Goal: Task Accomplishment & Management: Complete application form

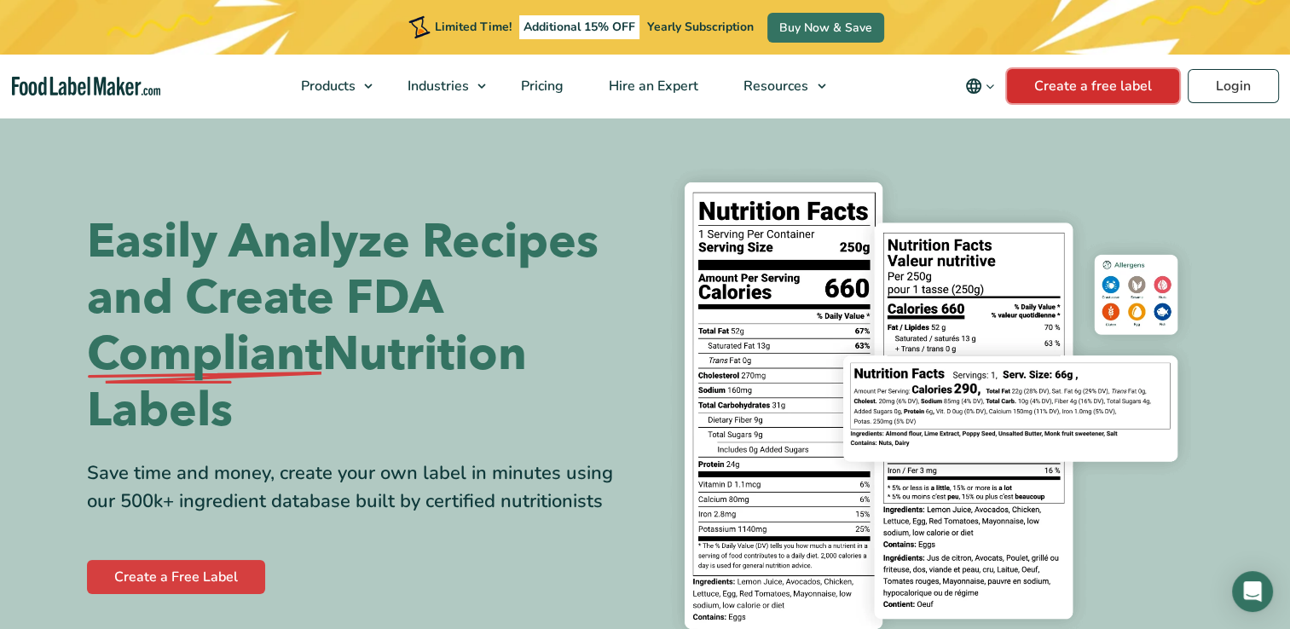
click at [1094, 90] on link "Create a free label" at bounding box center [1093, 86] width 172 height 34
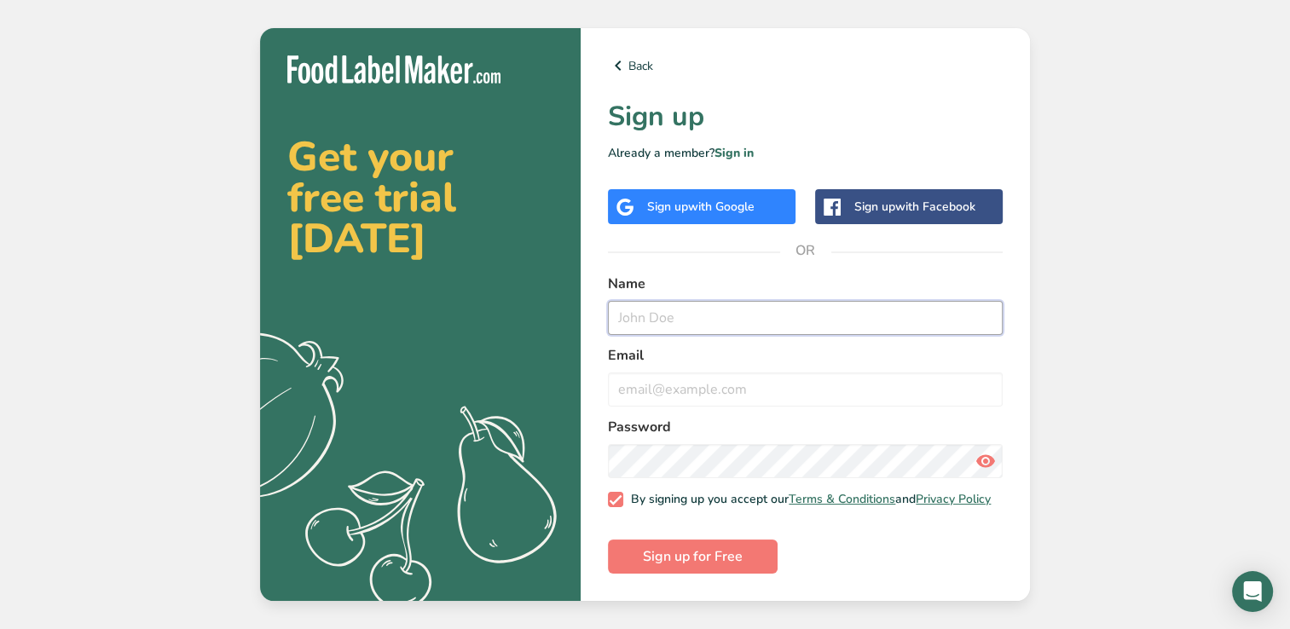
click at [678, 302] on input "text" at bounding box center [805, 318] width 395 height 34
type input "[PERSON_NAME]"
type input "[EMAIL_ADDRESS][DOMAIN_NAME]"
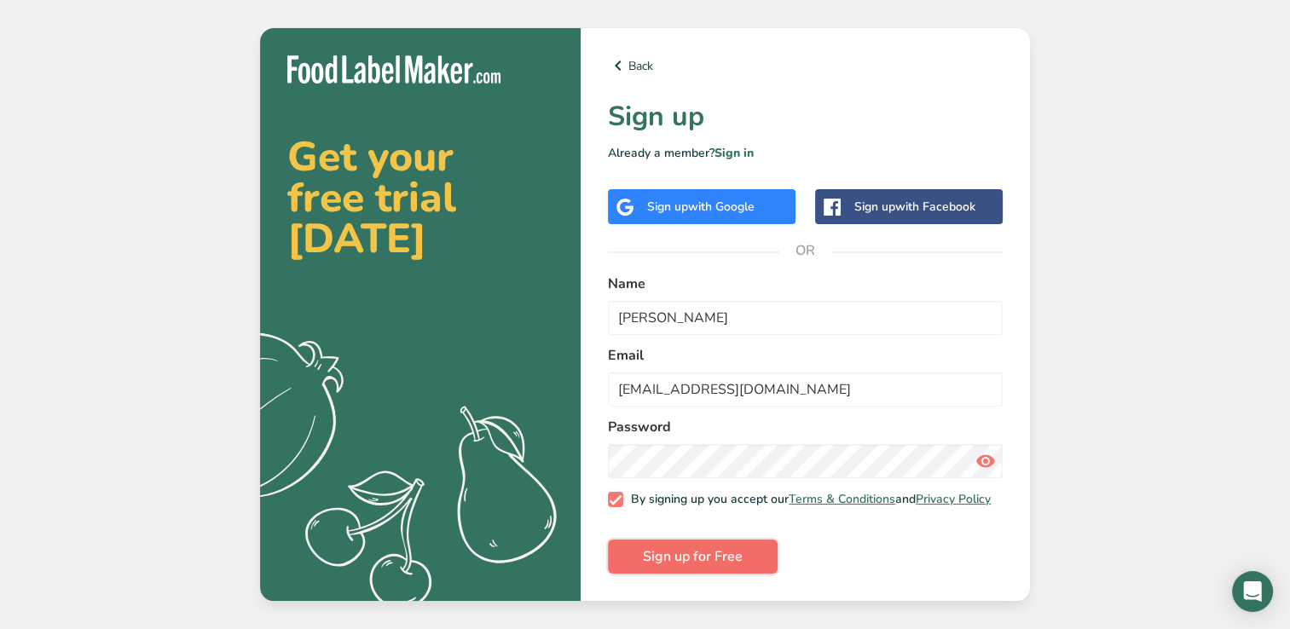
click at [701, 574] on button "Sign up for Free" at bounding box center [693, 557] width 170 height 34
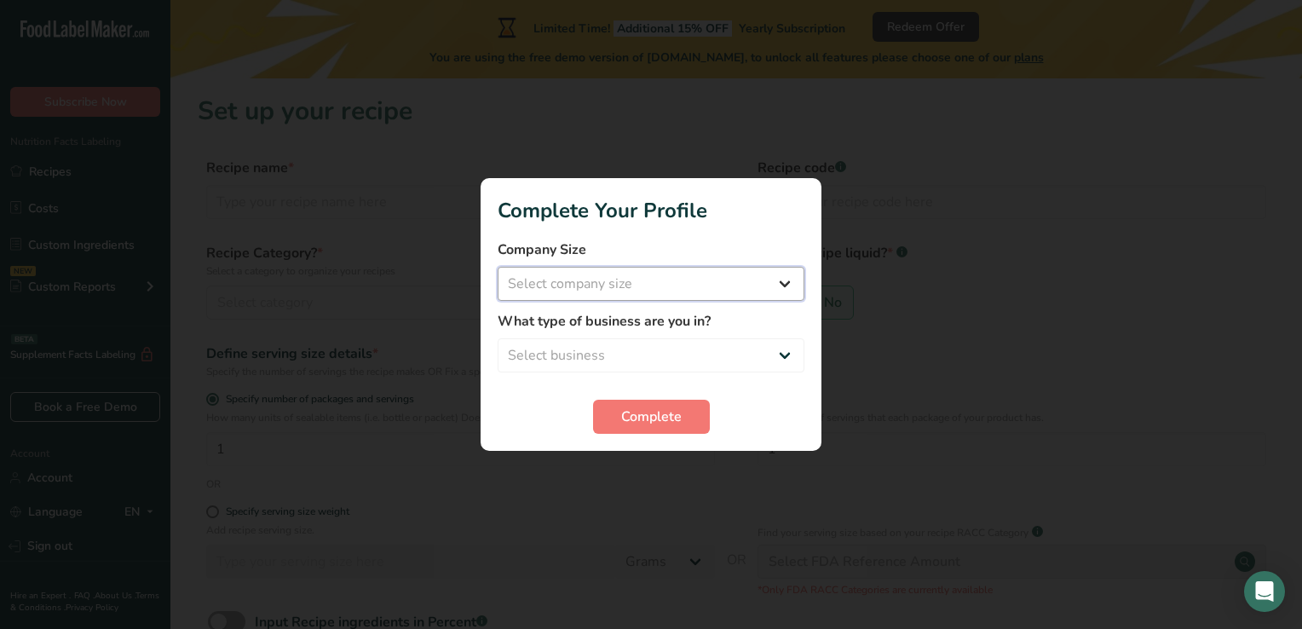
click at [780, 287] on select "Select company size Fewer than 10 Employees 10 to 50 Employees 51 to 500 Employ…" at bounding box center [651, 284] width 307 height 34
select select "1"
click at [498, 267] on select "Select company size Fewer than 10 Employees 10 to 50 Employees 51 to 500 Employ…" at bounding box center [651, 284] width 307 height 34
click at [927, 416] on div at bounding box center [651, 314] width 1302 height 629
click at [935, 422] on div at bounding box center [651, 314] width 1302 height 629
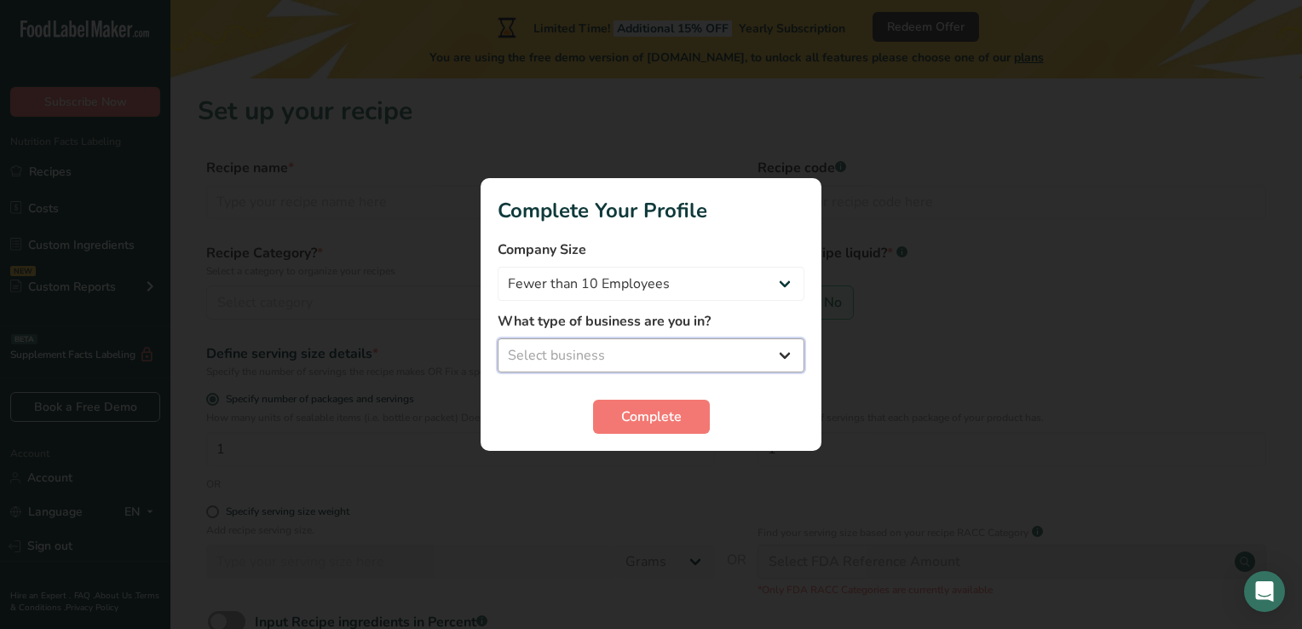
click at [783, 363] on select "Select business Packaged Food Manufacturer Restaurant & Cafe Bakery Meal Plans …" at bounding box center [651, 355] width 307 height 34
select select "8"
click at [498, 338] on select "Select business Packaged Food Manufacturer Restaurant & Cafe Bakery Meal Plans …" at bounding box center [651, 355] width 307 height 34
click at [670, 424] on span "Complete" at bounding box center [651, 417] width 61 height 20
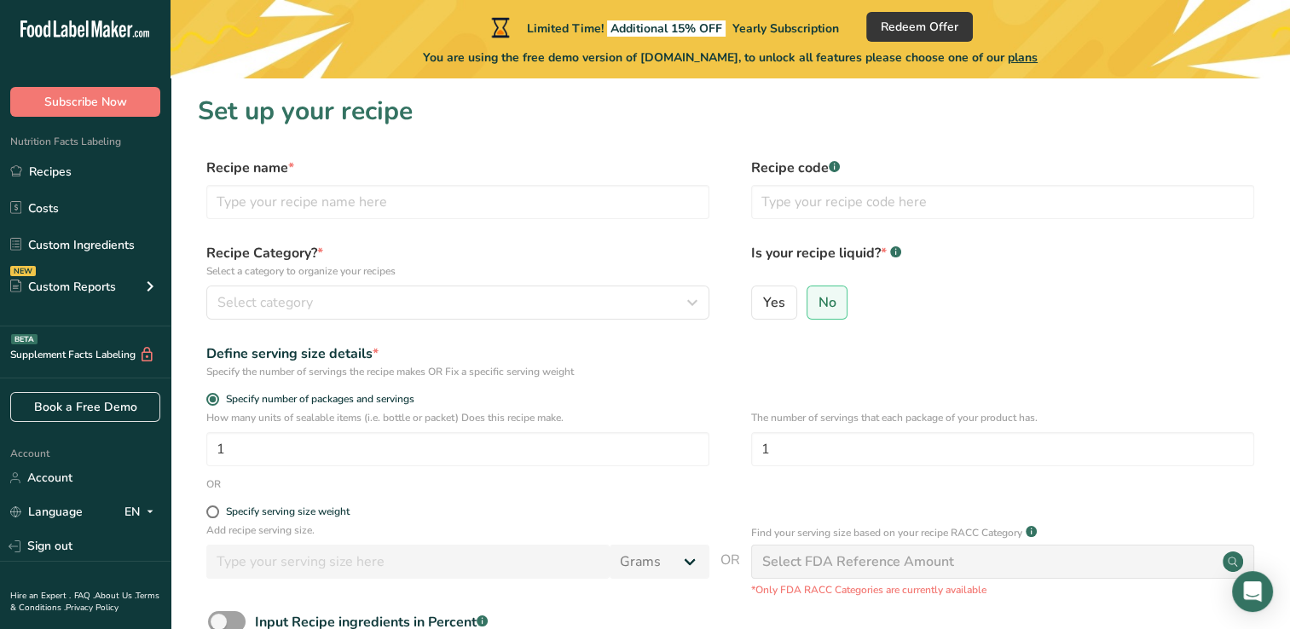
click at [1107, 303] on div "Yes No" at bounding box center [1002, 308] width 503 height 44
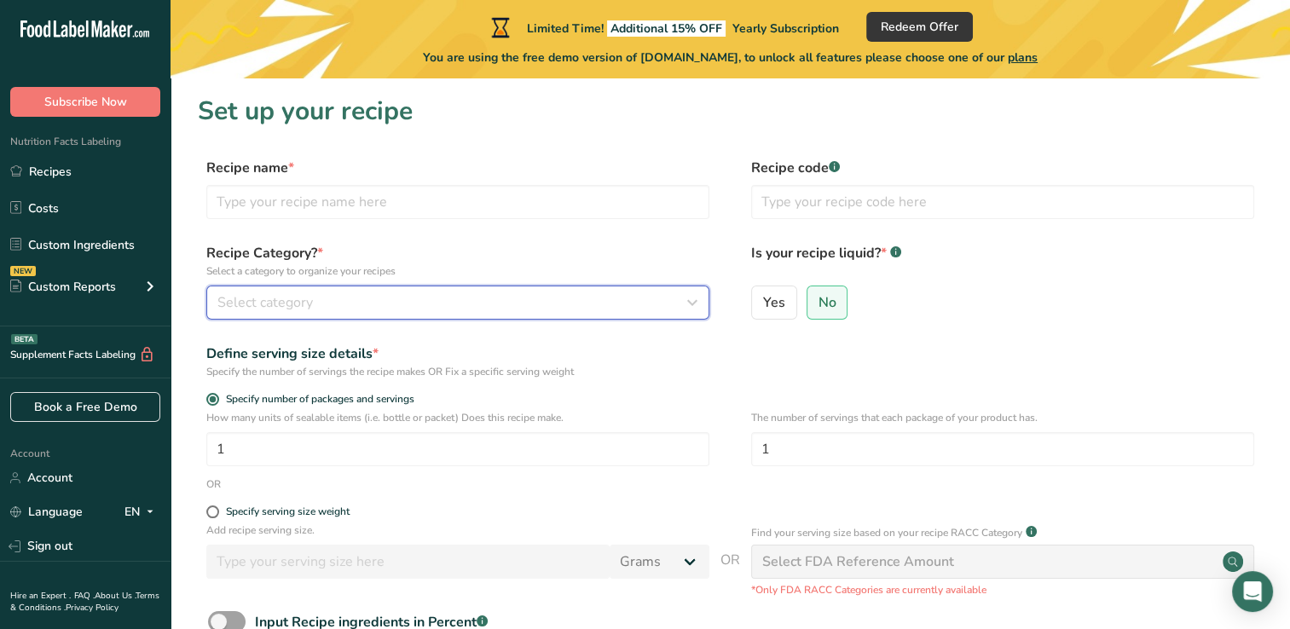
click at [317, 305] on div "Select category" at bounding box center [452, 302] width 471 height 20
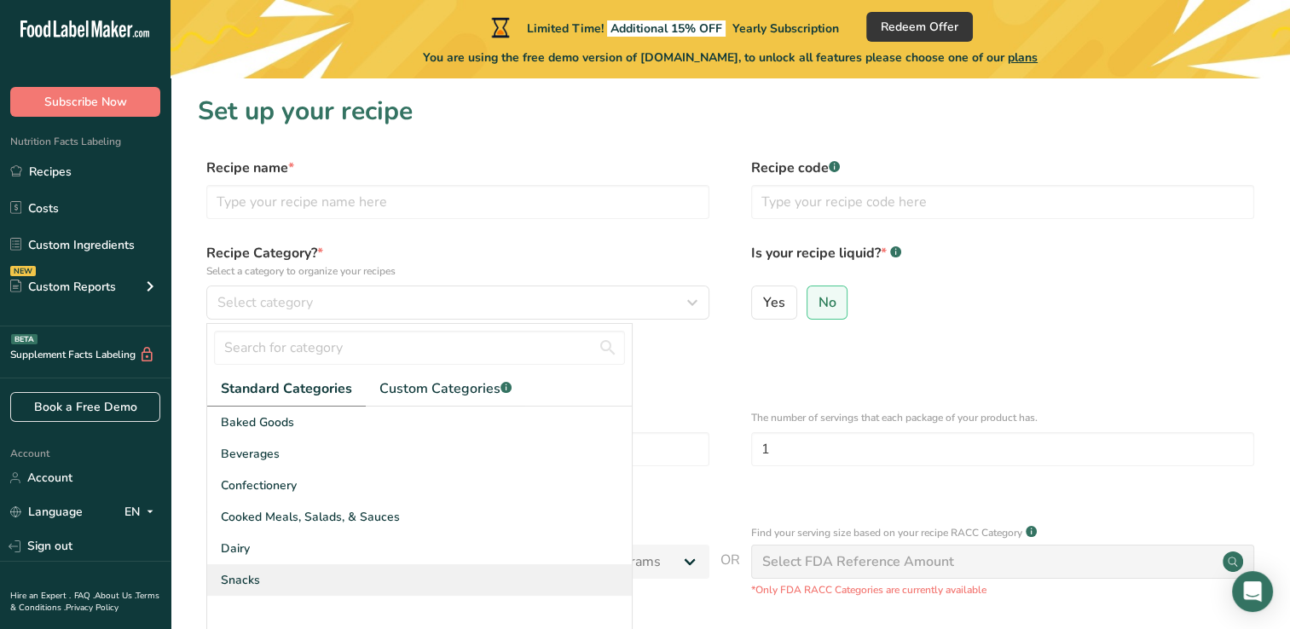
click at [266, 584] on div "Snacks" at bounding box center [419, 580] width 424 height 32
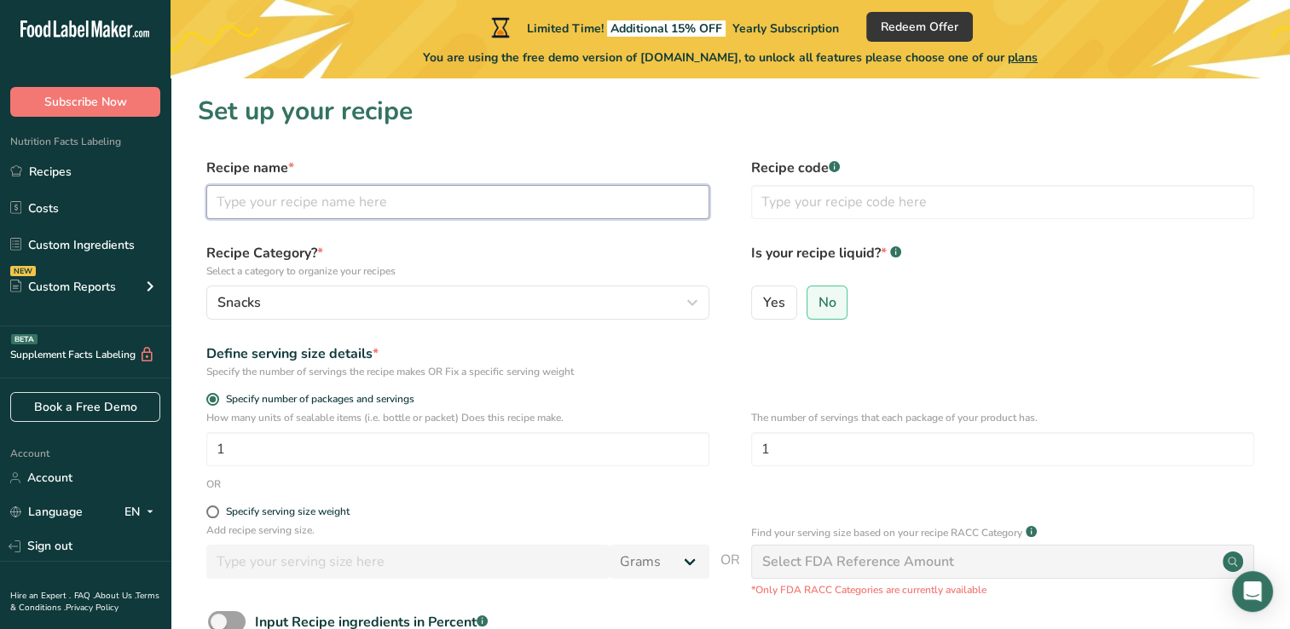
click at [422, 209] on input "text" at bounding box center [457, 202] width 503 height 34
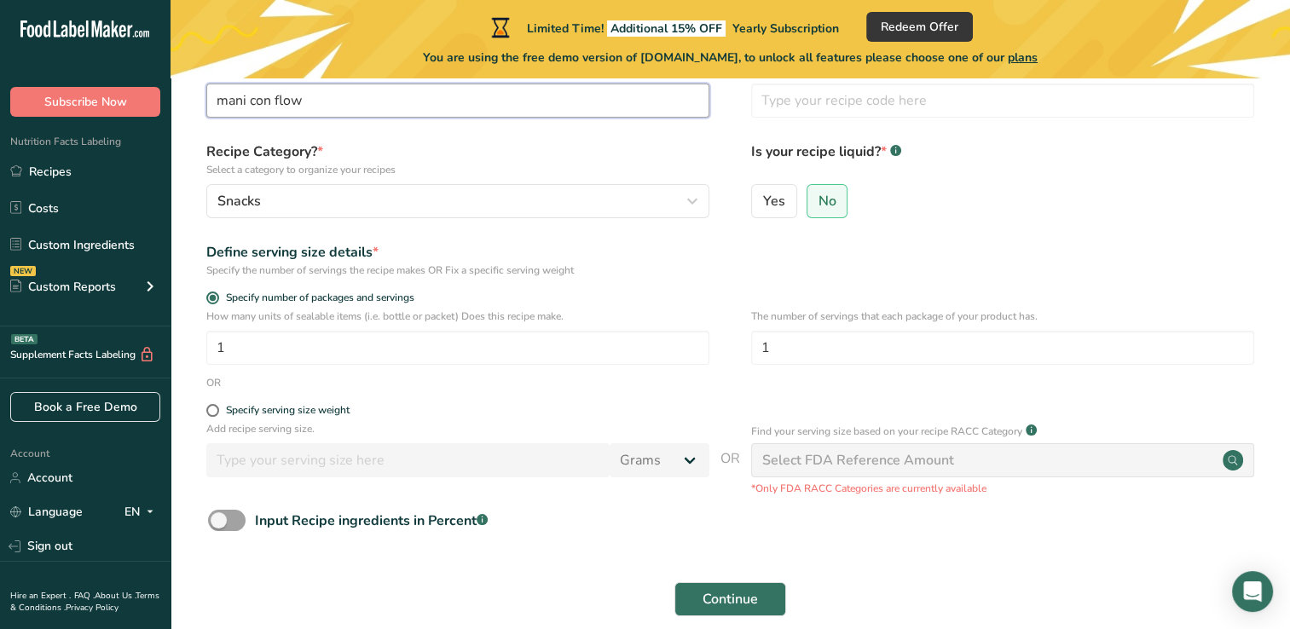
scroll to position [181, 0]
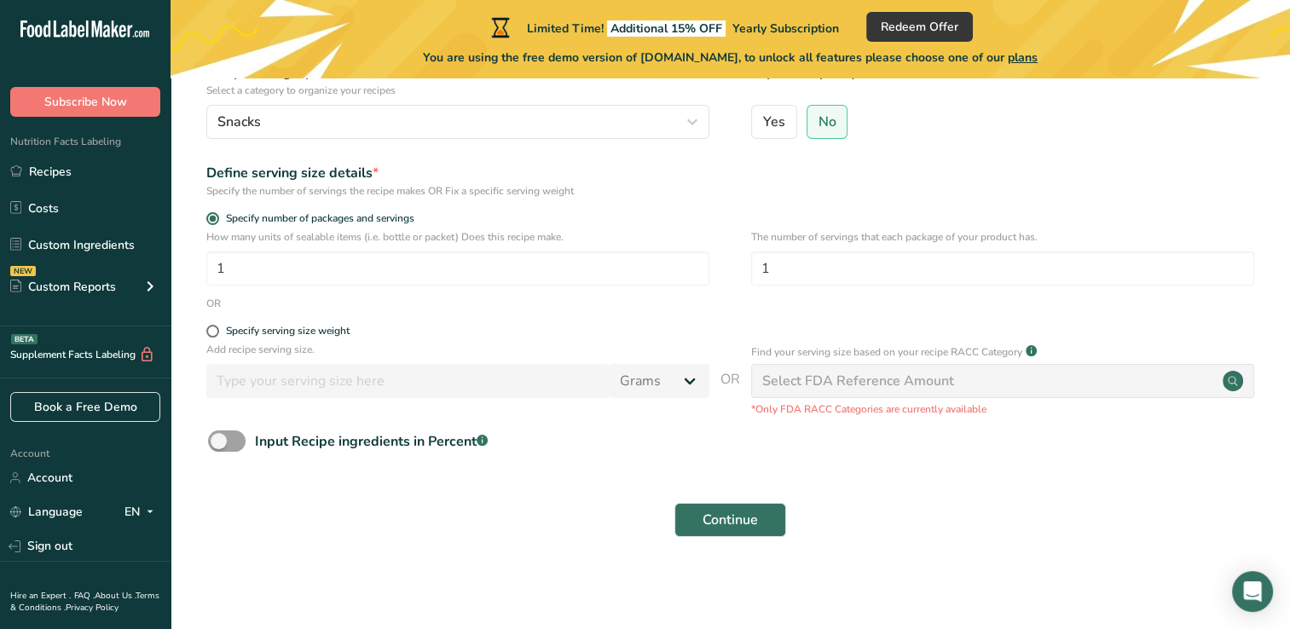
type input "mani con flow"
click at [216, 331] on span at bounding box center [212, 331] width 13 height 13
click at [216, 331] on input "Specify serving size weight" at bounding box center [211, 331] width 11 height 11
radio input "true"
radio input "false"
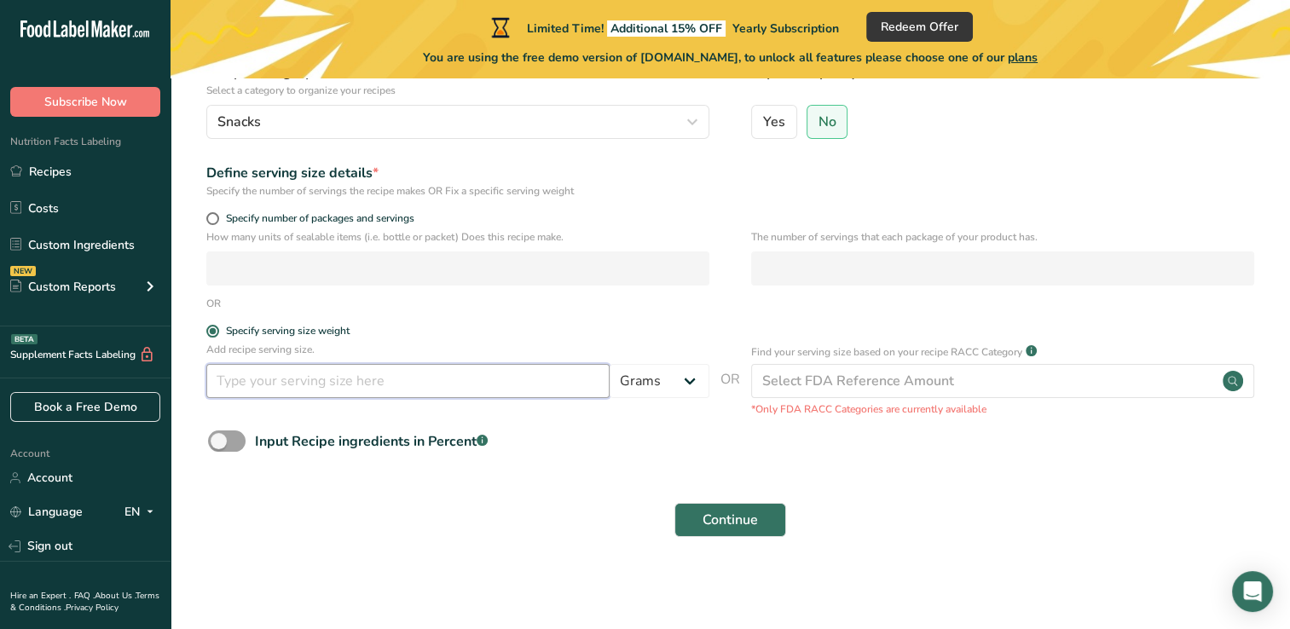
click at [229, 378] on input "number" at bounding box center [407, 381] width 403 height 34
type input "200"
click at [631, 448] on div "Input Recipe ingredients in Percent .a-a{fill:#347362;}.b-a{fill:#fff;}" at bounding box center [730, 447] width 1065 height 35
click at [747, 517] on span "Continue" at bounding box center [729, 520] width 55 height 20
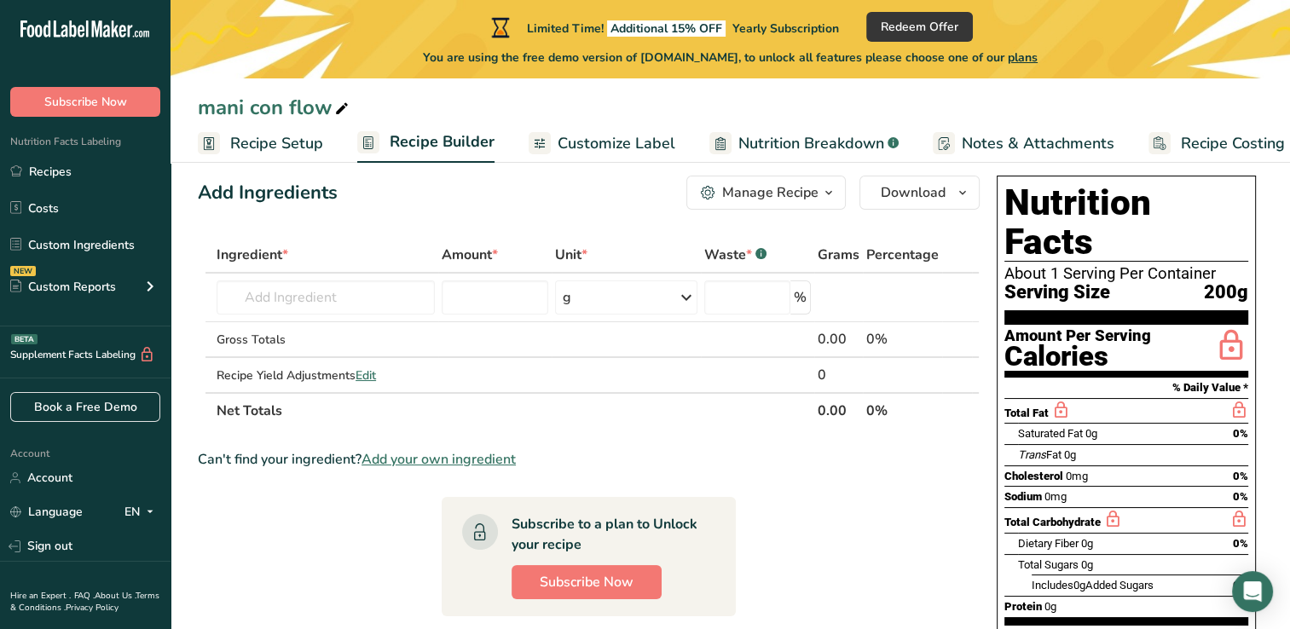
scroll to position [26, 0]
click at [335, 302] on input "text" at bounding box center [325, 297] width 218 height 34
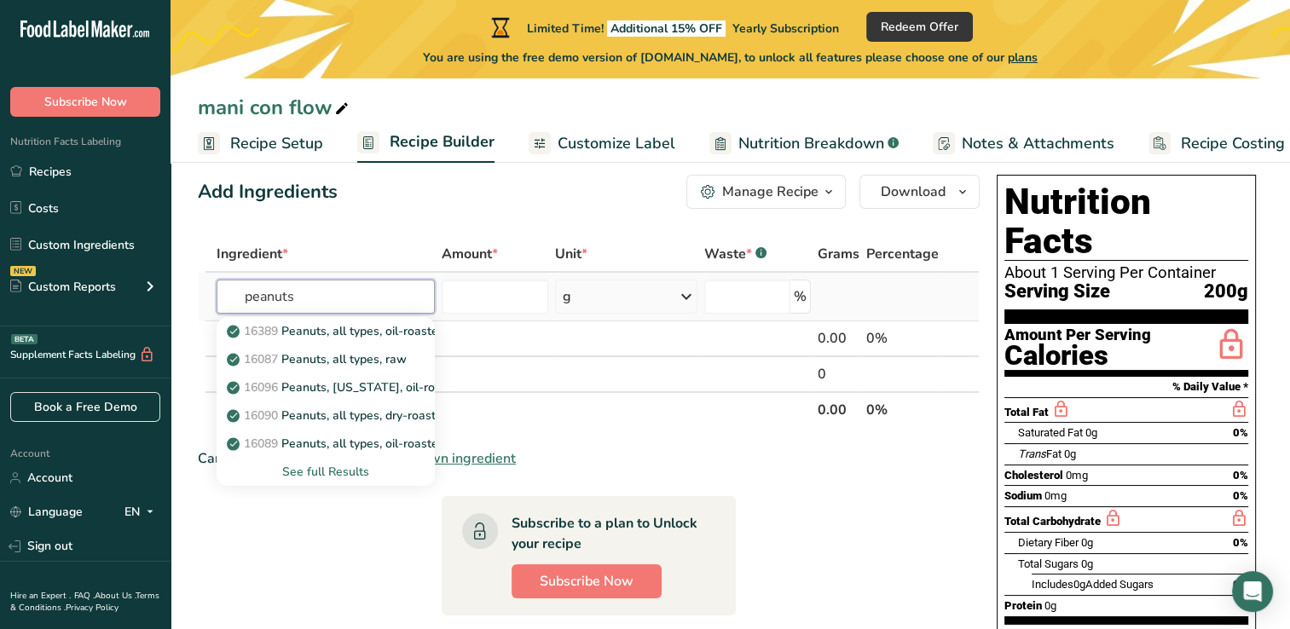
type input "peanuts"
click at [320, 475] on div "See full Results" at bounding box center [325, 472] width 191 height 18
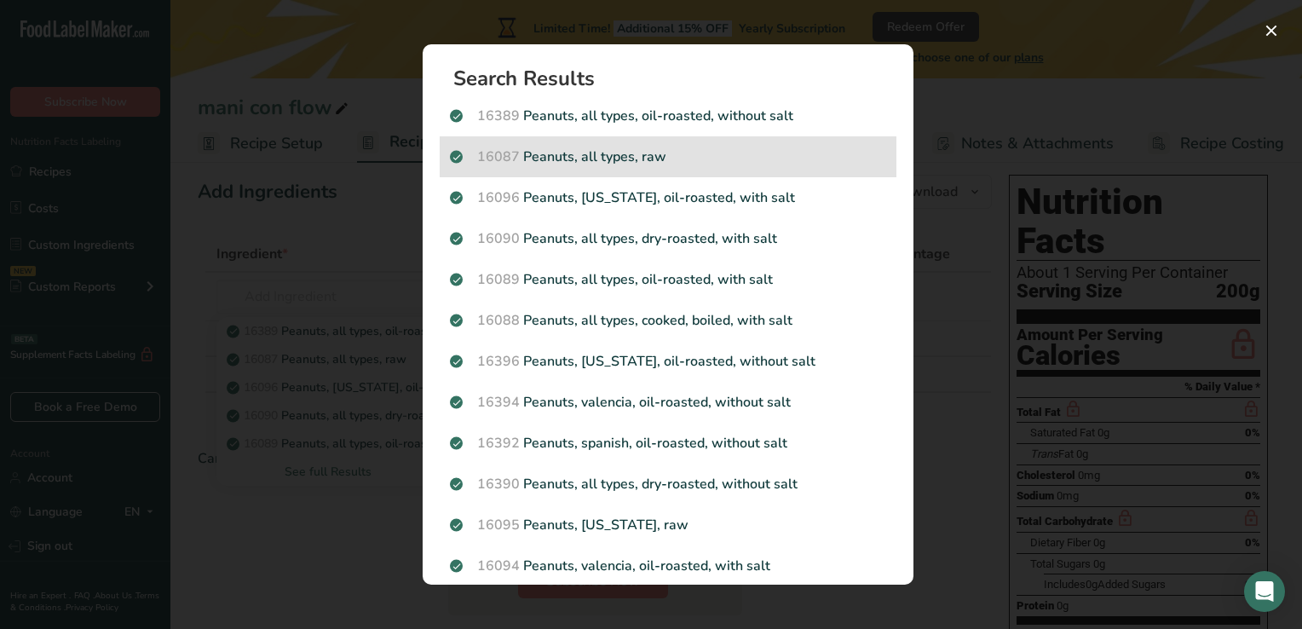
click at [658, 162] on p "16087 Peanuts, all types, raw" at bounding box center [668, 157] width 436 height 20
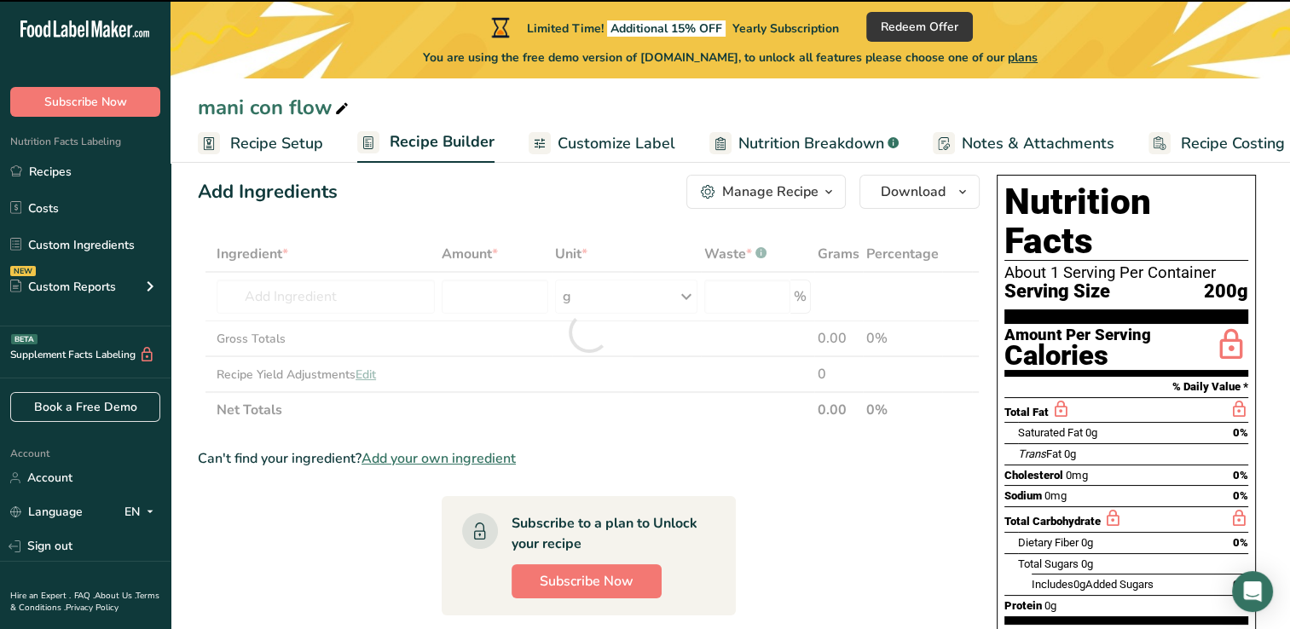
type input "0"
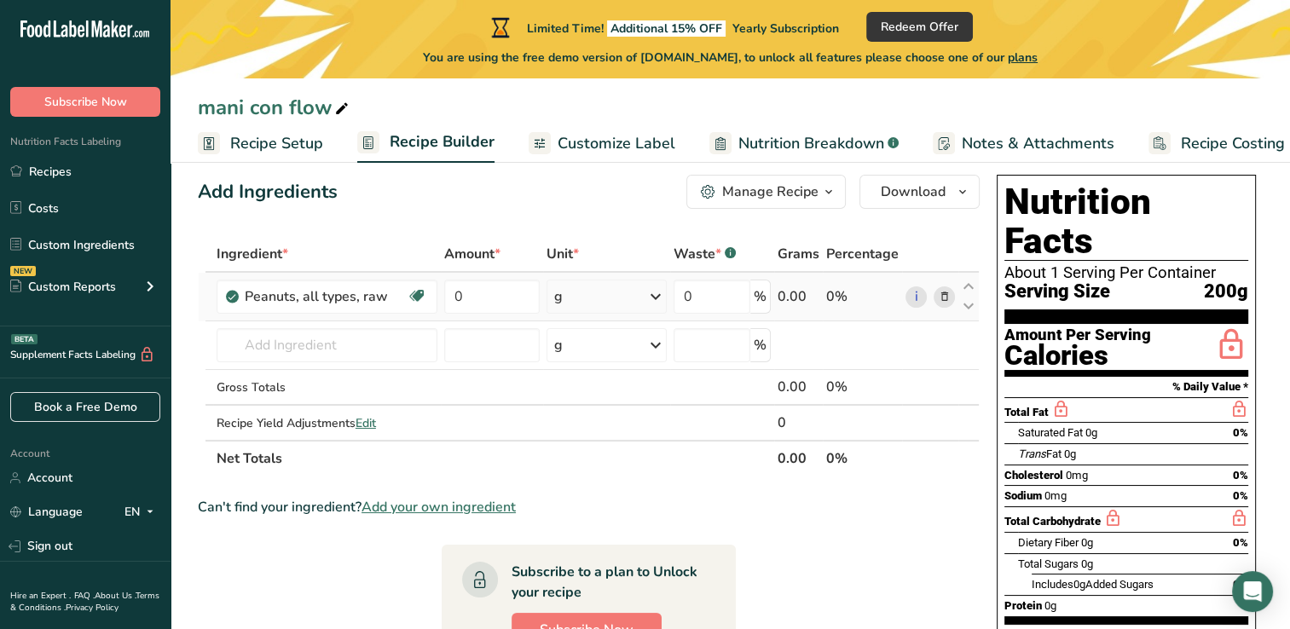
click at [653, 302] on icon at bounding box center [655, 296] width 20 height 31
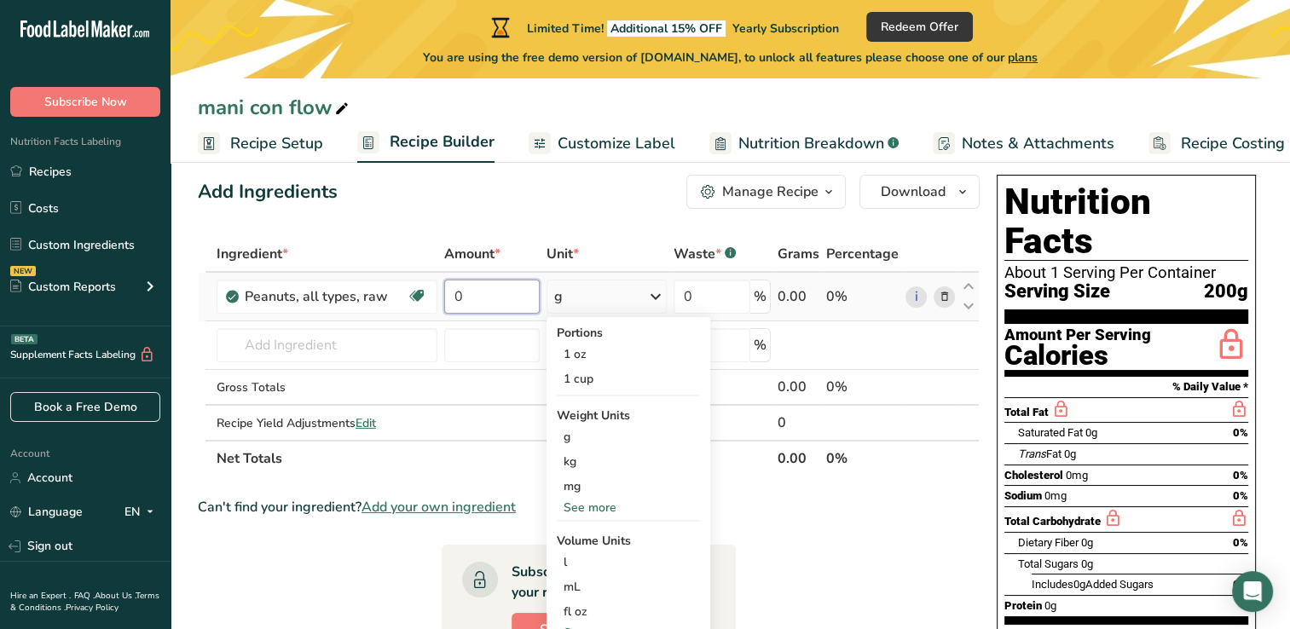
click at [481, 295] on input "0" at bounding box center [492, 297] width 96 height 34
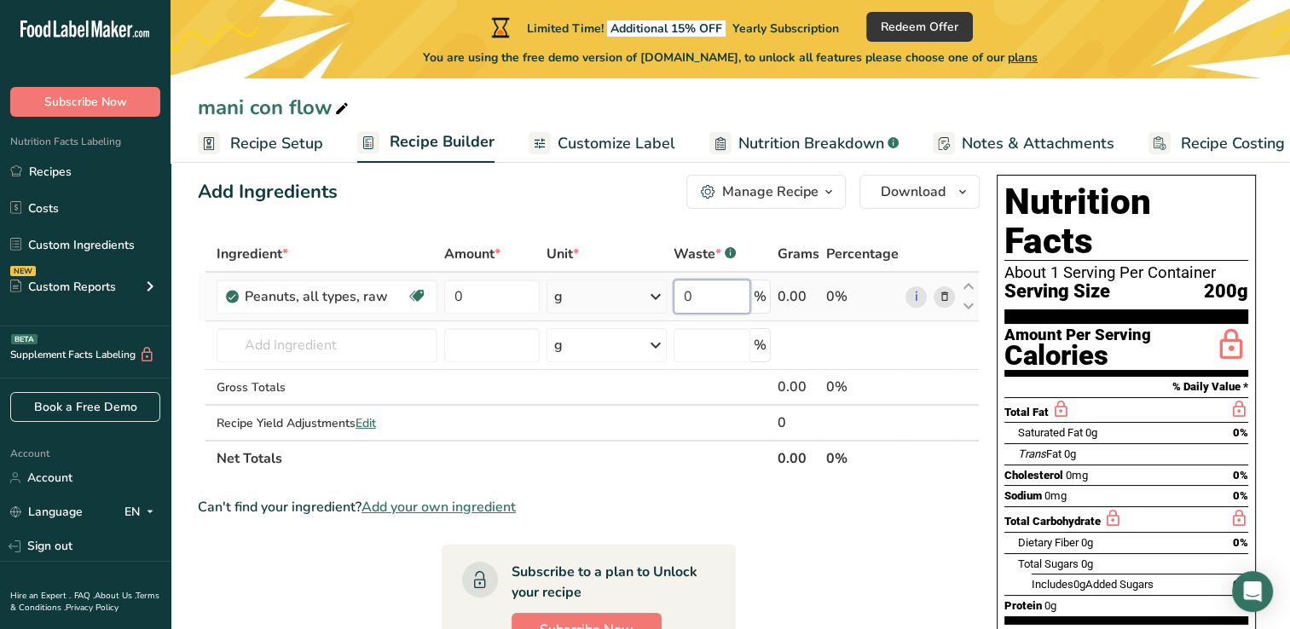
click at [697, 305] on div "Ingredient * Amount * Unit * Waste * .a-a{fill:#347362;}.b-a{fill:#fff;} Grams …" at bounding box center [589, 356] width 782 height 240
click at [486, 307] on div "Ingredient * Amount * Unit * Waste * .a-a{fill:#347362;}.b-a{fill:#fff;} Grams …" at bounding box center [589, 356] width 782 height 240
type input "200"
click at [713, 301] on div "Ingredient * Amount * Unit * Waste * .a-a{fill:#347362;}.b-a{fill:#fff;} Grams …" at bounding box center [589, 356] width 782 height 240
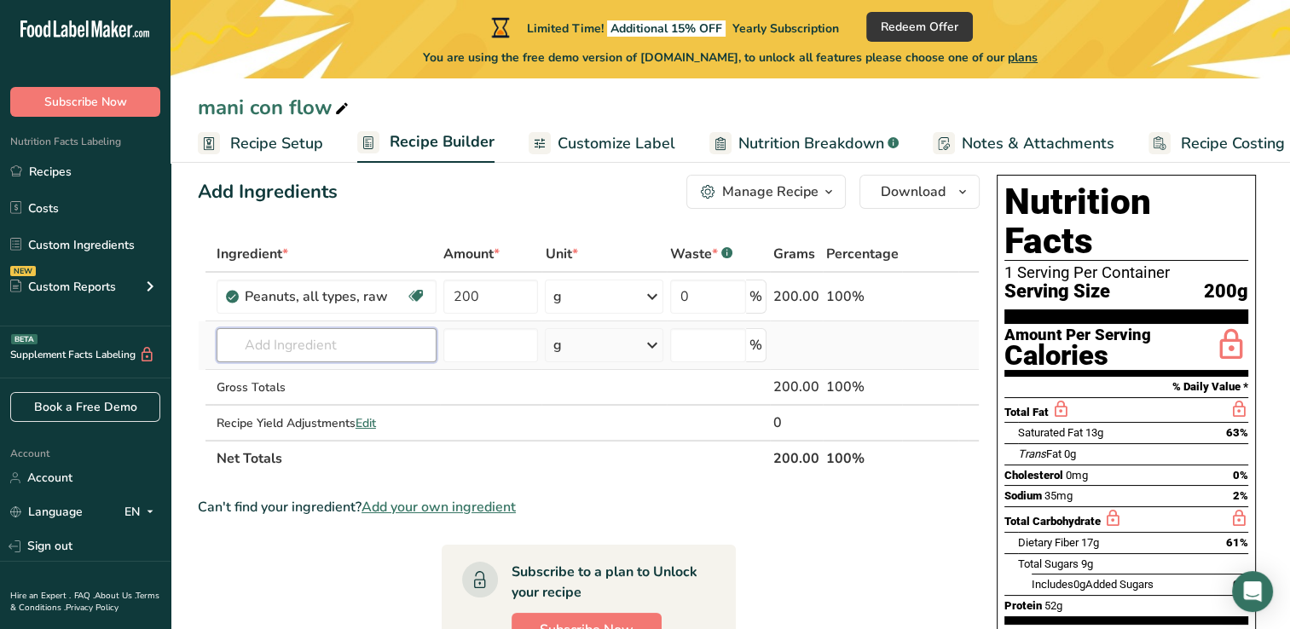
click at [332, 350] on div "Ingredient * Amount * Unit * Waste * .a-a{fill:#347362;}.b-a{fill:#fff;} Grams …" at bounding box center [589, 356] width 782 height 240
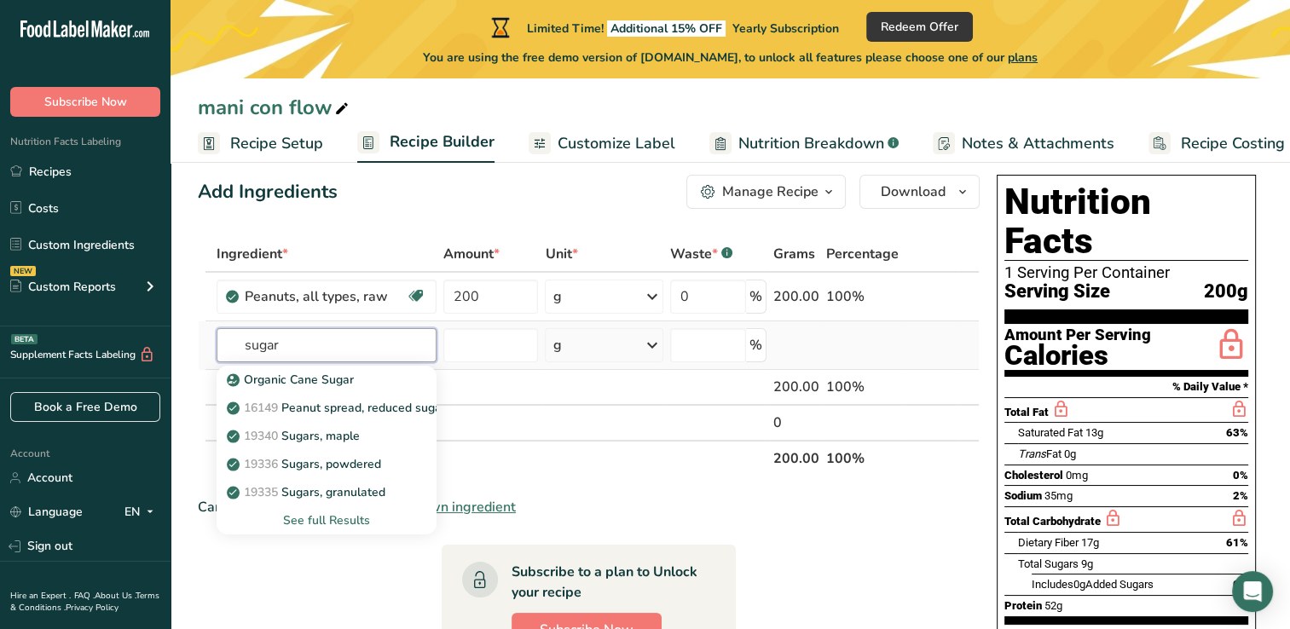
type input "sugar"
click at [325, 526] on div "See full Results" at bounding box center [326, 520] width 193 height 18
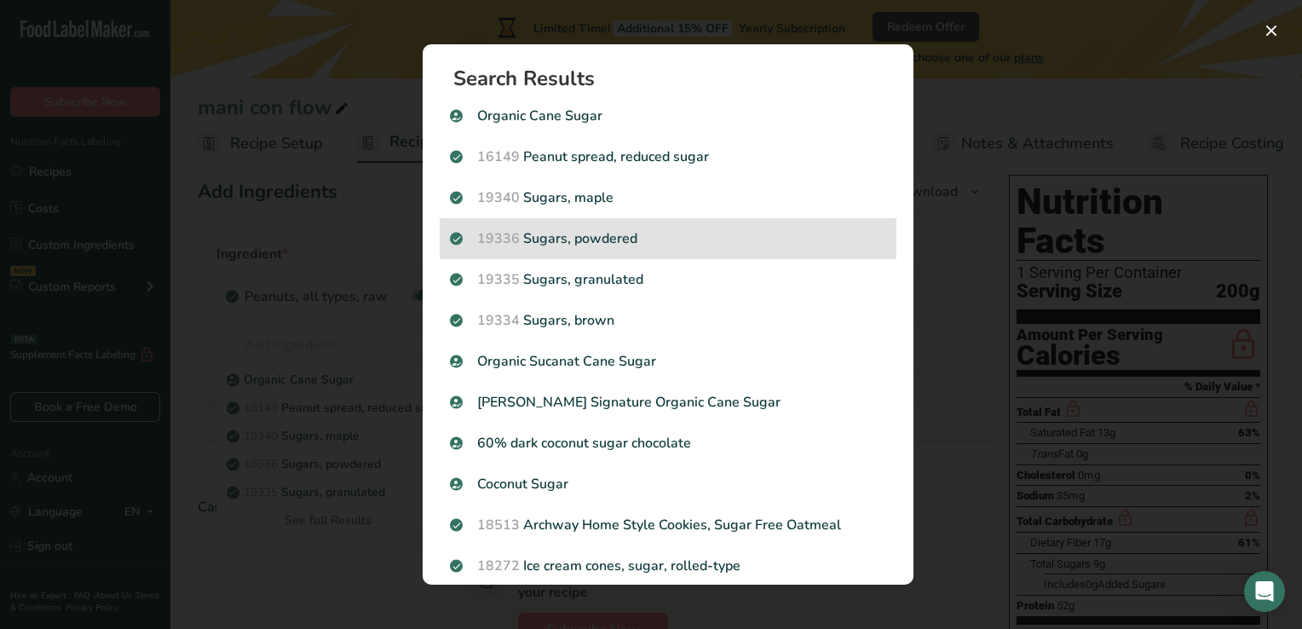
click at [614, 244] on p "19336 Sugars, powdered" at bounding box center [668, 238] width 436 height 20
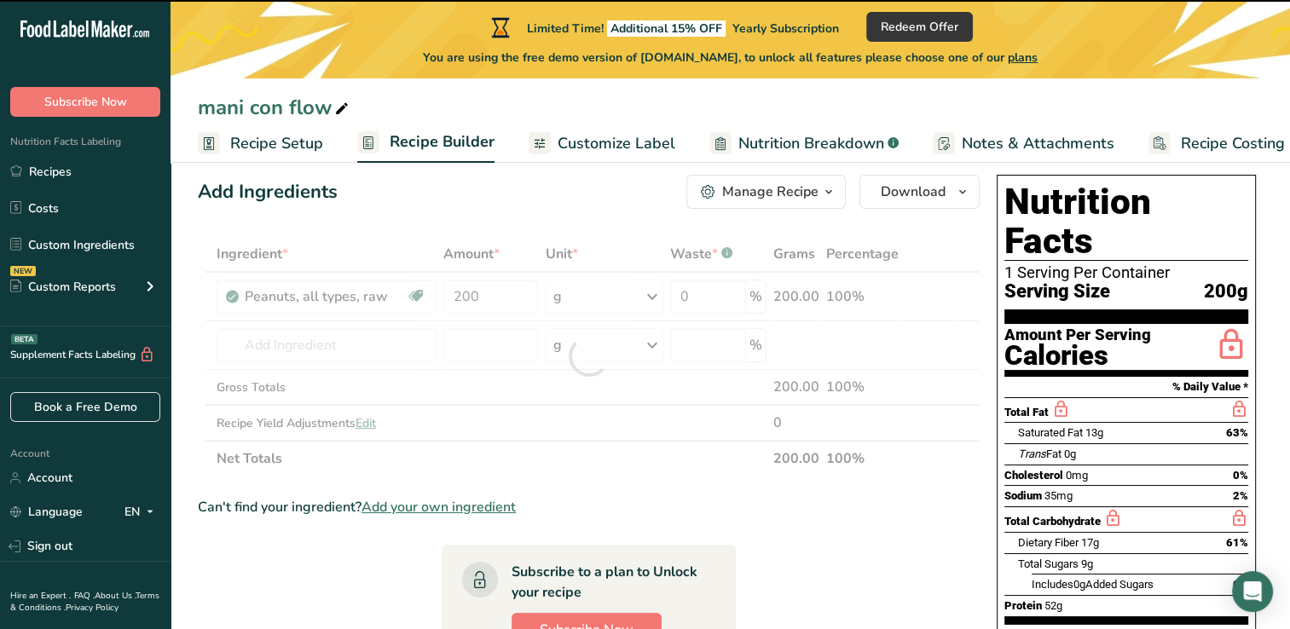
type input "0"
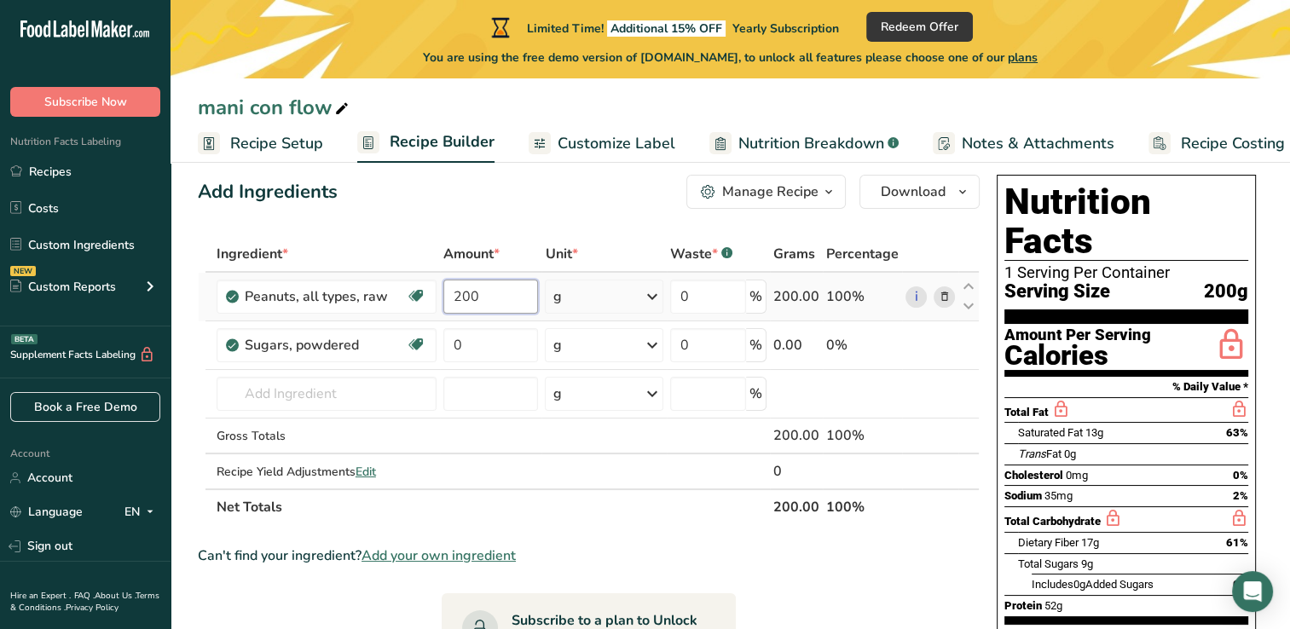
click at [501, 295] on input "200" at bounding box center [490, 297] width 95 height 34
type input "2"
type input "6"
type input "60"
click at [482, 352] on div "Ingredient * Amount * Unit * Waste * .a-a{fill:#347362;}.b-a{fill:#fff;} Grams …" at bounding box center [589, 380] width 782 height 289
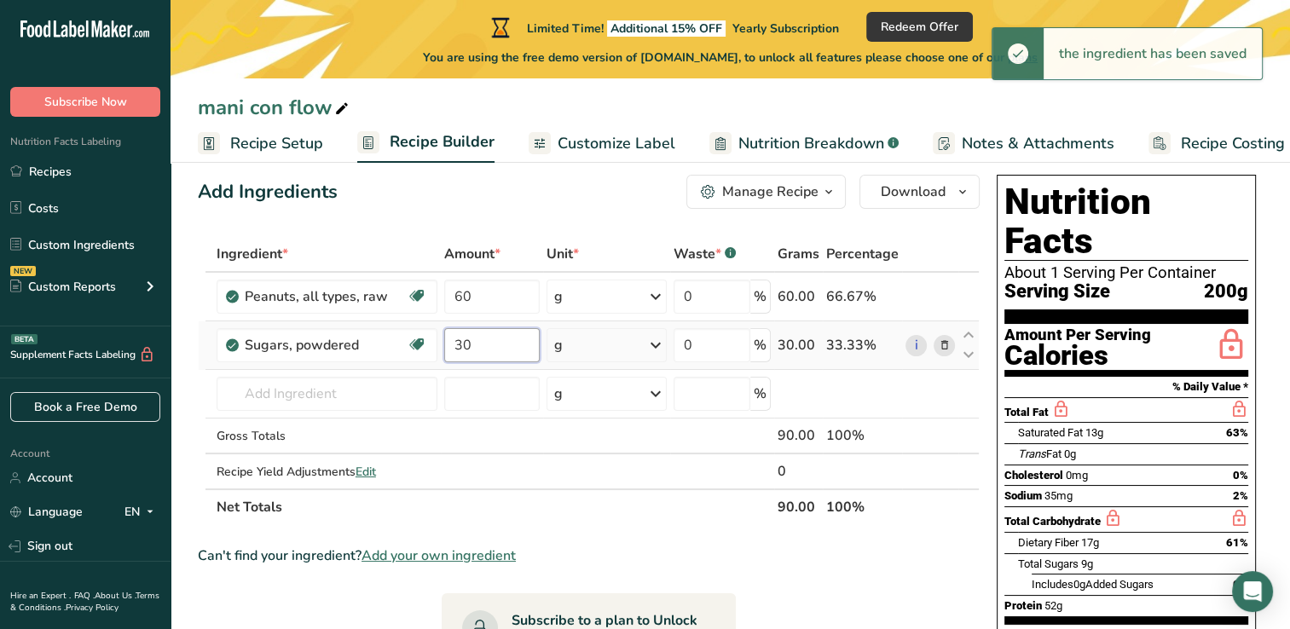
type input "3"
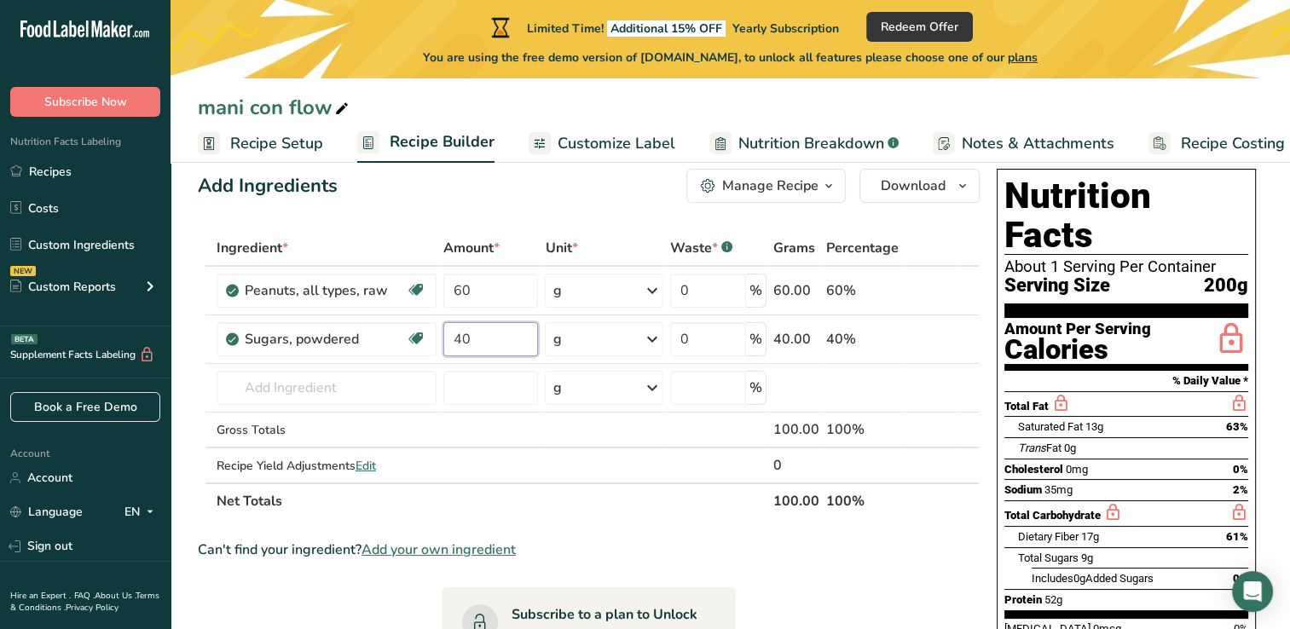
scroll to position [29, 0]
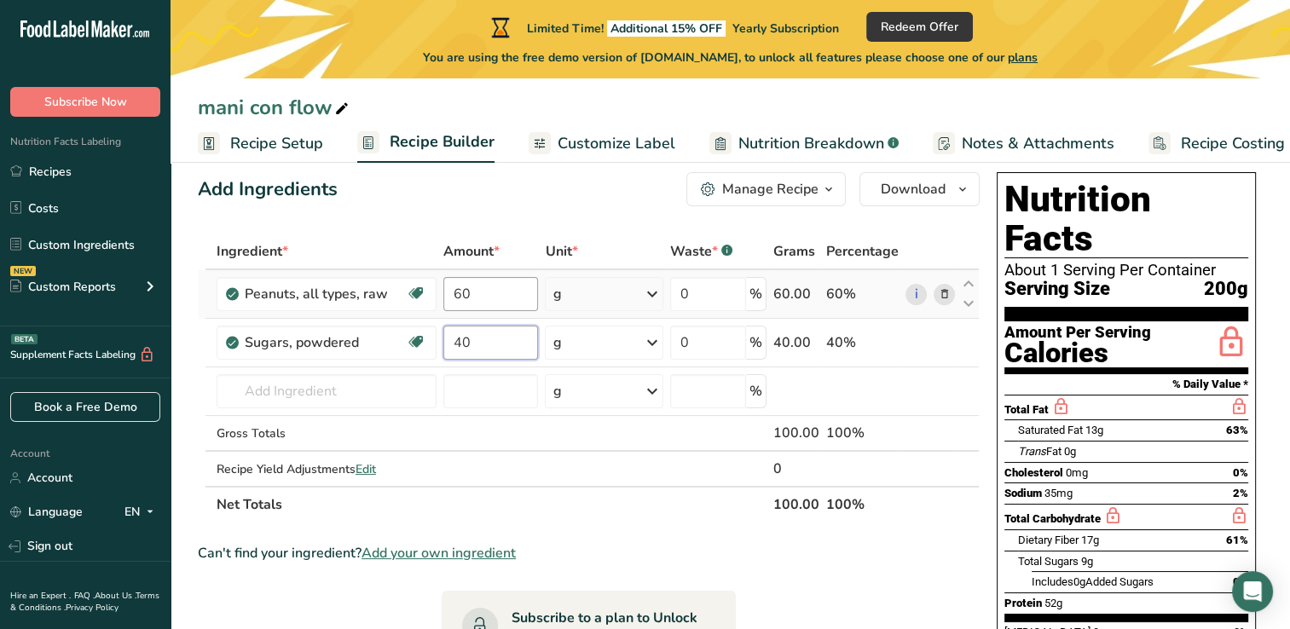
type input "40"
click at [488, 288] on div "Ingredient * Amount * Unit * Waste * .a-a{fill:#347362;}.b-a{fill:#fff;} Grams …" at bounding box center [589, 378] width 782 height 289
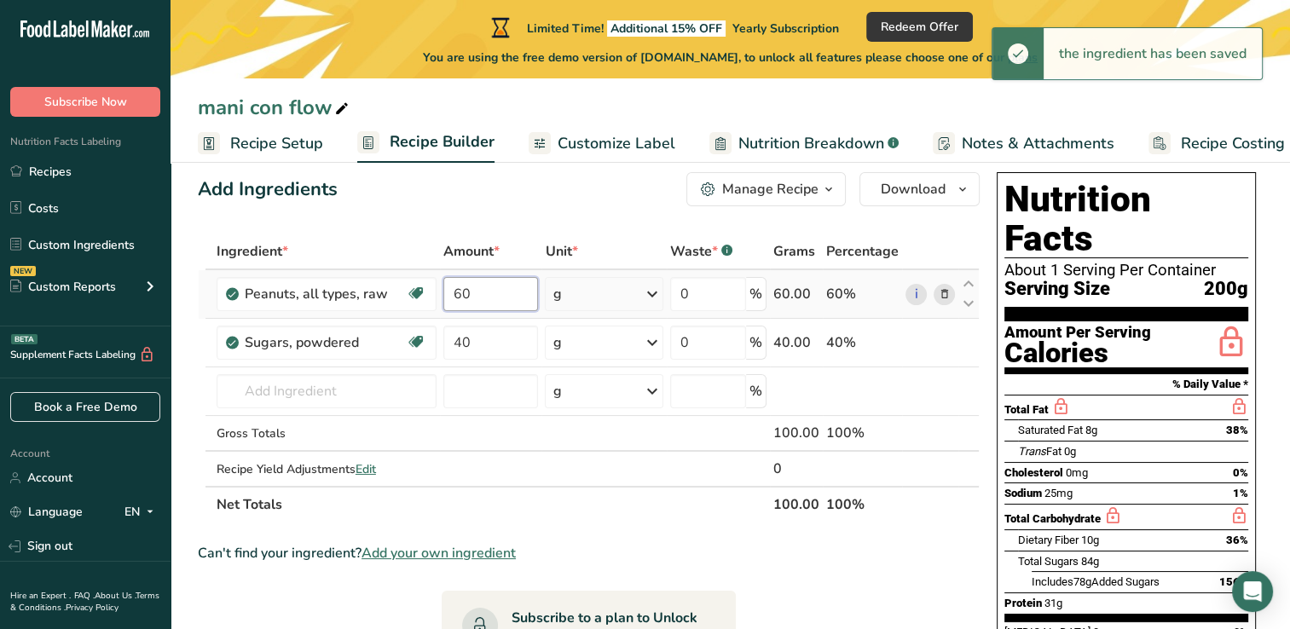
type input "6"
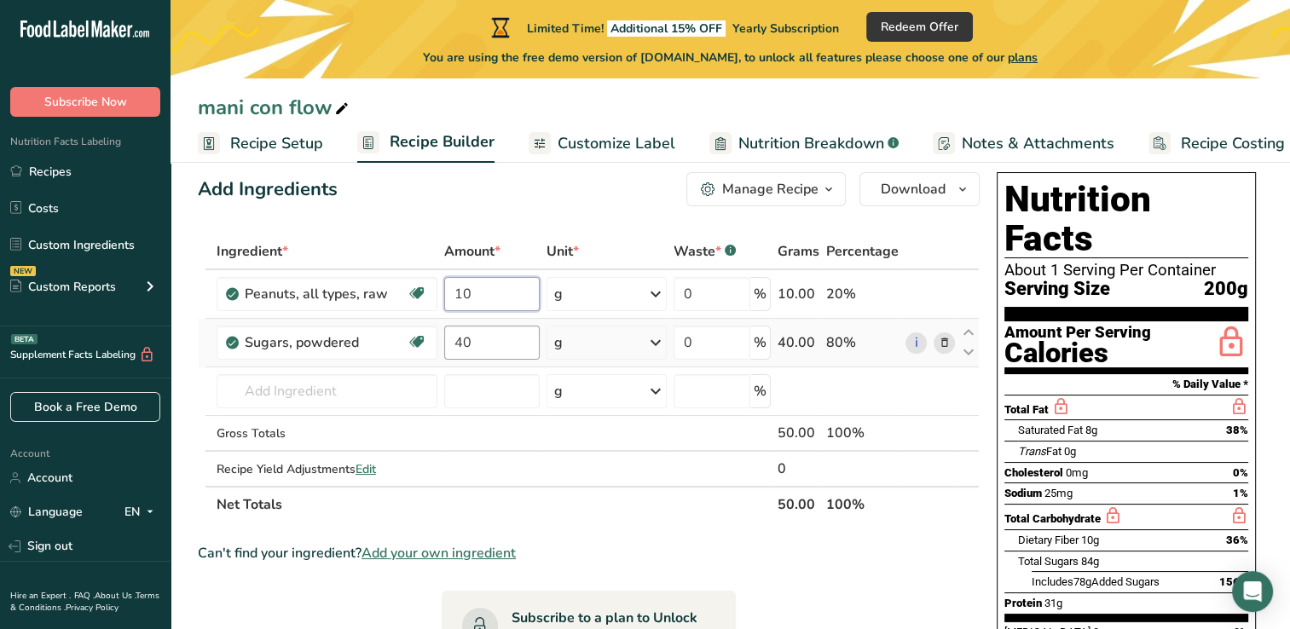
type input "10"
click at [474, 345] on div "Ingredient * Amount * Unit * Waste * .a-a{fill:#347362;}.b-a{fill:#fff;} Grams …" at bounding box center [589, 378] width 782 height 289
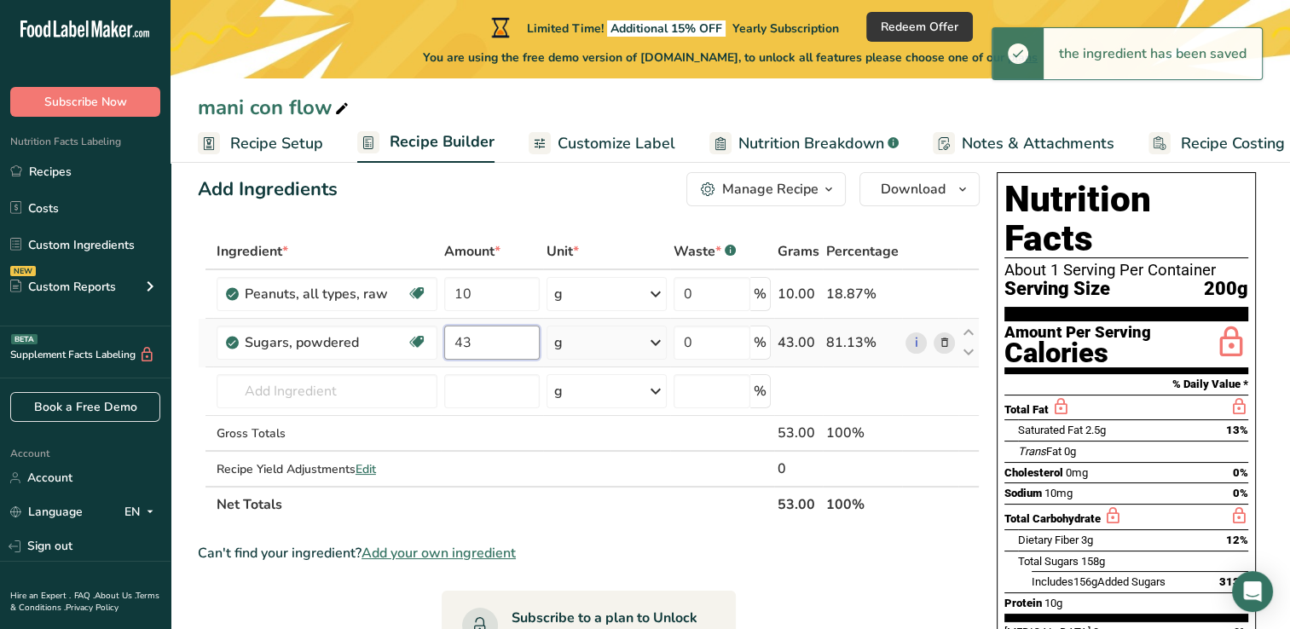
type input "4"
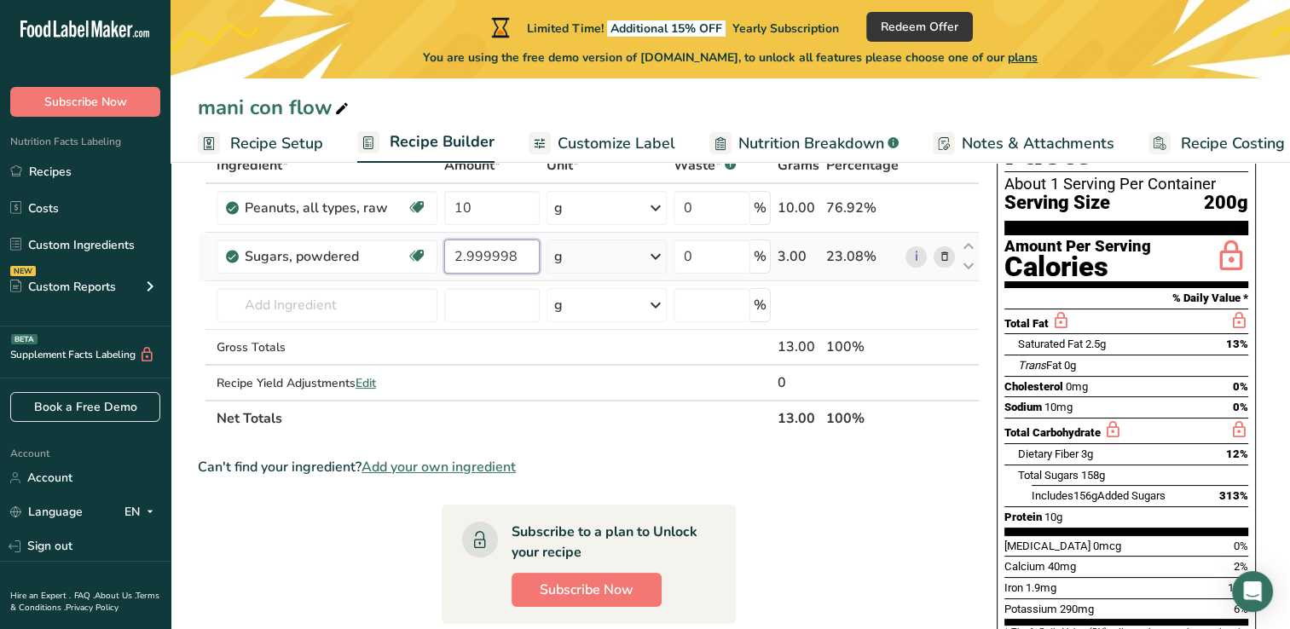
scroll to position [114, 0]
type input "2"
type input "3"
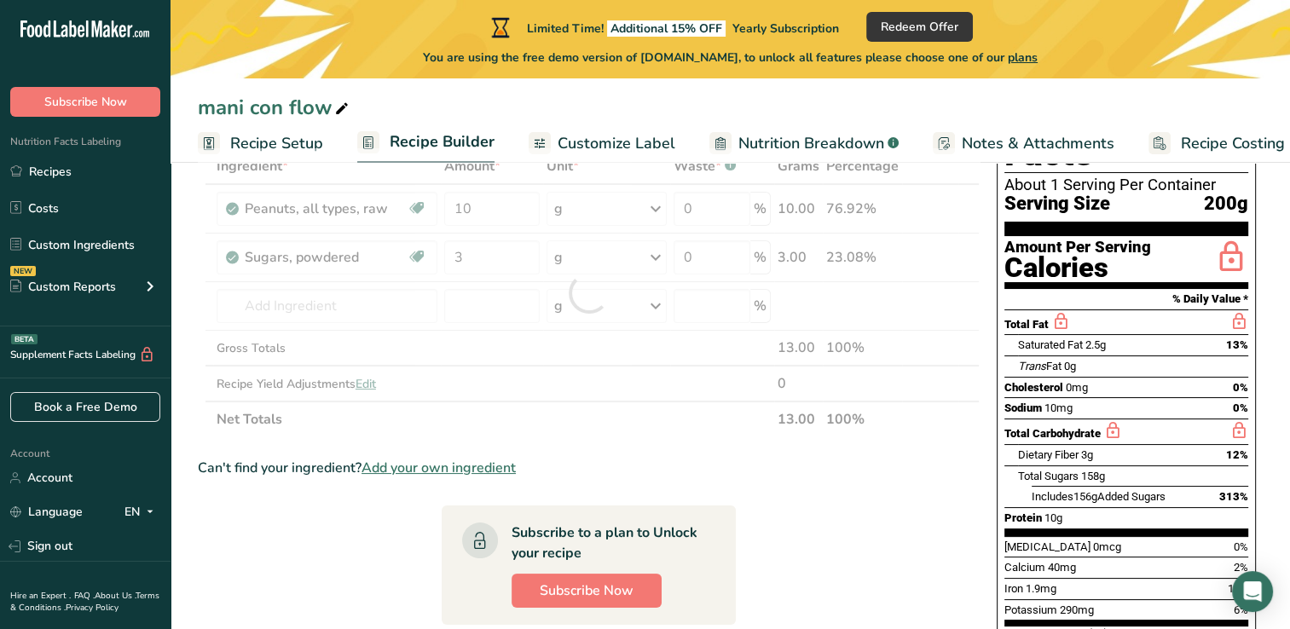
click at [909, 485] on section "Ingredient * Amount * Unit * Waste * .a-a{fill:#347362;}.b-a{fill:#fff;} Grams …" at bounding box center [589, 538] width 782 height 781
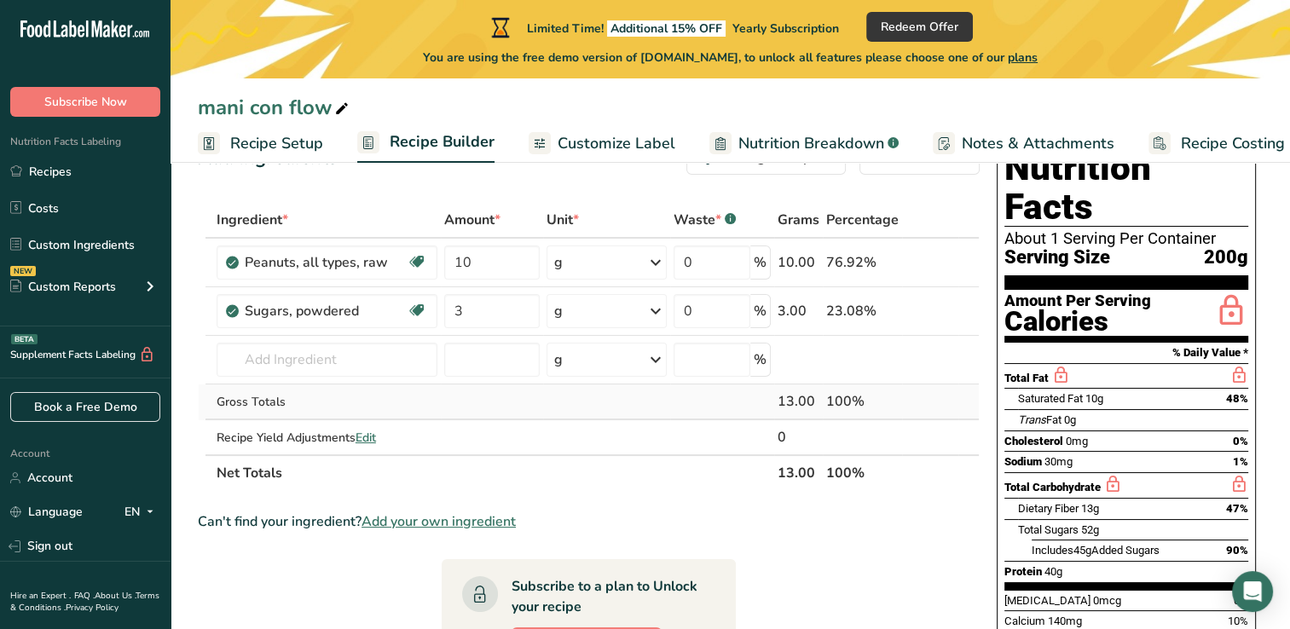
scroll to position [0, 0]
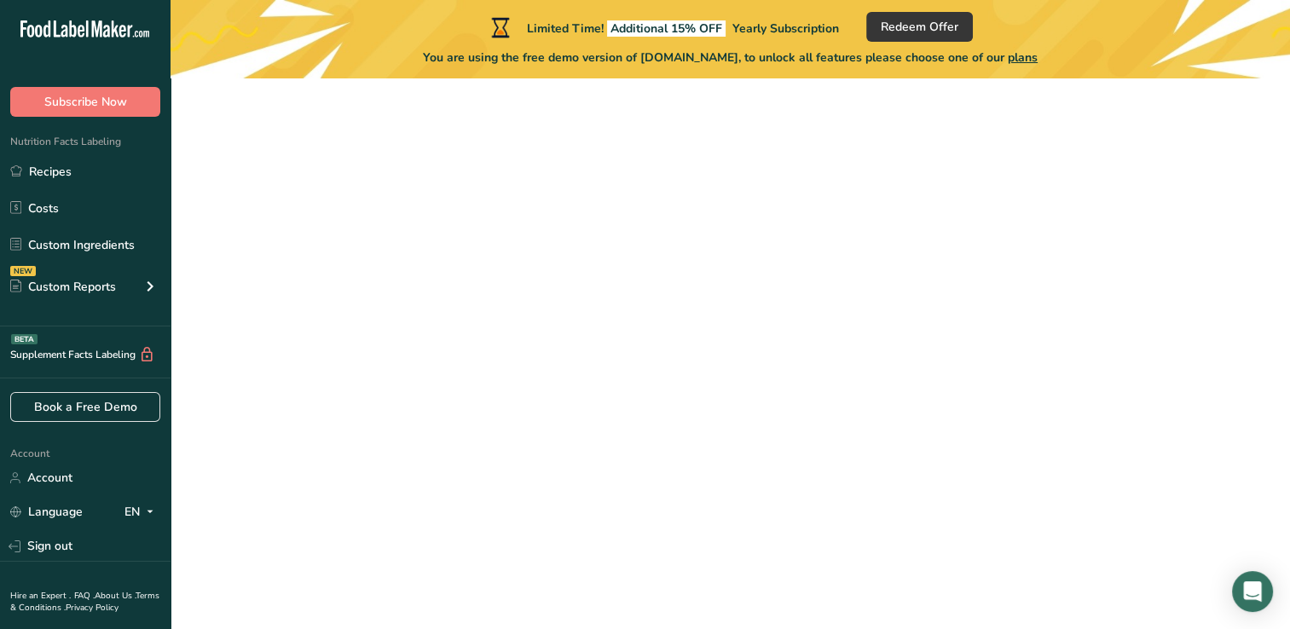
scroll to position [181, 0]
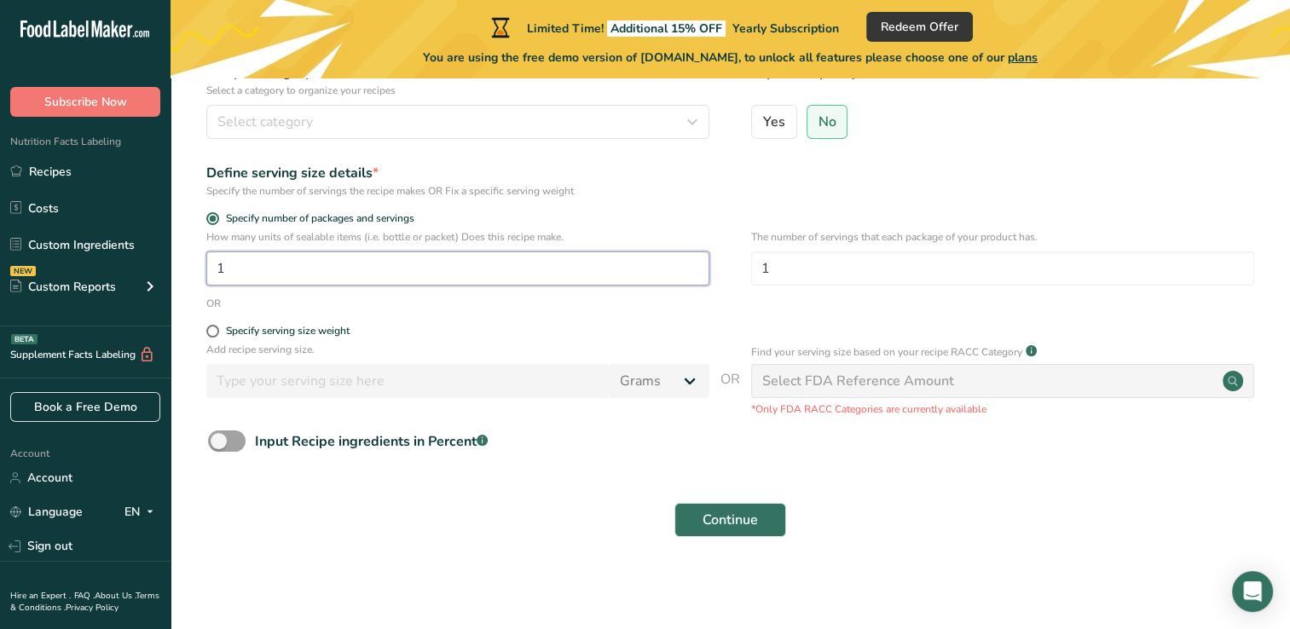
click at [249, 268] on input "1" at bounding box center [457, 268] width 503 height 34
type input "4"
click at [213, 332] on span at bounding box center [212, 331] width 13 height 13
click at [213, 332] on input "Specify serving size weight" at bounding box center [211, 331] width 11 height 11
radio input "true"
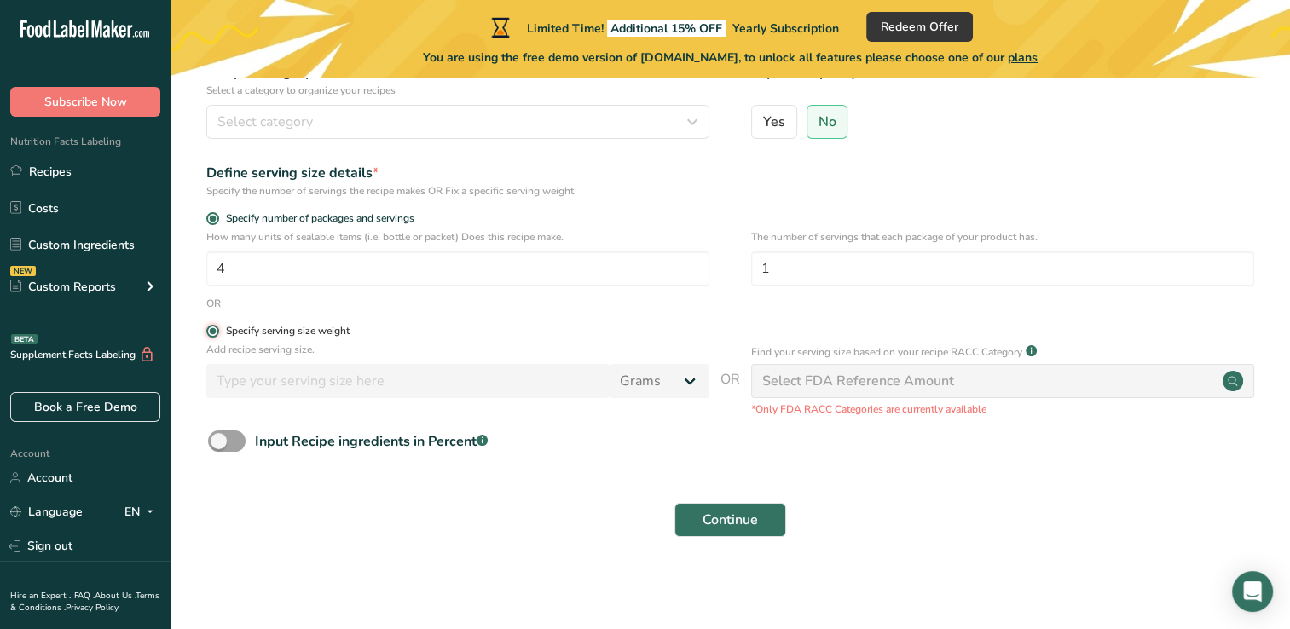
radio input "false"
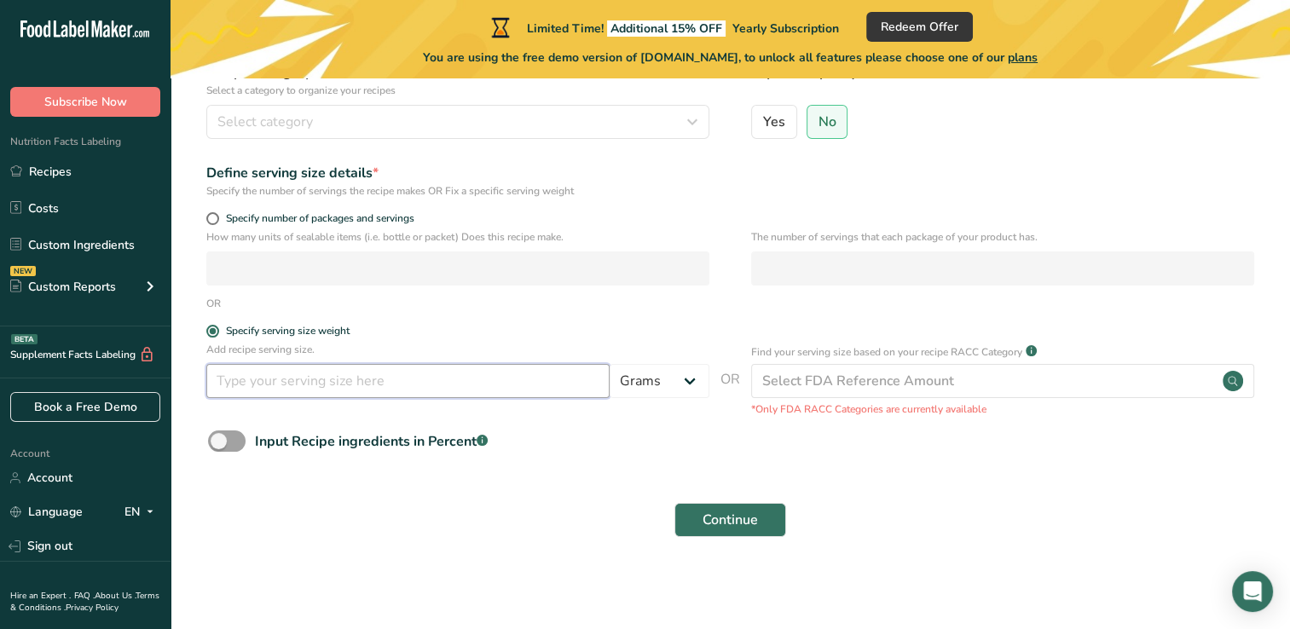
click at [250, 392] on input "number" at bounding box center [407, 381] width 403 height 34
type input "50"
click at [732, 521] on span "Continue" at bounding box center [729, 520] width 55 height 20
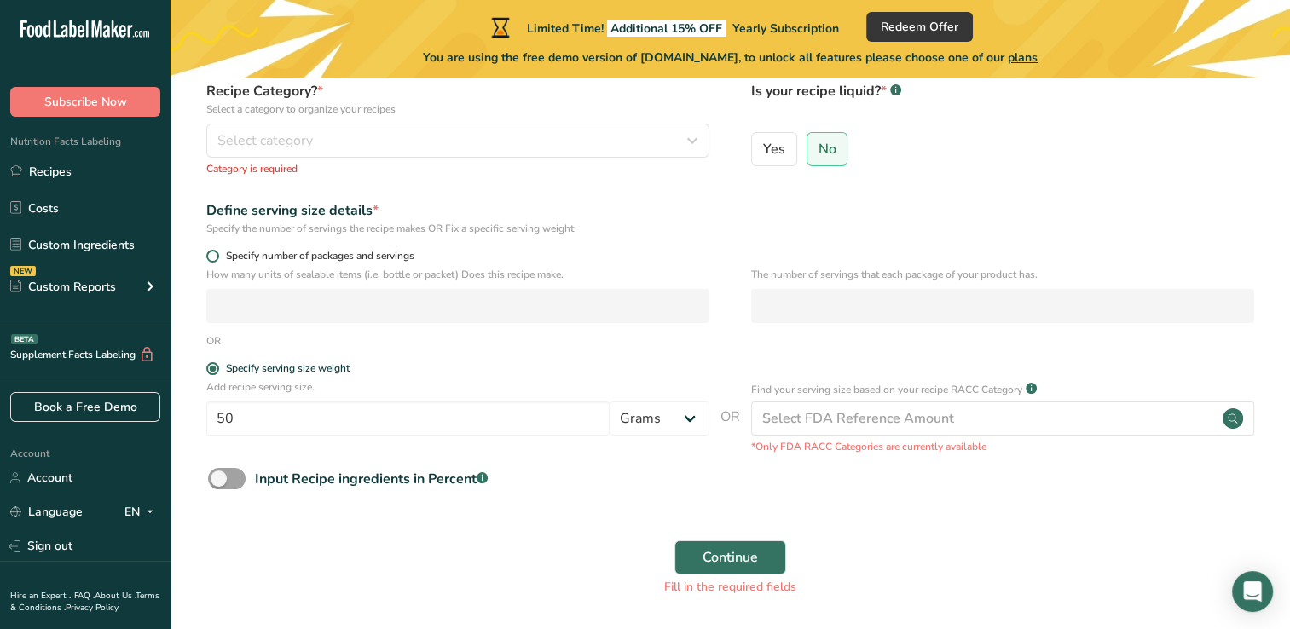
click at [211, 257] on span at bounding box center [212, 256] width 13 height 13
click at [211, 257] on input "Specify number of packages and servings" at bounding box center [211, 256] width 11 height 11
radio input "true"
radio input "false"
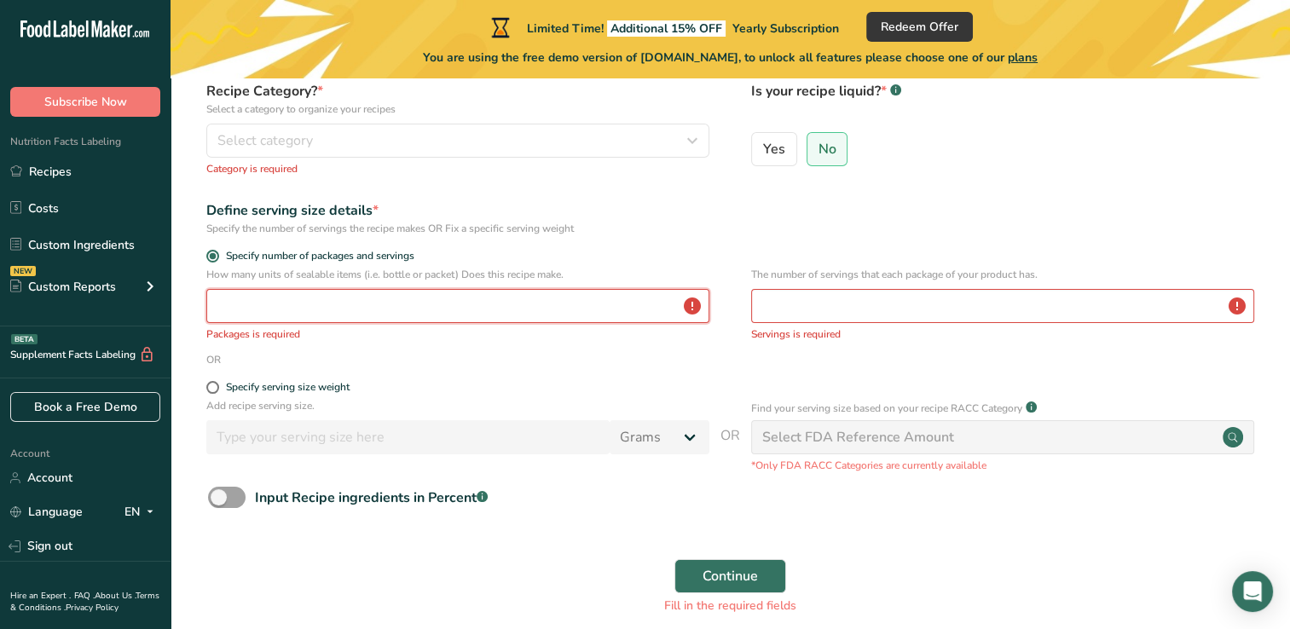
click at [238, 322] on input "number" at bounding box center [457, 306] width 503 height 34
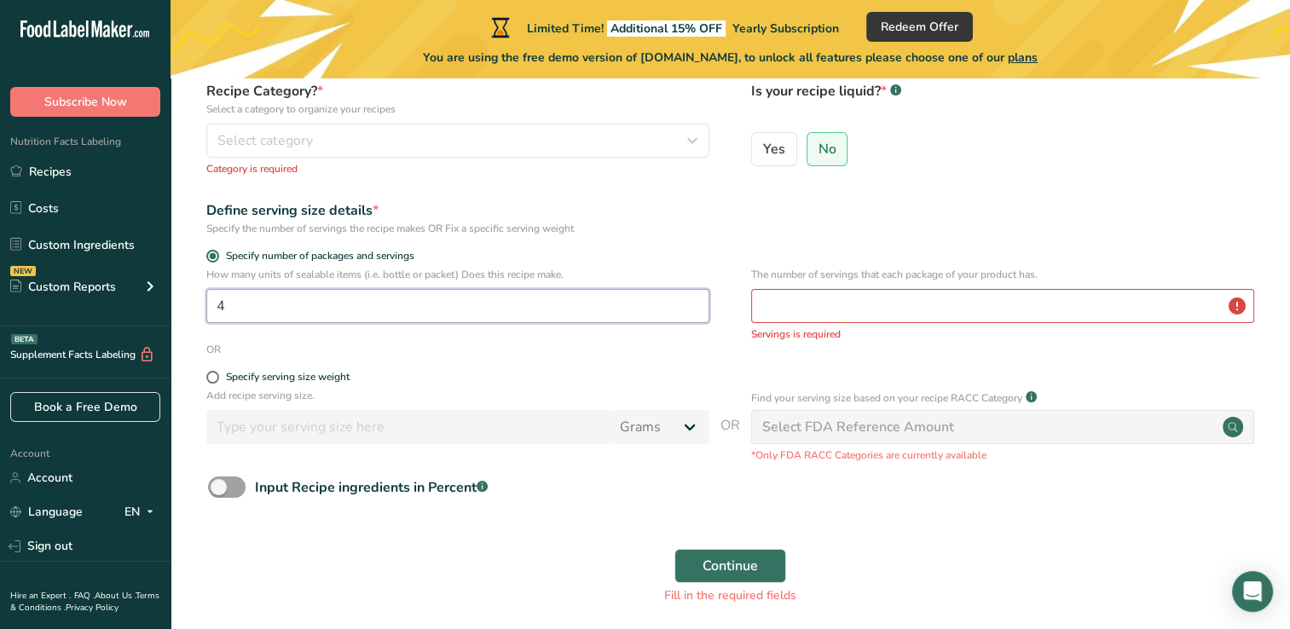
type input "4"
click at [883, 311] on input "number" at bounding box center [1002, 306] width 503 height 34
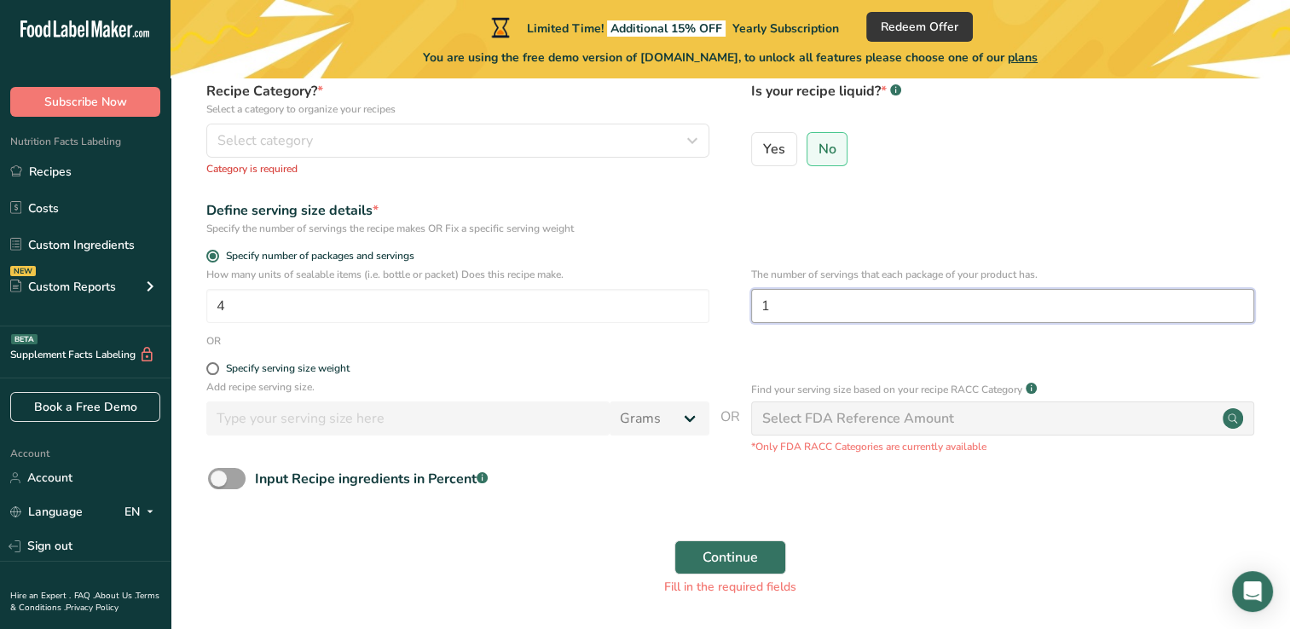
type input "1"
click at [212, 367] on span at bounding box center [212, 368] width 13 height 13
click at [212, 367] on input "Specify serving size weight" at bounding box center [211, 368] width 11 height 11
radio input "true"
radio input "false"
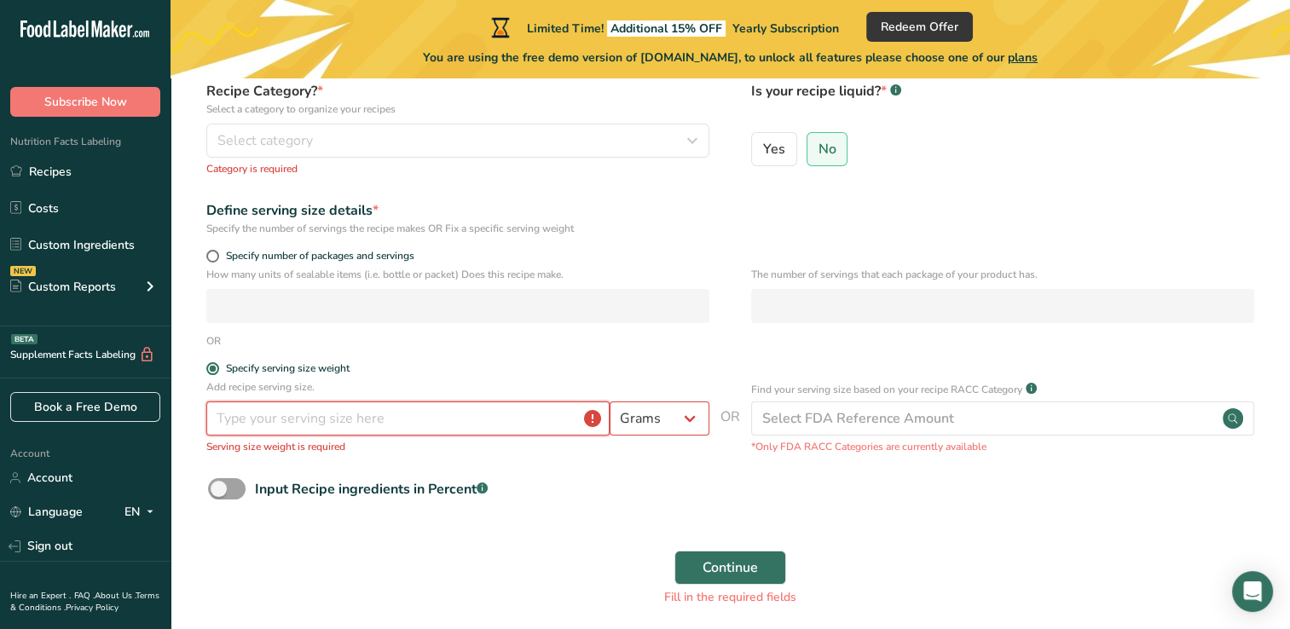
click at [254, 427] on input "number" at bounding box center [407, 418] width 403 height 34
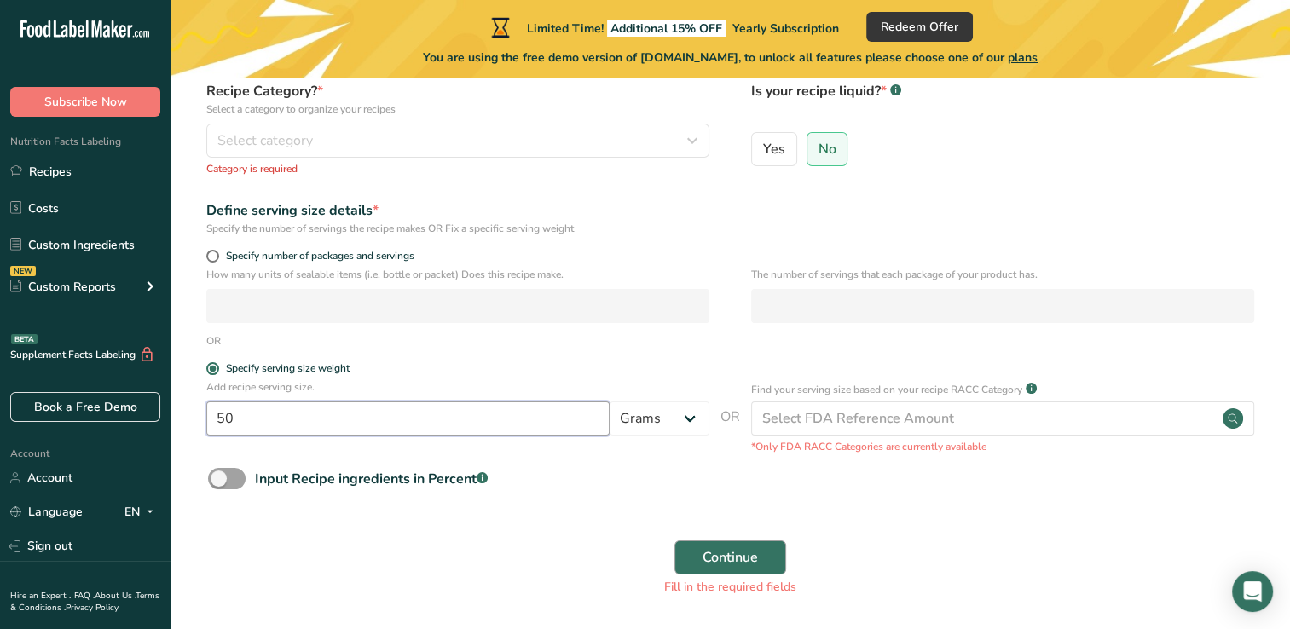
type input "50"
click at [739, 562] on span "Continue" at bounding box center [729, 557] width 55 height 20
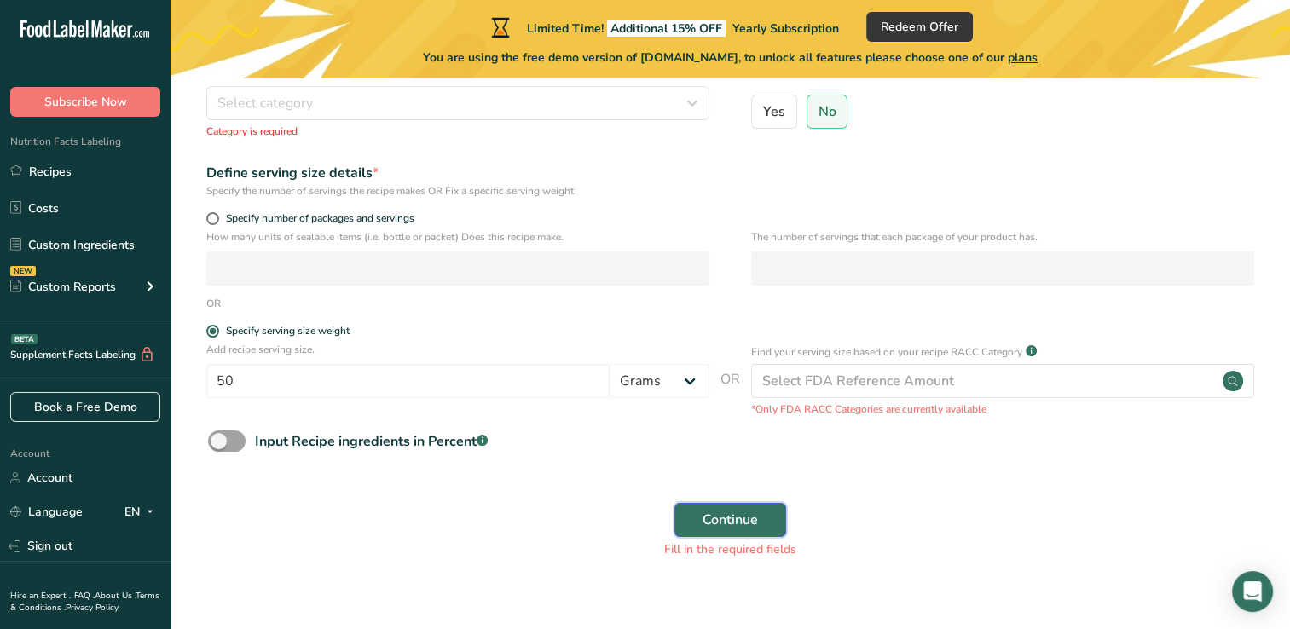
scroll to position [210, 0]
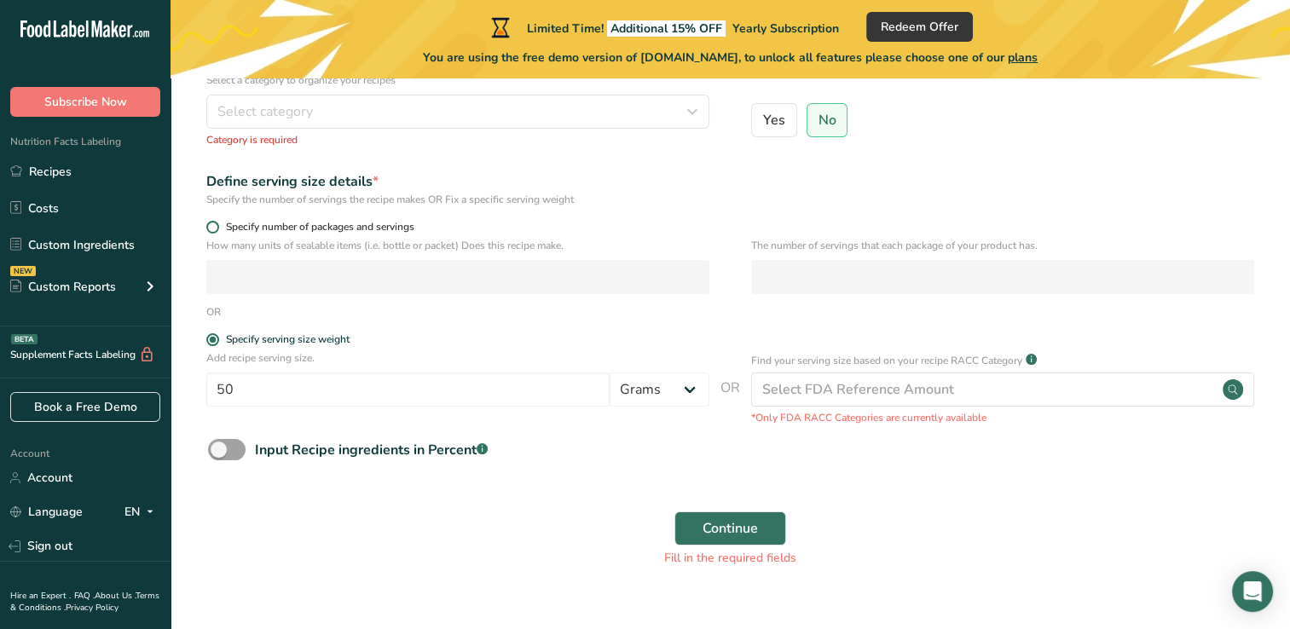
click at [211, 231] on span at bounding box center [212, 227] width 13 height 13
click at [211, 231] on input "Specify number of packages and servings" at bounding box center [211, 227] width 11 height 11
radio input "true"
radio input "false"
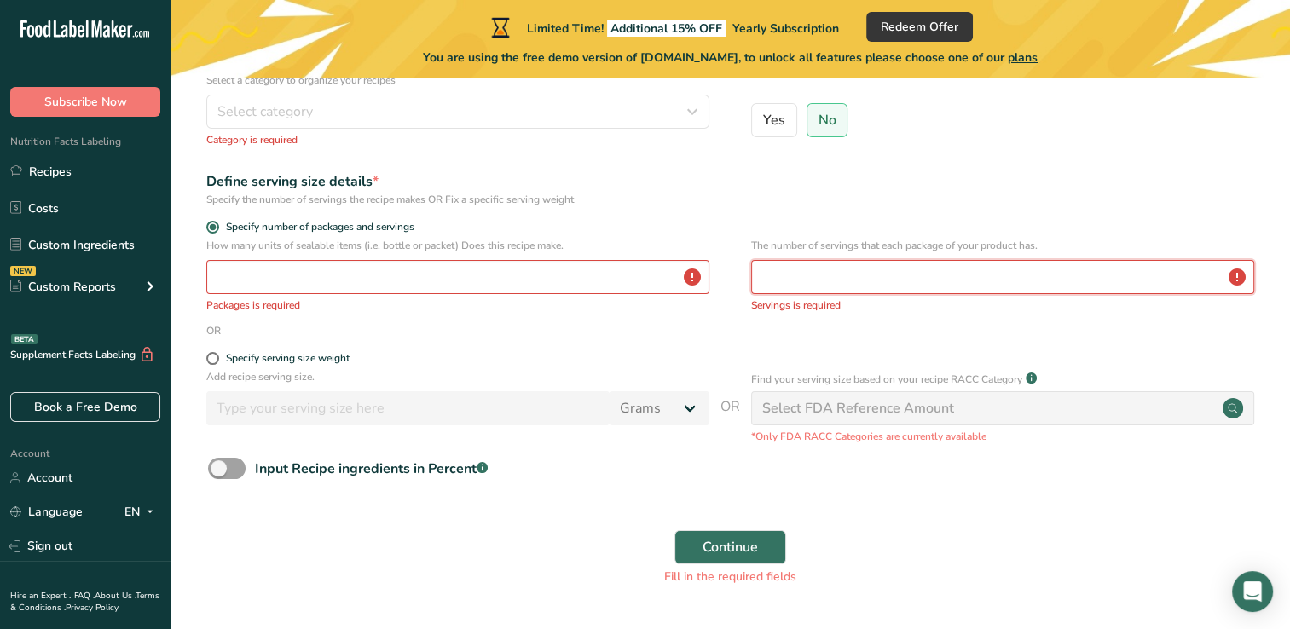
click at [842, 284] on input "number" at bounding box center [1002, 277] width 503 height 34
type input "1"
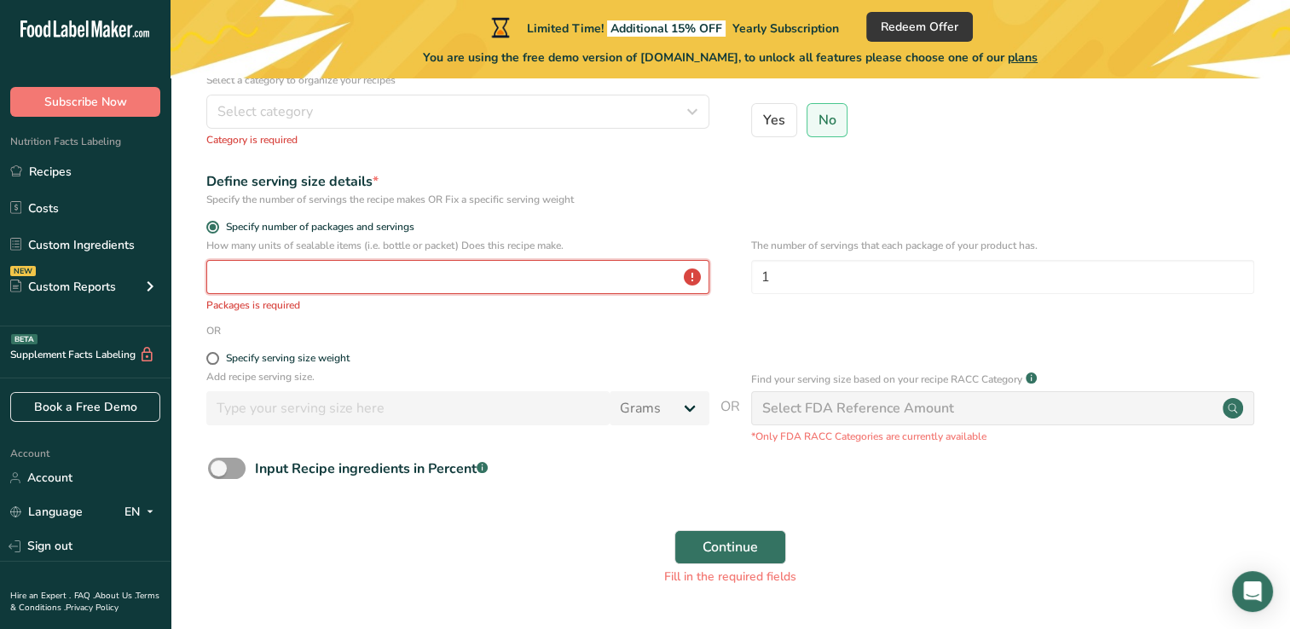
click at [488, 286] on input "number" at bounding box center [457, 277] width 503 height 34
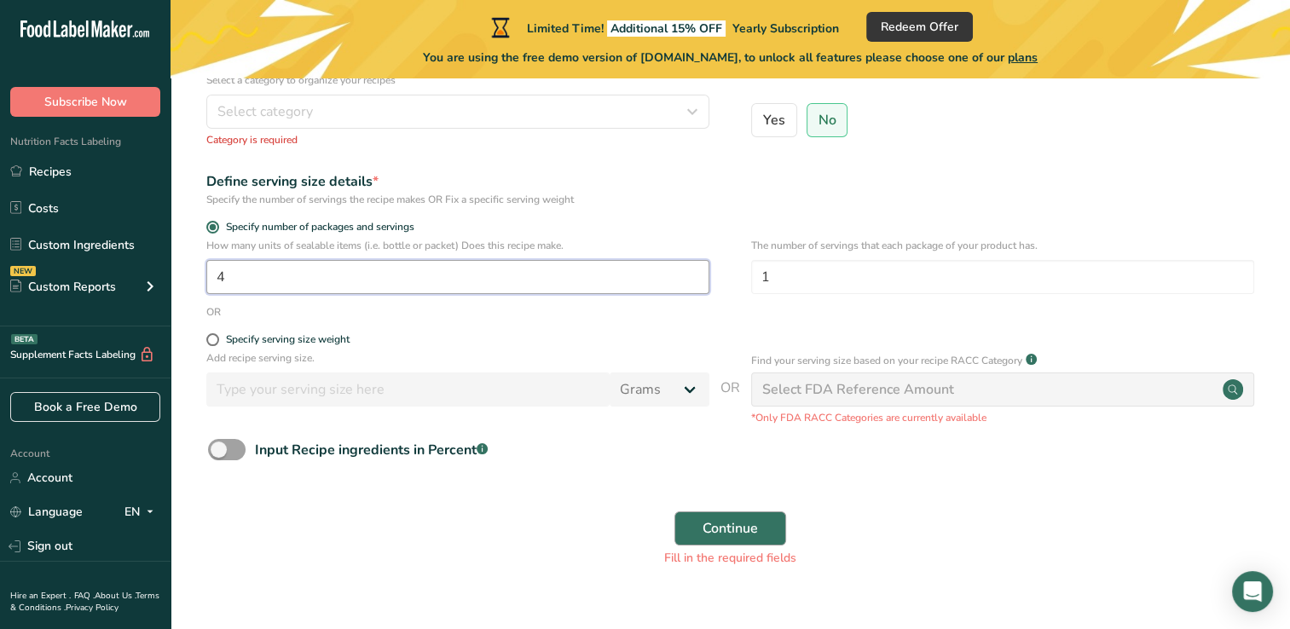
type input "4"
click at [730, 527] on span "Continue" at bounding box center [729, 528] width 55 height 20
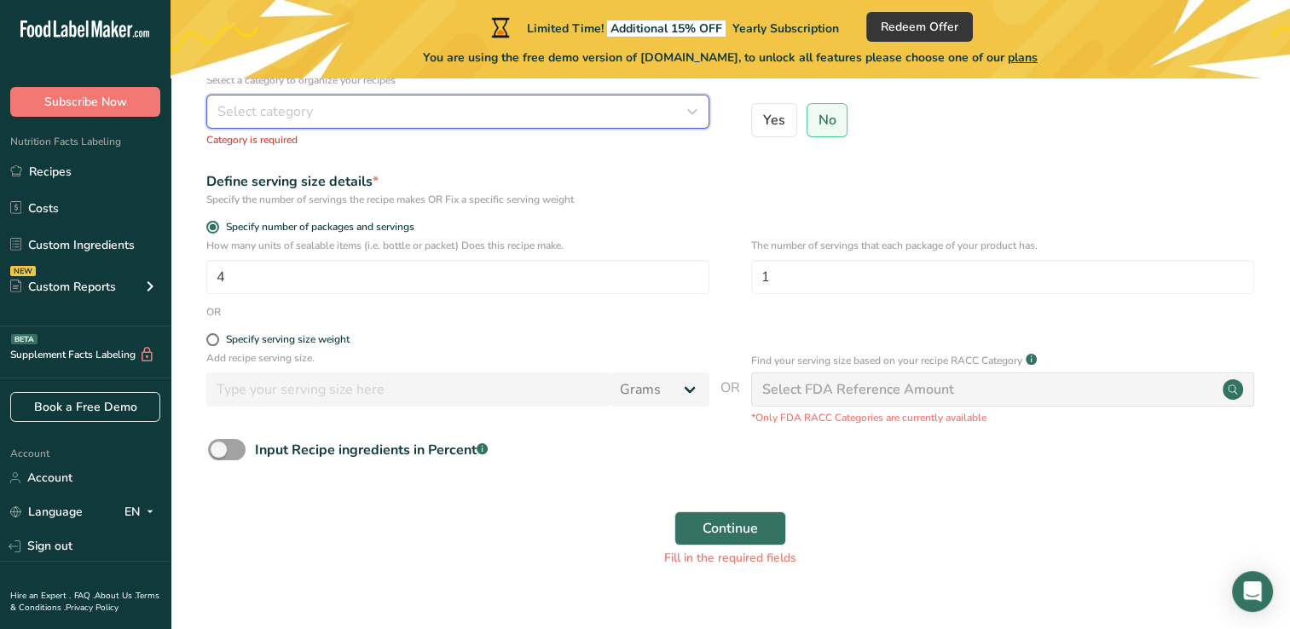
click at [696, 120] on icon "button" at bounding box center [692, 111] width 20 height 31
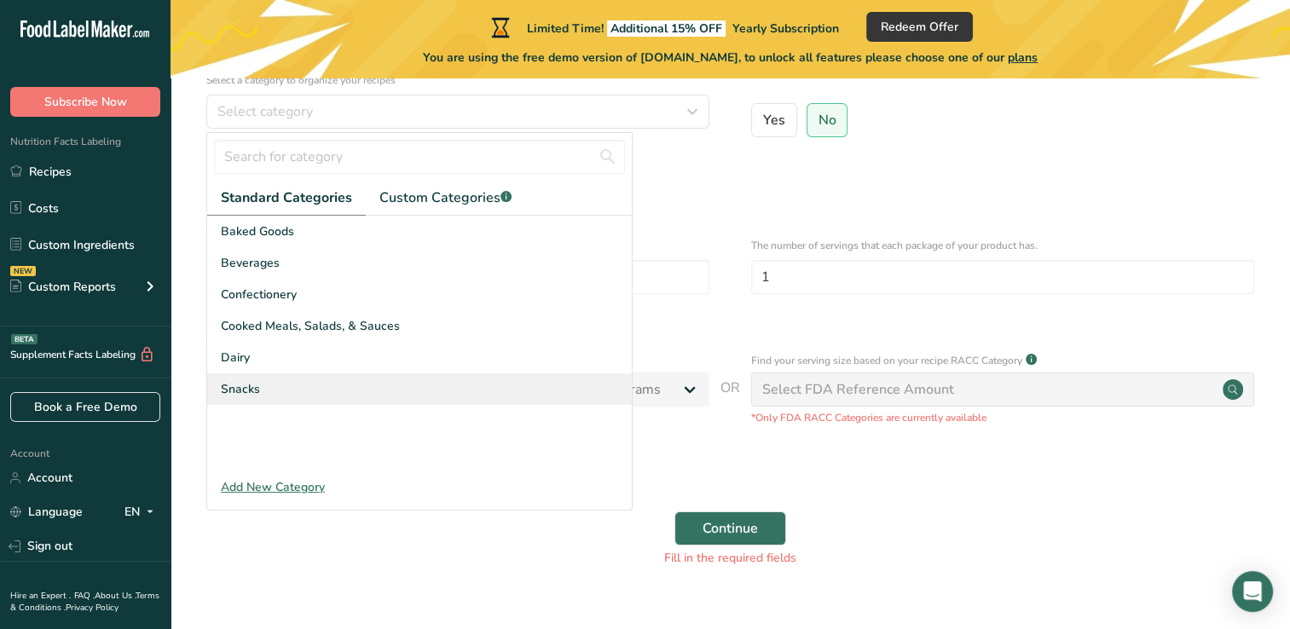
click at [239, 390] on span "Snacks" at bounding box center [240, 389] width 39 height 18
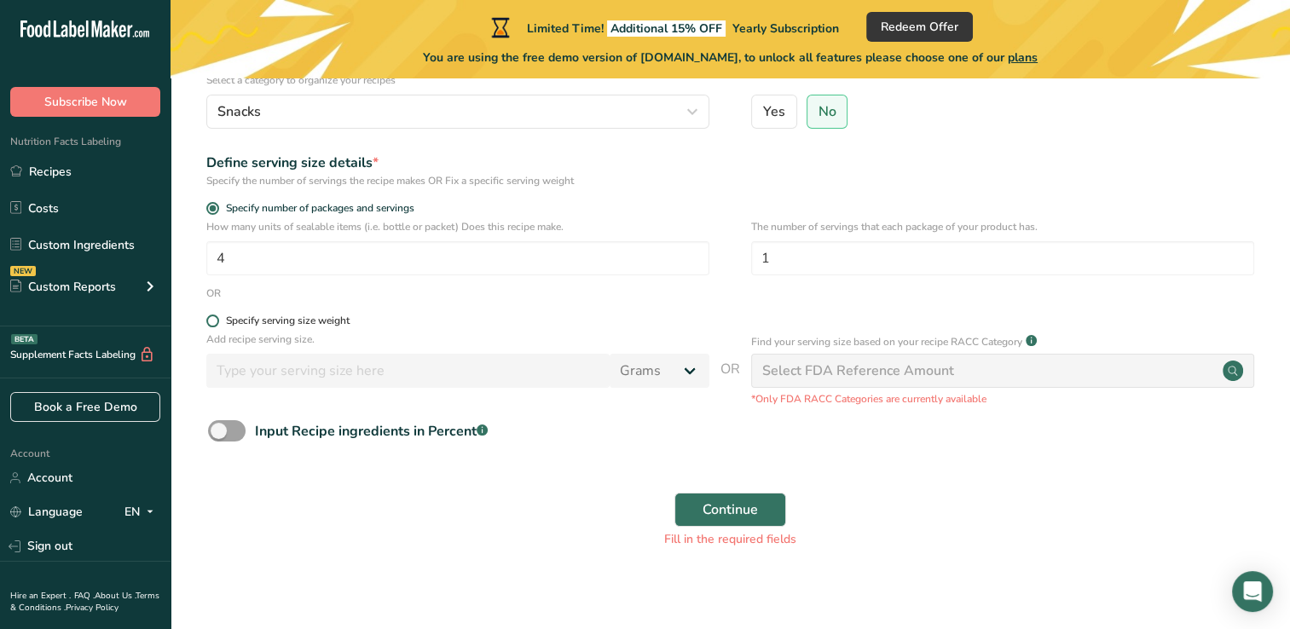
click at [211, 319] on span at bounding box center [212, 321] width 13 height 13
click at [211, 319] on input "Specify serving size weight" at bounding box center [211, 320] width 11 height 11
radio input "true"
radio input "false"
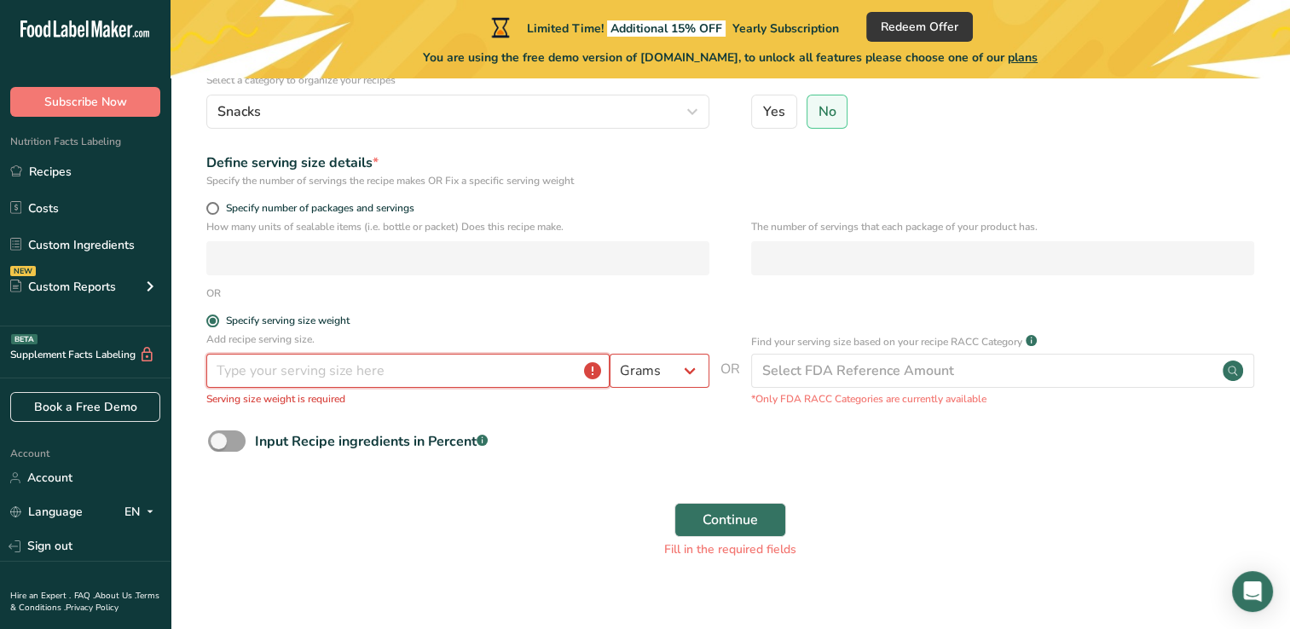
click at [229, 377] on input "number" at bounding box center [407, 371] width 403 height 34
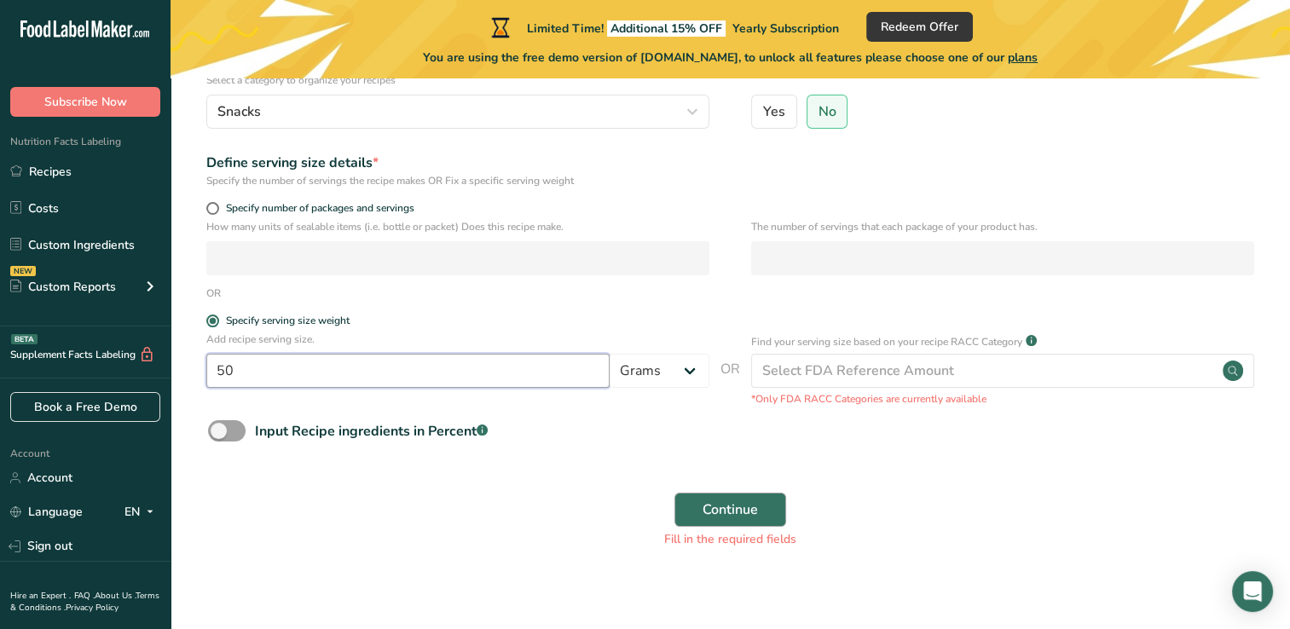
type input "50"
click at [719, 517] on span "Continue" at bounding box center [729, 509] width 55 height 20
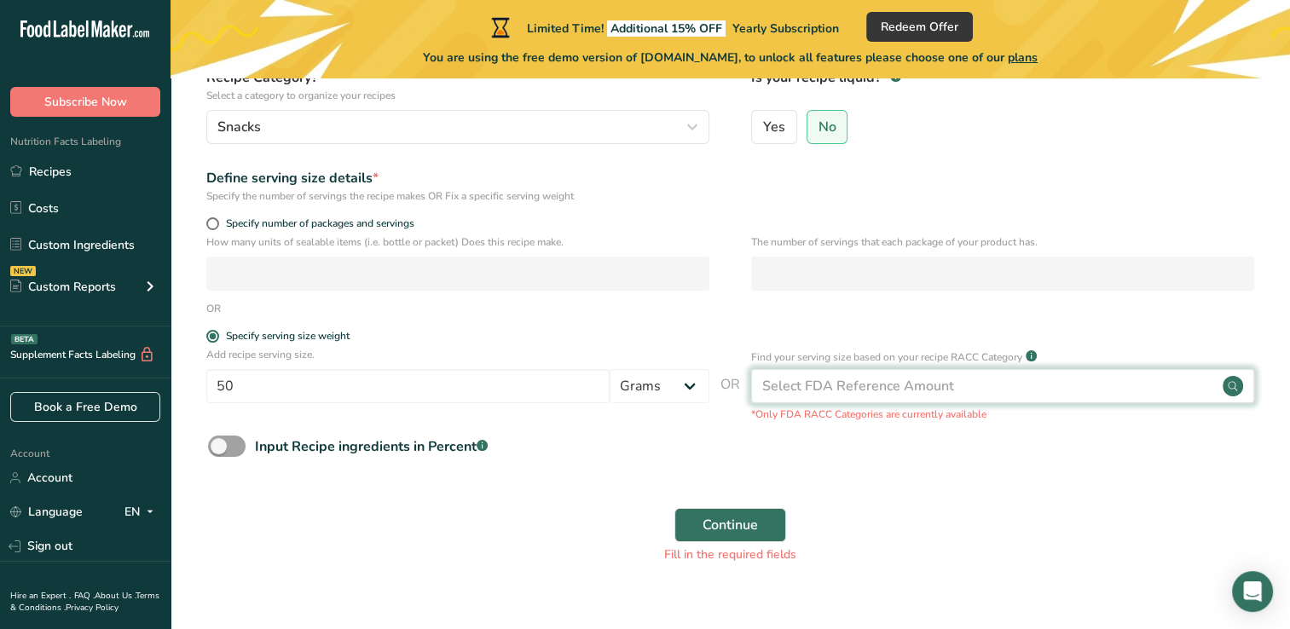
click at [962, 384] on div "Select FDA Reference Amount" at bounding box center [1002, 386] width 503 height 34
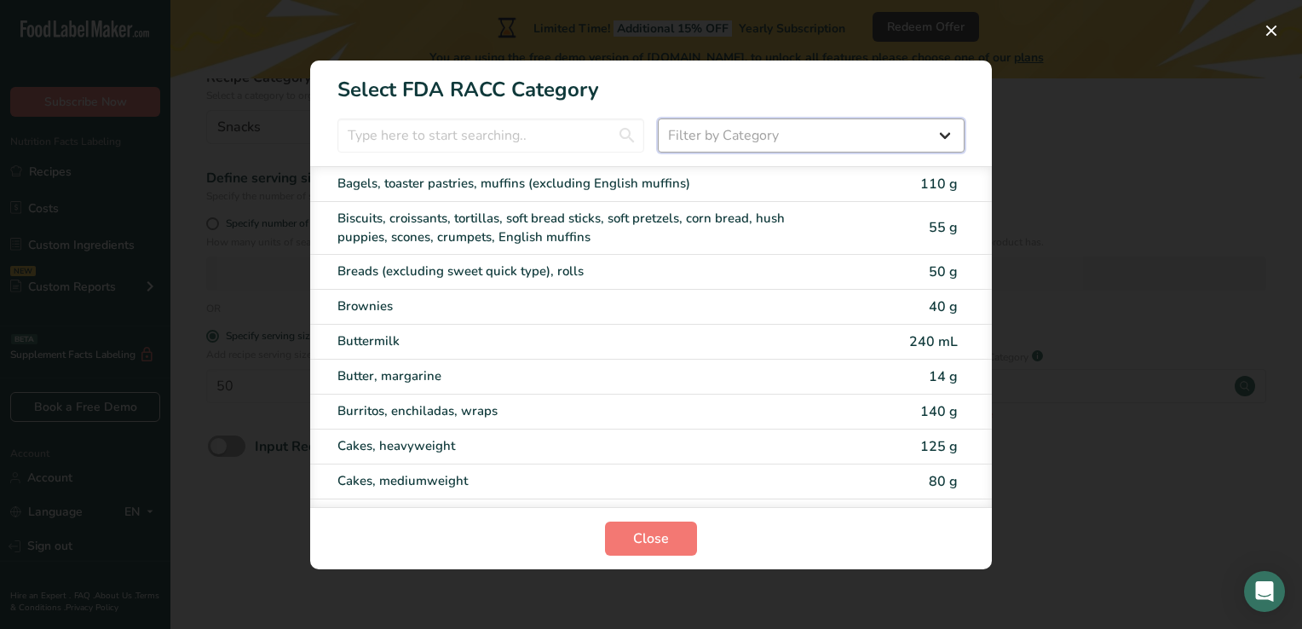
click at [938, 138] on select "Filter by Category All Bakery products [GEOGRAPHIC_DATA] Cereals and other grai…" at bounding box center [811, 135] width 307 height 34
click at [658, 118] on select "Filter by Category All Bakery products [GEOGRAPHIC_DATA] Cereals and other grai…" at bounding box center [811, 135] width 307 height 34
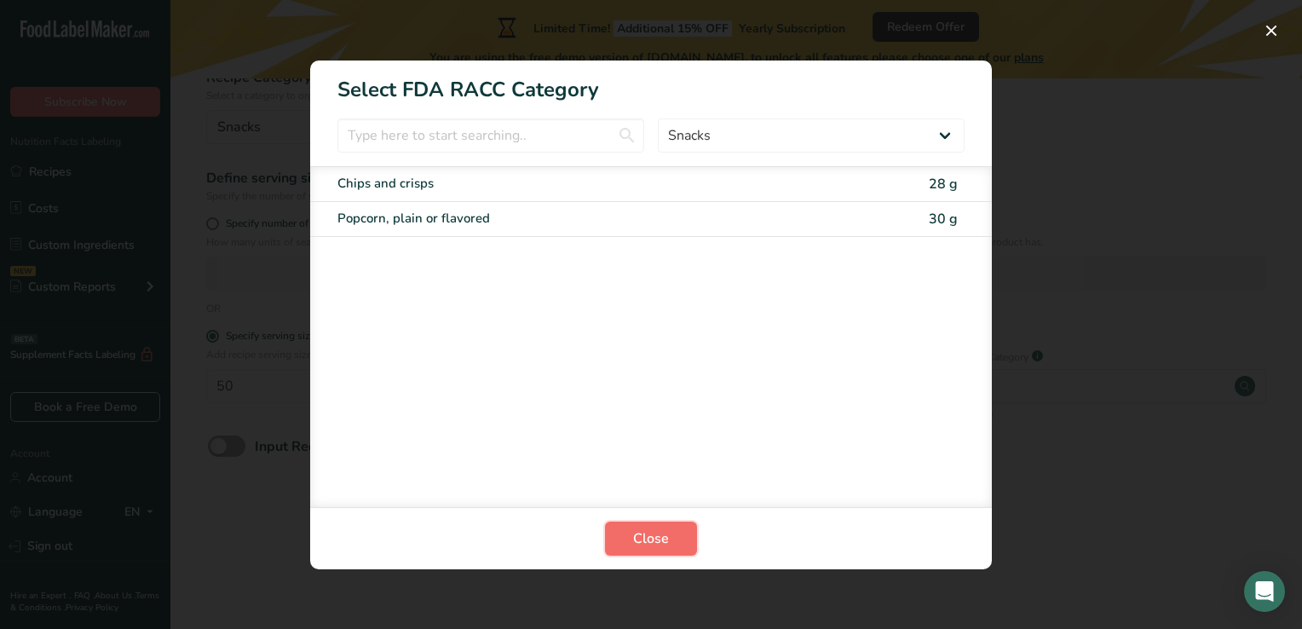
click at [648, 543] on span "Close" at bounding box center [651, 538] width 36 height 20
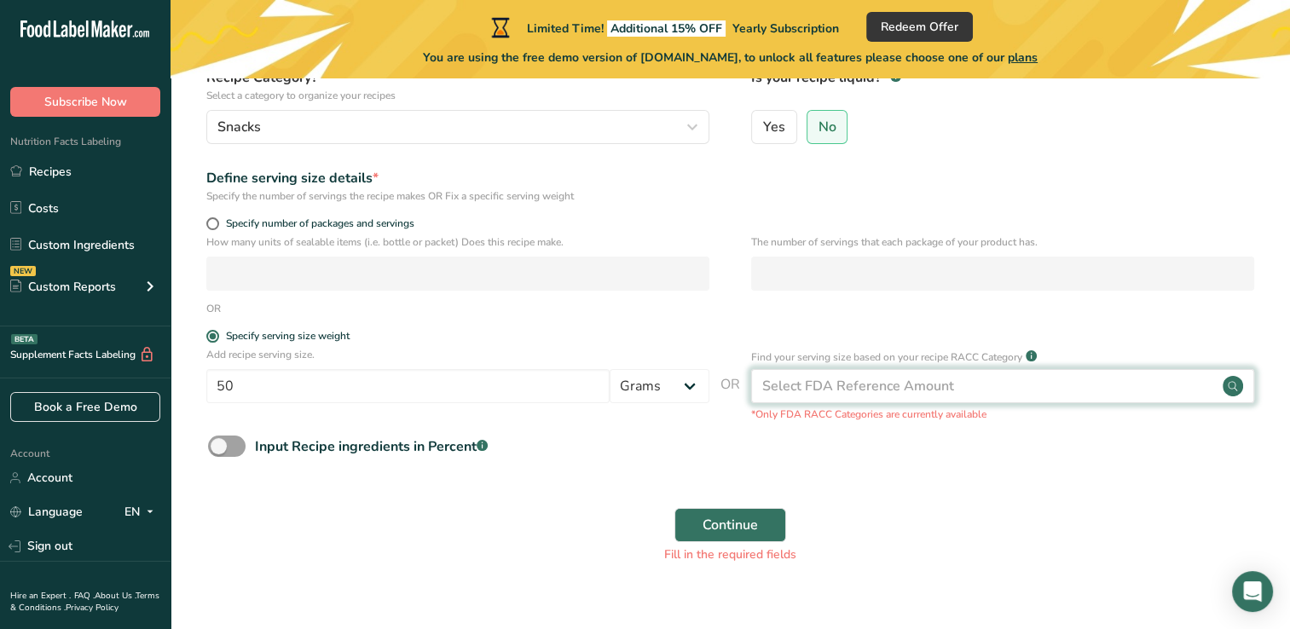
click at [798, 395] on div "Select FDA Reference Amount" at bounding box center [858, 386] width 192 height 20
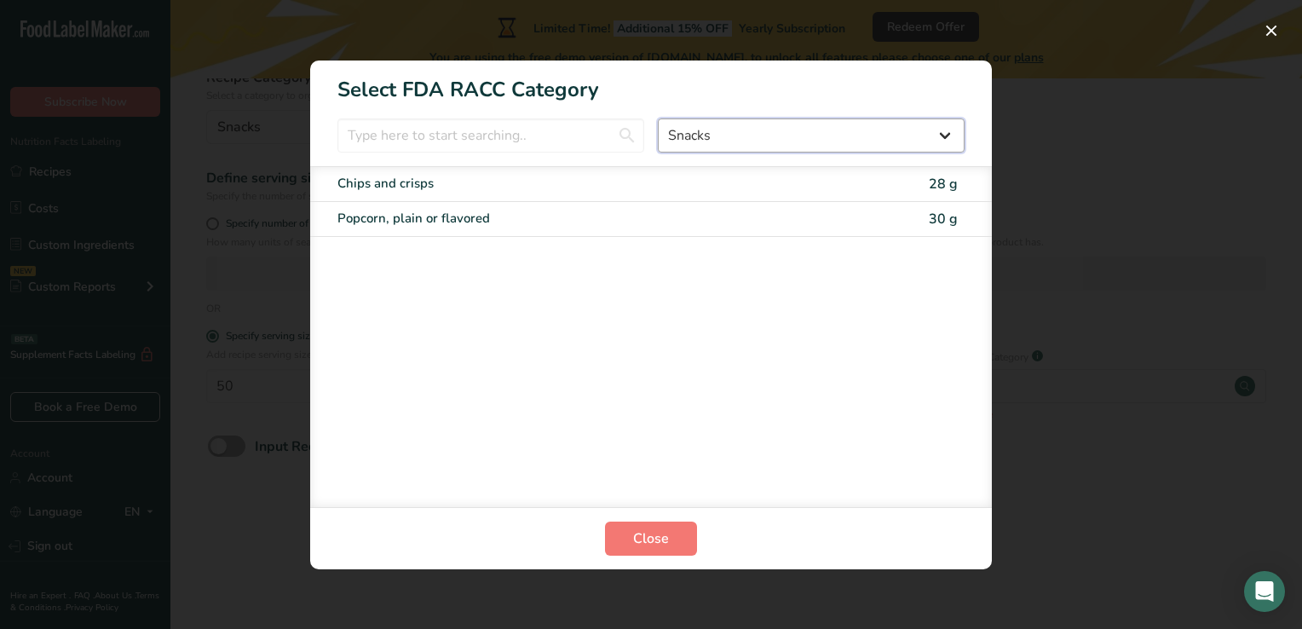
click at [947, 142] on select "All Bakery products [GEOGRAPHIC_DATA] Cereals and other grain products Dairy pr…" at bounding box center [811, 135] width 307 height 34
select select "19"
click at [658, 118] on select "All Bakery products [GEOGRAPHIC_DATA] Cereals and other grain products Dairy pr…" at bounding box center [811, 135] width 307 height 34
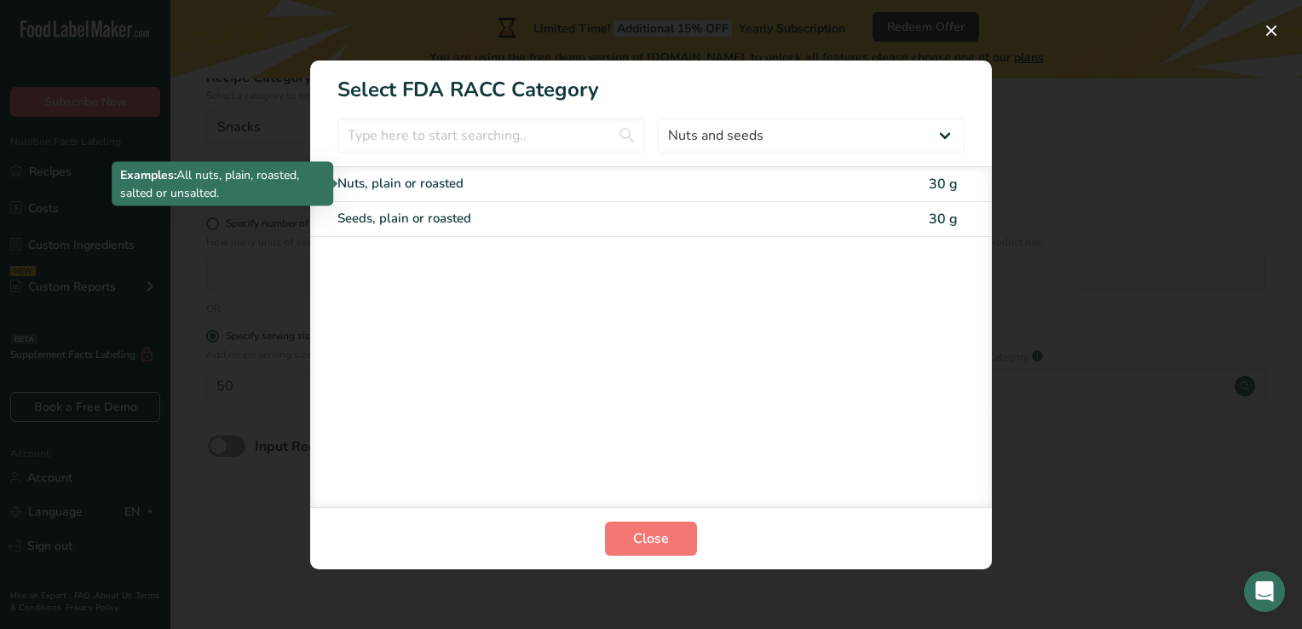
click at [416, 188] on div "Nuts, plain or roasted" at bounding box center [580, 184] width 484 height 20
type input "30"
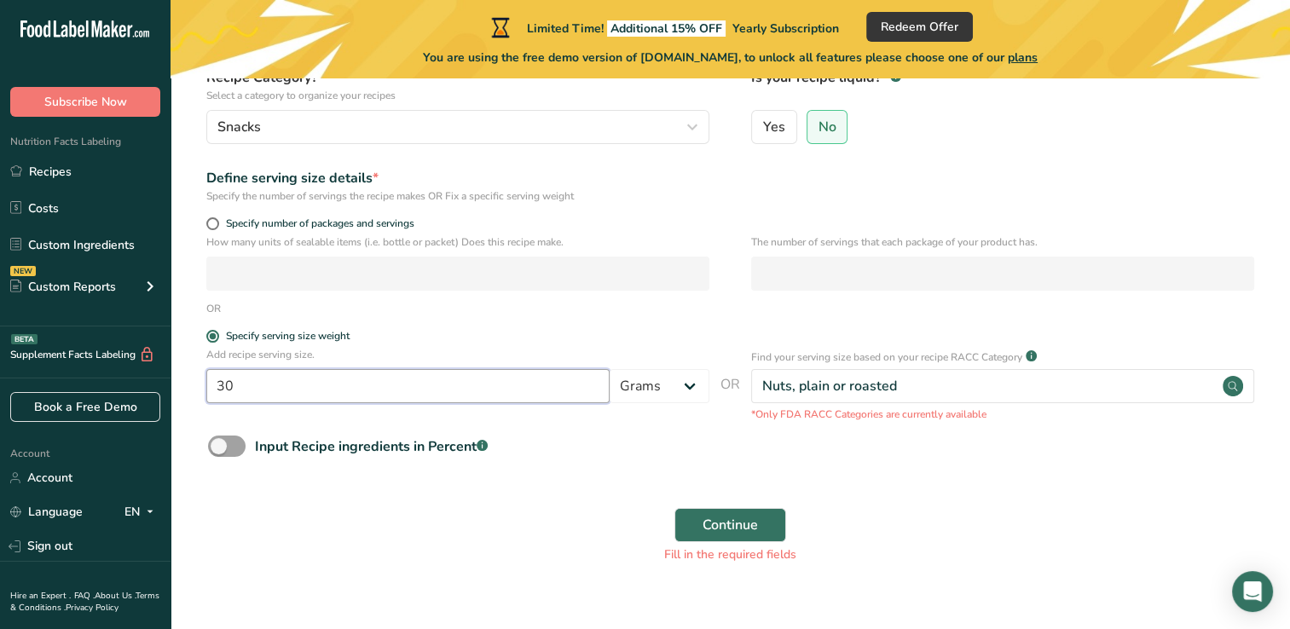
click at [254, 395] on input "30" at bounding box center [407, 386] width 403 height 34
click at [230, 452] on span at bounding box center [227, 446] width 38 height 21
click at [219, 452] on input "Input Recipe ingredients in Percent .a-a{fill:#347362;}.b-a{fill:#fff;}" at bounding box center [213, 446] width 11 height 11
checkbox input "true"
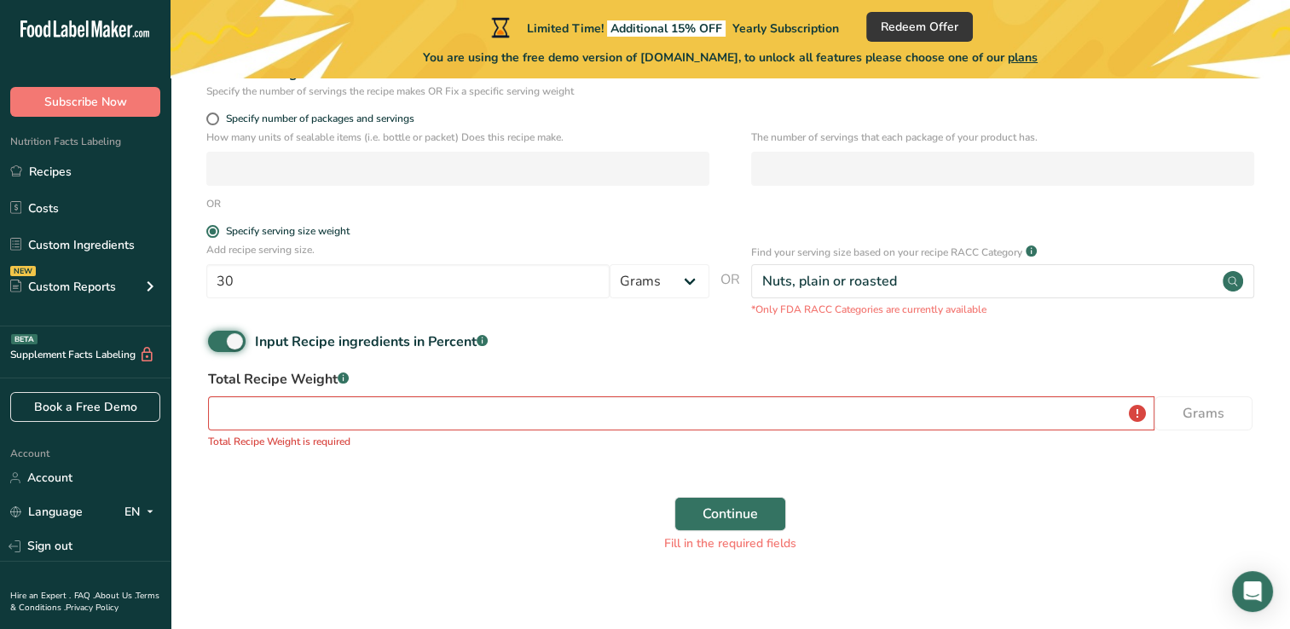
scroll to position [300, 0]
click at [369, 412] on input "number" at bounding box center [681, 412] width 946 height 34
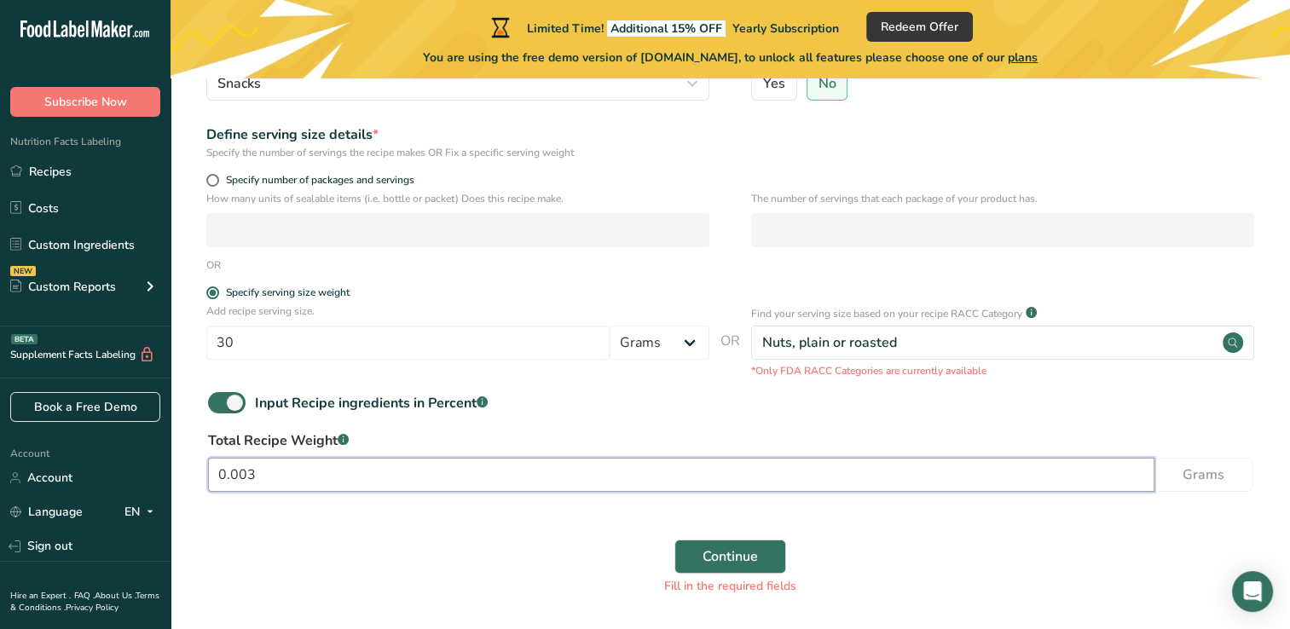
scroll to position [237, 0]
type input "0.003"
click at [396, 353] on input "30" at bounding box center [407, 343] width 403 height 34
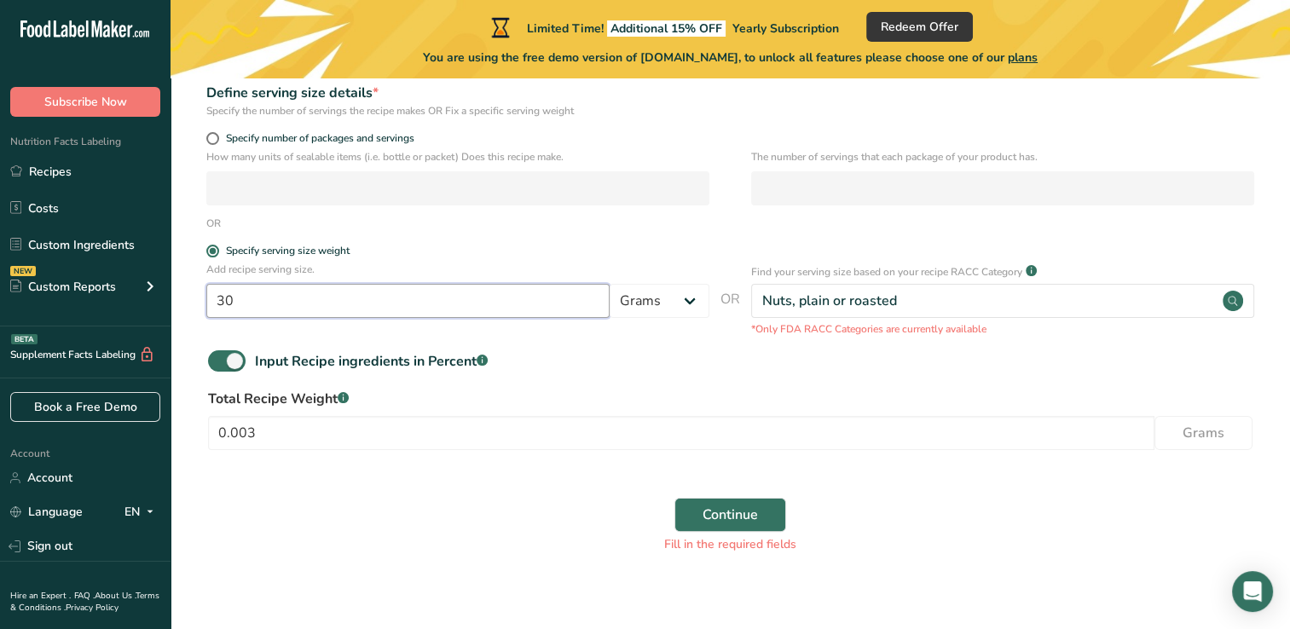
scroll to position [296, 0]
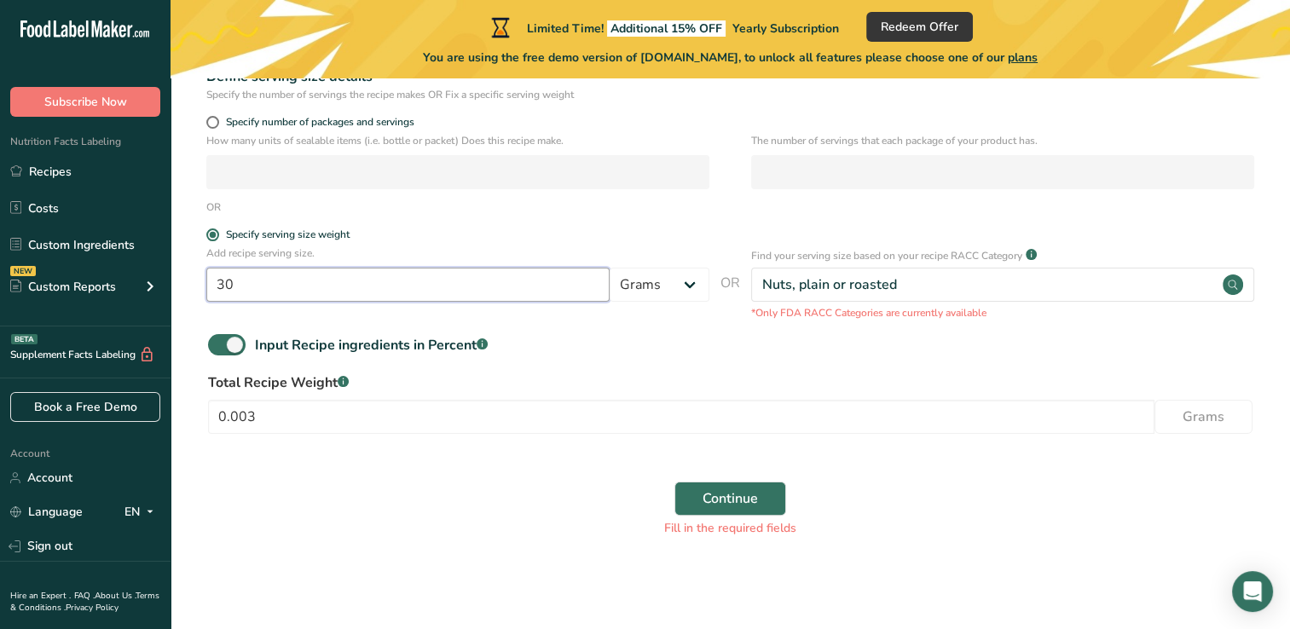
type input "3"
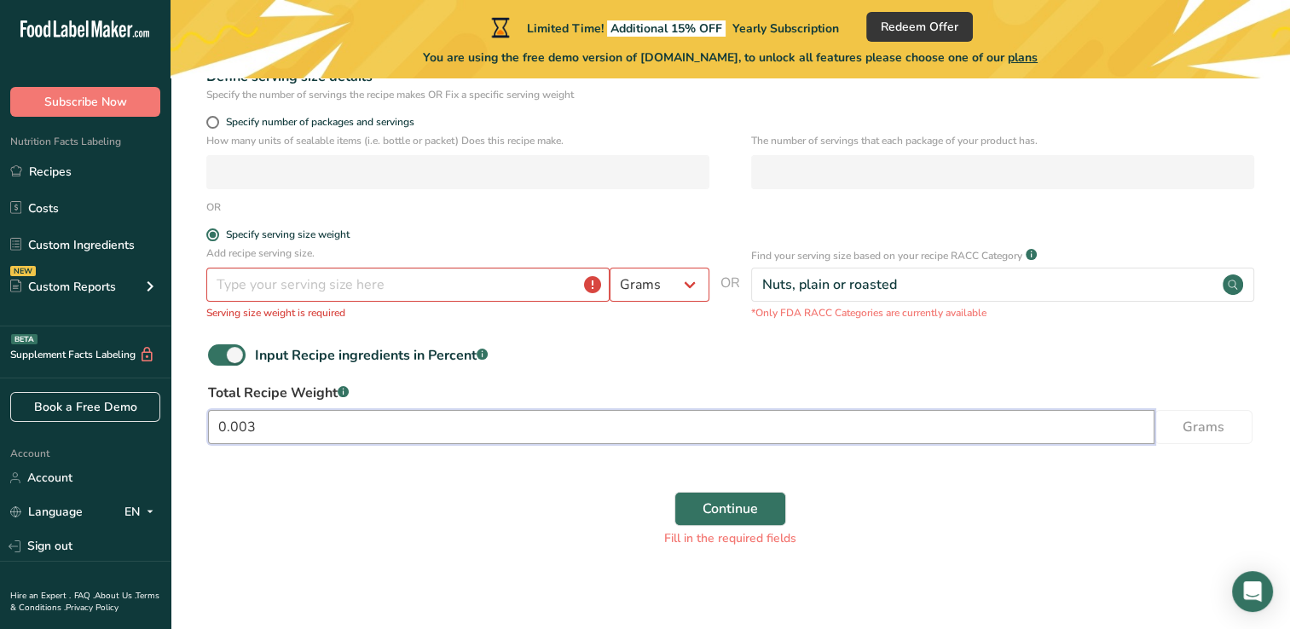
click at [257, 436] on input "0.003" at bounding box center [681, 427] width 946 height 34
type input "0"
type input "200"
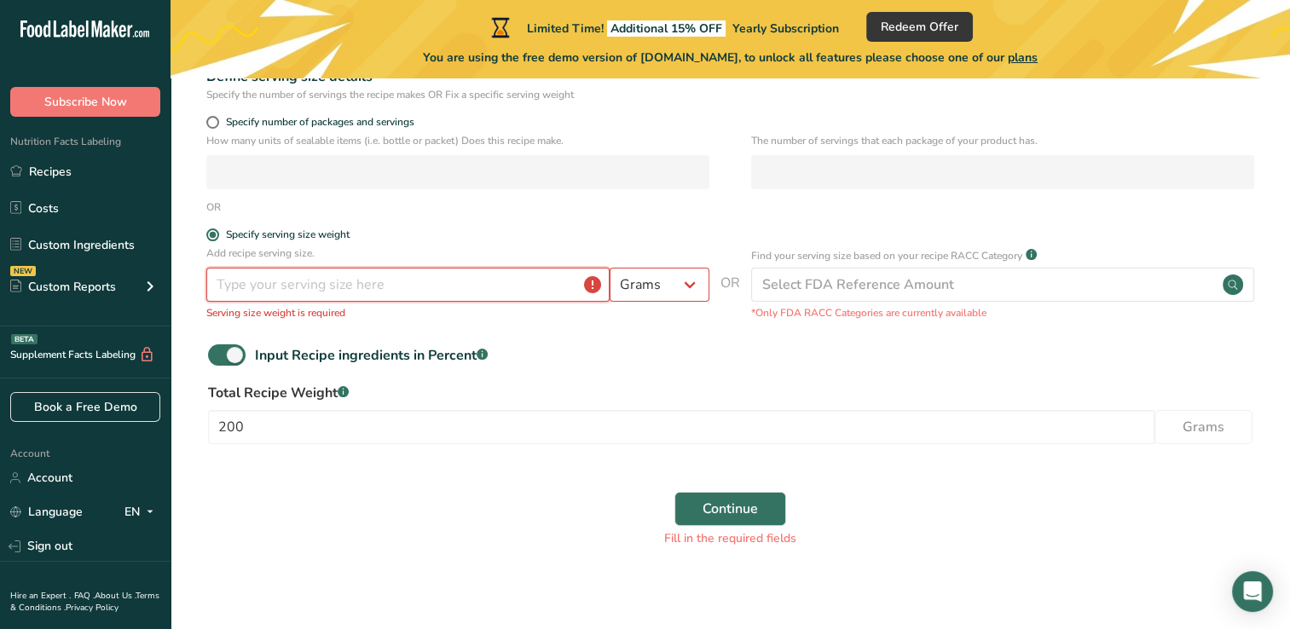
click at [295, 282] on input "number" at bounding box center [407, 285] width 403 height 34
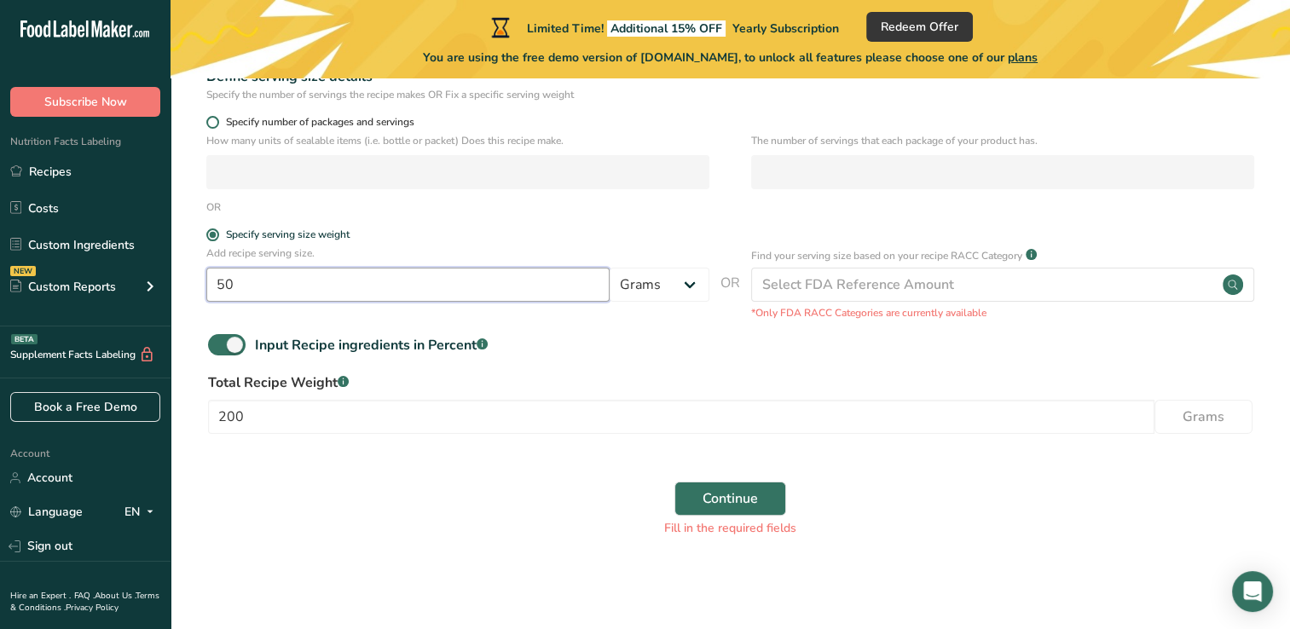
type input "50"
click at [208, 124] on span at bounding box center [212, 122] width 13 height 13
click at [208, 124] on input "Specify number of packages and servings" at bounding box center [211, 122] width 11 height 11
radio input "true"
radio input "false"
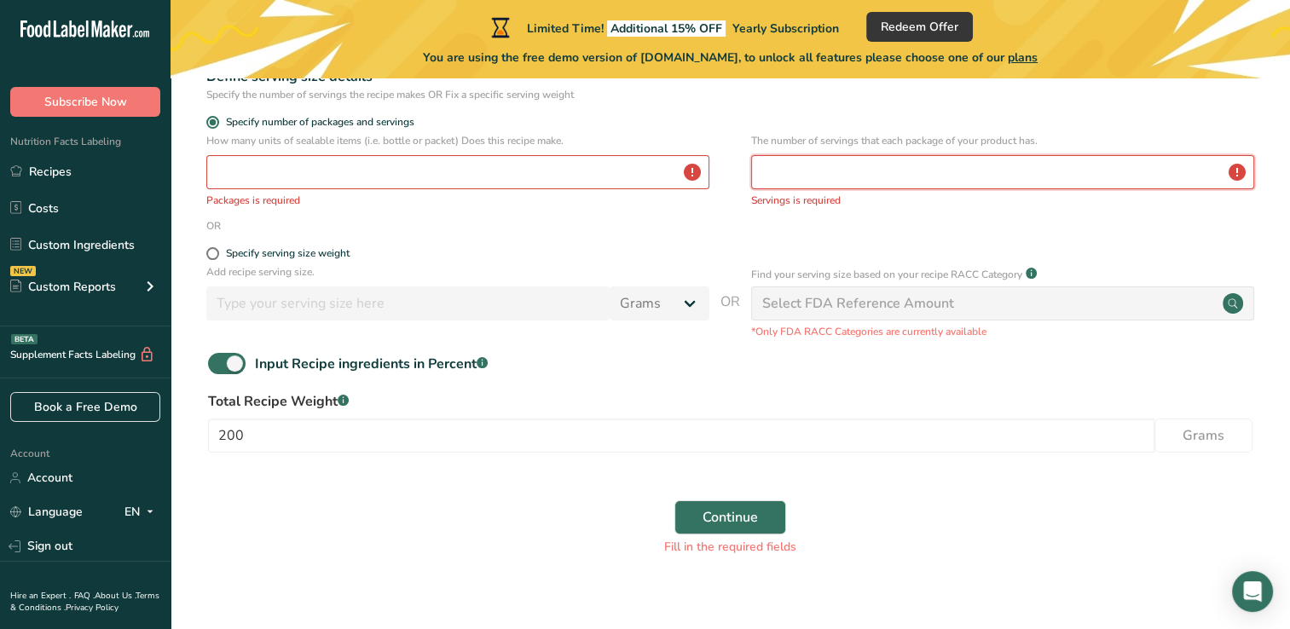
click at [832, 172] on input "number" at bounding box center [1002, 172] width 503 height 34
type input "4"
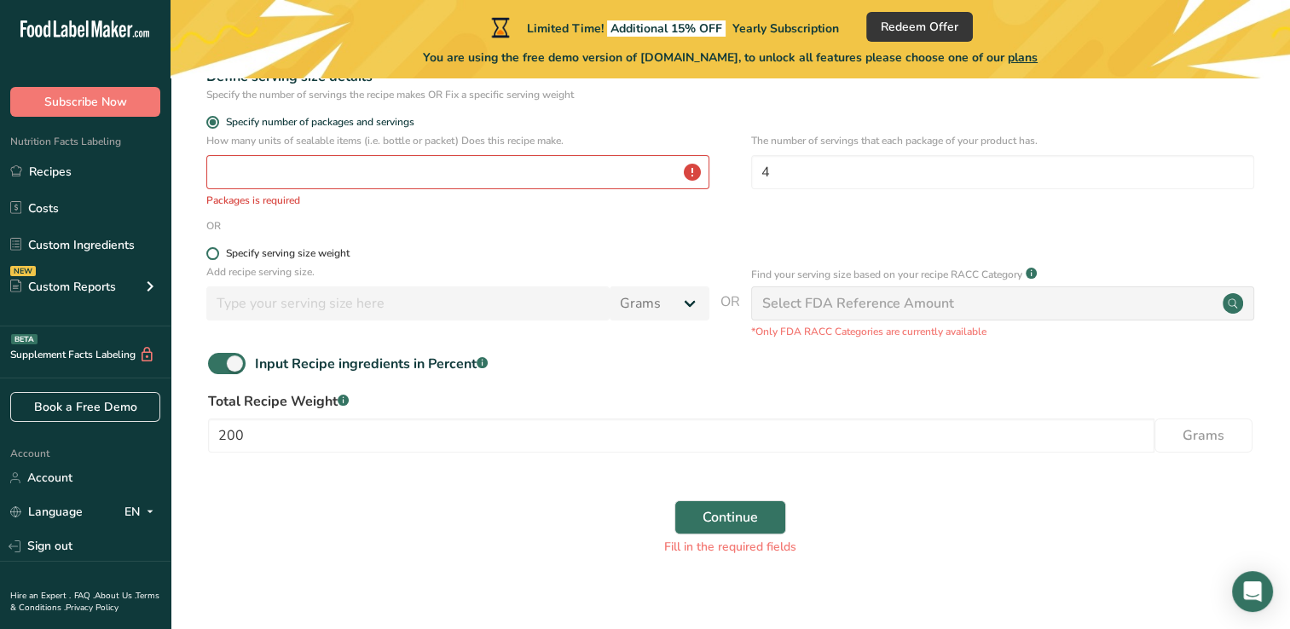
click at [212, 252] on span at bounding box center [212, 253] width 13 height 13
click at [212, 252] on input "Specify serving size weight" at bounding box center [211, 253] width 11 height 11
radio input "true"
radio input "false"
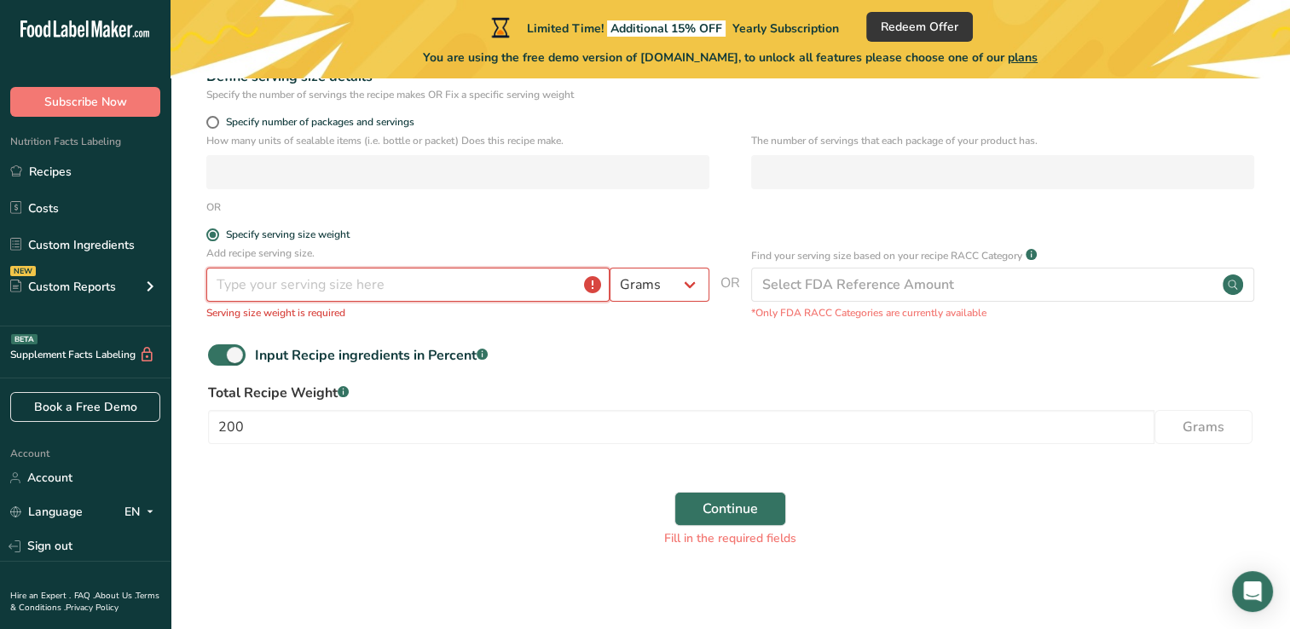
click at [250, 292] on input "number" at bounding box center [407, 285] width 403 height 34
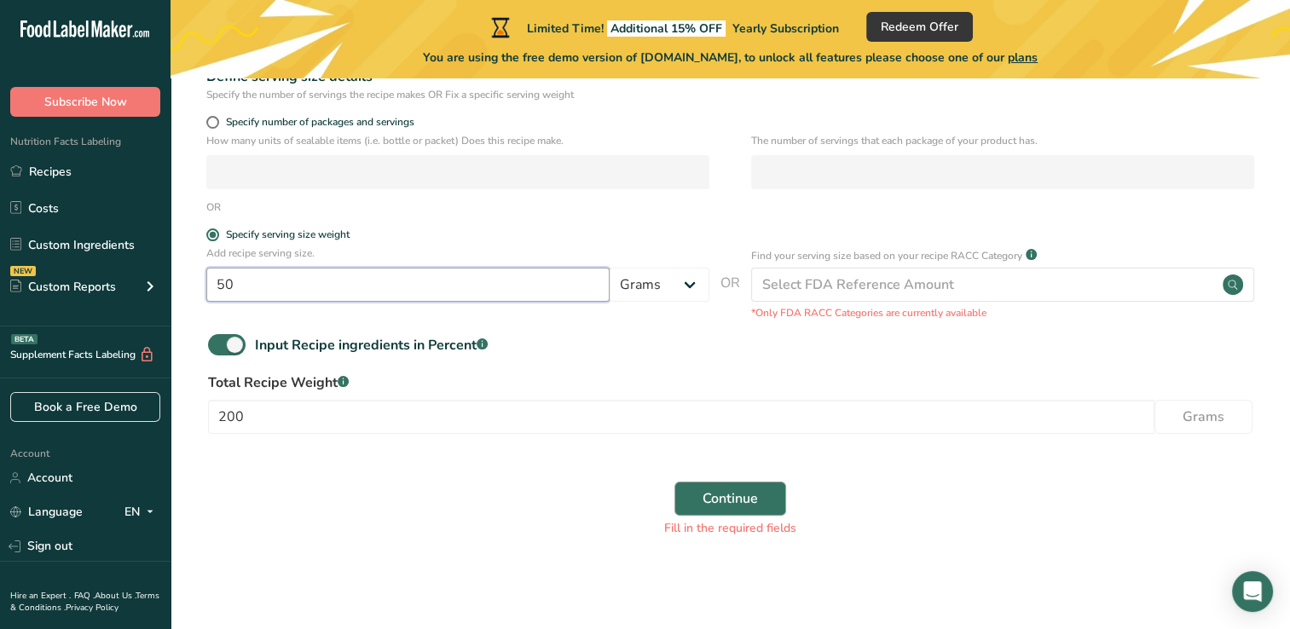
type input "50"
click at [735, 500] on span "Continue" at bounding box center [729, 498] width 55 height 20
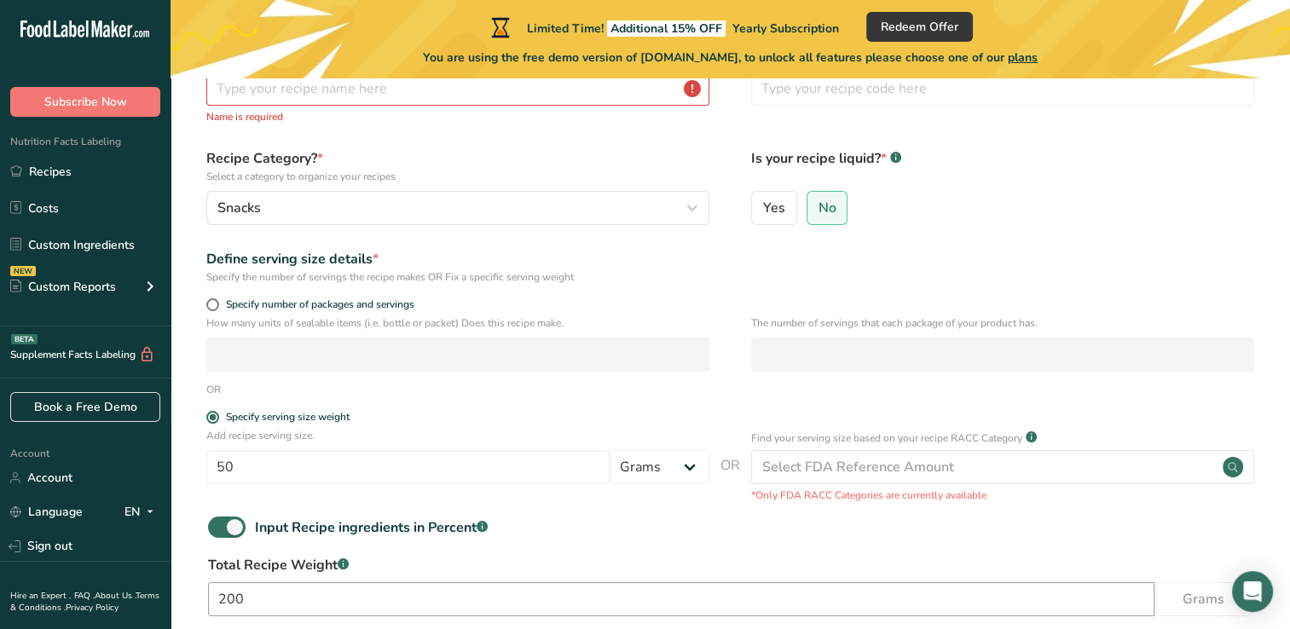
scroll to position [0, 0]
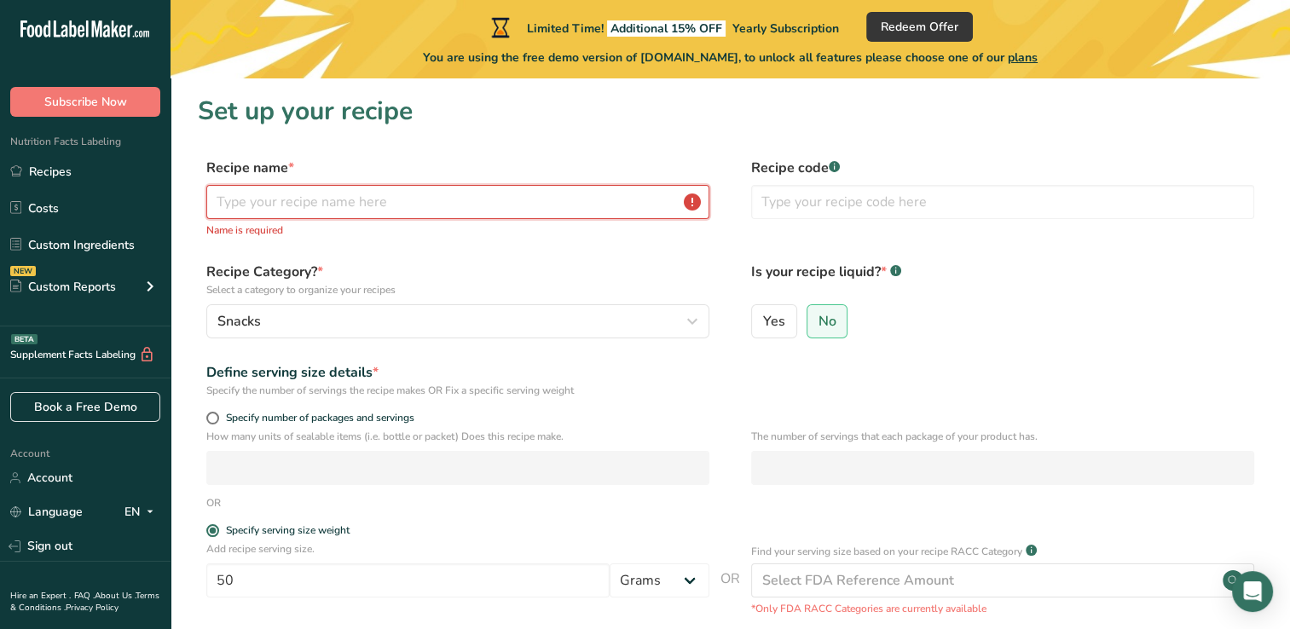
click at [610, 210] on input "text" at bounding box center [457, 202] width 503 height 34
type input "mani con flow"
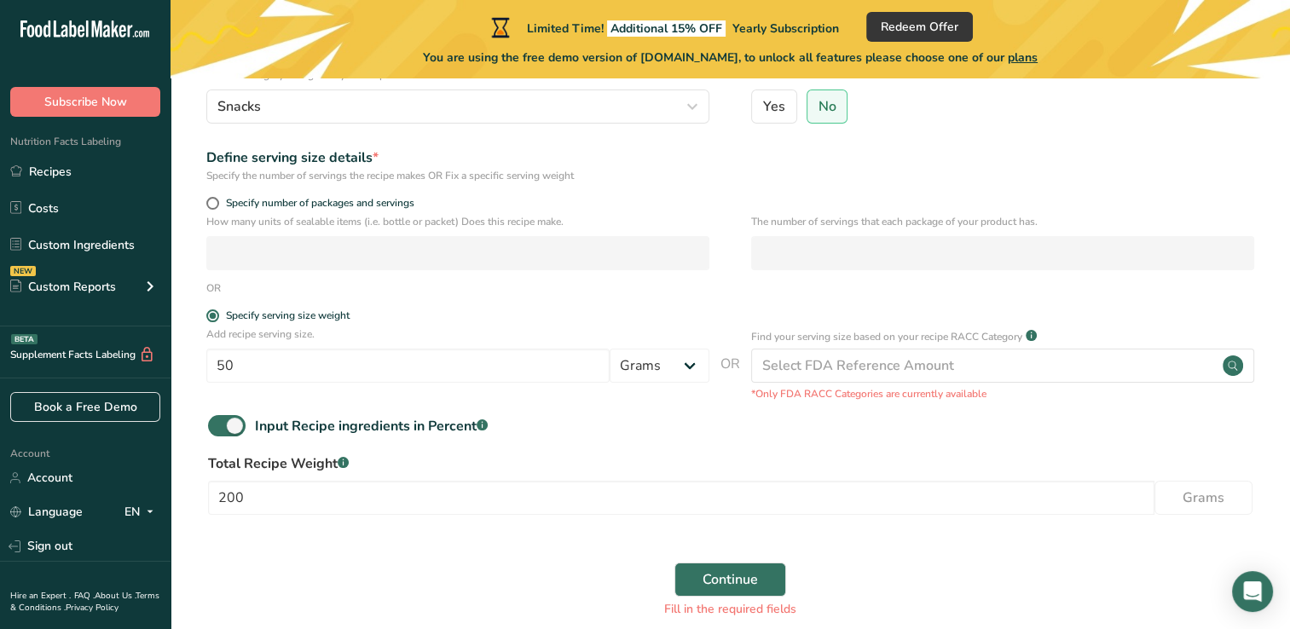
scroll to position [197, 0]
click at [222, 427] on span at bounding box center [227, 424] width 38 height 21
click at [219, 427] on input "Input Recipe ingredients in Percent .a-a{fill:#347362;}.b-a{fill:#fff;}" at bounding box center [213, 424] width 11 height 11
checkbox input "false"
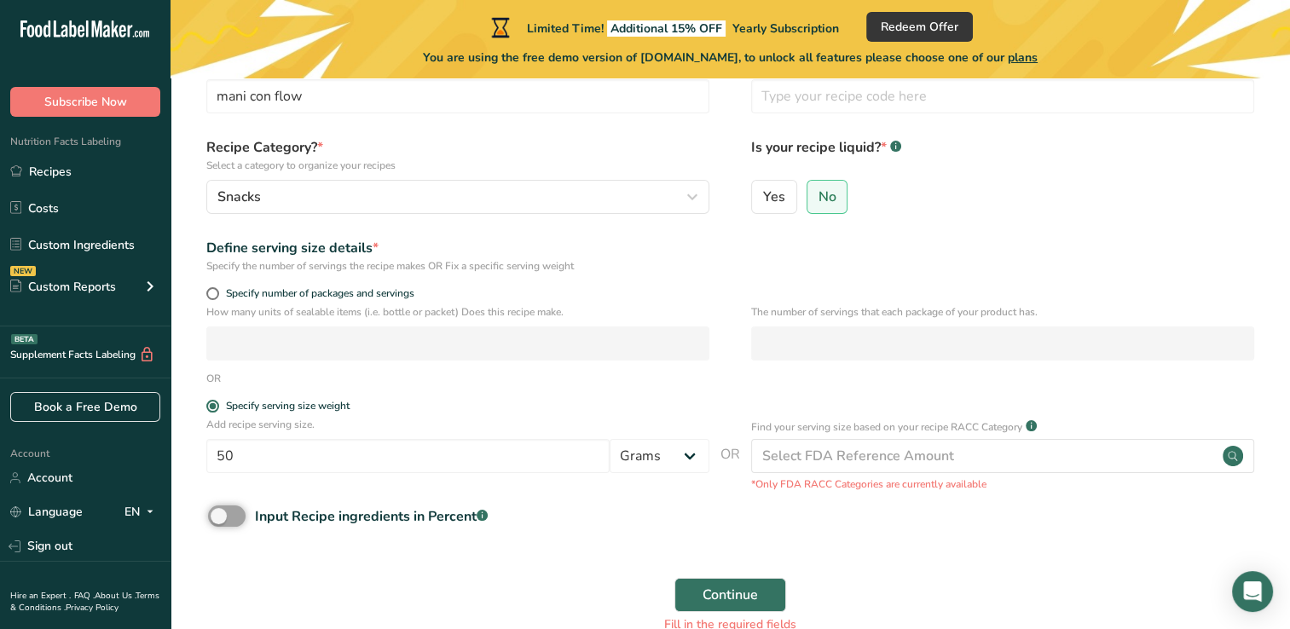
scroll to position [105, 0]
click at [210, 297] on span at bounding box center [212, 294] width 13 height 13
click at [210, 297] on input "Specify number of packages and servings" at bounding box center [211, 294] width 11 height 11
radio input "true"
radio input "false"
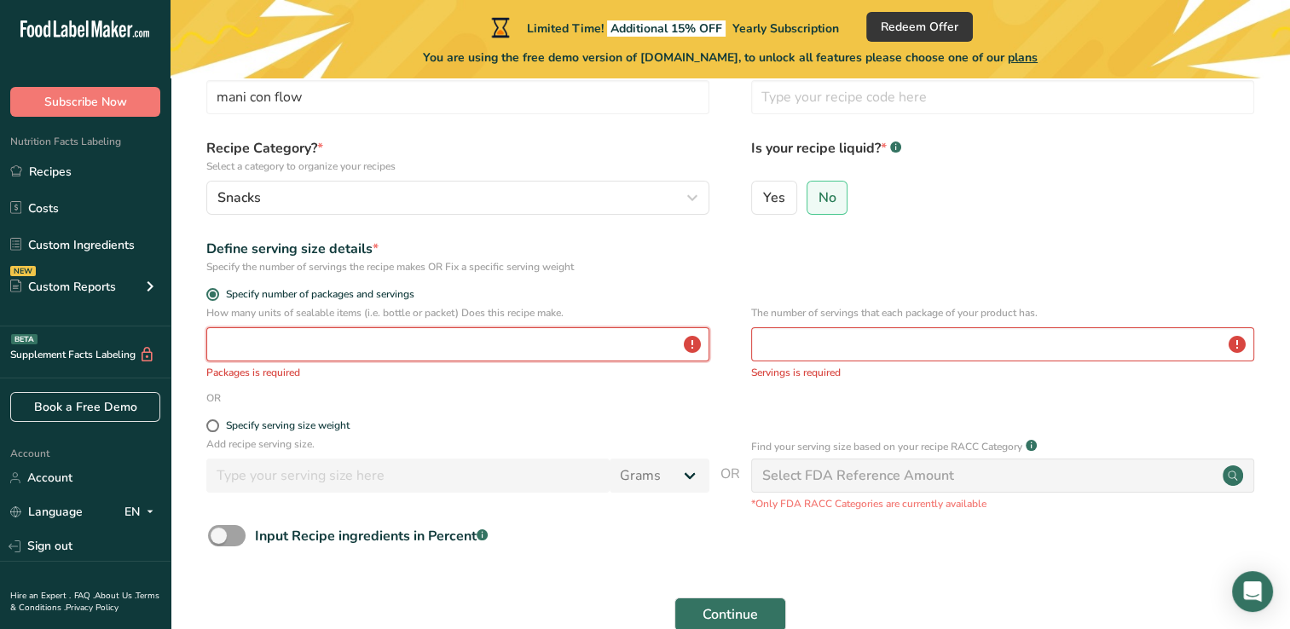
click at [227, 356] on input "number" at bounding box center [457, 344] width 503 height 34
click at [840, 335] on input "number" at bounding box center [1002, 344] width 503 height 34
type input "4"
click at [211, 428] on span at bounding box center [212, 425] width 13 height 13
click at [211, 428] on input "Specify serving size weight" at bounding box center [211, 425] width 11 height 11
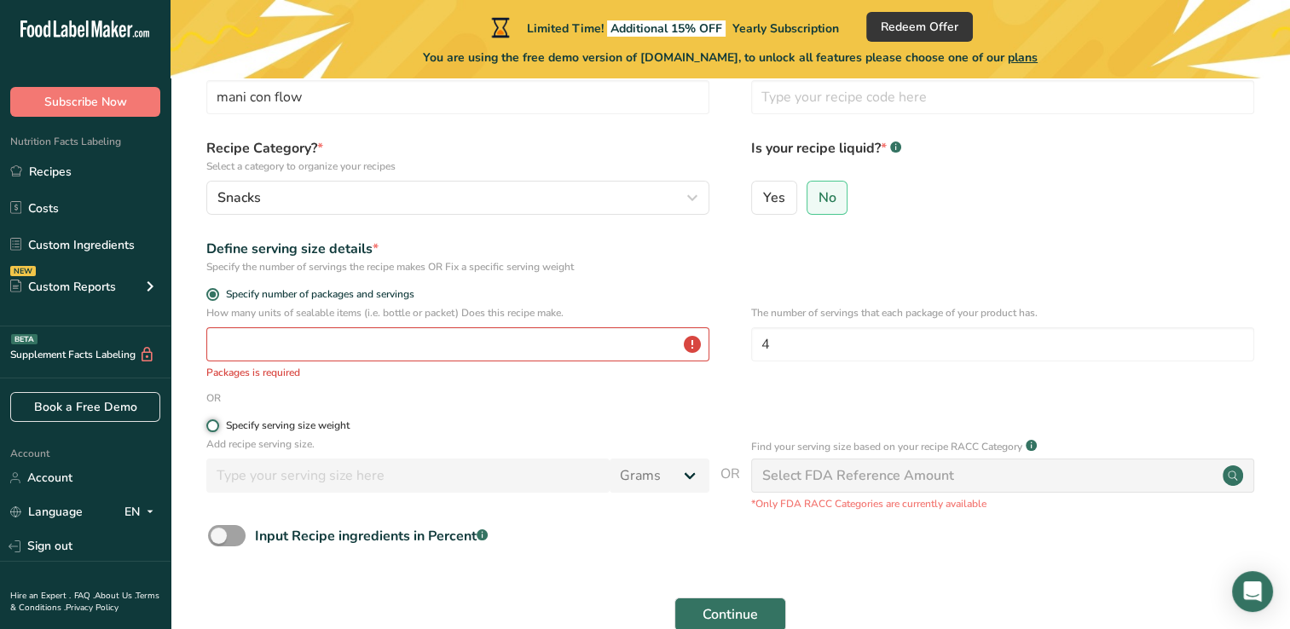
radio input "true"
radio input "false"
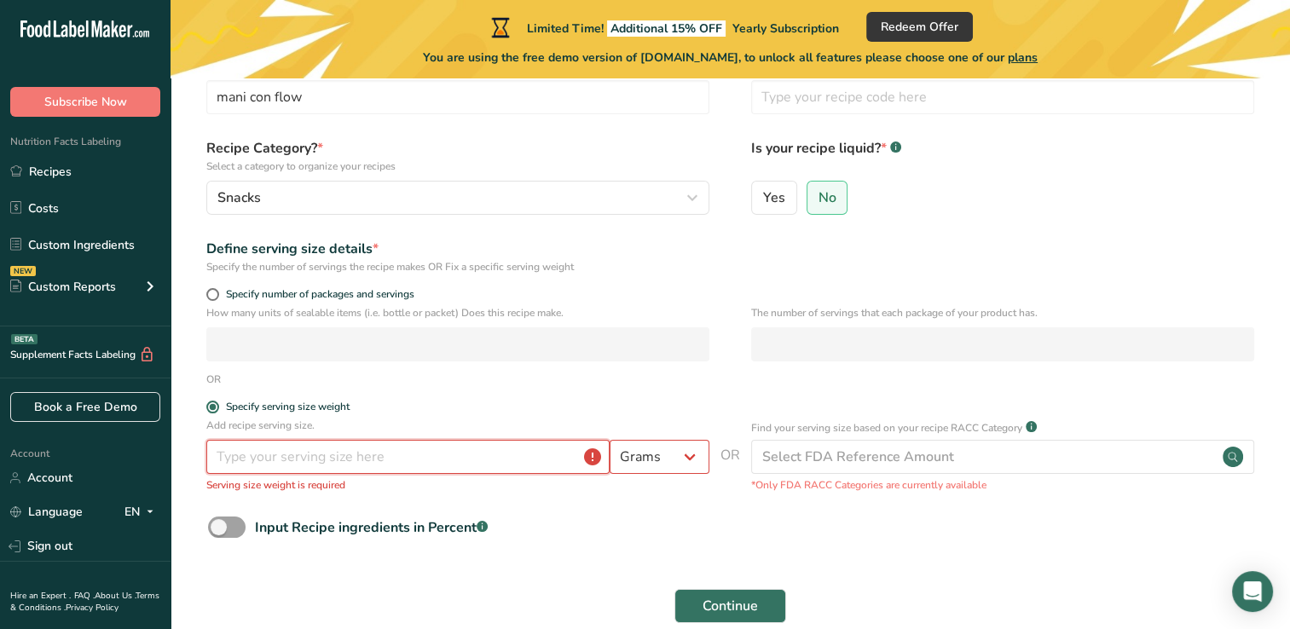
click at [232, 460] on input "number" at bounding box center [407, 457] width 403 height 34
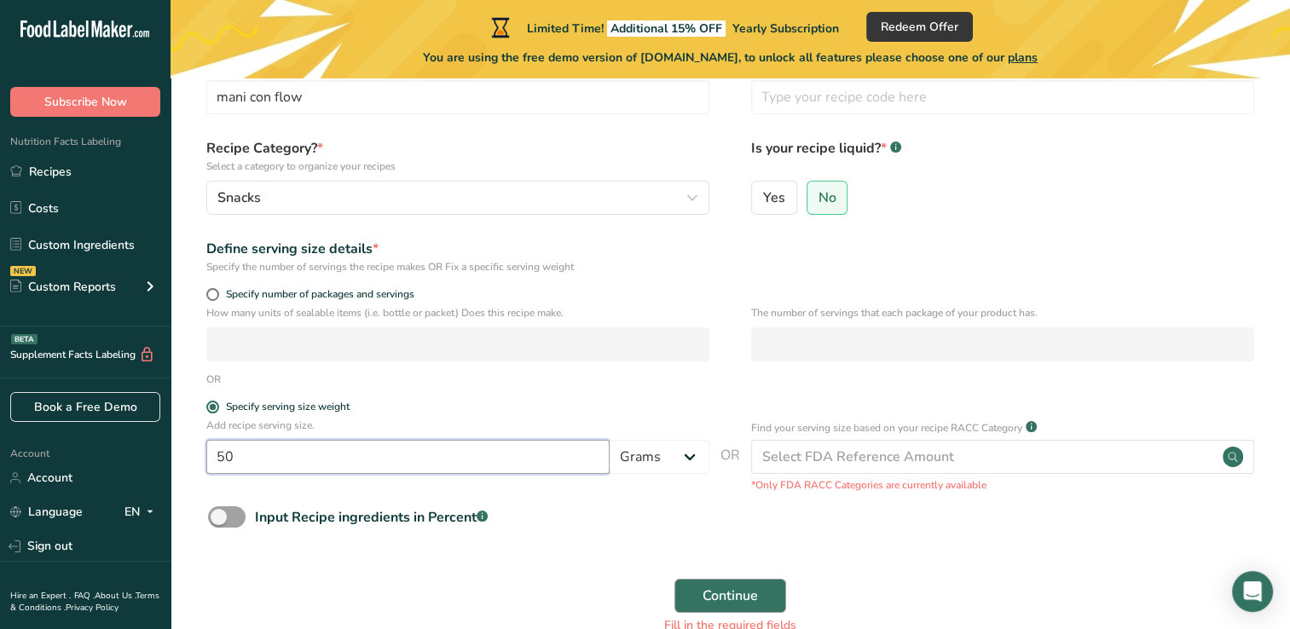
type input "50"
click at [725, 597] on span "Continue" at bounding box center [729, 596] width 55 height 20
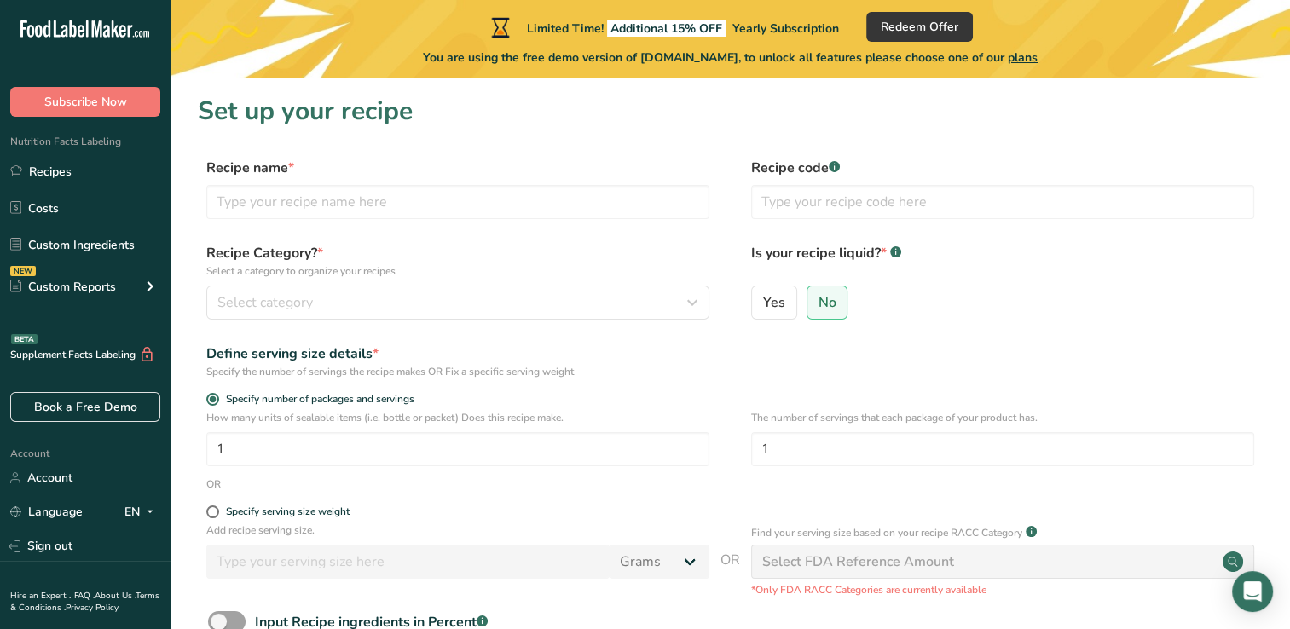
scroll to position [105, 0]
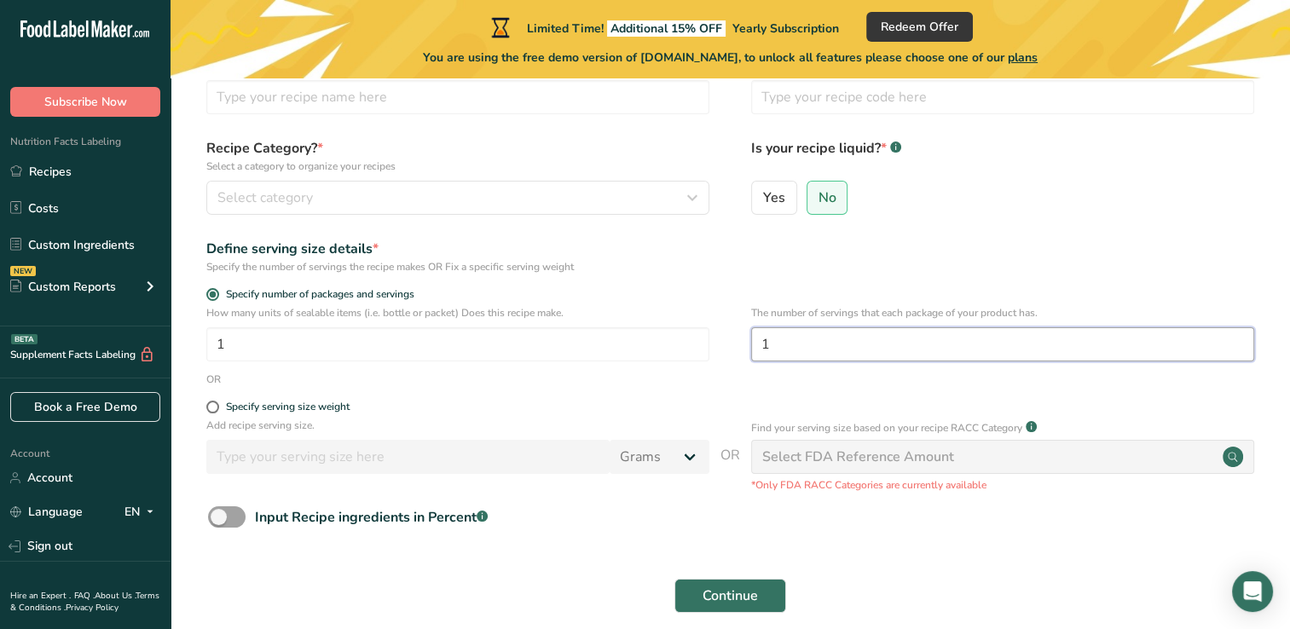
click at [788, 353] on input "1" at bounding box center [1002, 344] width 503 height 34
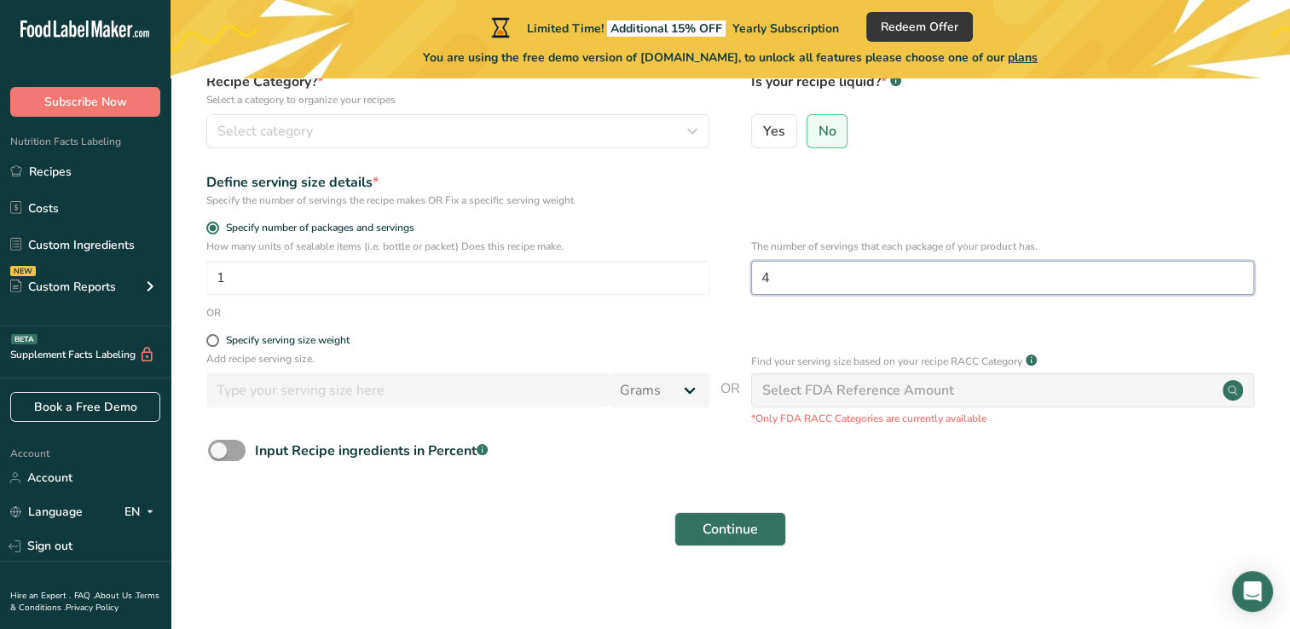
scroll to position [173, 0]
type input "4"
click at [232, 451] on span at bounding box center [227, 448] width 38 height 21
click at [219, 451] on input "Input Recipe ingredients in Percent .a-a{fill:#347362;}.b-a{fill:#fff;}" at bounding box center [213, 448] width 11 height 11
checkbox input "true"
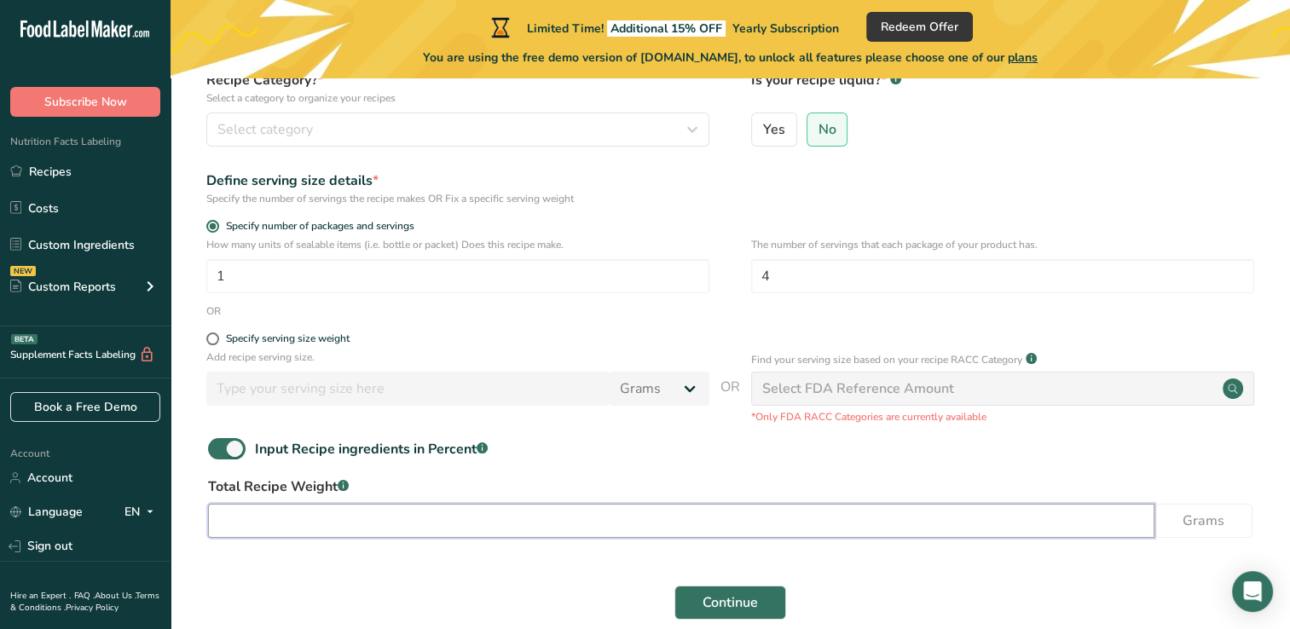
click at [286, 520] on input "number" at bounding box center [681, 521] width 946 height 34
type input "200"
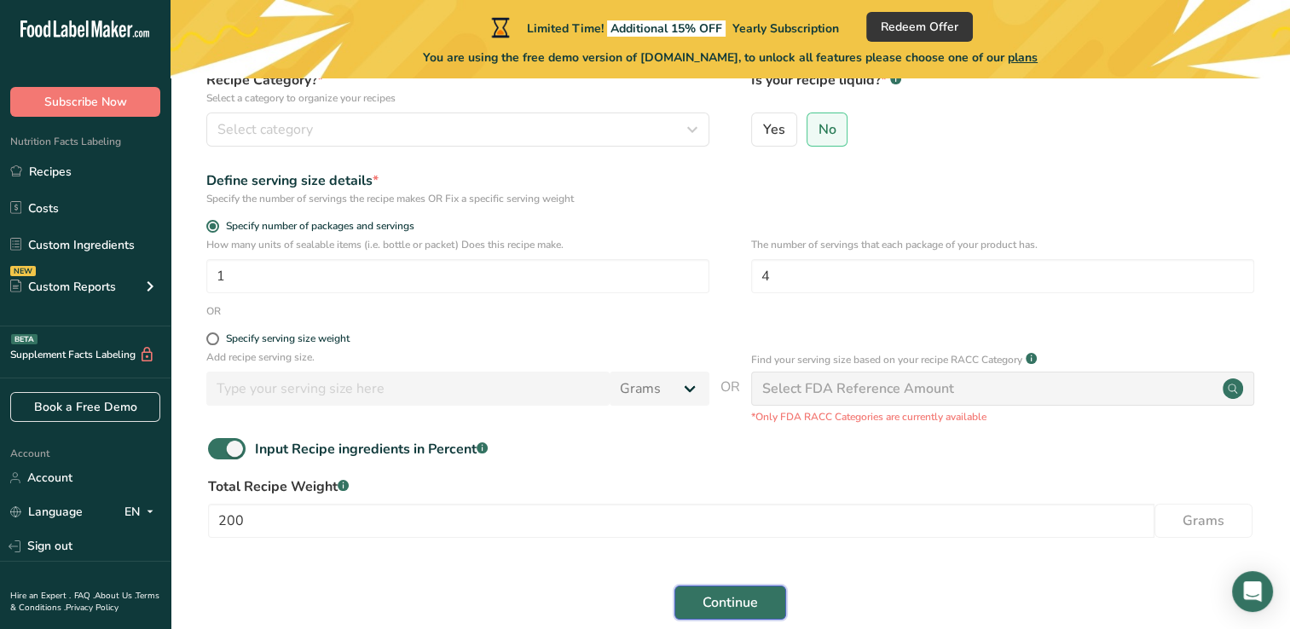
click at [723, 601] on span "Continue" at bounding box center [729, 602] width 55 height 20
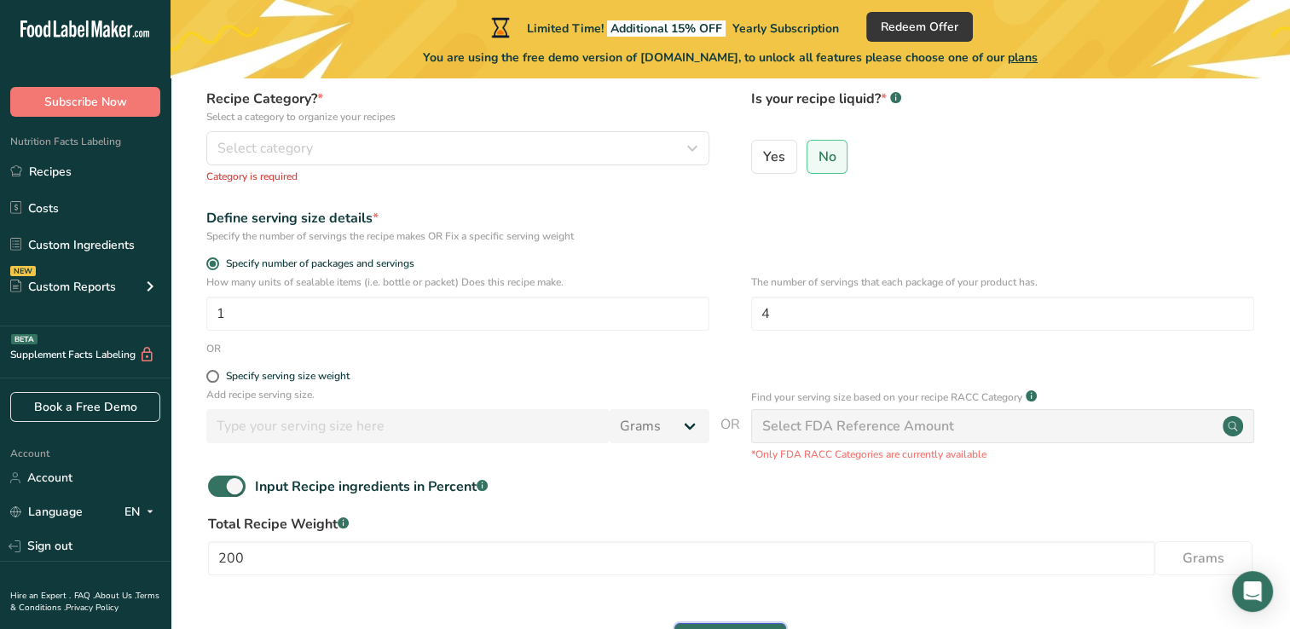
scroll to position [0, 0]
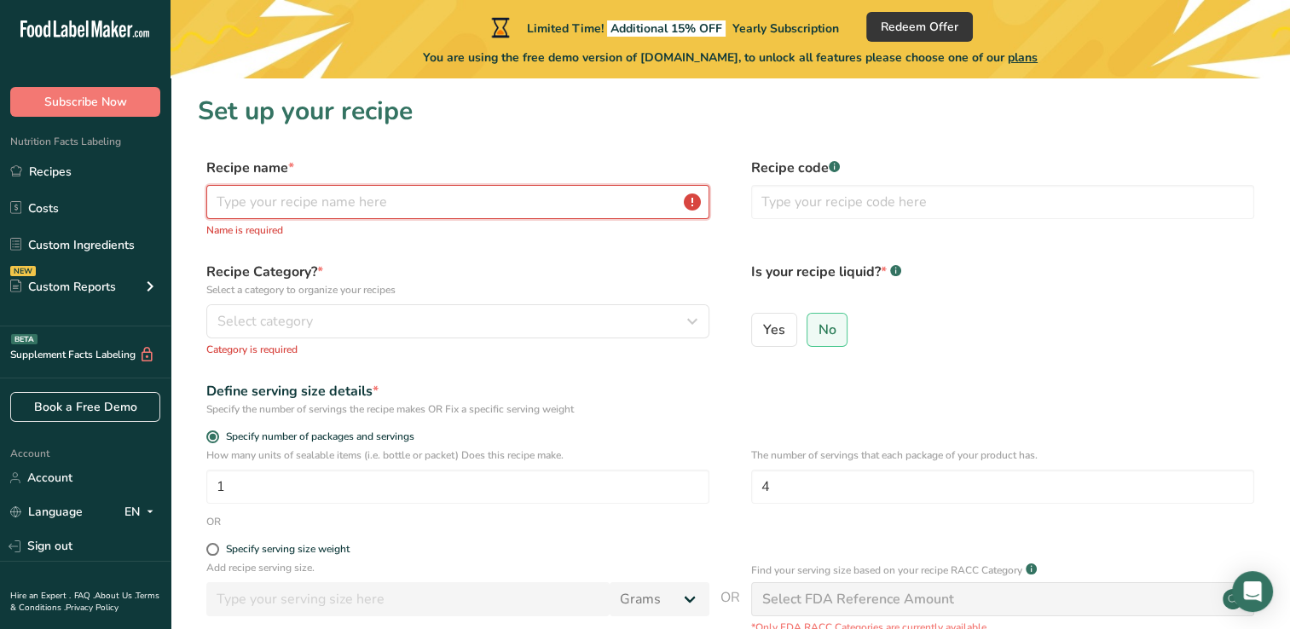
click at [563, 216] on input "text" at bounding box center [457, 202] width 503 height 34
click at [515, 205] on input "text" at bounding box center [457, 202] width 503 height 34
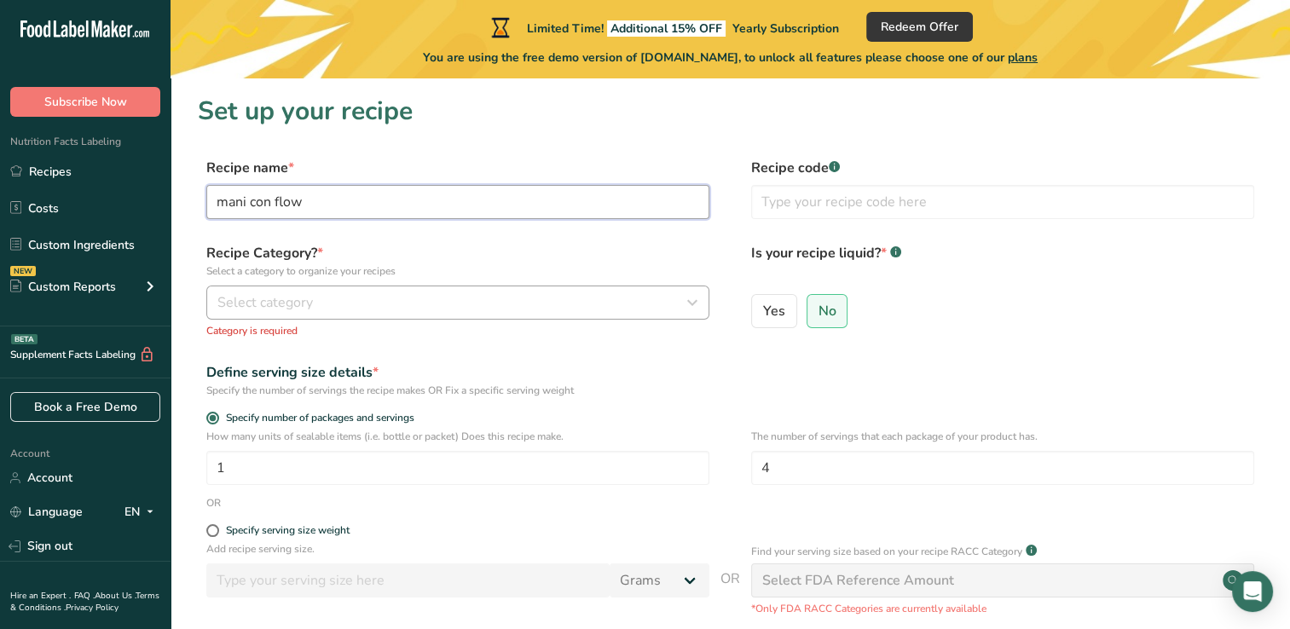
type input "mani con flow"
click at [685, 304] on icon "button" at bounding box center [692, 302] width 20 height 31
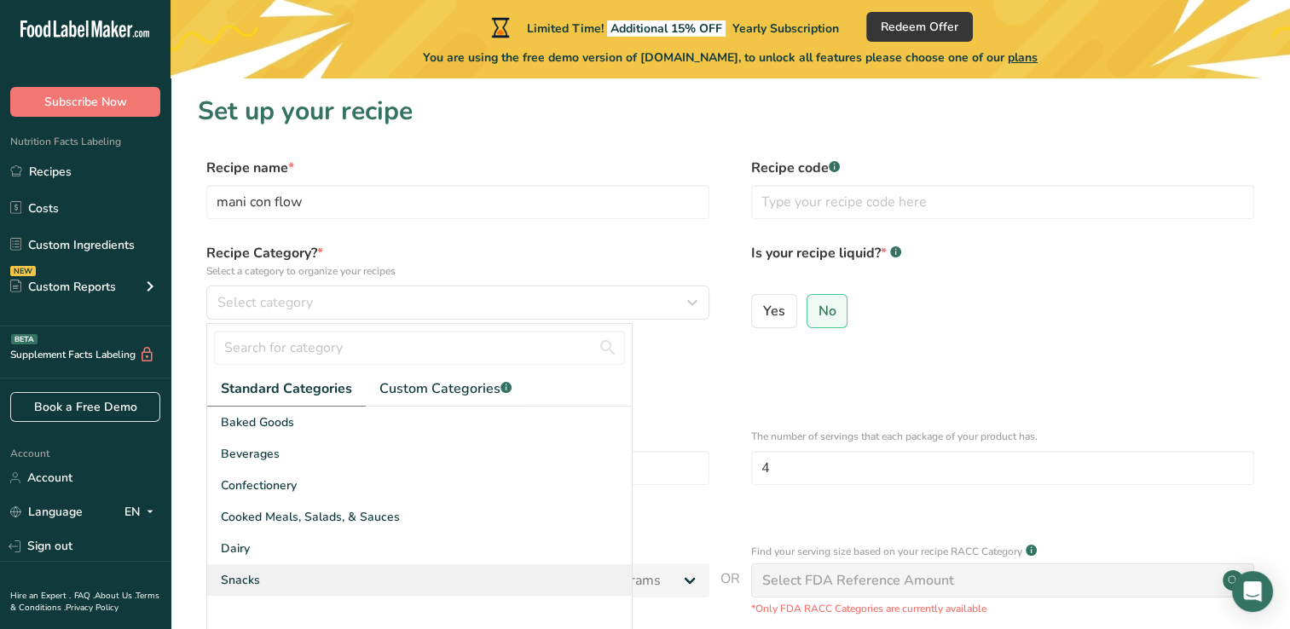
click at [275, 585] on div "Snacks" at bounding box center [419, 580] width 424 height 32
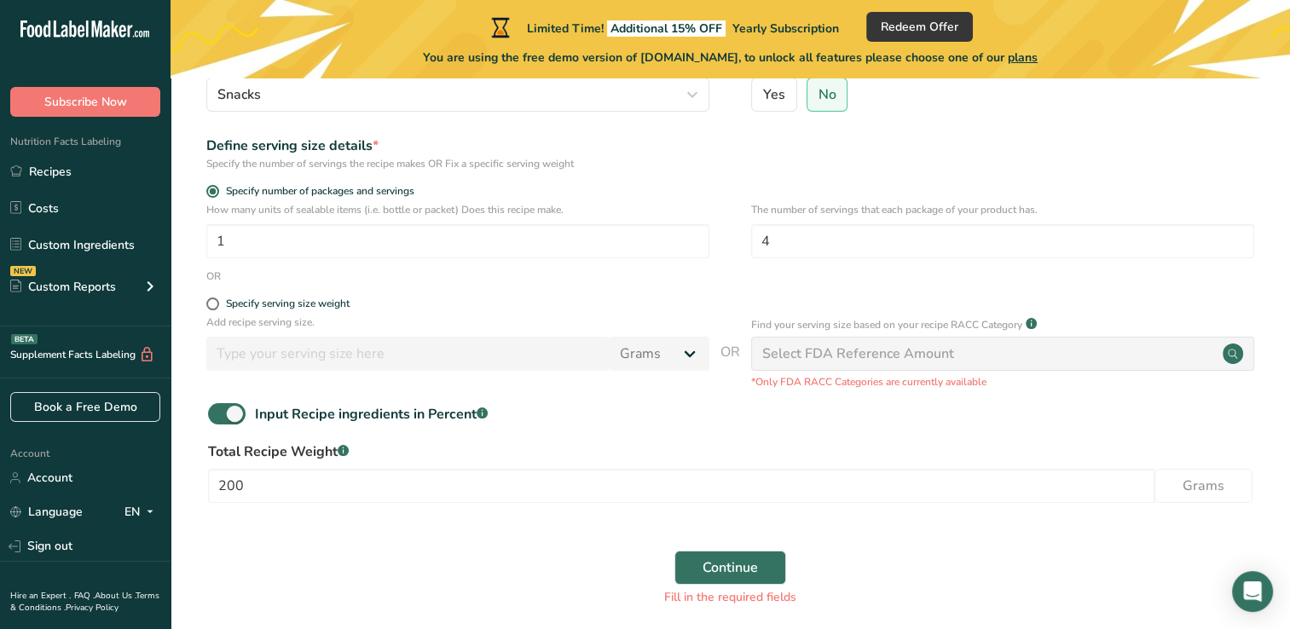
scroll to position [211, 0]
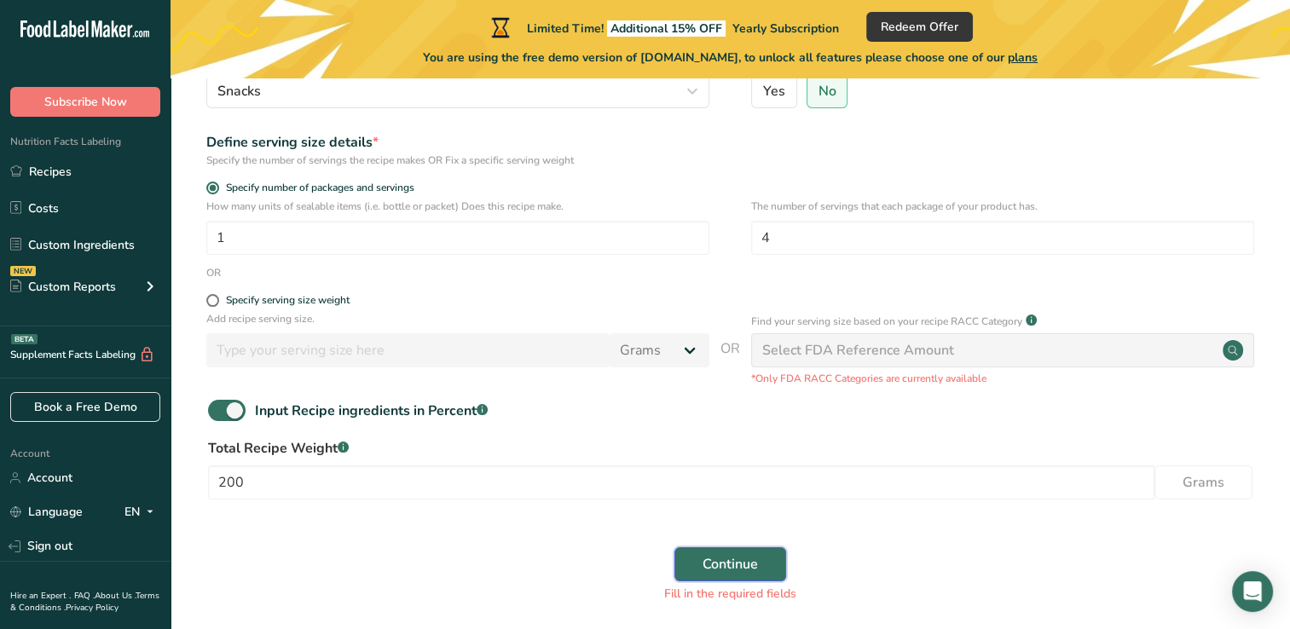
click at [742, 576] on button "Continue" at bounding box center [730, 564] width 112 height 34
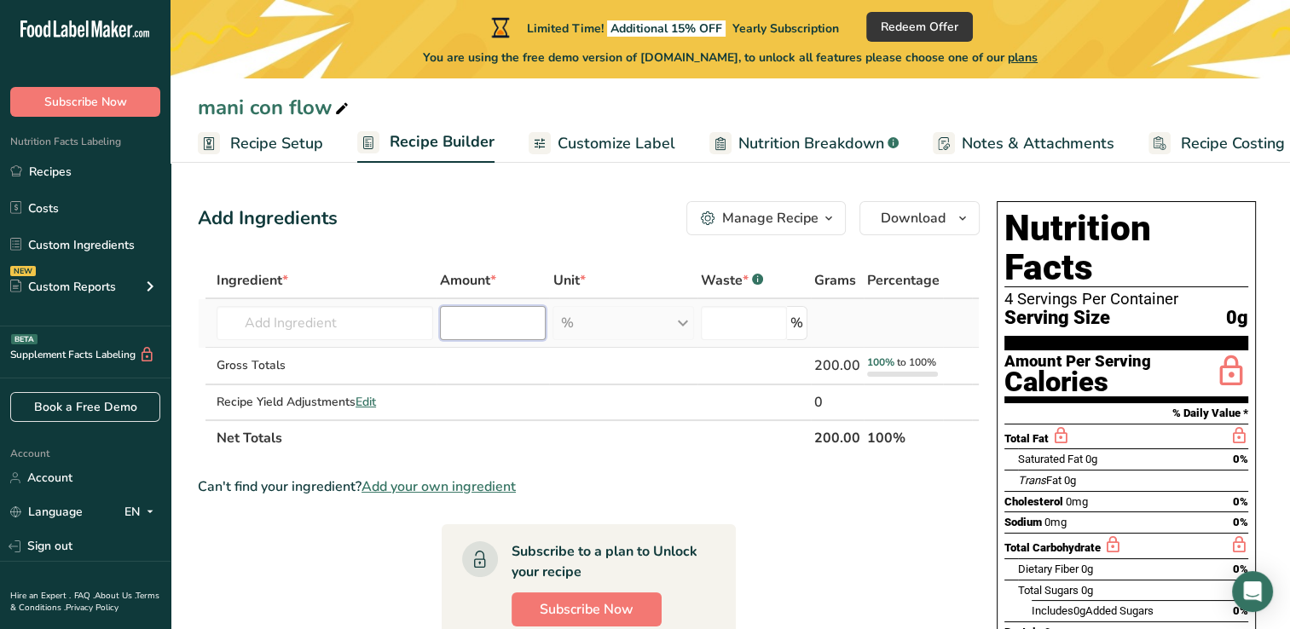
click at [515, 322] on input "number" at bounding box center [493, 323] width 106 height 34
click at [322, 334] on input "text" at bounding box center [324, 323] width 216 height 34
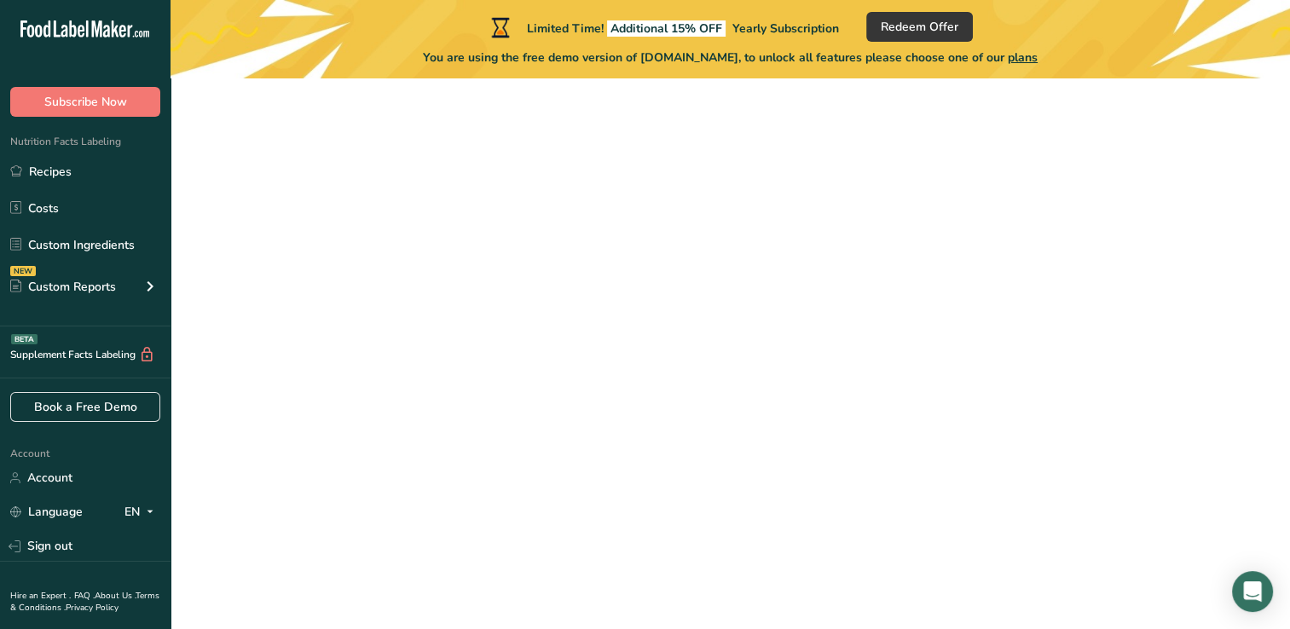
scroll to position [181, 0]
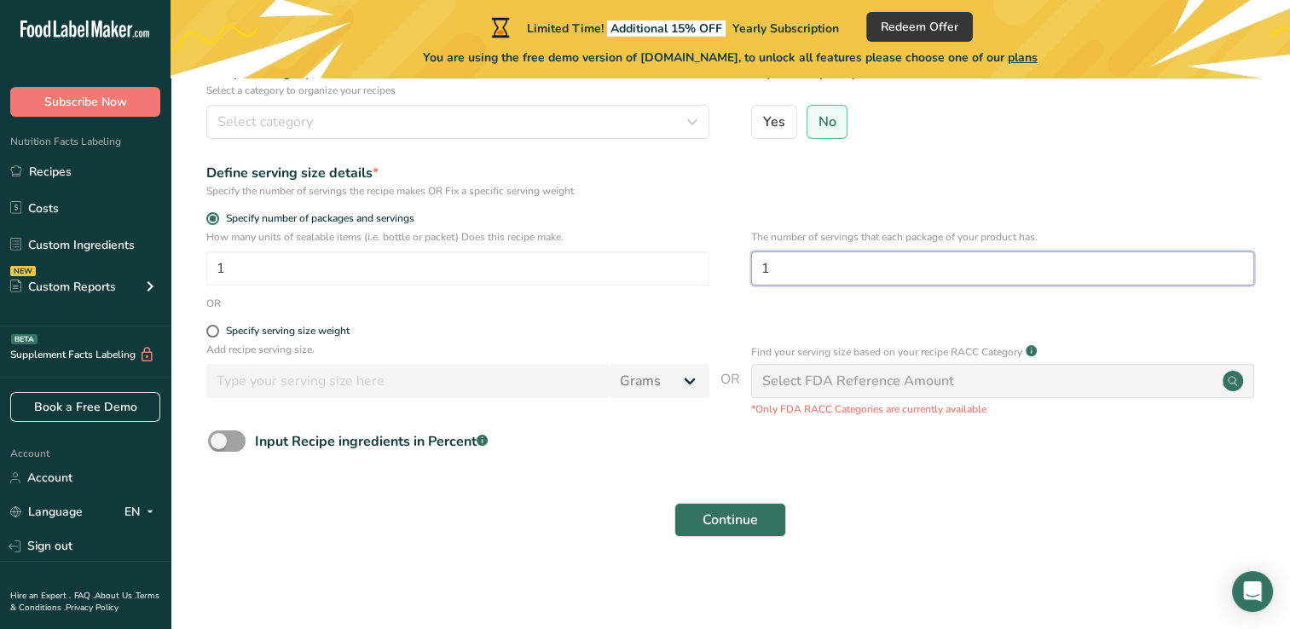
click at [791, 277] on input "1" at bounding box center [1002, 268] width 503 height 34
type input "4"
click at [210, 333] on span at bounding box center [212, 331] width 13 height 13
click at [210, 333] on input "Specify serving size weight" at bounding box center [211, 331] width 11 height 11
radio input "true"
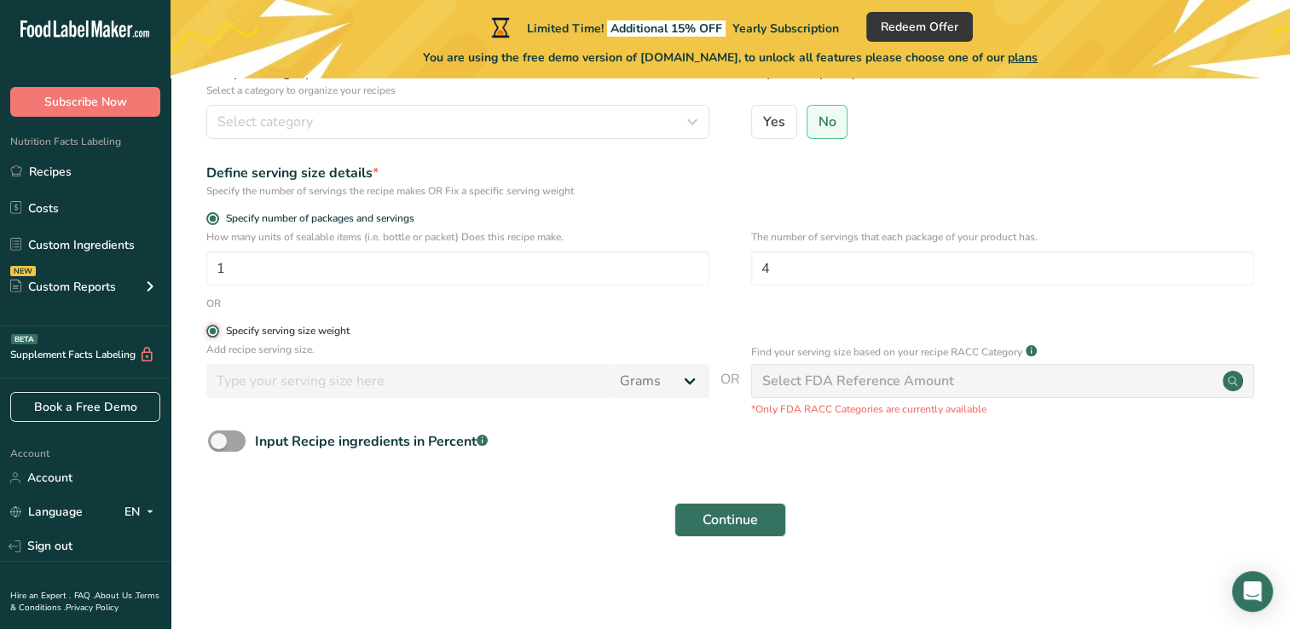
radio input "false"
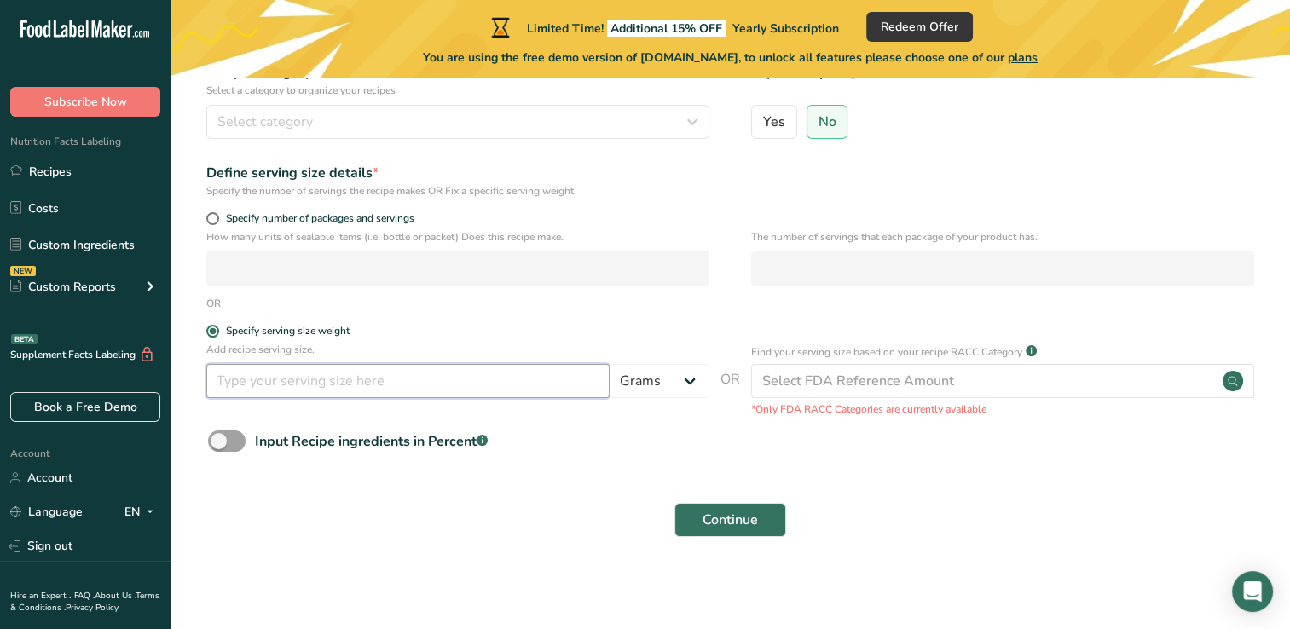
click at [236, 390] on input "number" at bounding box center [407, 381] width 403 height 34
type input "50"
click at [211, 219] on span at bounding box center [212, 218] width 13 height 13
click at [211, 219] on input "Specify number of packages and servings" at bounding box center [211, 218] width 11 height 11
radio input "true"
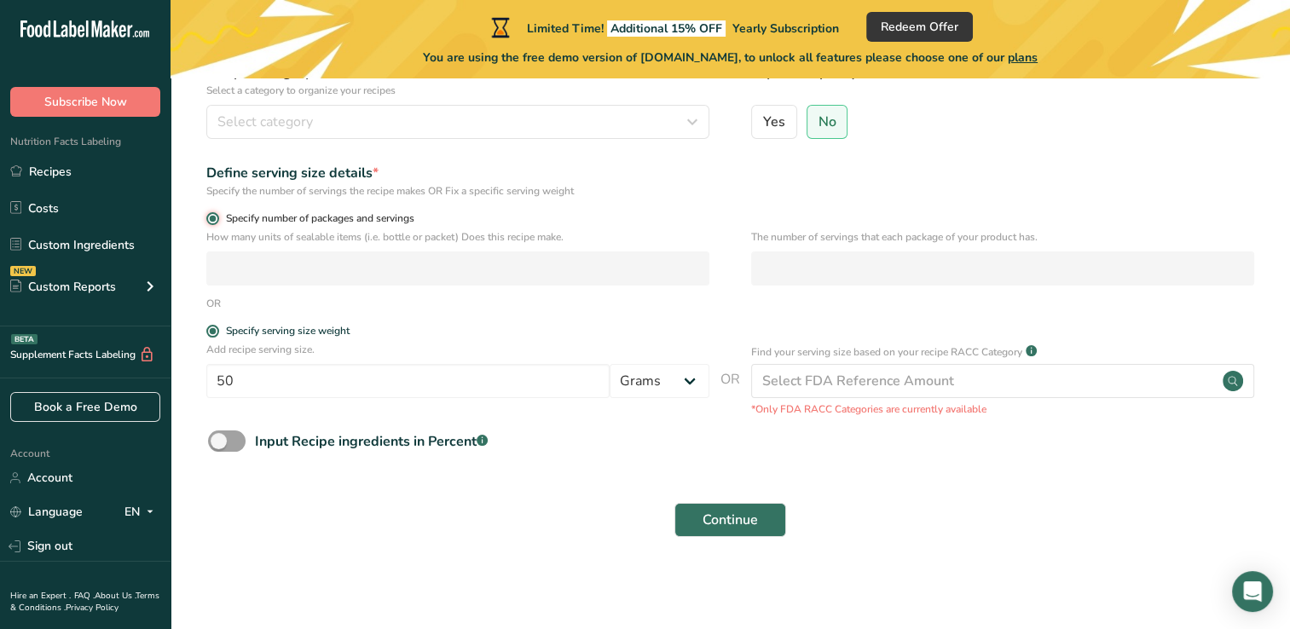
radio input "false"
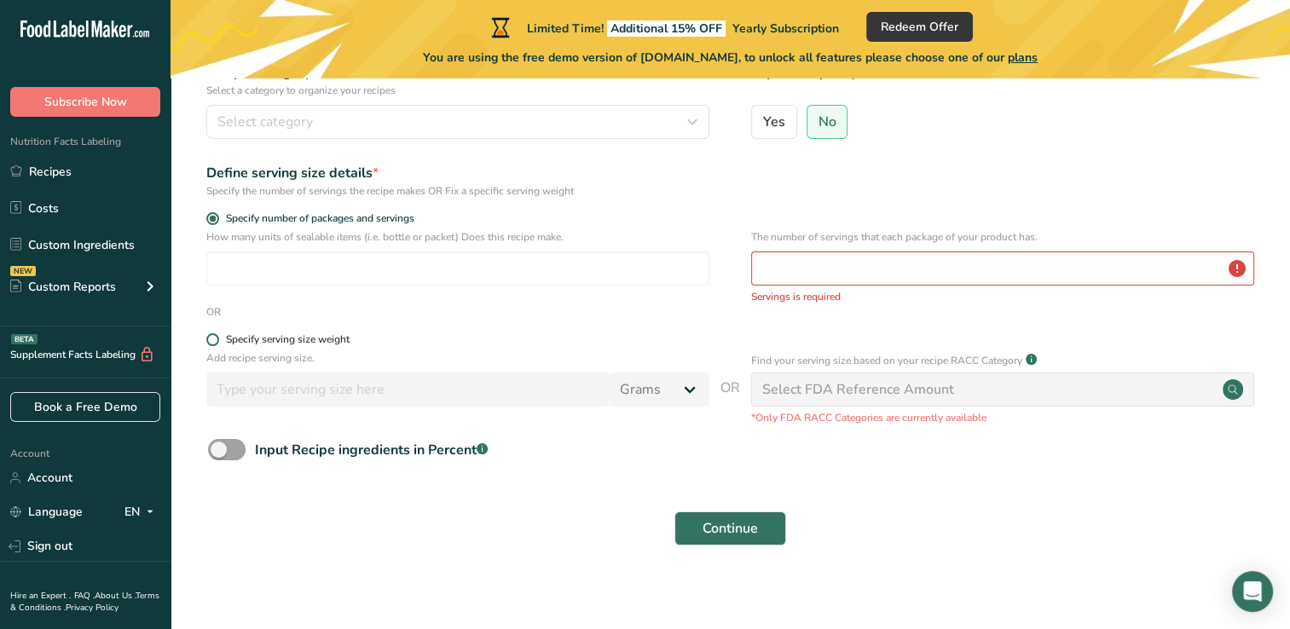
click at [210, 340] on span at bounding box center [212, 339] width 13 height 13
click at [210, 340] on input "Specify serving size weight" at bounding box center [211, 339] width 11 height 11
radio input "true"
radio input "false"
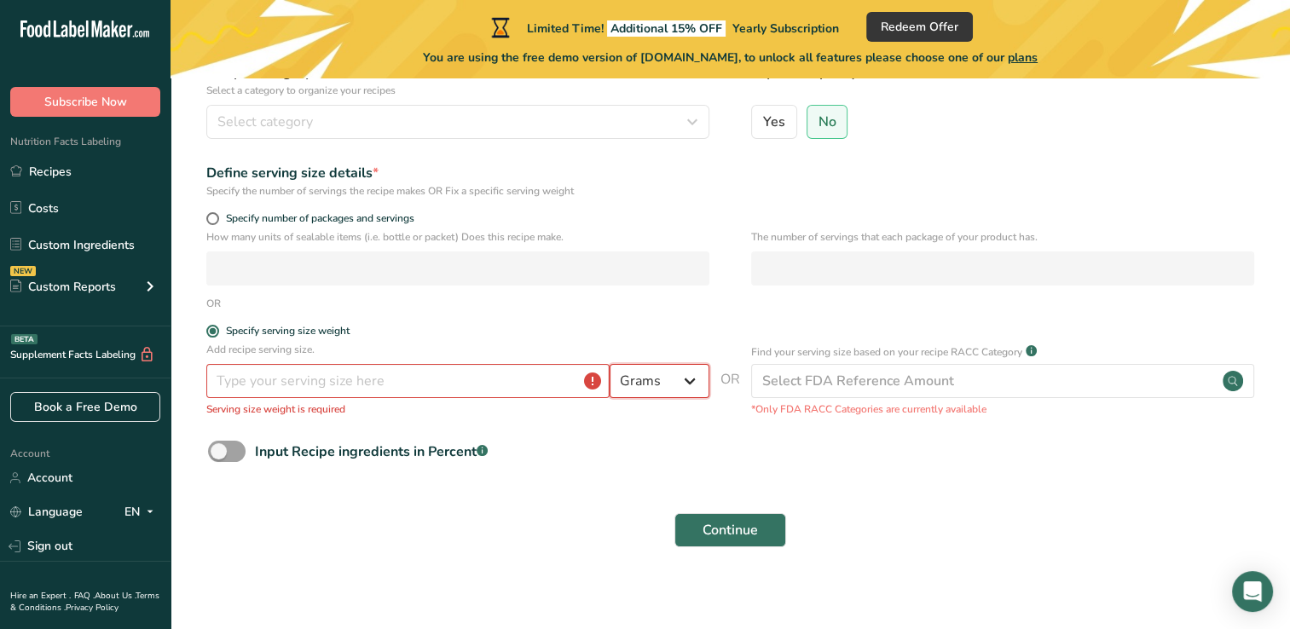
click at [687, 380] on select "Grams kg mg mcg lb oz l mL fl oz tbsp tsp cup qt gallon" at bounding box center [659, 381] width 100 height 34
click at [609, 364] on select "Grams kg mg mcg lb oz l mL fl oz tbsp tsp cup qt gallon" at bounding box center [659, 381] width 100 height 34
click at [303, 392] on input "number" at bounding box center [407, 381] width 403 height 34
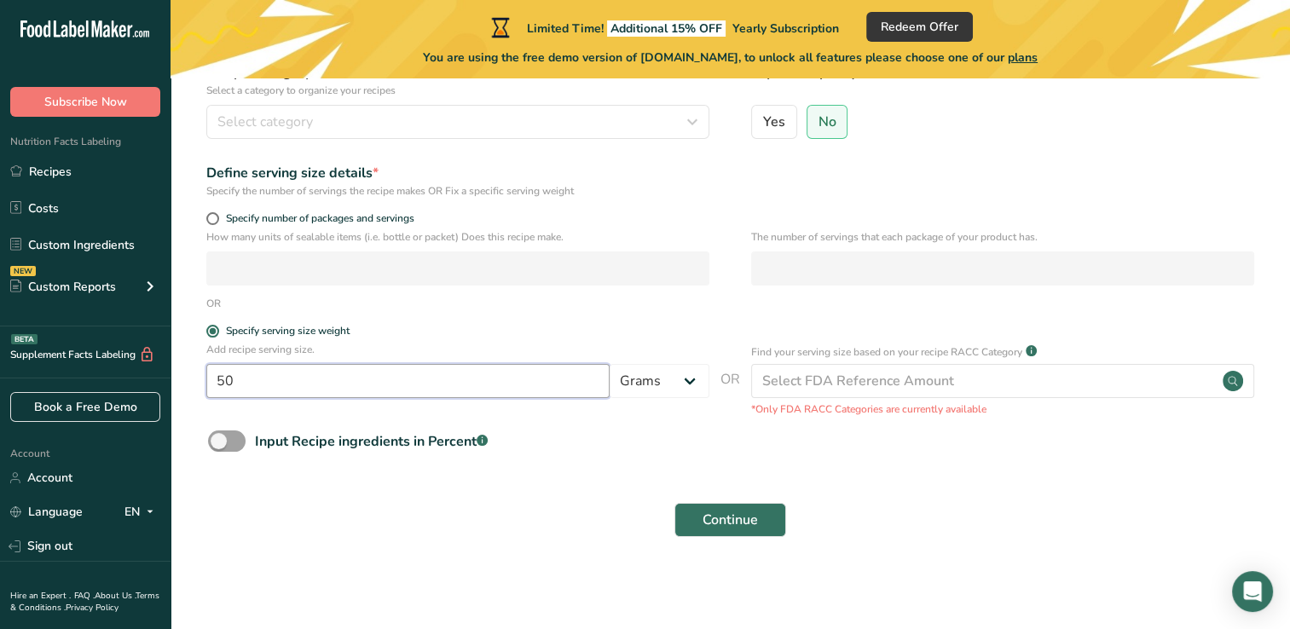
type input "50"
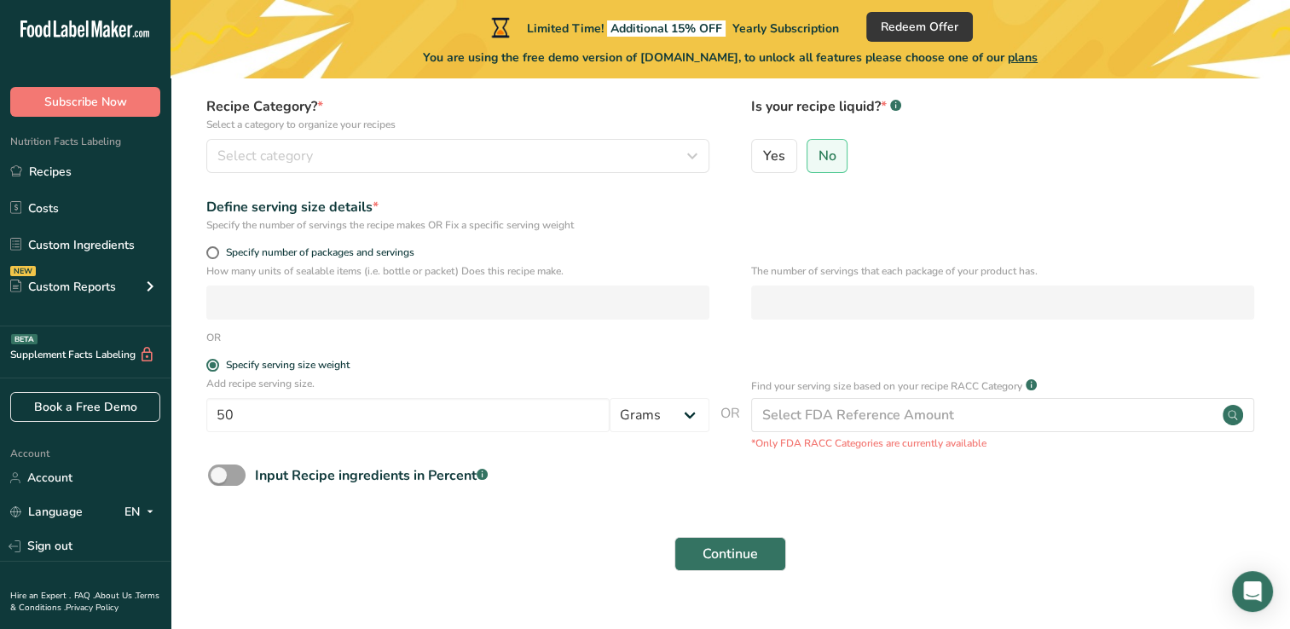
scroll to position [140, 0]
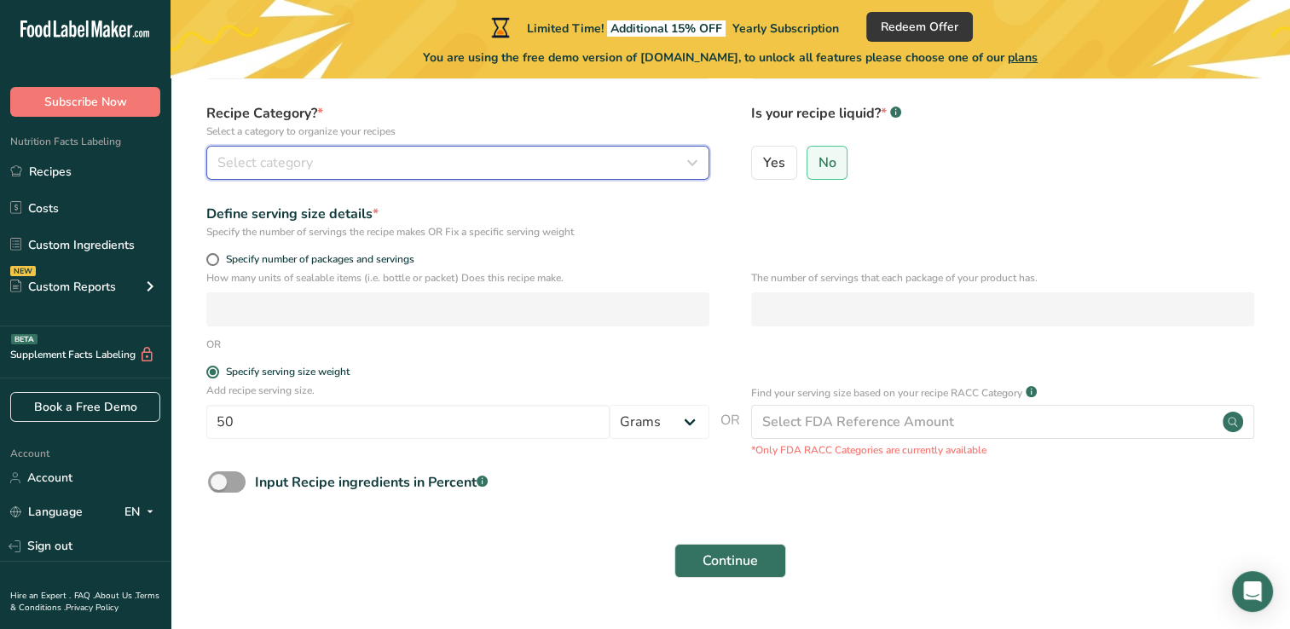
click at [687, 172] on icon "button" at bounding box center [692, 162] width 20 height 31
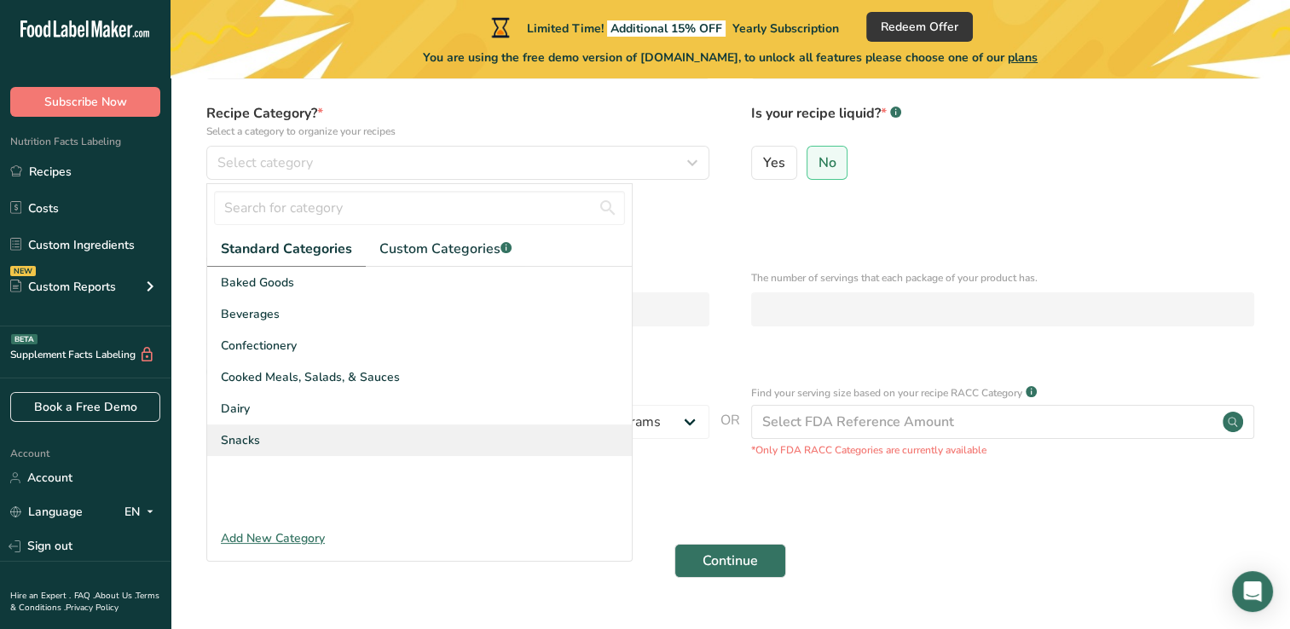
click at [244, 441] on span "Snacks" at bounding box center [240, 440] width 39 height 18
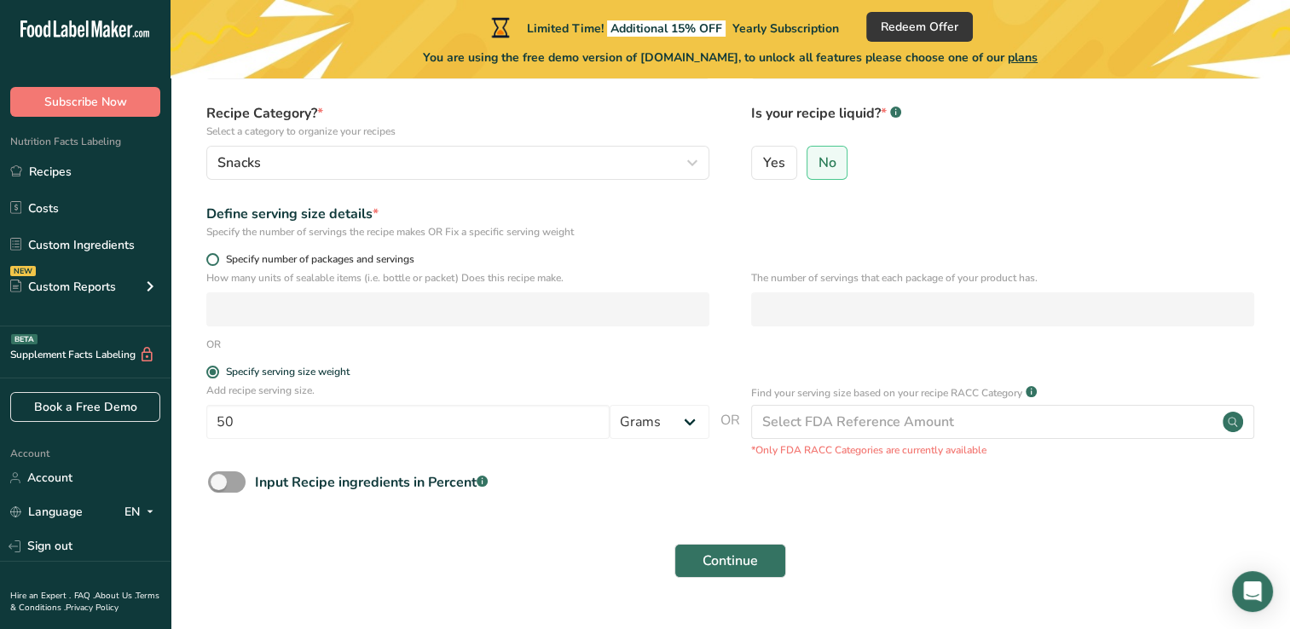
click at [213, 261] on span at bounding box center [212, 259] width 13 height 13
click at [213, 261] on input "Specify number of packages and servings" at bounding box center [211, 259] width 11 height 11
radio input "true"
radio input "false"
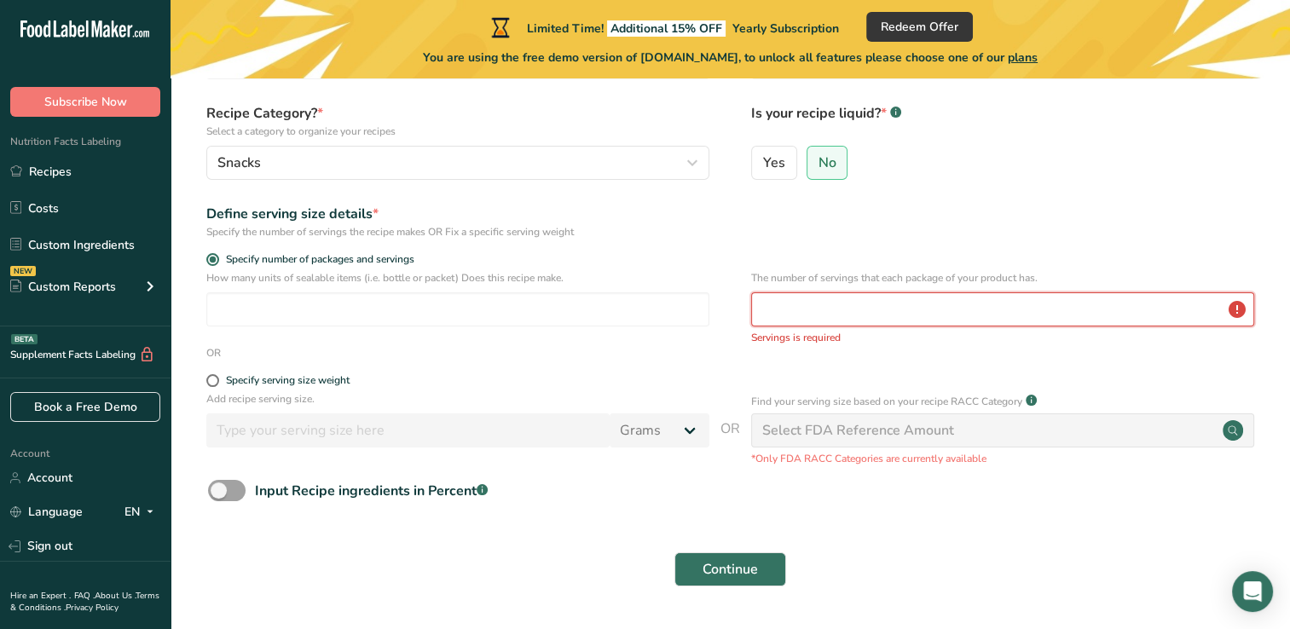
click at [834, 312] on input "number" at bounding box center [1002, 309] width 503 height 34
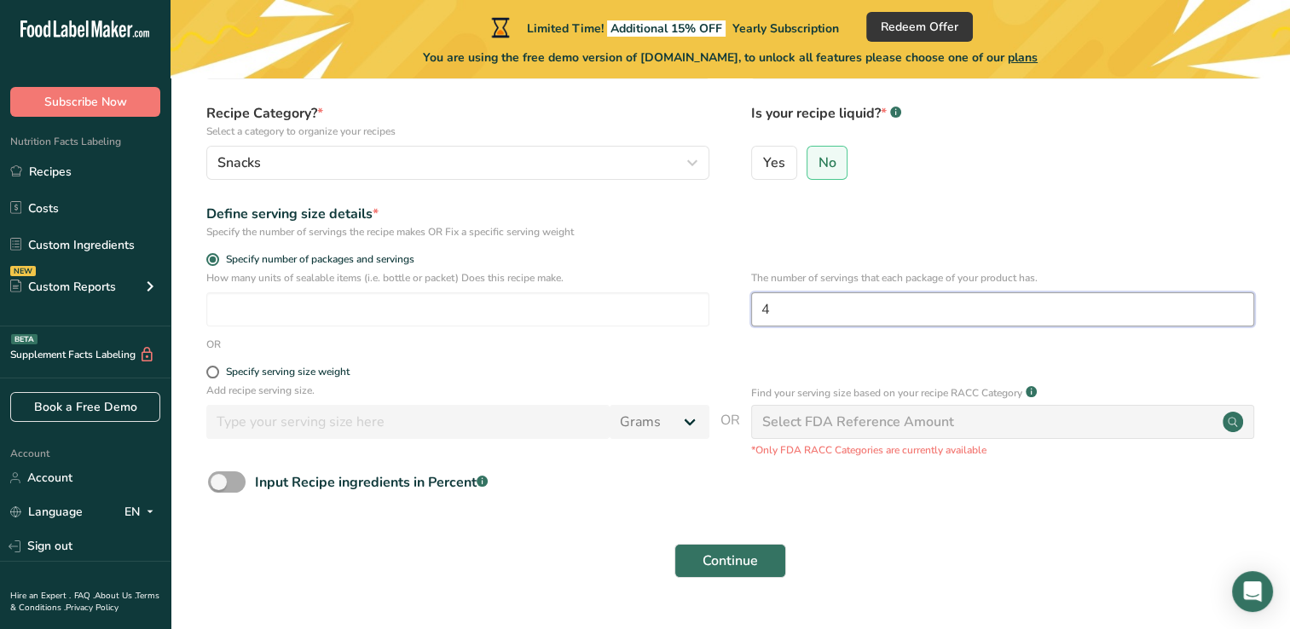
type input "4"
click at [224, 483] on span at bounding box center [227, 481] width 38 height 21
click at [219, 483] on input "Input Recipe ingredients in Percent .a-a{fill:#347362;}.b-a{fill:#fff;}" at bounding box center [213, 481] width 11 height 11
checkbox input "true"
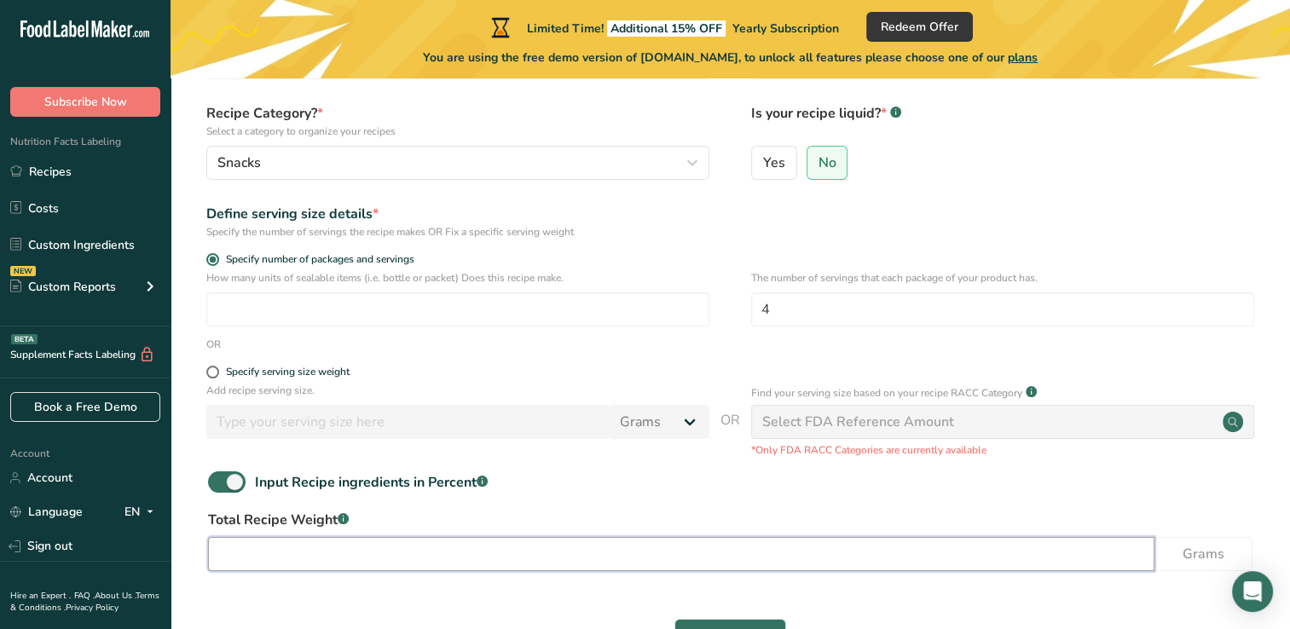
click at [303, 558] on input "number" at bounding box center [681, 554] width 946 height 34
type input "5"
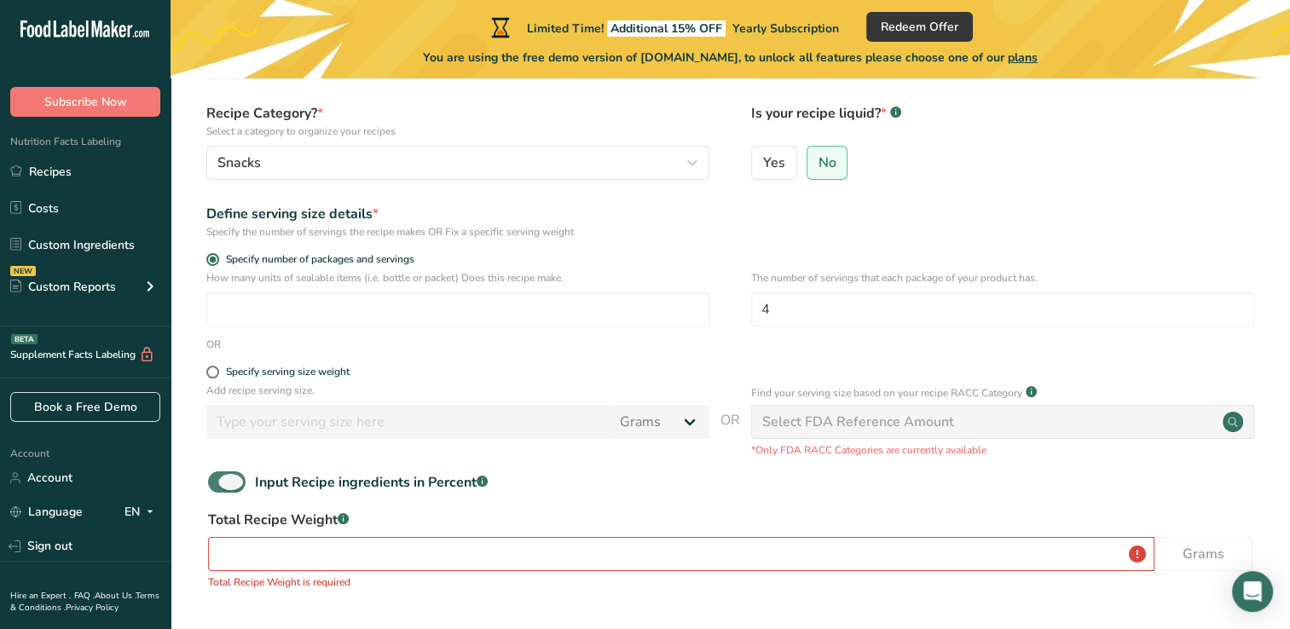
click at [231, 485] on span at bounding box center [227, 481] width 38 height 21
click at [219, 485] on input "Input Recipe ingredients in Percent .a-a{fill:#347362;}.b-a{fill:#fff;}" at bounding box center [213, 481] width 11 height 11
checkbox input "false"
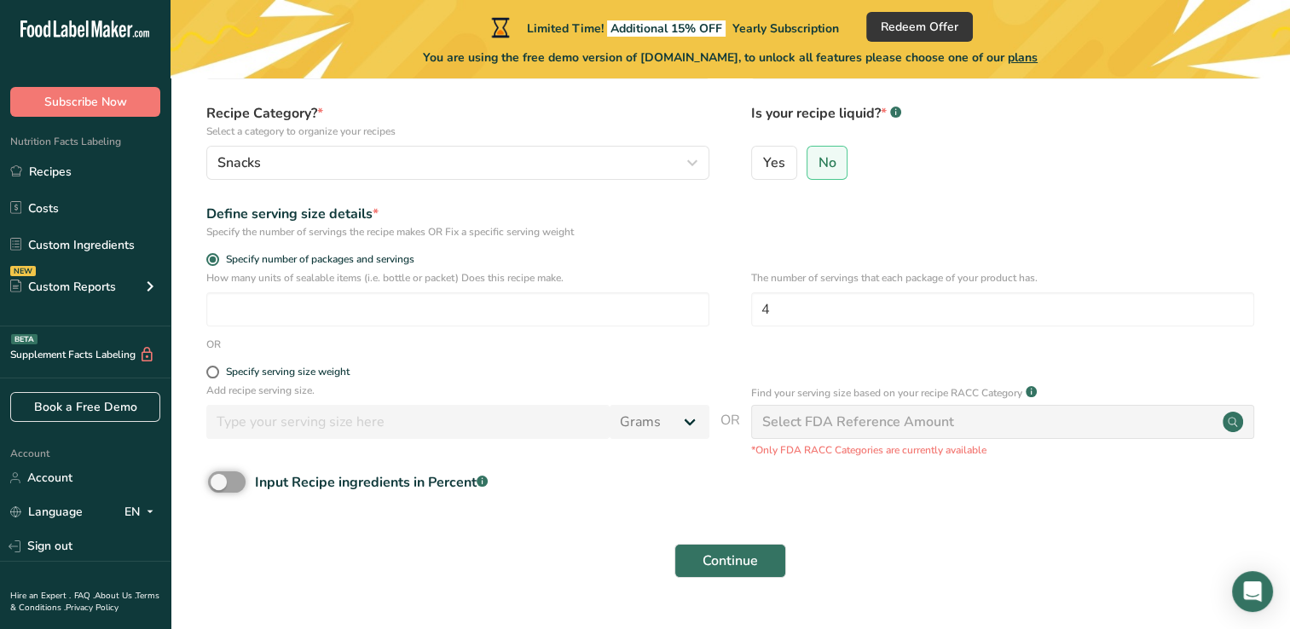
scroll to position [0, 0]
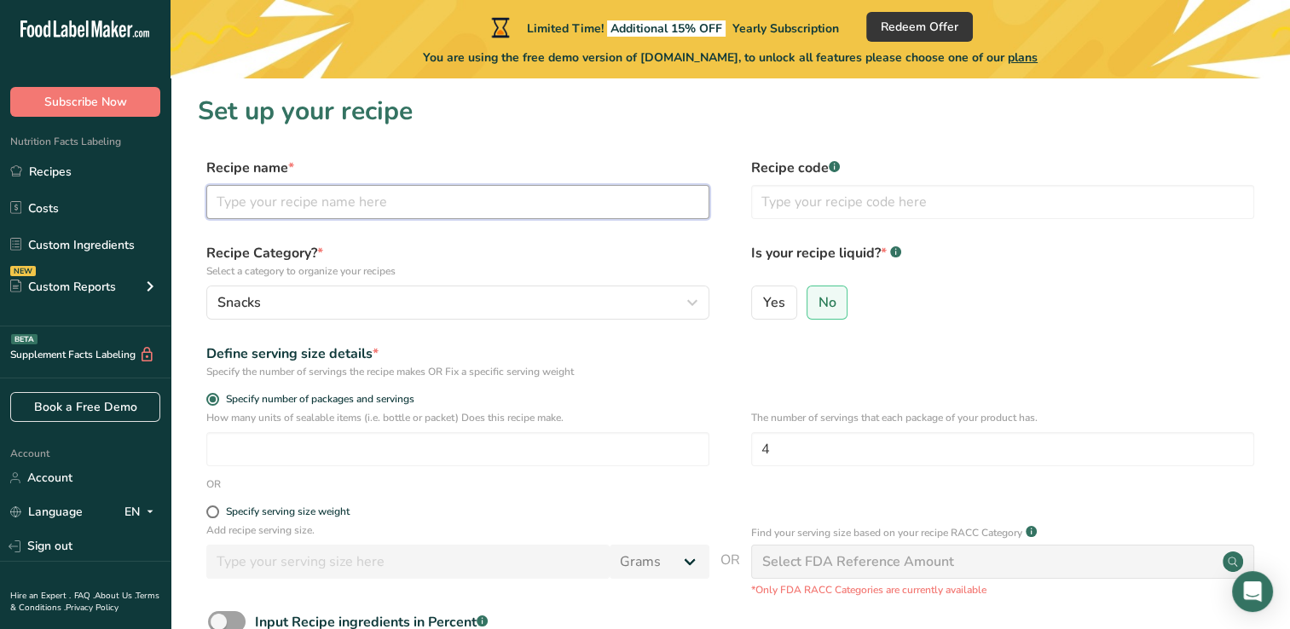
click at [543, 197] on input "text" at bounding box center [457, 202] width 503 height 34
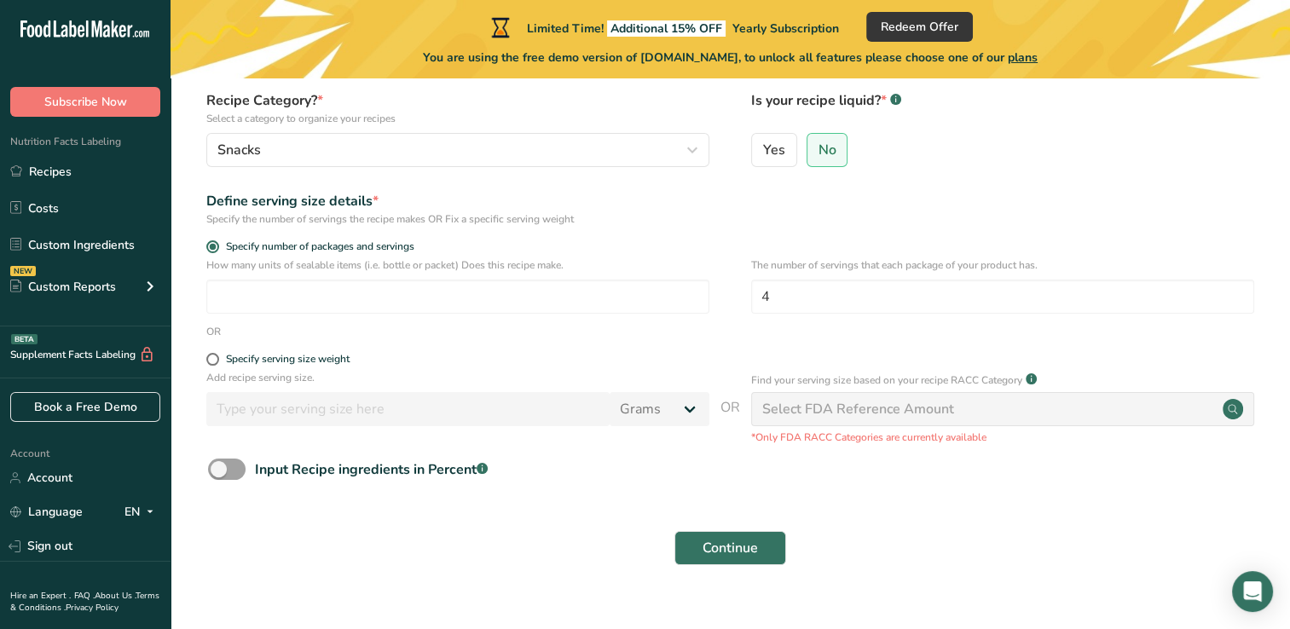
scroll to position [153, 0]
type input "mani con flow"
click at [451, 307] on input "number" at bounding box center [457, 296] width 503 height 34
type input "50"
click at [729, 551] on span "Continue" at bounding box center [729, 547] width 55 height 20
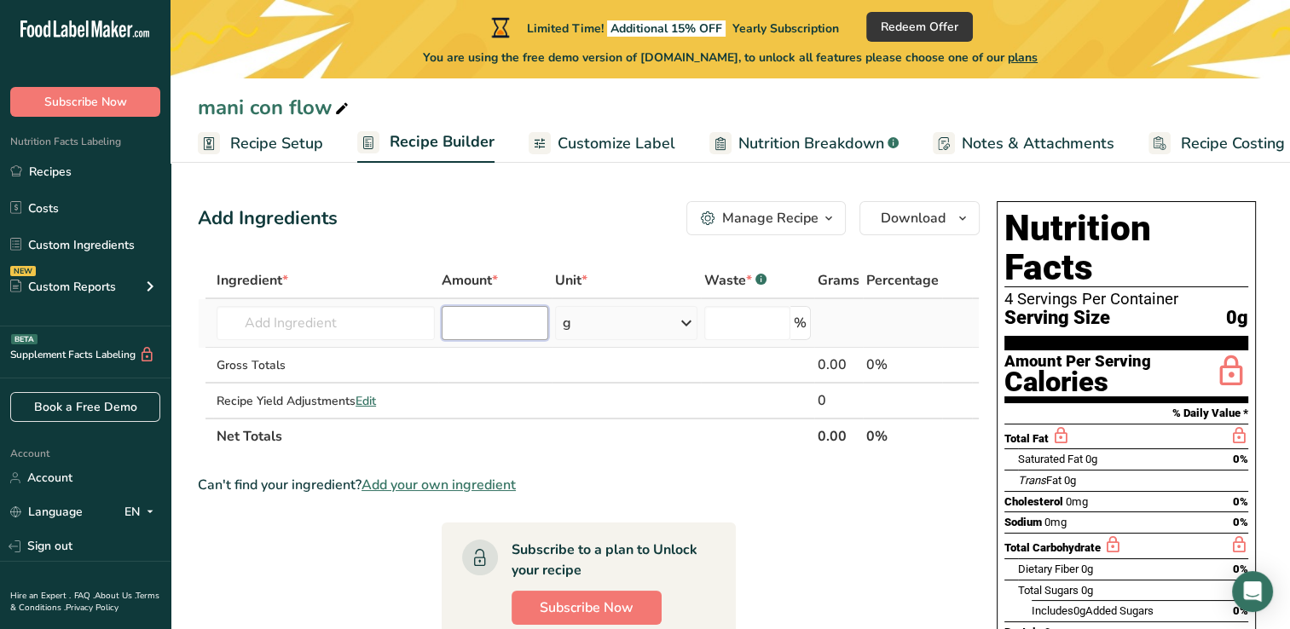
click at [500, 328] on input "number" at bounding box center [495, 323] width 107 height 34
click at [348, 339] on input "text" at bounding box center [325, 323] width 218 height 34
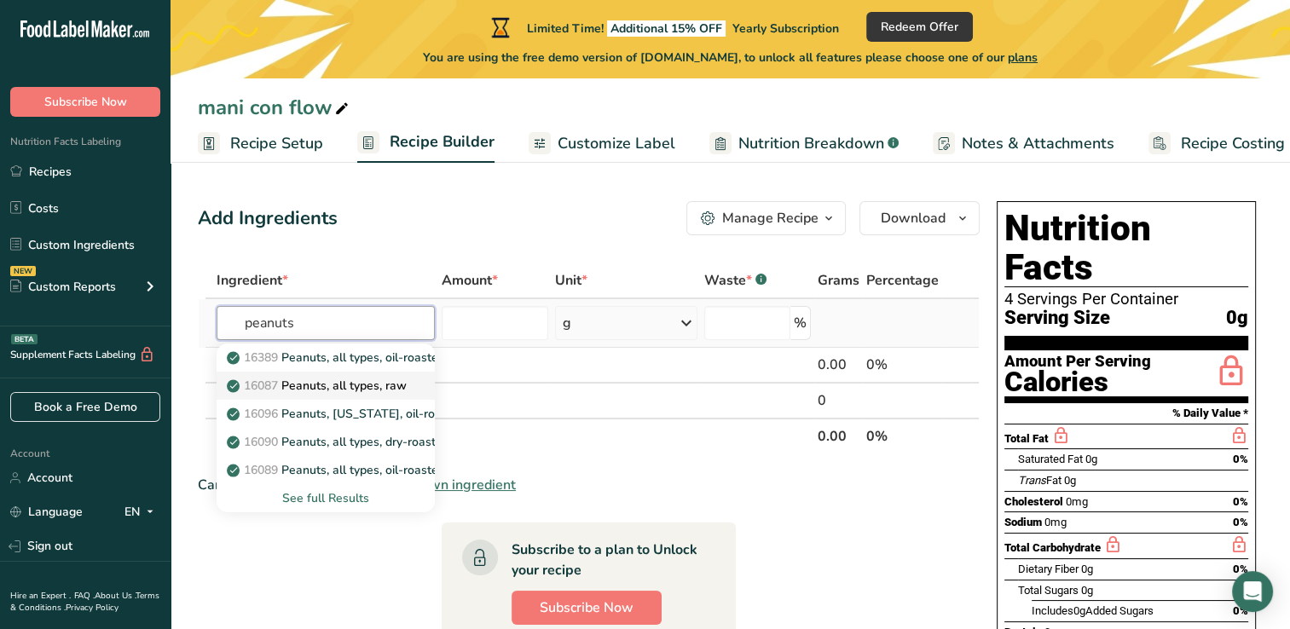
type input "peanuts"
click at [341, 377] on p "16087 Peanuts, all types, raw" at bounding box center [318, 386] width 176 height 18
type input "Peanuts, all types, raw"
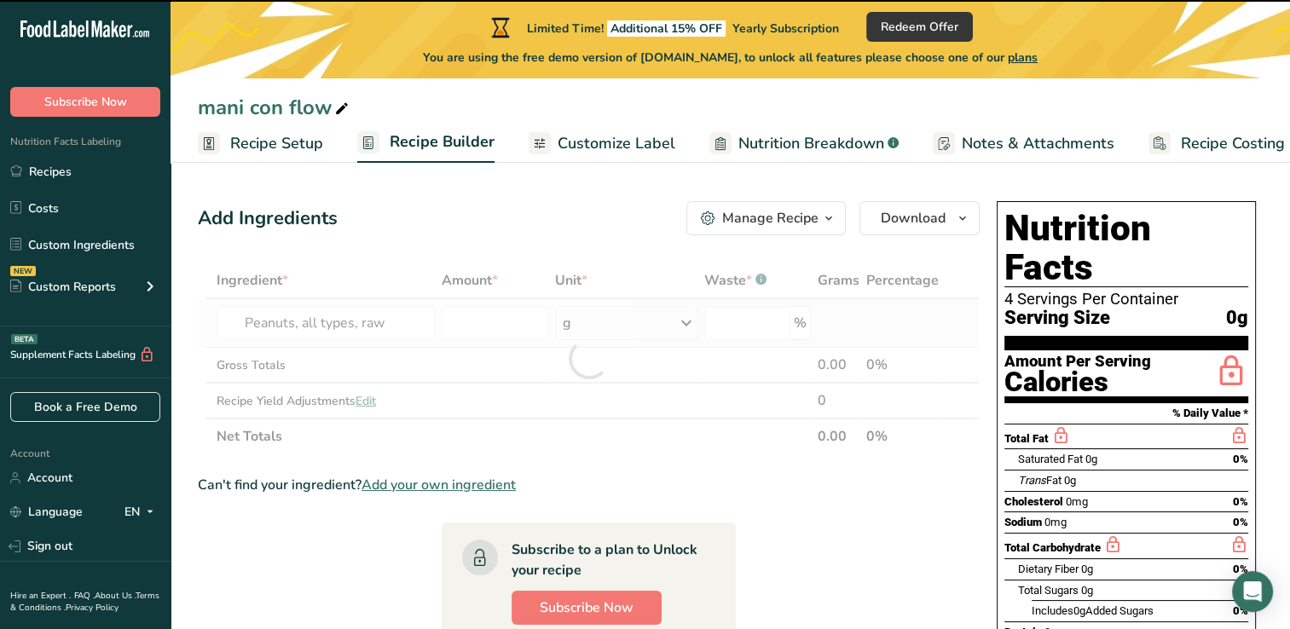
type input "0"
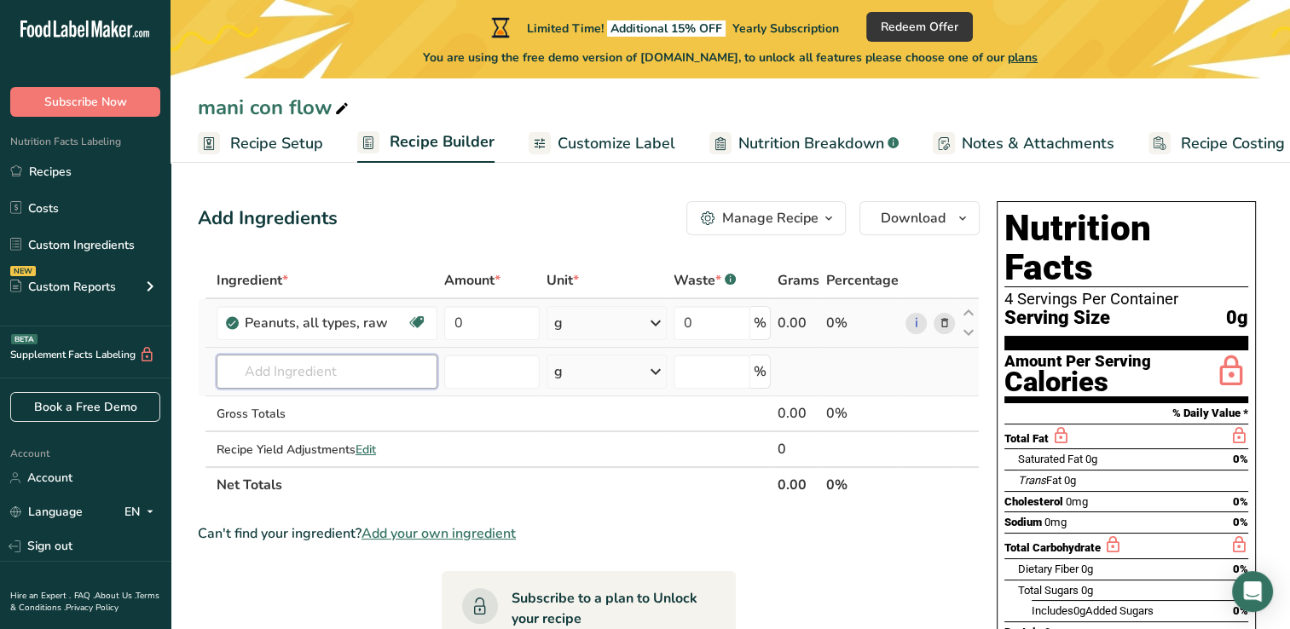
click at [358, 370] on input "text" at bounding box center [326, 372] width 221 height 34
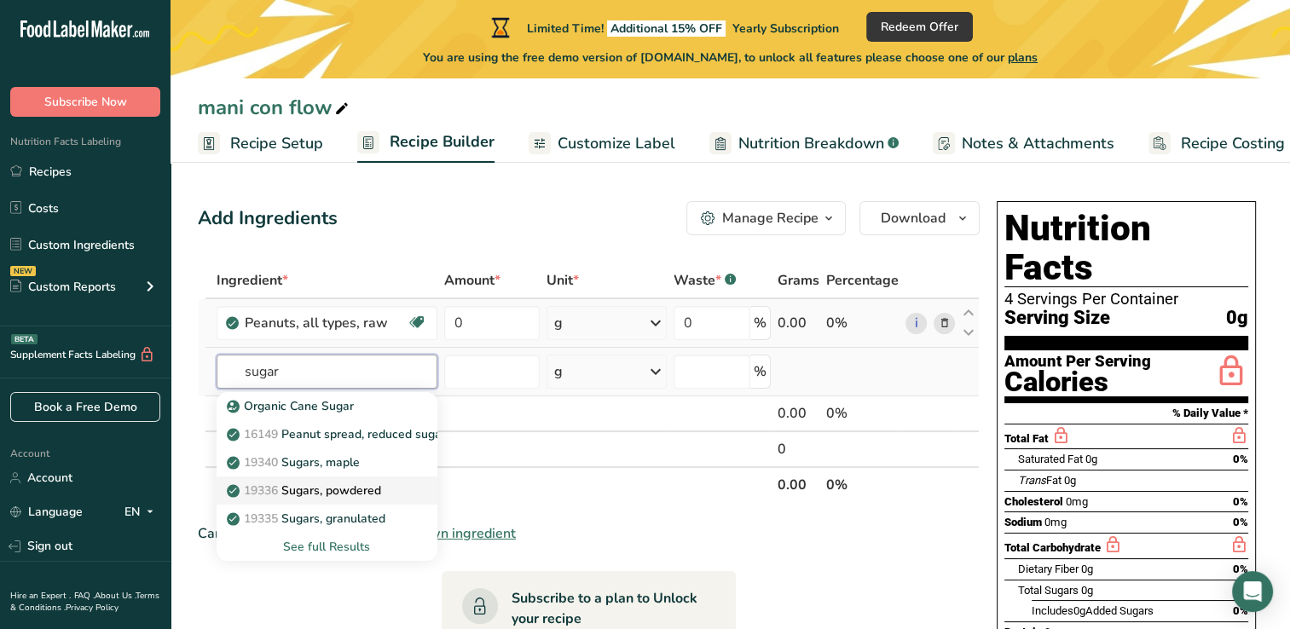
type input "sugar"
click at [329, 495] on p "19336 Sugars, powdered" at bounding box center [305, 491] width 151 height 18
type input "Sugars, powdered"
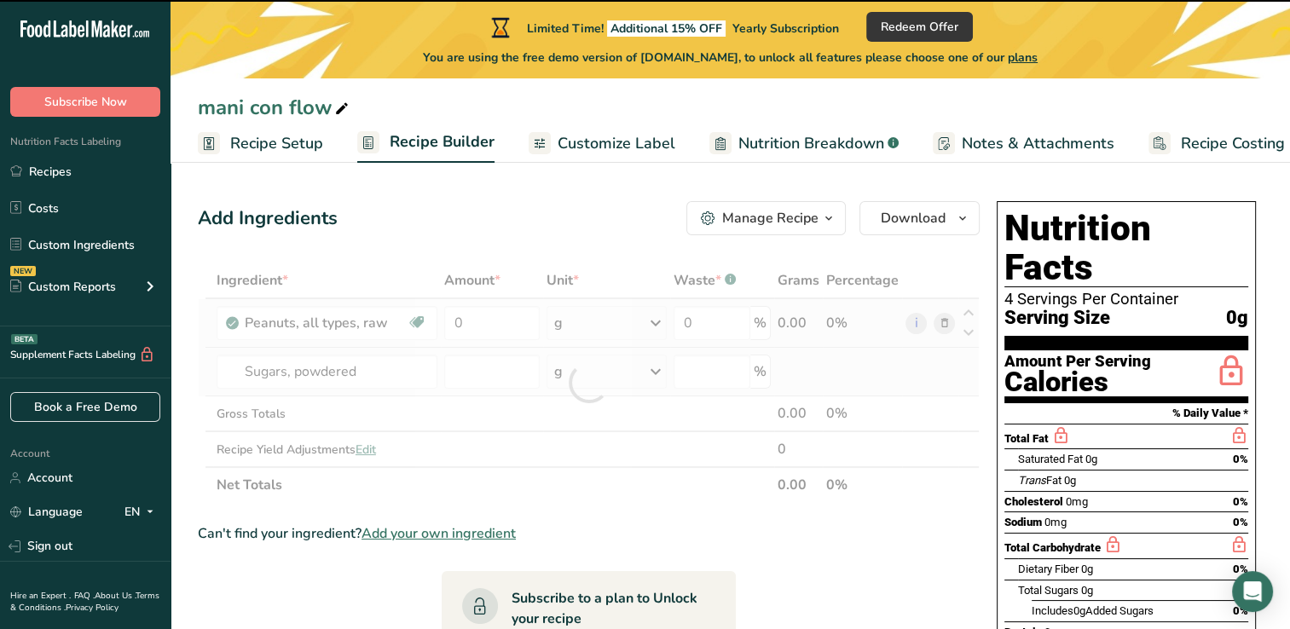
type input "0"
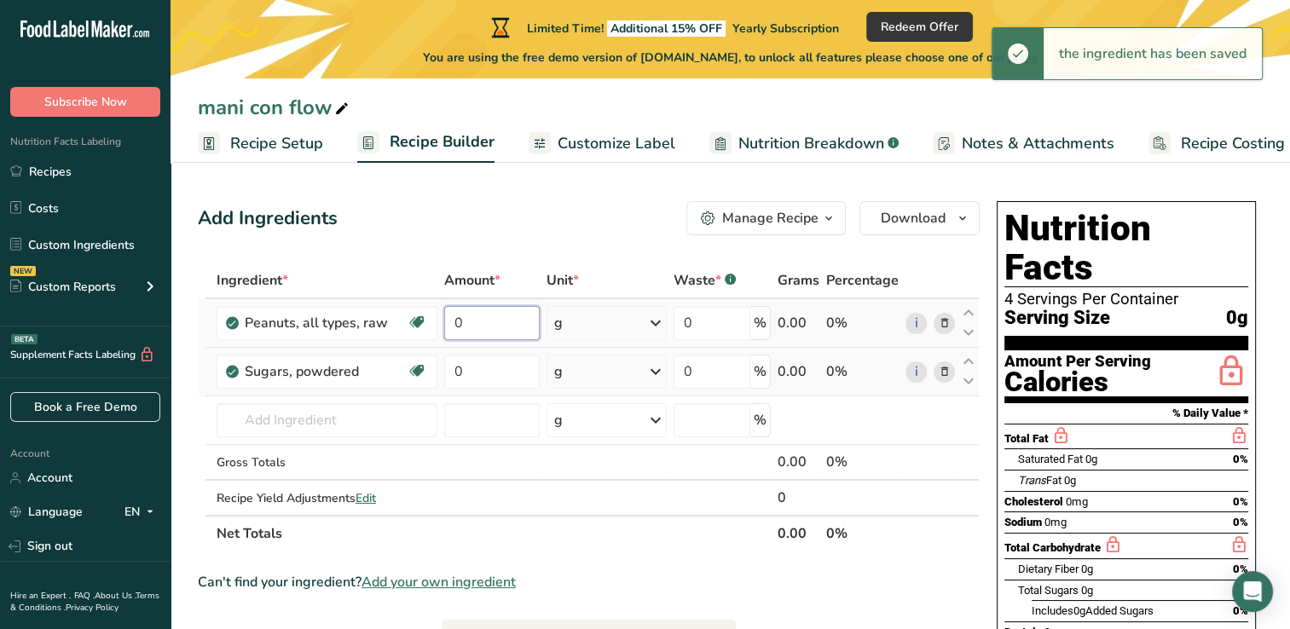
click at [494, 325] on input "0" at bounding box center [492, 323] width 96 height 34
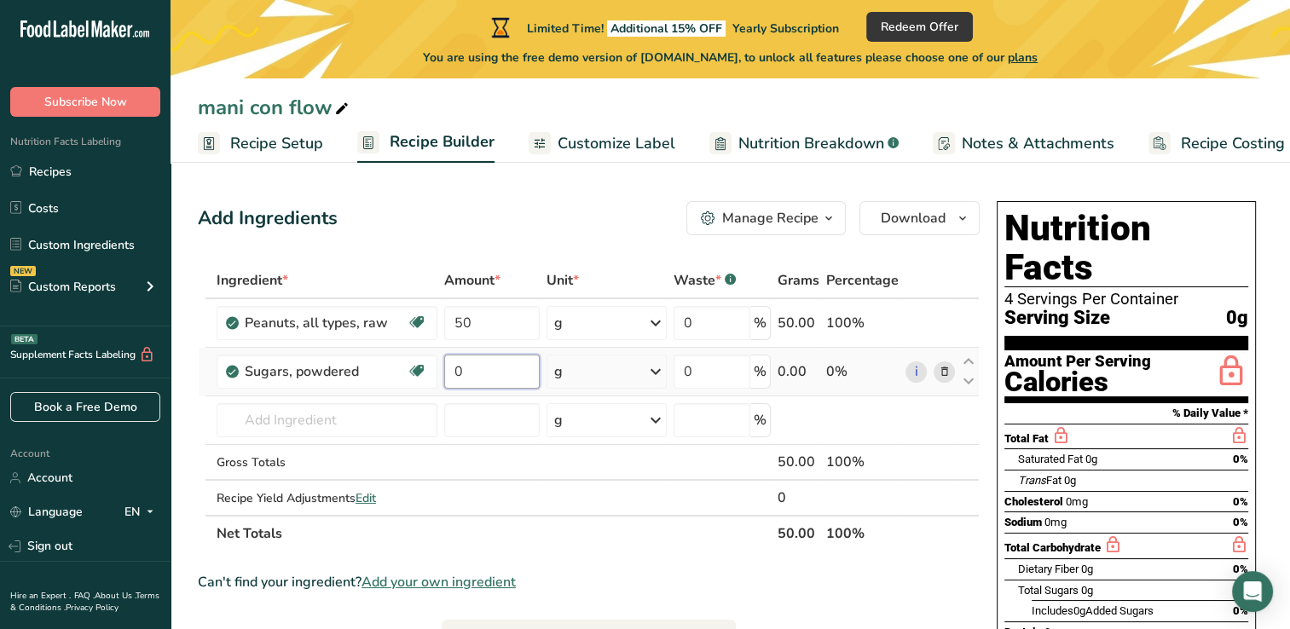
click at [505, 373] on div "Ingredient * Amount * Unit * Waste * .a-a{fill:#347362;}.b-a{fill:#fff;} Grams …" at bounding box center [589, 407] width 782 height 289
click at [498, 326] on div "Ingredient * Amount * Unit * Waste * .a-a{fill:#347362;}.b-a{fill:#fff;} Grams …" at bounding box center [589, 407] width 782 height 289
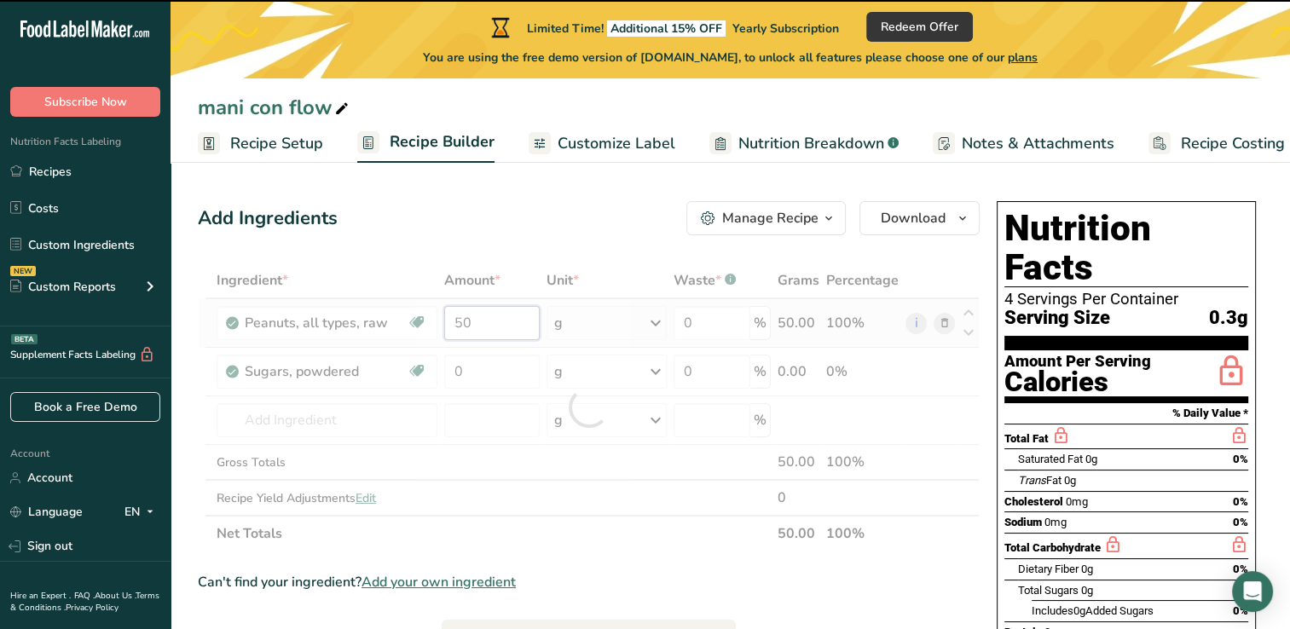
type input "5"
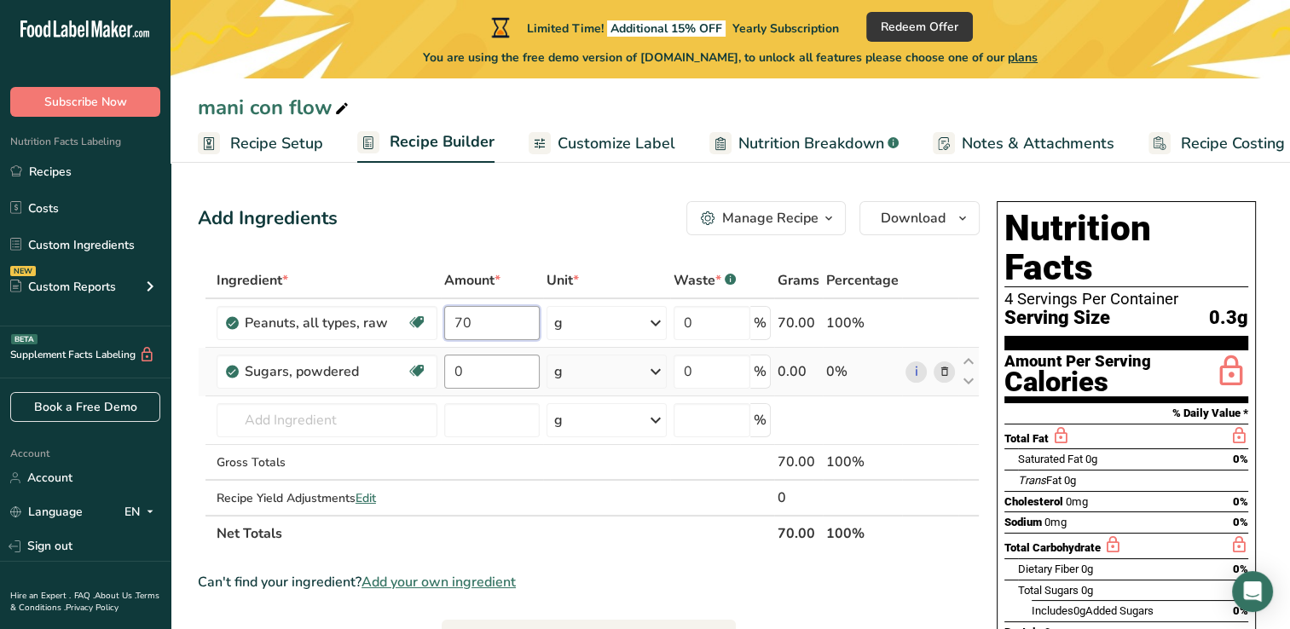
type input "70"
click at [477, 378] on div "Ingredient * Amount * Unit * Waste * .a-a{fill:#347362;}.b-a{fill:#fff;} Grams …" at bounding box center [589, 407] width 782 height 289
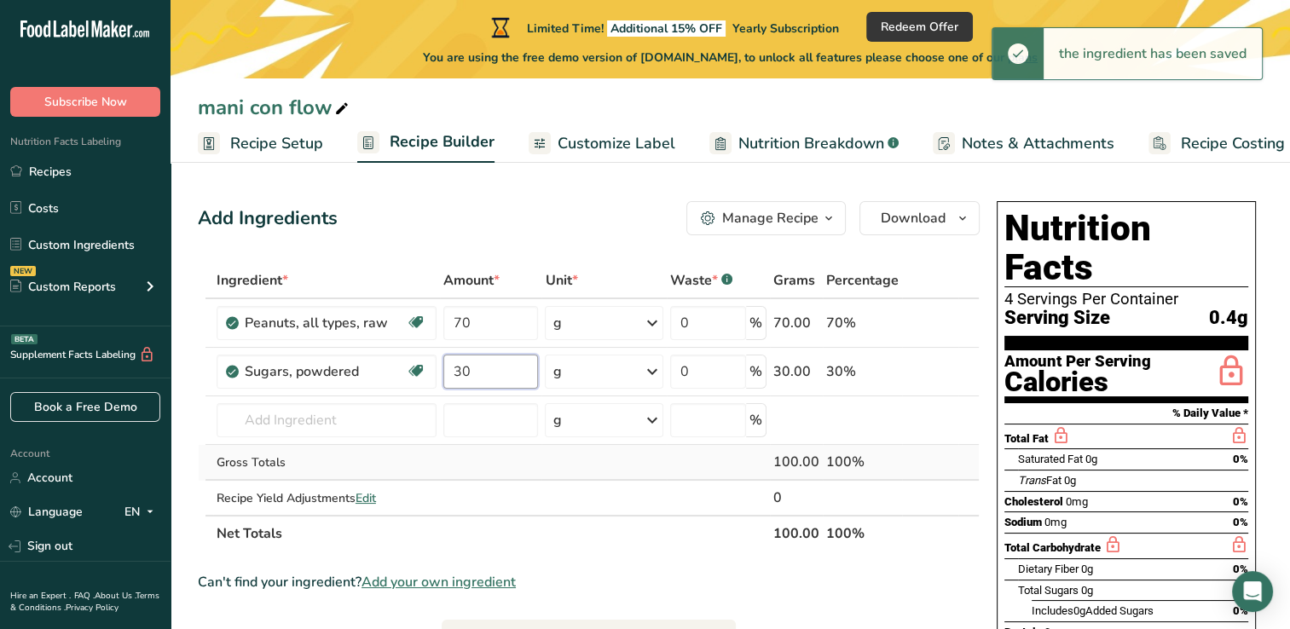
type input "30"
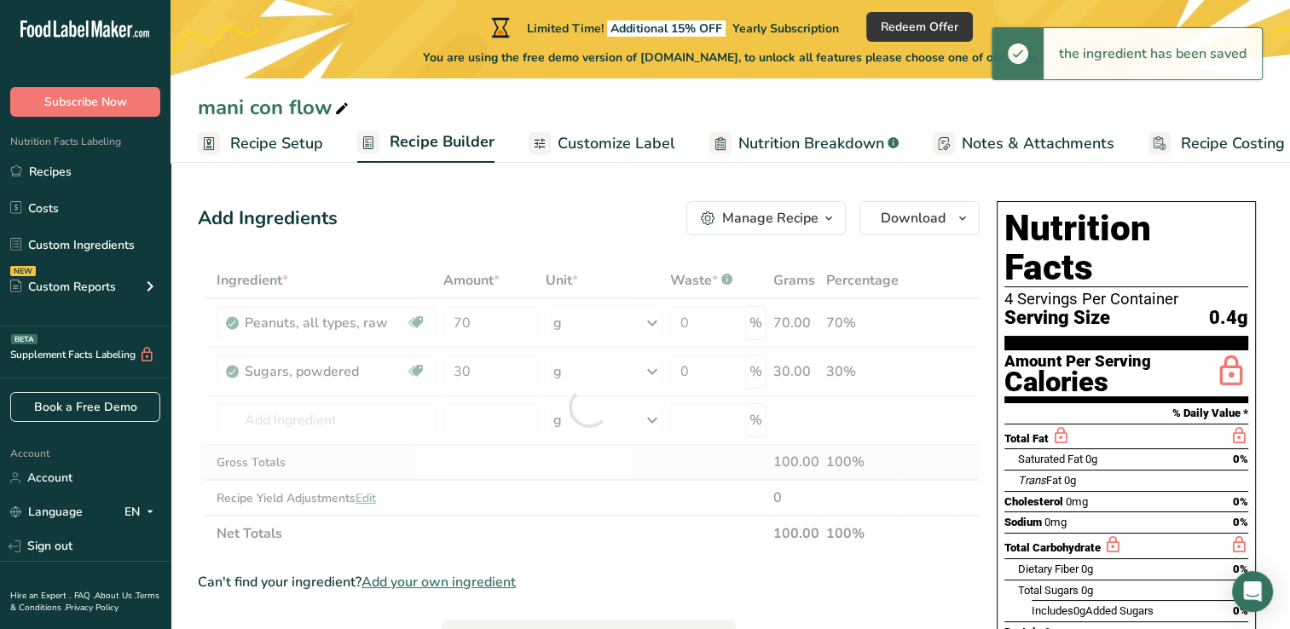
click at [490, 465] on div "Ingredient * Amount * Unit * Waste * .a-a{fill:#347362;}.b-a{fill:#fff;} Grams …" at bounding box center [589, 407] width 782 height 289
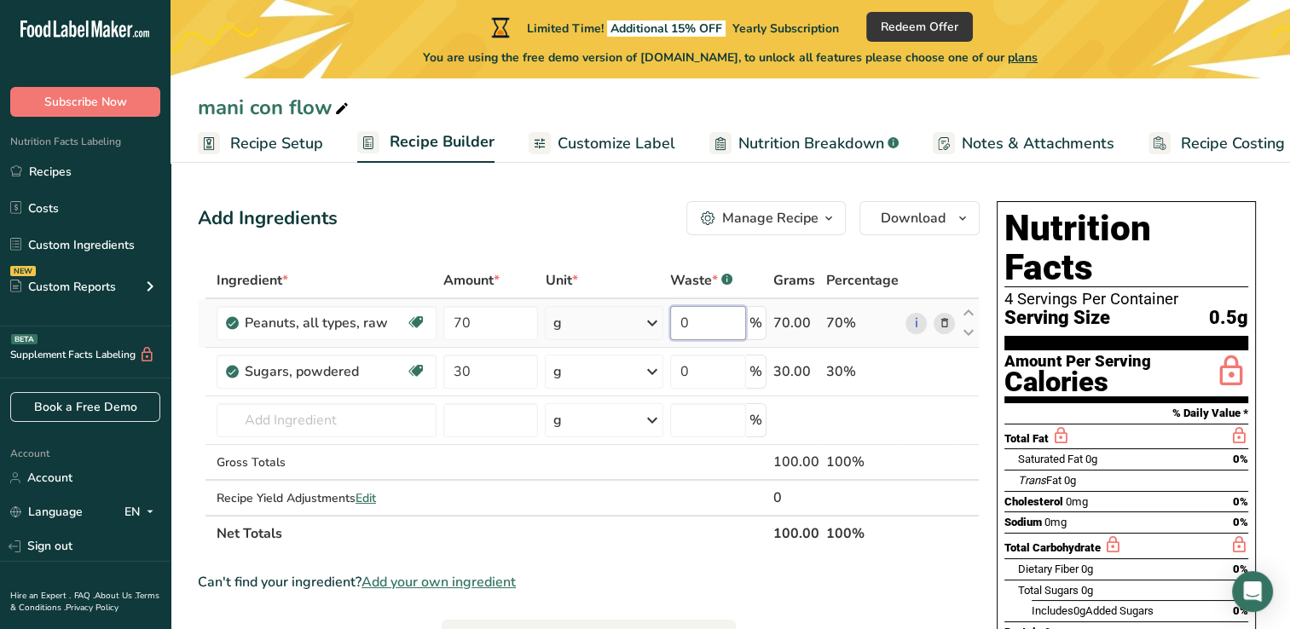
click at [713, 329] on input "0" at bounding box center [708, 323] width 76 height 34
type input "2"
click at [478, 329] on div "Ingredient * Amount * Unit * Waste * .a-a{fill:#347362;}.b-a{fill:#fff;} Grams …" at bounding box center [589, 407] width 782 height 289
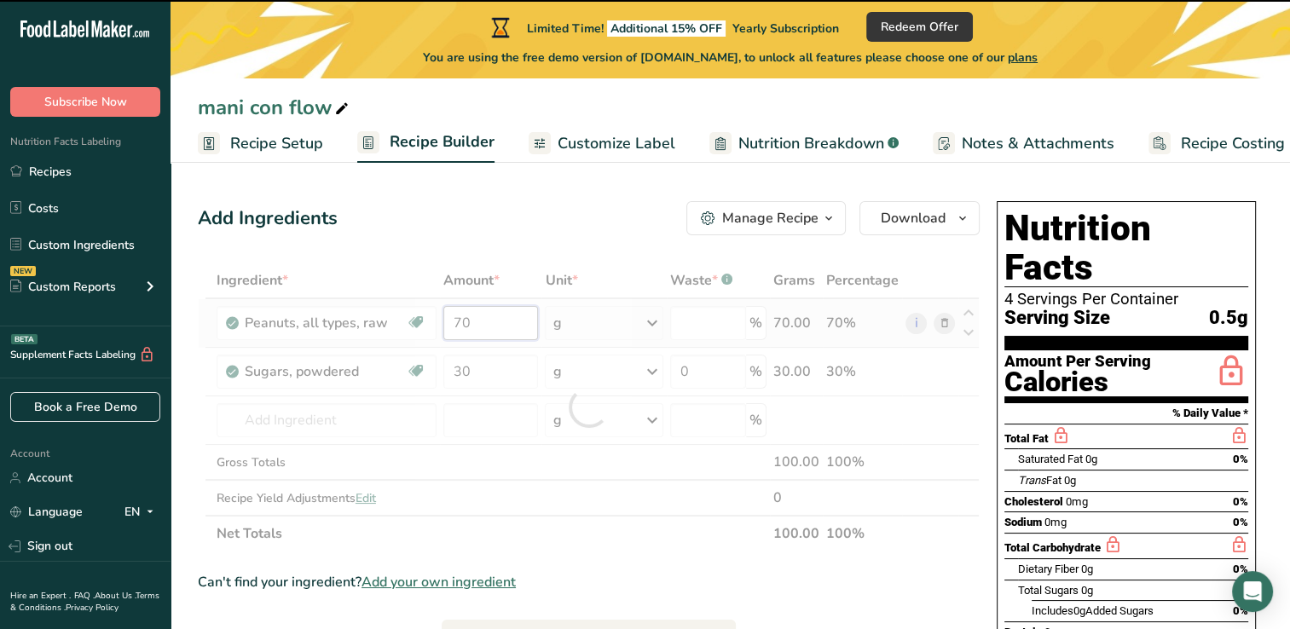
type input "7"
type input "0"
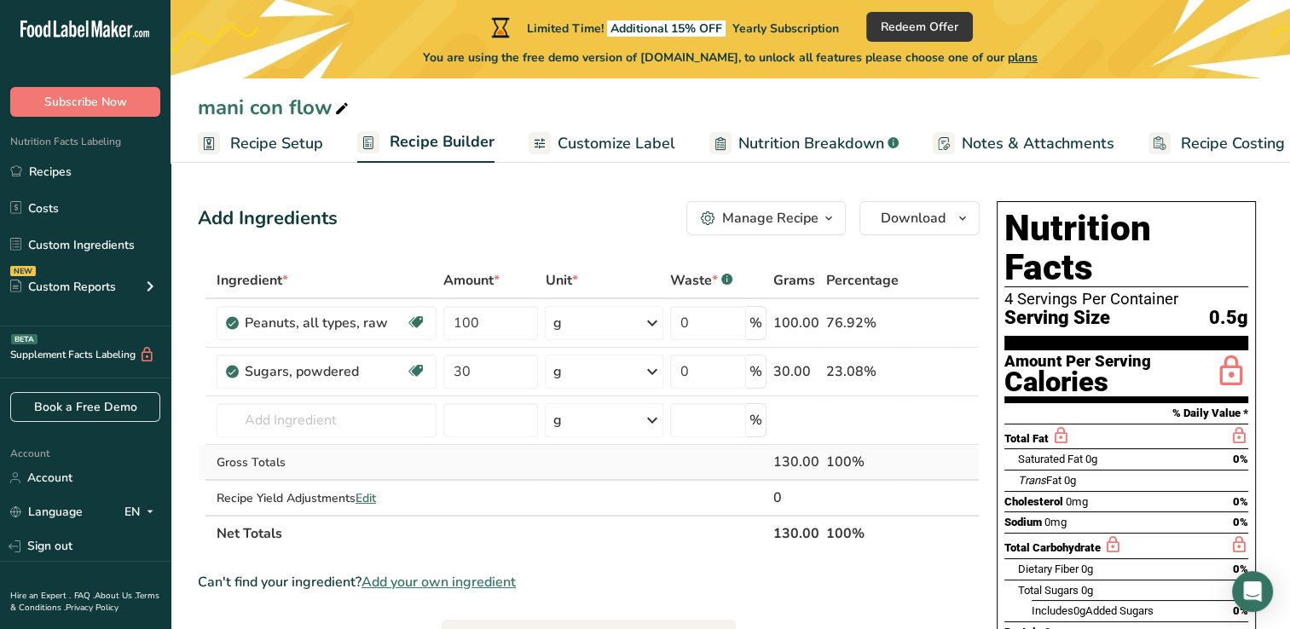
click at [554, 472] on div "Ingredient * Amount * Unit * Waste * .a-a{fill:#347362;}.b-a{fill:#fff;} Grams …" at bounding box center [589, 407] width 782 height 289
click at [488, 316] on input "100" at bounding box center [490, 323] width 95 height 34
type input "1"
type input "0"
click at [482, 371] on div "Ingredient * Amount * Unit * Waste * .a-a{fill:#347362;}.b-a{fill:#fff;} Grams …" at bounding box center [589, 407] width 782 height 289
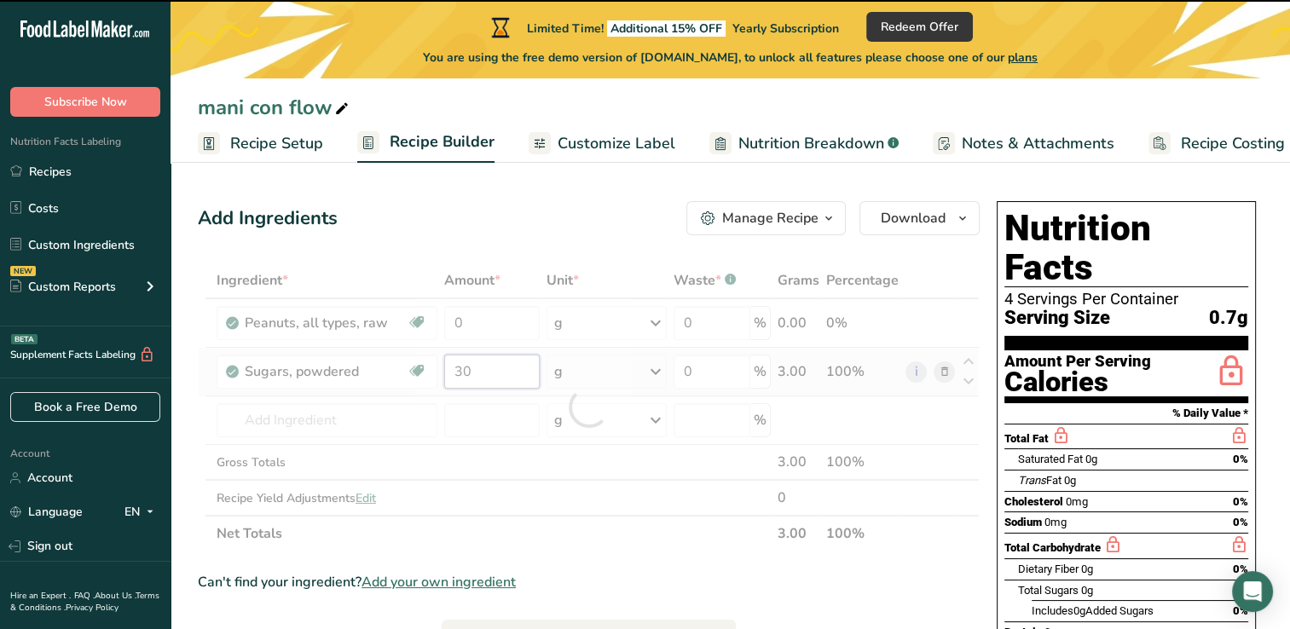
type input "3"
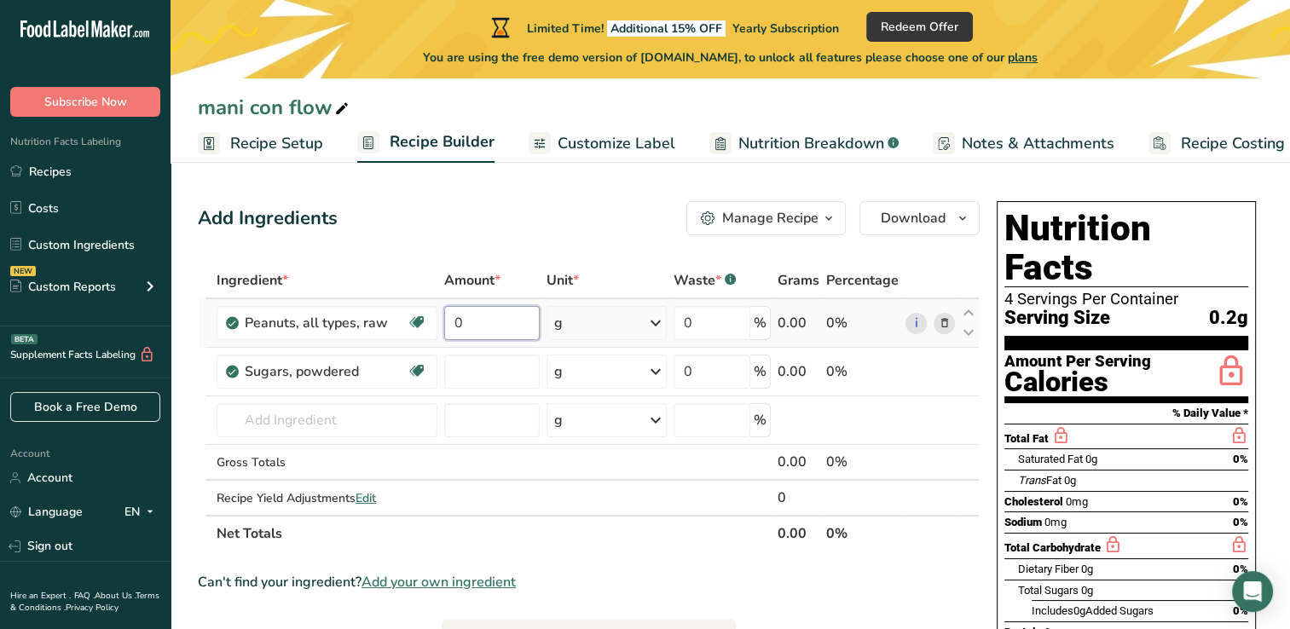
type input "0"
click at [485, 319] on div "Ingredient * Amount * Unit * Waste * .a-a{fill:#347362;}.b-a{fill:#fff;} Grams …" at bounding box center [589, 407] width 782 height 289
type input "100"
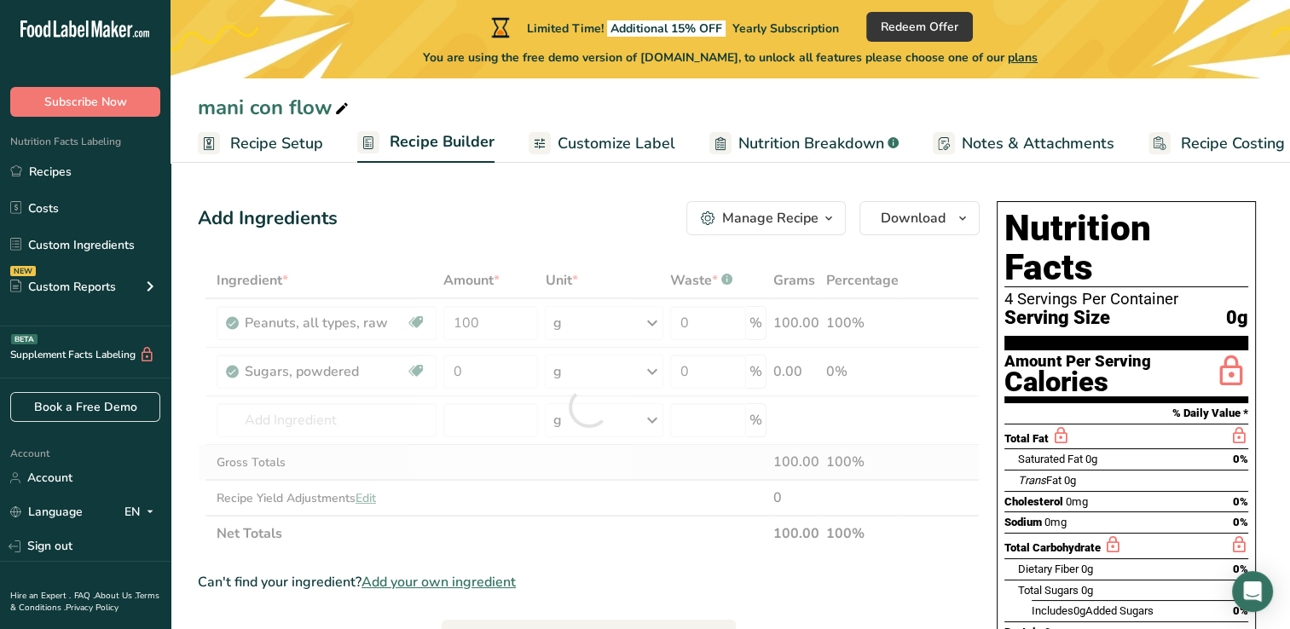
click at [430, 462] on div "Ingredient * Amount * Unit * Waste * .a-a{fill:#347362;}.b-a{fill:#fff;} Grams …" at bounding box center [589, 407] width 782 height 289
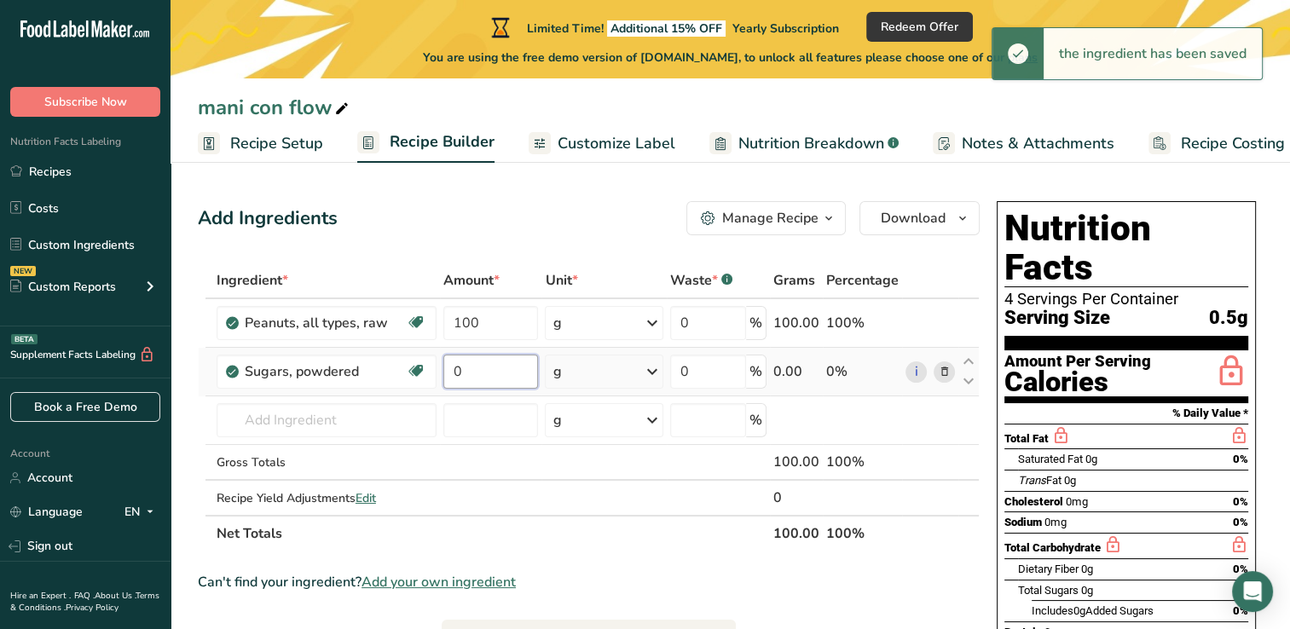
click at [477, 384] on input "0" at bounding box center [490, 372] width 95 height 34
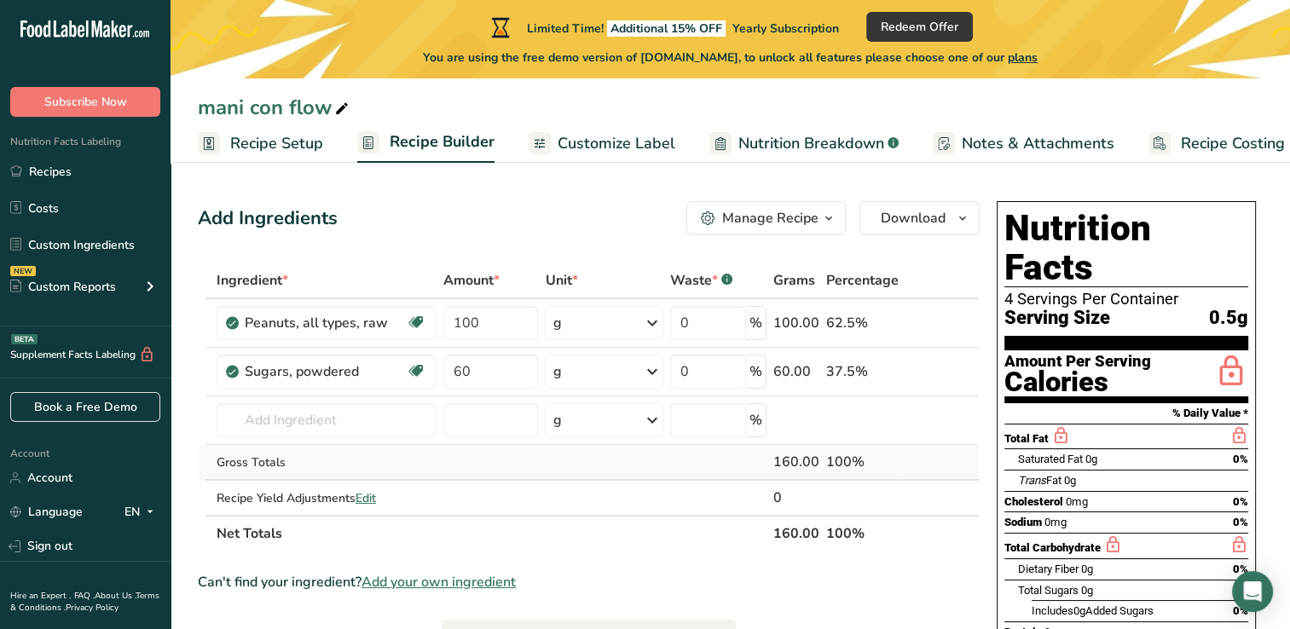
click at [535, 464] on div "Ingredient * Amount * Unit * Waste * .a-a{fill:#347362;}.b-a{fill:#fff;} Grams …" at bounding box center [589, 407] width 782 height 289
click at [506, 378] on input "60" at bounding box center [490, 372] width 95 height 34
type input "6"
type input "0"
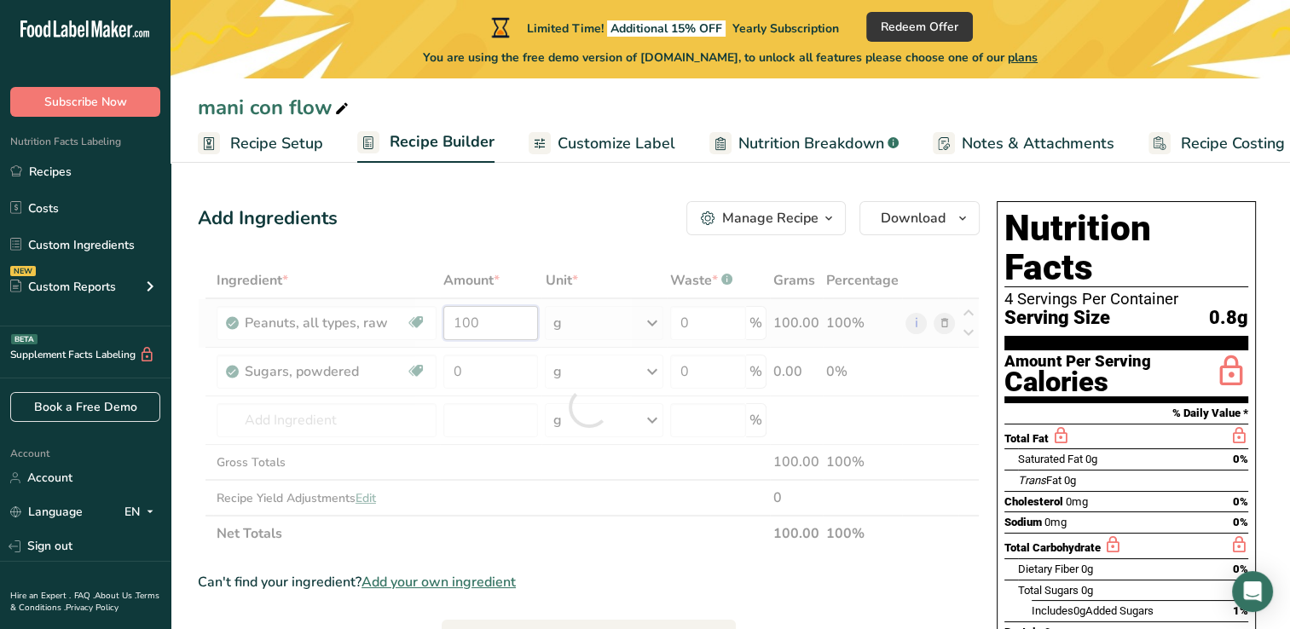
click at [483, 324] on div "Ingredient * Amount * Unit * Waste * .a-a{fill:#347362;}.b-a{fill:#fff;} Grams …" at bounding box center [589, 407] width 782 height 289
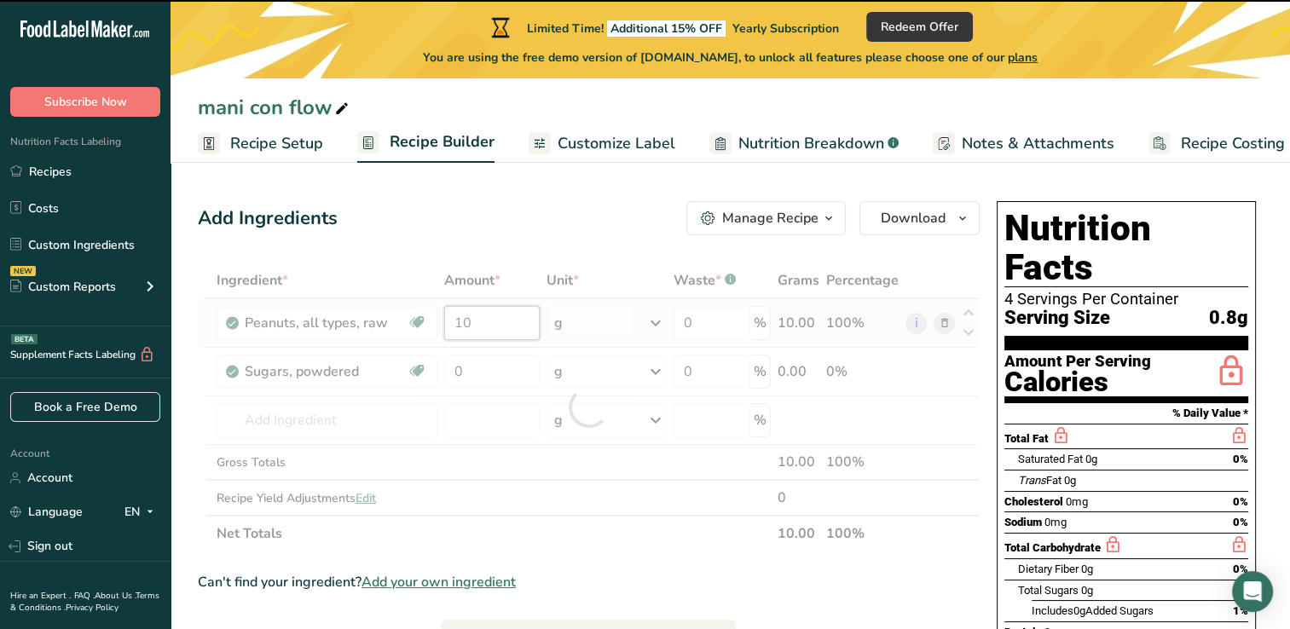
type input "1"
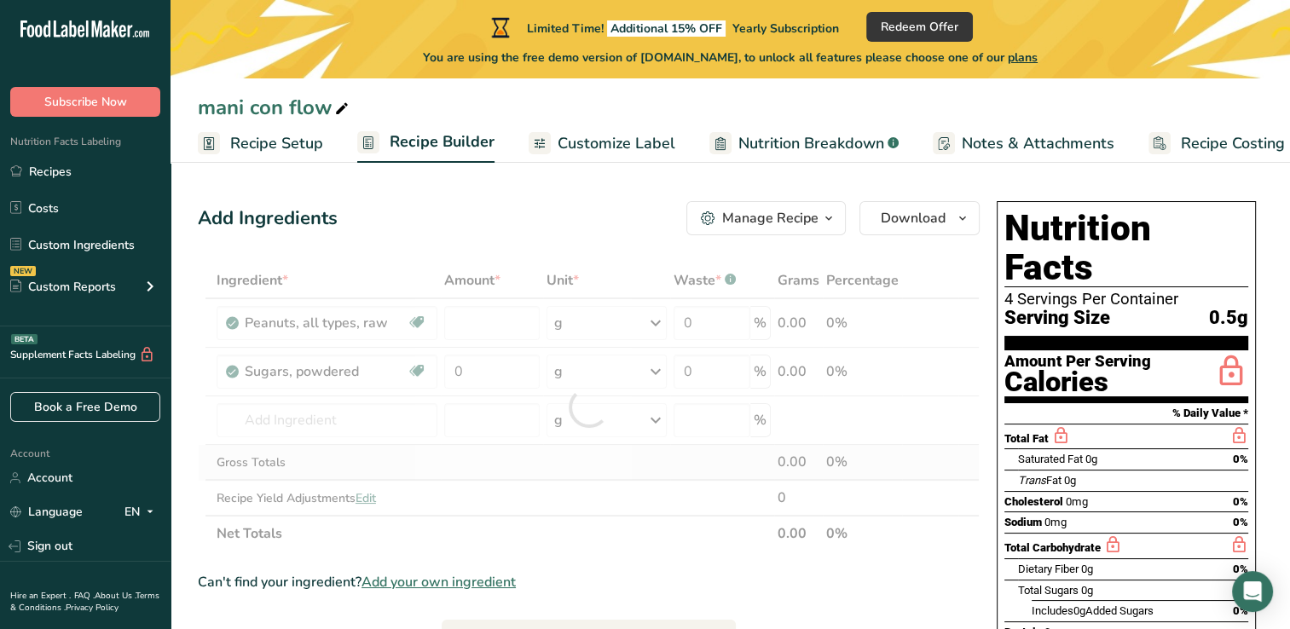
type input "0"
click at [481, 465] on div "Ingredient * Amount * Unit * Waste * .a-a{fill:#347362;}.b-a{fill:#fff;} Grams …" at bounding box center [589, 407] width 782 height 289
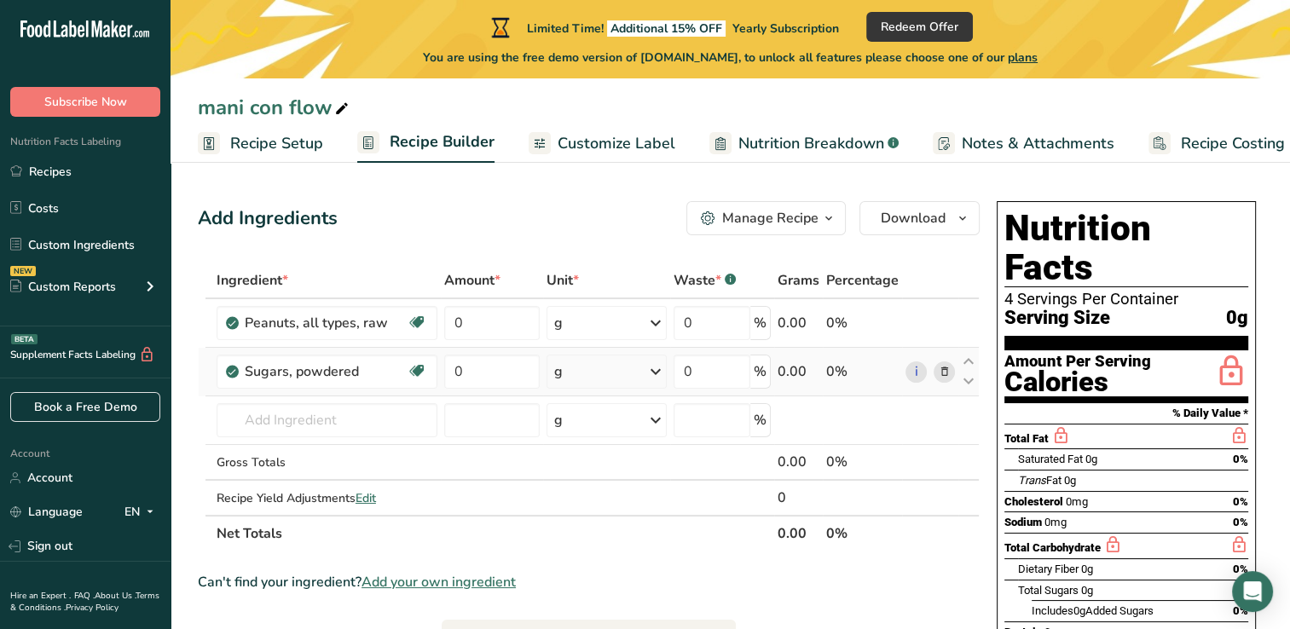
click at [647, 374] on icon at bounding box center [655, 371] width 20 height 31
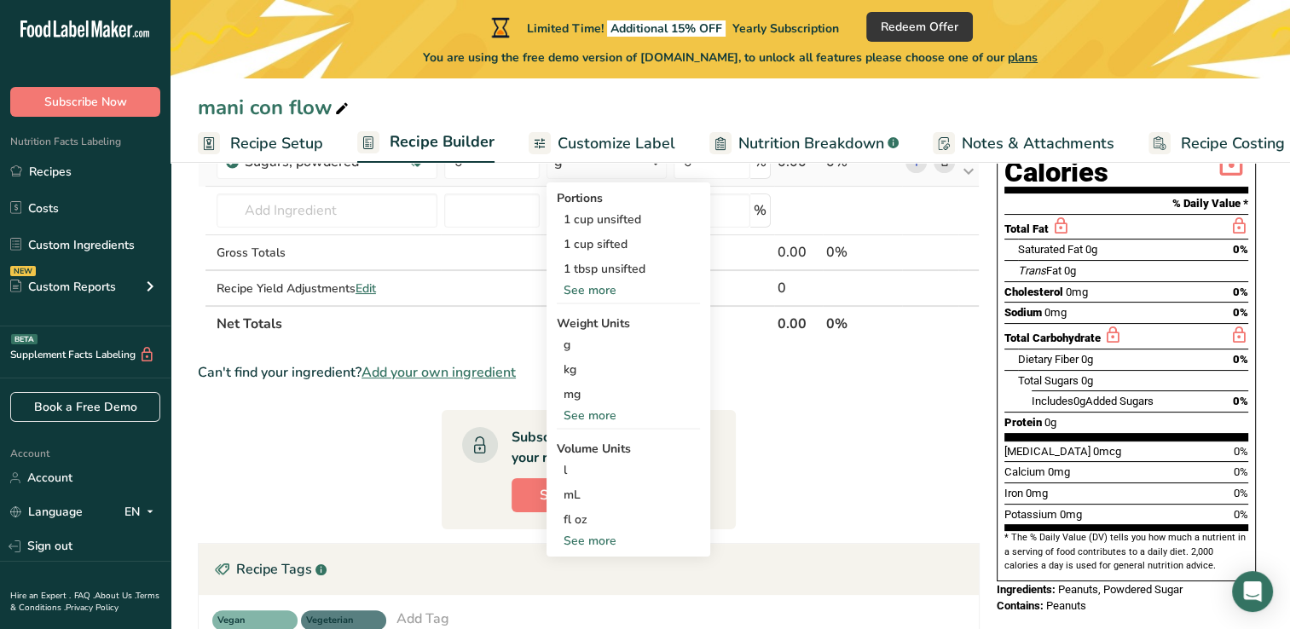
scroll to position [211, 0]
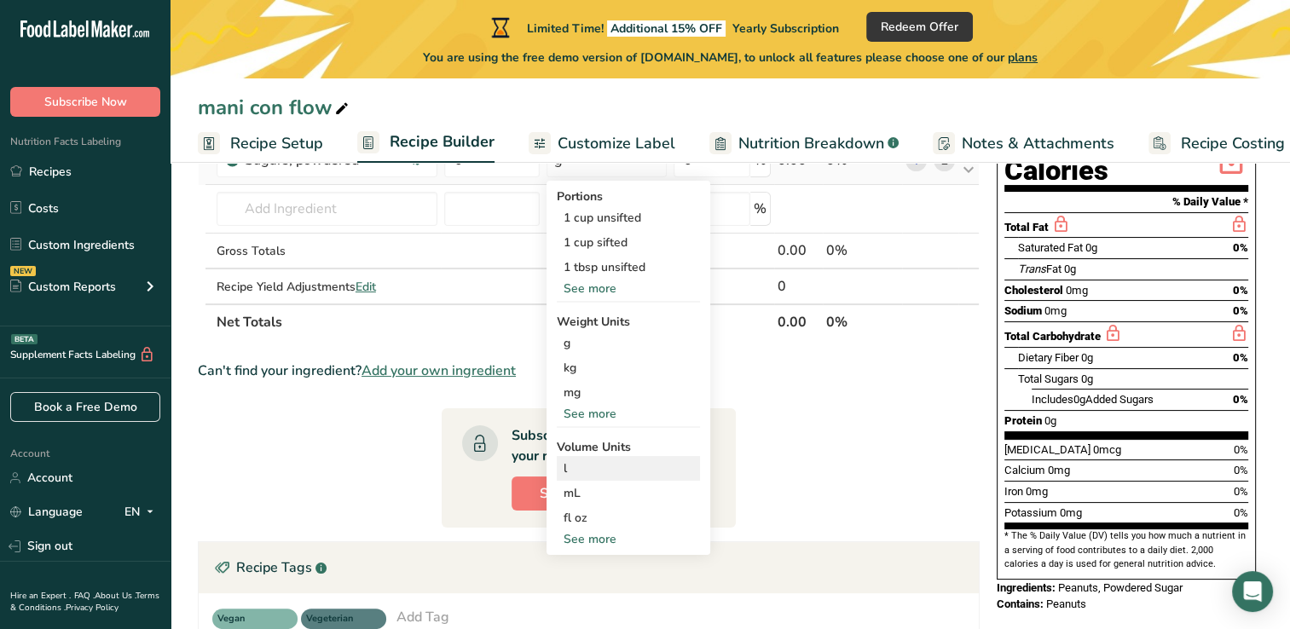
click at [574, 469] on div "l" at bounding box center [628, 468] width 130 height 18
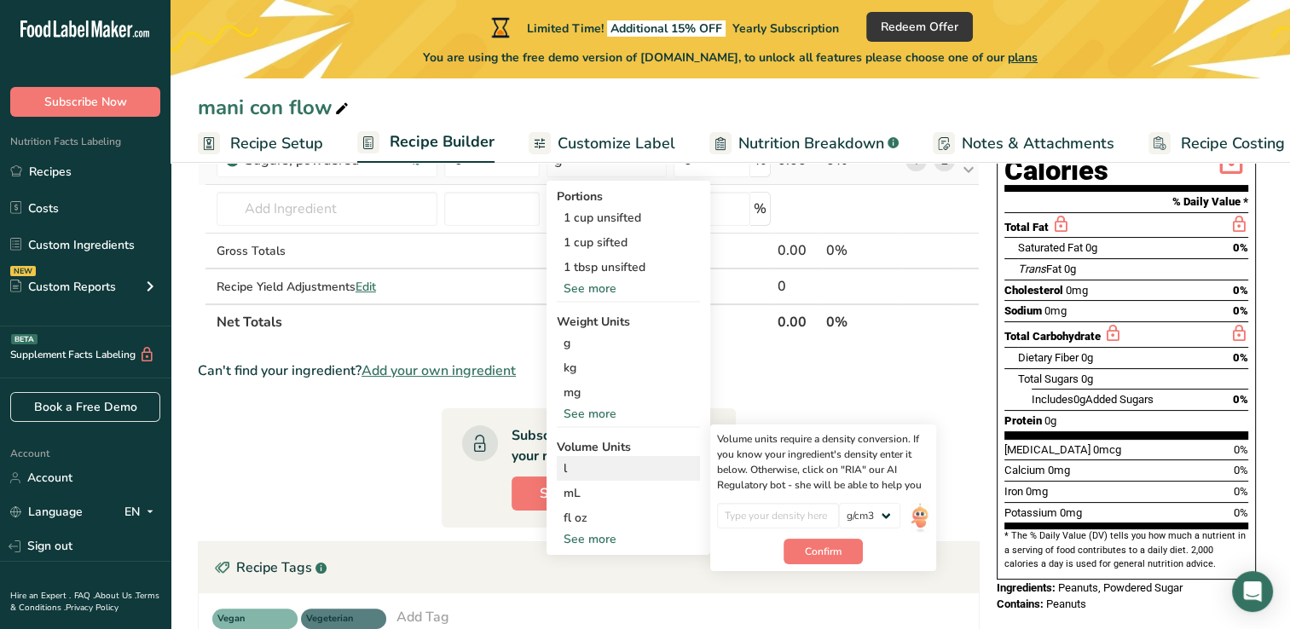
click at [565, 467] on div "l" at bounding box center [628, 468] width 130 height 18
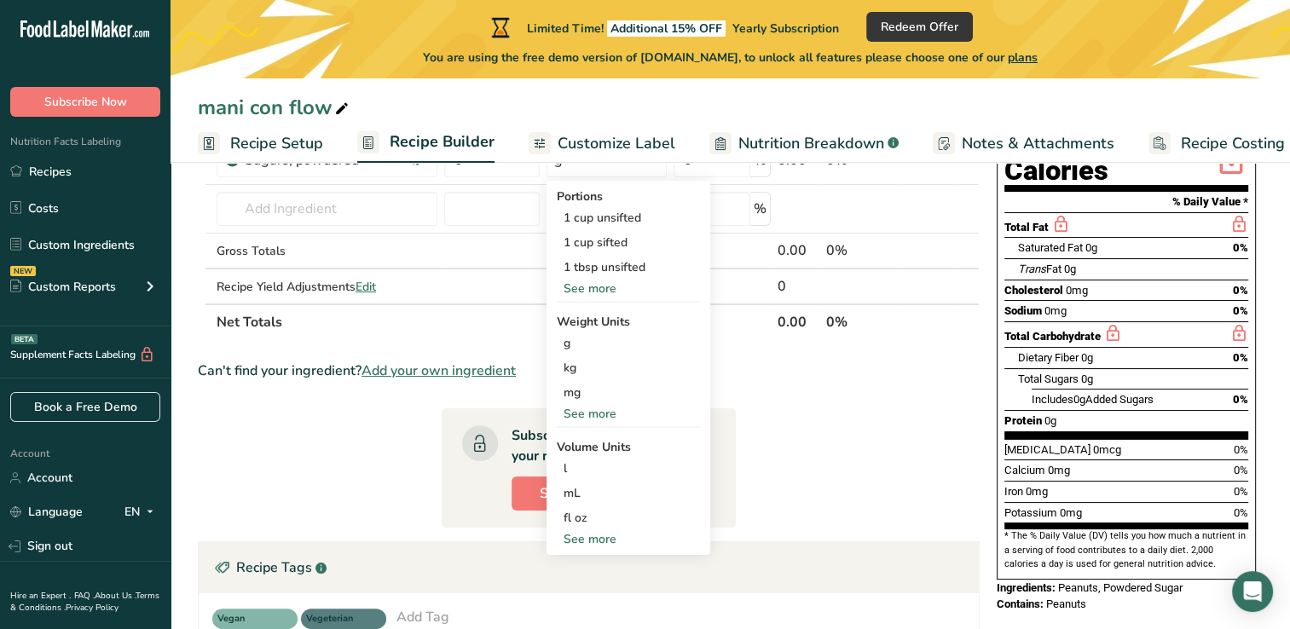
click at [738, 389] on section "Ingredient * Amount * Unit * Waste * .a-a{fill:#347362;}.b-a{fill:#fff;} Grams …" at bounding box center [589, 441] width 782 height 781
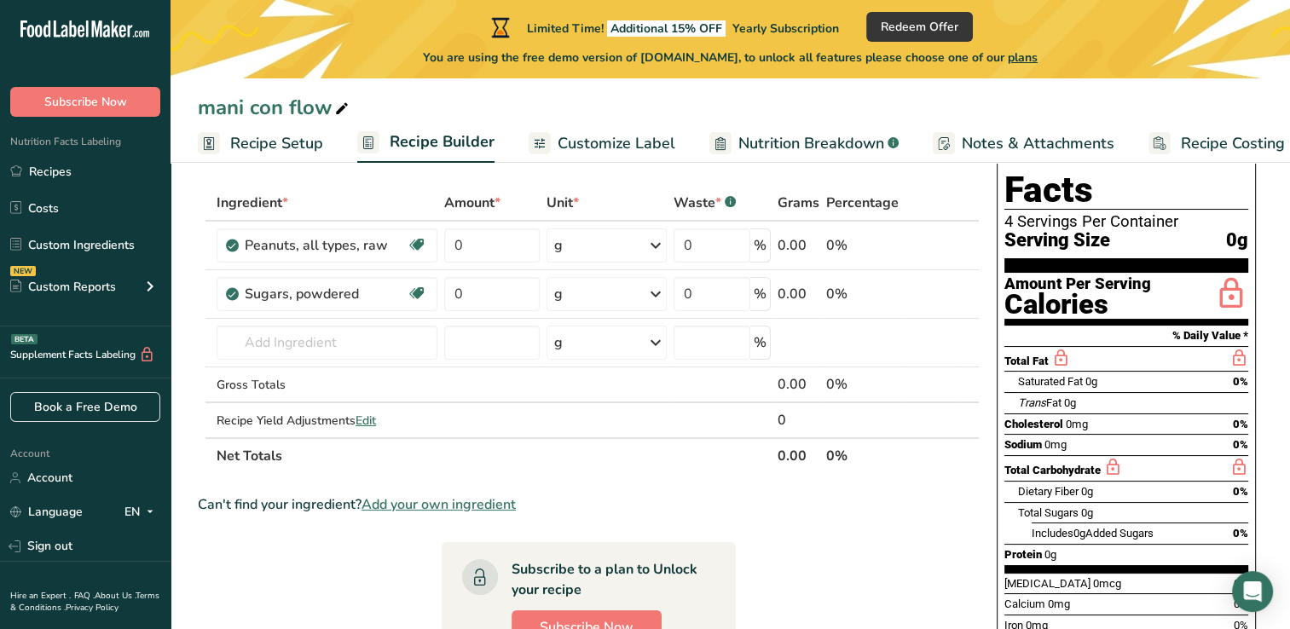
scroll to position [77, 0]
click at [655, 251] on icon at bounding box center [655, 246] width 20 height 31
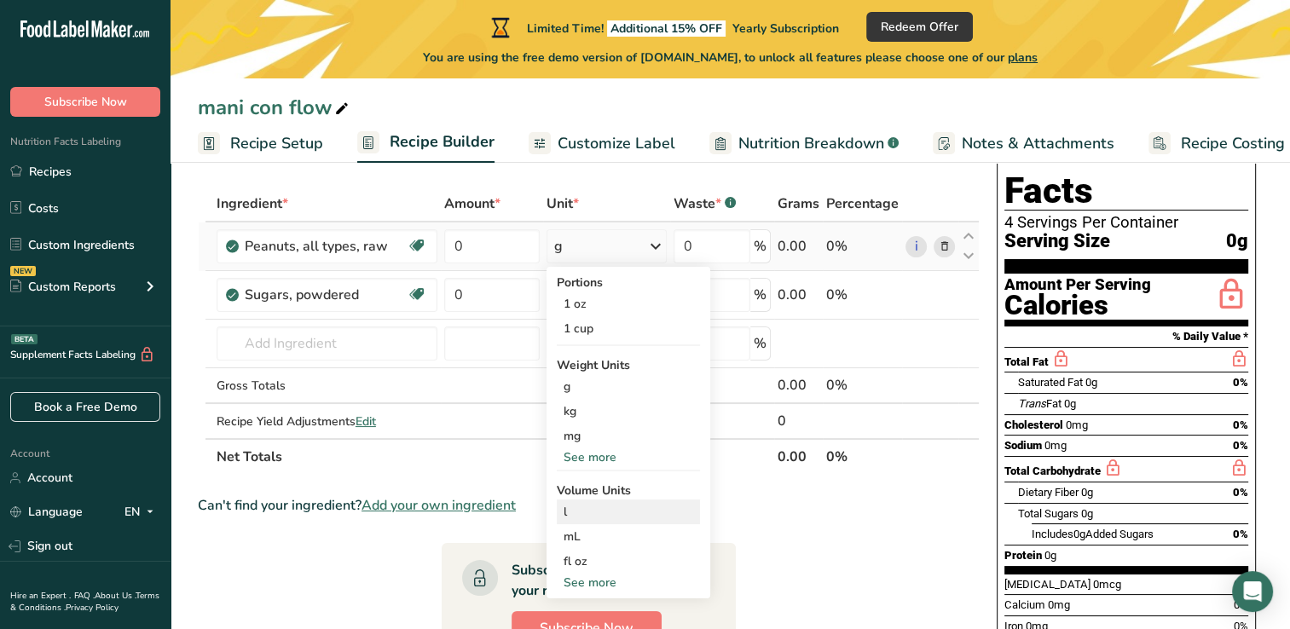
click at [566, 514] on div "l" at bounding box center [628, 512] width 130 height 18
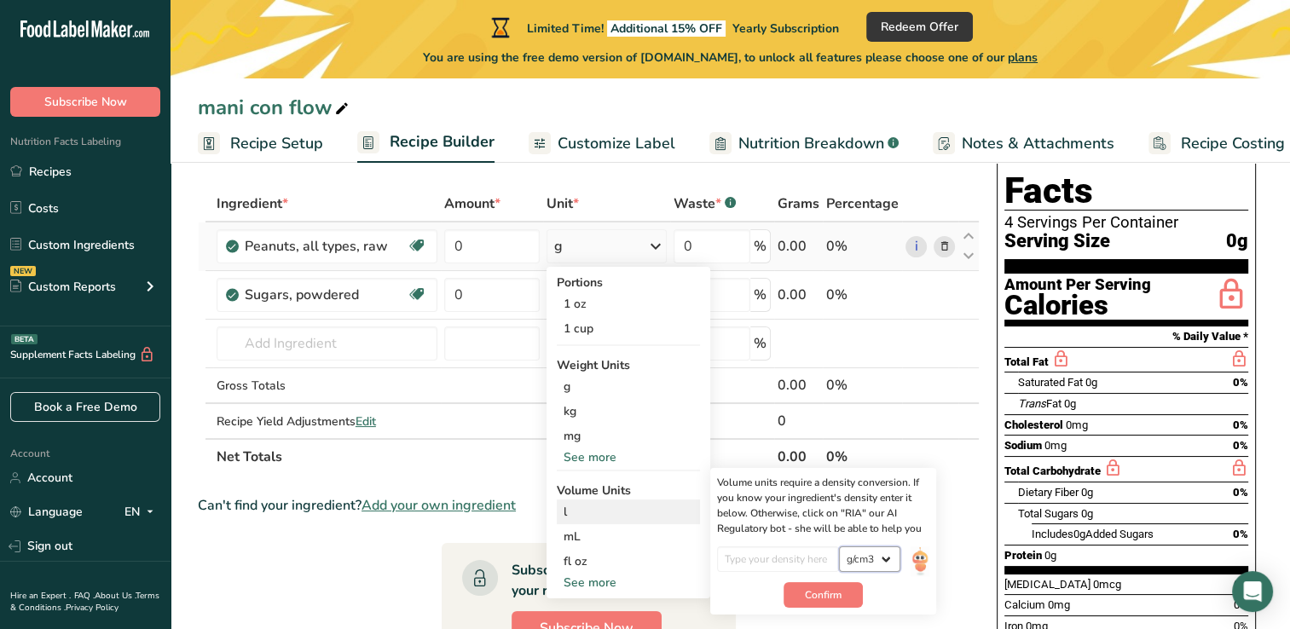
click at [882, 560] on select "lb/ft3 g/cm3" at bounding box center [869, 559] width 61 height 26
click at [839, 546] on select "lb/ft3 g/cm3" at bounding box center [869, 559] width 61 height 26
click at [825, 602] on button "Confirm" at bounding box center [822, 595] width 79 height 26
click at [786, 556] on input "number" at bounding box center [778, 559] width 122 height 26
click at [890, 562] on select "lb/ft3 g/cm3" at bounding box center [869, 559] width 61 height 26
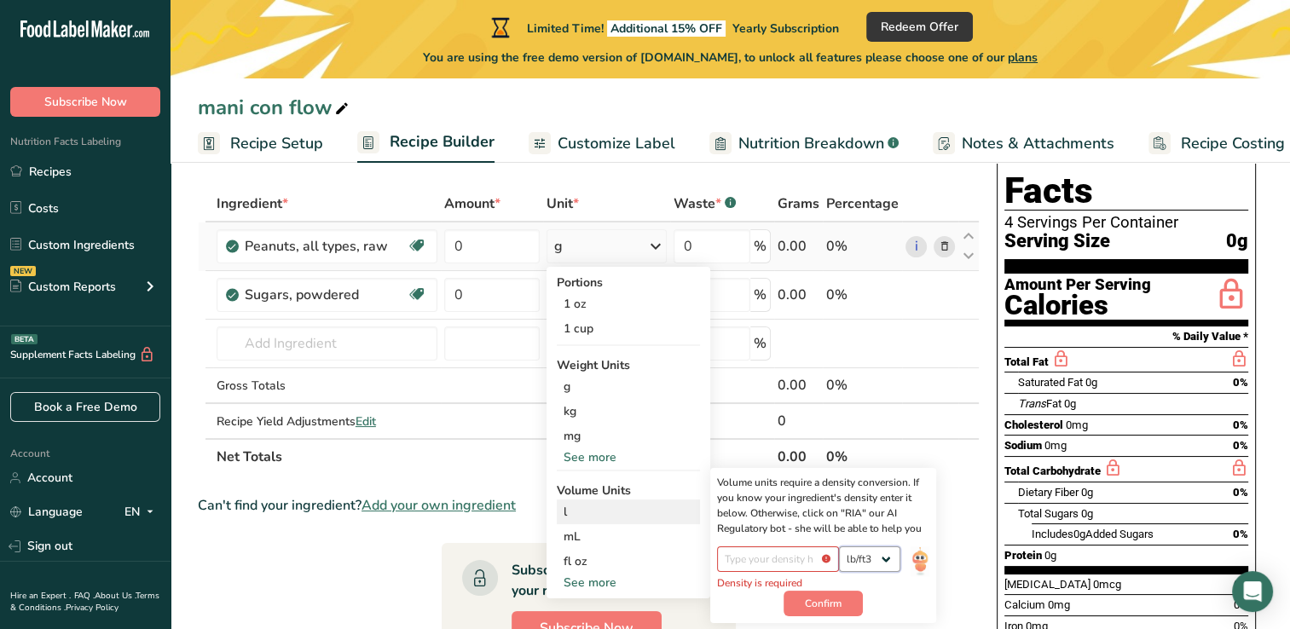
select select "22"
click at [839, 546] on select "lb/ft3 g/cm3" at bounding box center [869, 559] width 61 height 26
click at [817, 605] on span "Confirm" at bounding box center [823, 603] width 37 height 15
click at [633, 496] on div "Volume Units" at bounding box center [628, 491] width 143 height 18
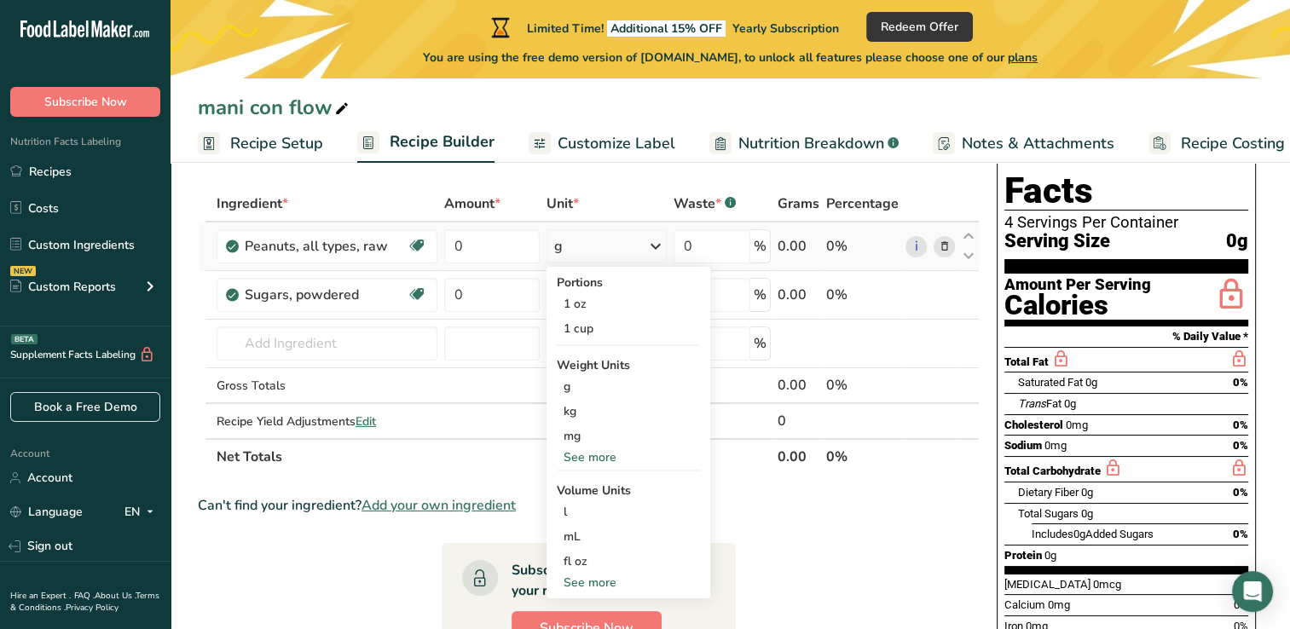
click at [613, 455] on div "See more" at bounding box center [628, 457] width 143 height 18
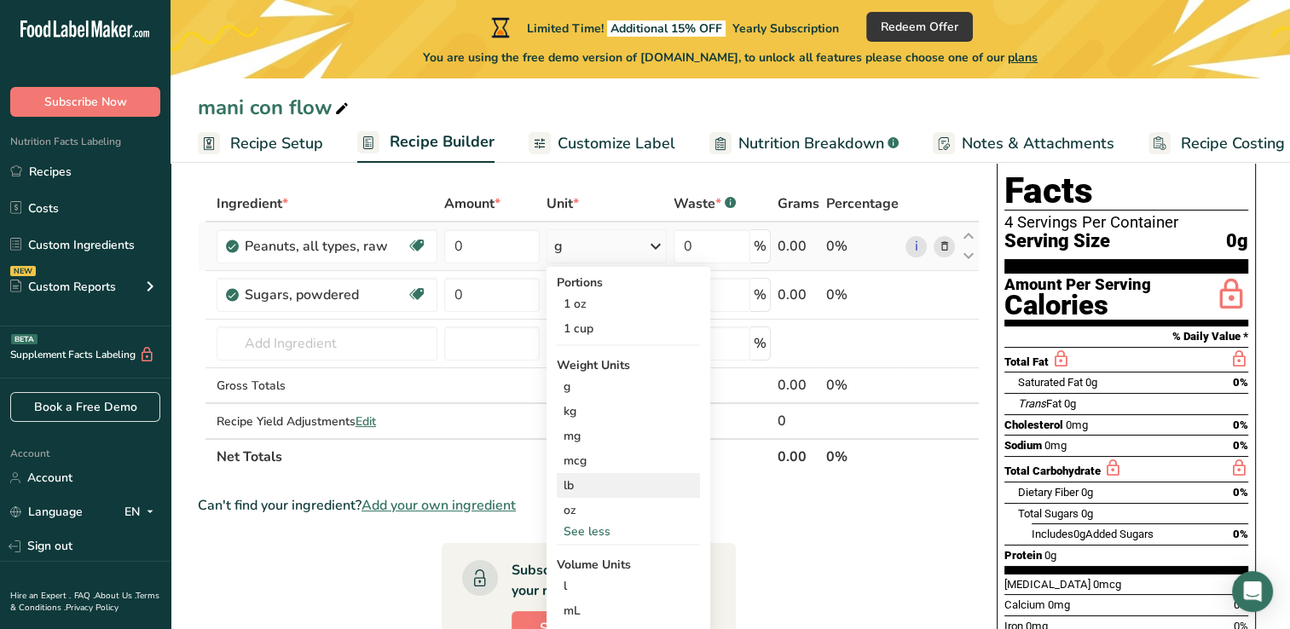
click at [575, 492] on div "lb" at bounding box center [628, 485] width 143 height 25
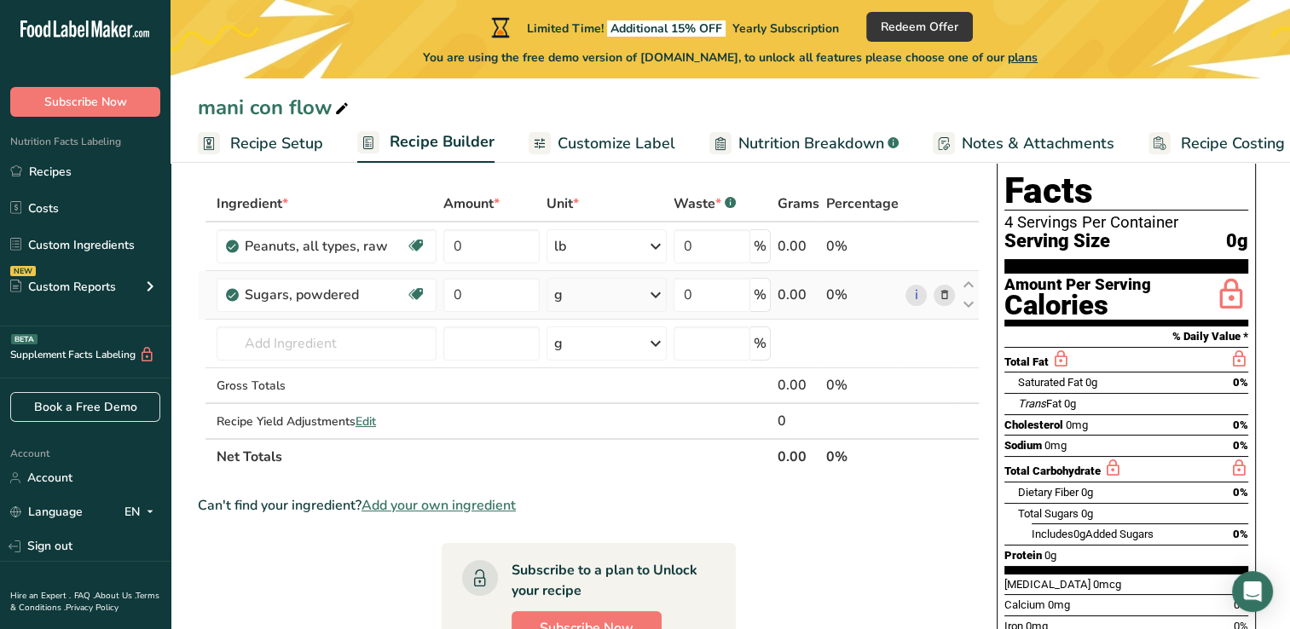
click at [651, 295] on icon at bounding box center [655, 295] width 20 height 31
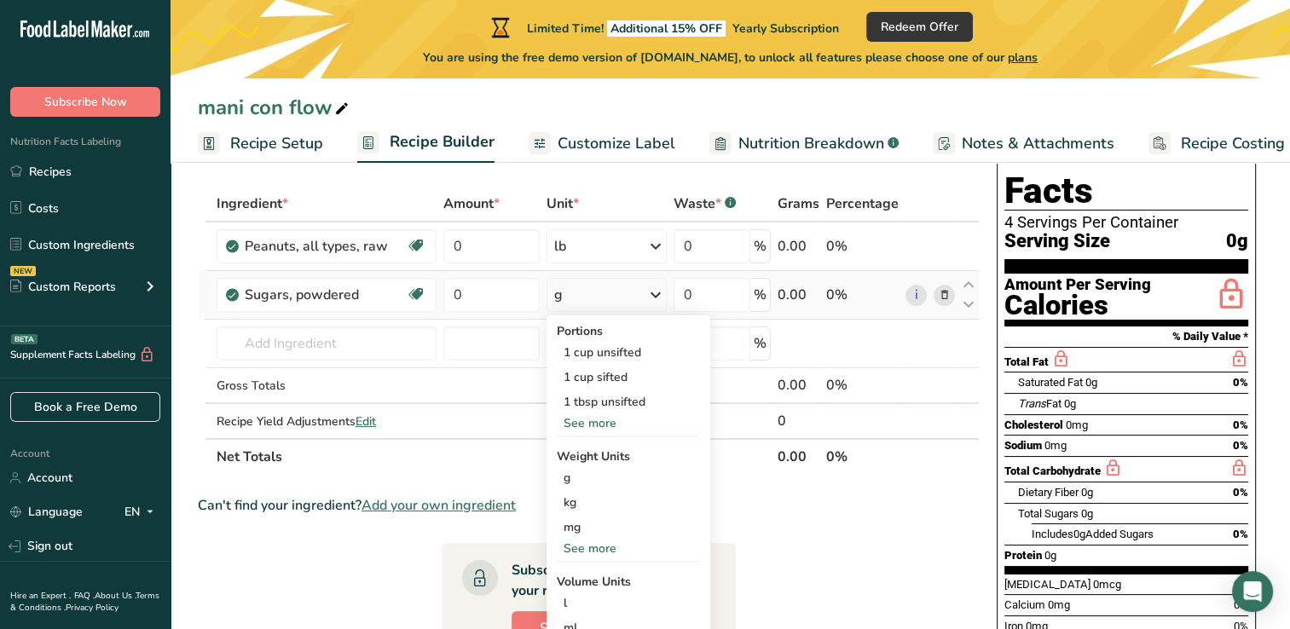
click at [602, 551] on div "See more" at bounding box center [628, 549] width 143 height 18
click at [579, 581] on div "lb" at bounding box center [628, 576] width 143 height 25
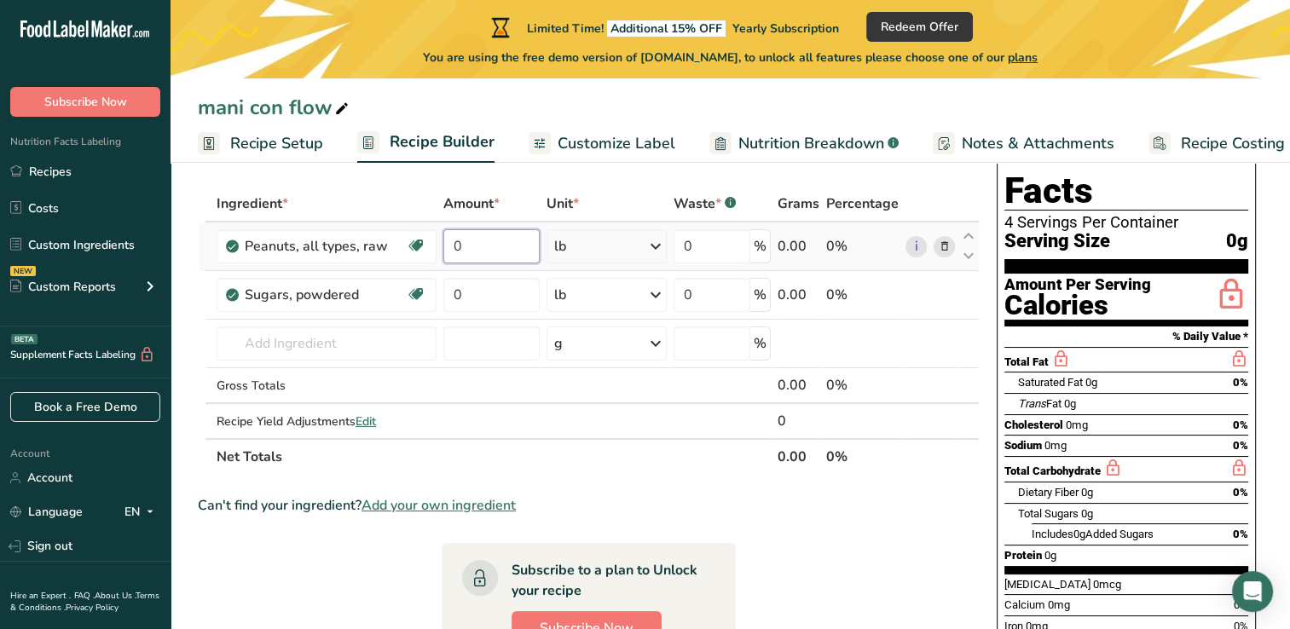
click at [478, 255] on input "0" at bounding box center [490, 246] width 95 height 34
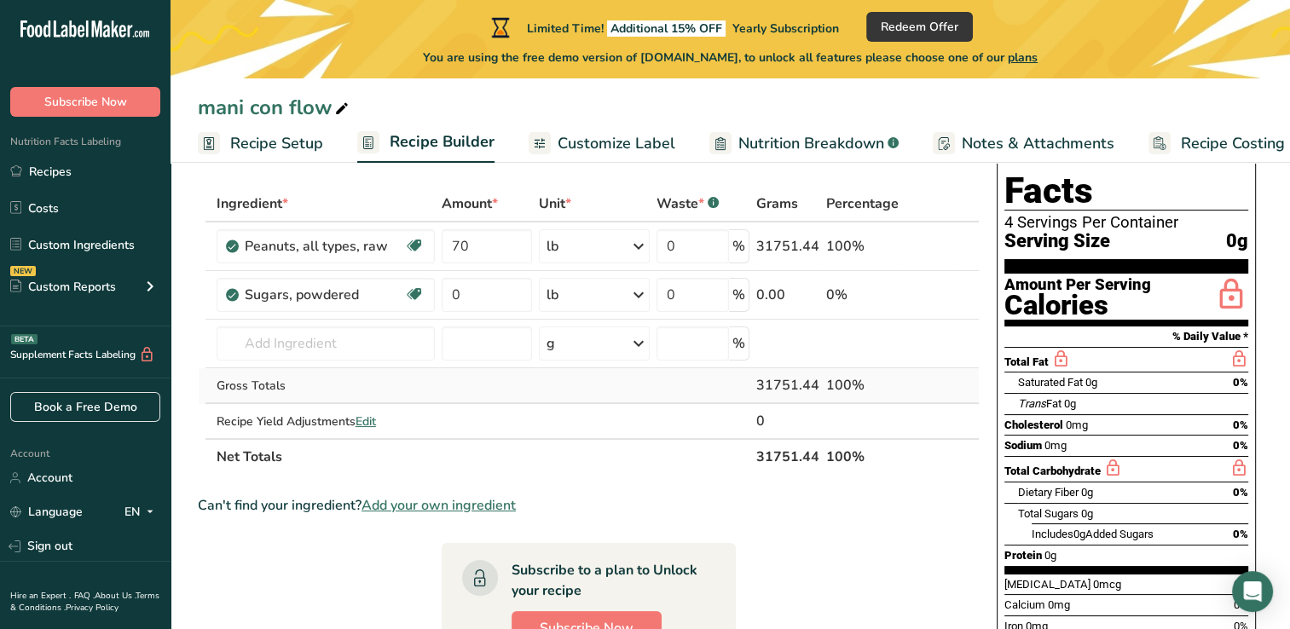
click at [520, 384] on div "Ingredient * Amount * Unit * Waste * .a-a{fill:#347362;}.b-a{fill:#fff;} Grams …" at bounding box center [589, 330] width 782 height 289
click at [478, 245] on input "70" at bounding box center [487, 246] width 91 height 34
type input "7"
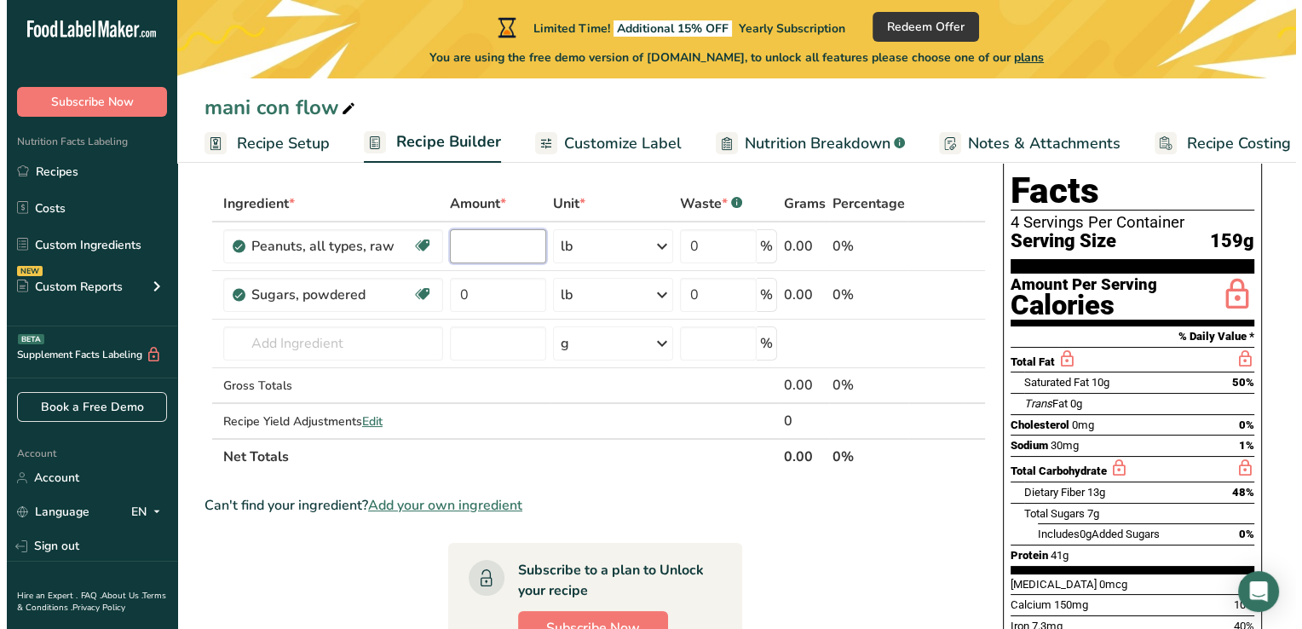
scroll to position [0, 0]
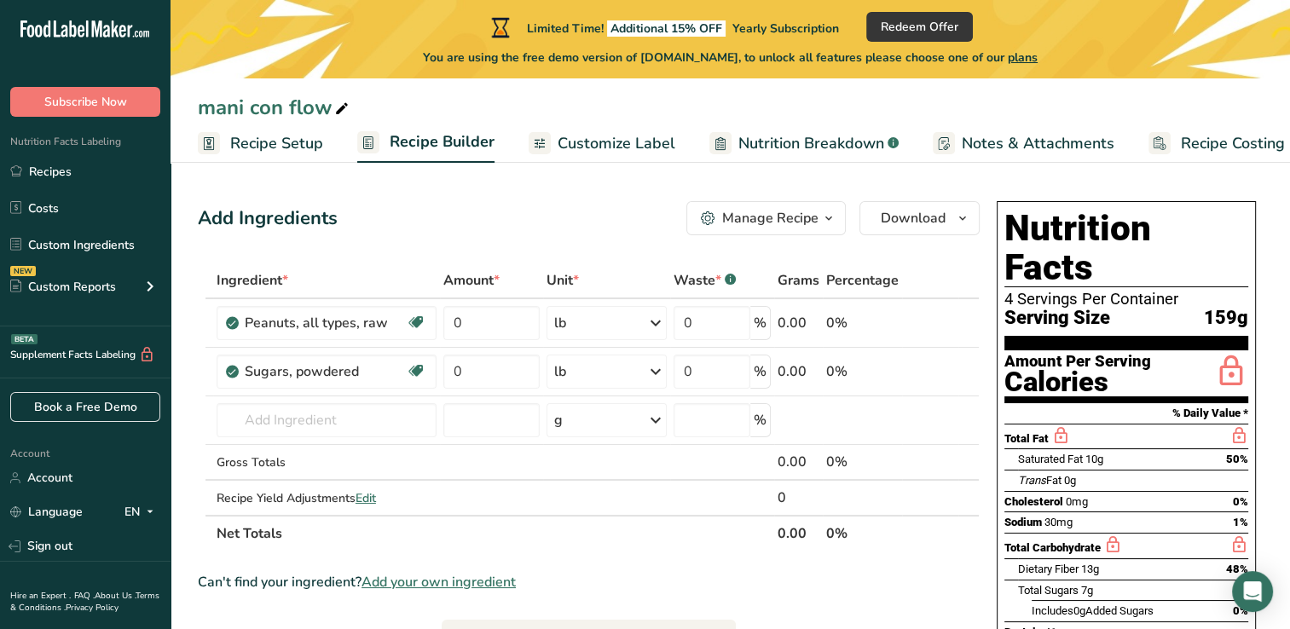
click at [540, 234] on div "Add Ingredients Manage Recipe Delete Recipe Duplicate Recipe Scale Recipe Save …" at bounding box center [589, 218] width 782 height 34
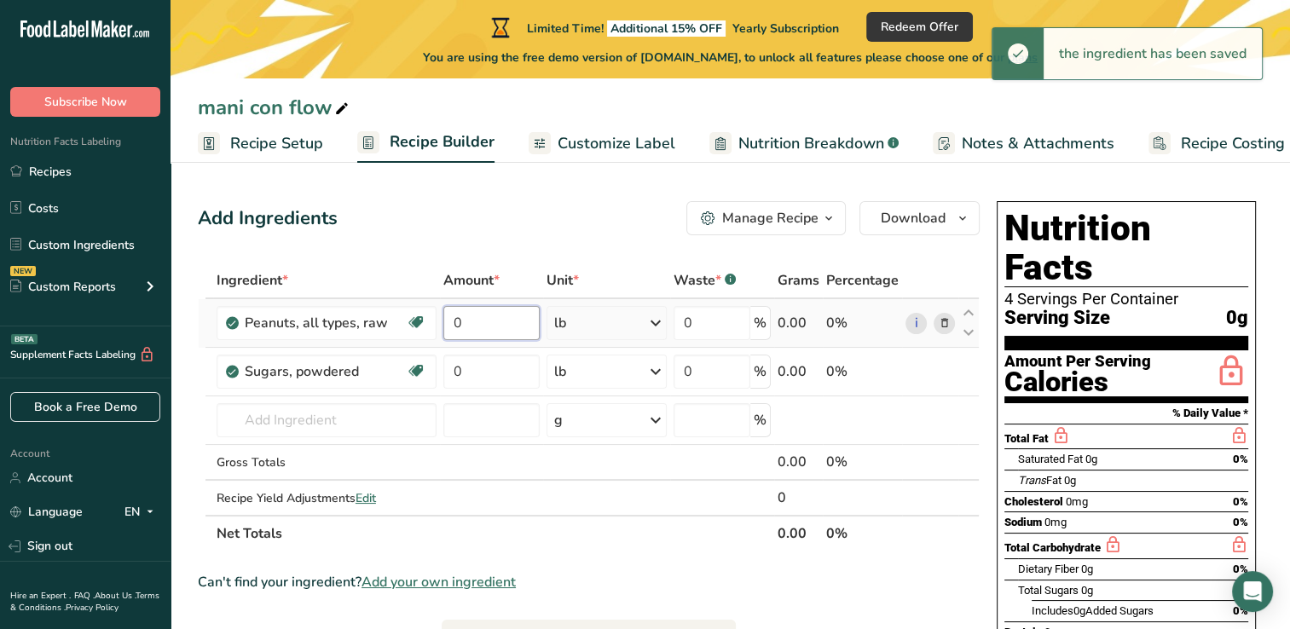
click at [479, 325] on input "0" at bounding box center [490, 323] width 95 height 34
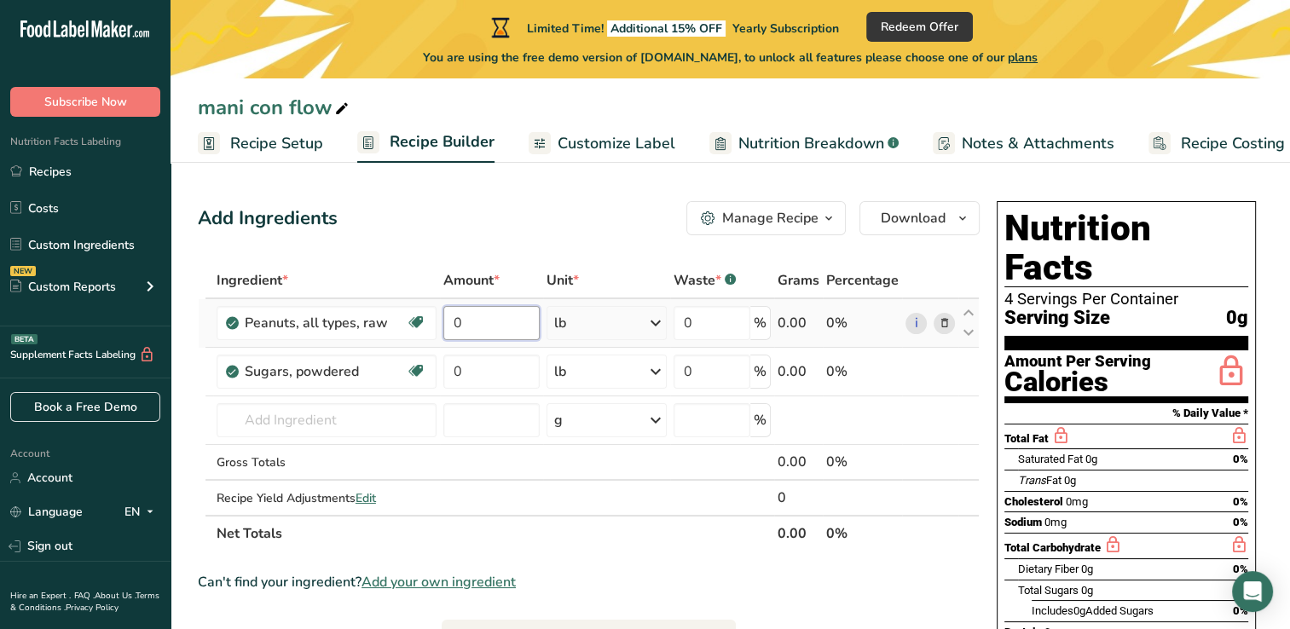
click at [479, 325] on input "0" at bounding box center [490, 323] width 95 height 34
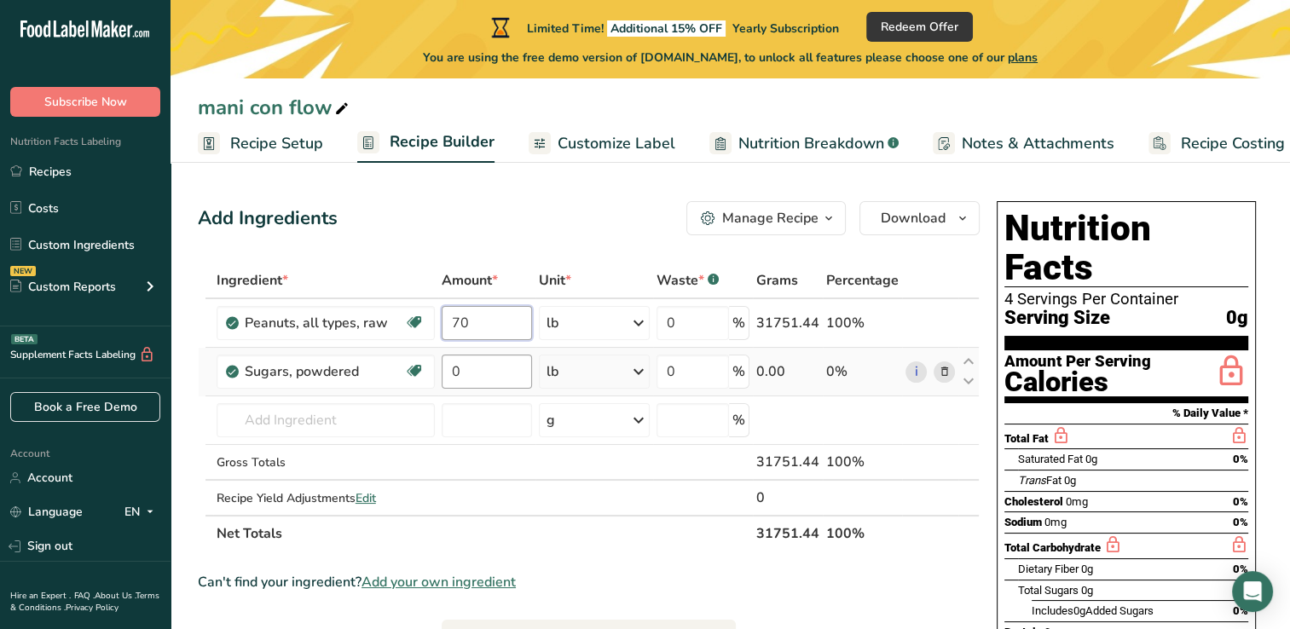
type input "70"
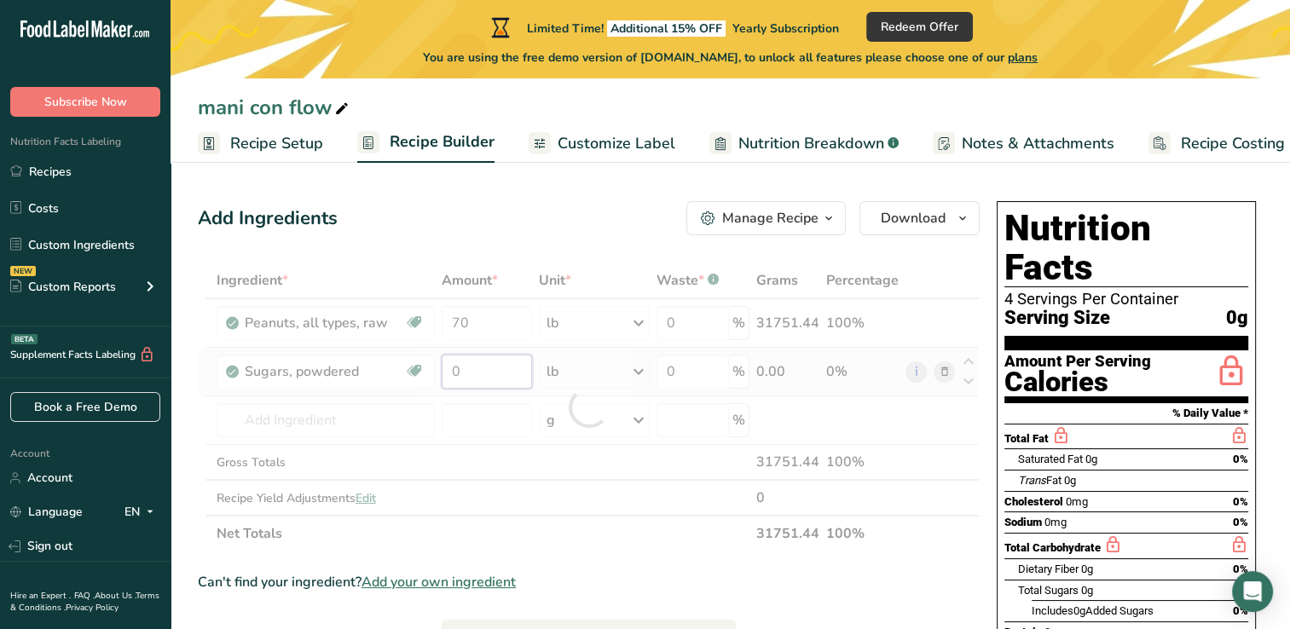
click at [467, 380] on div "Ingredient * Amount * Unit * Waste * .a-a{fill:#347362;}.b-a{fill:#fff;} Grams …" at bounding box center [589, 407] width 782 height 289
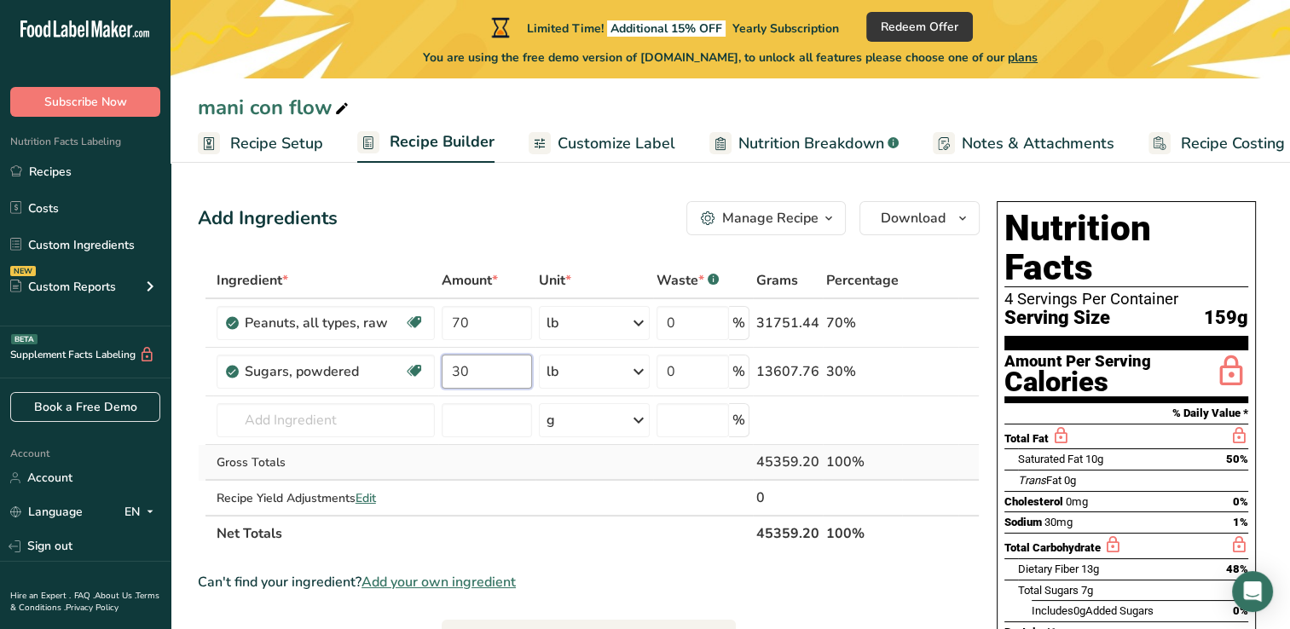
type input "30"
click at [491, 456] on div "Ingredient * Amount * Unit * Waste * .a-a{fill:#347362;}.b-a{fill:#fff;} Grams …" at bounding box center [589, 407] width 782 height 289
click at [493, 332] on input "70" at bounding box center [487, 323] width 91 height 34
type input "7"
type input "0"
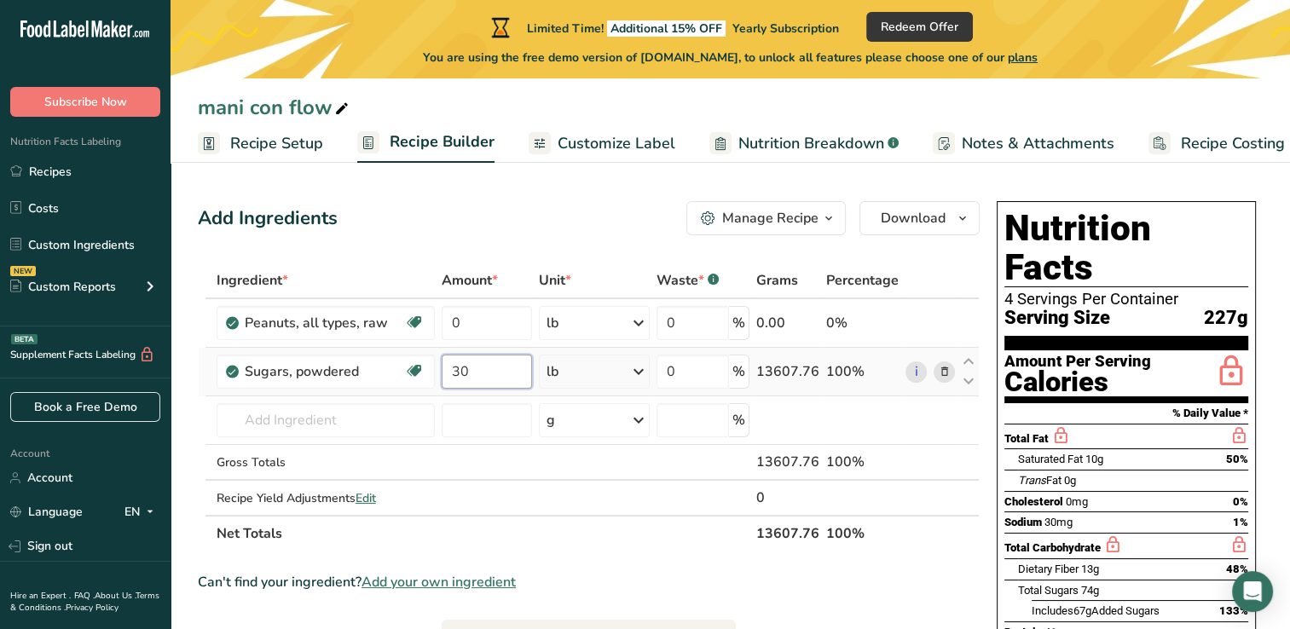
click at [471, 382] on div "Ingredient * Amount * Unit * Waste * .a-a{fill:#347362;}.b-a{fill:#fff;} Grams …" at bounding box center [589, 407] width 782 height 289
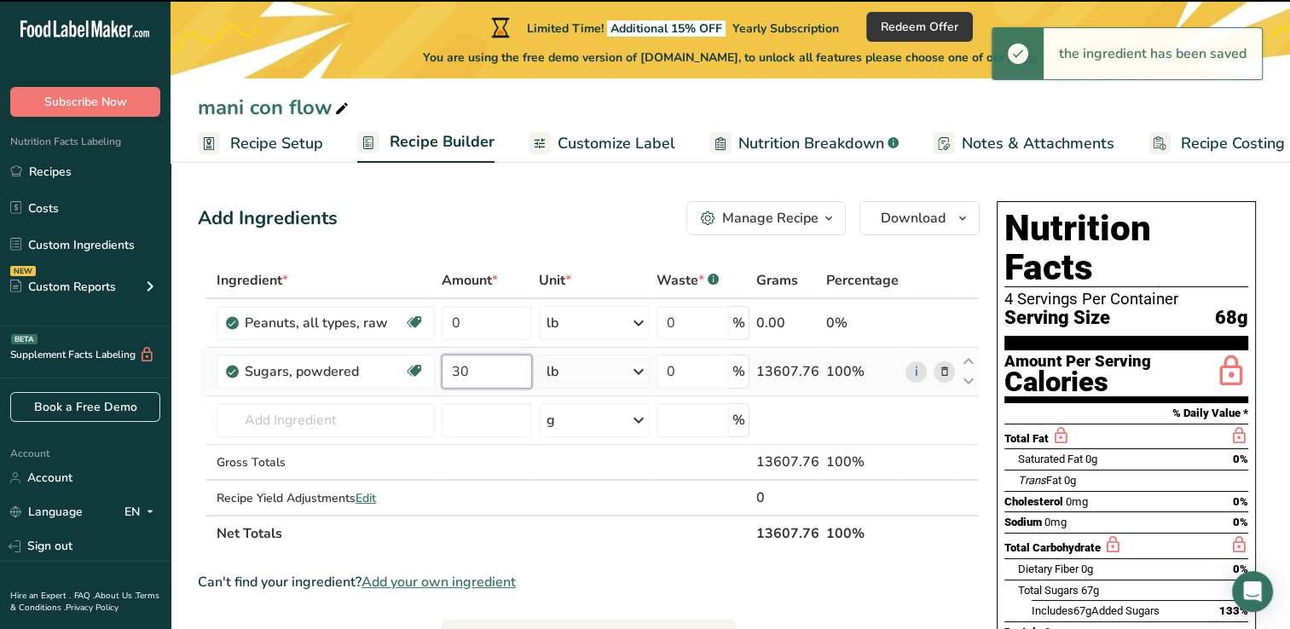
type input "3"
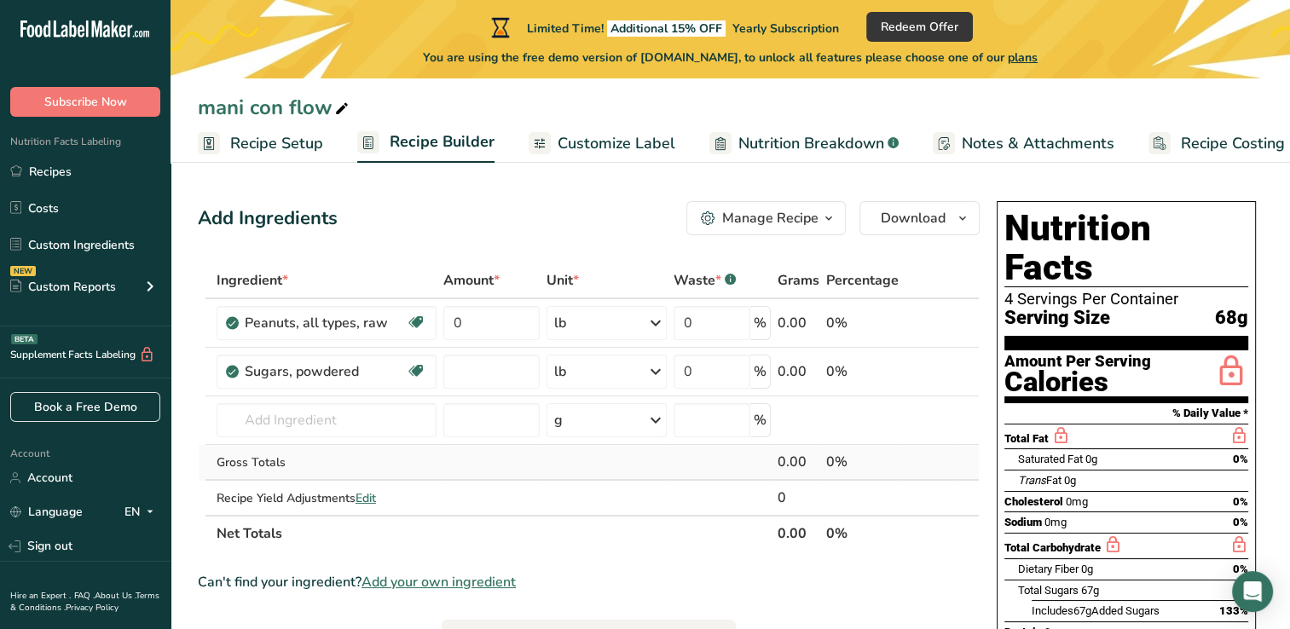
type input "0"
click at [453, 456] on div "Ingredient * Amount * Unit * Waste * .a-a{fill:#347362;}.b-a{fill:#fff;} Grams …" at bounding box center [589, 407] width 782 height 289
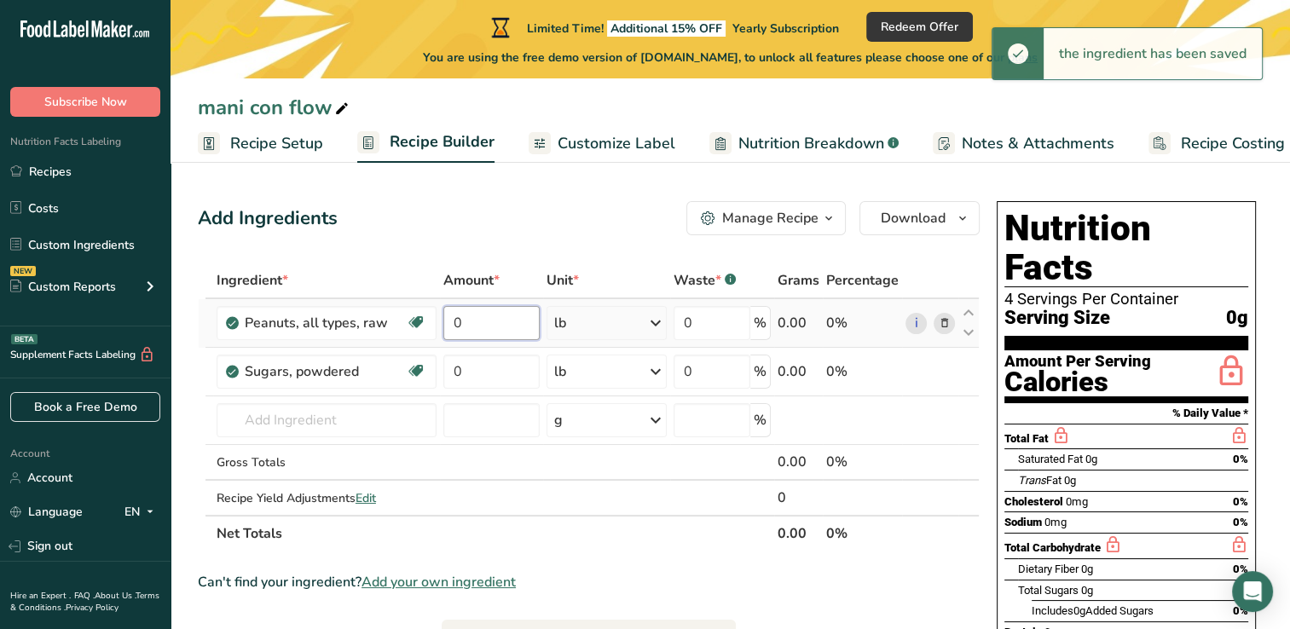
click at [473, 326] on input "0" at bounding box center [490, 323] width 95 height 34
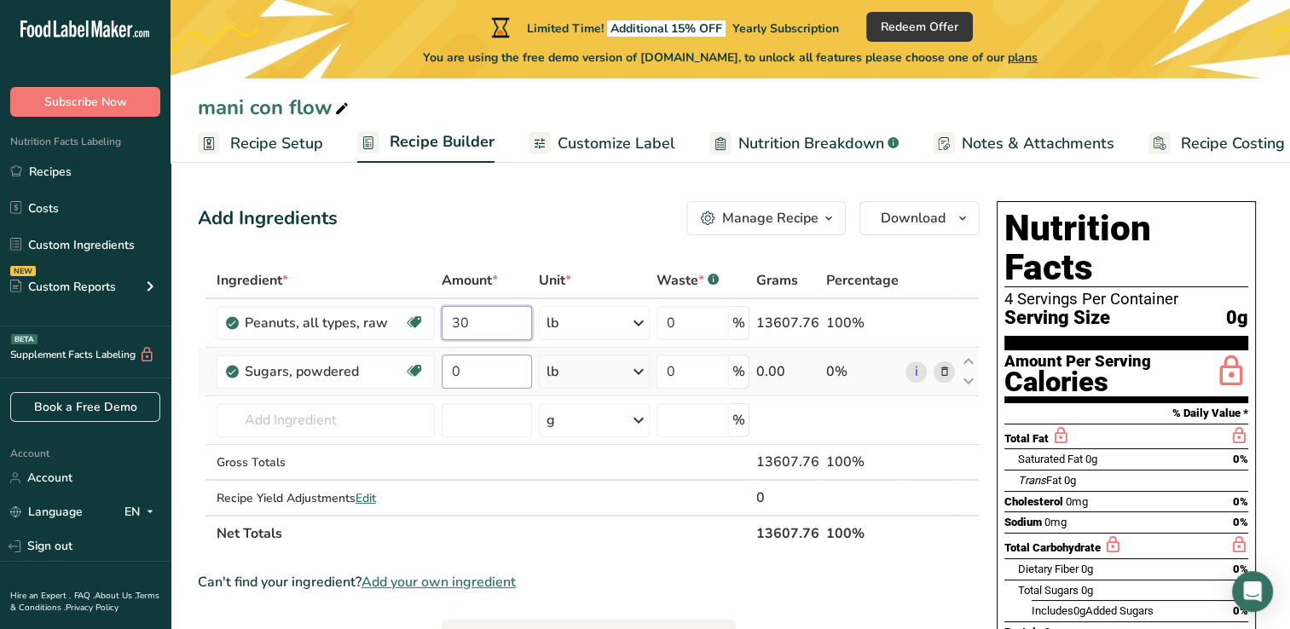
type input "30"
click at [474, 377] on div "Ingredient * Amount * Unit * Waste * .a-a{fill:#347362;}.b-a{fill:#fff;} Grams …" at bounding box center [589, 407] width 782 height 289
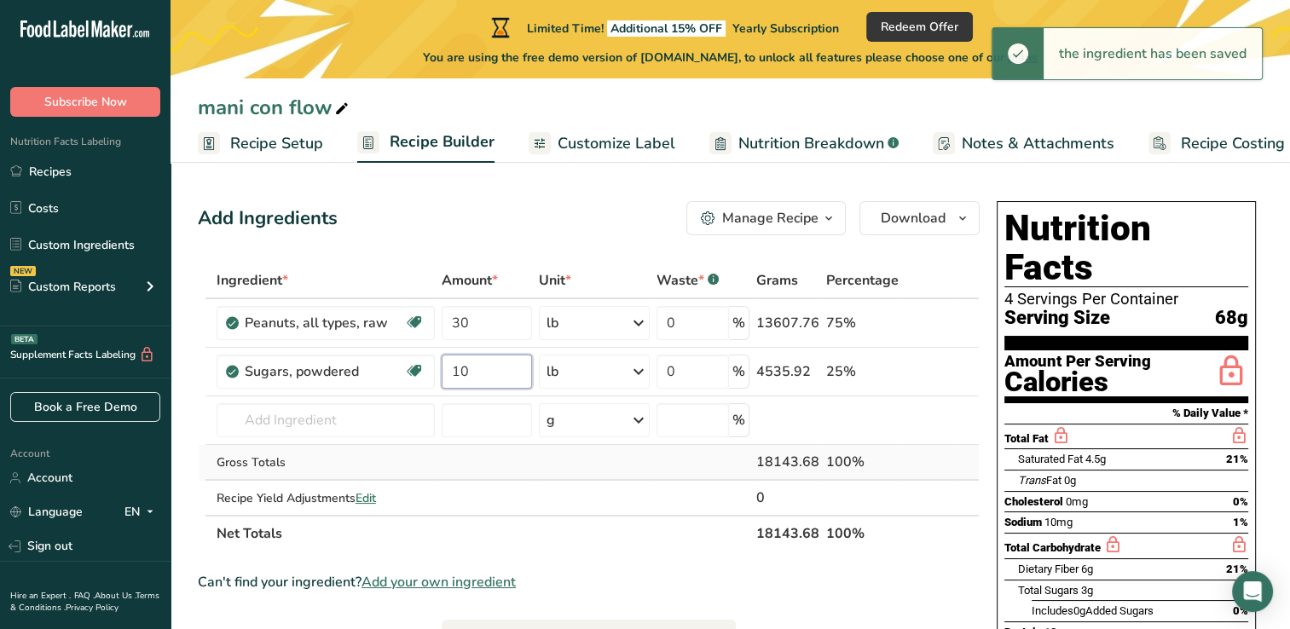
type input "10"
click at [456, 469] on div "Ingredient * Amount * Unit * Waste * .a-a{fill:#347362;}.b-a{fill:#fff;} Grams …" at bounding box center [589, 407] width 782 height 289
click at [483, 334] on input "30" at bounding box center [487, 323] width 91 height 34
type input "3"
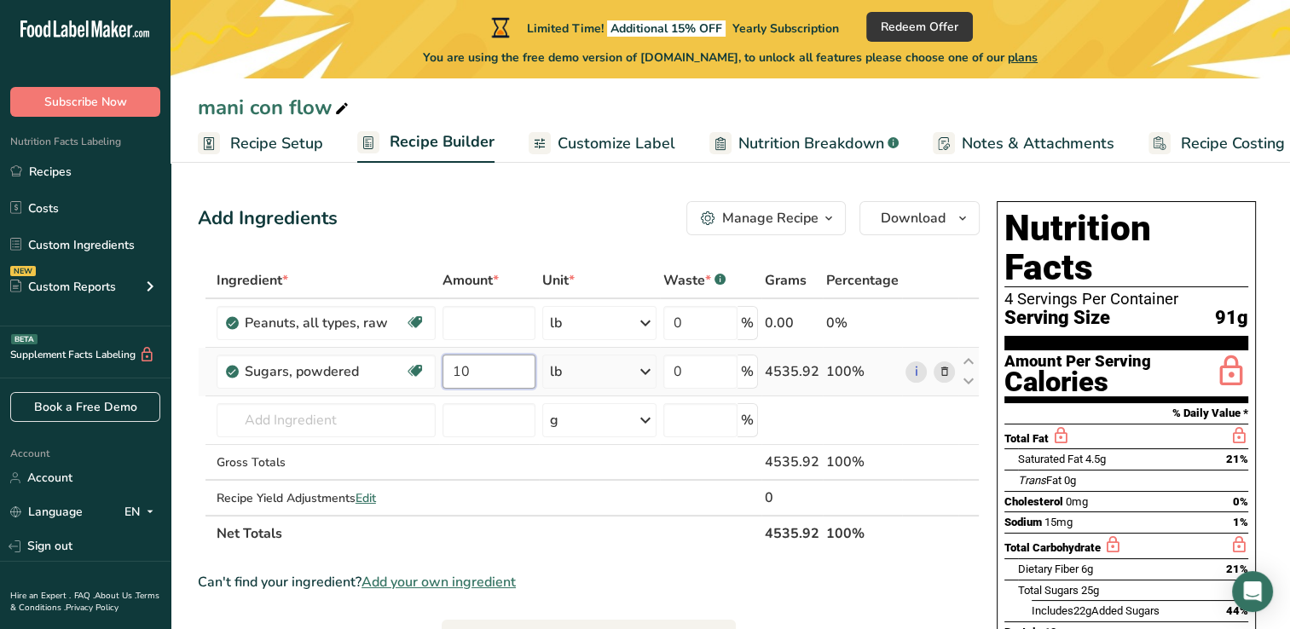
type input "0"
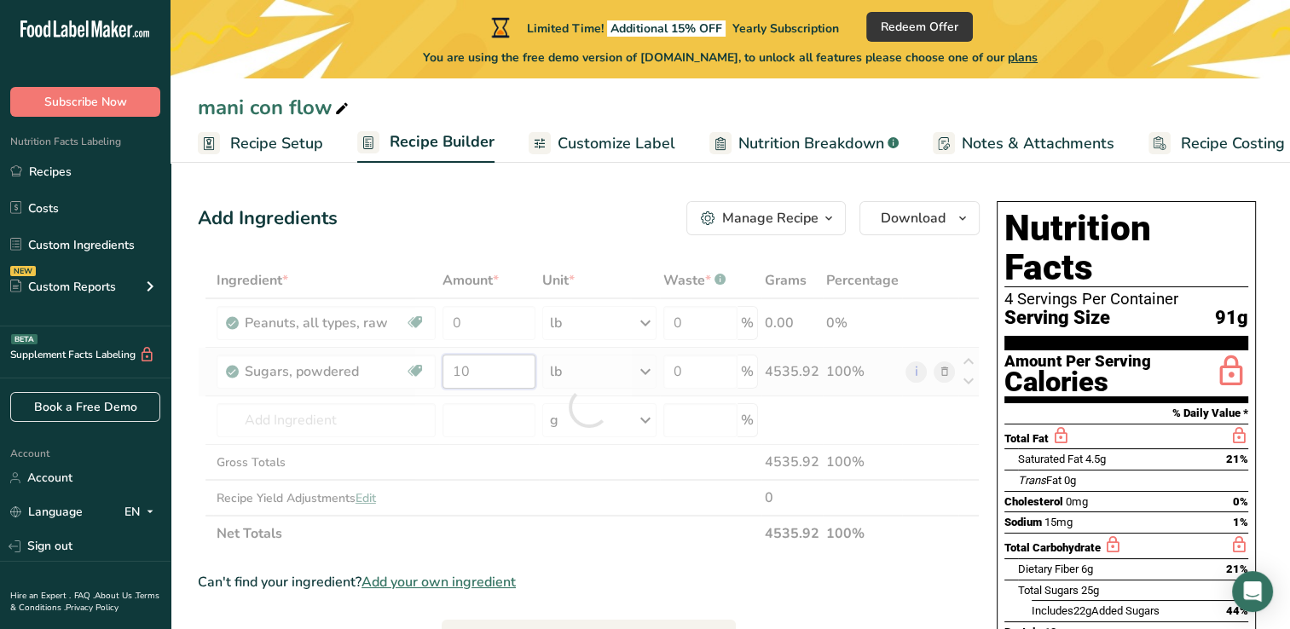
click at [482, 380] on div "Ingredient * Amount * Unit * Waste * .a-a{fill:#347362;}.b-a{fill:#fff;} Grams …" at bounding box center [589, 407] width 782 height 289
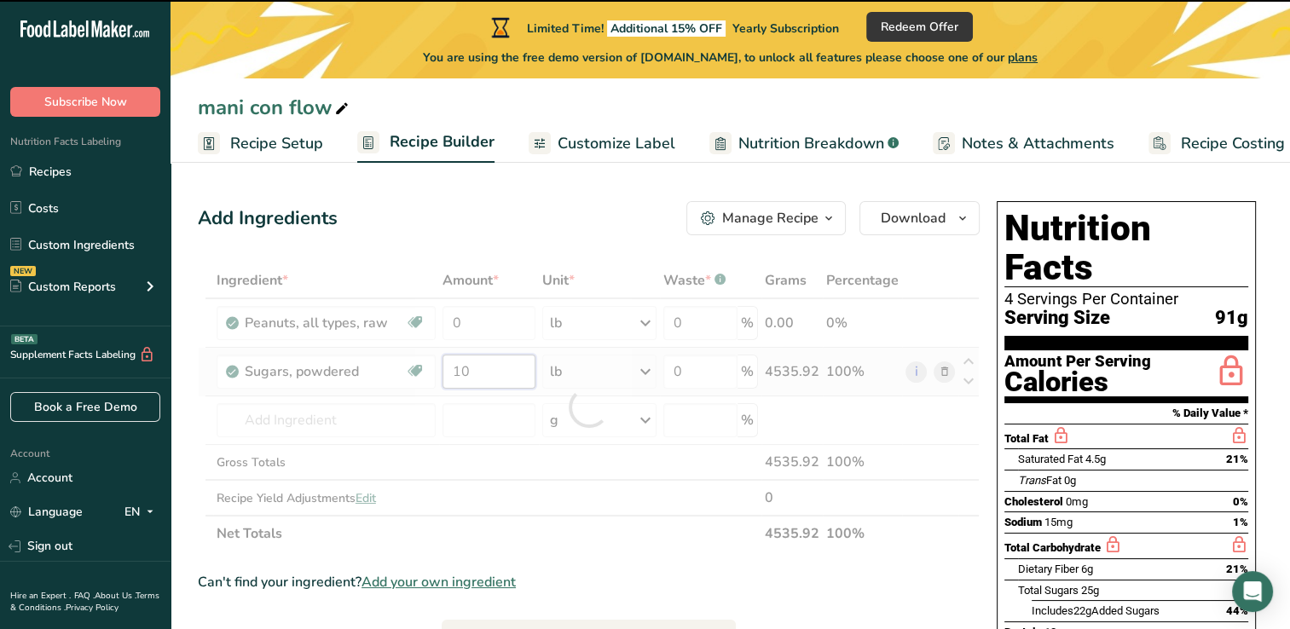
type input "1"
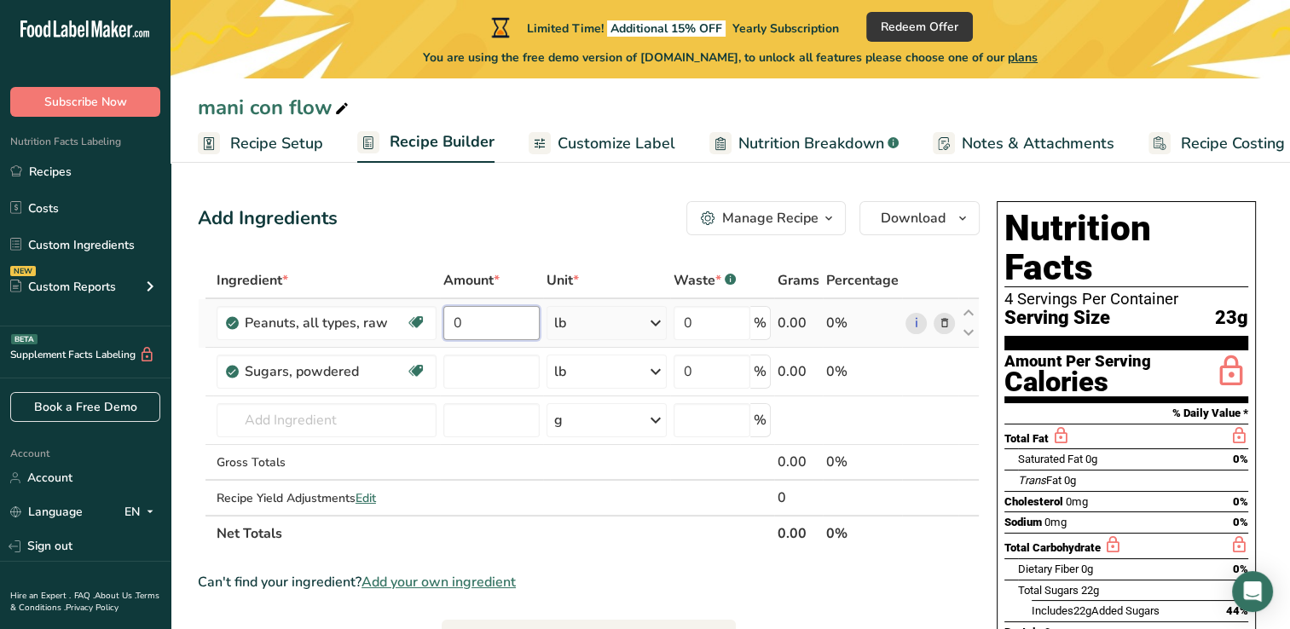
type input "0"
click at [484, 326] on div "Ingredient * Amount * Unit * Waste * .a-a{fill:#347362;}.b-a{fill:#fff;} Grams …" at bounding box center [589, 407] width 782 height 289
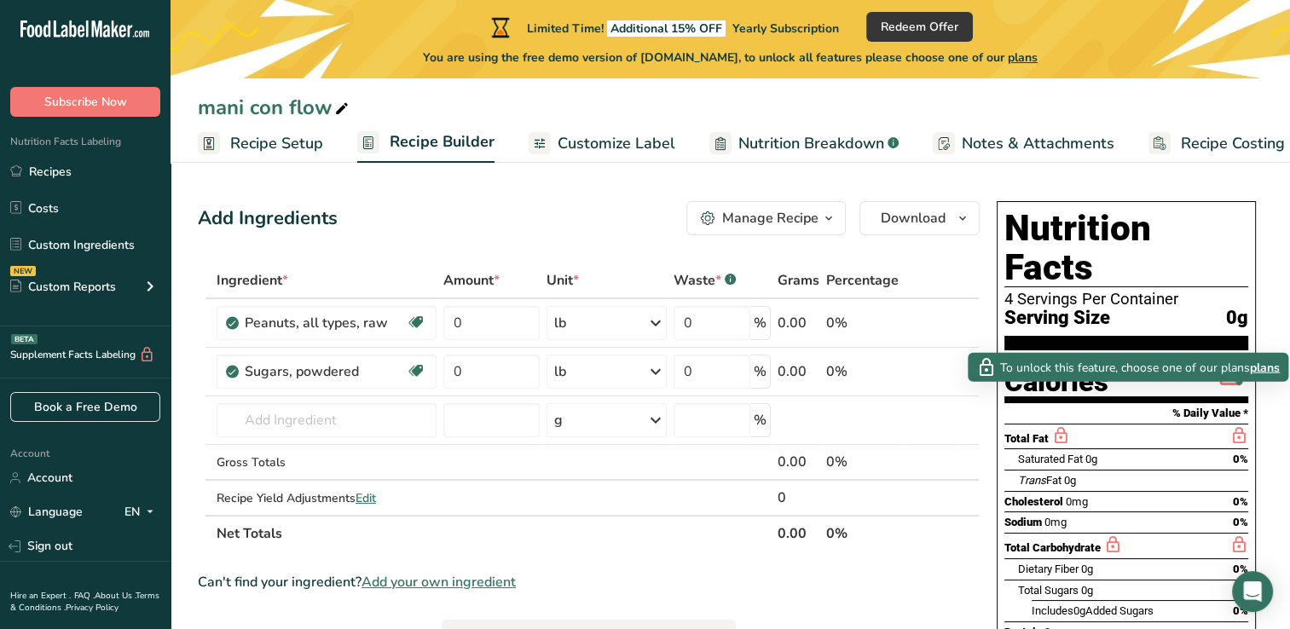
click at [1268, 372] on span "plans" at bounding box center [1265, 367] width 30 height 18
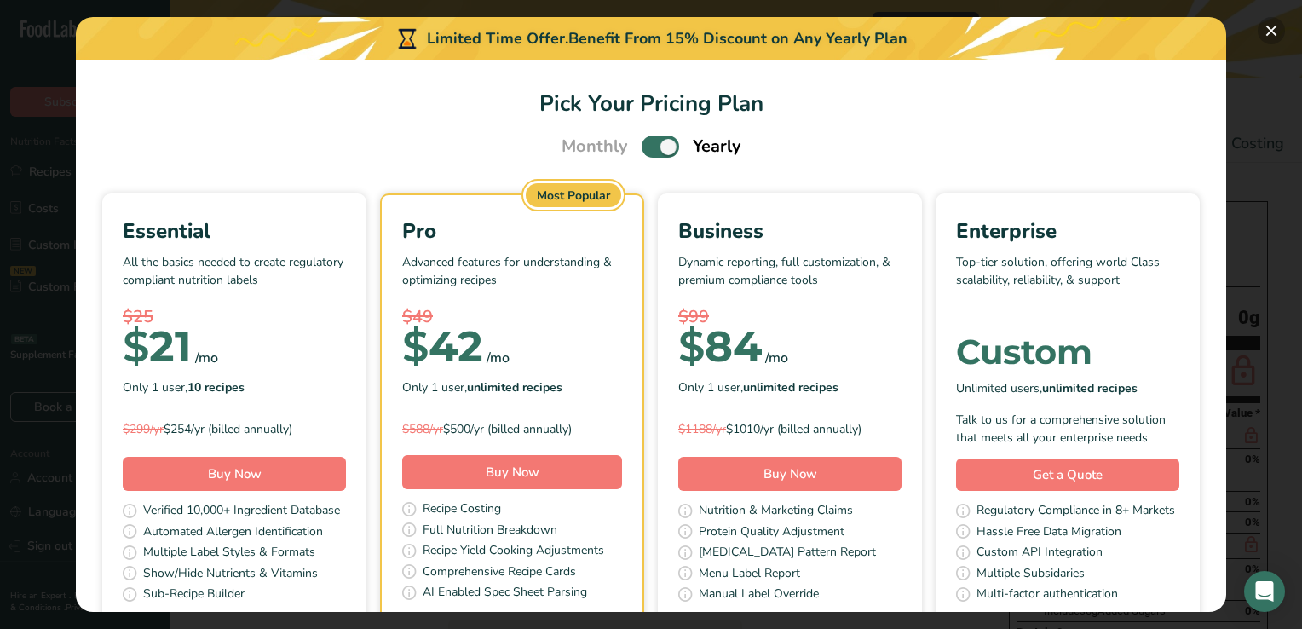
click at [1271, 36] on button "Pick Your Pricing Plan Modal" at bounding box center [1271, 30] width 27 height 27
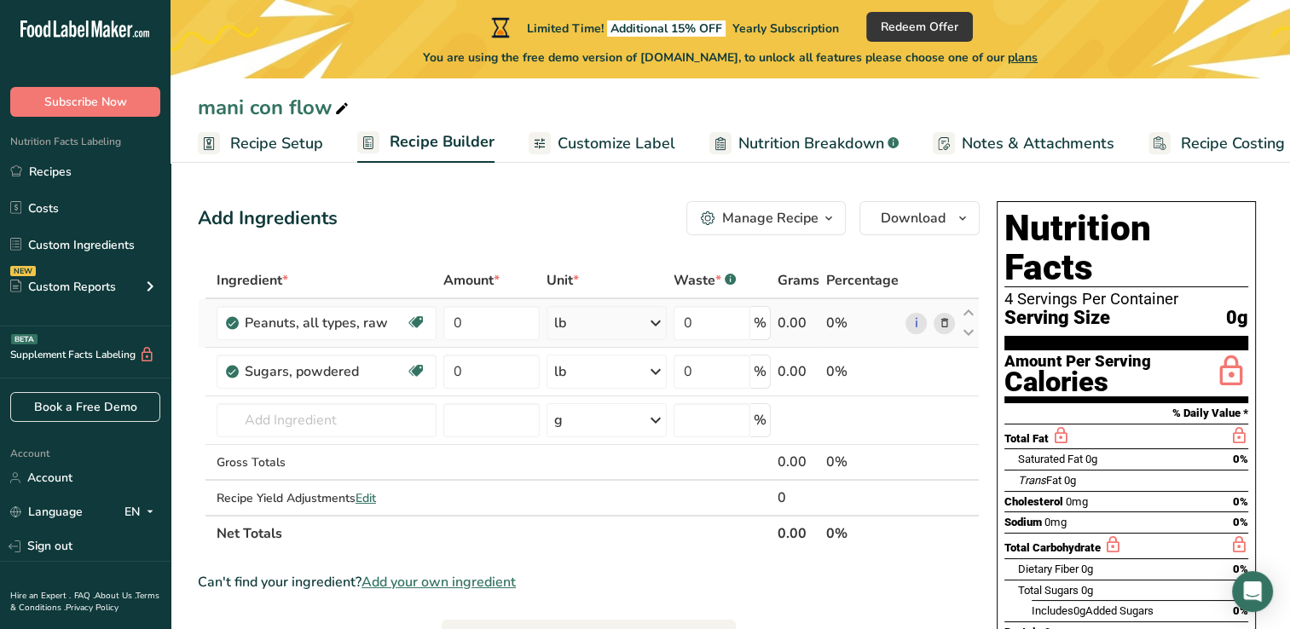
click at [655, 326] on icon at bounding box center [655, 323] width 20 height 31
click at [585, 465] on div "g" at bounding box center [628, 463] width 143 height 25
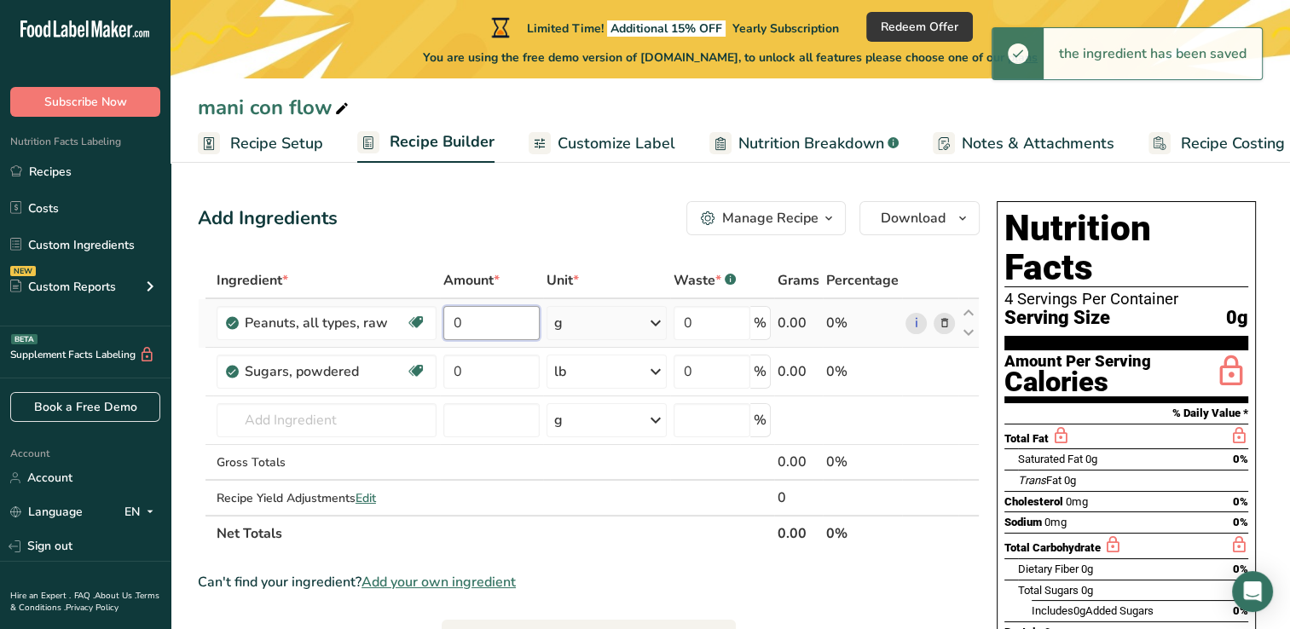
click at [489, 328] on input "0" at bounding box center [490, 323] width 95 height 34
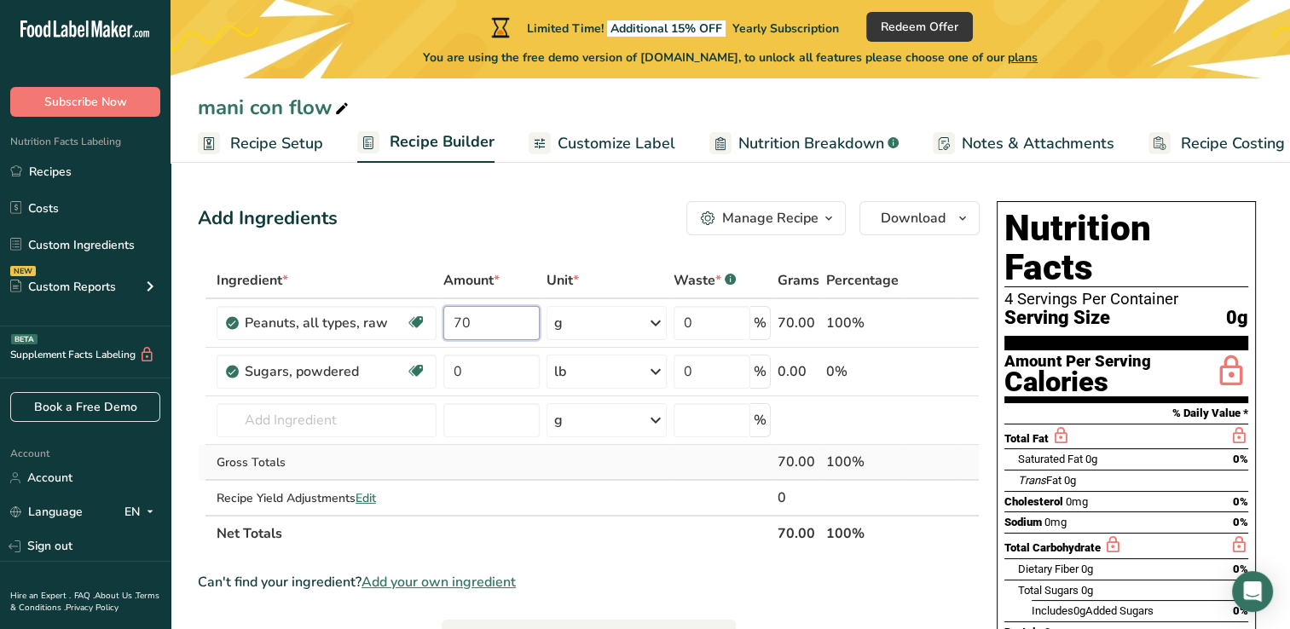
type input "70"
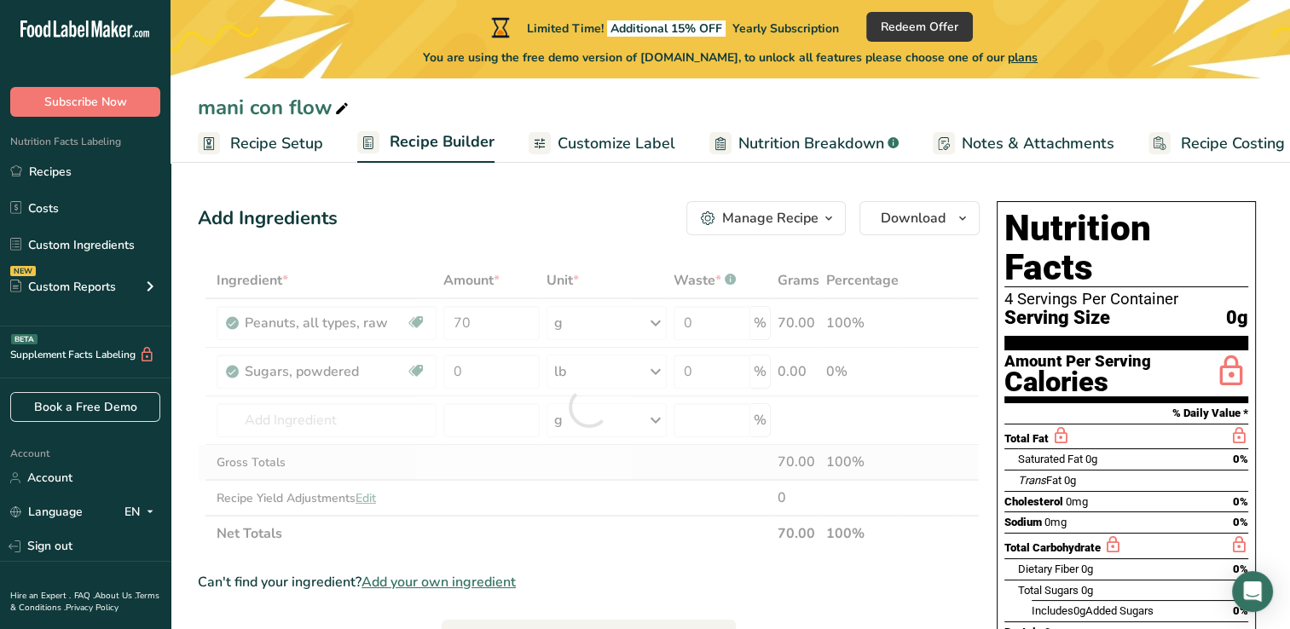
click at [501, 462] on div "Ingredient * Amount * Unit * Waste * .a-a{fill:#347362;}.b-a{fill:#fff;} Grams …" at bounding box center [589, 407] width 782 height 289
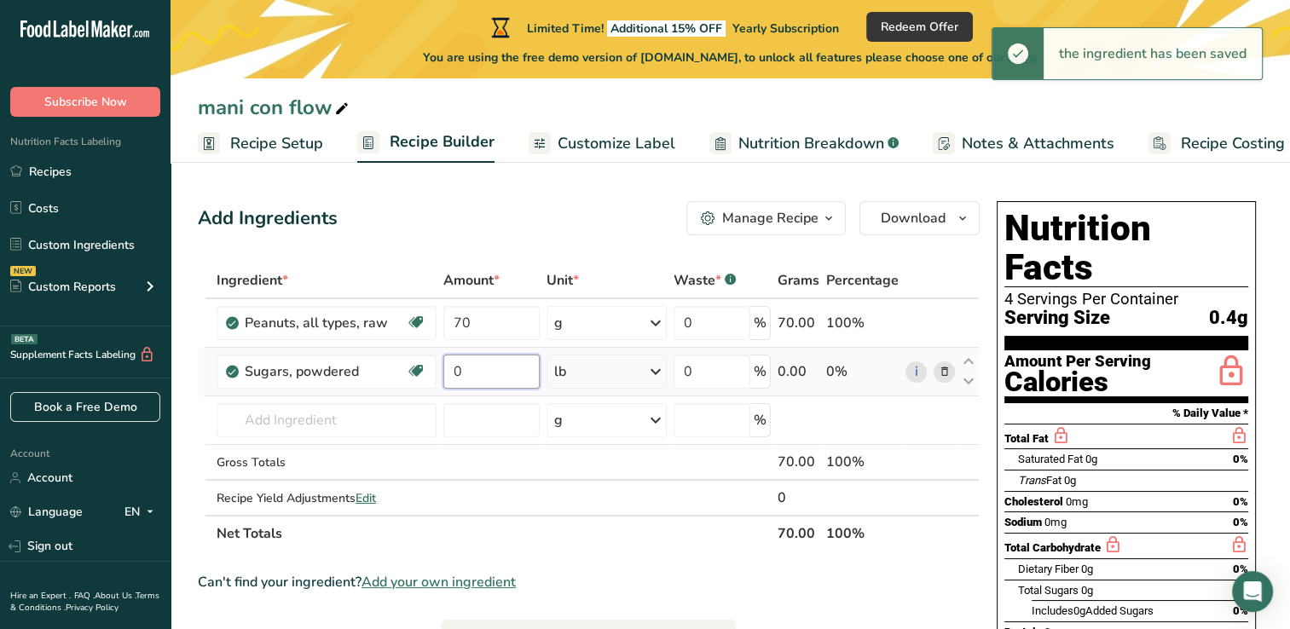
click at [482, 375] on input "0" at bounding box center [490, 372] width 95 height 34
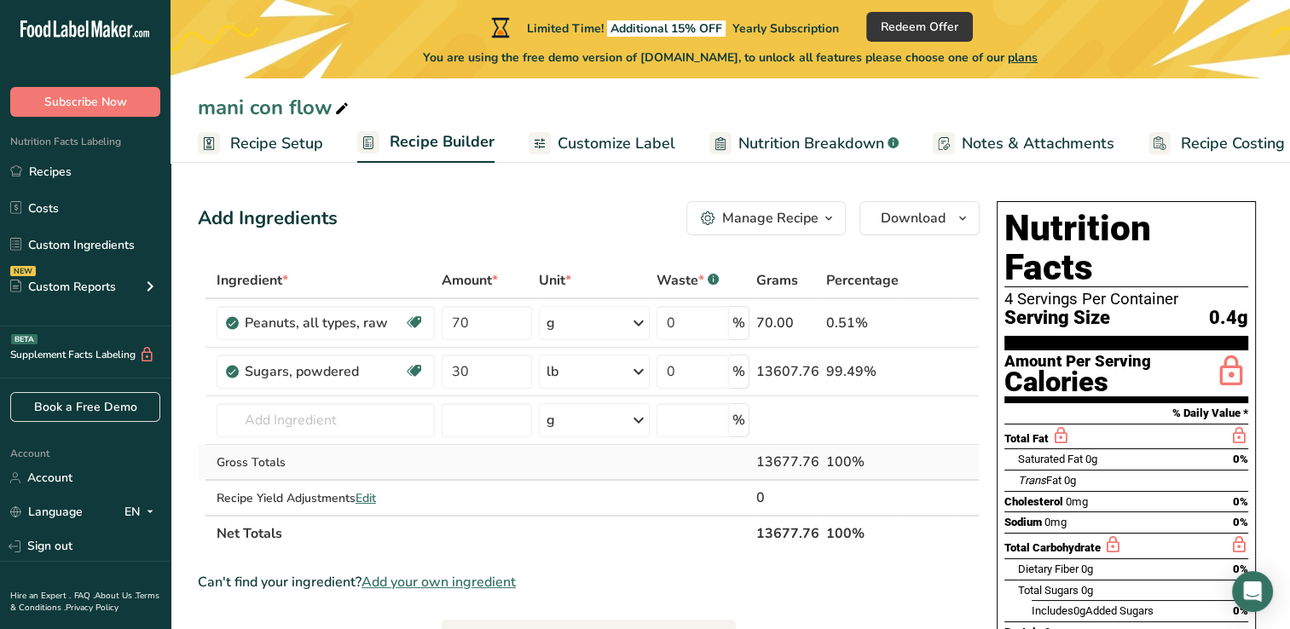
click at [549, 471] on div "Ingredient * Amount * Unit * Waste * .a-a{fill:#347362;}.b-a{fill:#fff;} Grams …" at bounding box center [589, 407] width 782 height 289
click at [484, 372] on input "30" at bounding box center [487, 372] width 91 height 34
type input "3"
click at [491, 468] on div "Ingredient * Amount * Unit * Waste * .a-a{fill:#347362;}.b-a{fill:#fff;} Grams …" at bounding box center [589, 407] width 782 height 289
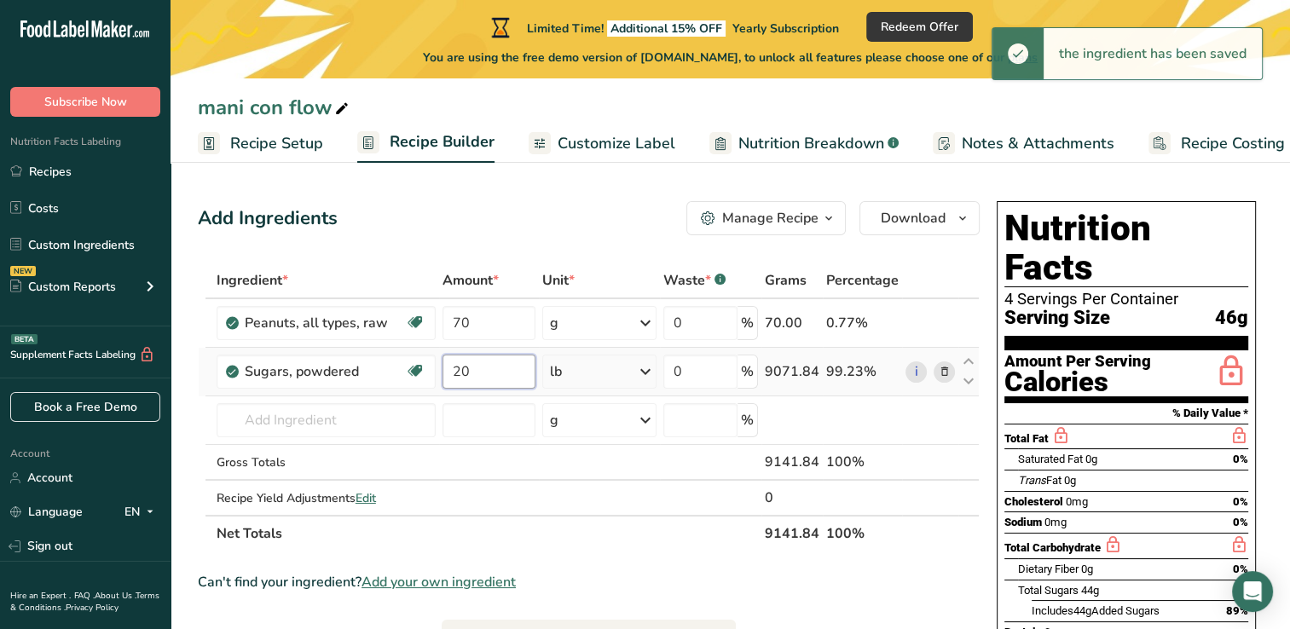
click at [479, 366] on input "20" at bounding box center [488, 372] width 93 height 34
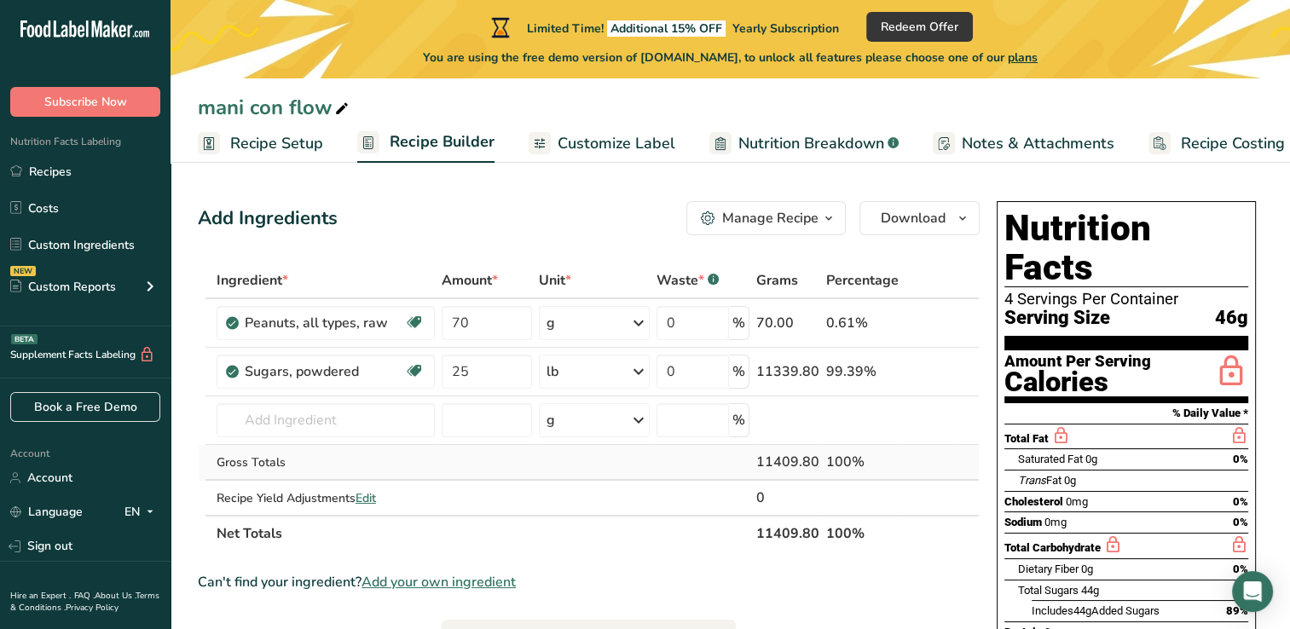
click at [453, 471] on div "Ingredient * Amount * Unit * Waste * .a-a{fill:#347362;}.b-a{fill:#fff;} Grams …" at bounding box center [589, 407] width 782 height 289
click at [473, 373] on input "25" at bounding box center [487, 372] width 91 height 34
type input "22"
click at [513, 456] on div "Ingredient * Amount * Unit * Waste * .a-a{fill:#347362;}.b-a{fill:#fff;} Grams …" at bounding box center [589, 407] width 782 height 289
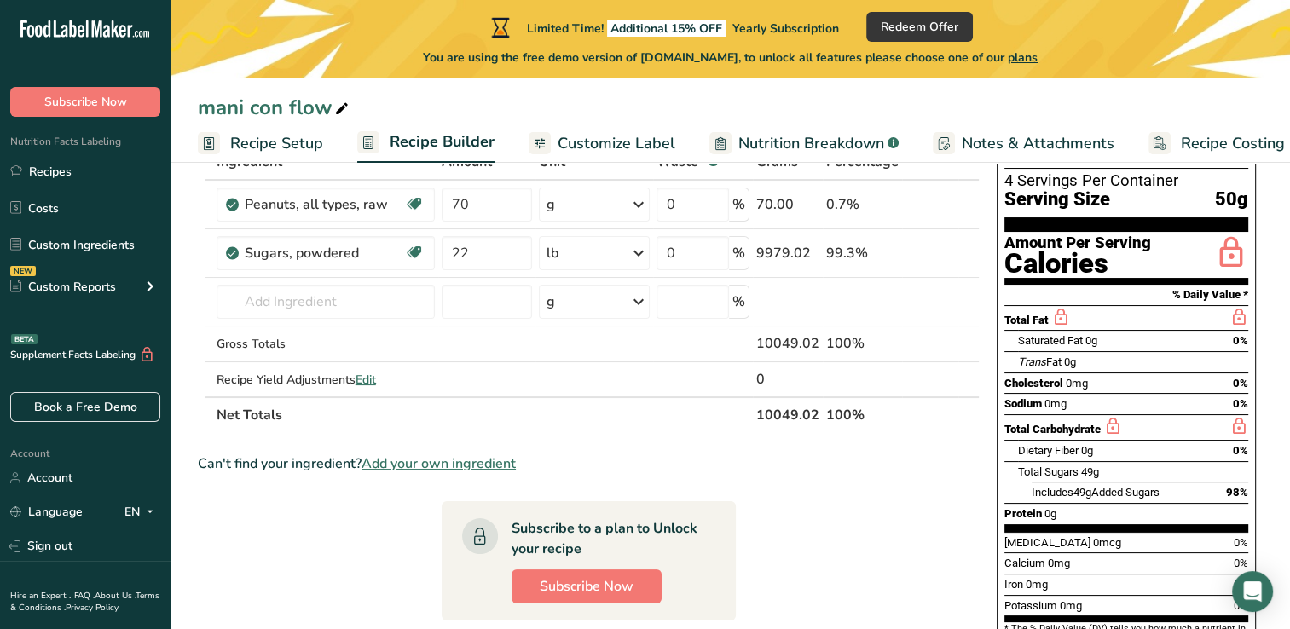
scroll to position [119, 0]
click at [638, 252] on icon at bounding box center [638, 252] width 20 height 31
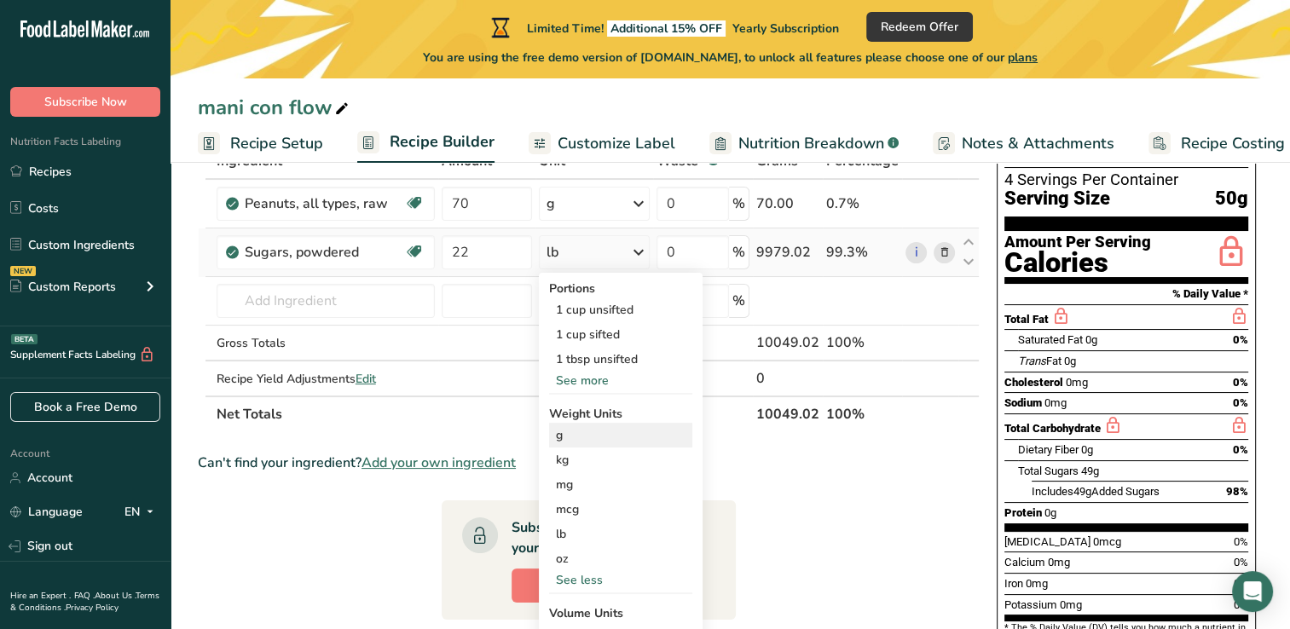
click at [577, 437] on div "g" at bounding box center [620, 435] width 143 height 25
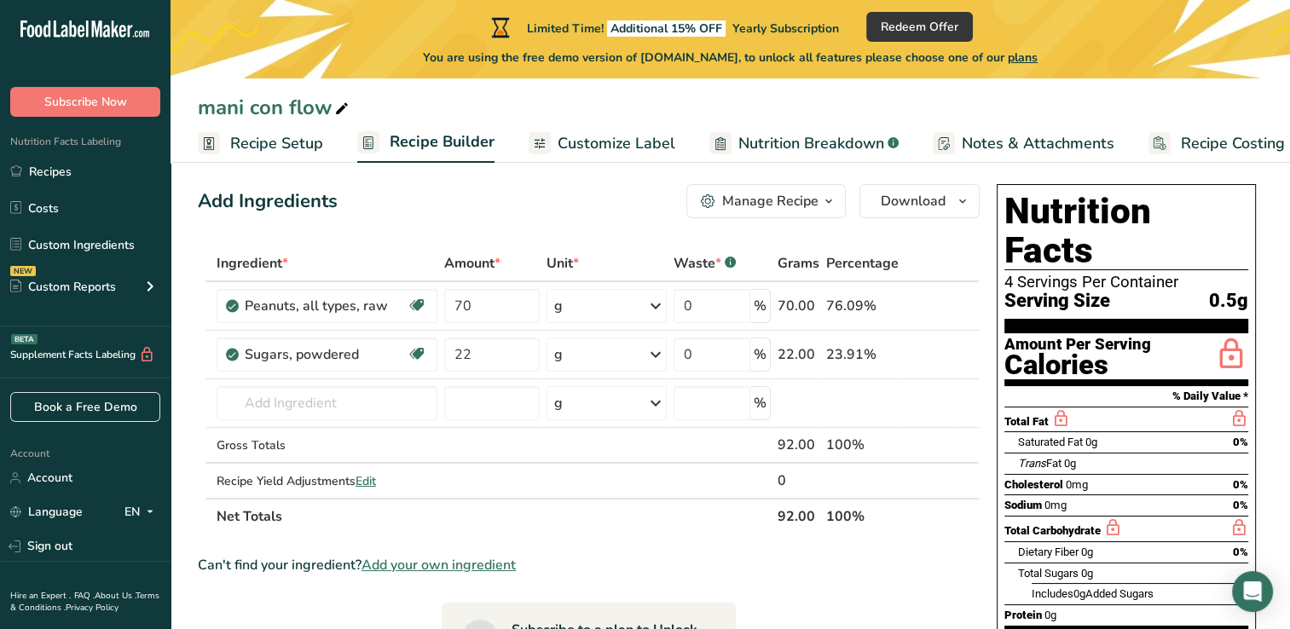
scroll to position [17, 0]
click at [486, 307] on input "70" at bounding box center [492, 306] width 96 height 34
type input "7"
type input "90"
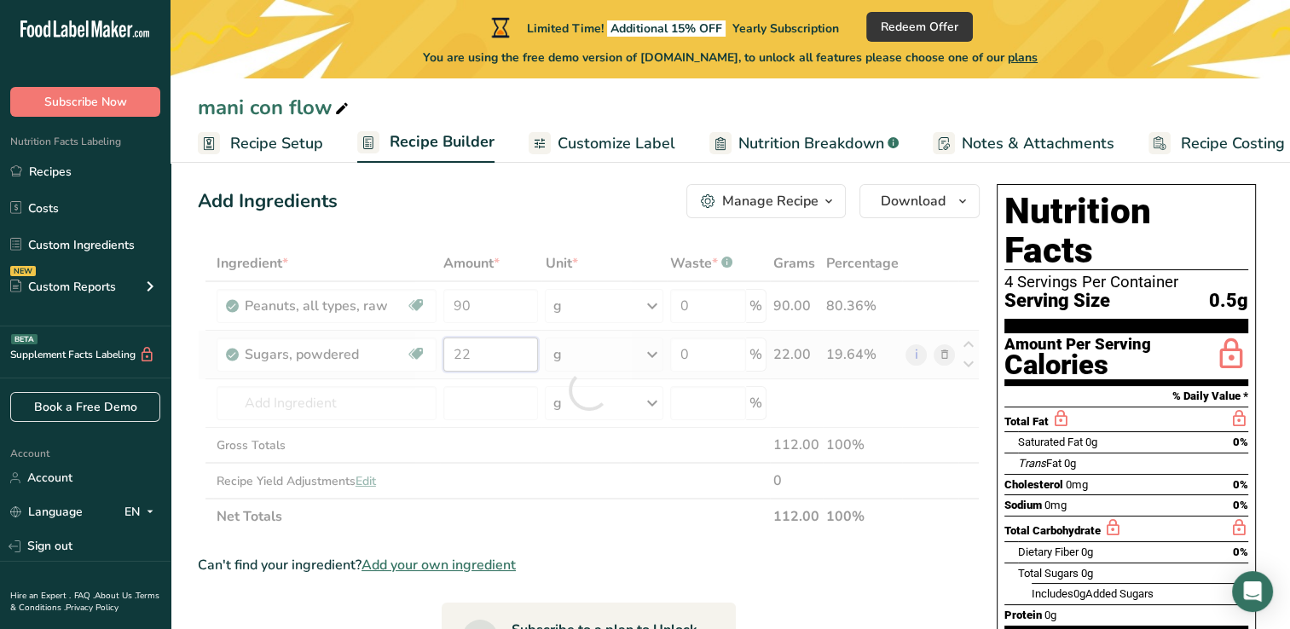
click at [494, 361] on div "Ingredient * Amount * Unit * Waste * .a-a{fill:#347362;}.b-a{fill:#fff;} Grams …" at bounding box center [589, 389] width 782 height 289
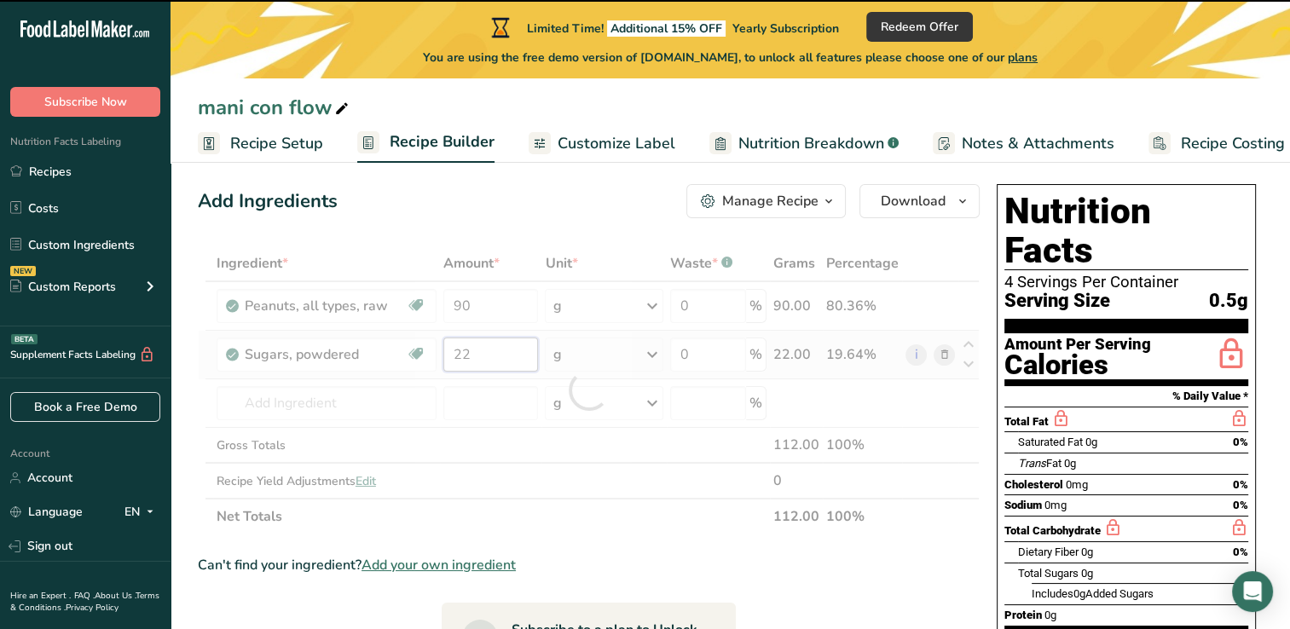
type input "2"
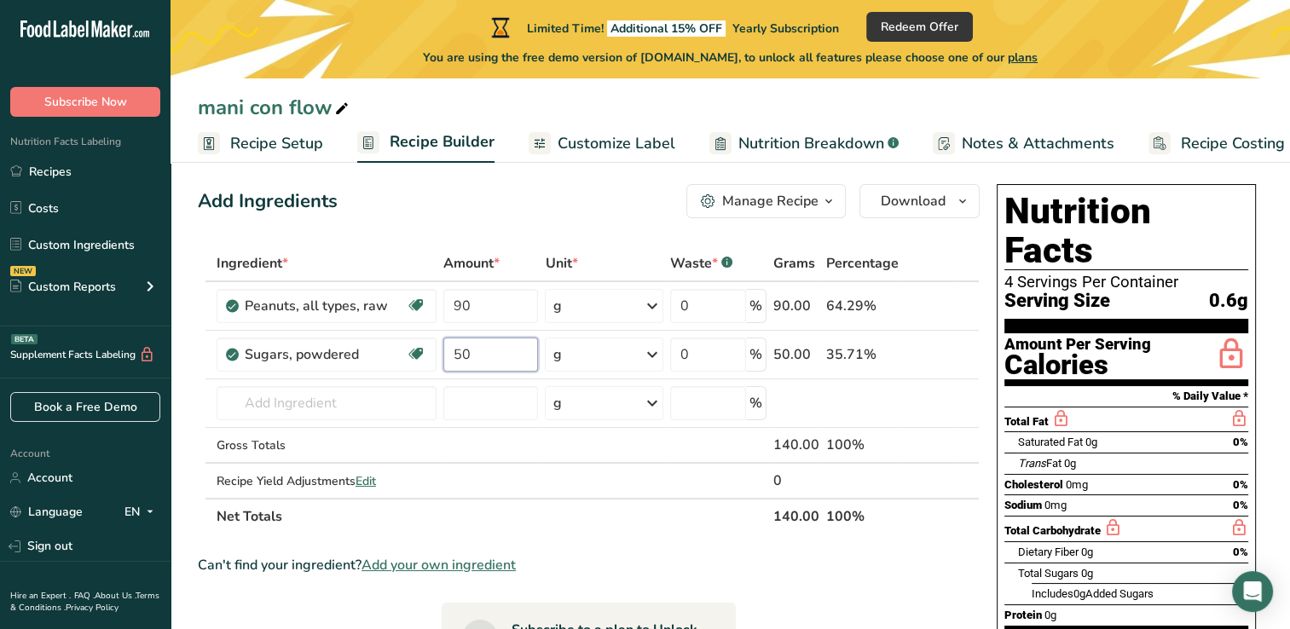
type input "50"
click at [563, 520] on div "Ingredient * Amount * Unit * Waste * .a-a{fill:#347362;}.b-a{fill:#fff;} Grams …" at bounding box center [589, 389] width 782 height 289
click at [494, 302] on input "90" at bounding box center [490, 306] width 95 height 34
type input "9"
type input "0"
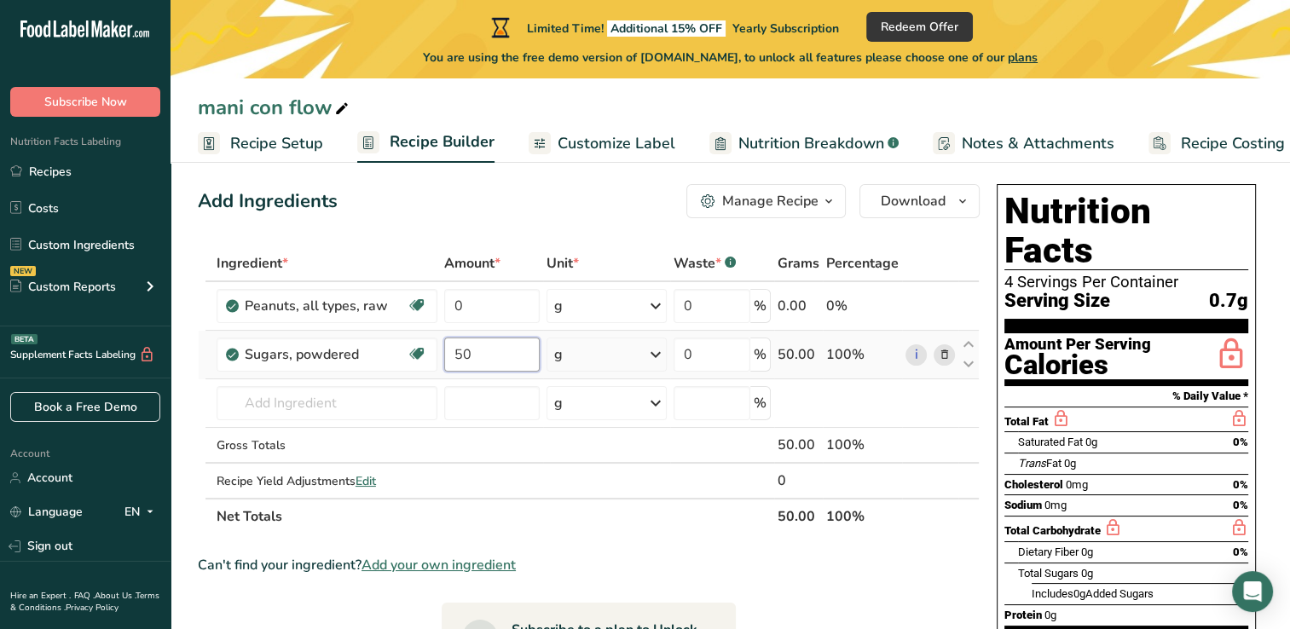
click at [494, 352] on div "Ingredient * Amount * Unit * Waste * .a-a{fill:#347362;}.b-a{fill:#fff;} Grams …" at bounding box center [589, 389] width 782 height 289
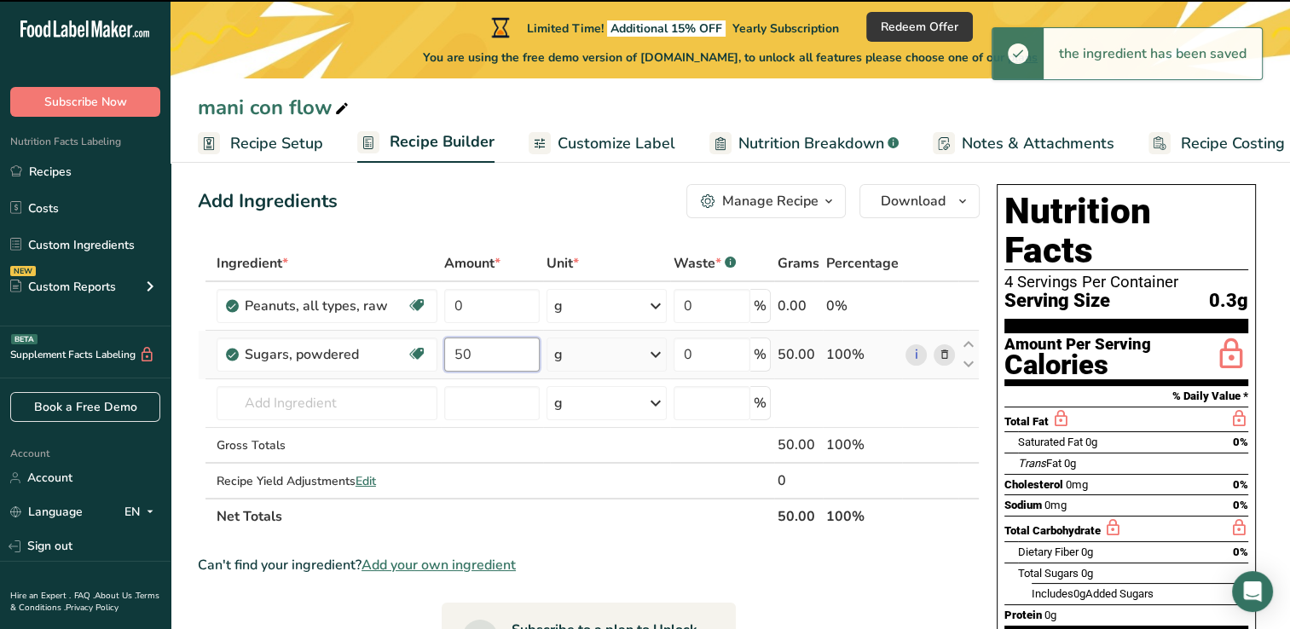
type input "5"
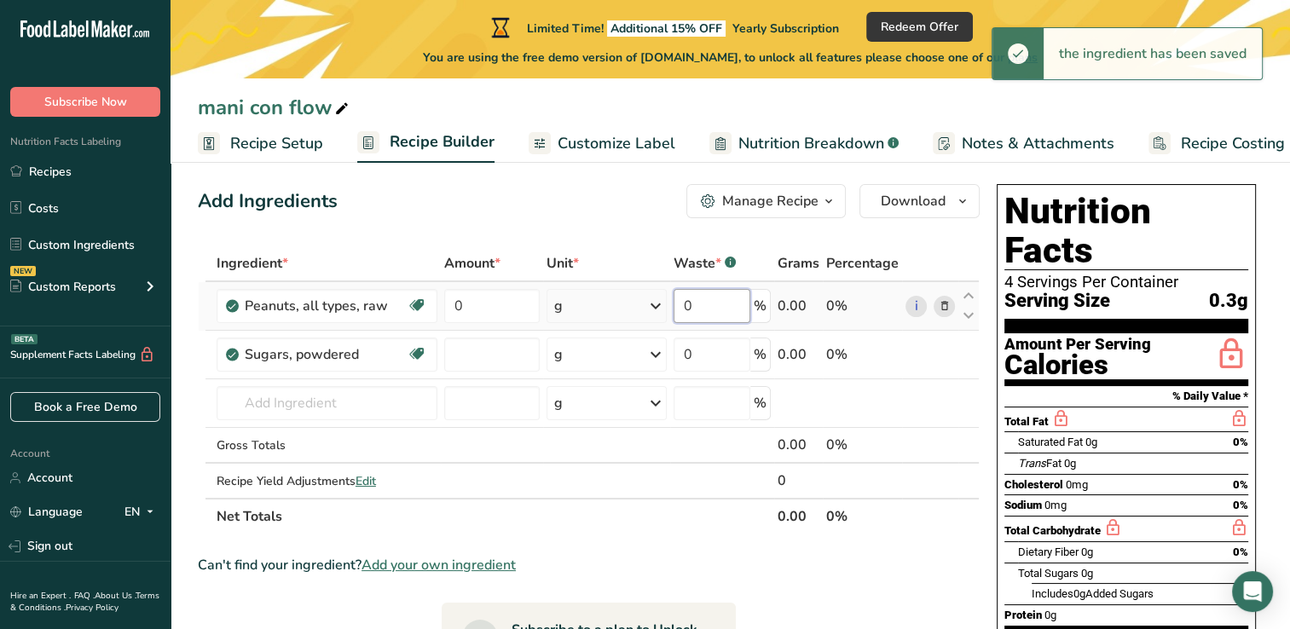
type input "0"
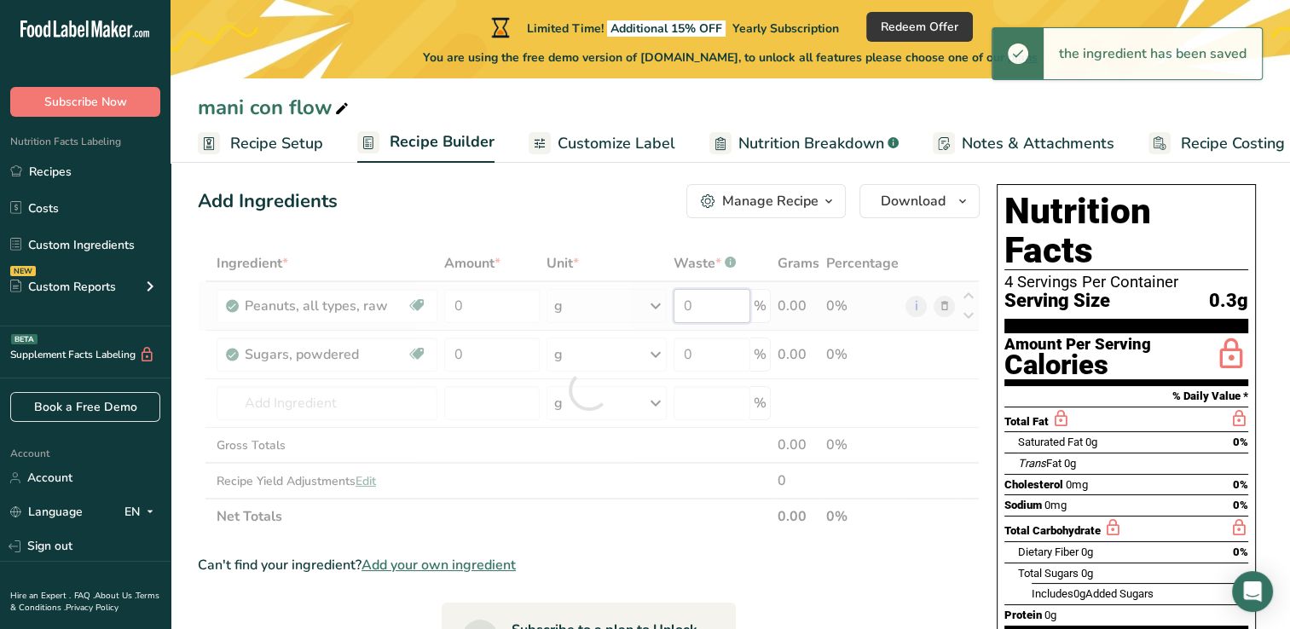
click at [706, 306] on div "Ingredient * Amount * Unit * Waste * .a-a{fill:#347362;}.b-a{fill:#fff;} Grams …" at bounding box center [589, 389] width 782 height 289
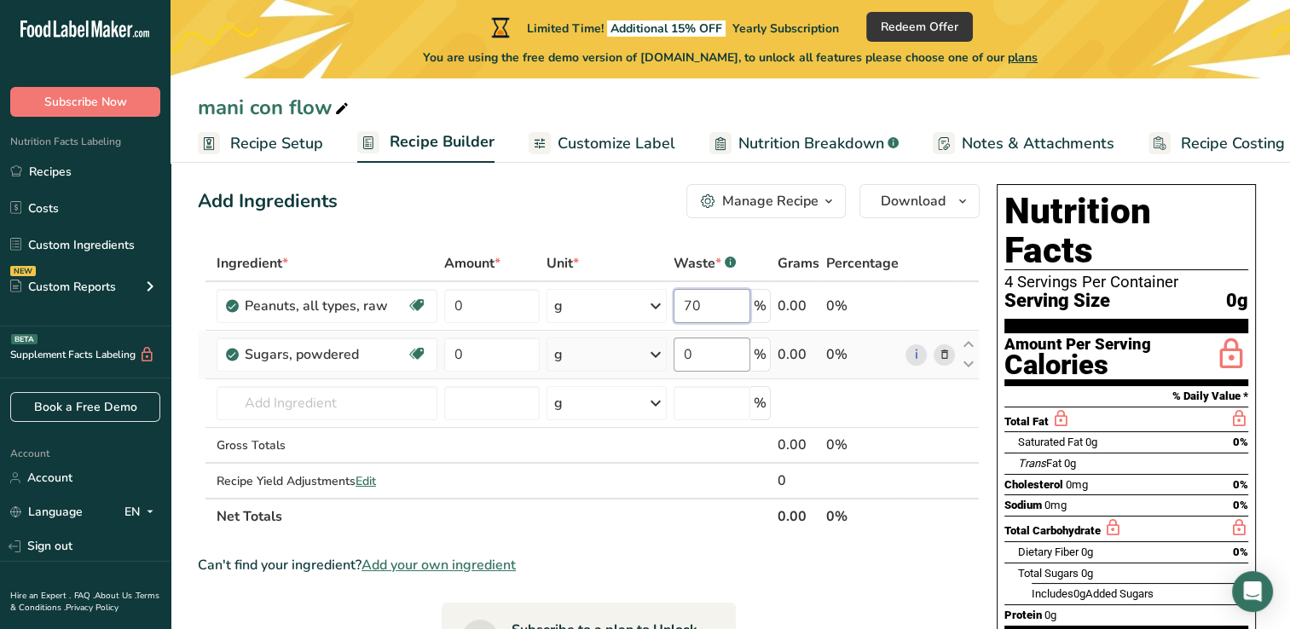
type input "70"
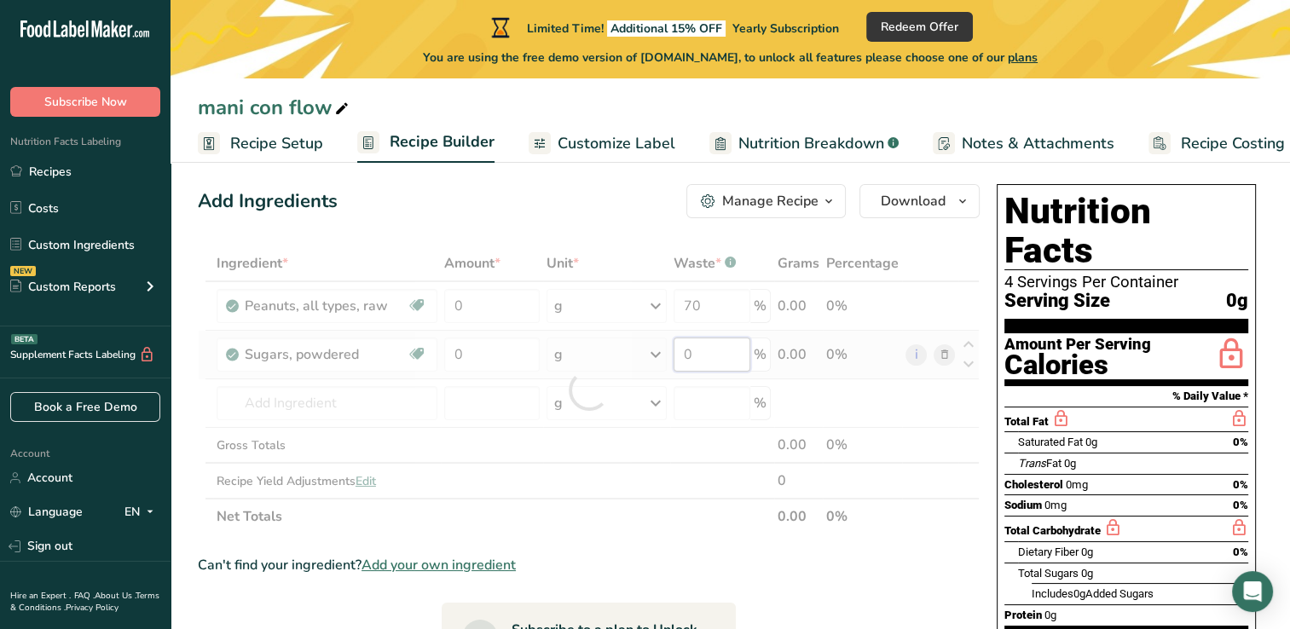
click at [718, 367] on div "Ingredient * Amount * Unit * Waste * .a-a{fill:#347362;}.b-a{fill:#fff;} Grams …" at bounding box center [589, 389] width 782 height 289
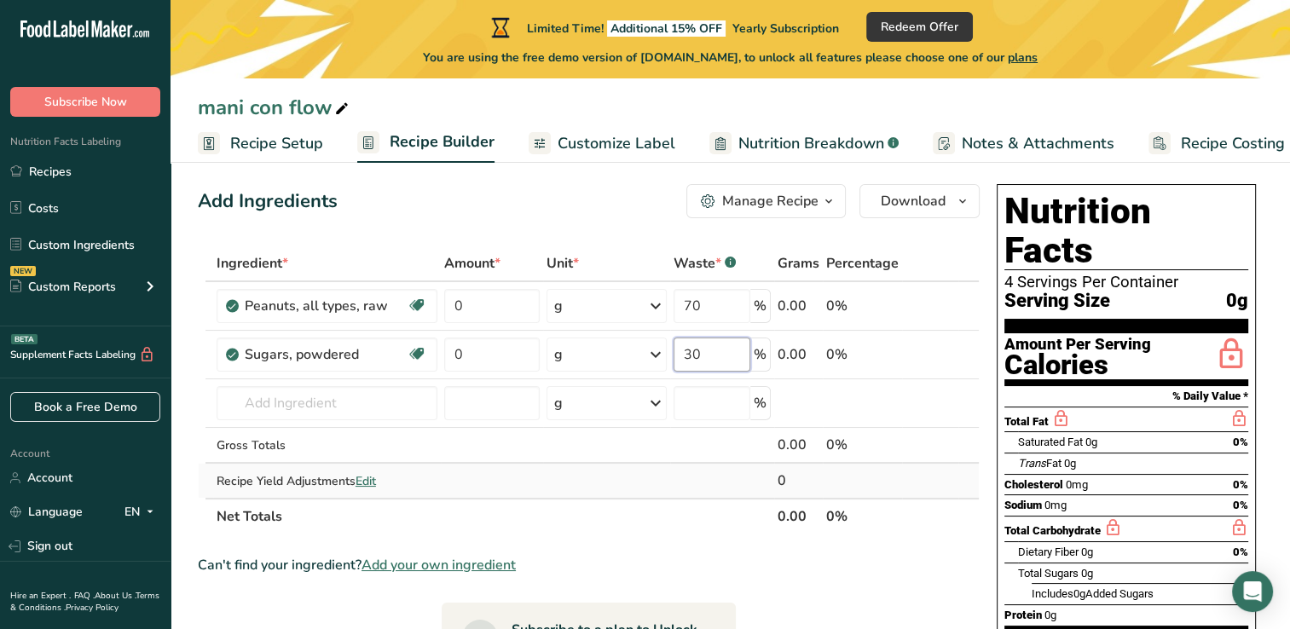
type input "30"
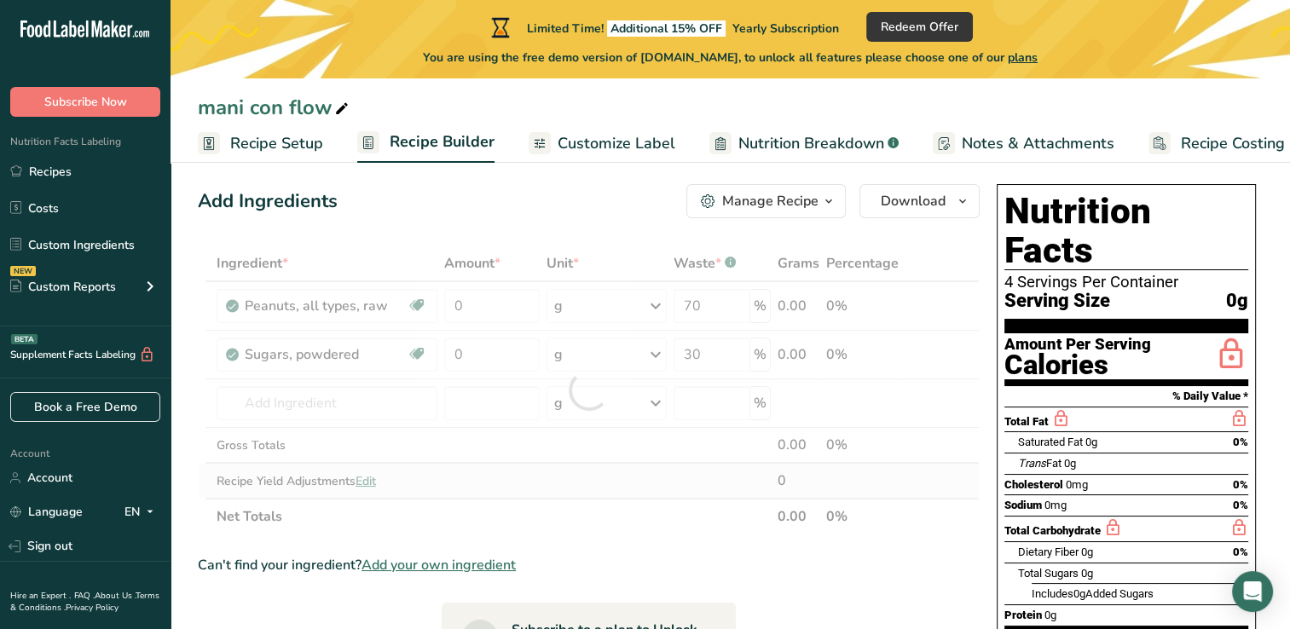
click at [671, 488] on div "Ingredient * Amount * Unit * Waste * .a-a{fill:#347362;}.b-a{fill:#fff;} Grams …" at bounding box center [589, 389] width 782 height 289
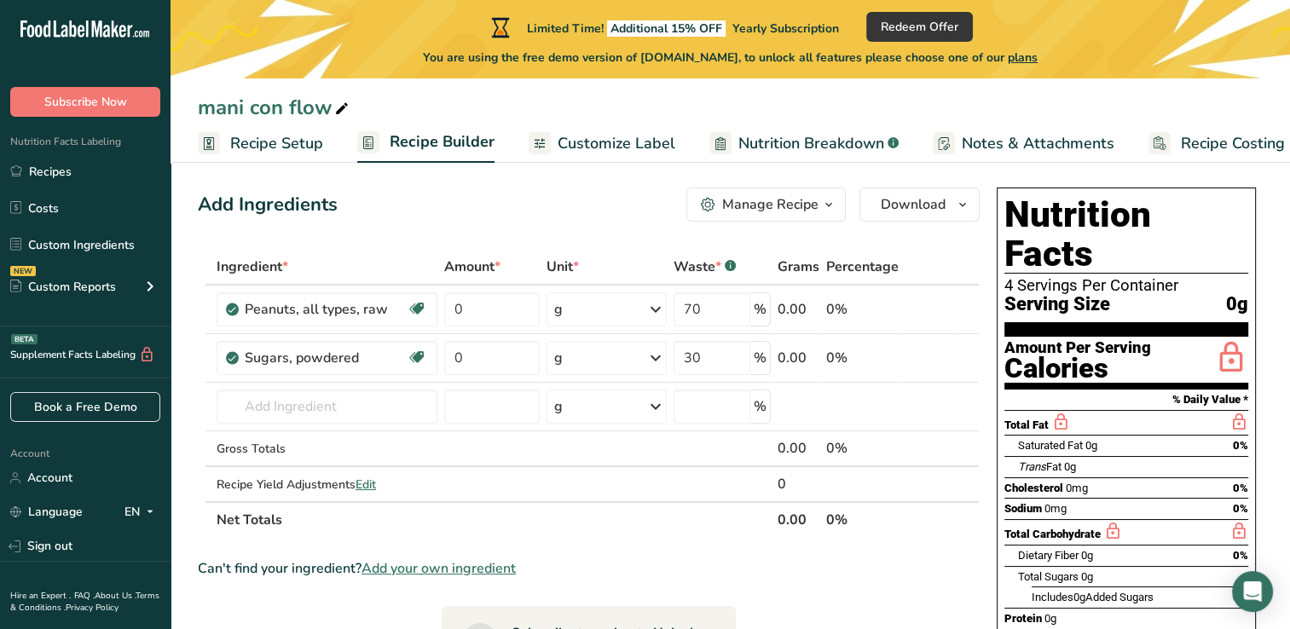
scroll to position [0, 0]
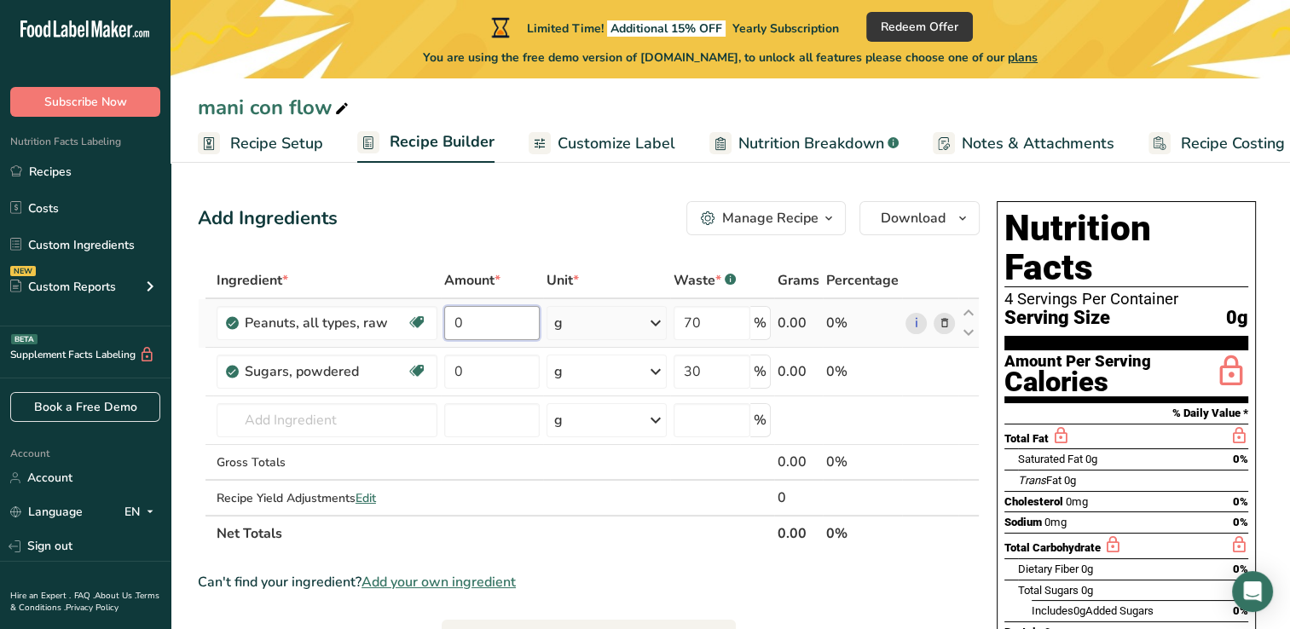
click at [484, 325] on input "0" at bounding box center [492, 323] width 96 height 34
type input "75"
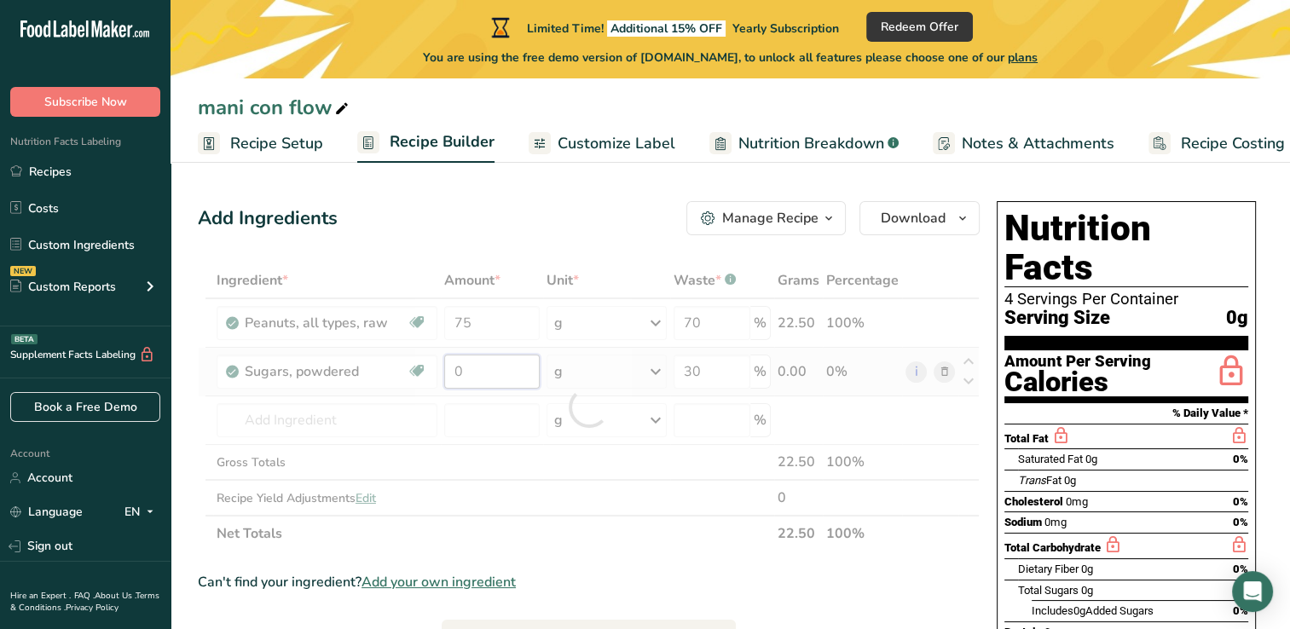
click at [467, 376] on div "Ingredient * Amount * Unit * Waste * .a-a{fill:#347362;}.b-a{fill:#fff;} Grams …" at bounding box center [589, 407] width 782 height 289
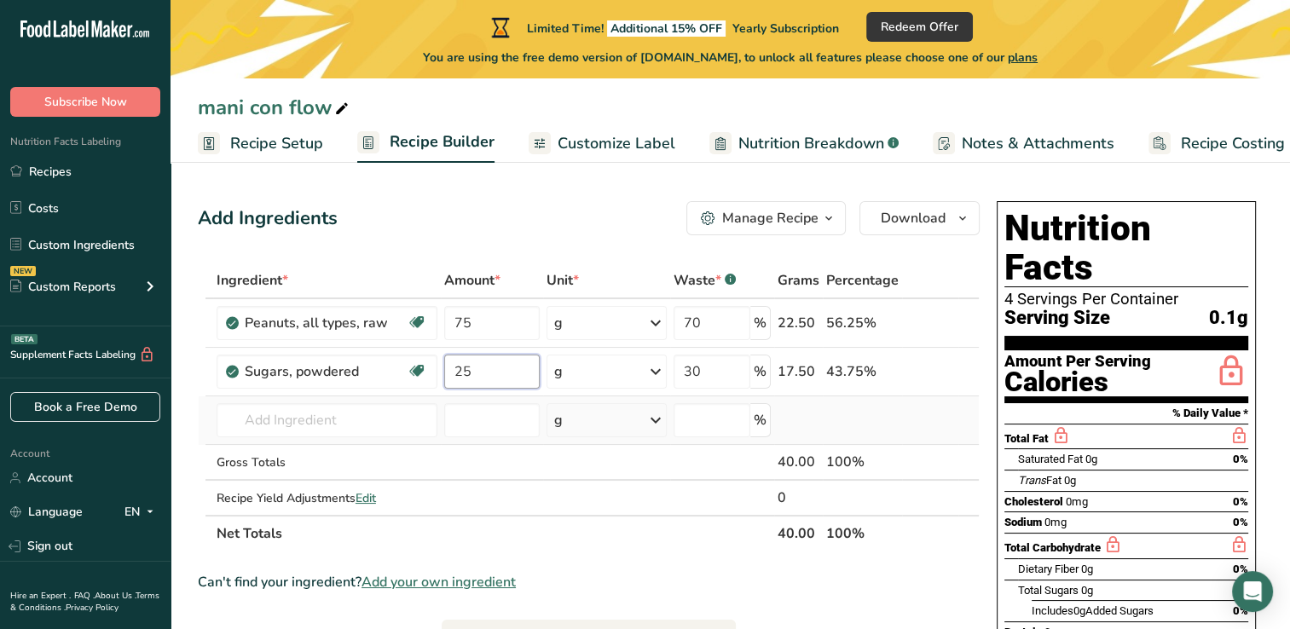
type input "25"
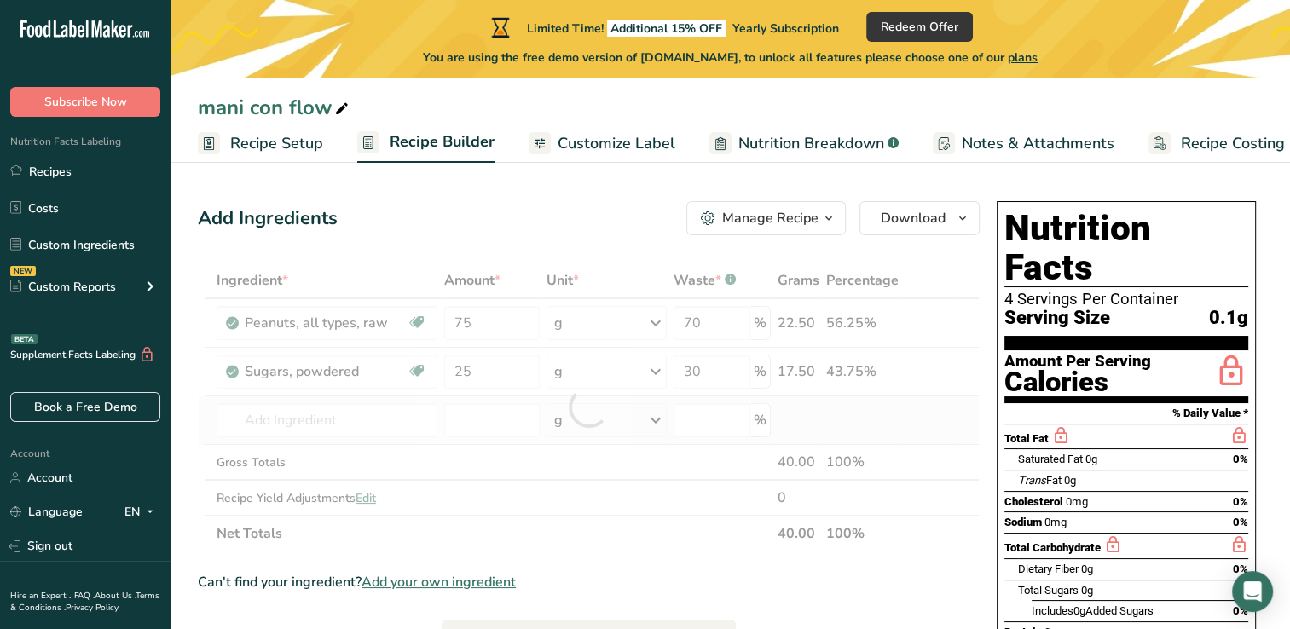
click at [534, 440] on div "Ingredient * Amount * Unit * Waste * .a-a{fill:#347362;}.b-a{fill:#fff;} Grams …" at bounding box center [589, 407] width 782 height 289
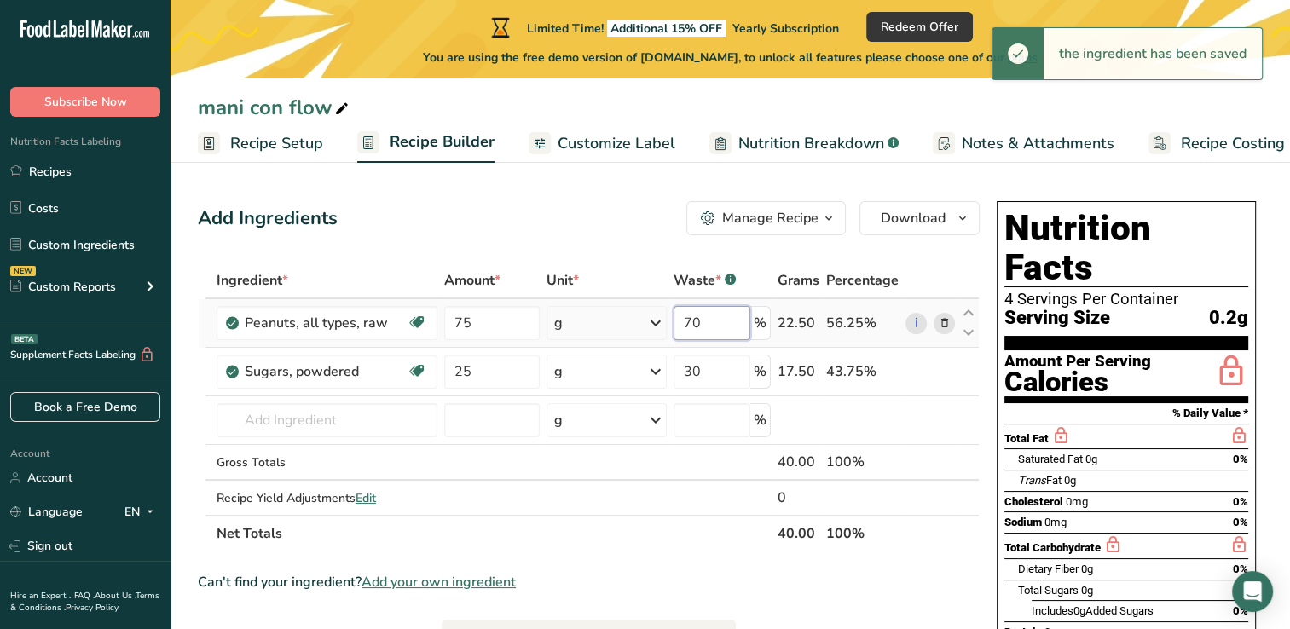
click at [711, 329] on input "70" at bounding box center [711, 323] width 77 height 34
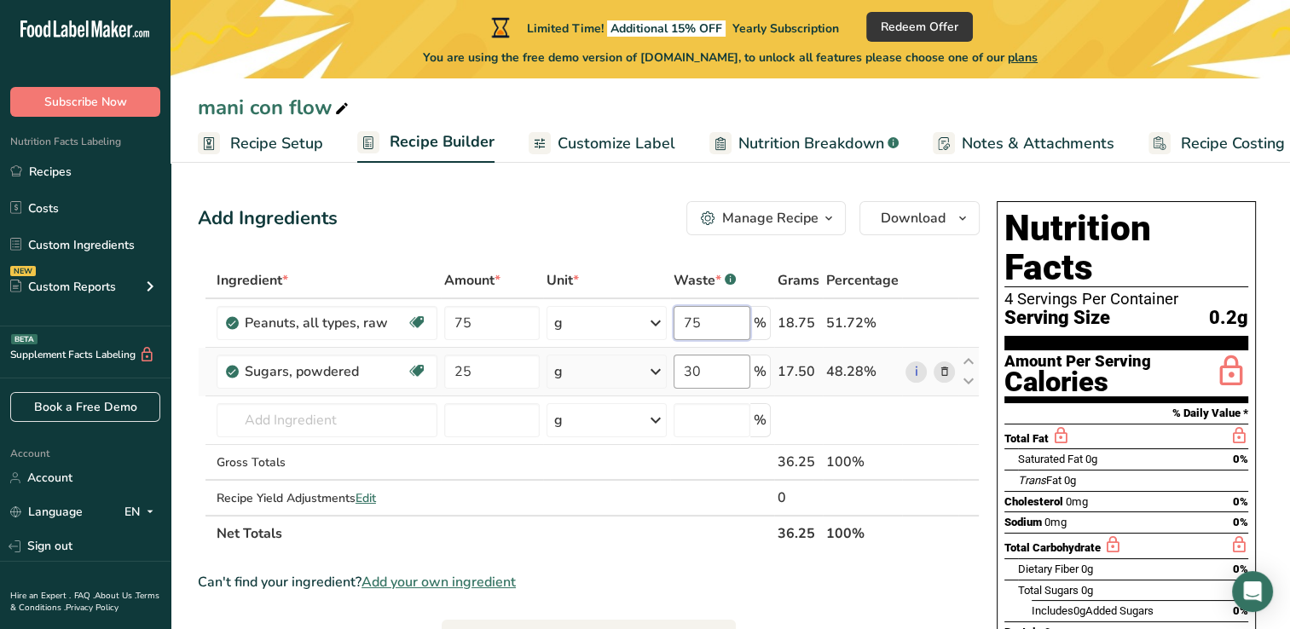
type input "75"
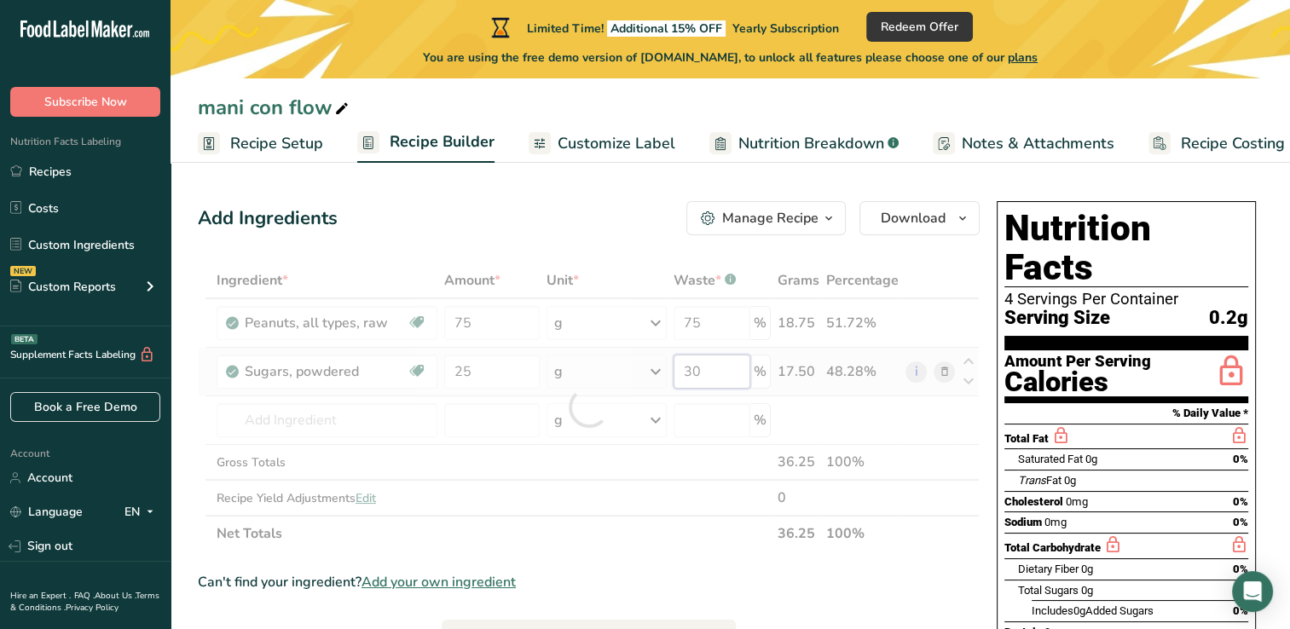
click at [706, 376] on div "Ingredient * Amount * Unit * Waste * .a-a{fill:#347362;}.b-a{fill:#fff;} Grams …" at bounding box center [589, 407] width 782 height 289
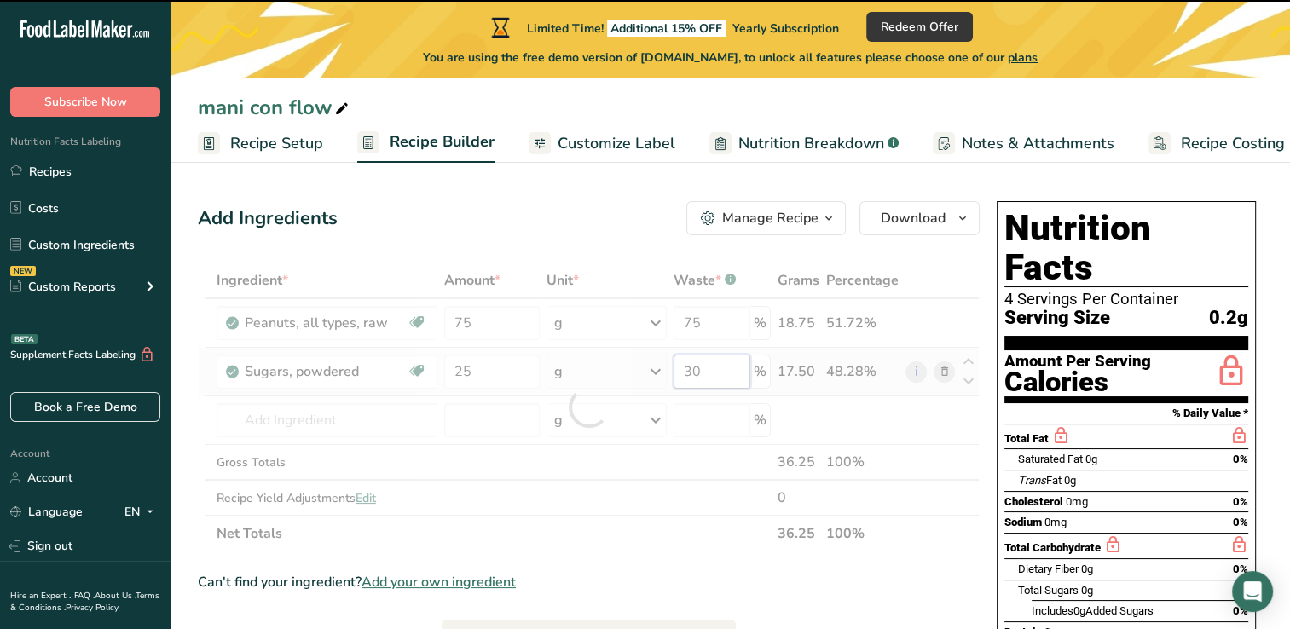
type input "3"
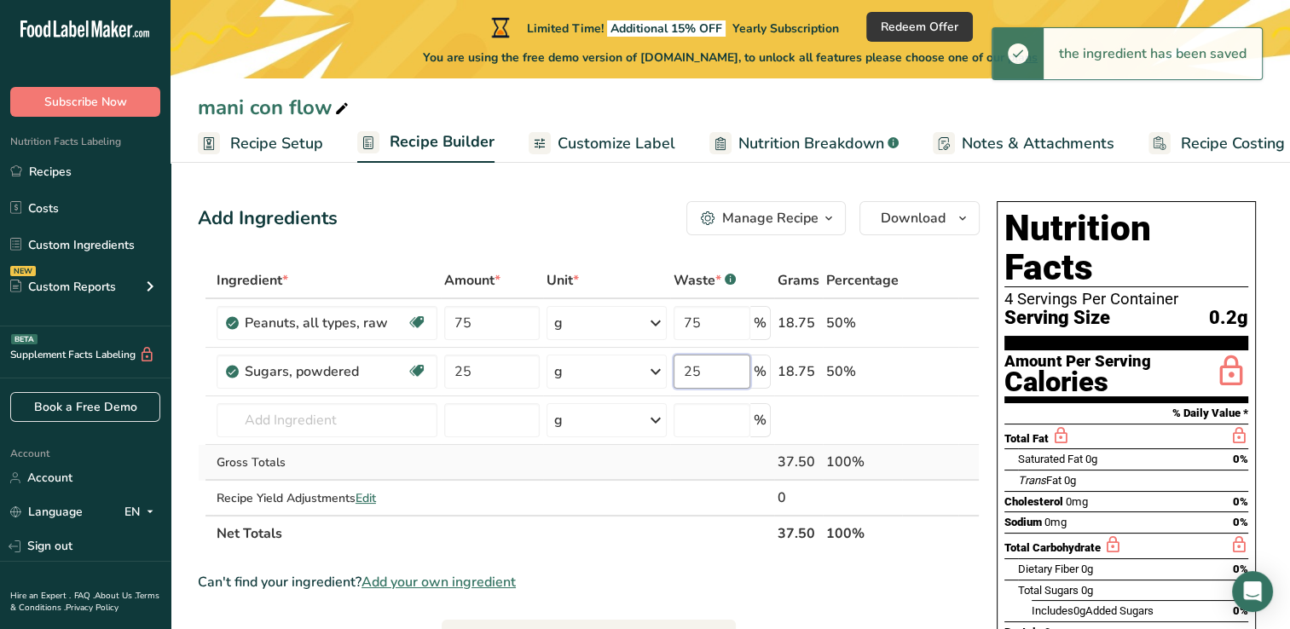
type input "25"
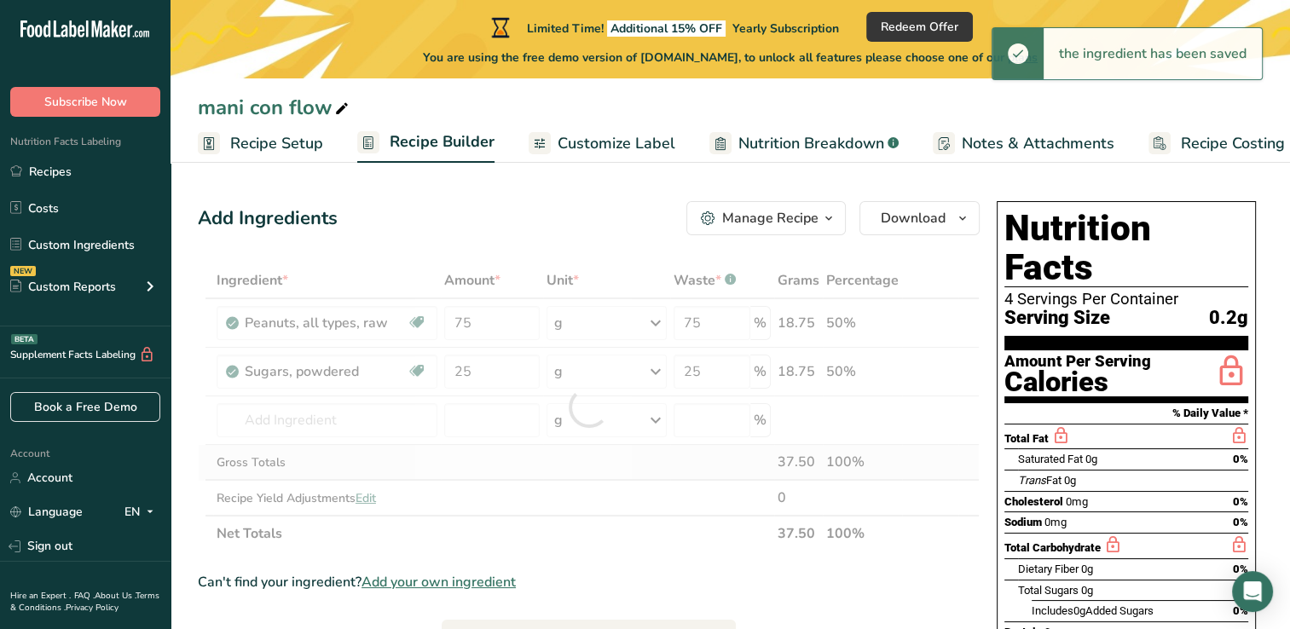
click at [583, 461] on div "Ingredient * Amount * Unit * Waste * .a-a{fill:#347362;}.b-a{fill:#fff;} Grams …" at bounding box center [589, 407] width 782 height 289
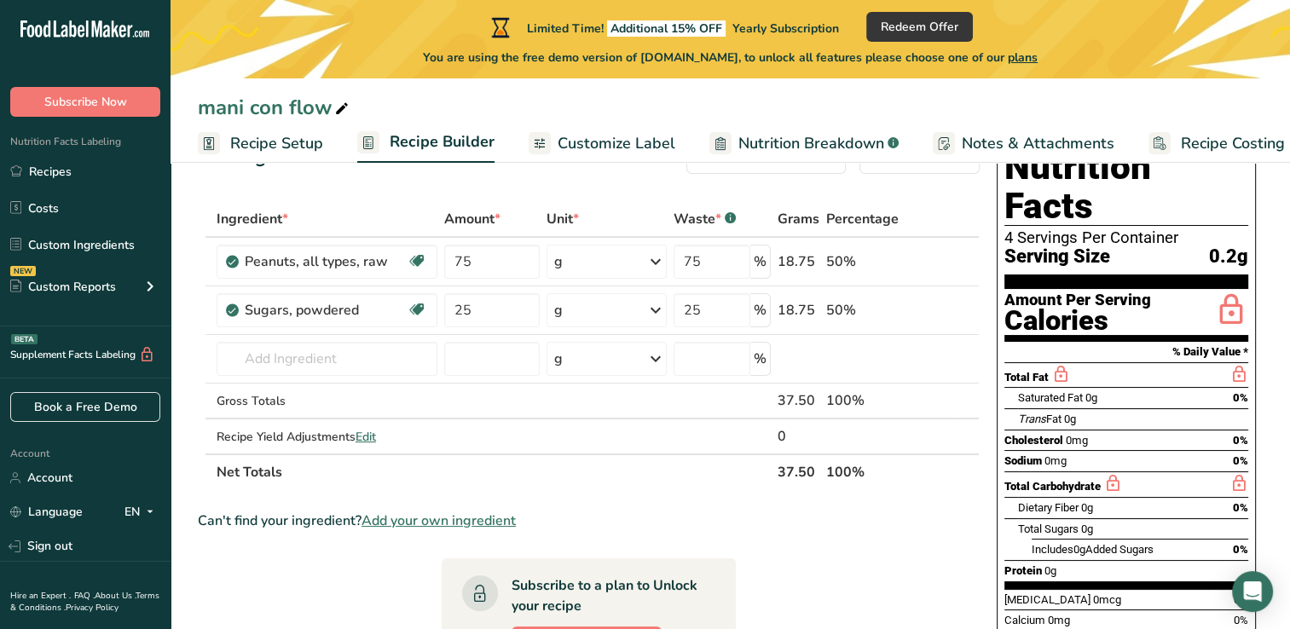
scroll to position [58, 0]
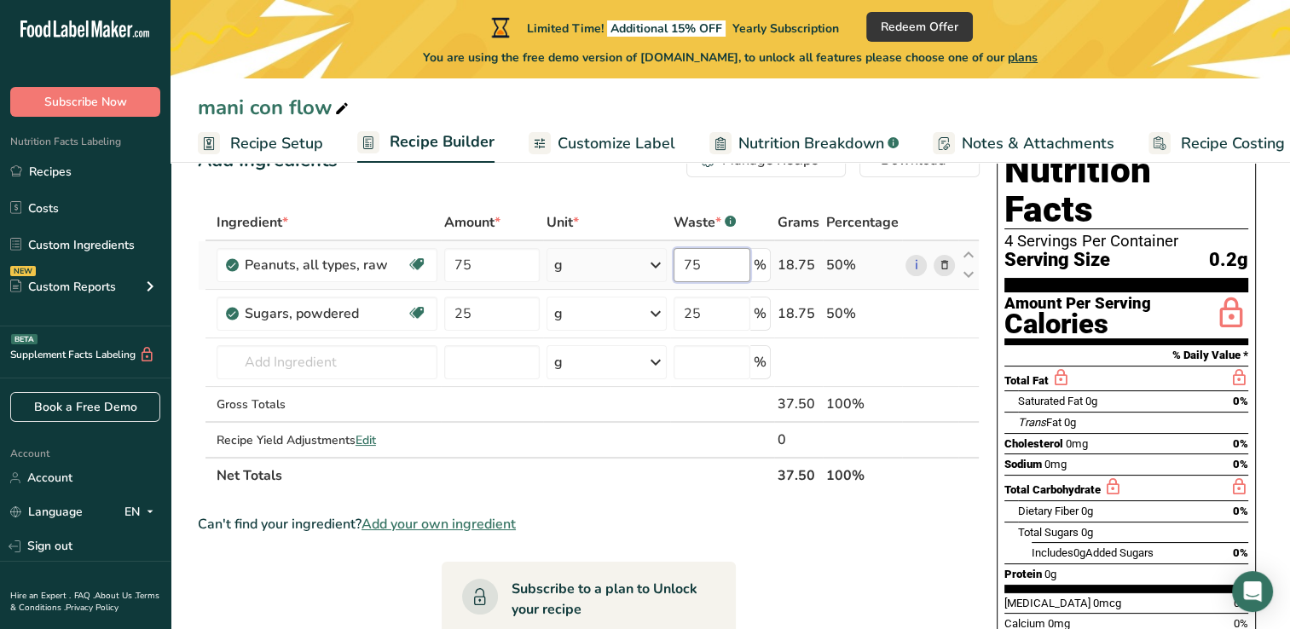
click at [711, 263] on input "75" at bounding box center [711, 265] width 77 height 34
type input "7"
type input "80"
click at [718, 321] on div "Ingredient * Amount * Unit * Waste * .a-a{fill:#347362;}.b-a{fill:#fff;} Grams …" at bounding box center [589, 349] width 782 height 289
type input "20"
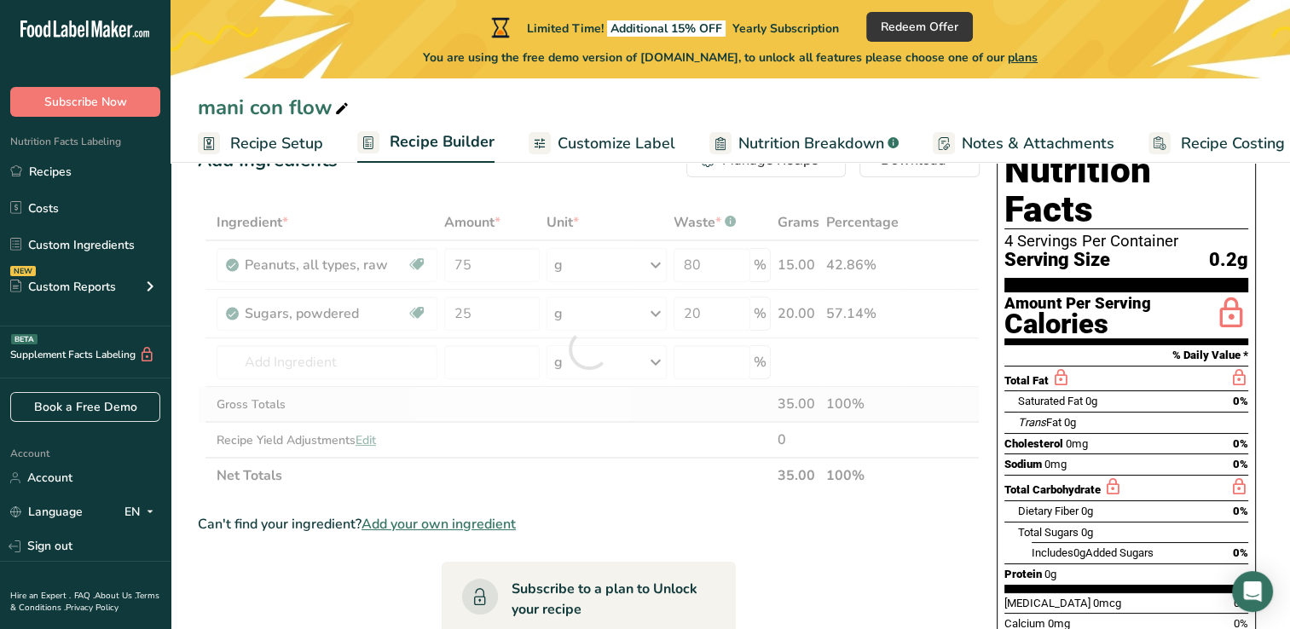
click at [699, 413] on div "Ingredient * Amount * Unit * Waste * .a-a{fill:#347362;}.b-a{fill:#fff;} Grams …" at bounding box center [589, 349] width 782 height 289
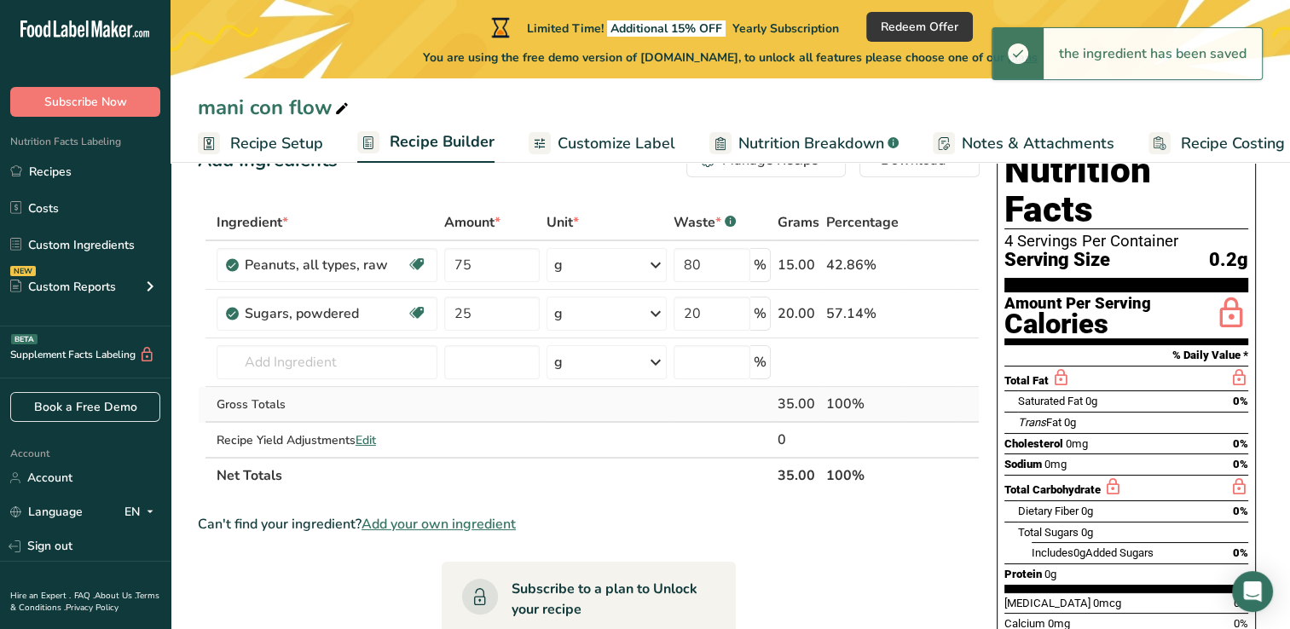
click at [699, 413] on td at bounding box center [722, 405] width 104 height 36
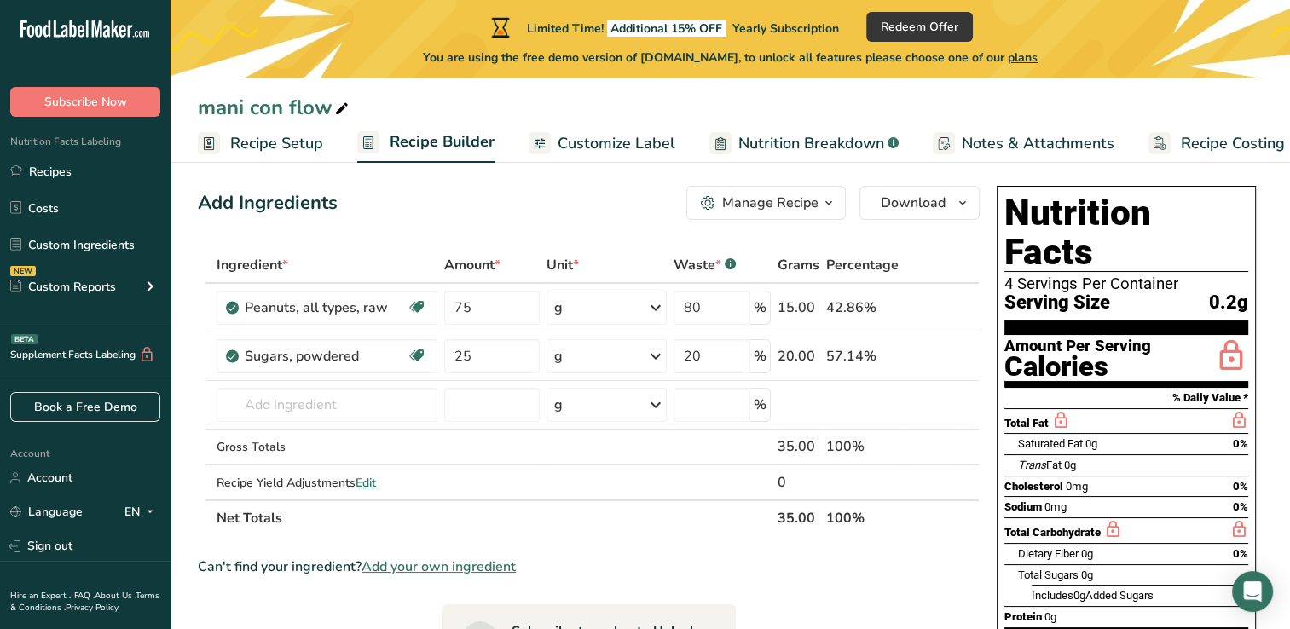
scroll to position [13, 0]
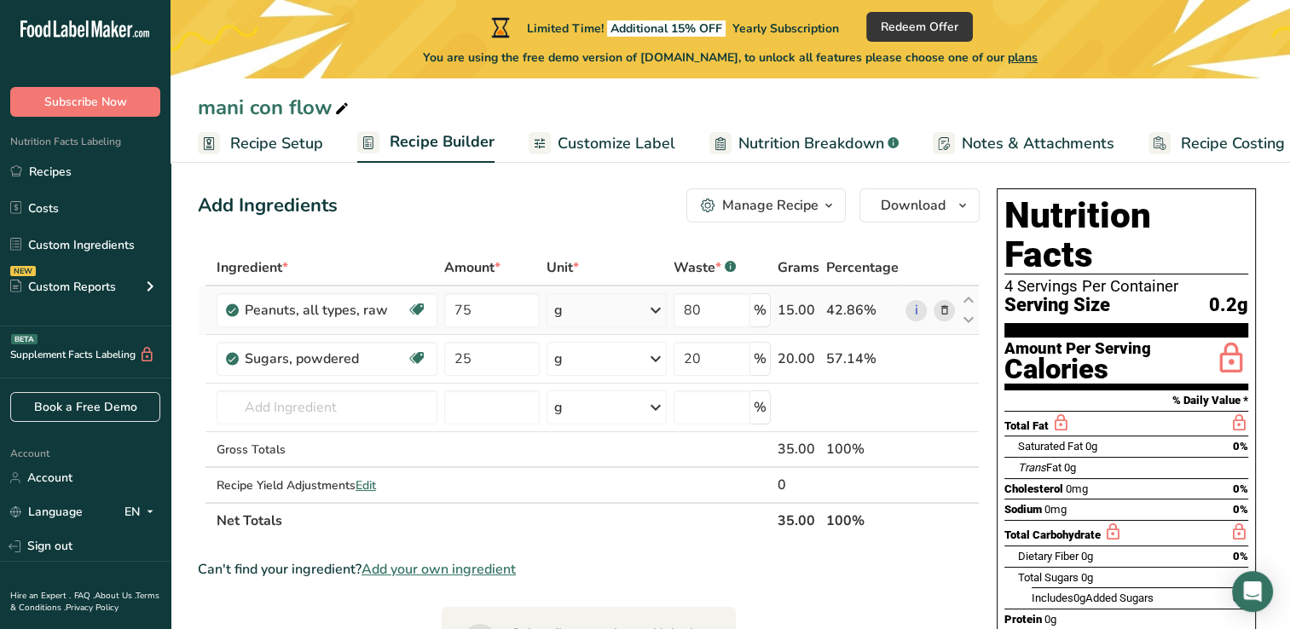
click at [650, 305] on icon at bounding box center [655, 310] width 20 height 31
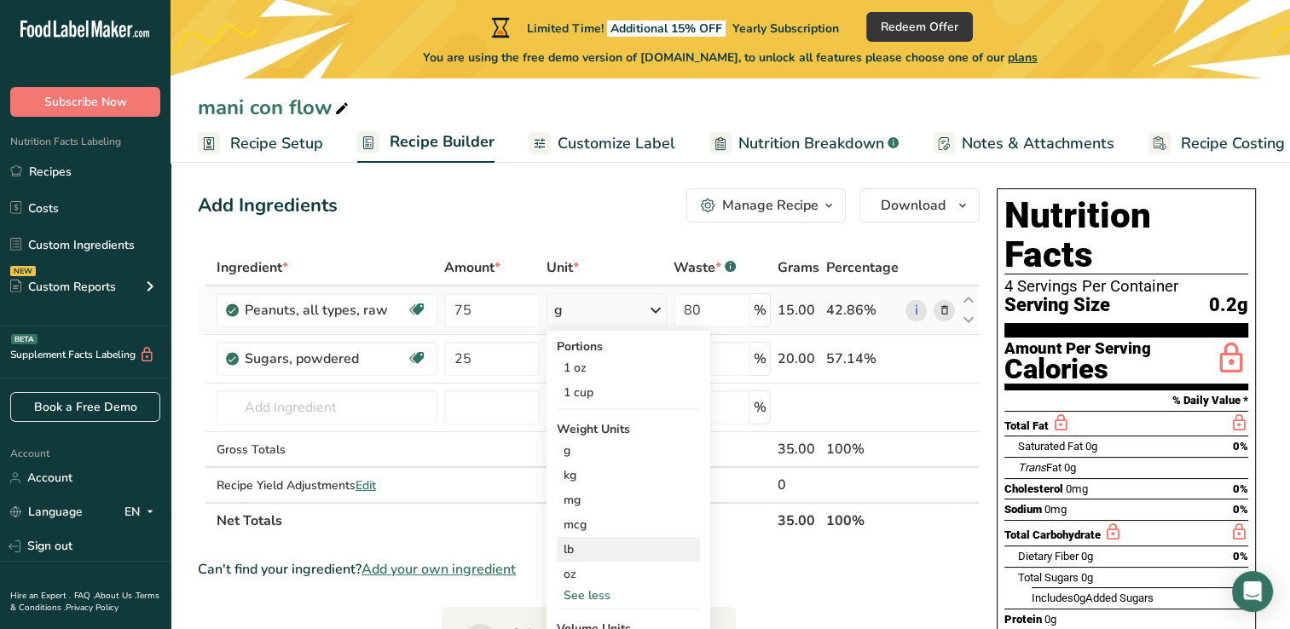
click at [586, 548] on div "lb" at bounding box center [628, 549] width 143 height 25
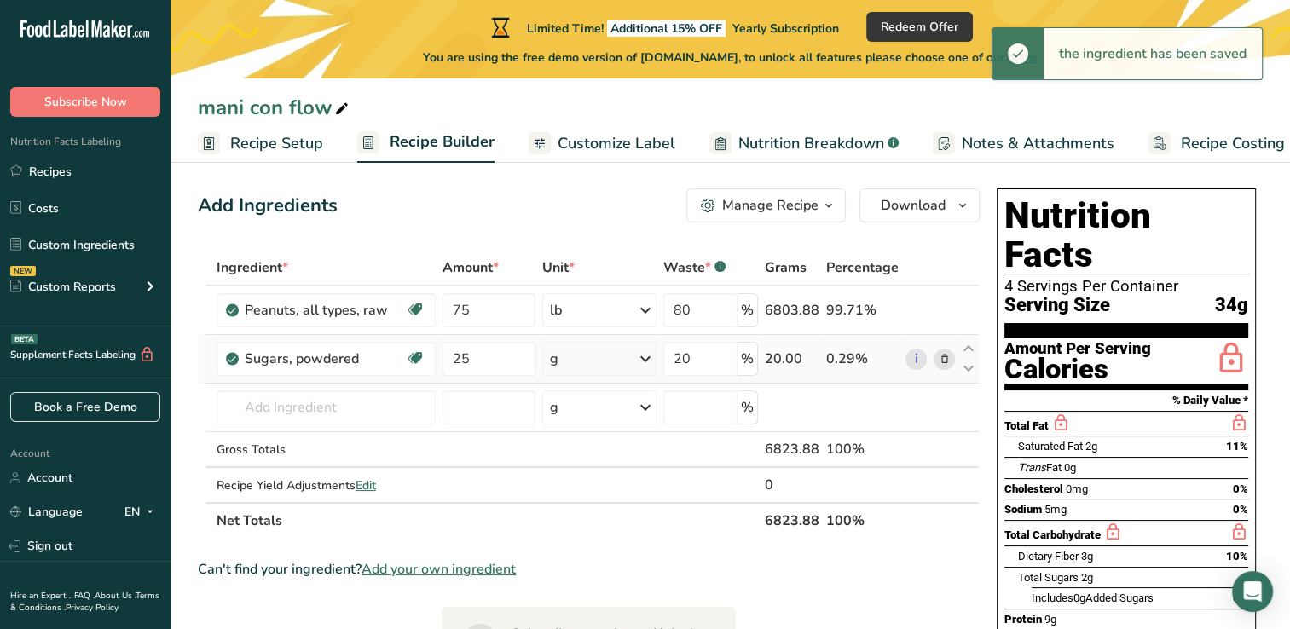
click at [644, 355] on icon at bounding box center [645, 358] width 20 height 31
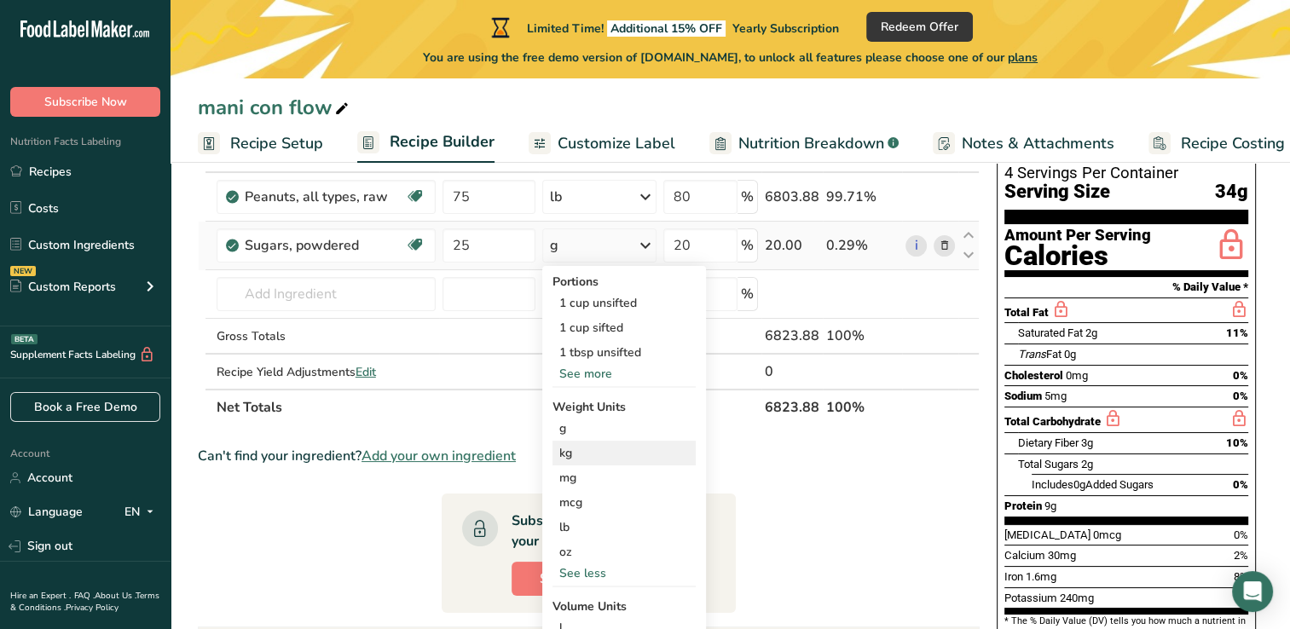
scroll to position [129, 0]
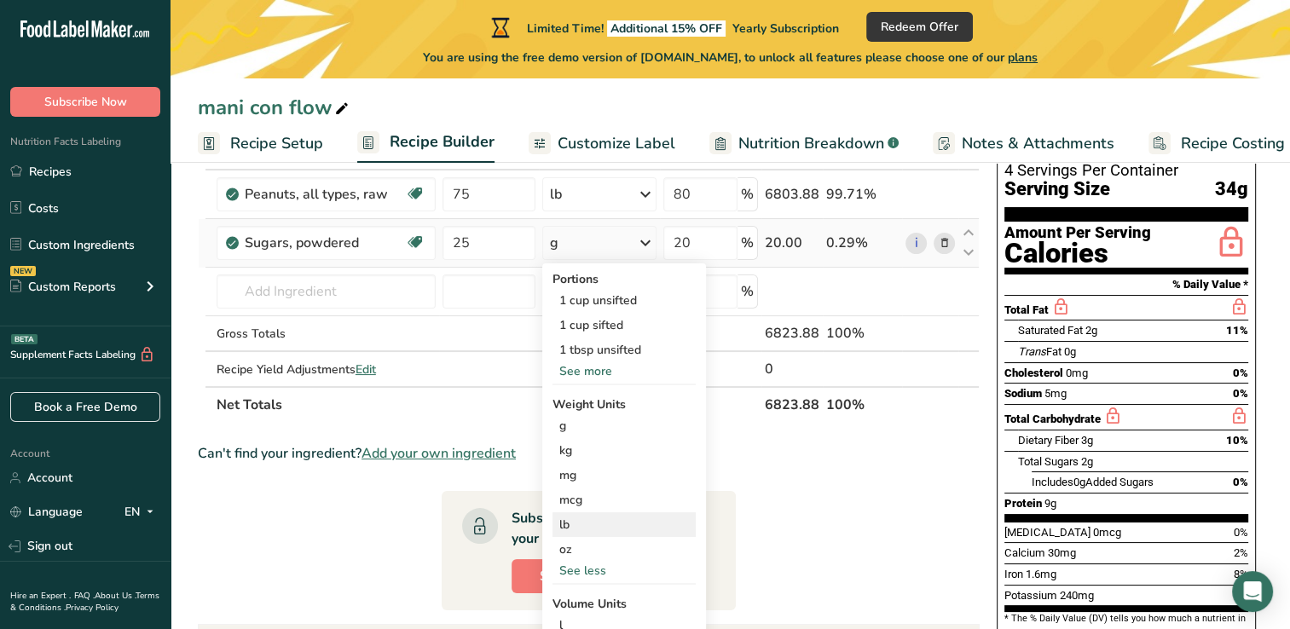
click at [573, 525] on div "lb" at bounding box center [623, 524] width 143 height 25
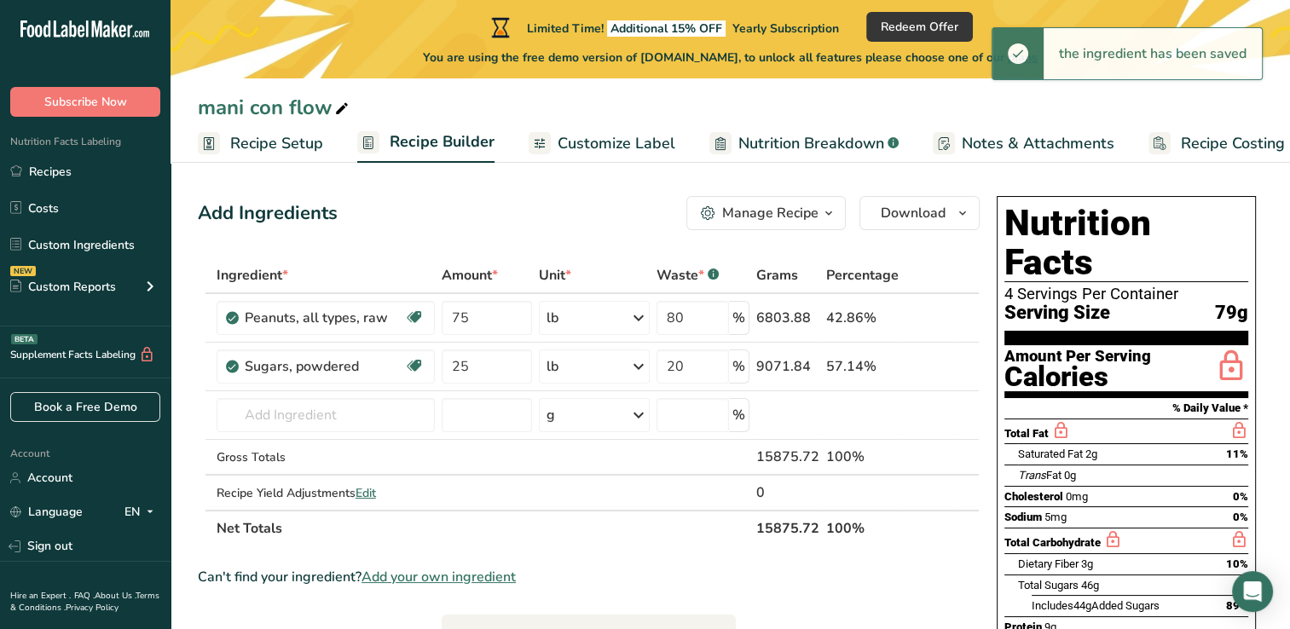
scroll to position [0, 0]
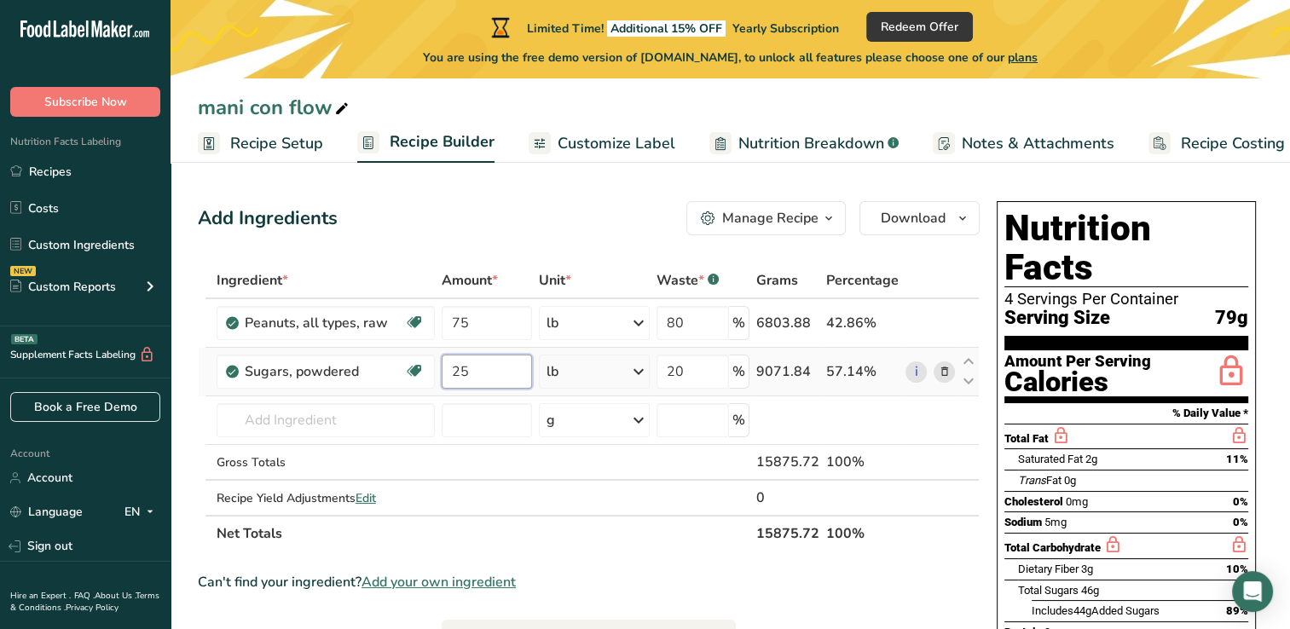
click at [482, 363] on input "25" at bounding box center [487, 372] width 91 height 34
click at [478, 329] on div "Ingredient * Amount * Unit * Waste * .a-a{fill:#347362;}.b-a{fill:#fff;} Grams …" at bounding box center [589, 407] width 782 height 289
type input "70"
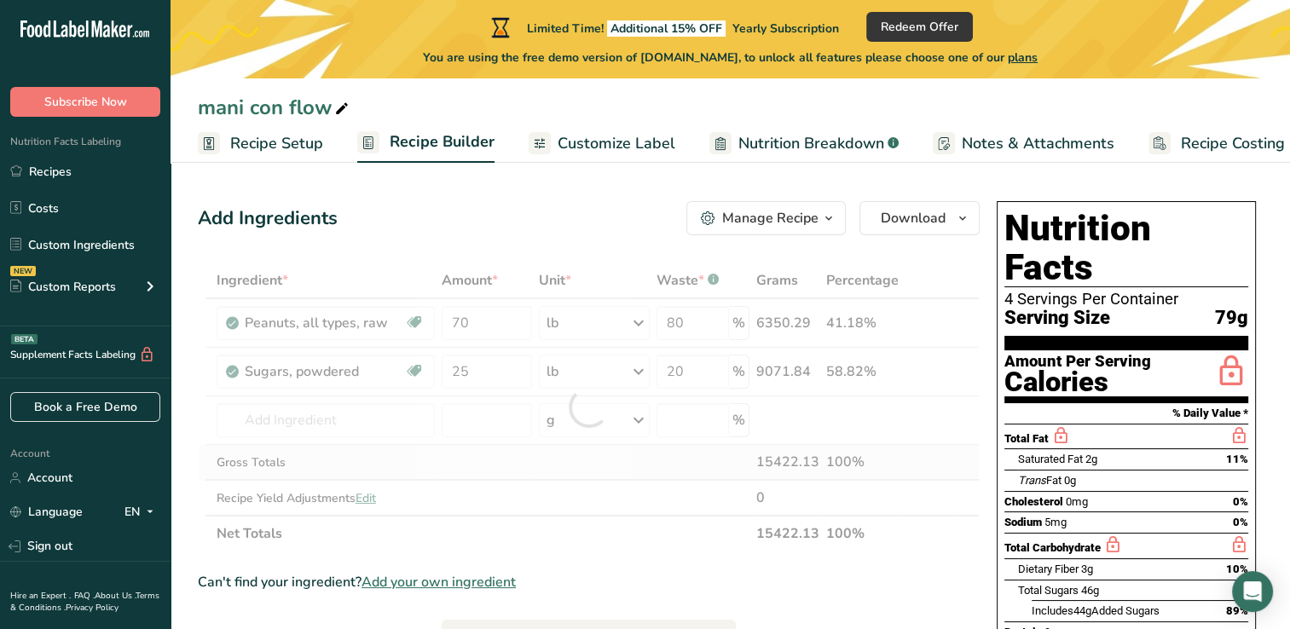
click at [479, 476] on div "Ingredient * Amount * Unit * Waste * .a-a{fill:#347362;}.b-a{fill:#fff;} Grams …" at bounding box center [589, 407] width 782 height 289
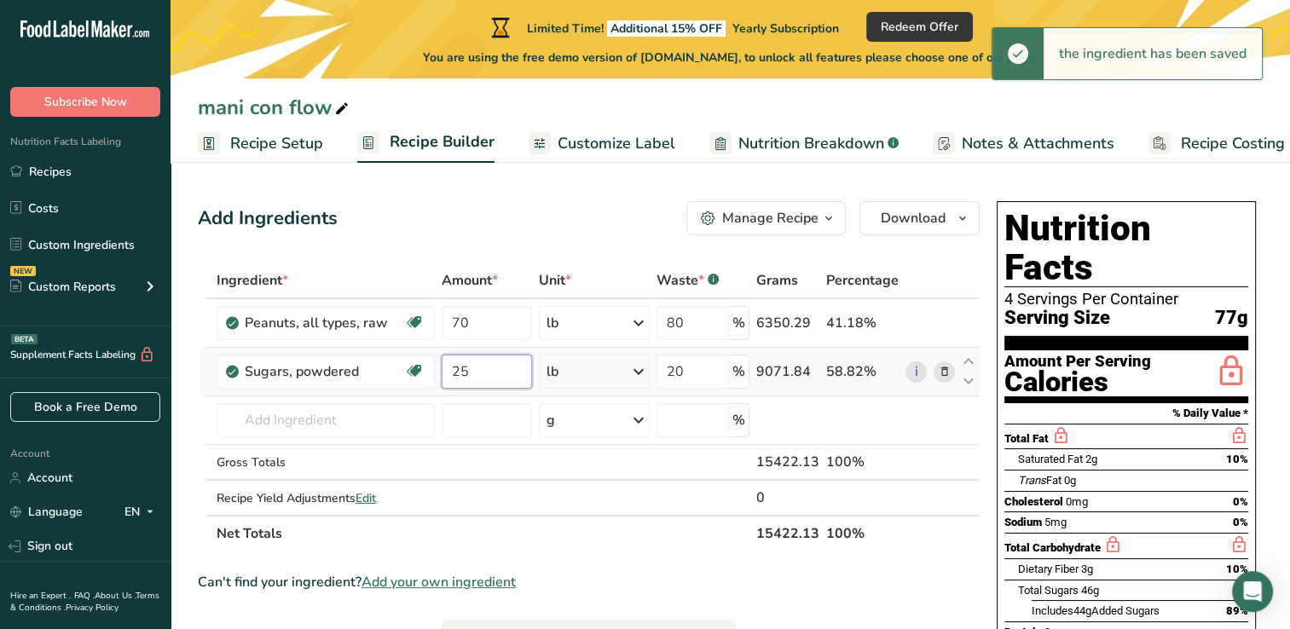
click at [477, 373] on input "25" at bounding box center [487, 372] width 91 height 34
type input "2"
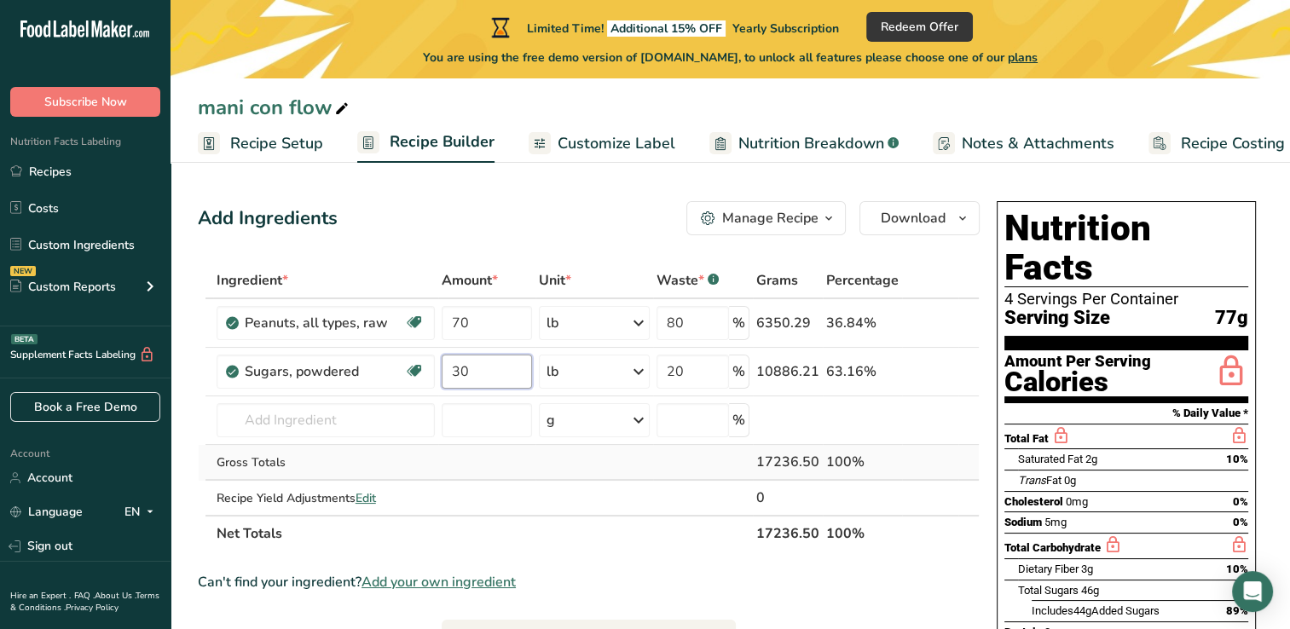
type input "30"
click at [522, 474] on div "Ingredient * Amount * Unit * Waste * .a-a{fill:#347362;}.b-a{fill:#fff;} Grams …" at bounding box center [589, 407] width 782 height 289
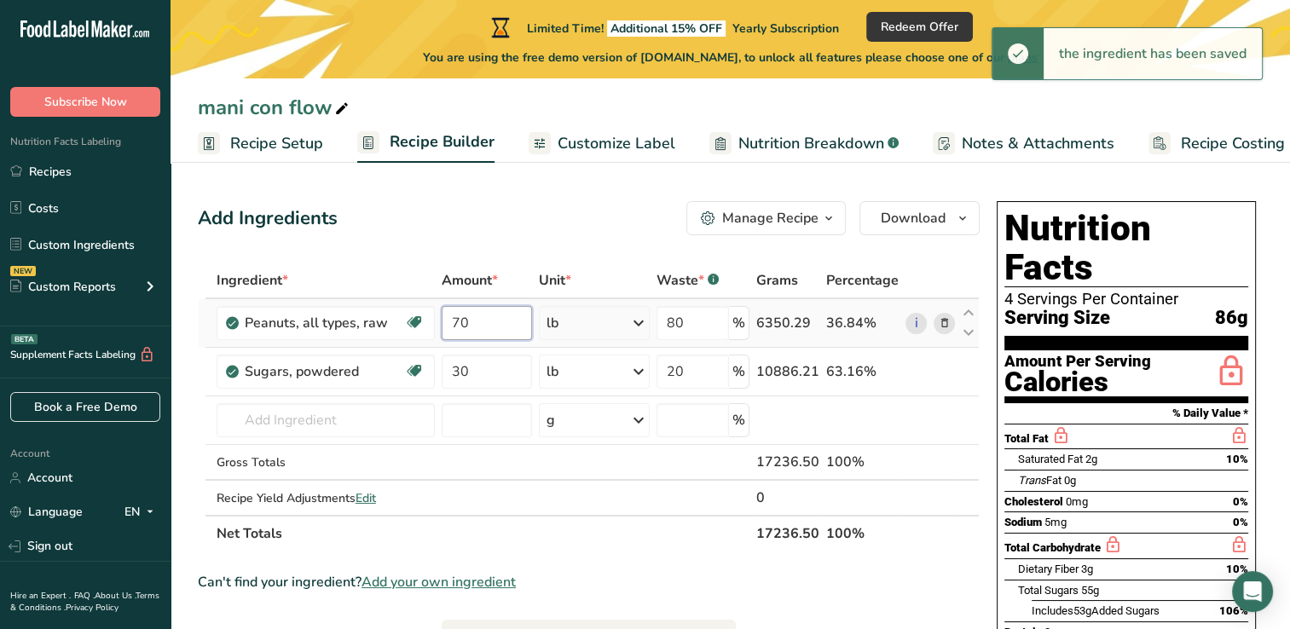
click at [474, 320] on input "70" at bounding box center [487, 323] width 91 height 34
type input "7"
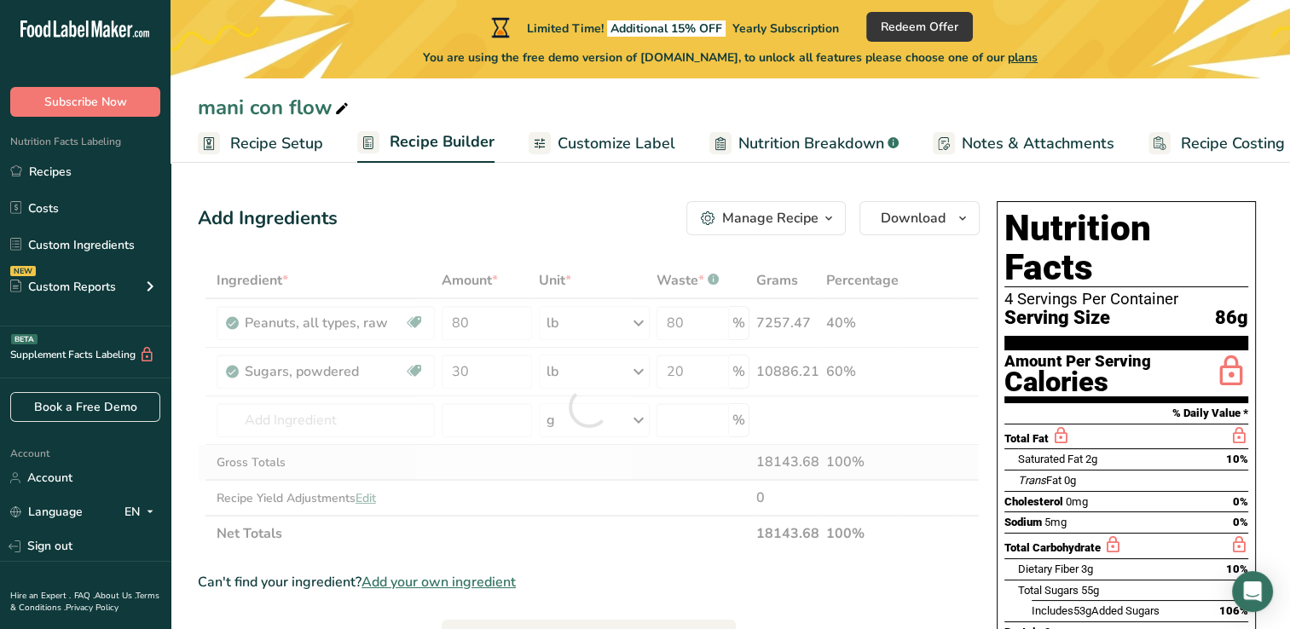
click at [463, 459] on div "Ingredient * Amount * Unit * Waste * .a-a{fill:#347362;}.b-a{fill:#fff;} Grams …" at bounding box center [589, 407] width 782 height 289
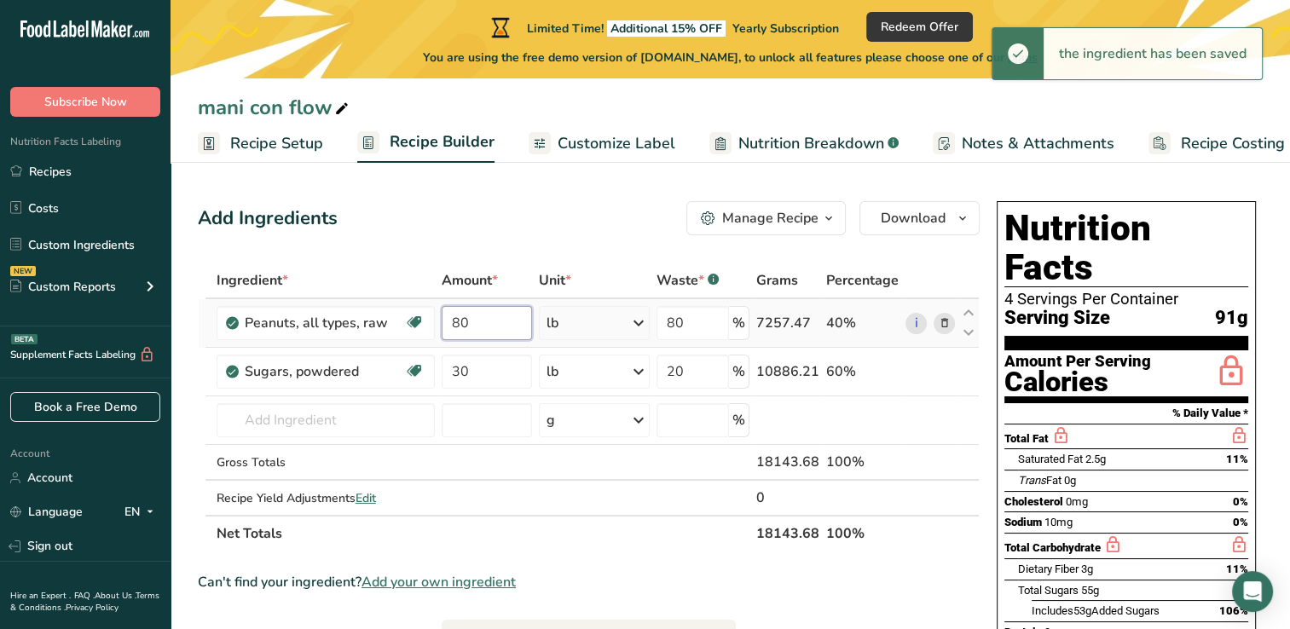
click at [478, 323] on input "80" at bounding box center [487, 323] width 91 height 34
type input "8"
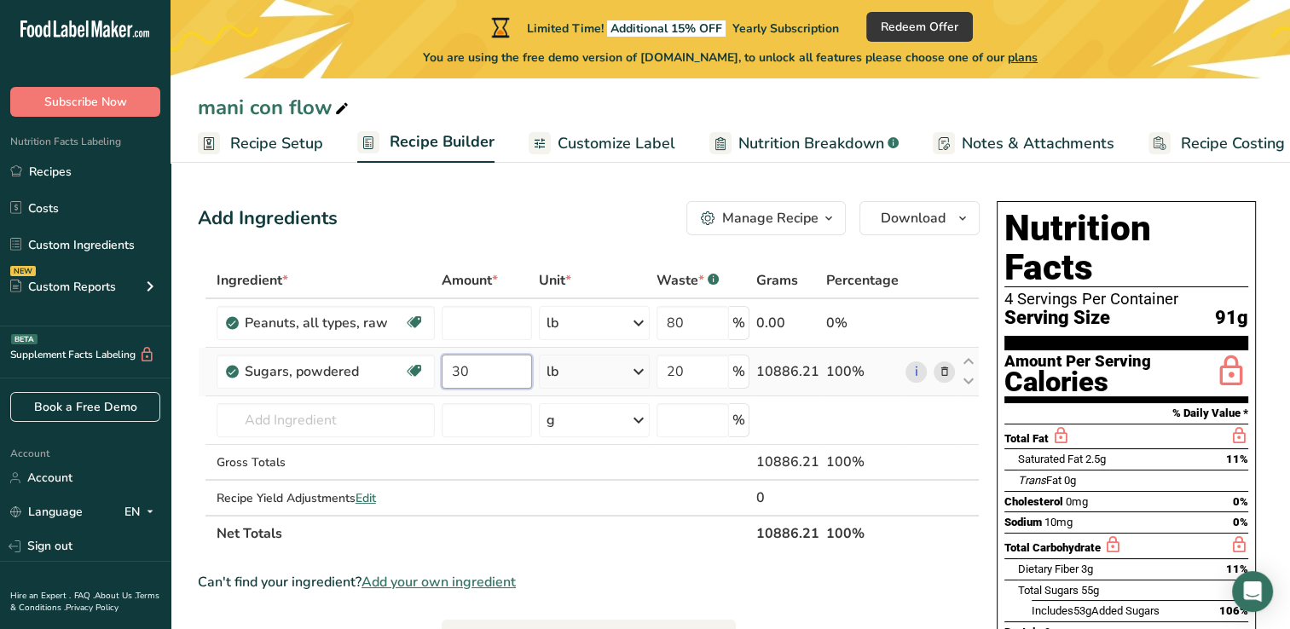
type input "0"
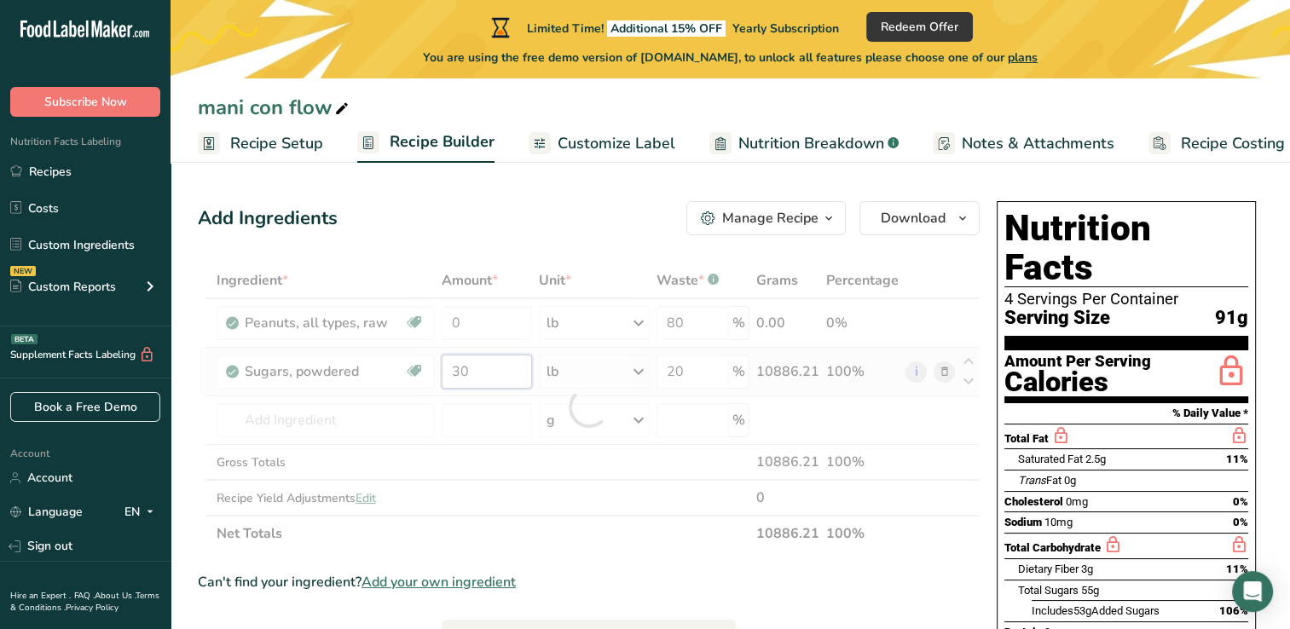
click at [476, 375] on div "Ingredient * Amount * Unit * Waste * .a-a{fill:#347362;}.b-a{fill:#fff;} Grams …" at bounding box center [589, 407] width 782 height 289
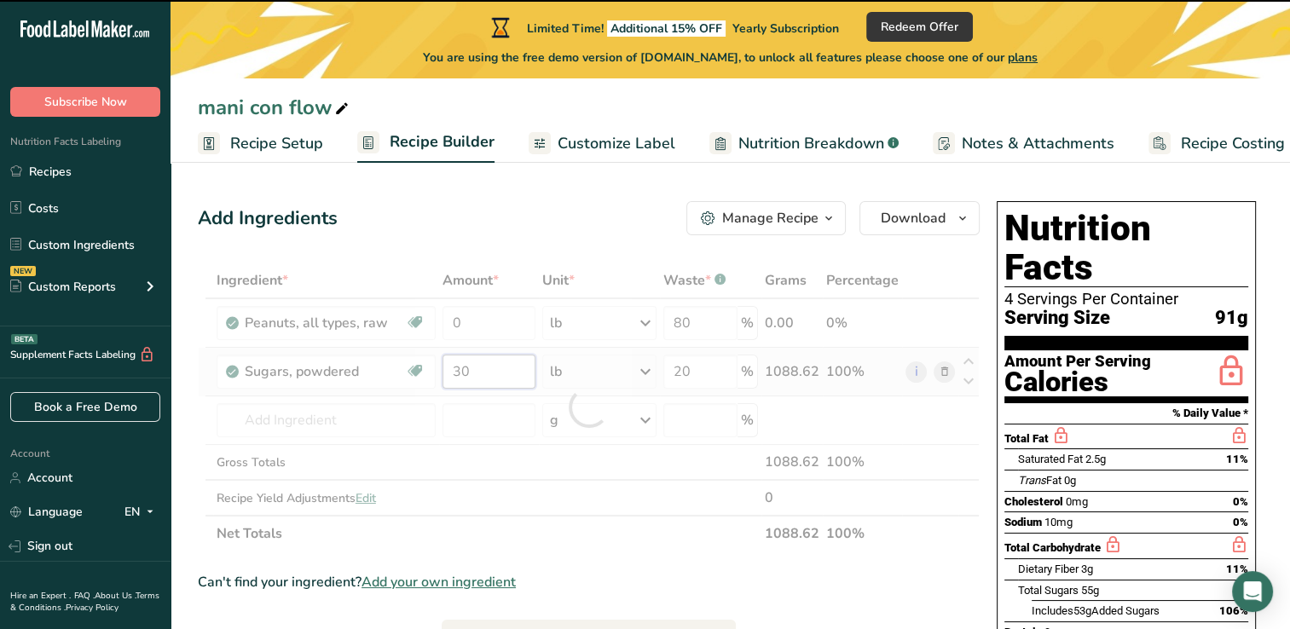
type input "3"
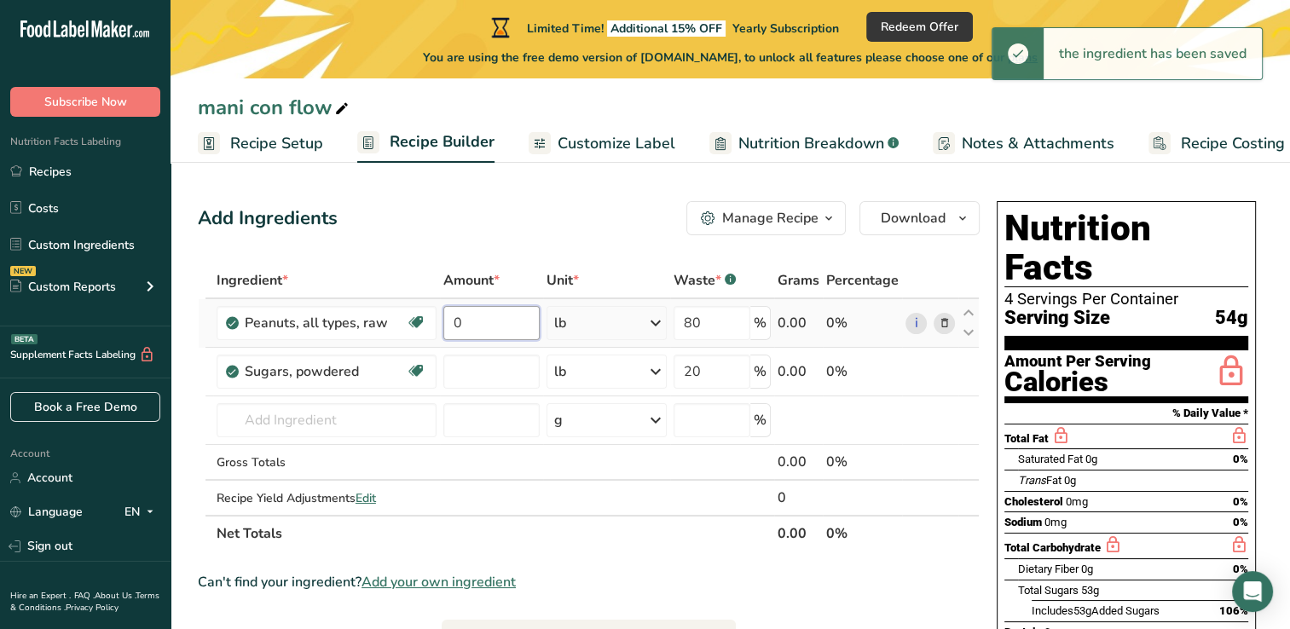
type input "0"
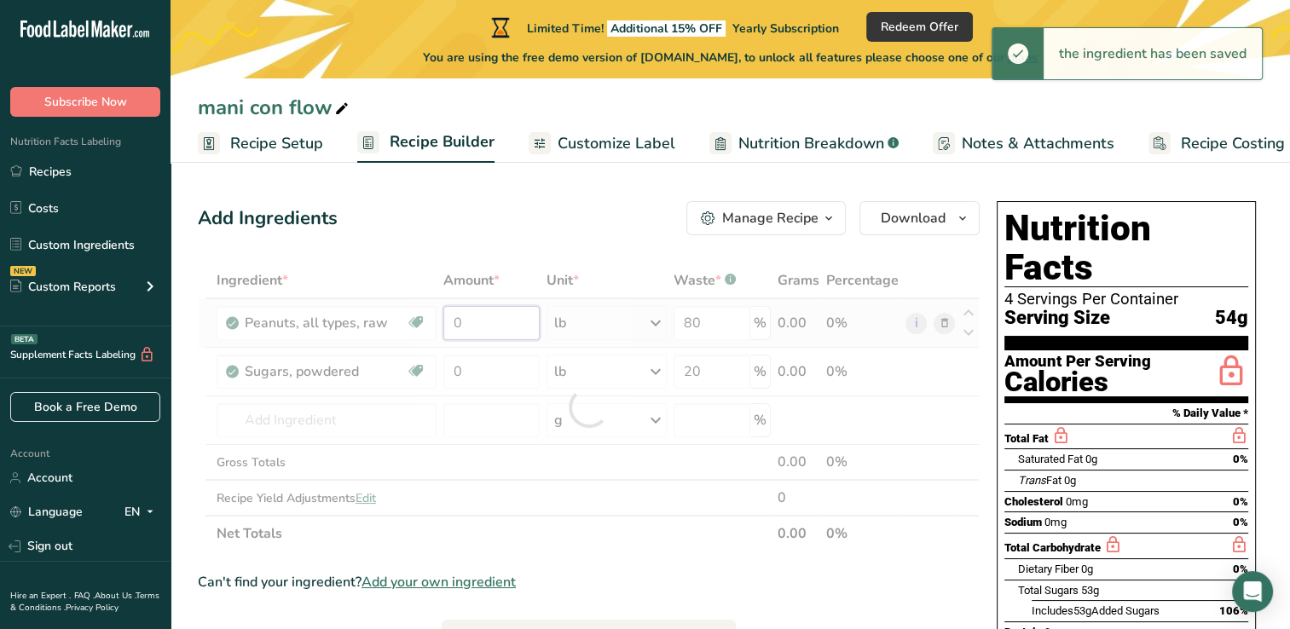
click at [481, 319] on div "Ingredient * Amount * Unit * Waste * .a-a{fill:#347362;}.b-a{fill:#fff;} Grams …" at bounding box center [589, 407] width 782 height 289
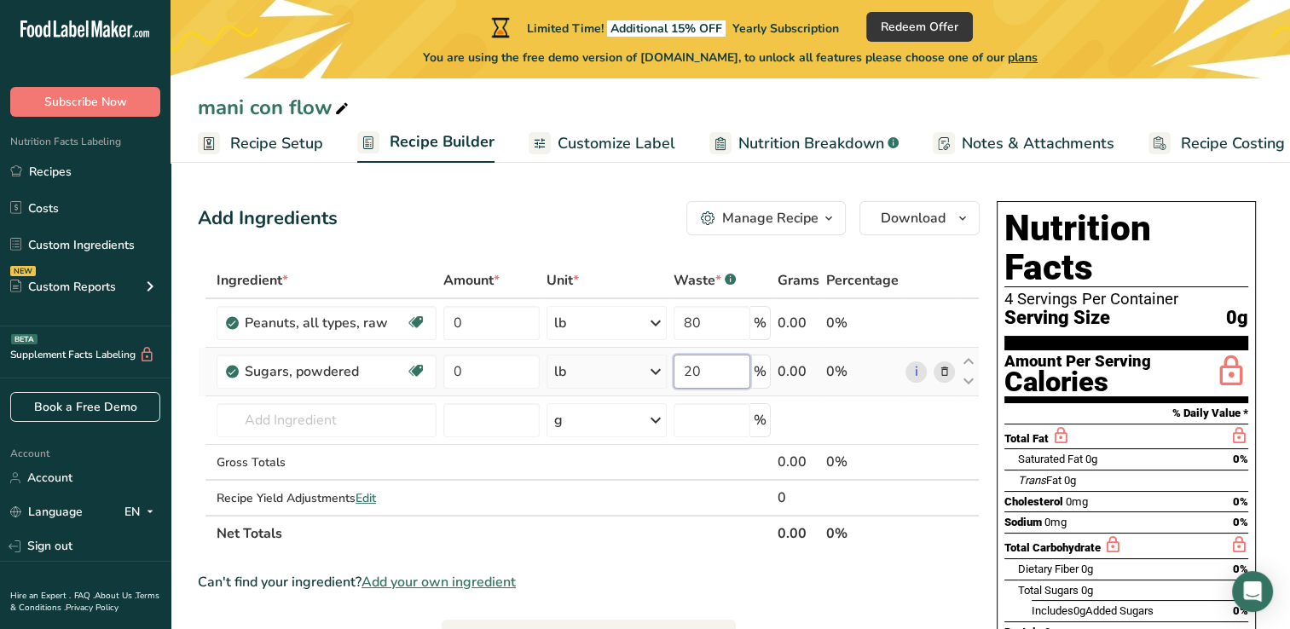
click at [706, 379] on div "Ingredient * Amount * Unit * Waste * .a-a{fill:#347362;}.b-a{fill:#fff;} Grams …" at bounding box center [589, 407] width 782 height 289
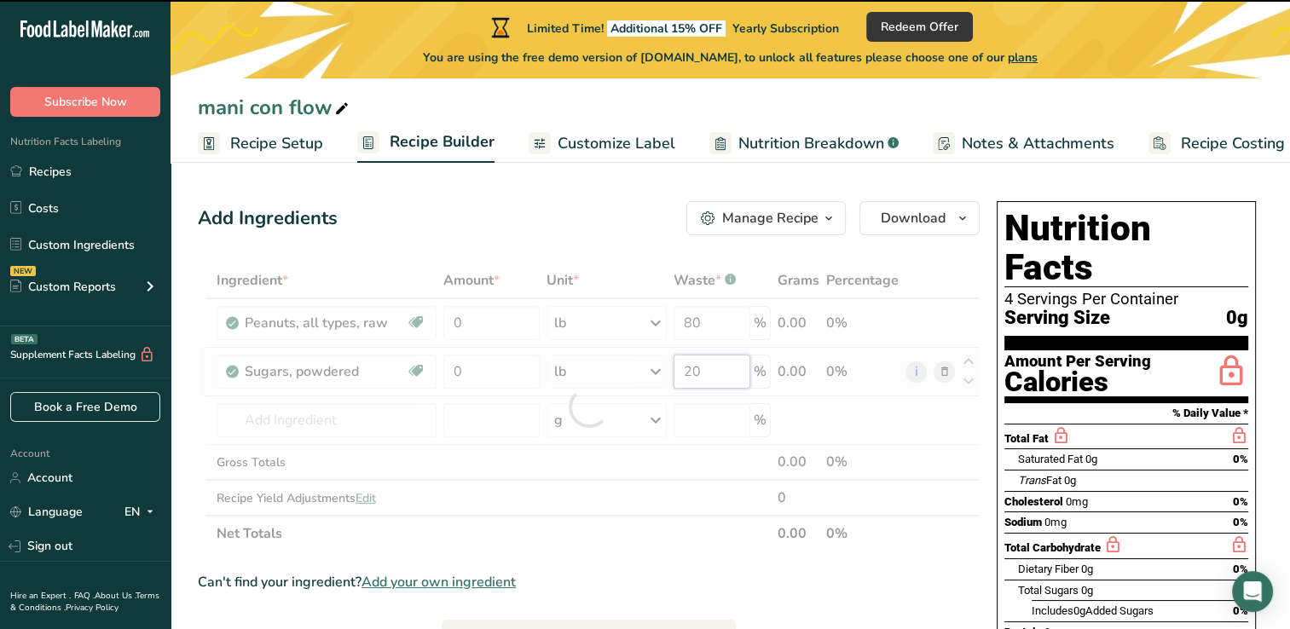
type input "2"
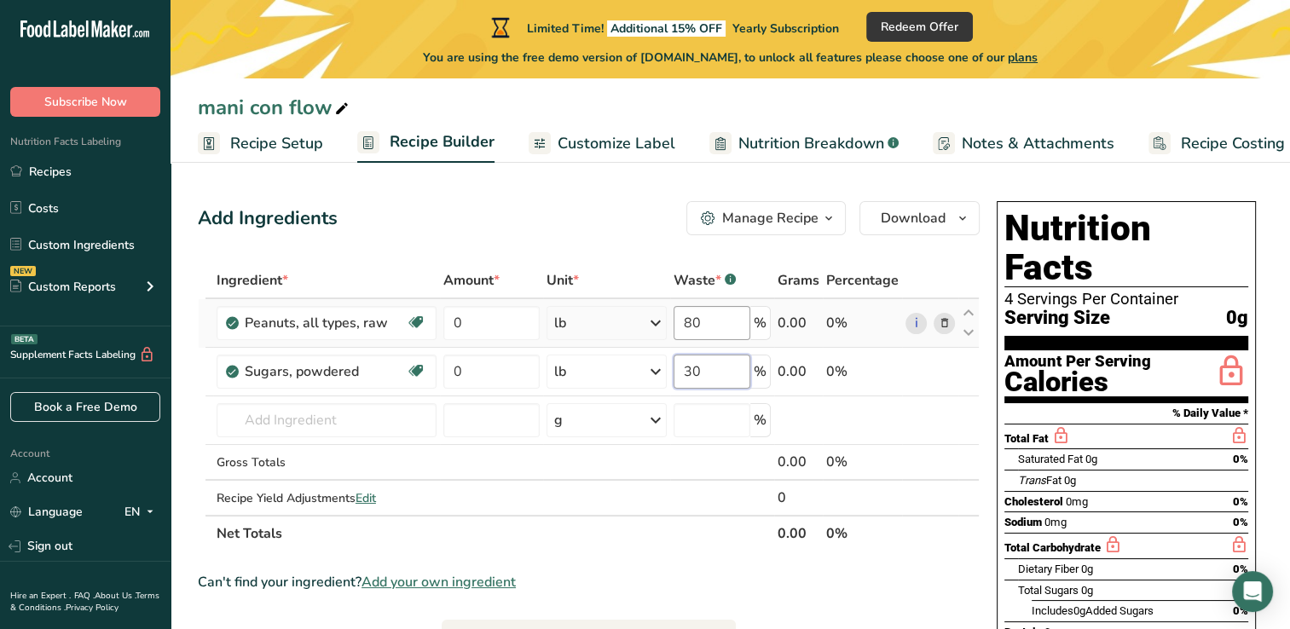
type input "30"
click at [706, 330] on div "Ingredient * Amount * Unit * Waste * .a-a{fill:#347362;}.b-a{fill:#fff;} Grams …" at bounding box center [589, 407] width 782 height 289
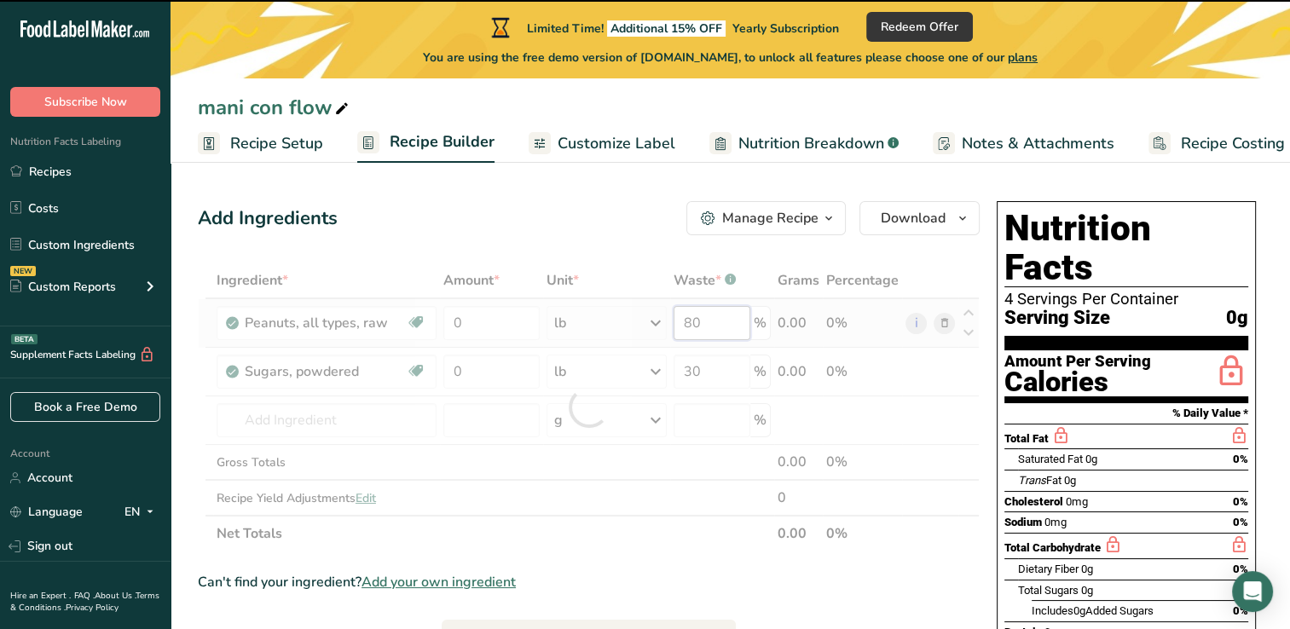
type input "8"
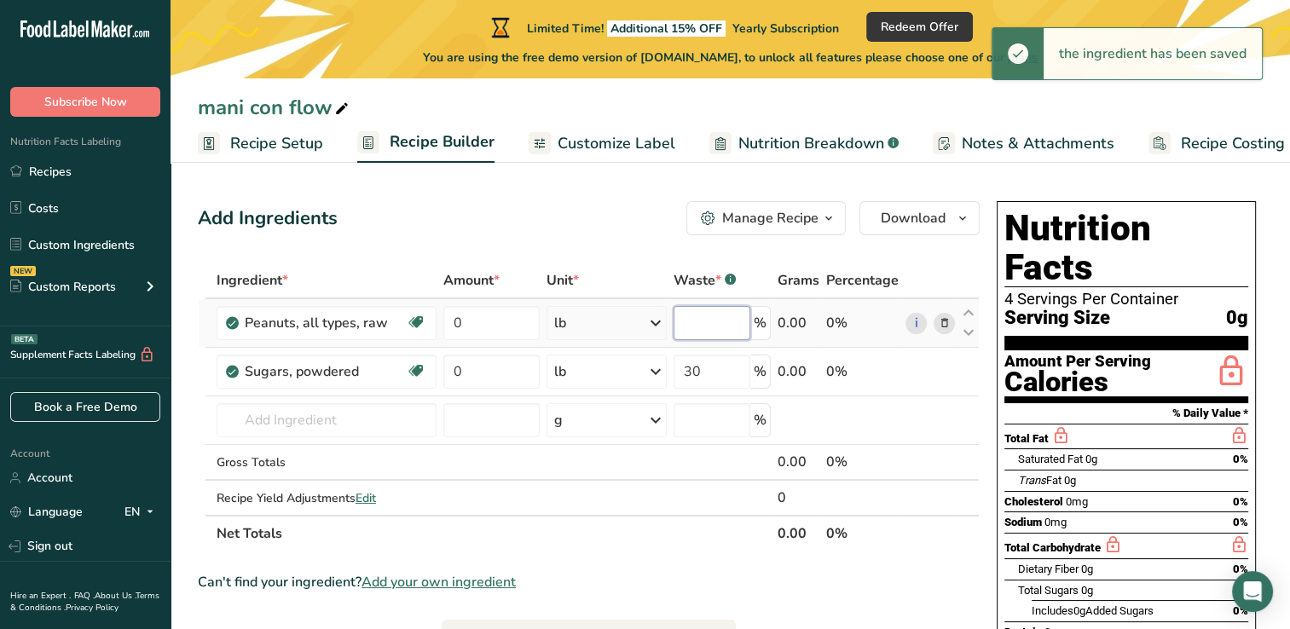
type input "7"
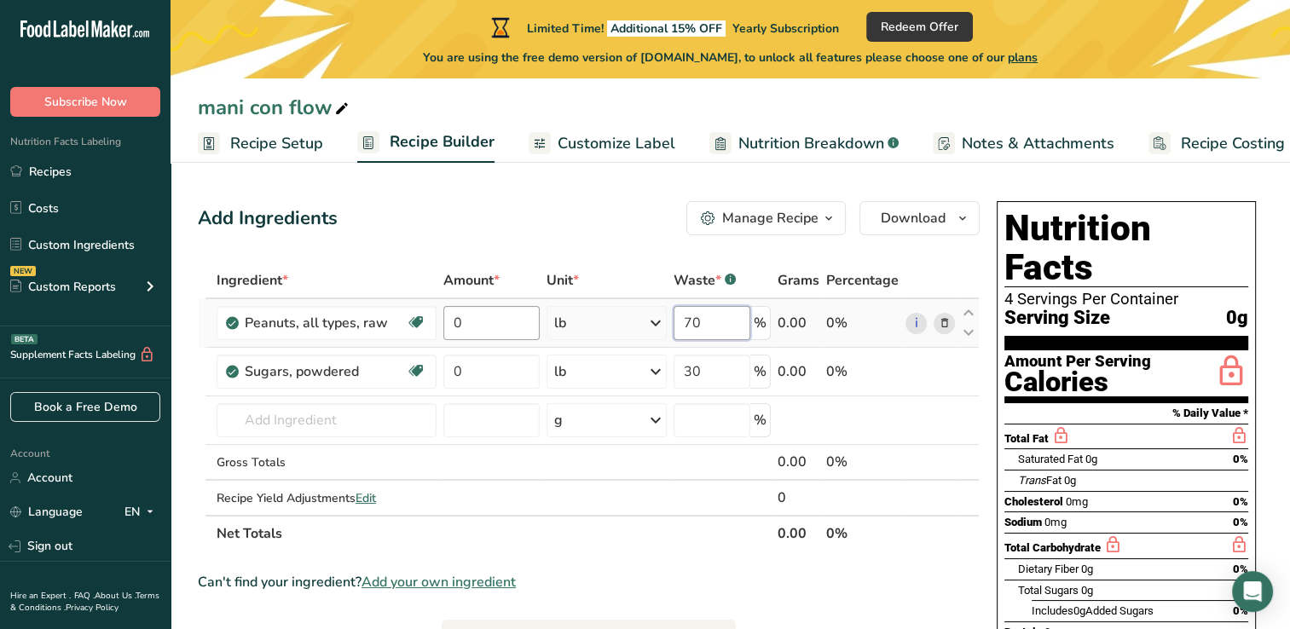
type input "70"
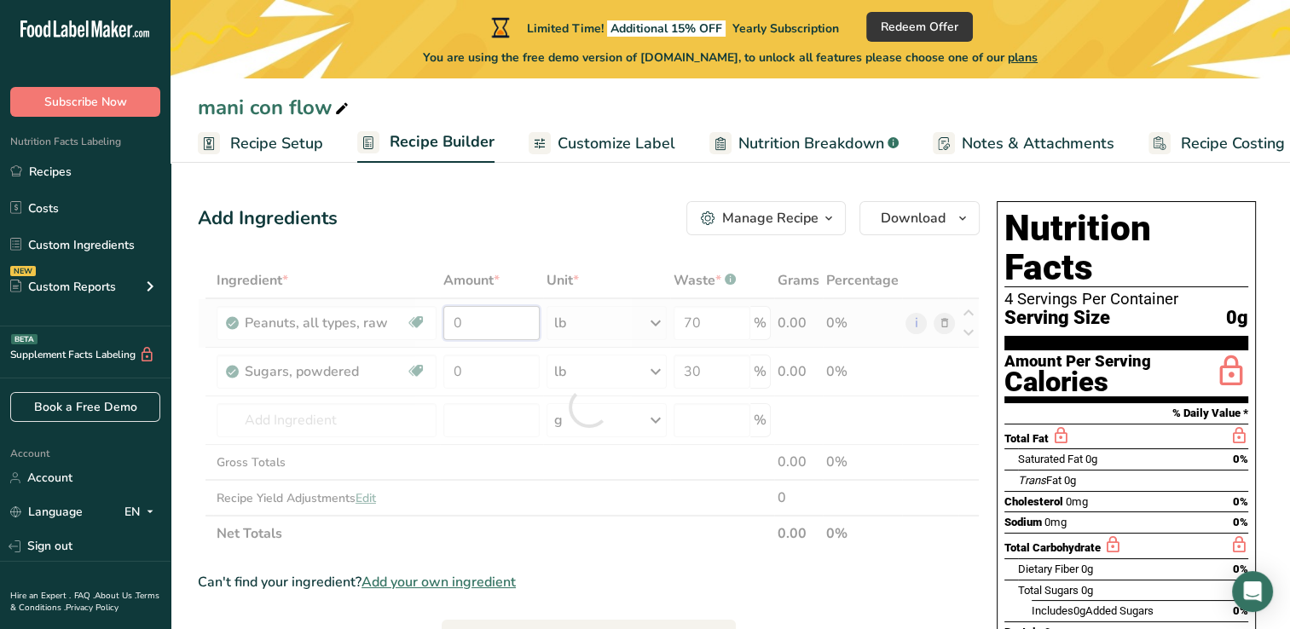
click at [488, 326] on div "Ingredient * Amount * Unit * Waste * .a-a{fill:#347362;}.b-a{fill:#fff;} Grams …" at bounding box center [589, 407] width 782 height 289
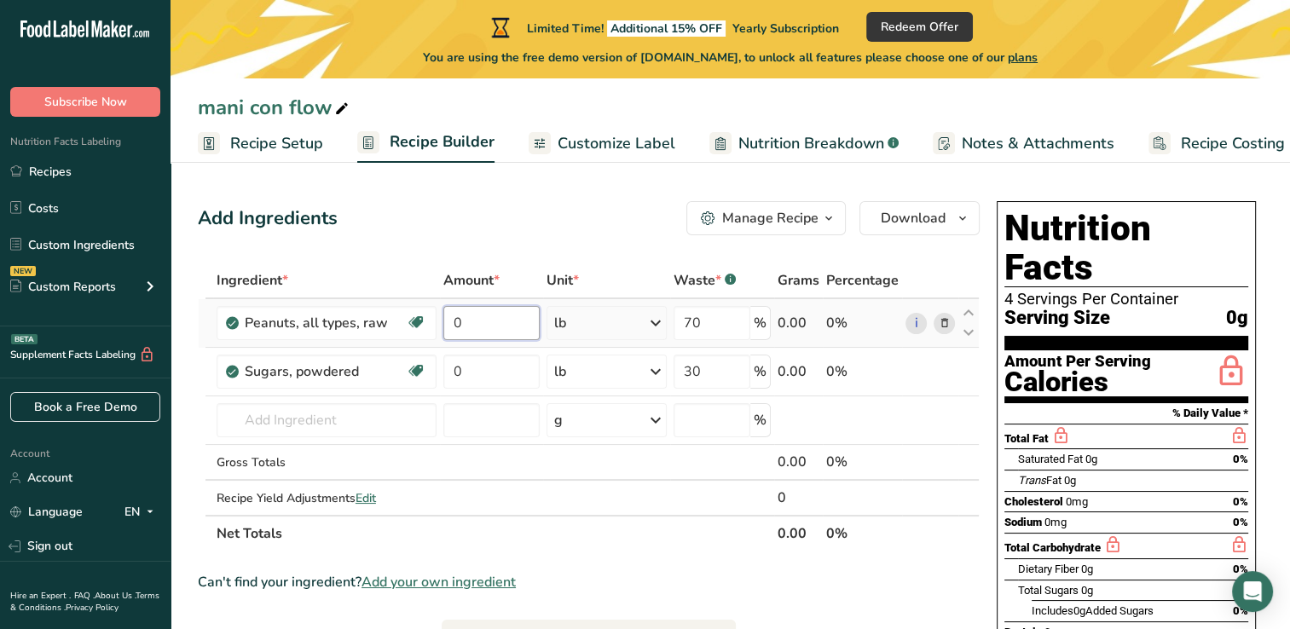
click at [488, 326] on input "0" at bounding box center [490, 323] width 95 height 34
type input "2"
type input "0"
click at [482, 377] on div "Ingredient * Amount * Unit * Waste * .a-a{fill:#347362;}.b-a{fill:#fff;} Grams …" at bounding box center [589, 407] width 782 height 289
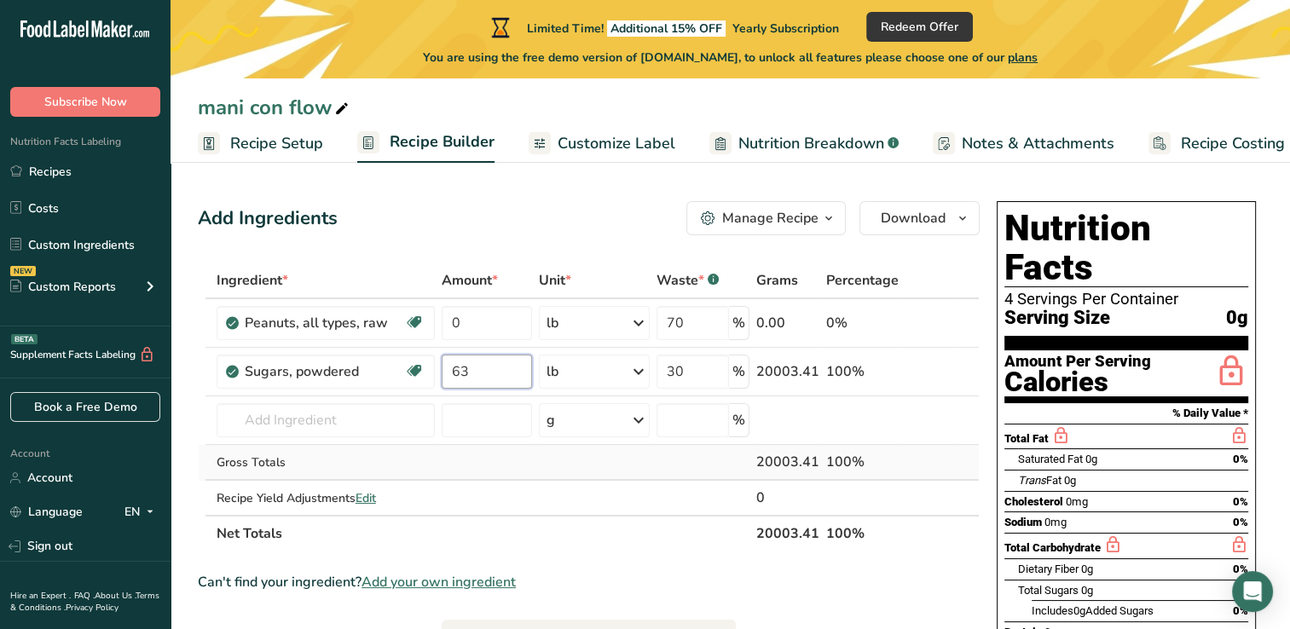
type input "63"
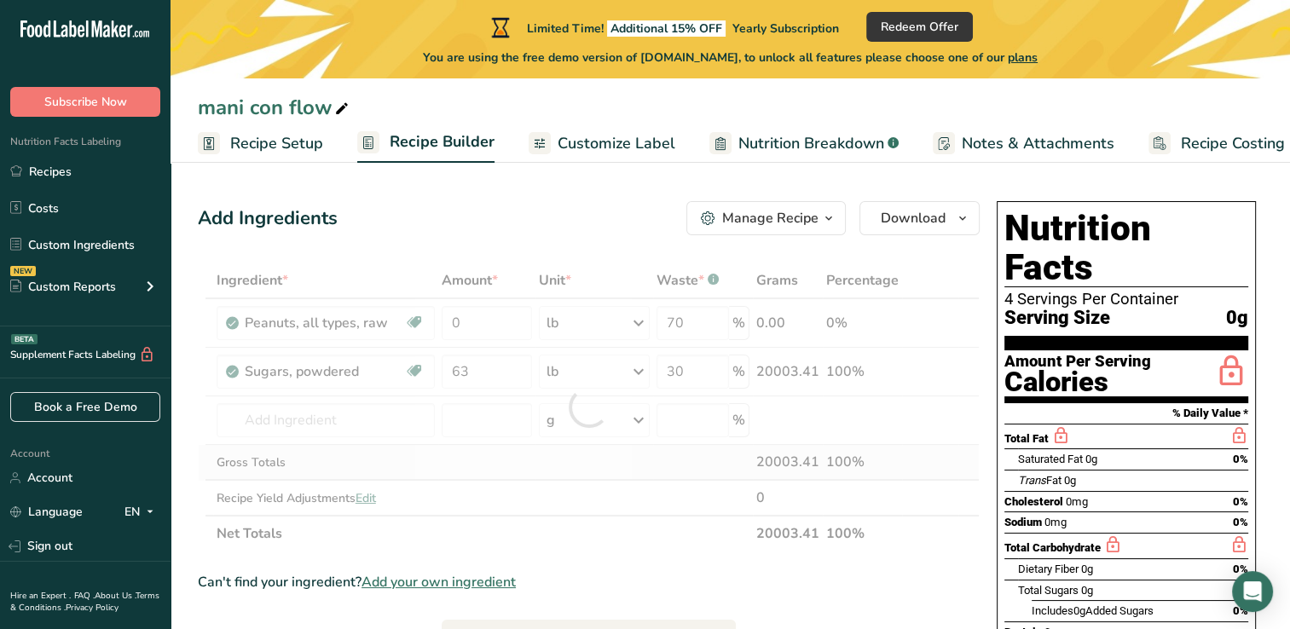
click at [524, 466] on div "Ingredient * Amount * Unit * Waste * .a-a{fill:#347362;}.b-a{fill:#fff;} Grams …" at bounding box center [589, 407] width 782 height 289
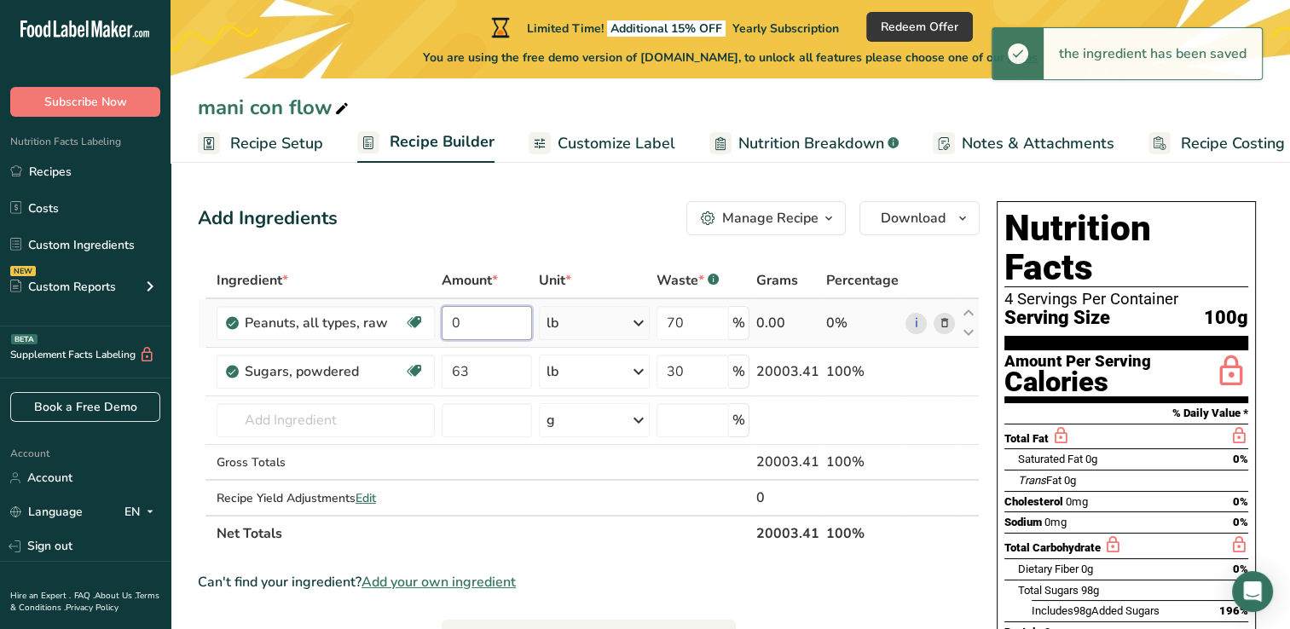
click at [474, 322] on input "0" at bounding box center [487, 323] width 91 height 34
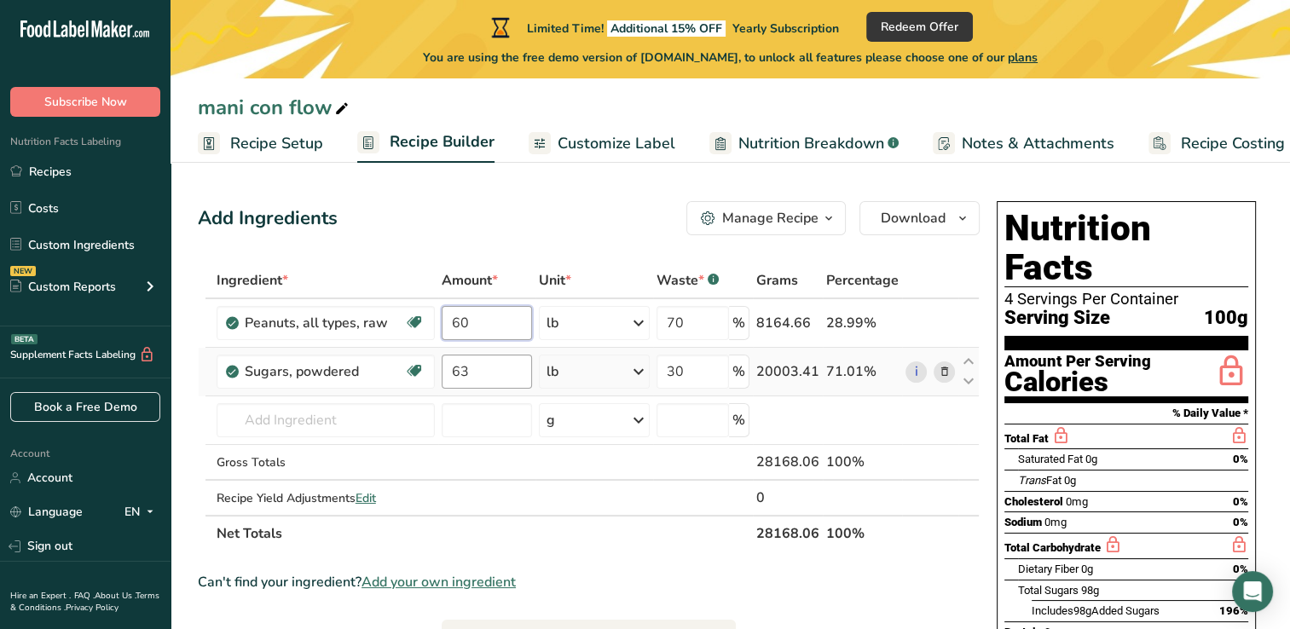
type input "60"
click at [486, 371] on div "Ingredient * Amount * Unit * Waste * .a-a{fill:#347362;}.b-a{fill:#fff;} Grams …" at bounding box center [589, 407] width 782 height 289
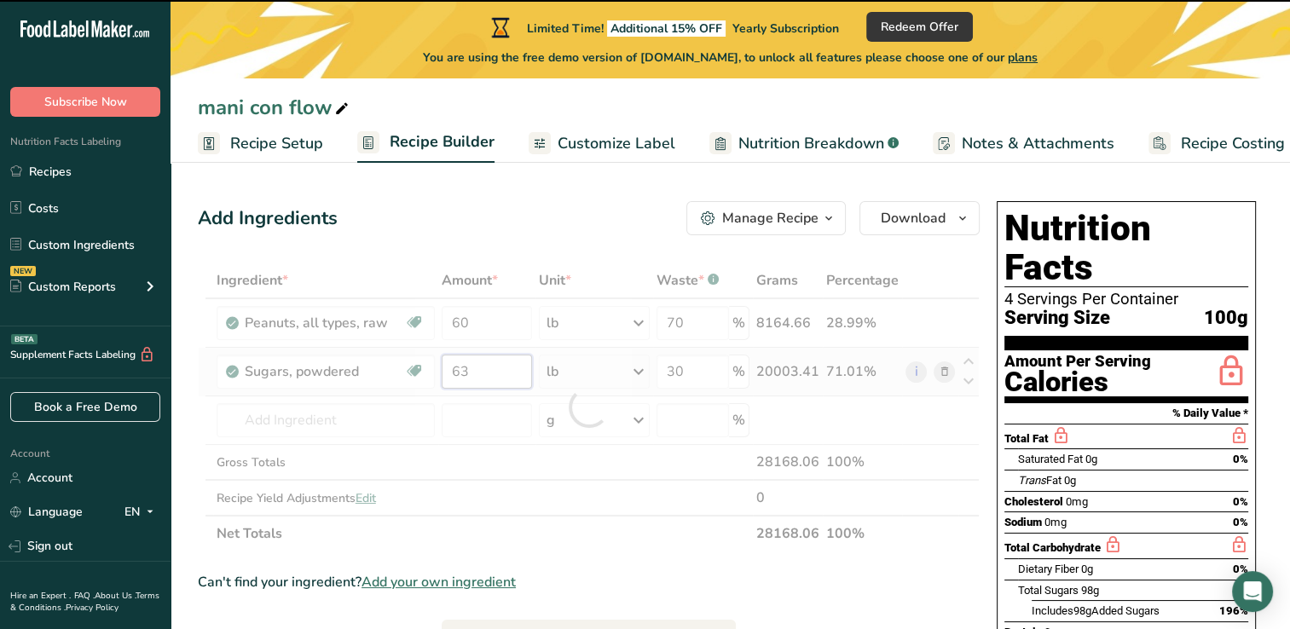
type input "6"
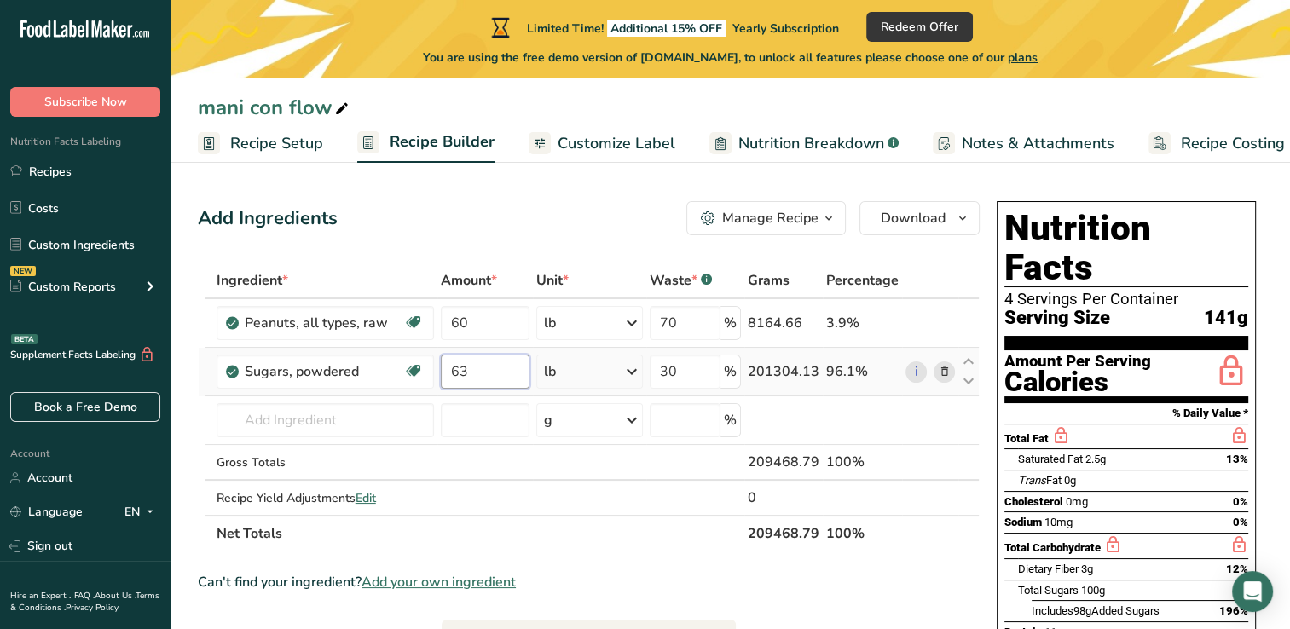
type input "6"
type input "40"
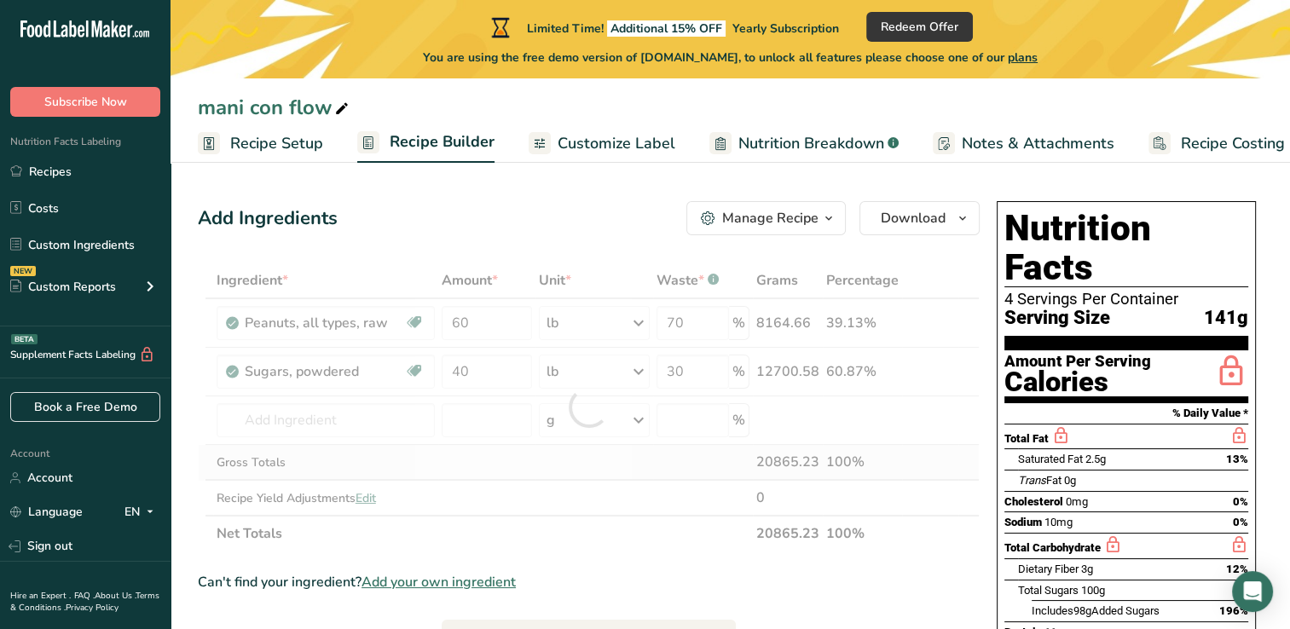
click at [497, 456] on div "Ingredient * Amount * Unit * Waste * .a-a{fill:#347362;}.b-a{fill:#fff;} Grams …" at bounding box center [589, 407] width 782 height 289
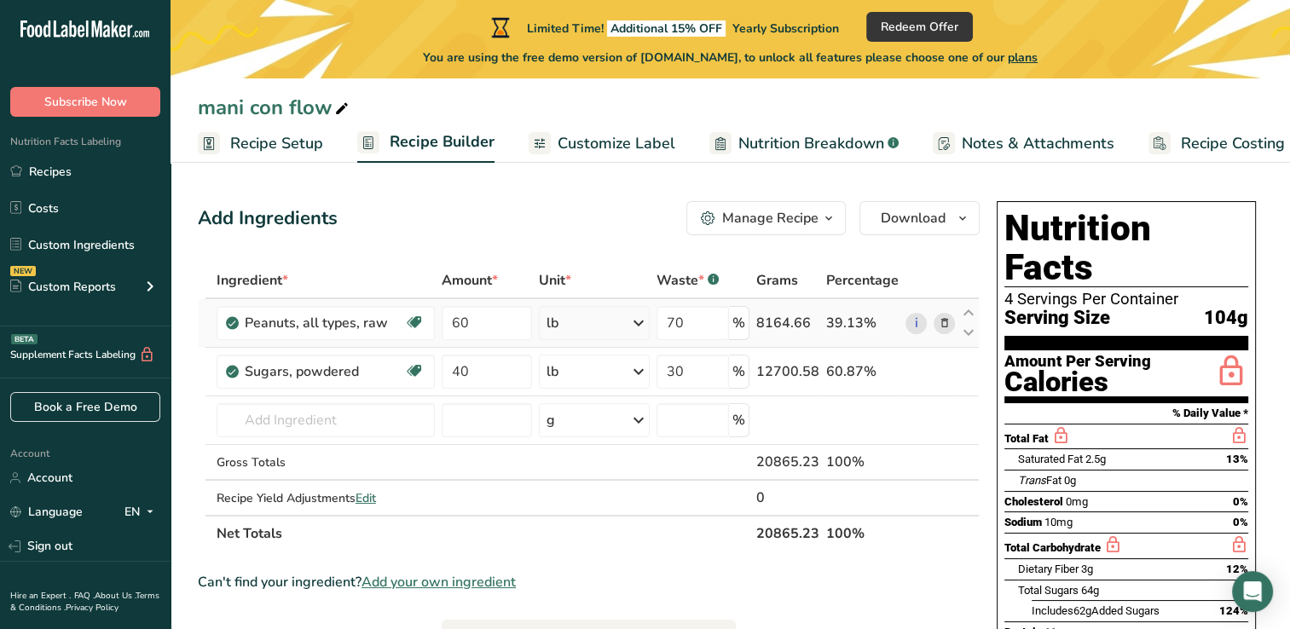
click at [638, 315] on icon at bounding box center [638, 323] width 20 height 31
click at [603, 465] on div "g" at bounding box center [620, 463] width 143 height 25
click at [648, 369] on icon at bounding box center [638, 371] width 20 height 31
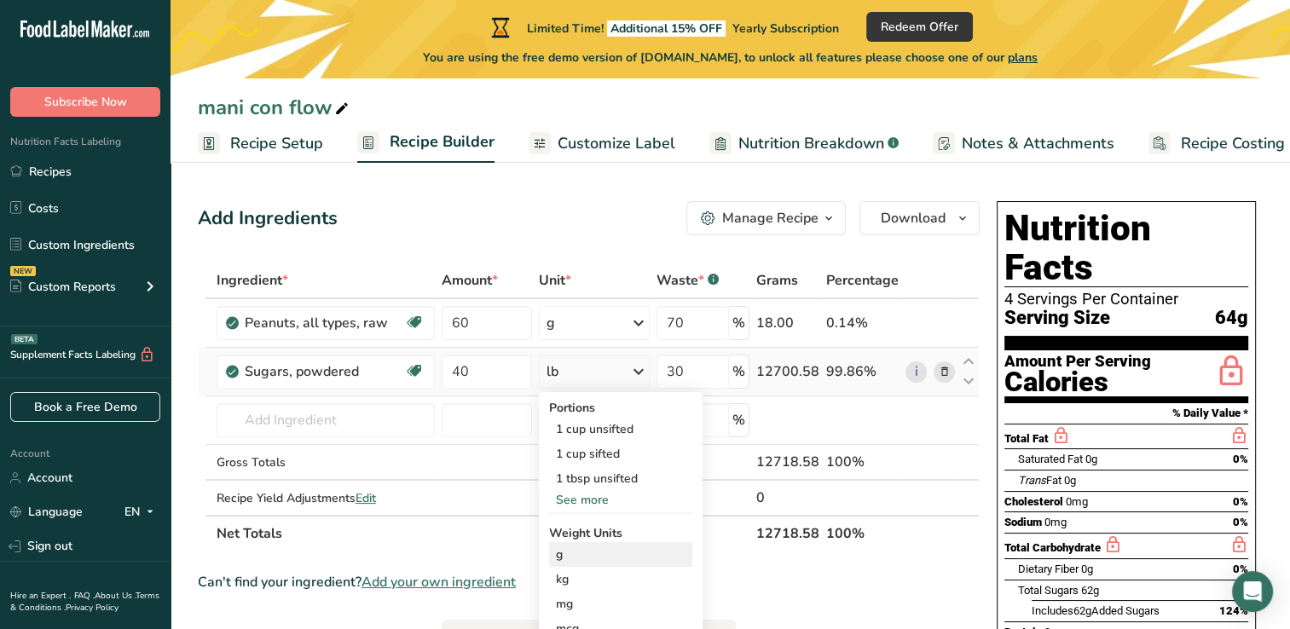
click at [580, 558] on div "g" at bounding box center [620, 554] width 143 height 25
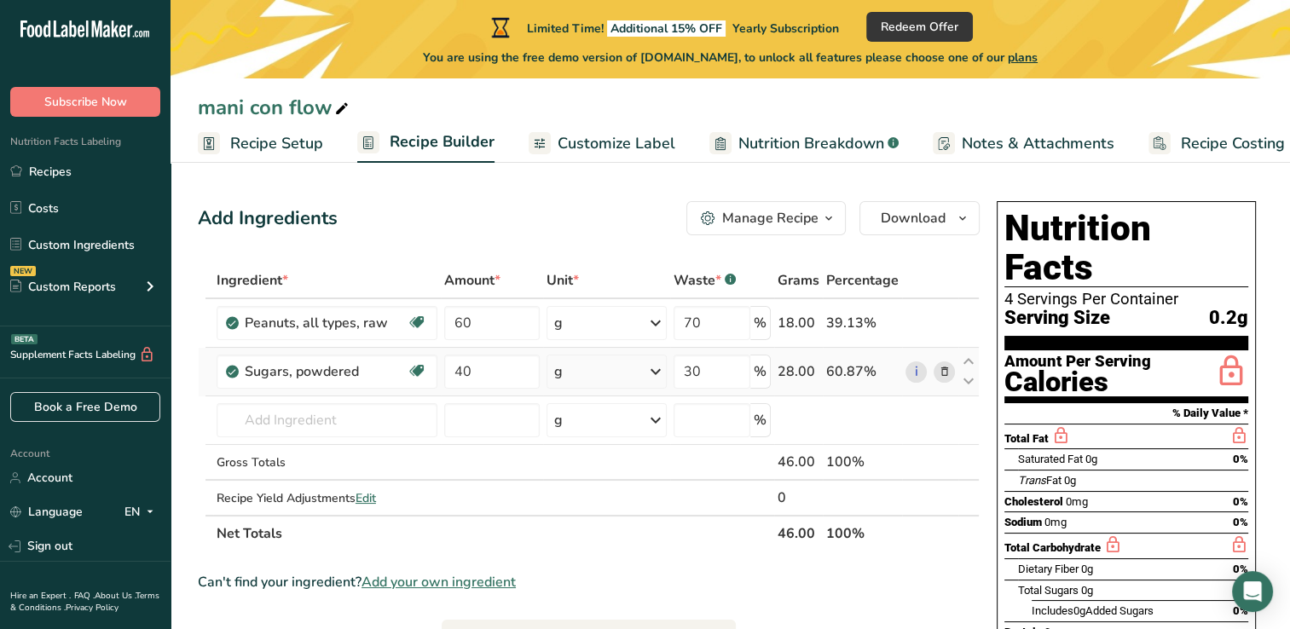
click at [655, 370] on icon at bounding box center [655, 371] width 20 height 31
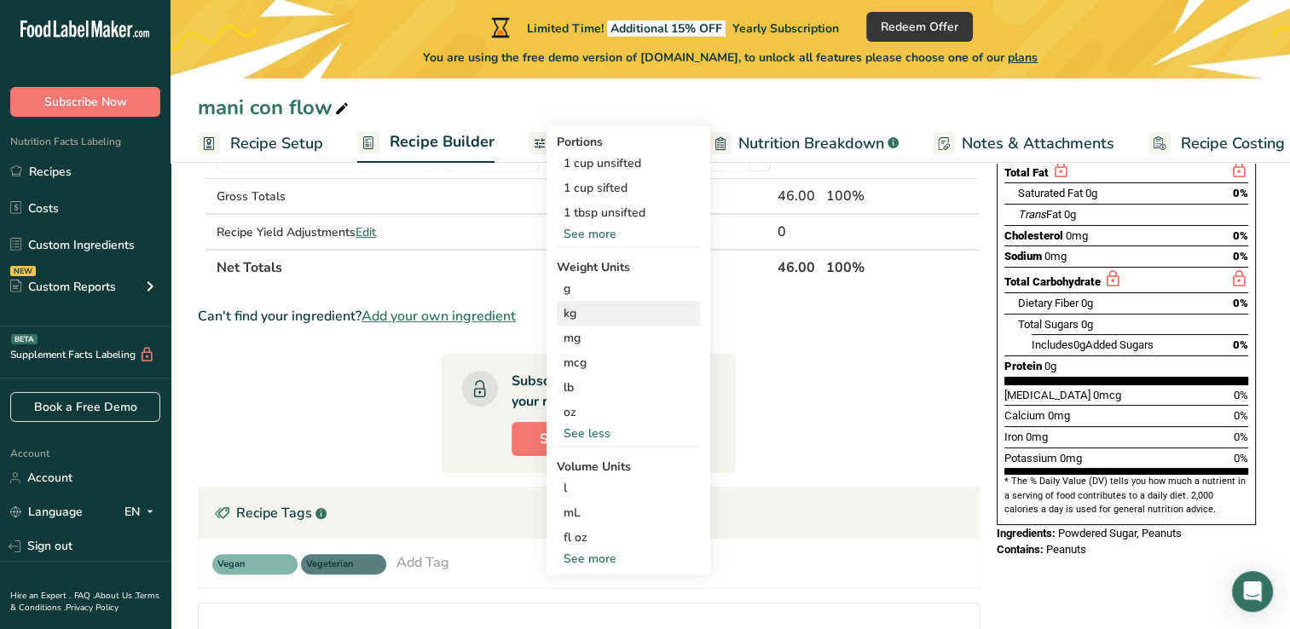
scroll to position [268, 0]
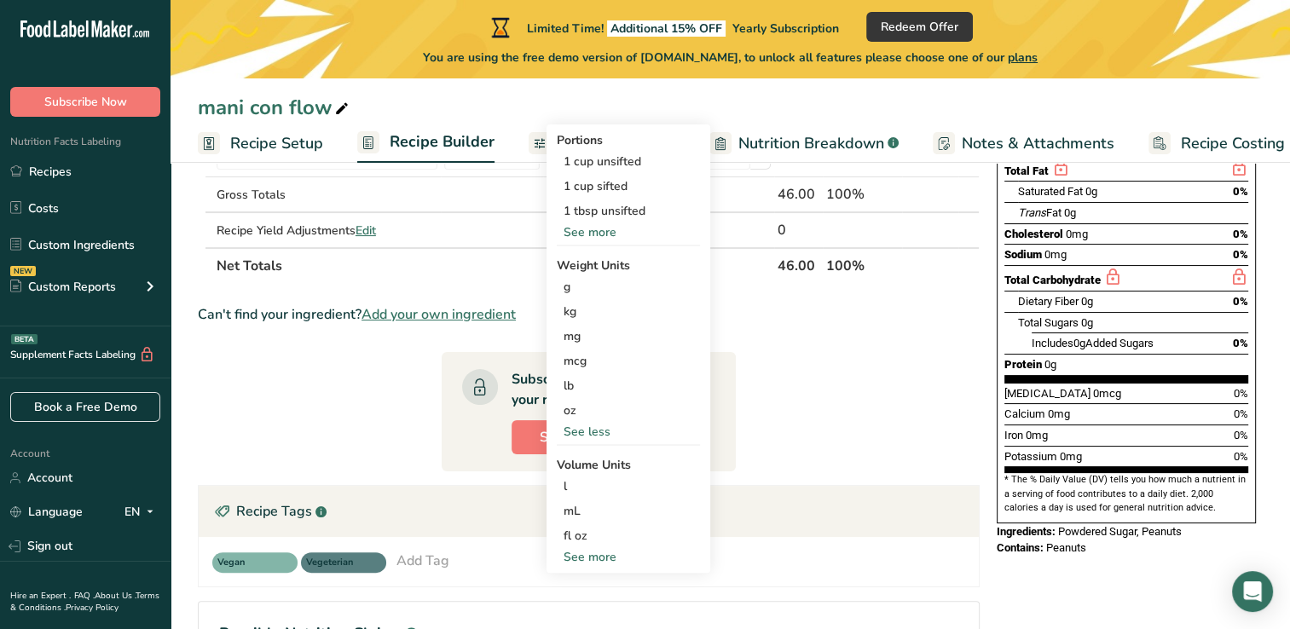
click at [590, 434] on div "See less" at bounding box center [628, 432] width 143 height 18
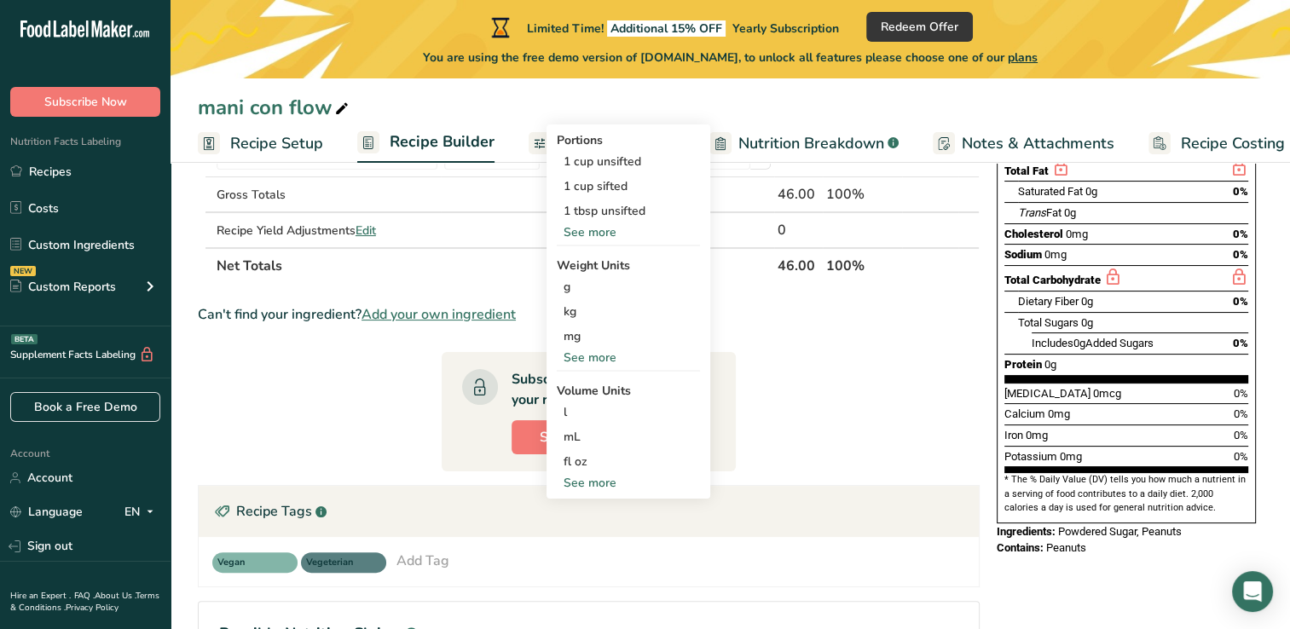
click at [590, 352] on div "See more" at bounding box center [628, 358] width 143 height 18
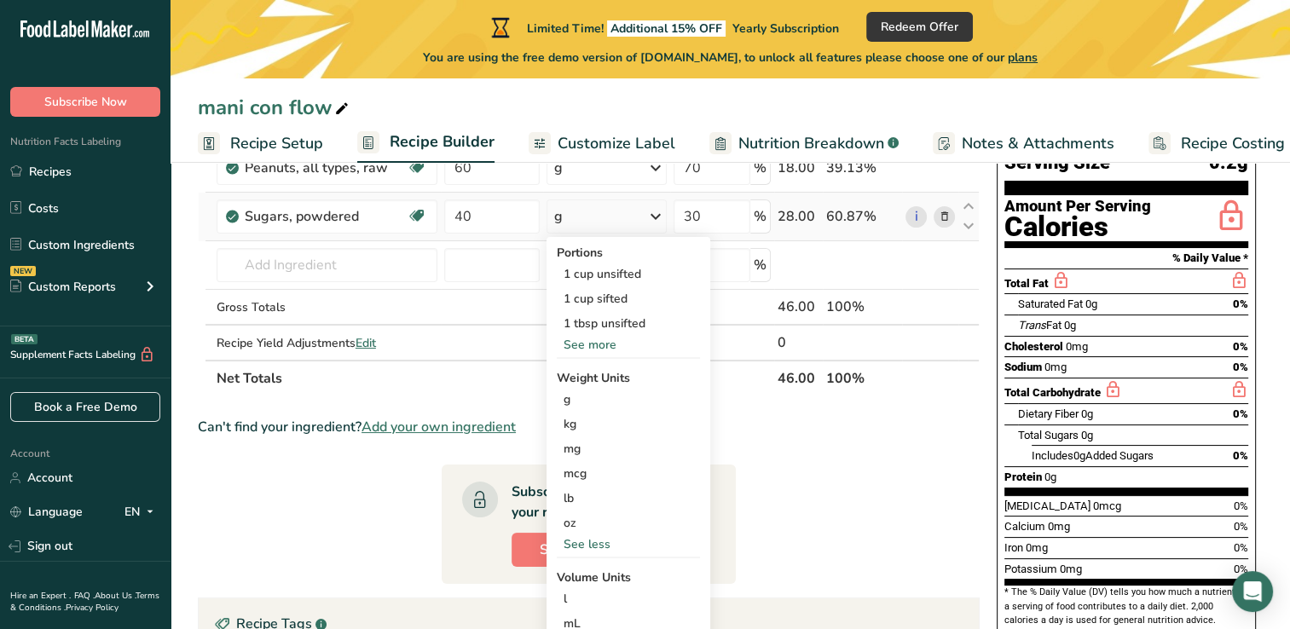
scroll to position [153, 0]
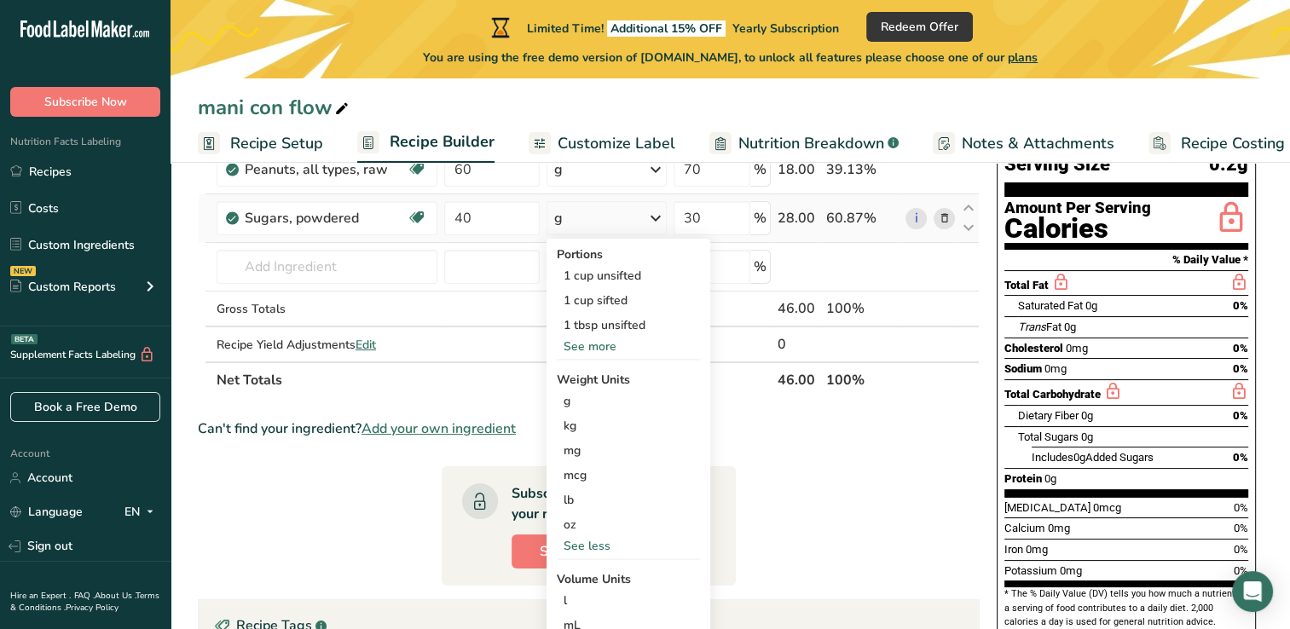
click at [590, 352] on div "See more" at bounding box center [628, 347] width 143 height 18
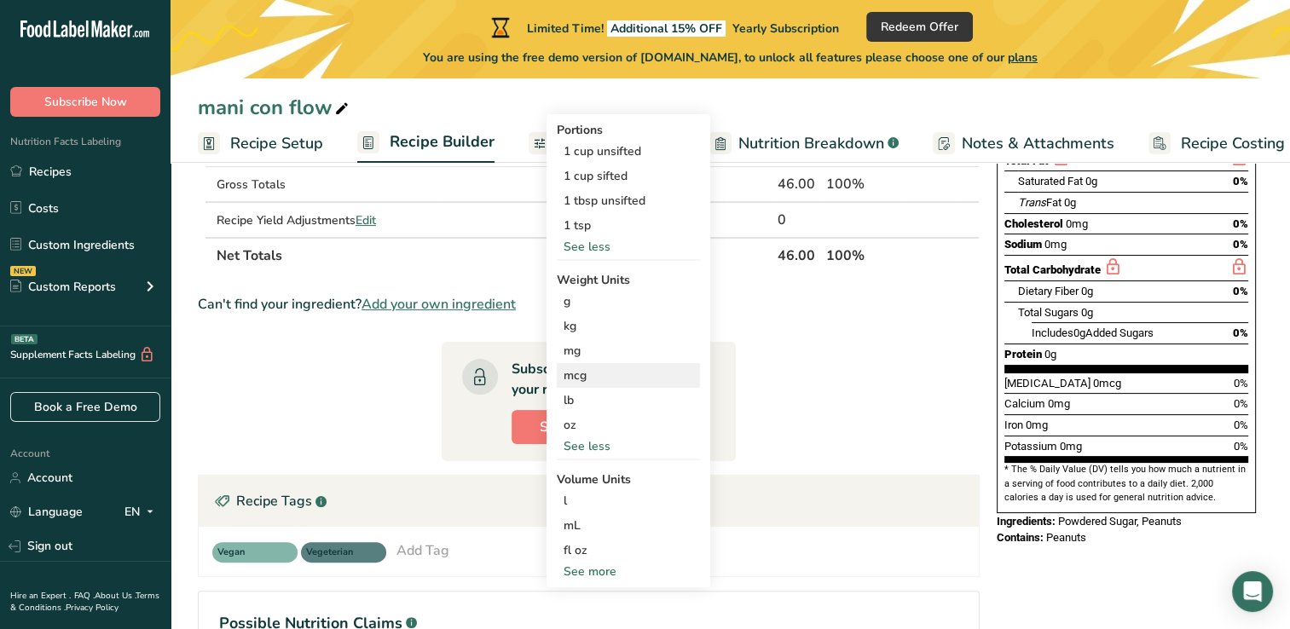
scroll to position [283, 0]
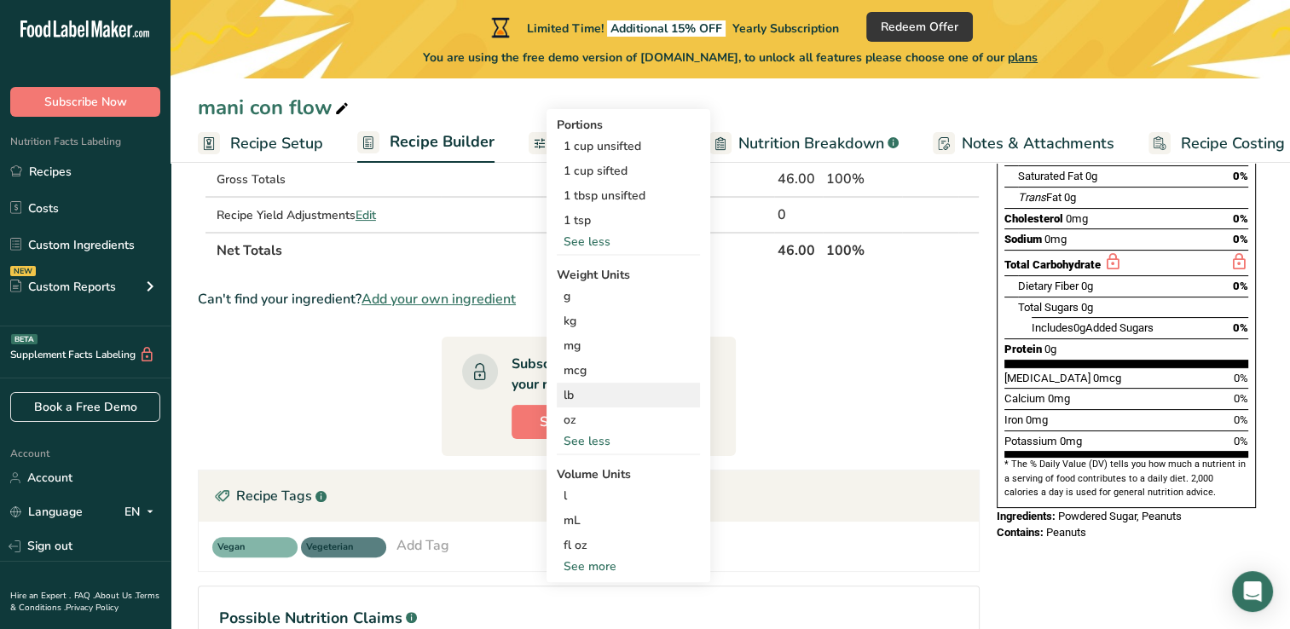
click at [573, 395] on div "lb" at bounding box center [628, 395] width 143 height 25
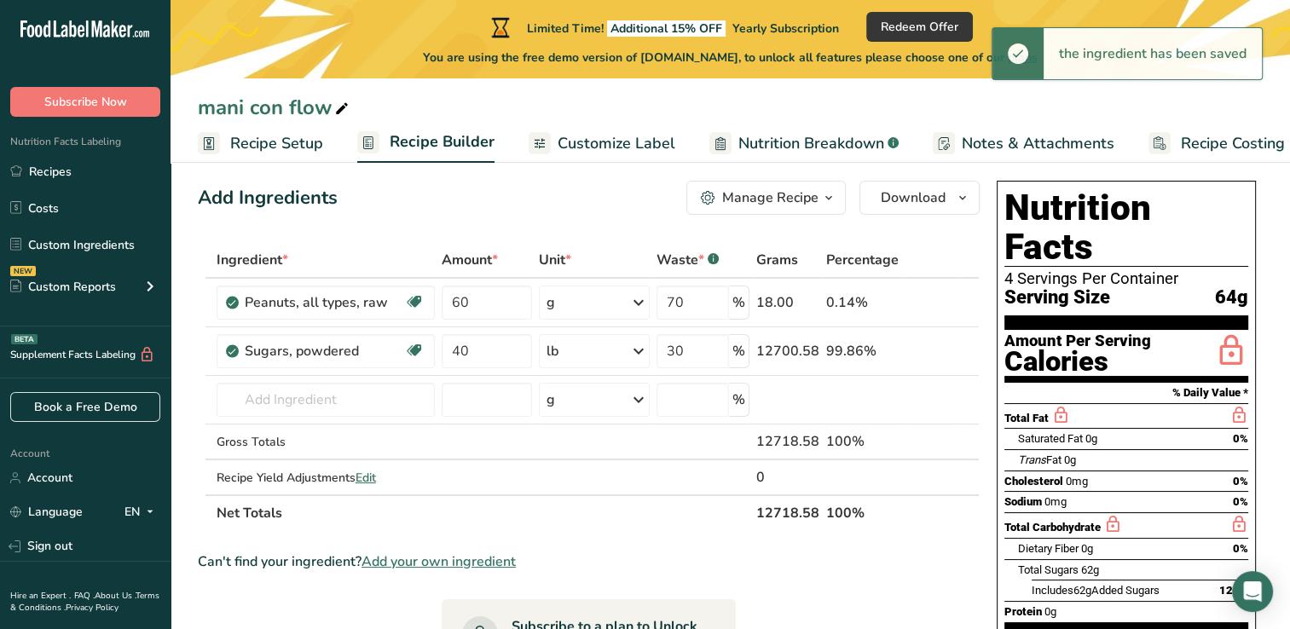
scroll to position [16, 0]
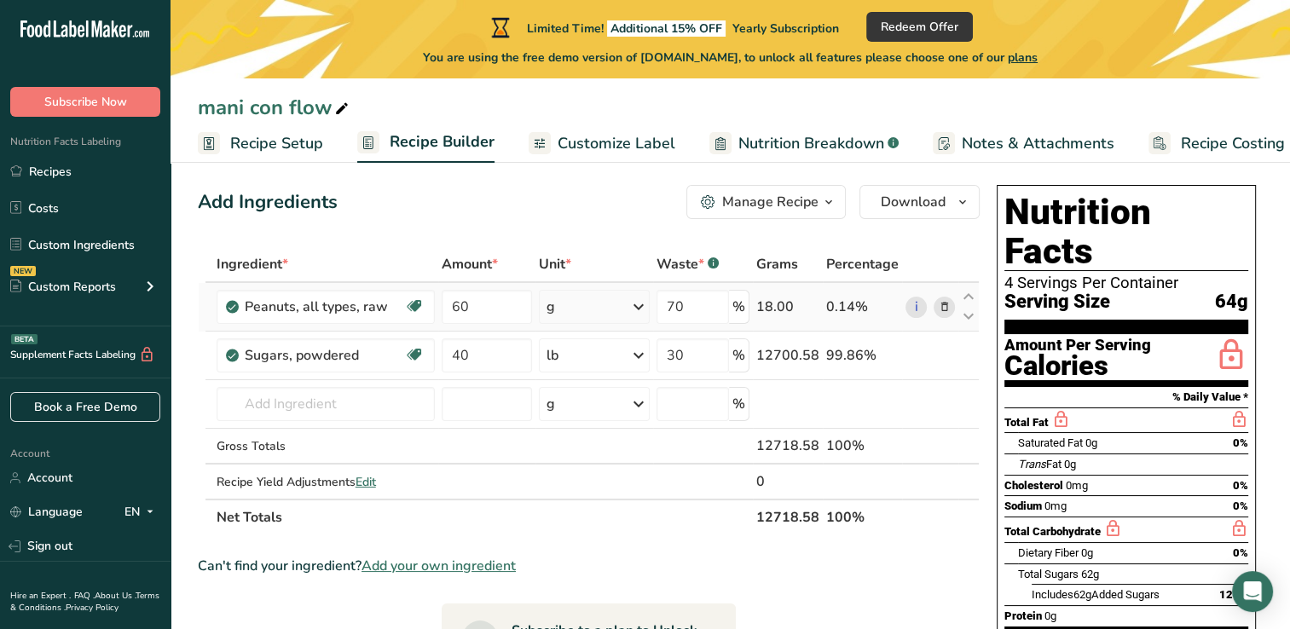
click at [640, 309] on icon at bounding box center [638, 307] width 20 height 31
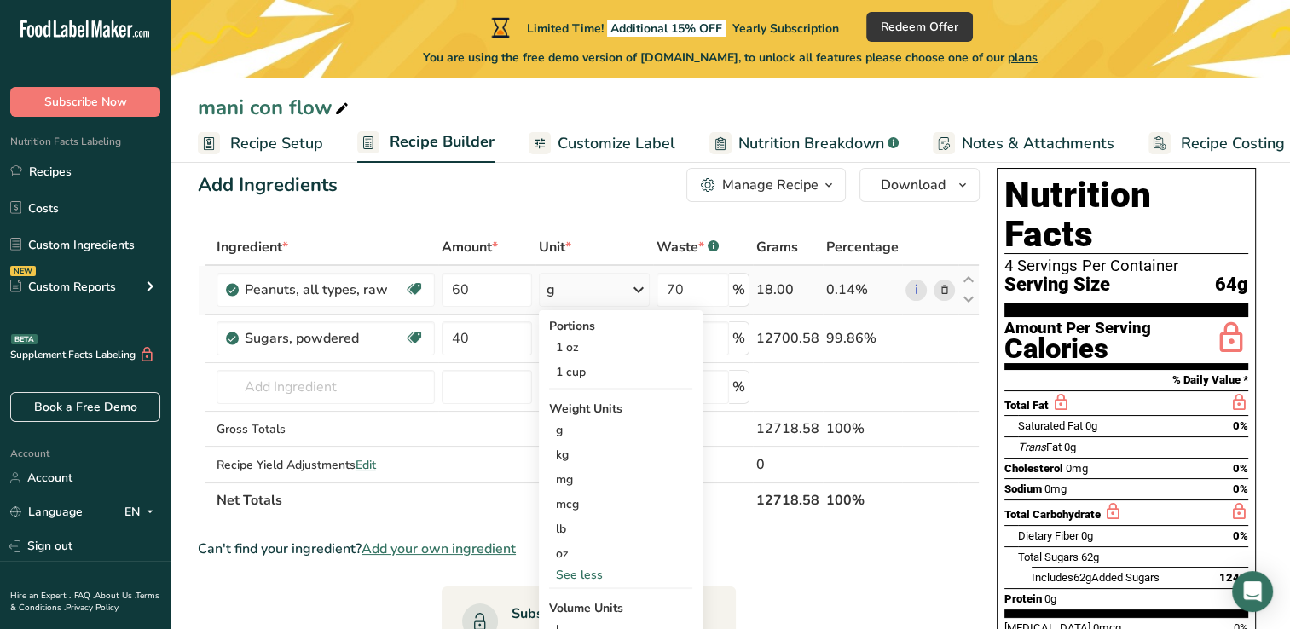
scroll to position [0, 0]
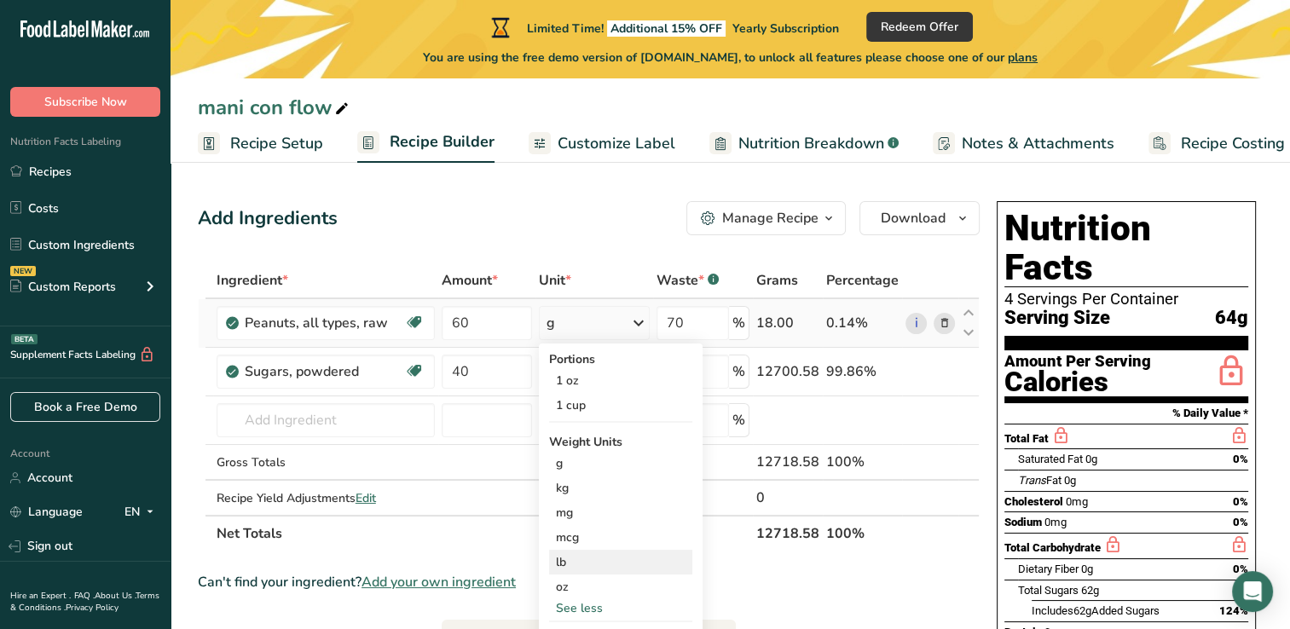
click at [559, 557] on div "lb" at bounding box center [620, 562] width 143 height 25
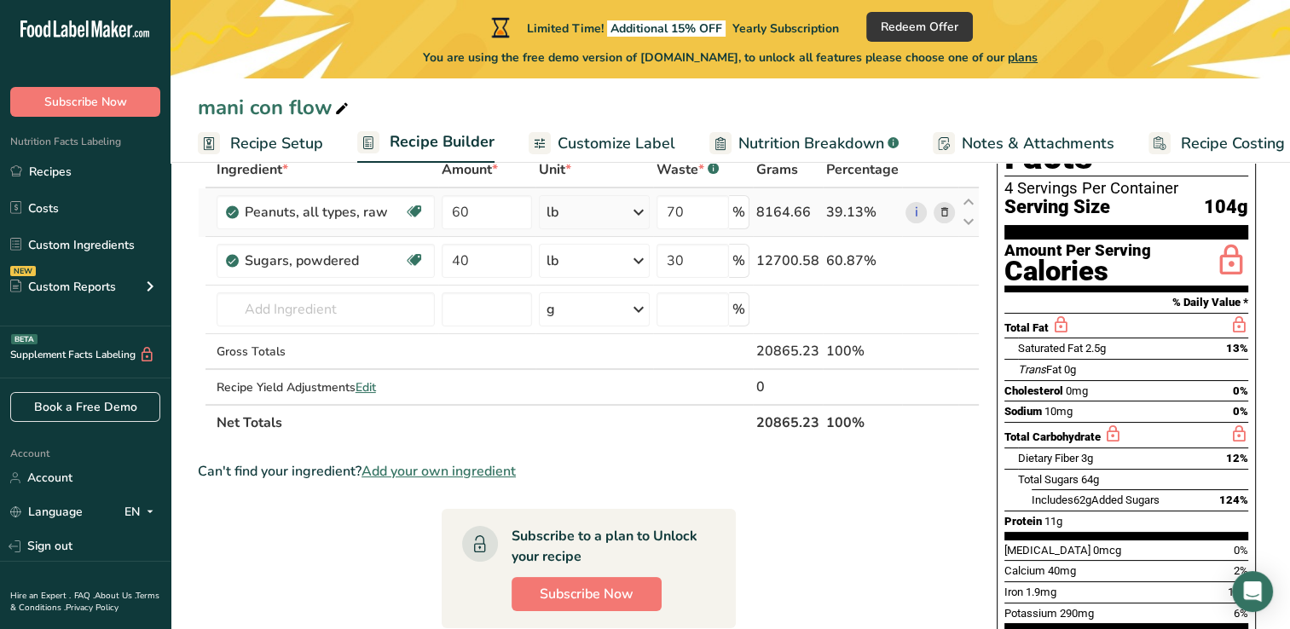
scroll to position [112, 0]
click at [690, 216] on input "70" at bounding box center [692, 211] width 72 height 34
type input "7"
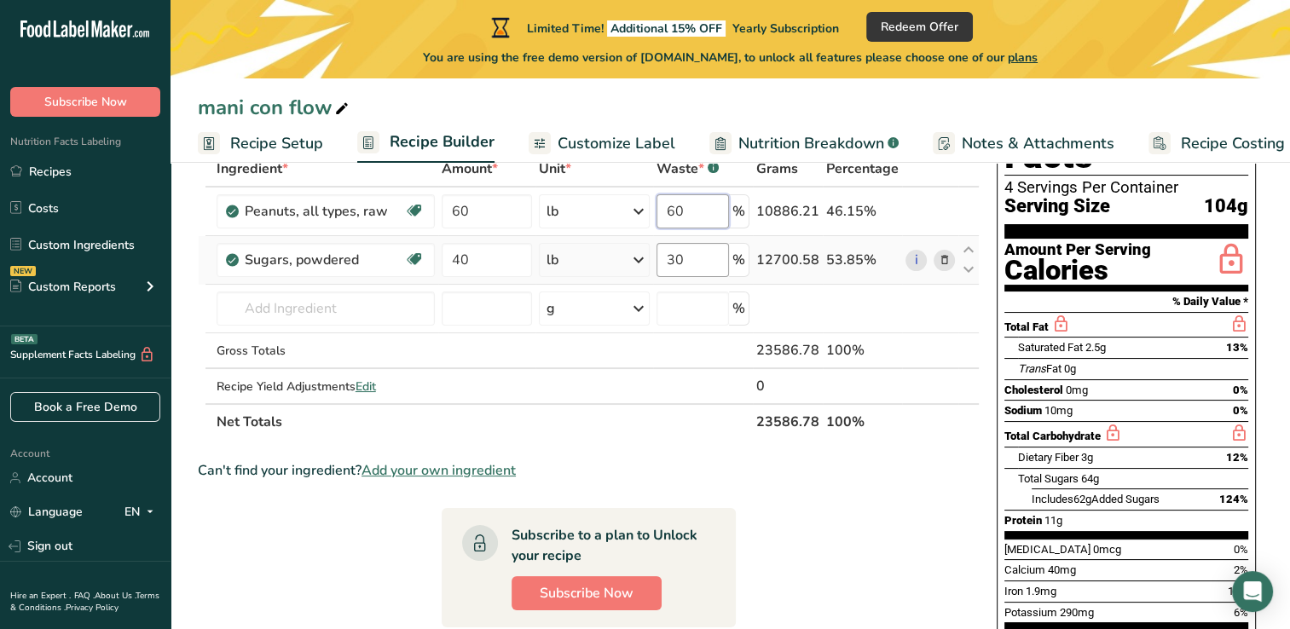
type input "60"
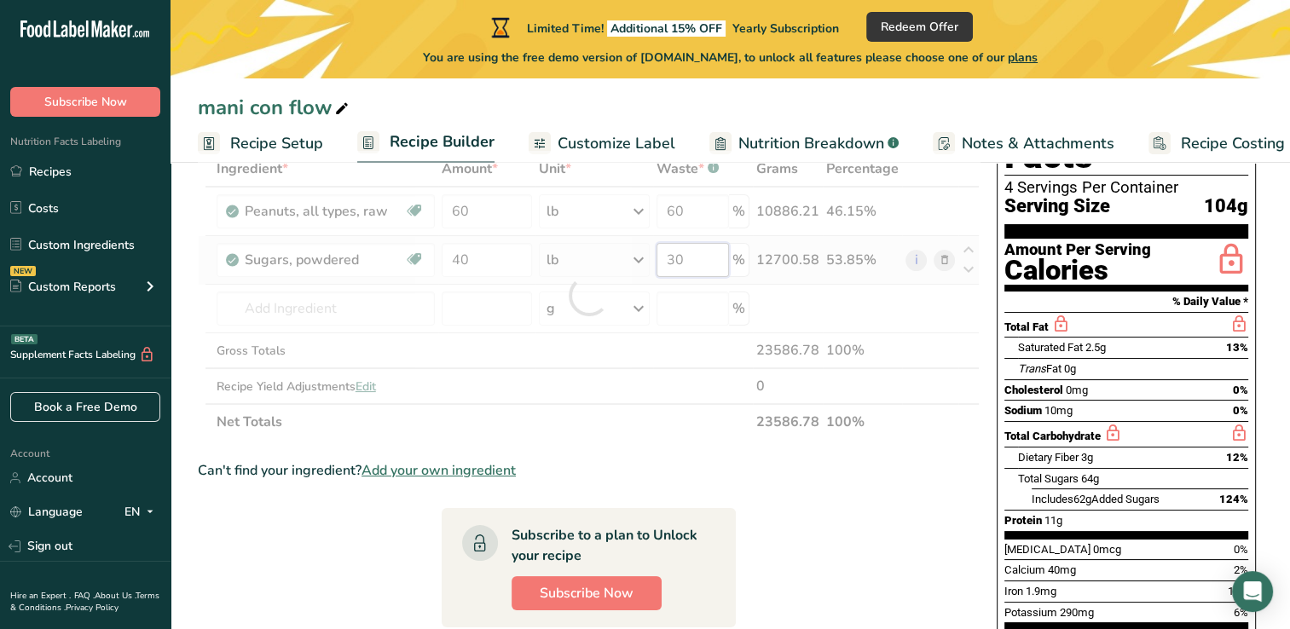
click at [694, 263] on div "Ingredient * Amount * Unit * Waste * .a-a{fill:#347362;}.b-a{fill:#fff;} Grams …" at bounding box center [589, 295] width 782 height 289
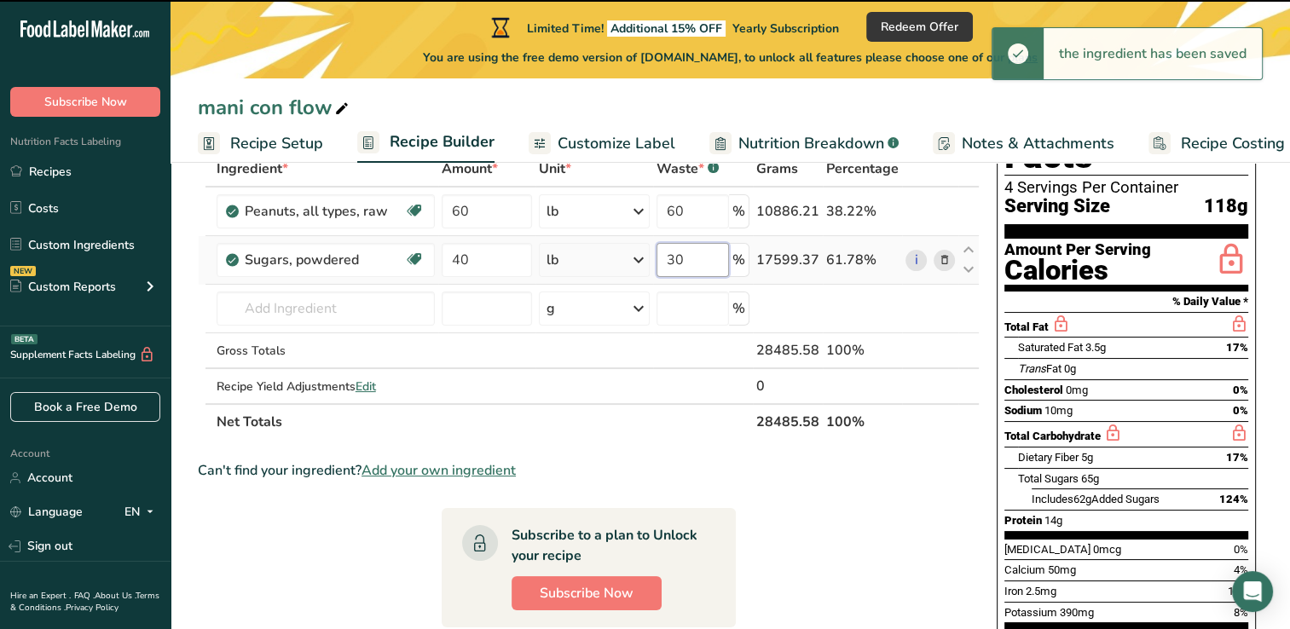
type input "3"
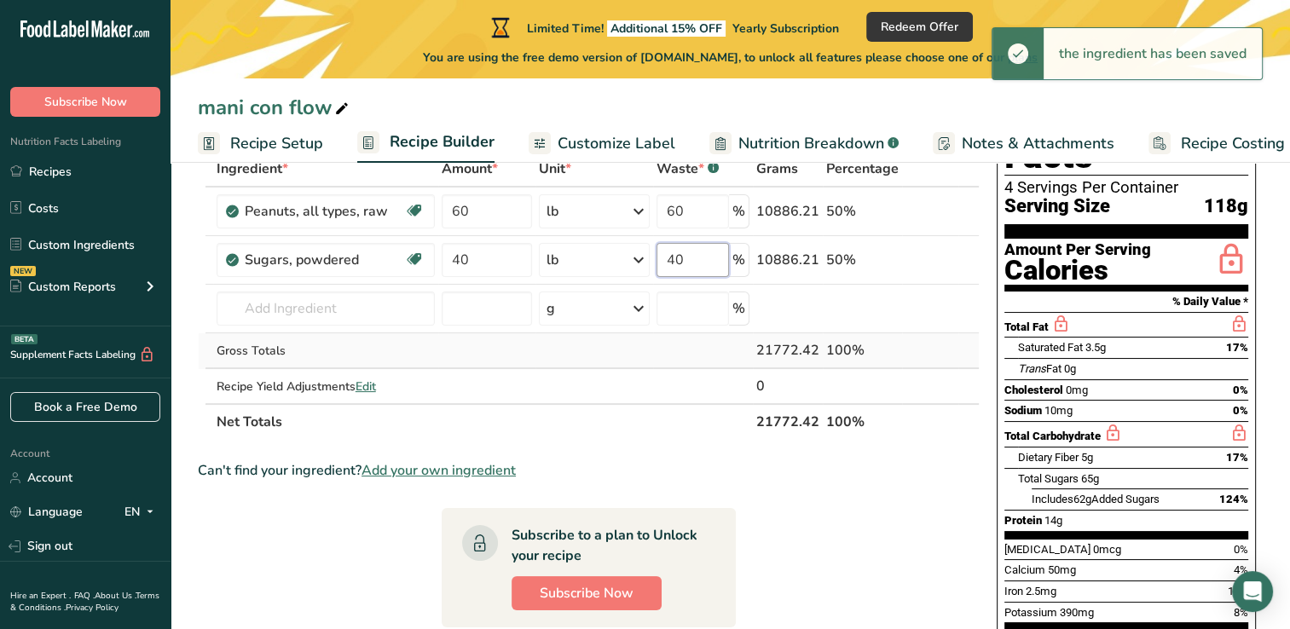
type input "40"
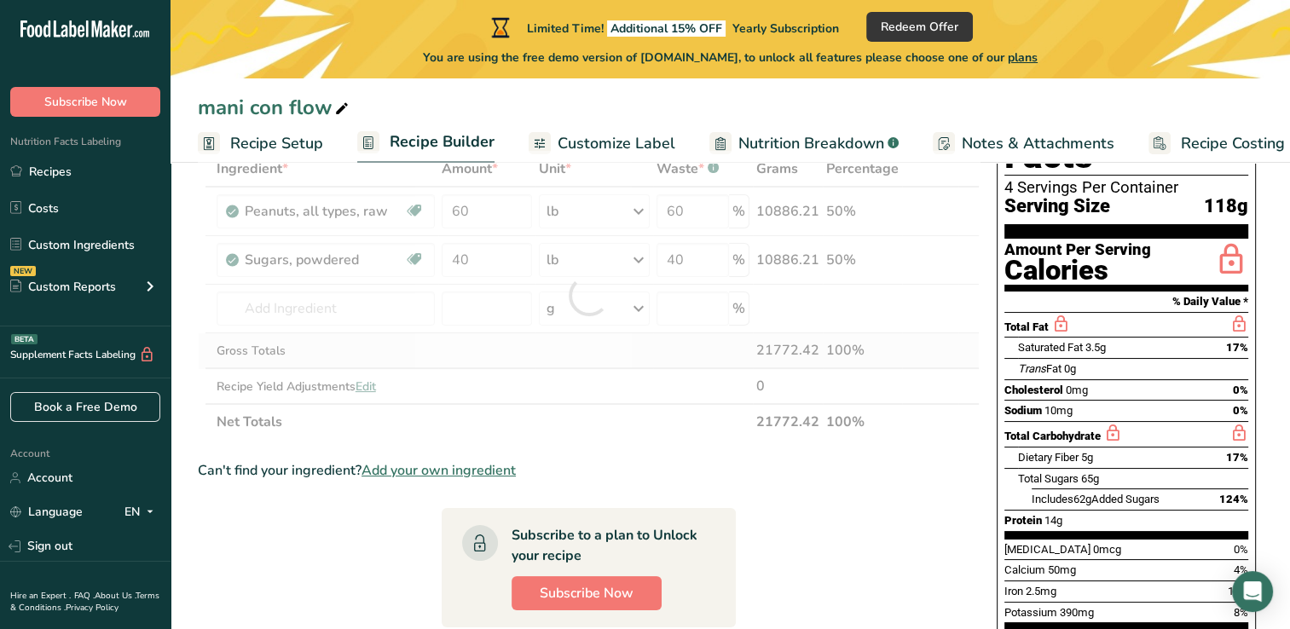
click at [684, 356] on div "Ingredient * Amount * Unit * Waste * .a-a{fill:#347362;}.b-a{fill:#fff;} Grams …" at bounding box center [589, 295] width 782 height 289
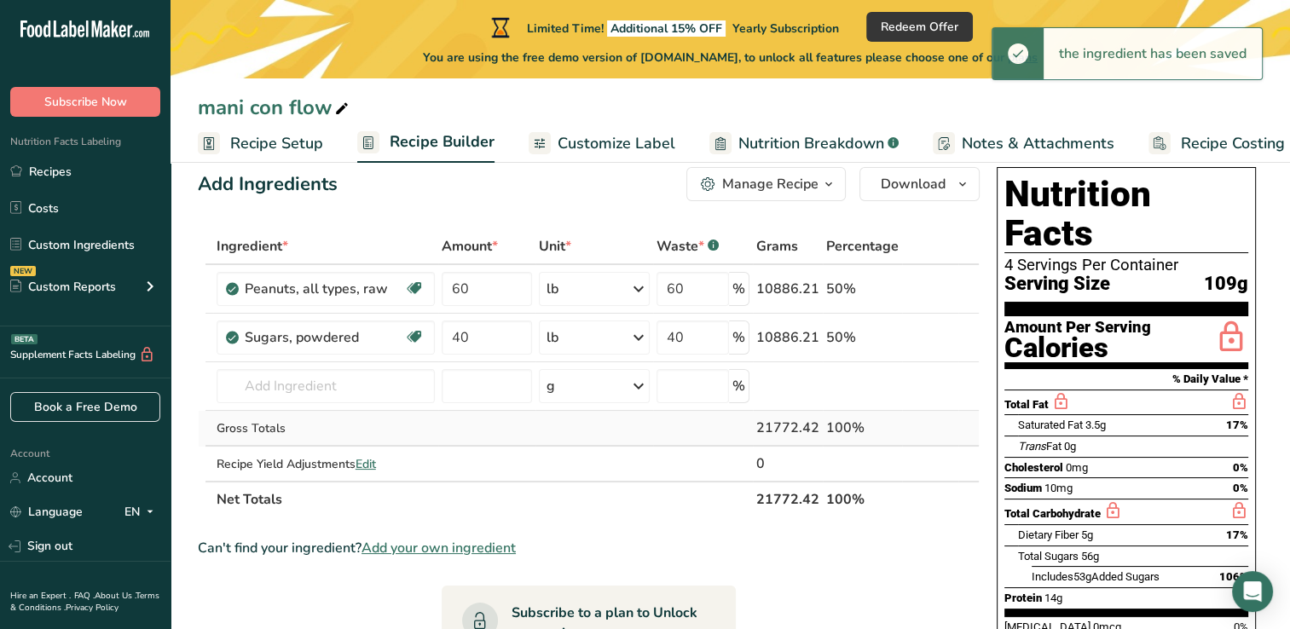
scroll to position [34, 0]
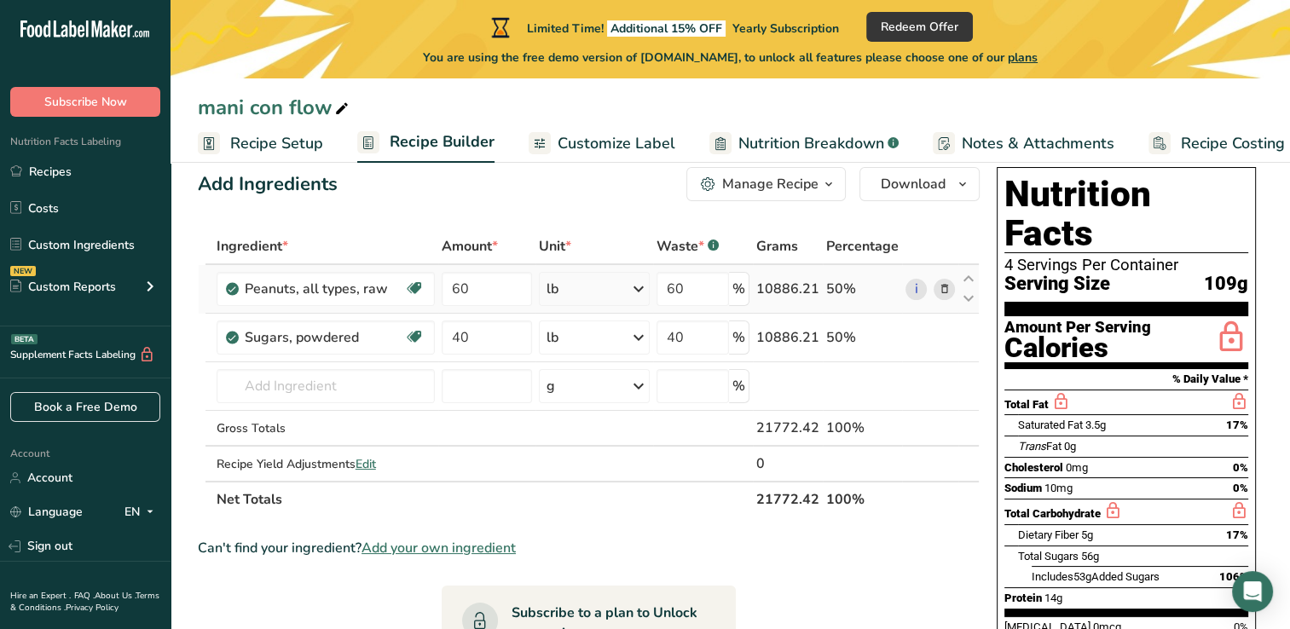
click at [639, 284] on icon at bounding box center [638, 289] width 20 height 31
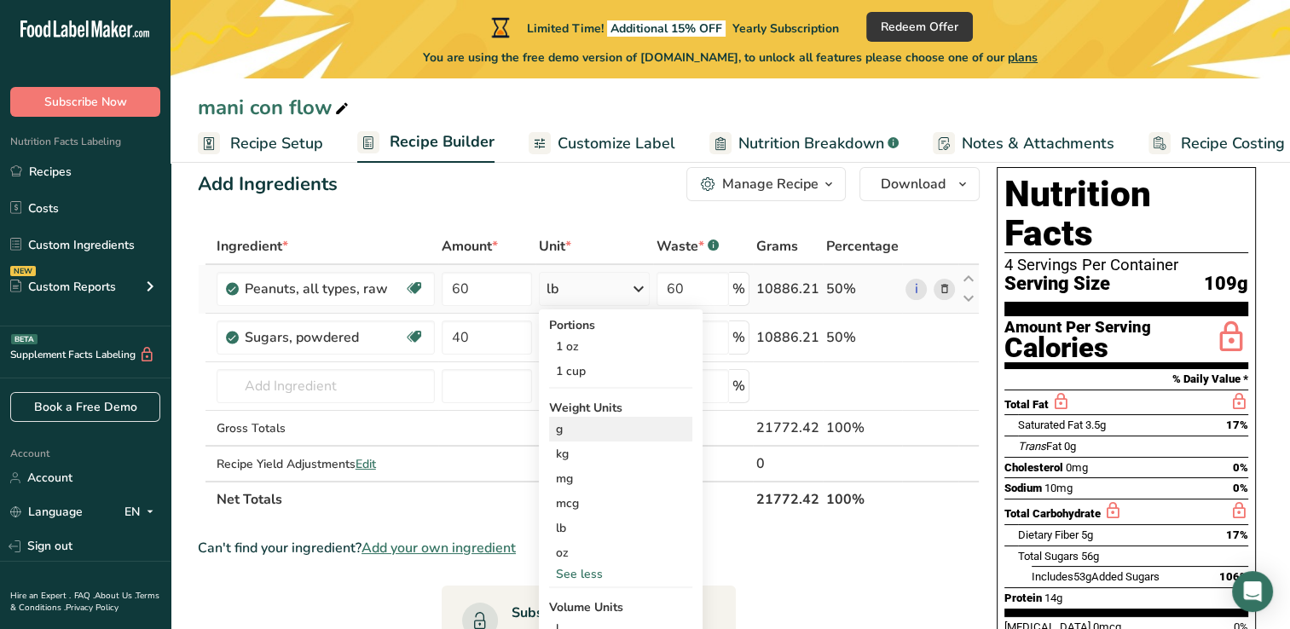
click at [598, 433] on div "g" at bounding box center [620, 429] width 143 height 25
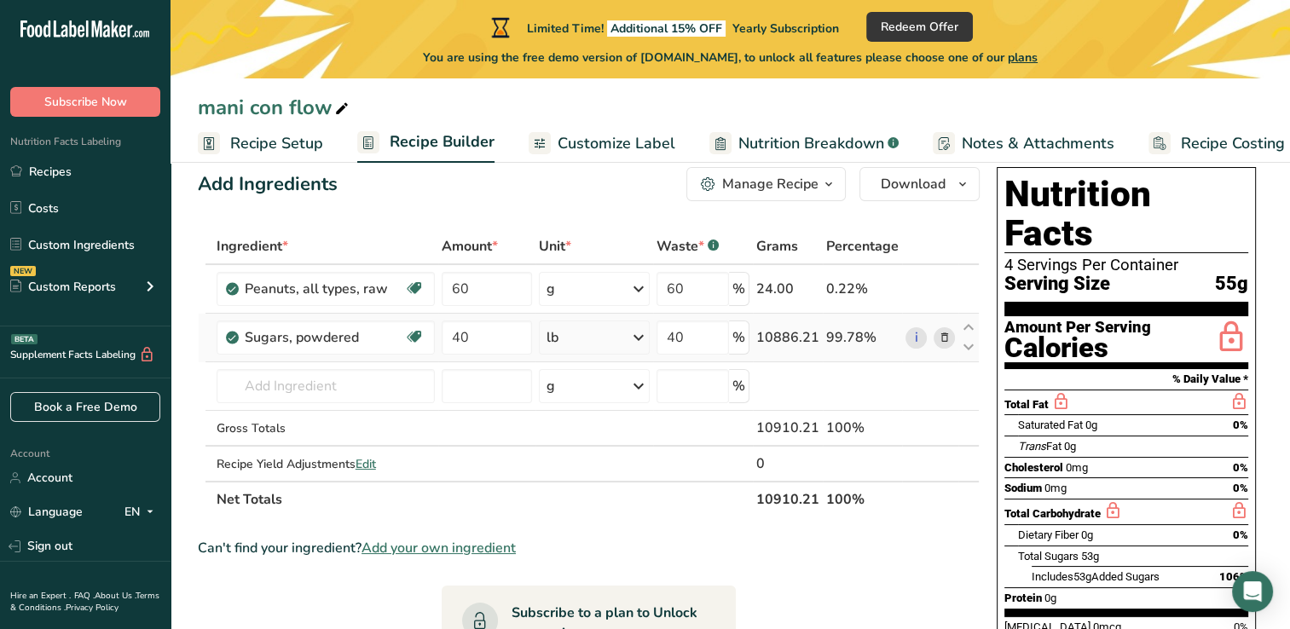
click at [639, 340] on icon at bounding box center [638, 337] width 20 height 31
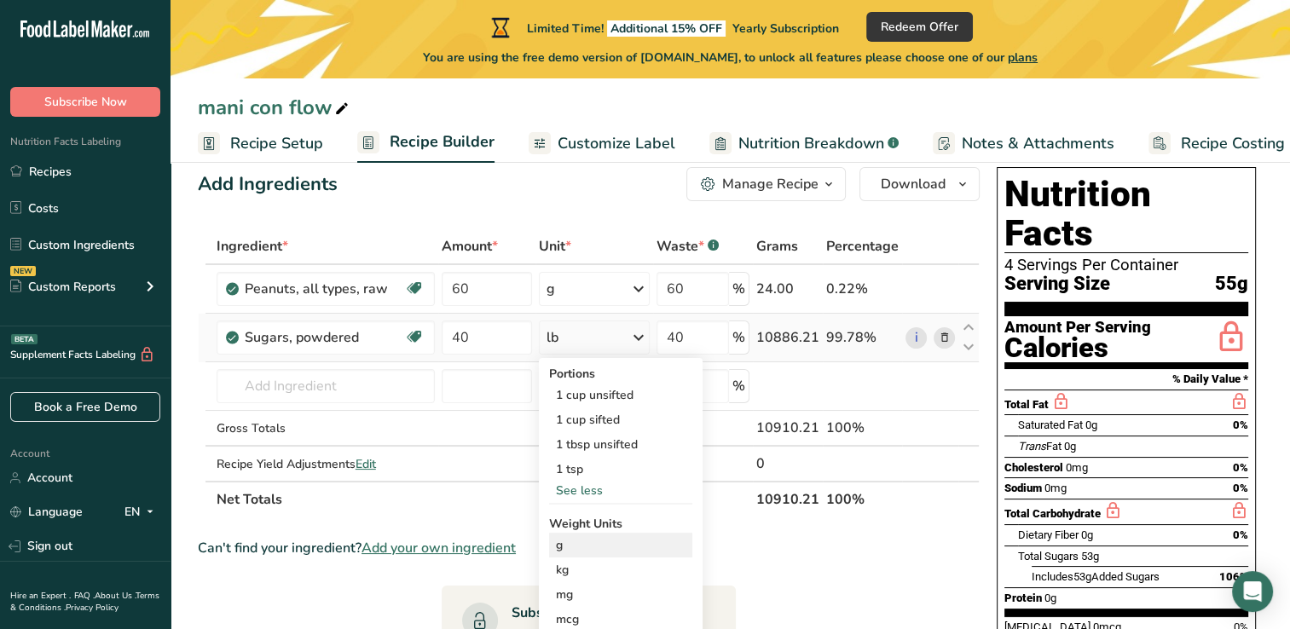
click at [580, 554] on div "g" at bounding box center [620, 545] width 143 height 25
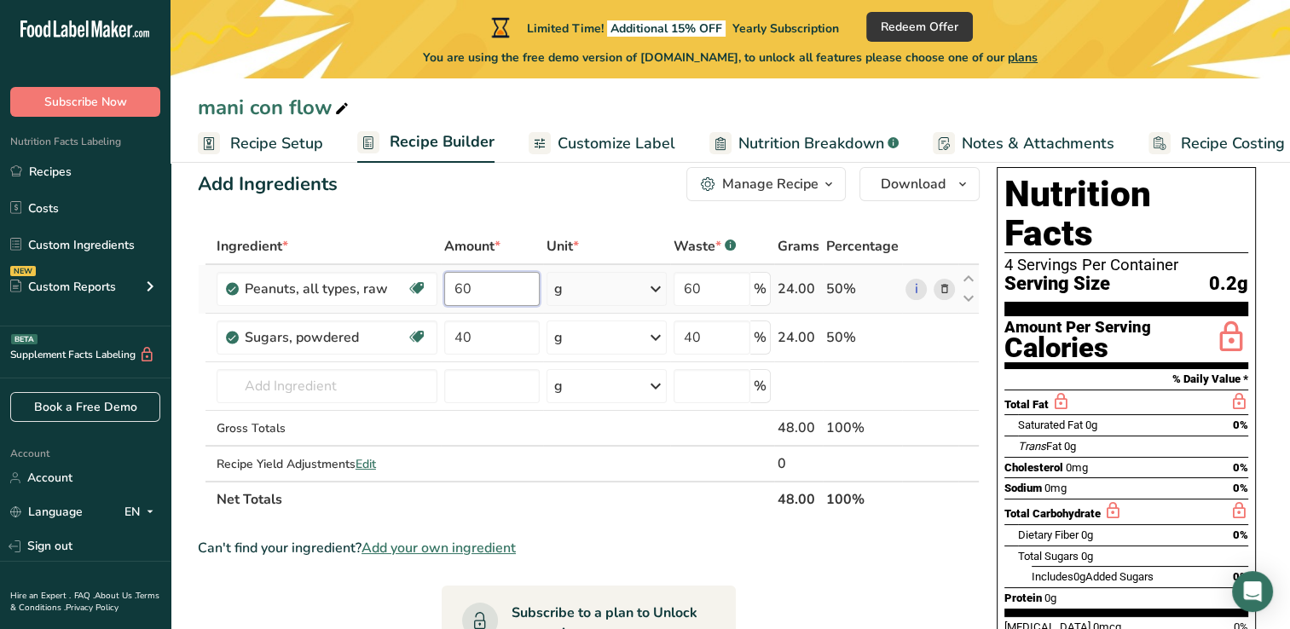
click at [498, 286] on input "60" at bounding box center [492, 289] width 96 height 34
type input "6"
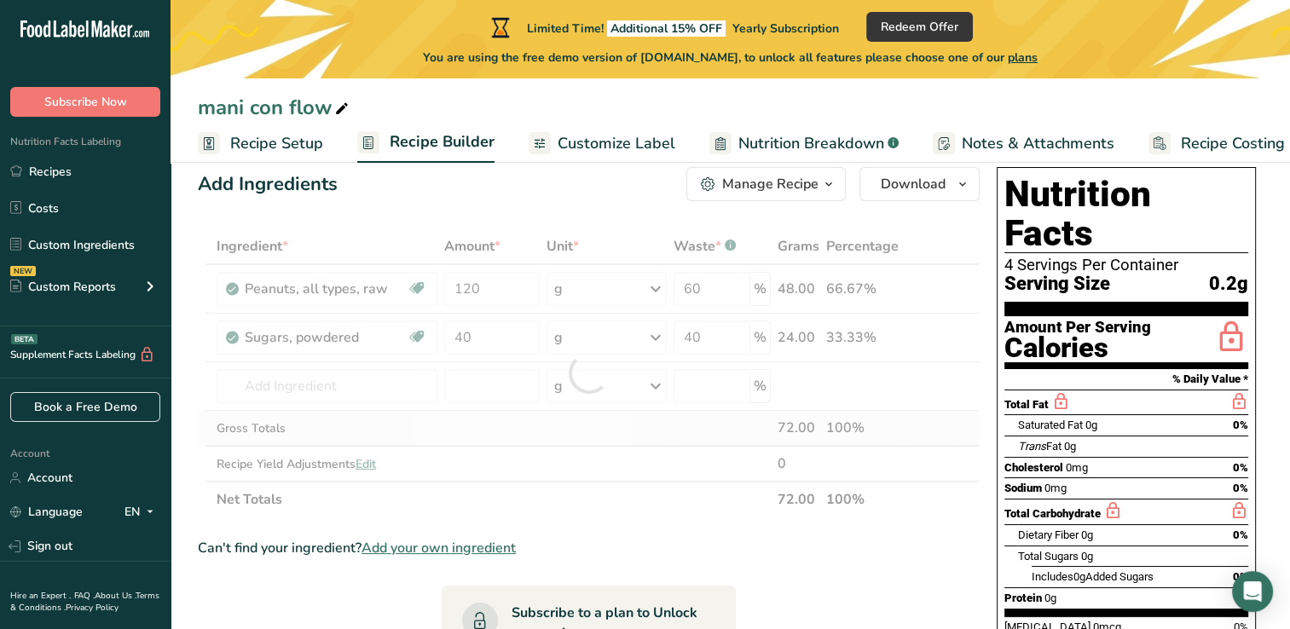
click at [515, 421] on div "Ingredient * Amount * Unit * Waste * .a-a{fill:#347362;}.b-a{fill:#fff;} Grams …" at bounding box center [589, 372] width 782 height 289
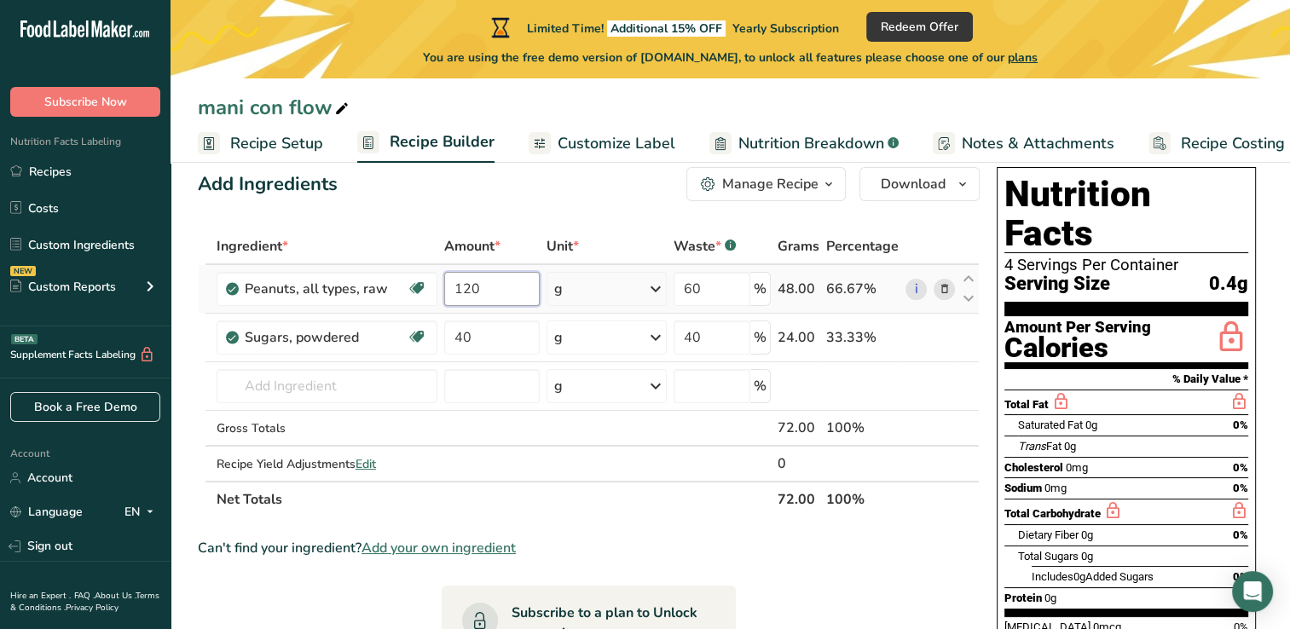
click at [488, 295] on input "120" at bounding box center [492, 289] width 96 height 34
type input "1"
type input "0"
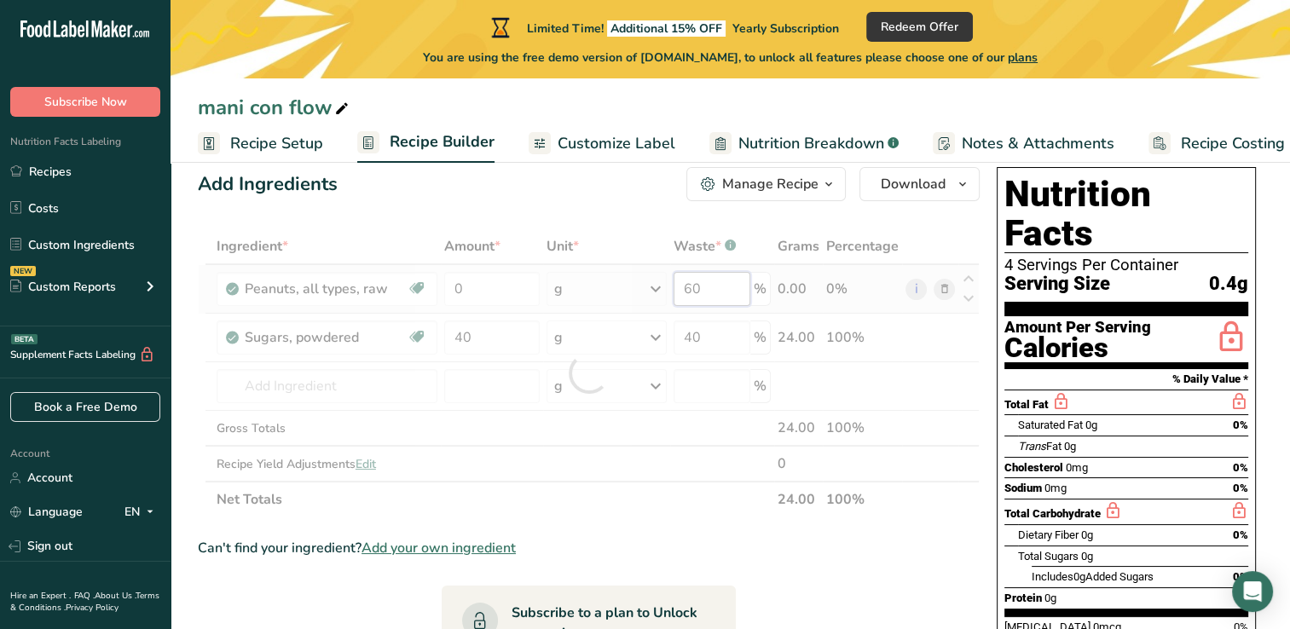
click at [699, 292] on div "Ingredient * Amount * Unit * Waste * .a-a{fill:#347362;}.b-a{fill:#fff;} Grams …" at bounding box center [589, 372] width 782 height 289
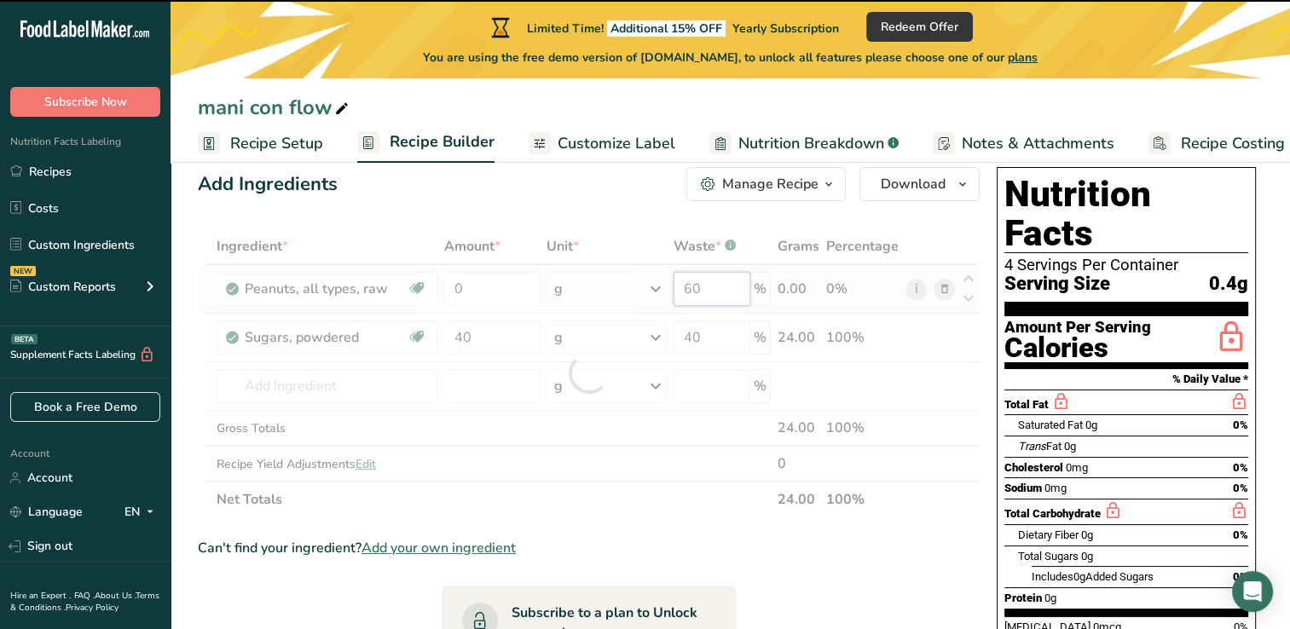
type input "6"
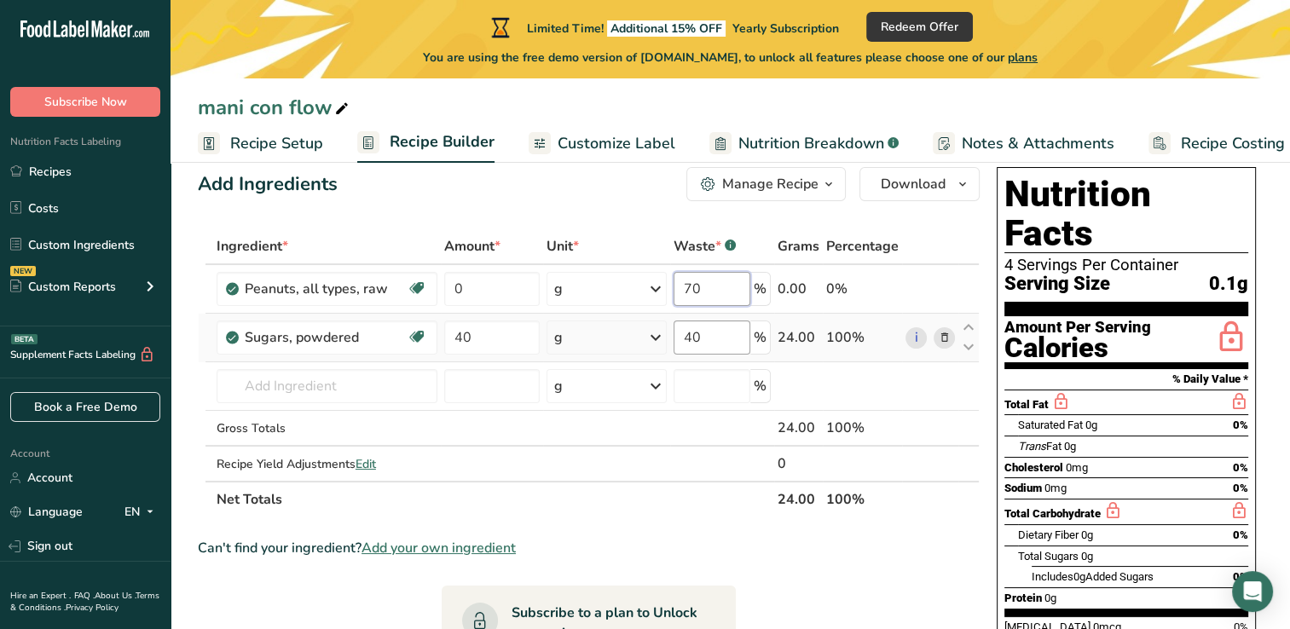
type input "70"
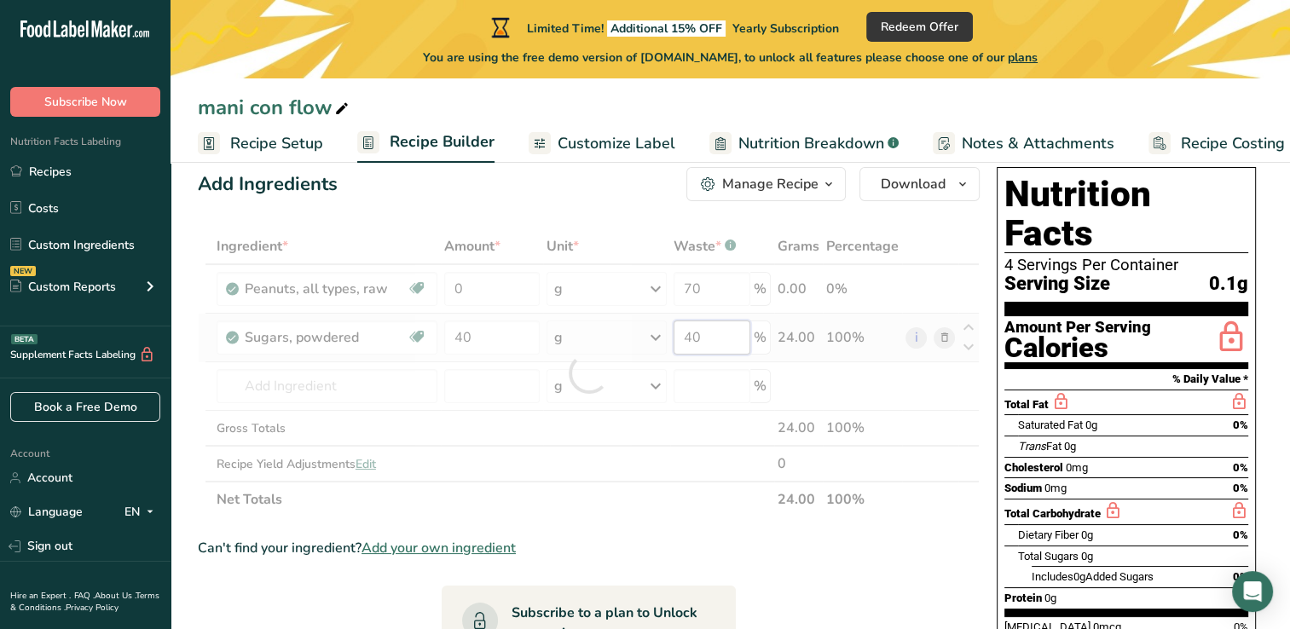
click at [706, 349] on div "Ingredient * Amount * Unit * Waste * .a-a{fill:#347362;}.b-a{fill:#fff;} Grams …" at bounding box center [589, 372] width 782 height 289
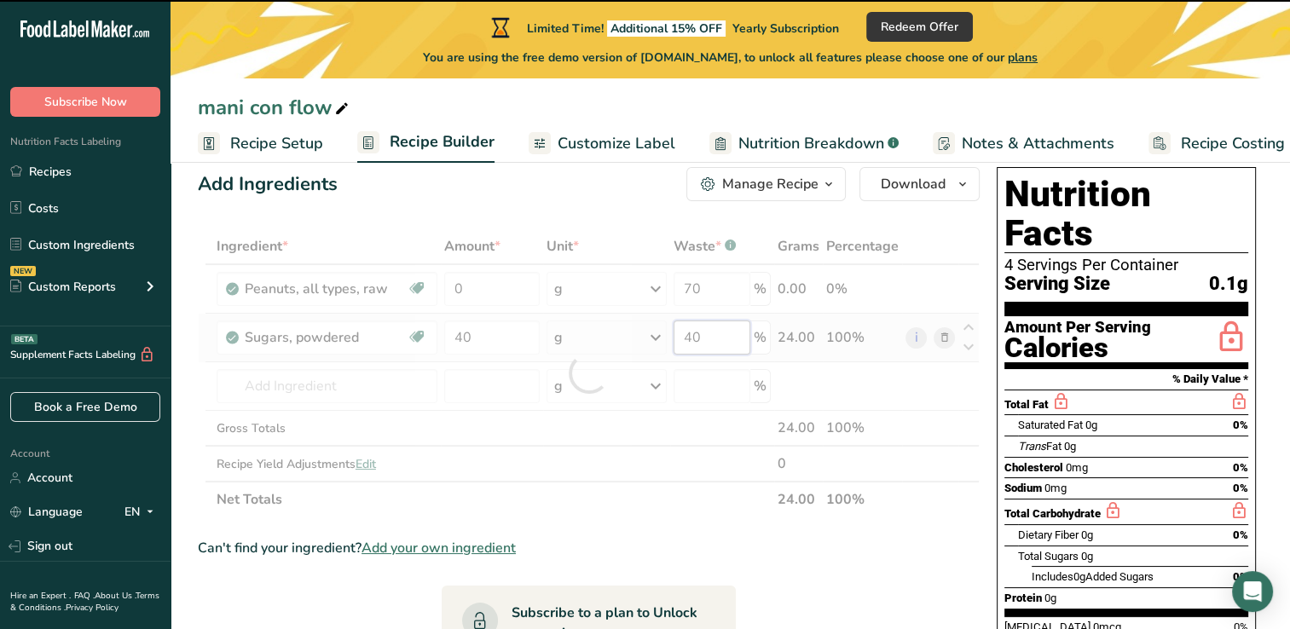
type input "4"
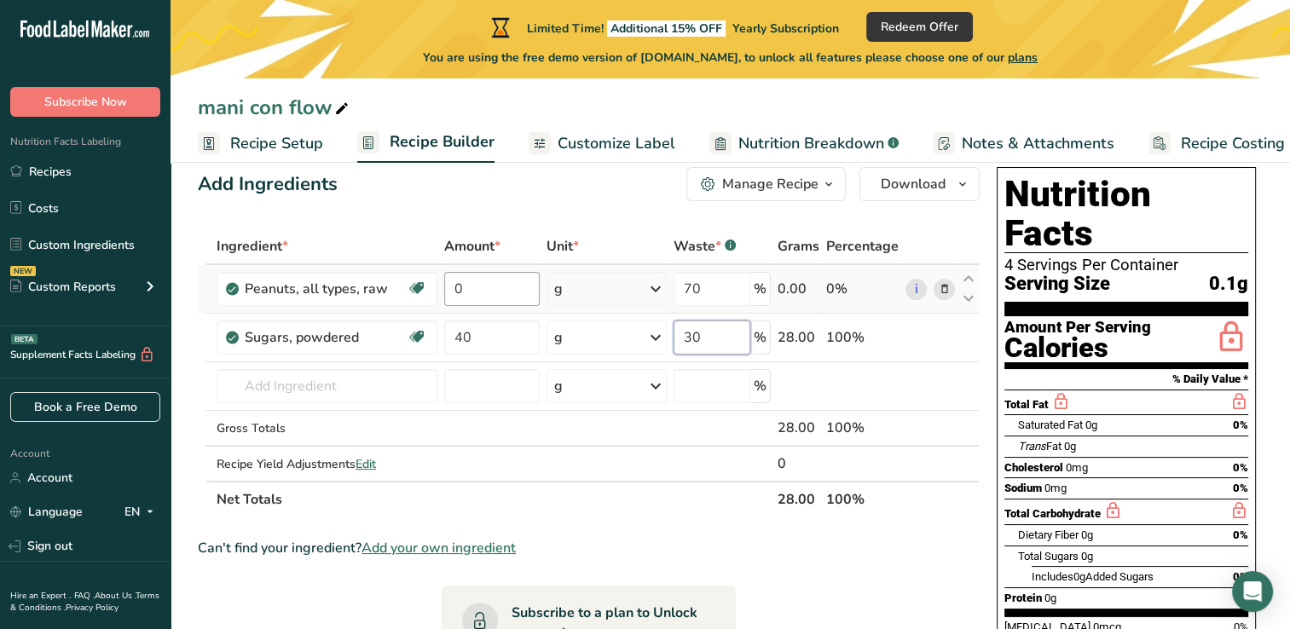
type input "30"
click at [492, 289] on div "Ingredient * Amount * Unit * Waste * .a-a{fill:#347362;}.b-a{fill:#fff;} Grams …" at bounding box center [589, 372] width 782 height 289
type input "140"
click at [498, 341] on div "Ingredient * Amount * Unit * Waste * .a-a{fill:#347362;}.b-a{fill:#fff;} Grams …" at bounding box center [589, 372] width 782 height 289
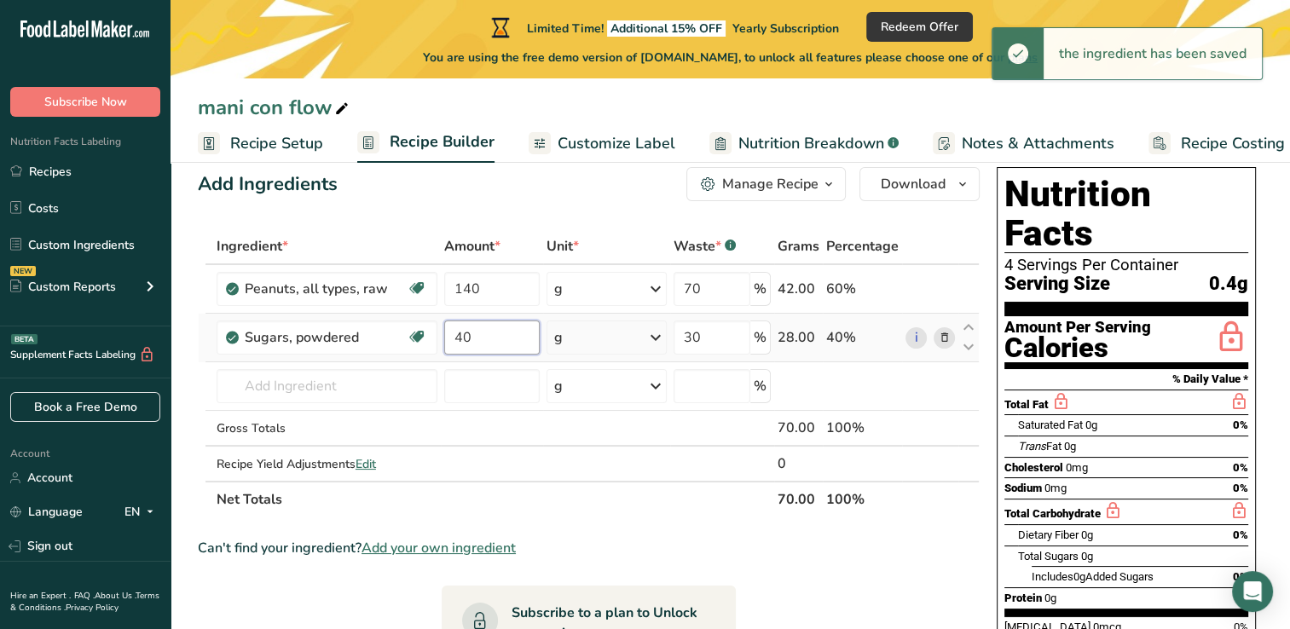
type input "4"
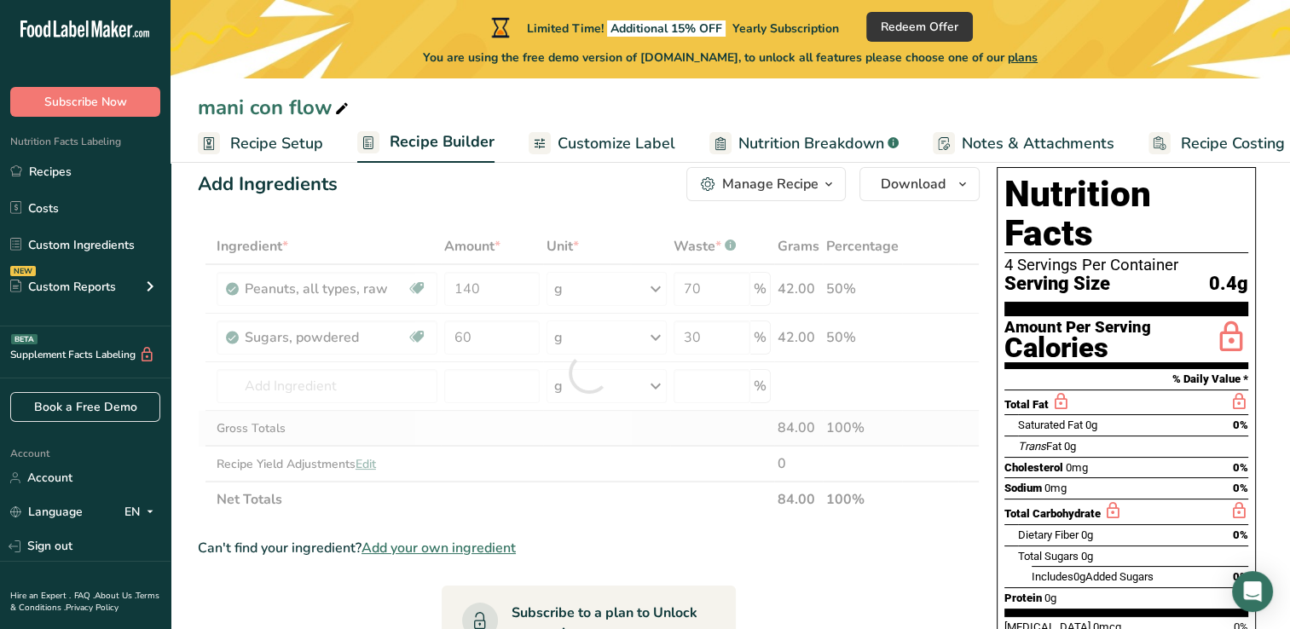
click at [446, 425] on div "Ingredient * Amount * Unit * Waste * .a-a{fill:#347362;}.b-a{fill:#fff;} Grams …" at bounding box center [589, 372] width 782 height 289
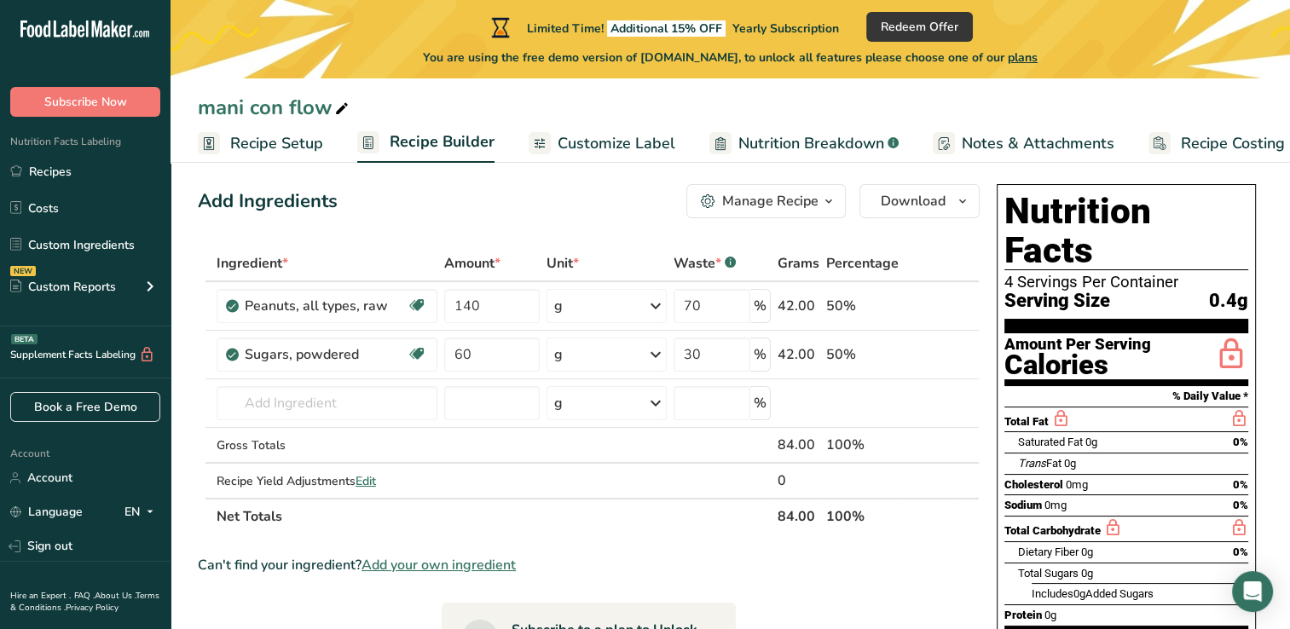
scroll to position [17, 0]
click at [716, 361] on input "30" at bounding box center [711, 355] width 77 height 34
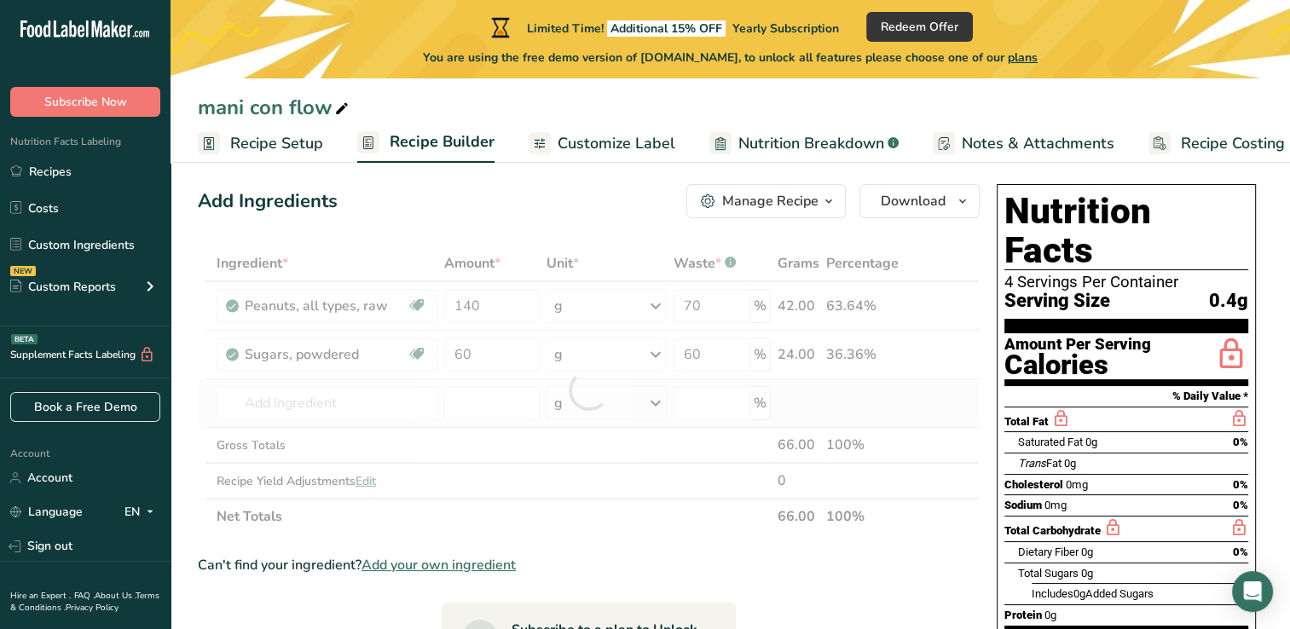
click at [808, 414] on div "Ingredient * Amount * Unit * Waste * .a-a{fill:#347362;}.b-a{fill:#fff;} Grams …" at bounding box center [589, 389] width 782 height 289
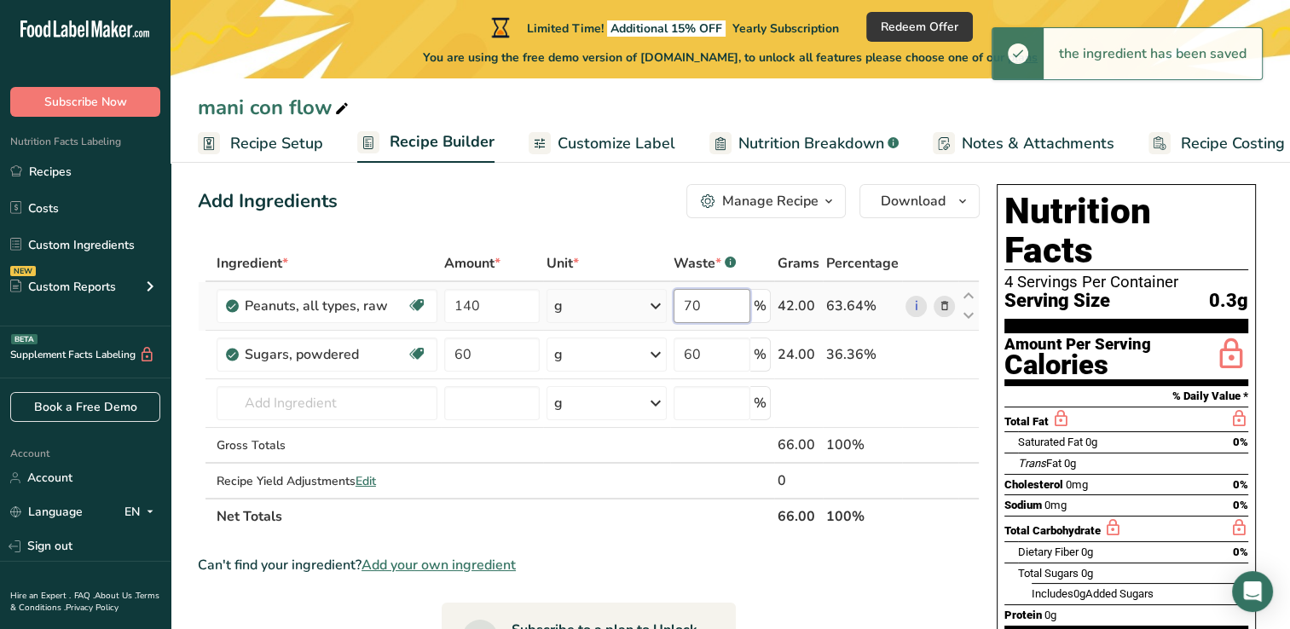
click at [723, 304] on input "70" at bounding box center [711, 306] width 77 height 34
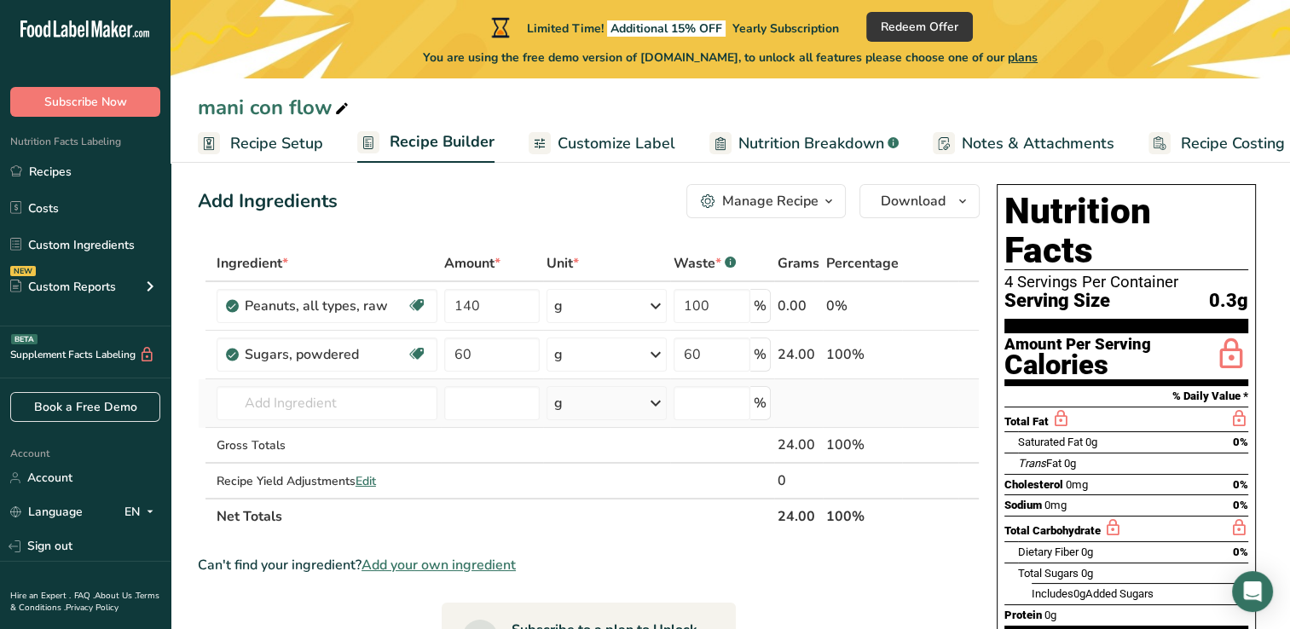
click at [821, 404] on div "Ingredient * Amount * Unit * Waste * .a-a{fill:#347362;}.b-a{fill:#fff;} Grams …" at bounding box center [589, 389] width 782 height 289
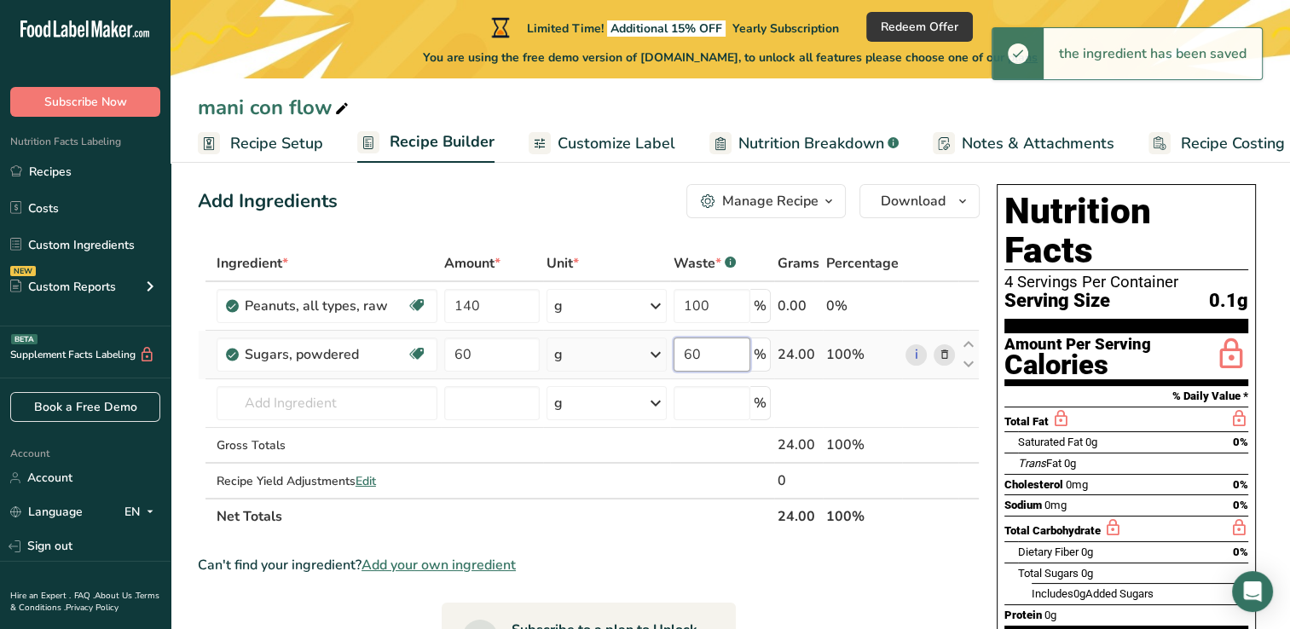
click at [715, 357] on input "60" at bounding box center [711, 355] width 77 height 34
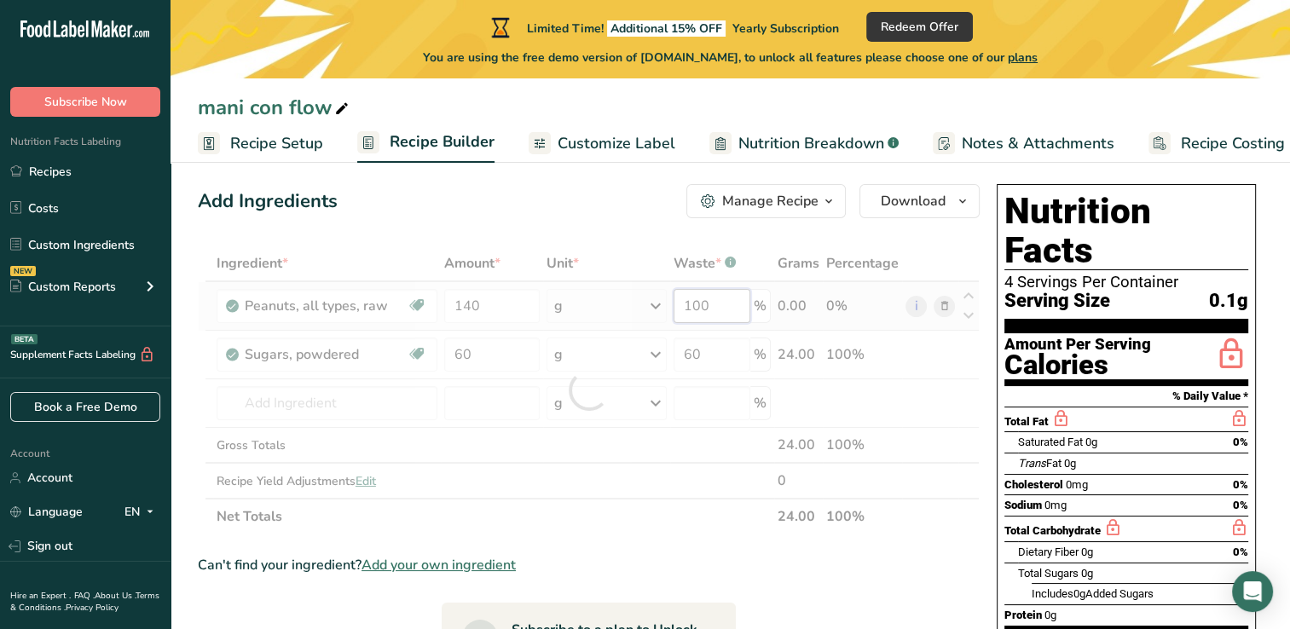
click at [713, 311] on div "Ingredient * Amount * Unit * Waste * .a-a{fill:#347362;}.b-a{fill:#fff;} Grams …" at bounding box center [589, 389] width 782 height 289
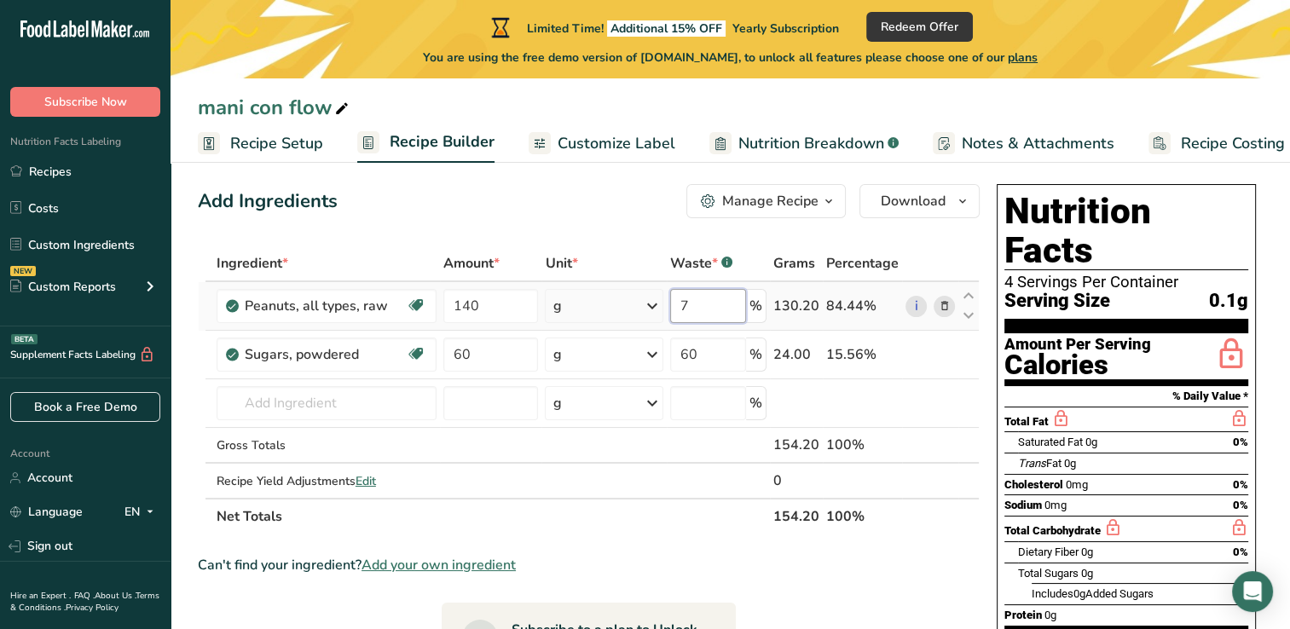
click at [723, 309] on input "7" at bounding box center [708, 306] width 76 height 34
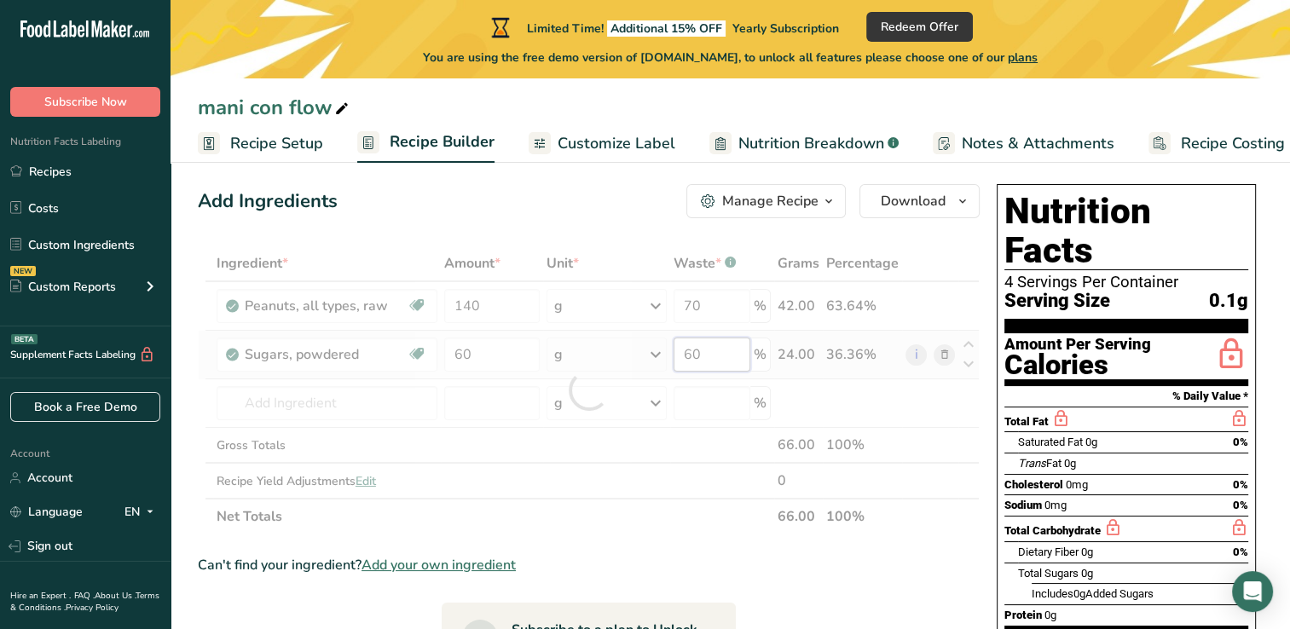
click at [707, 367] on div "Ingredient * Amount * Unit * Waste * .a-a{fill:#347362;}.b-a{fill:#fff;} Grams …" at bounding box center [589, 389] width 782 height 289
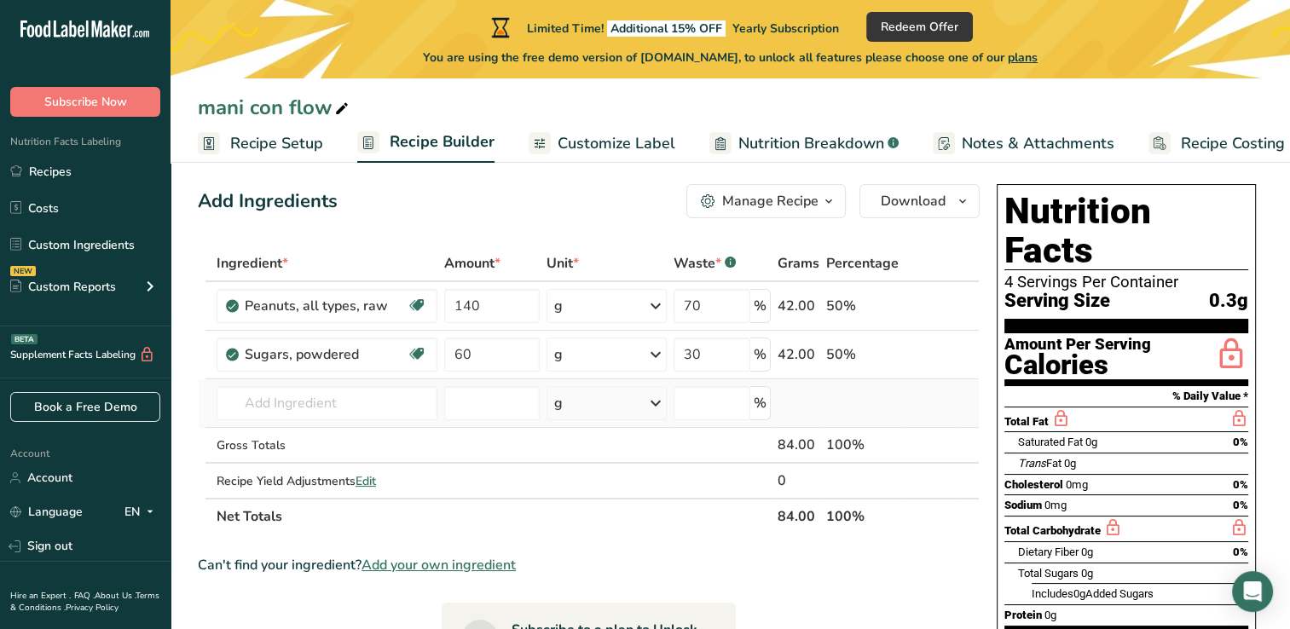
click at [833, 406] on div "Ingredient * Amount * Unit * Waste * .a-a{fill:#347362;}.b-a{fill:#fff;} Grams …" at bounding box center [589, 389] width 782 height 289
click at [501, 309] on input "140" at bounding box center [492, 306] width 96 height 34
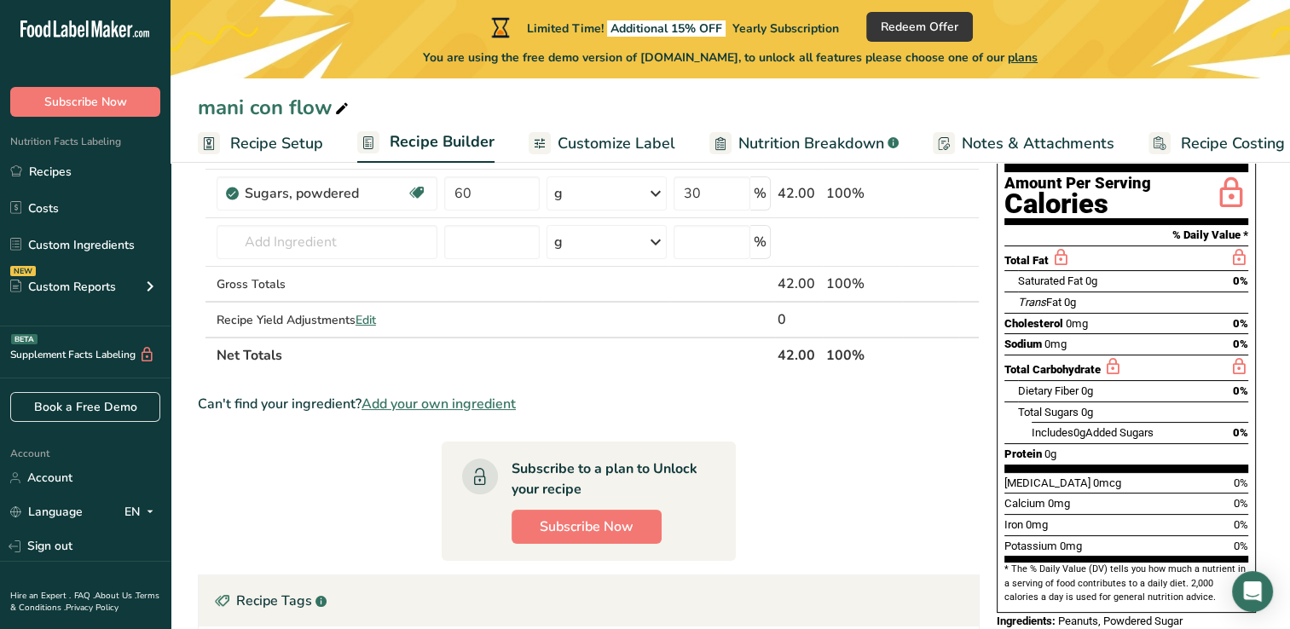
scroll to position [0, 0]
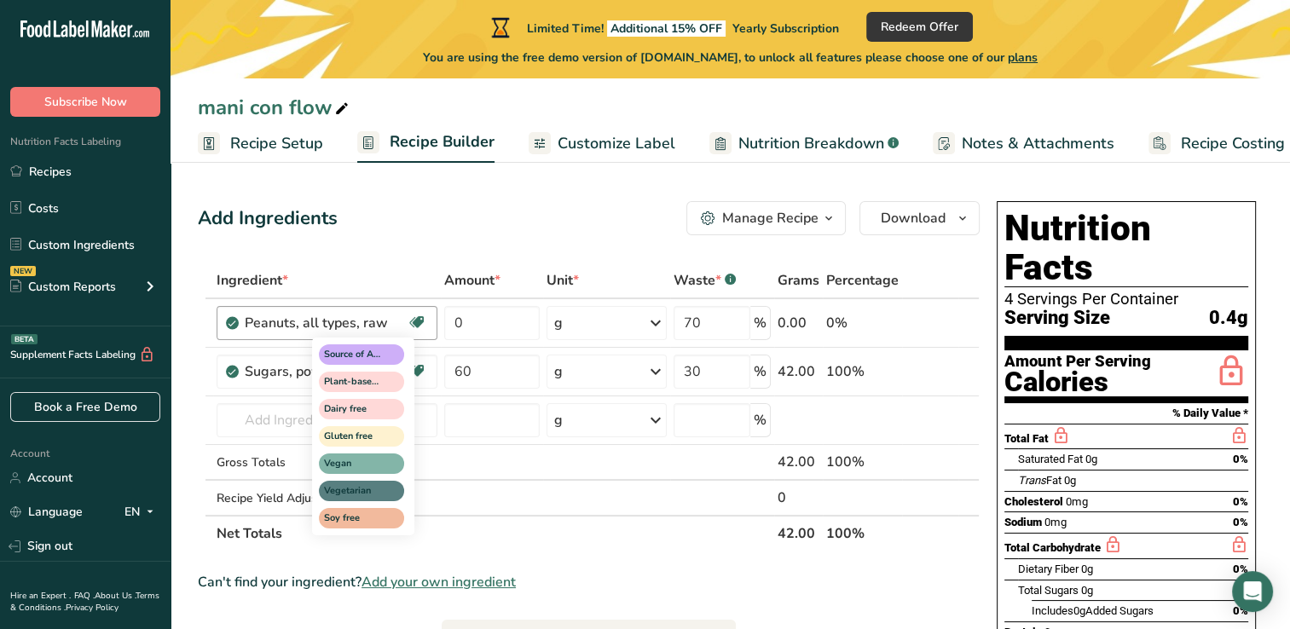
click at [419, 324] on div "Ingredient * Amount * Unit * Waste * .a-a{fill:#347362;}.b-a{fill:#fff;} Grams …" at bounding box center [589, 407] width 782 height 289
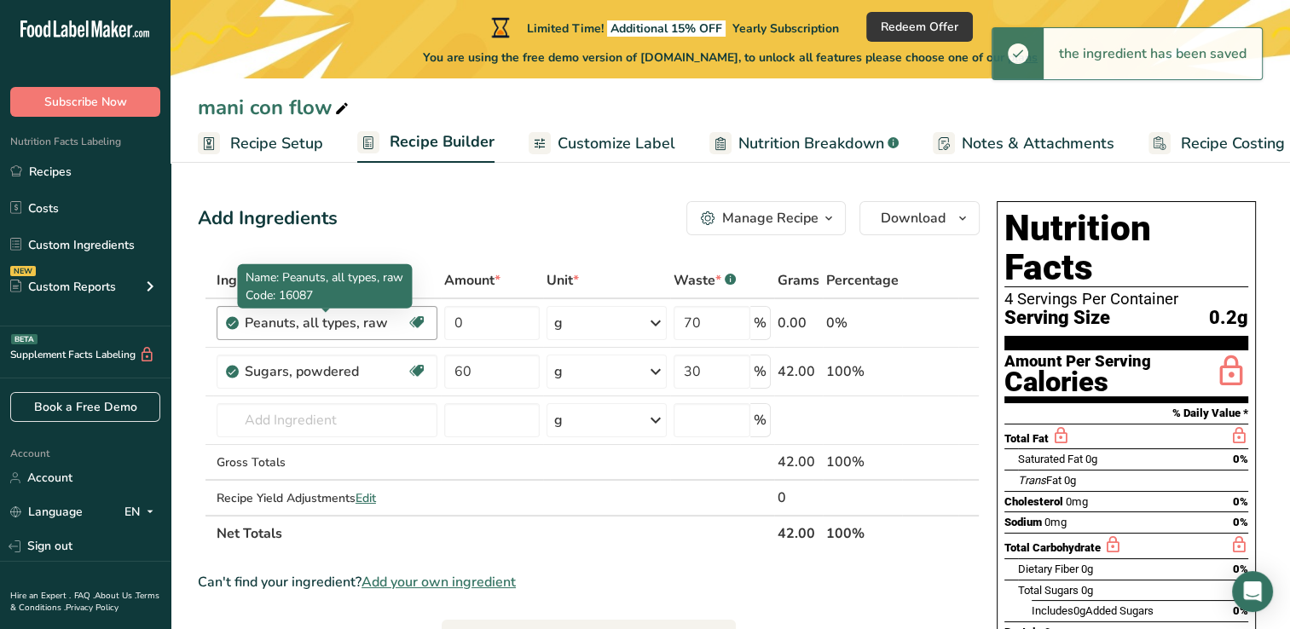
click at [273, 320] on div "Peanuts, all types, raw" at bounding box center [326, 323] width 162 height 20
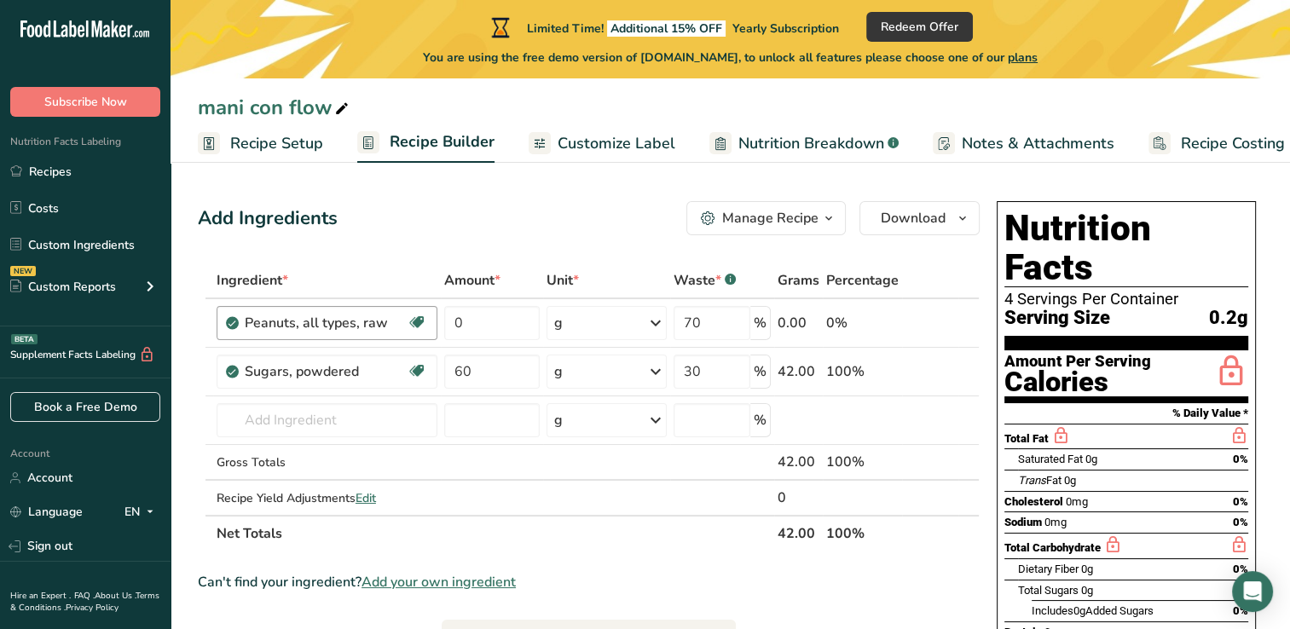
click at [273, 320] on div "Peanuts, all types, raw" at bounding box center [326, 323] width 162 height 20
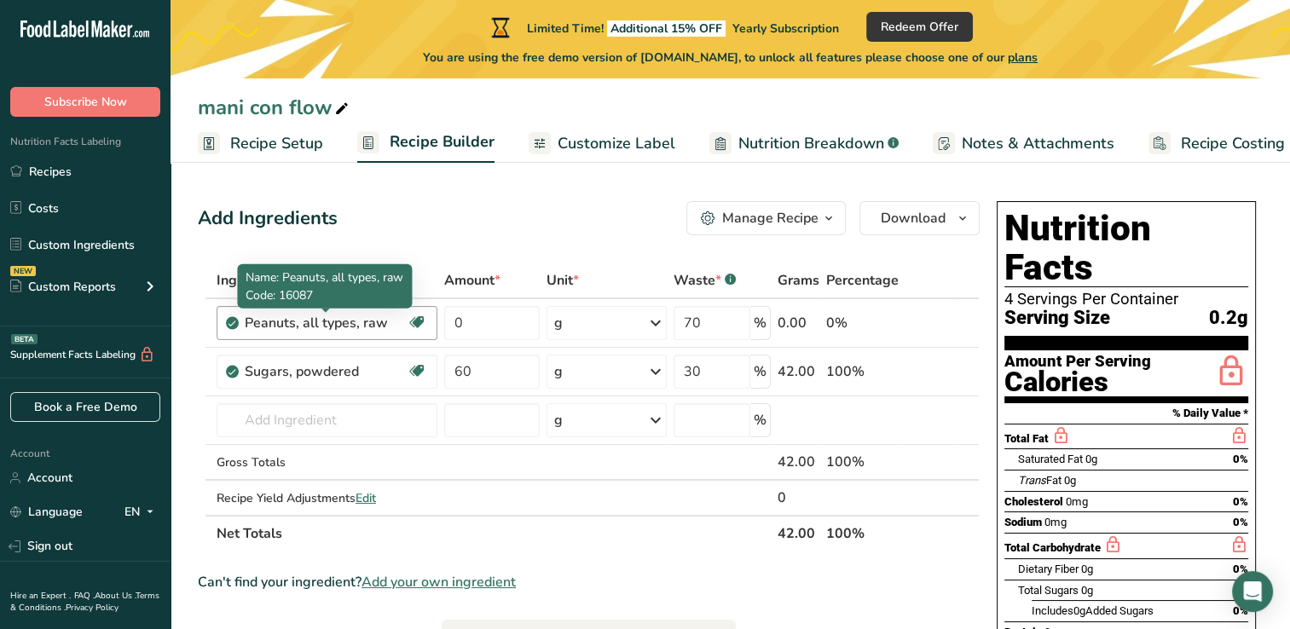
click at [389, 326] on div "Peanuts, all types, raw" at bounding box center [326, 323] width 162 height 20
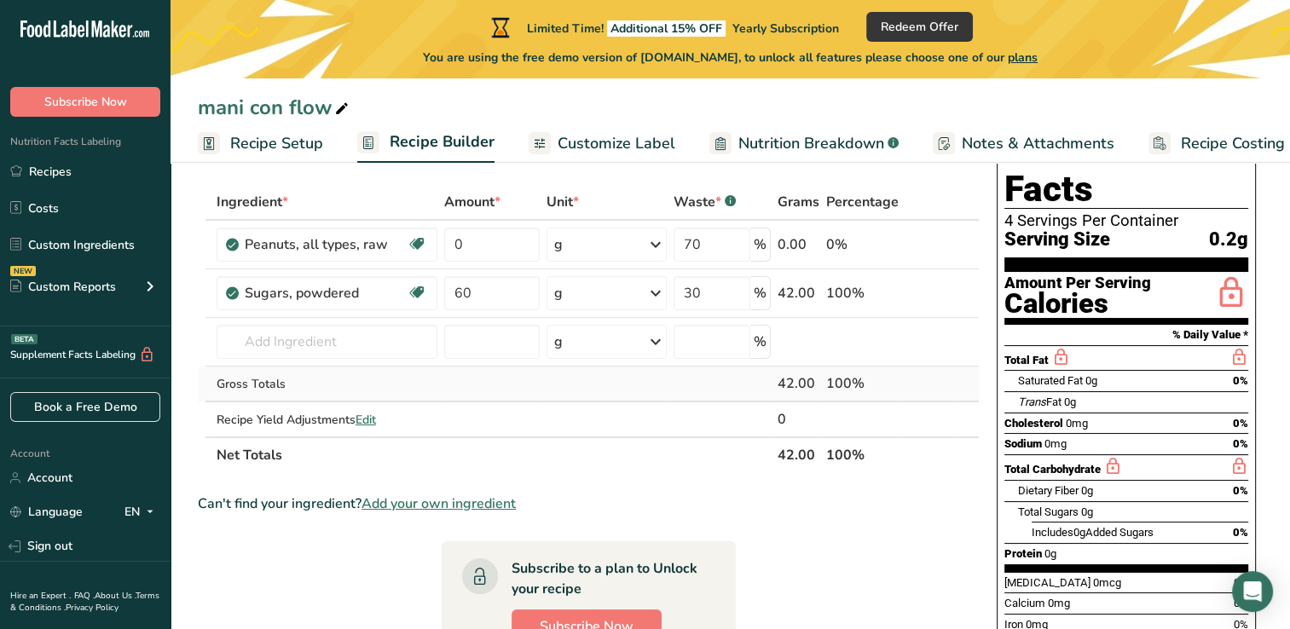
scroll to position [61, 0]
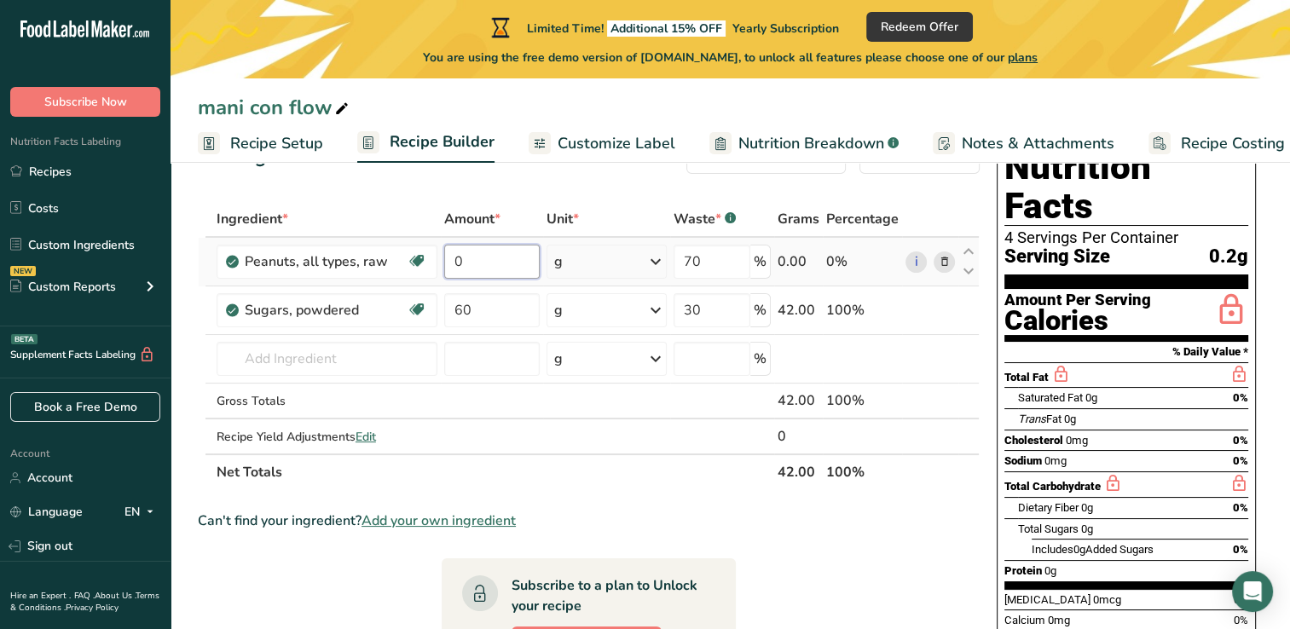
click at [492, 268] on input "0" at bounding box center [492, 262] width 96 height 34
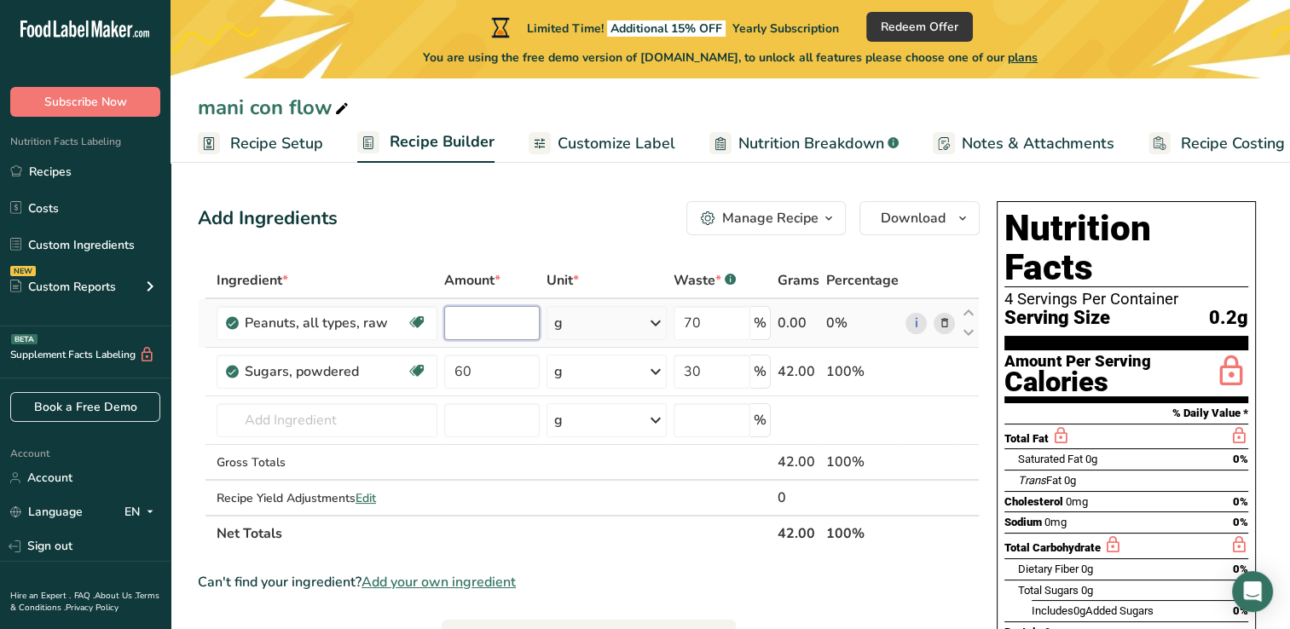
click at [484, 325] on input "number" at bounding box center [492, 323] width 96 height 34
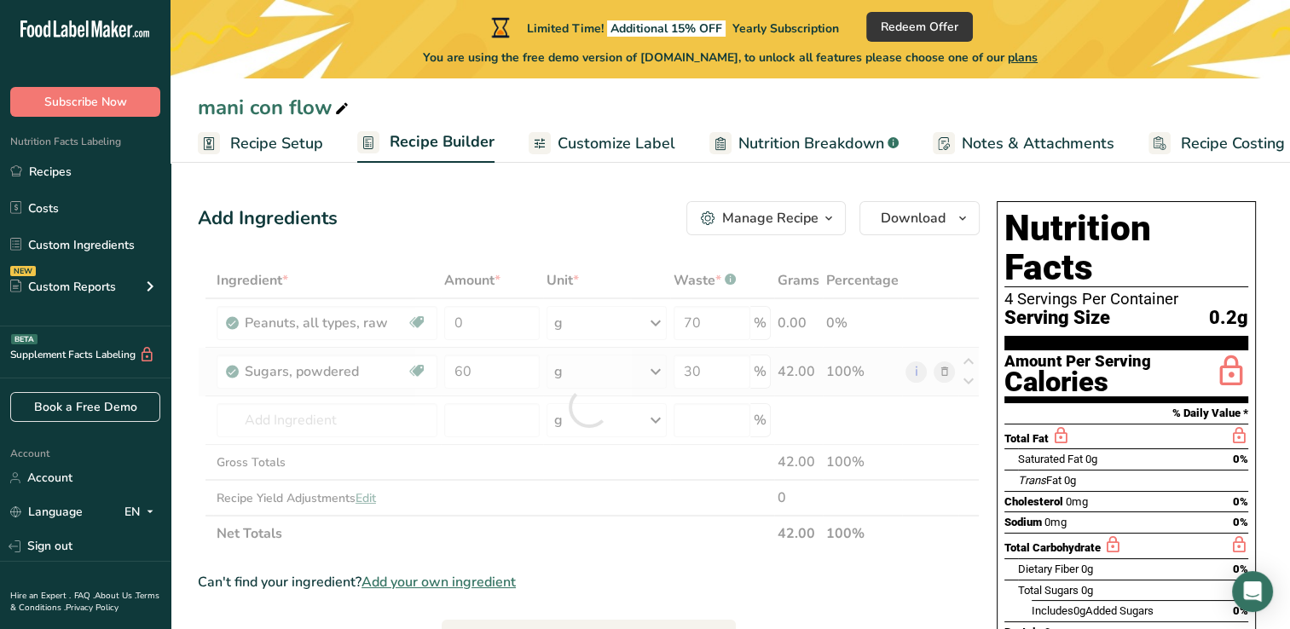
click at [651, 373] on div "Ingredient * Amount * Unit * Waste * .a-a{fill:#347362;}.b-a{fill:#fff;} Grams …" at bounding box center [589, 407] width 782 height 289
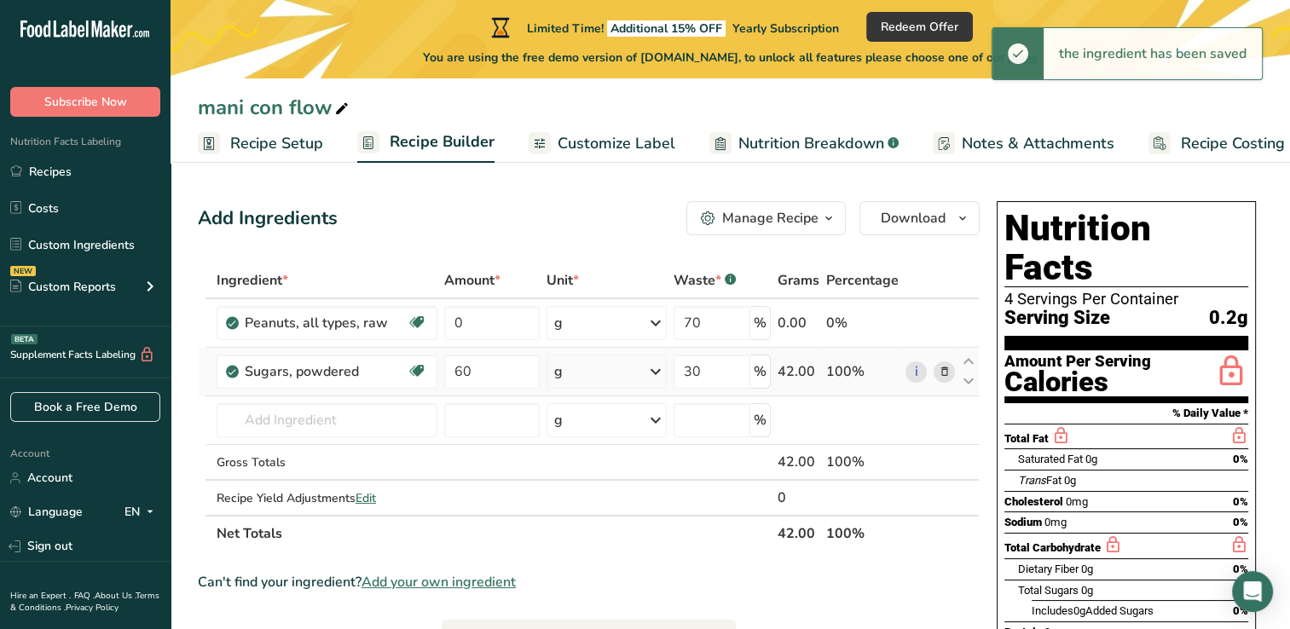
click at [651, 373] on icon at bounding box center [655, 371] width 20 height 31
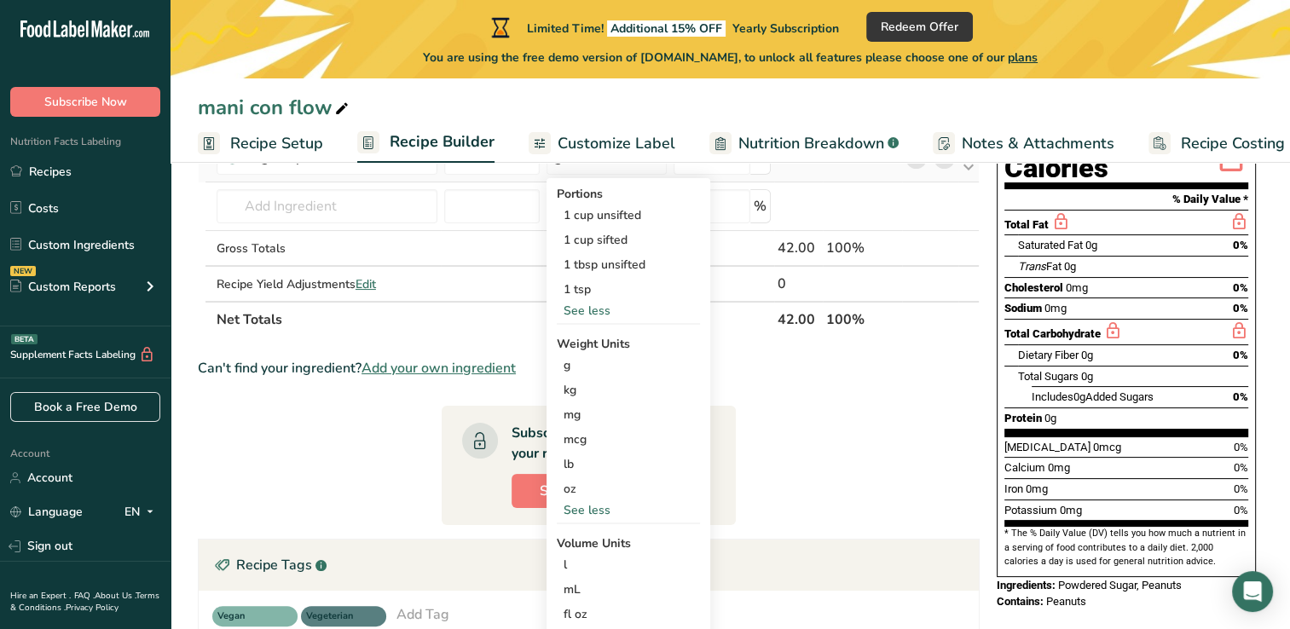
scroll to position [215, 0]
click at [580, 462] on div "lb" at bounding box center [628, 463] width 143 height 25
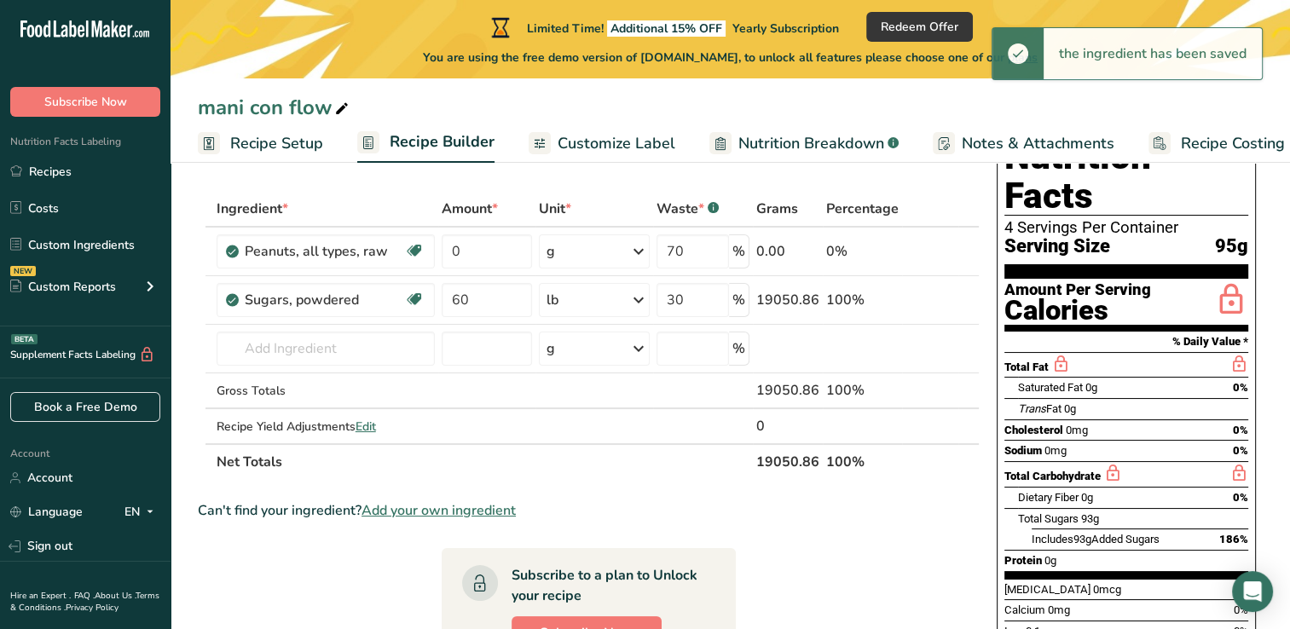
scroll to position [0, 0]
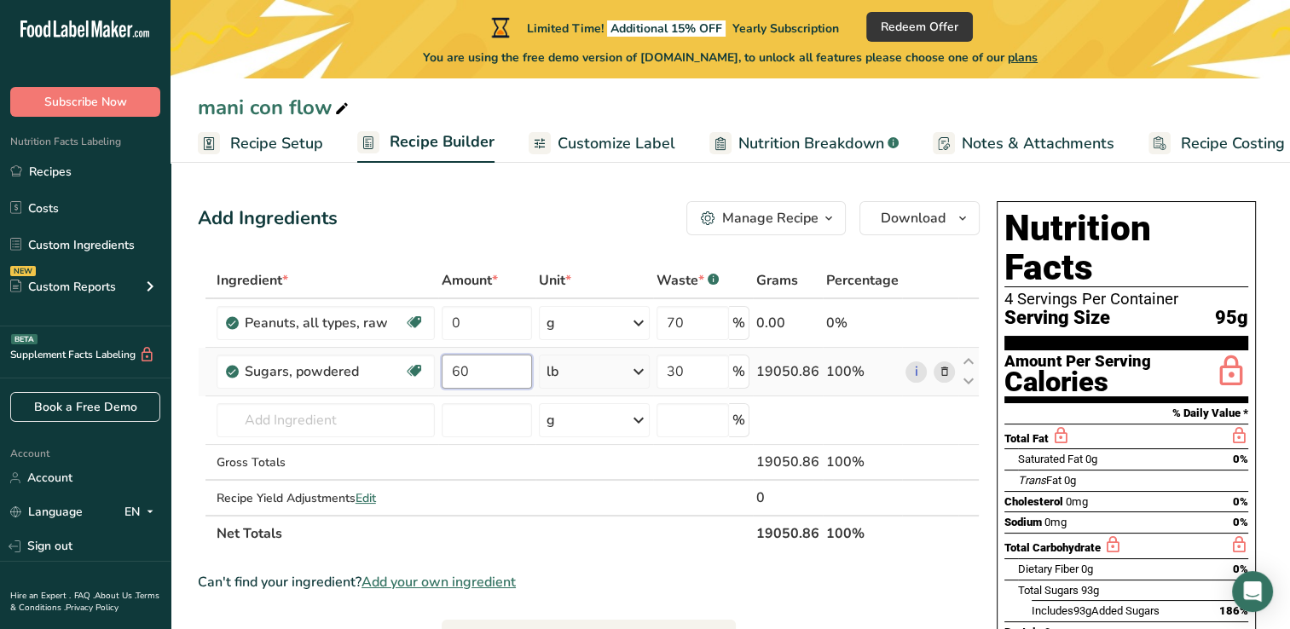
click at [485, 384] on input "60" at bounding box center [487, 372] width 91 height 34
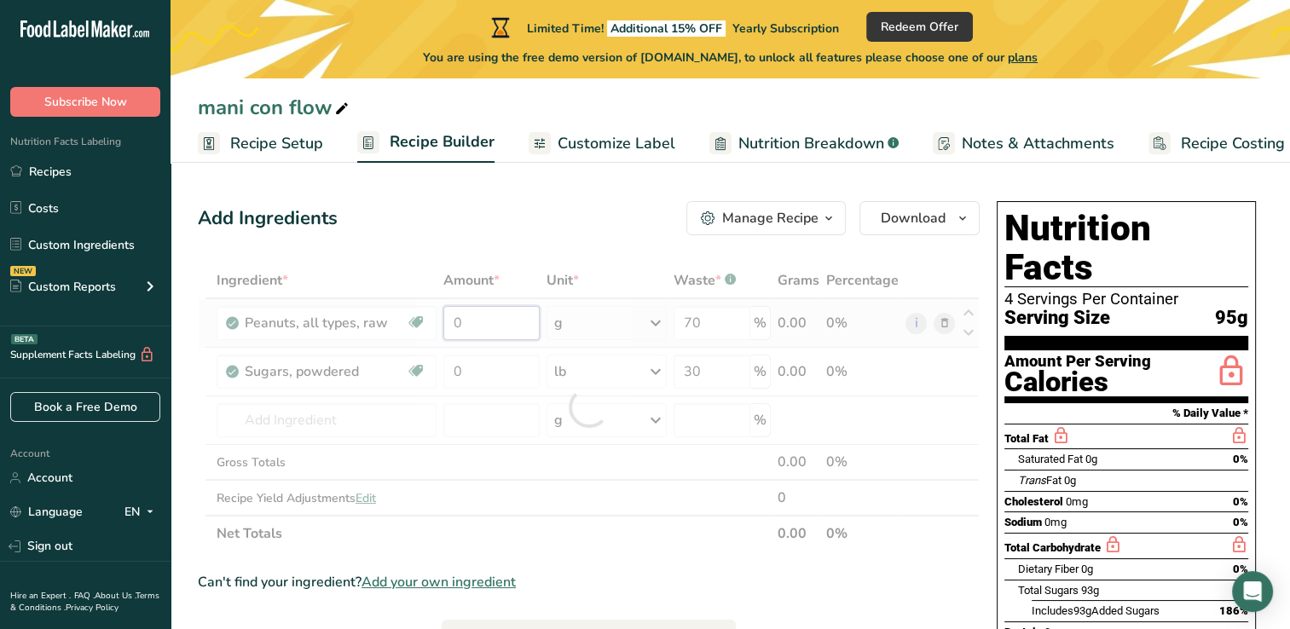
click at [477, 323] on div "Ingredient * Amount * Unit * Waste * .a-a{fill:#347362;}.b-a{fill:#fff;} Grams …" at bounding box center [589, 407] width 782 height 289
click at [520, 424] on div "Ingredient * Amount * Unit * Waste * .a-a{fill:#347362;}.b-a{fill:#fff;} Grams …" at bounding box center [589, 407] width 782 height 289
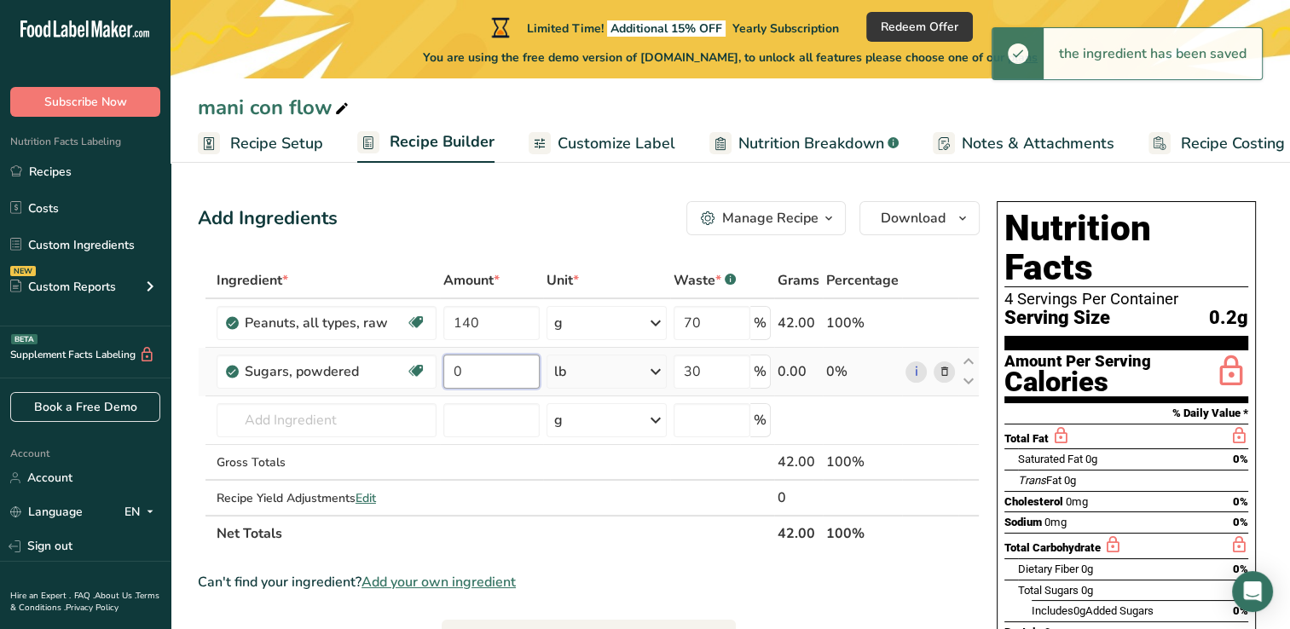
click at [475, 372] on input "0" at bounding box center [490, 372] width 95 height 34
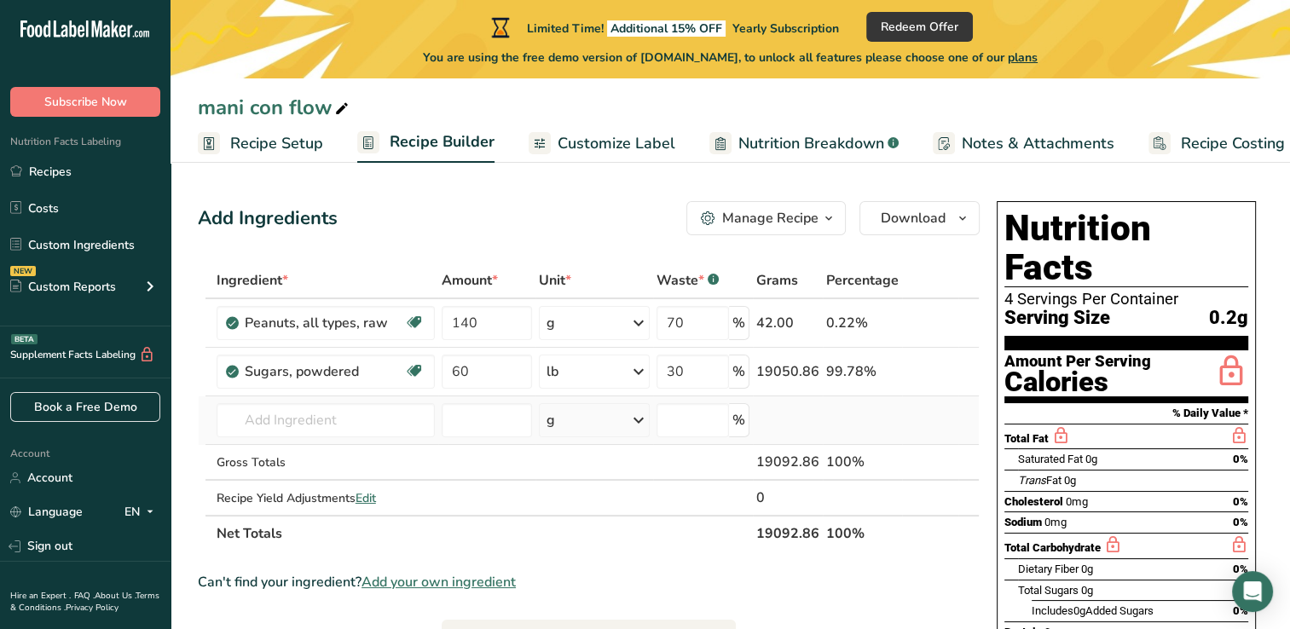
click at [536, 420] on div "Ingredient * Amount * Unit * Waste * .a-a{fill:#347362;}.b-a{fill:#fff;} Grams …" at bounding box center [589, 407] width 782 height 289
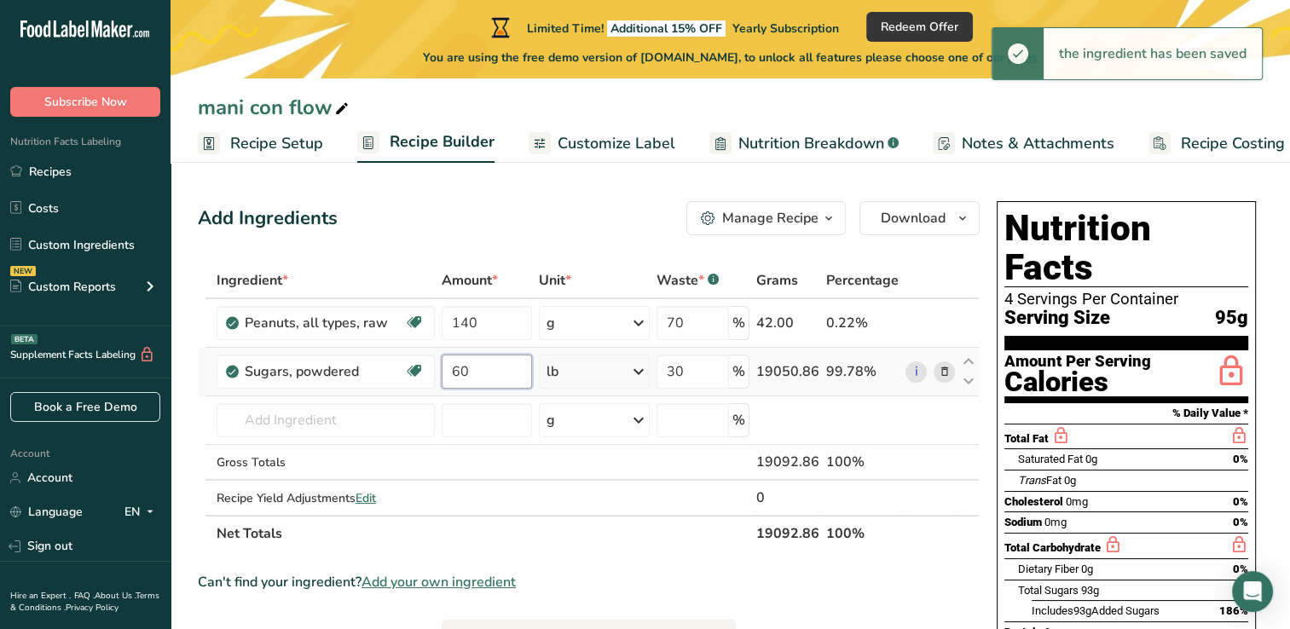
click at [482, 372] on input "60" at bounding box center [487, 372] width 91 height 34
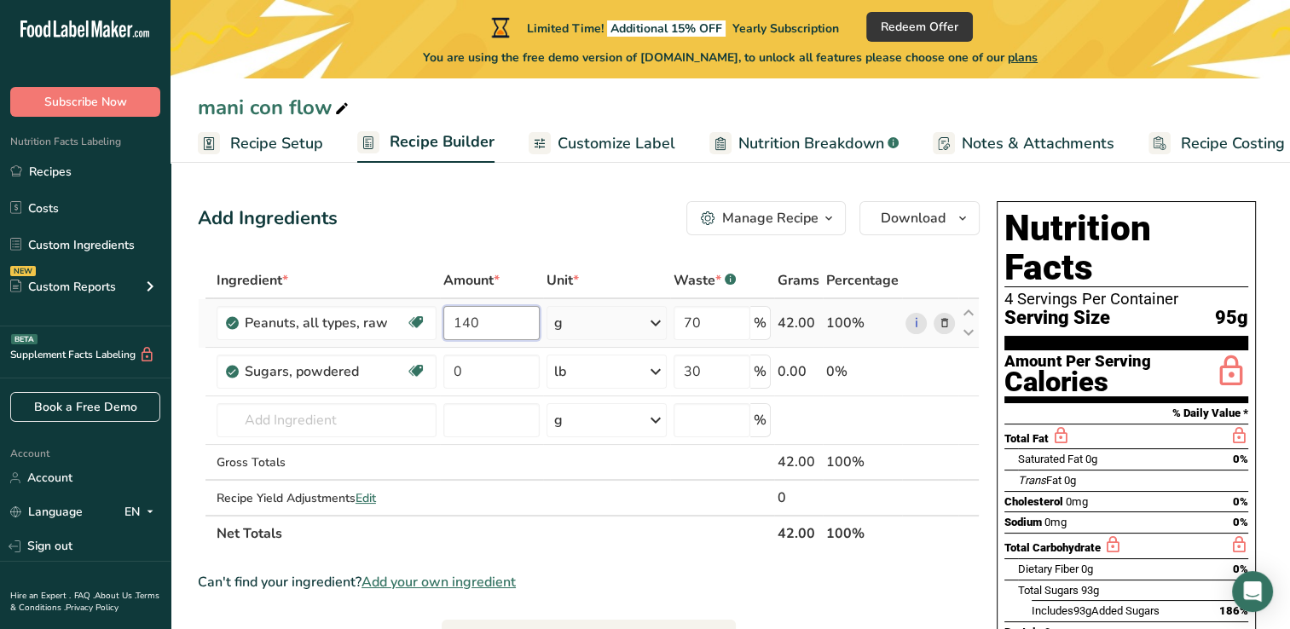
click at [493, 320] on div "Ingredient * Amount * Unit * Waste * .a-a{fill:#347362;}.b-a{fill:#fff;} Grams …" at bounding box center [589, 407] width 782 height 289
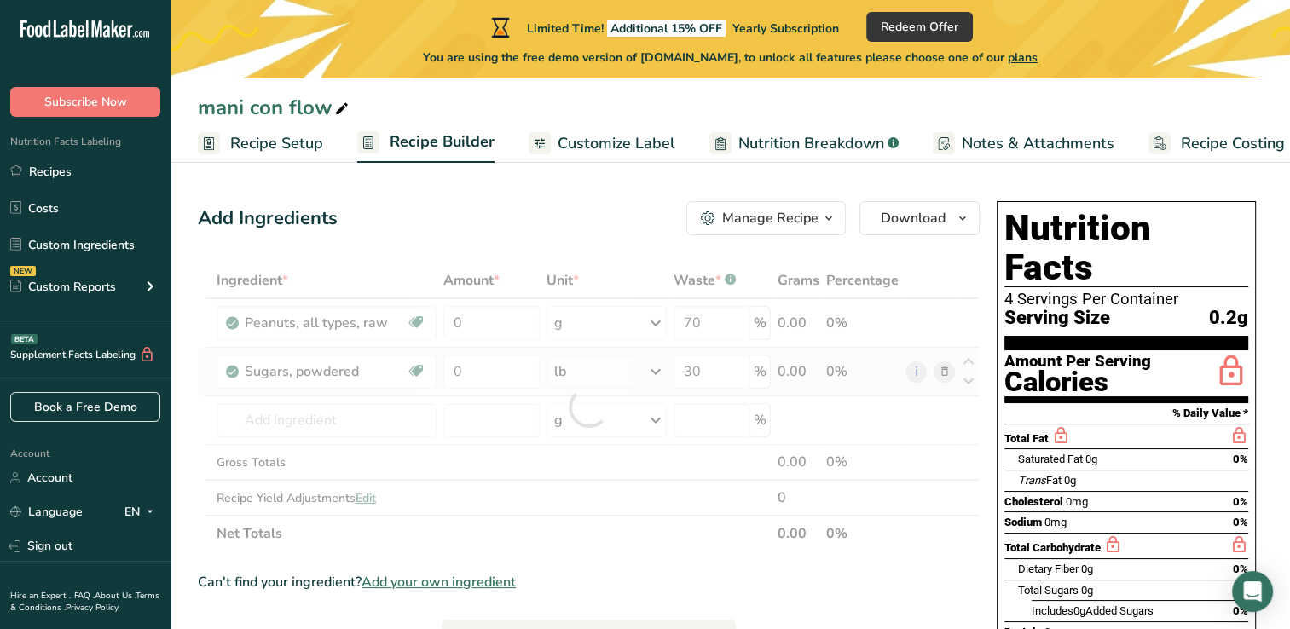
click at [660, 377] on div "Ingredient * Amount * Unit * Waste * .a-a{fill:#347362;}.b-a{fill:#fff;} Grams …" at bounding box center [589, 407] width 782 height 289
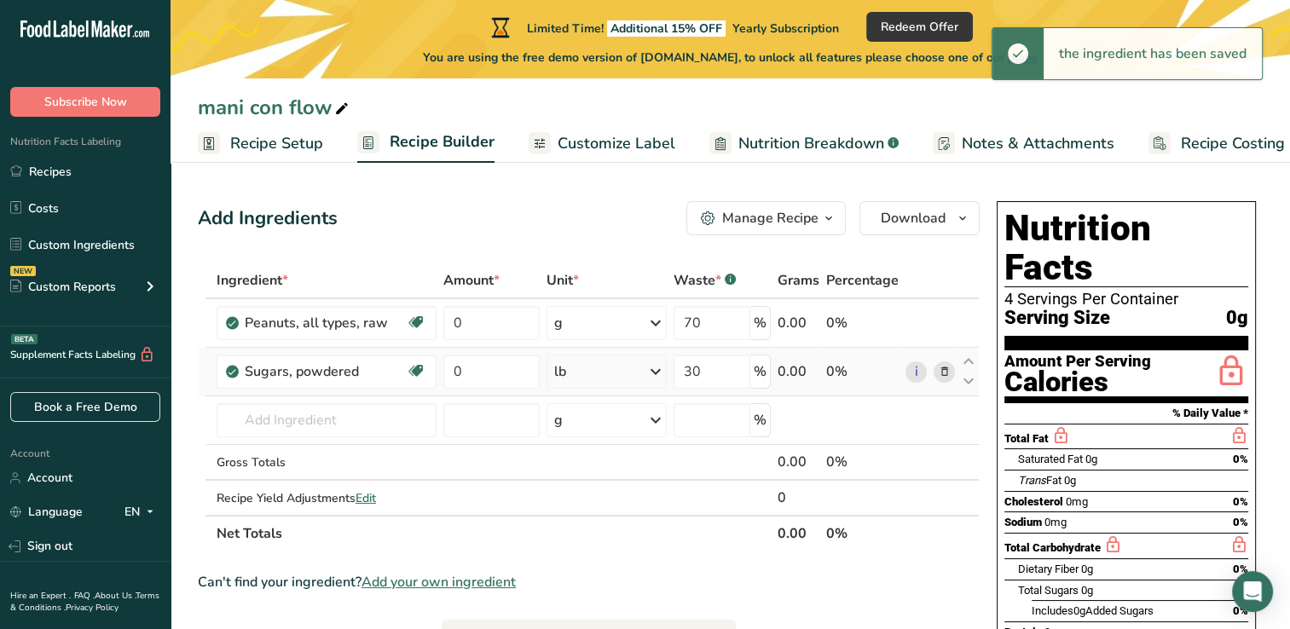
click at [655, 377] on icon at bounding box center [655, 371] width 20 height 31
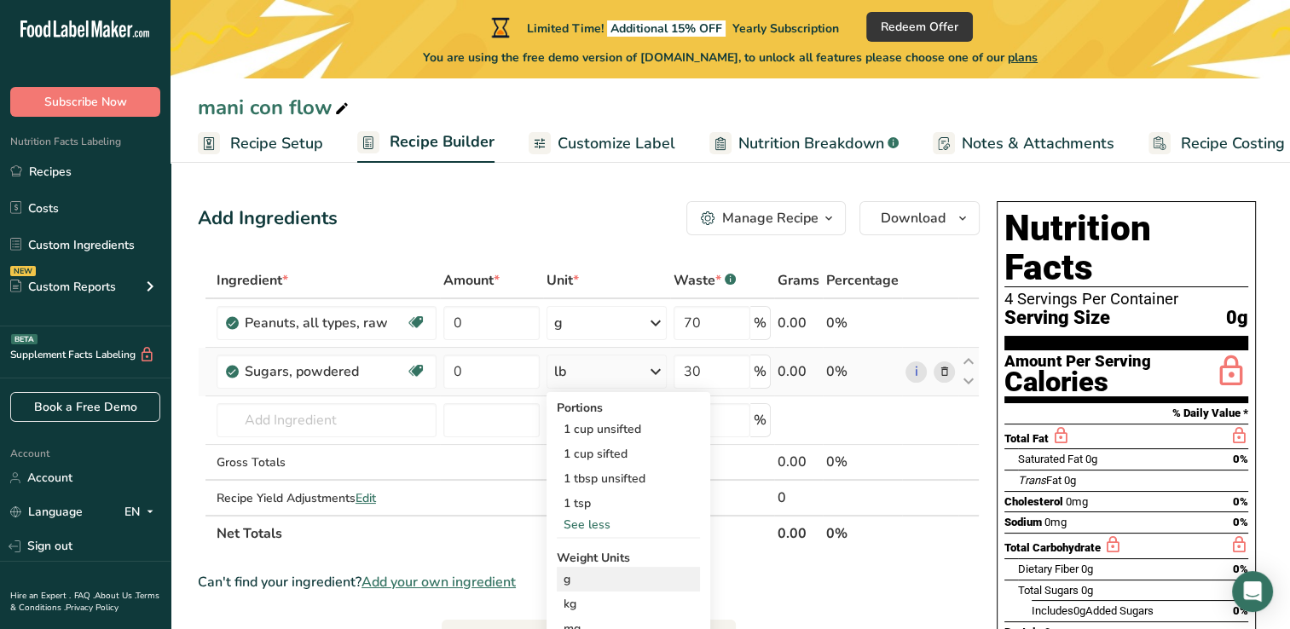
click at [586, 587] on div "g" at bounding box center [628, 579] width 143 height 25
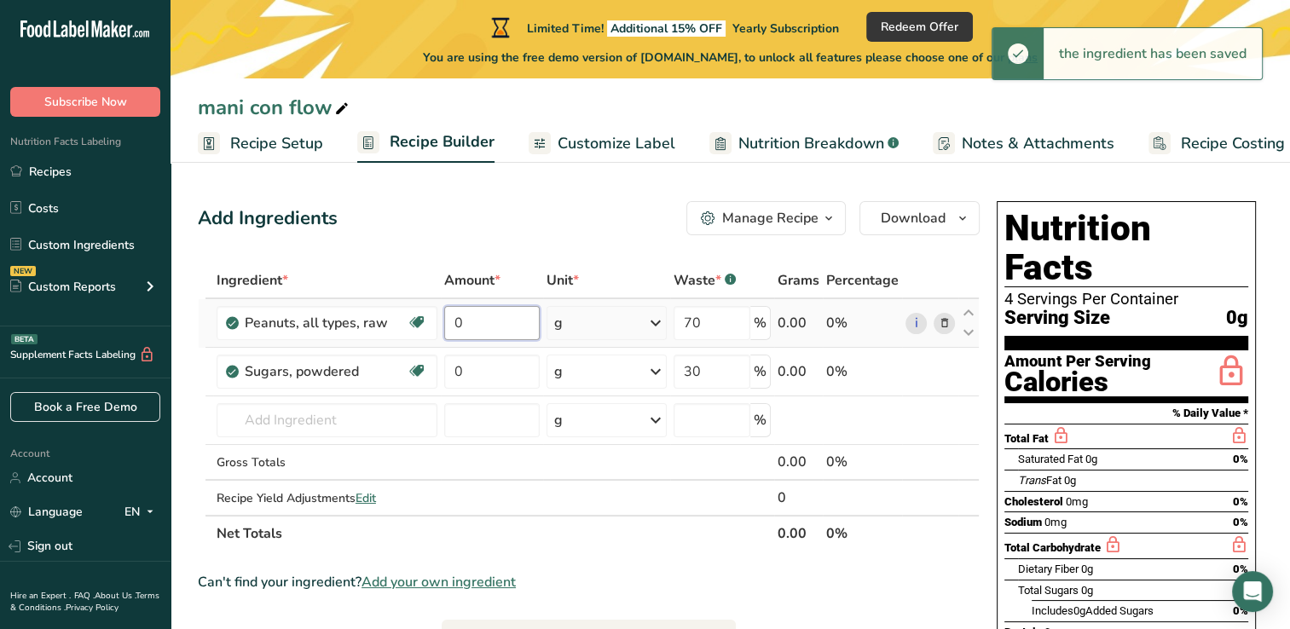
click at [481, 333] on input "0" at bounding box center [492, 323] width 96 height 34
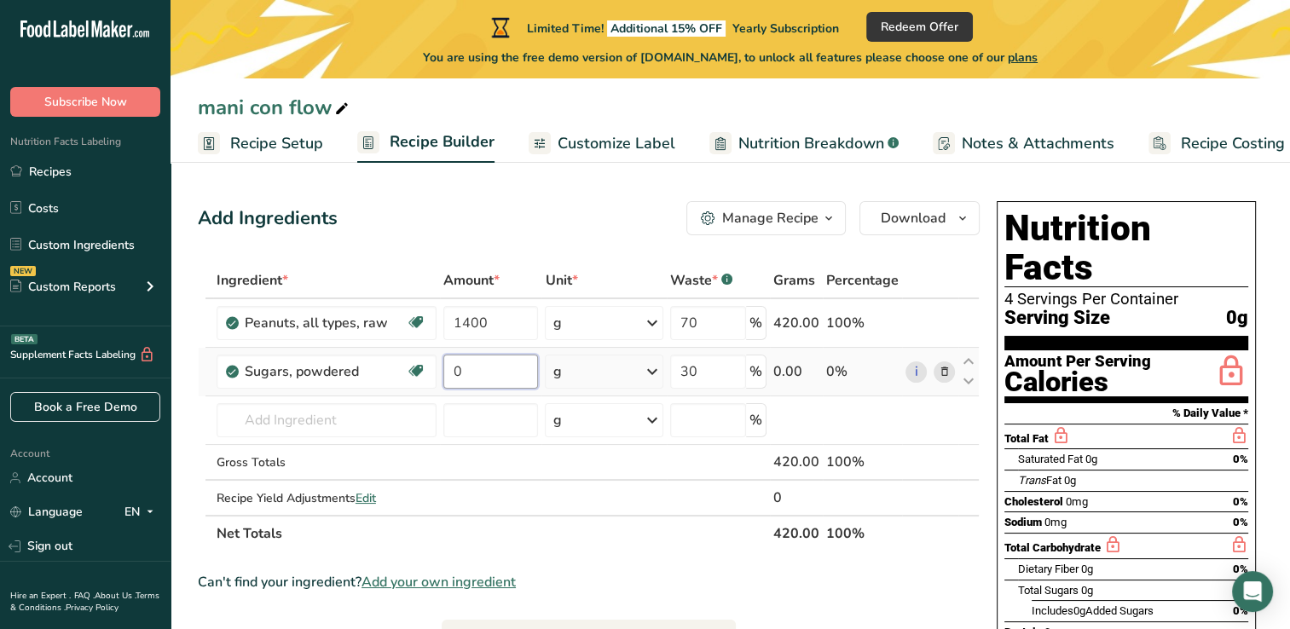
click at [476, 378] on div "Ingredient * Amount * Unit * Waste * .a-a{fill:#347362;}.b-a{fill:#fff;} Grams …" at bounding box center [589, 407] width 782 height 289
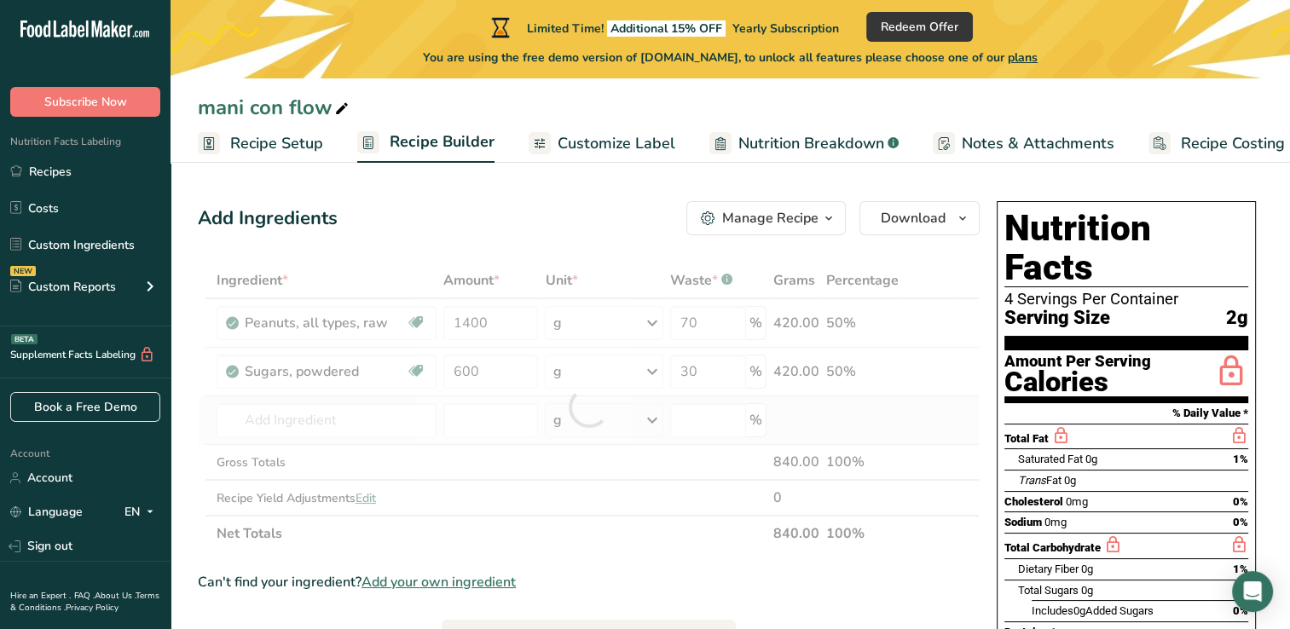
click at [540, 440] on div "Ingredient * Amount * Unit * Waste * .a-a{fill:#347362;}.b-a{fill:#fff;} Grams …" at bounding box center [589, 407] width 782 height 289
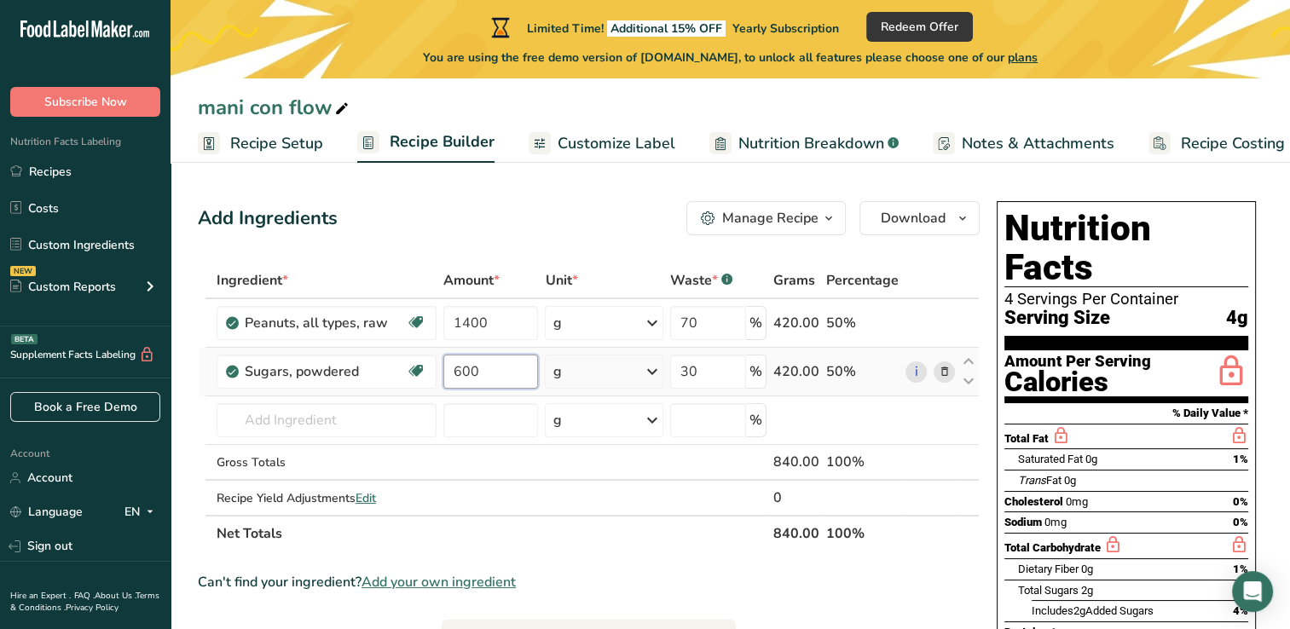
click at [488, 372] on input "600" at bounding box center [490, 372] width 95 height 34
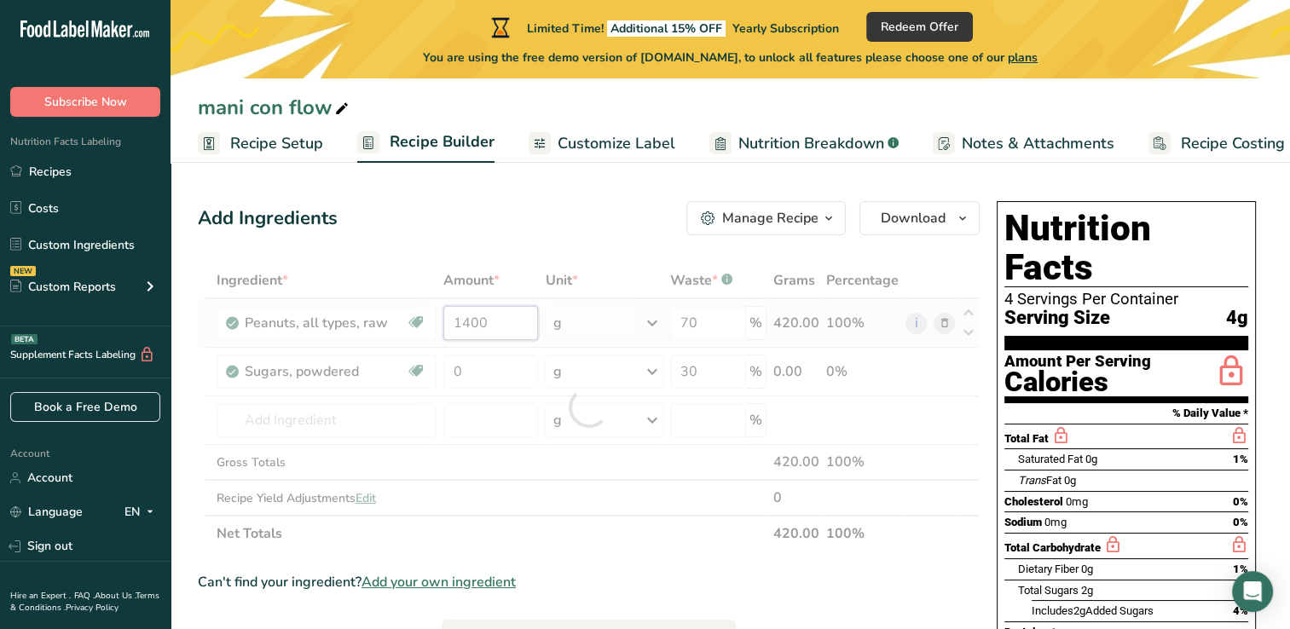
click at [491, 320] on div "Ingredient * Amount * Unit * Waste * .a-a{fill:#347362;}.b-a{fill:#fff;} Grams …" at bounding box center [589, 407] width 782 height 289
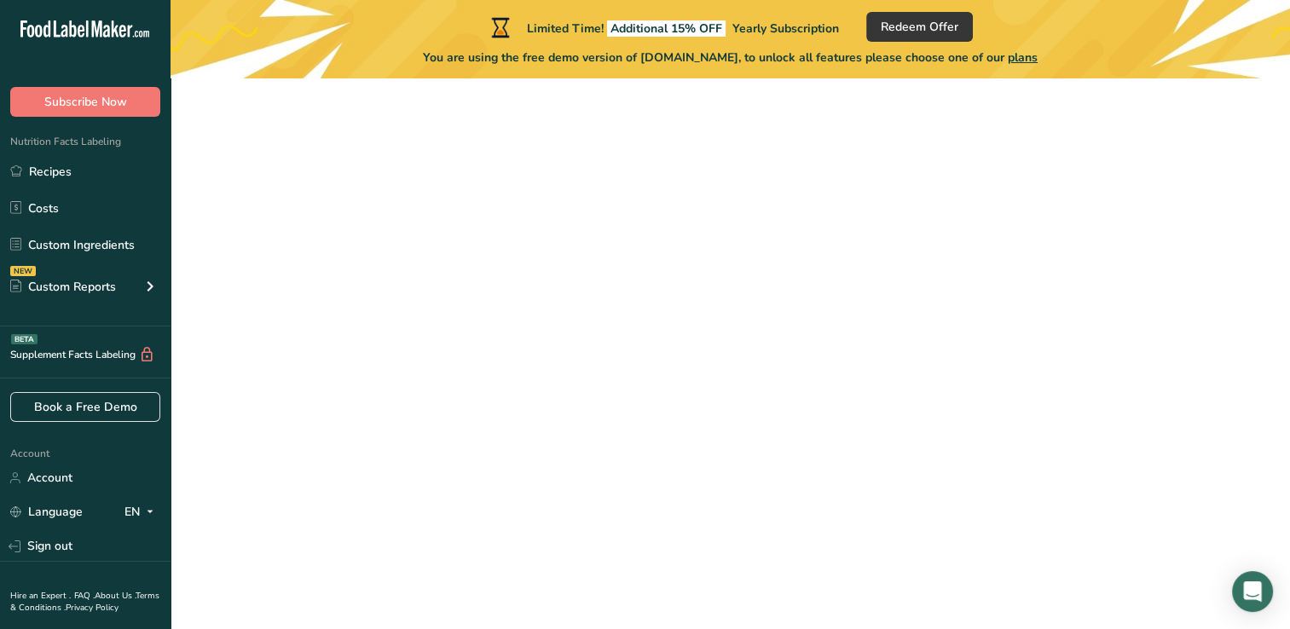
scroll to position [153, 0]
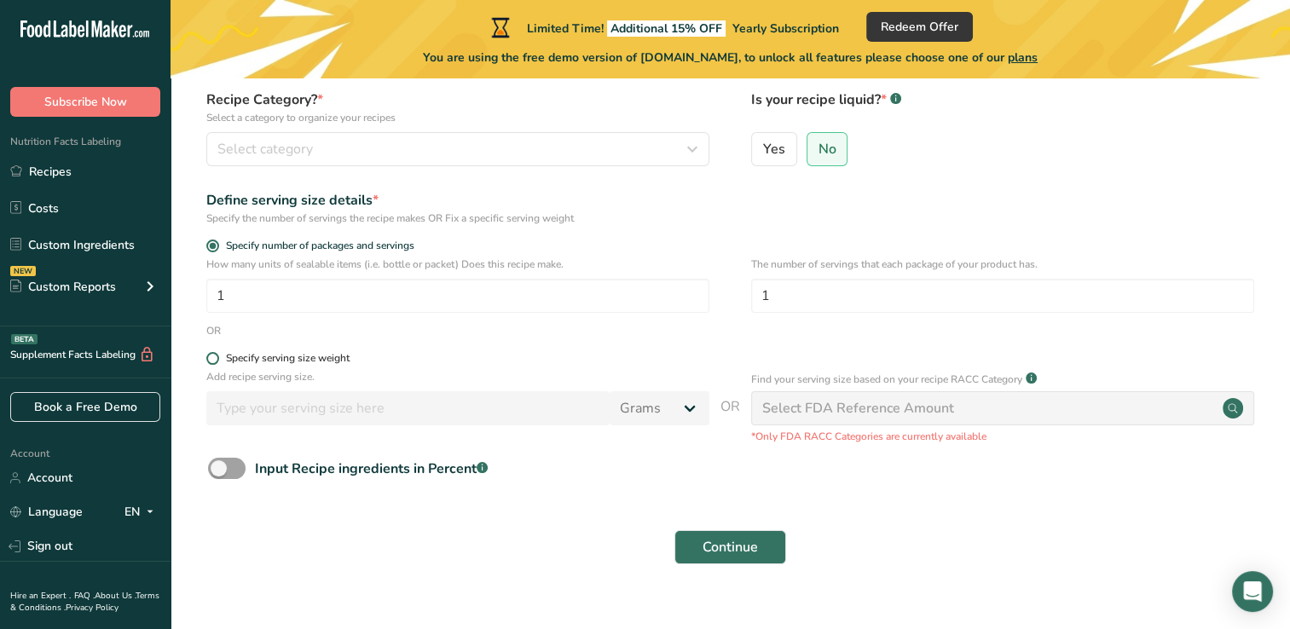
click at [217, 357] on span at bounding box center [212, 358] width 13 height 13
click at [217, 357] on input "Specify serving size weight" at bounding box center [211, 358] width 11 height 11
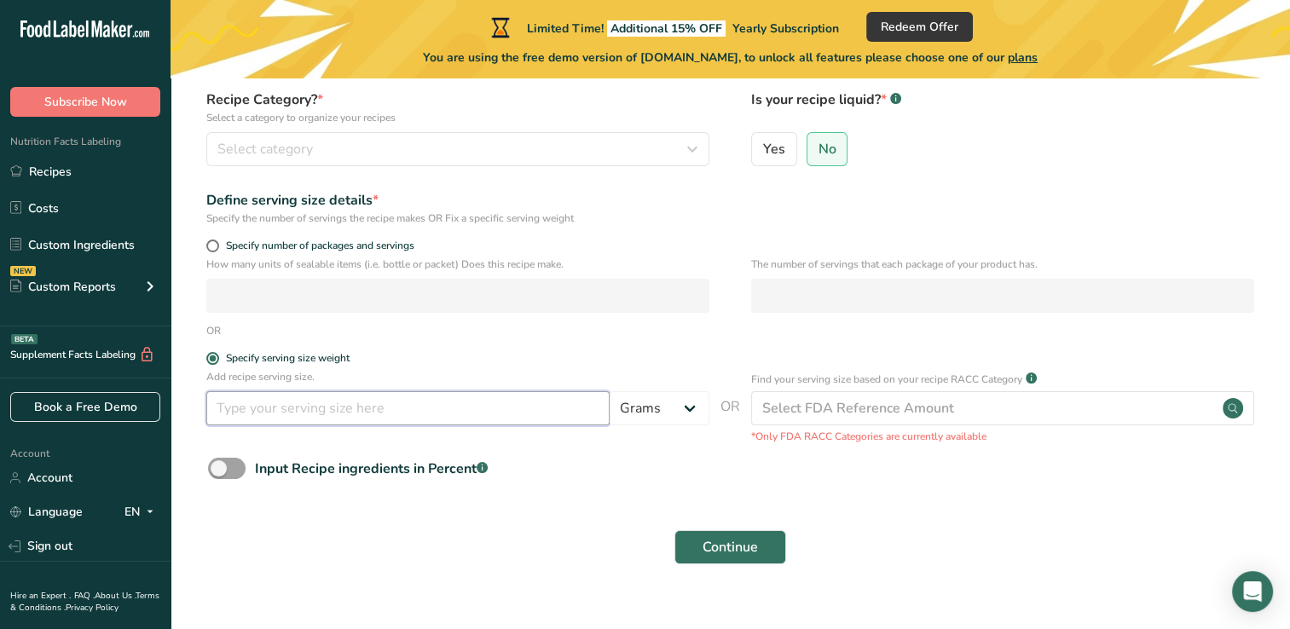
click at [403, 416] on input "number" at bounding box center [407, 408] width 403 height 34
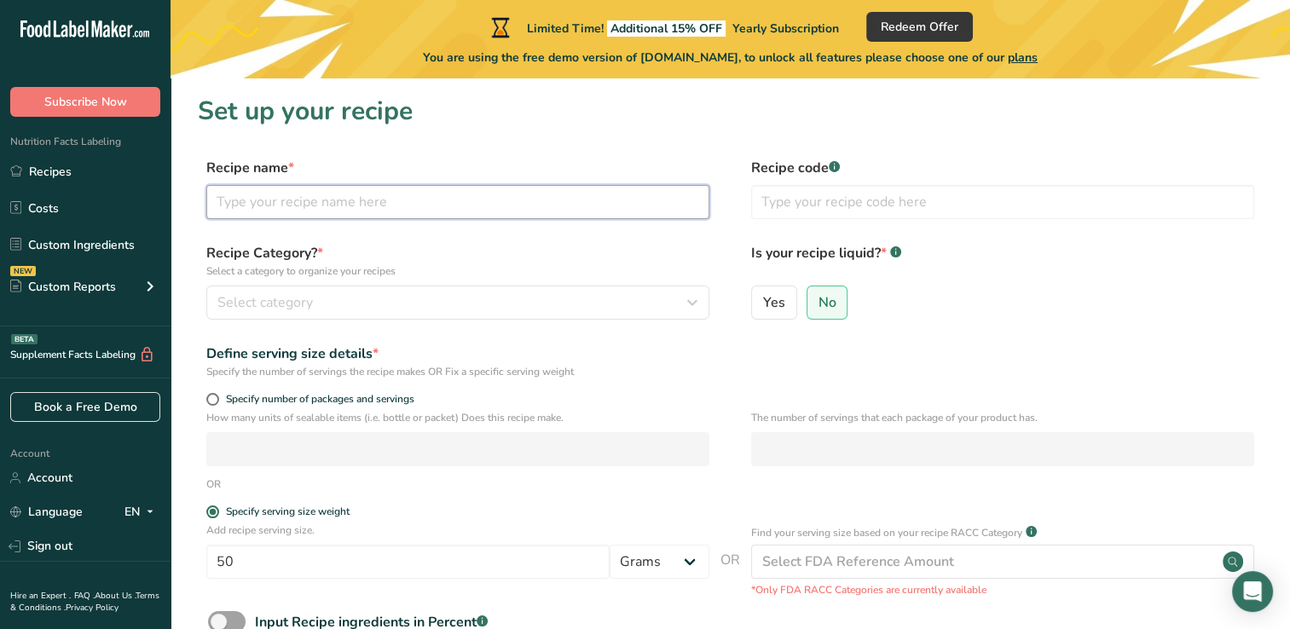
click at [592, 201] on input "text" at bounding box center [457, 202] width 503 height 34
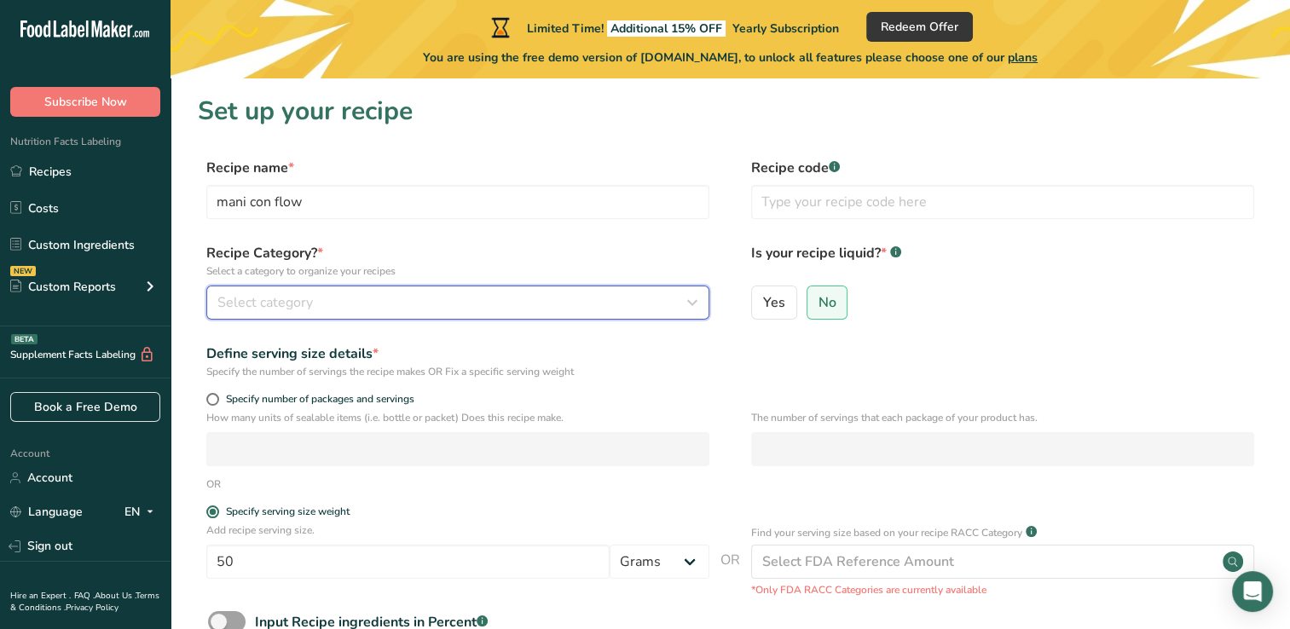
click at [689, 311] on icon "button" at bounding box center [692, 302] width 20 height 31
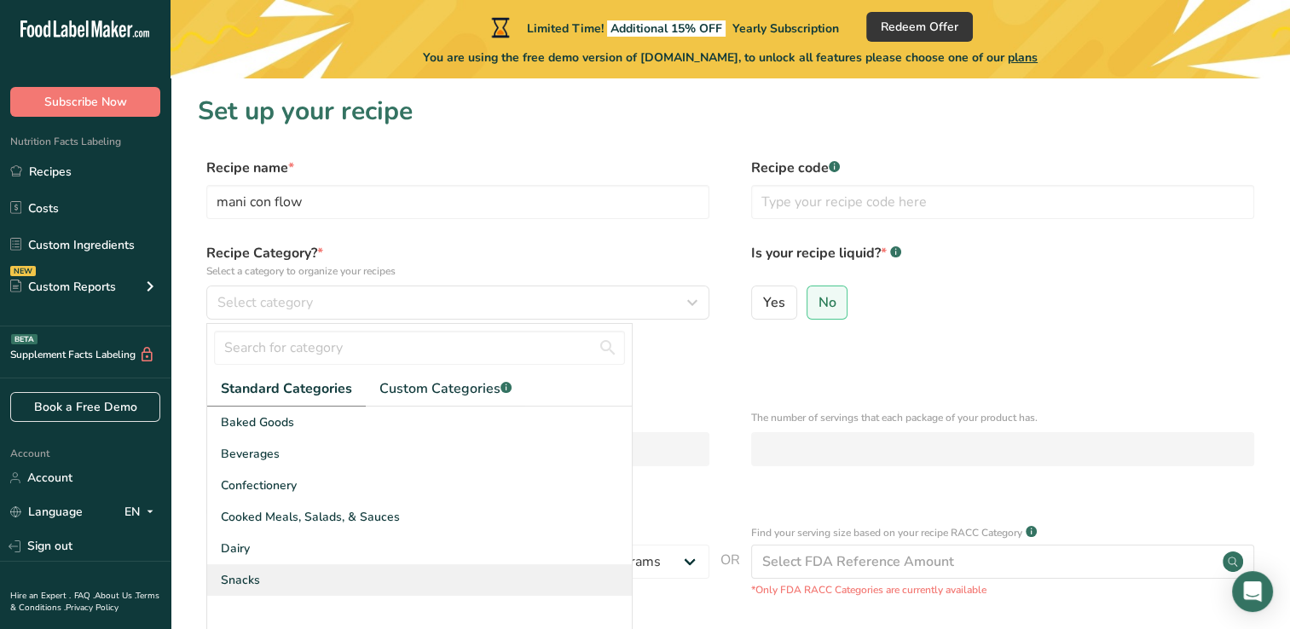
click at [245, 577] on span "Snacks" at bounding box center [240, 580] width 39 height 18
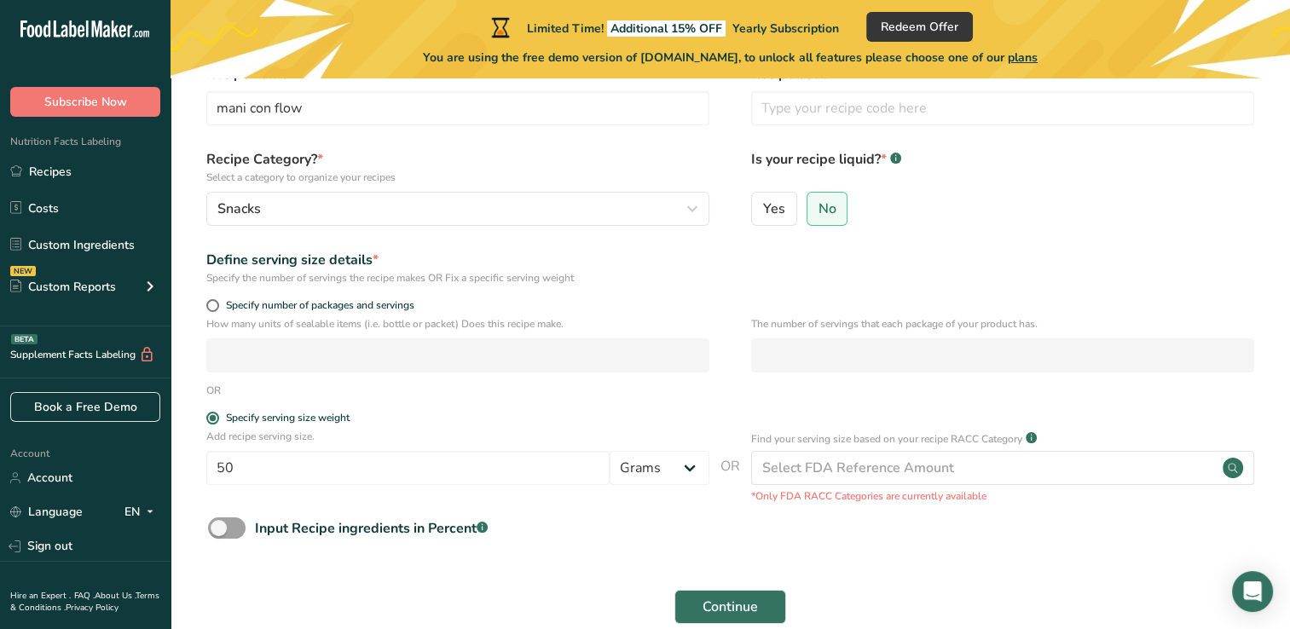
scroll to position [95, 0]
click at [765, 325] on p "The number of servings that each package of your product has." at bounding box center [1002, 322] width 503 height 15
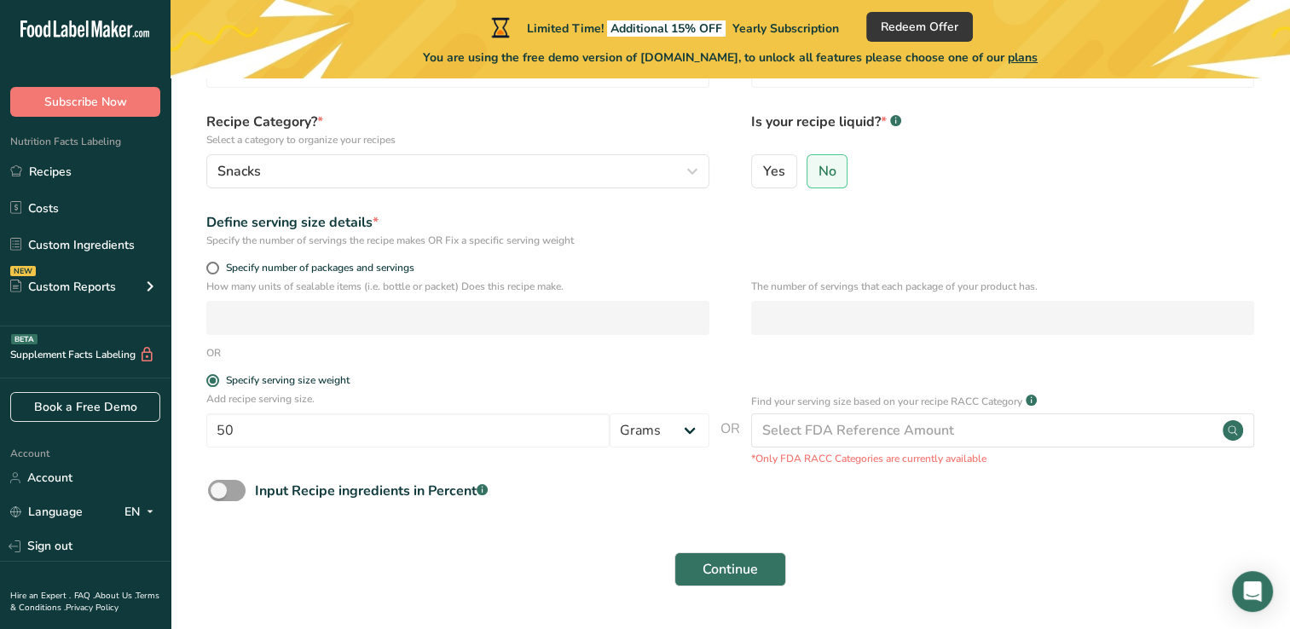
scroll to position [132, 0]
click at [714, 573] on span "Continue" at bounding box center [729, 568] width 55 height 20
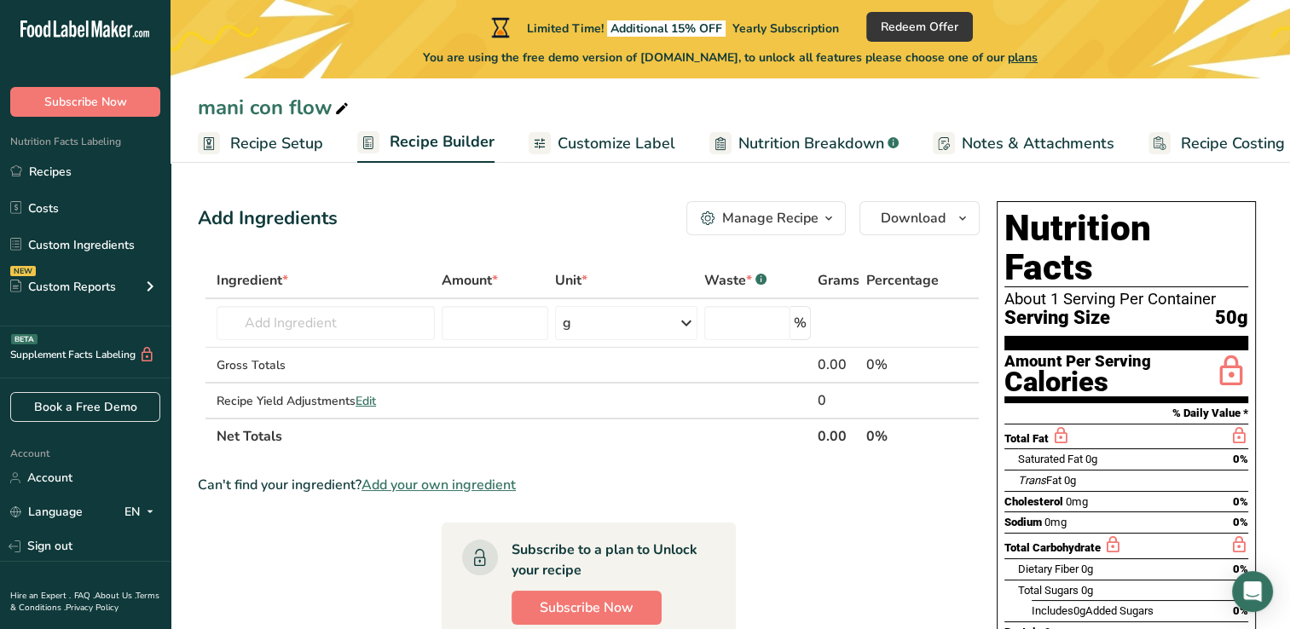
click at [1059, 291] on div "About 1 Serving Per Container" at bounding box center [1126, 299] width 244 height 17
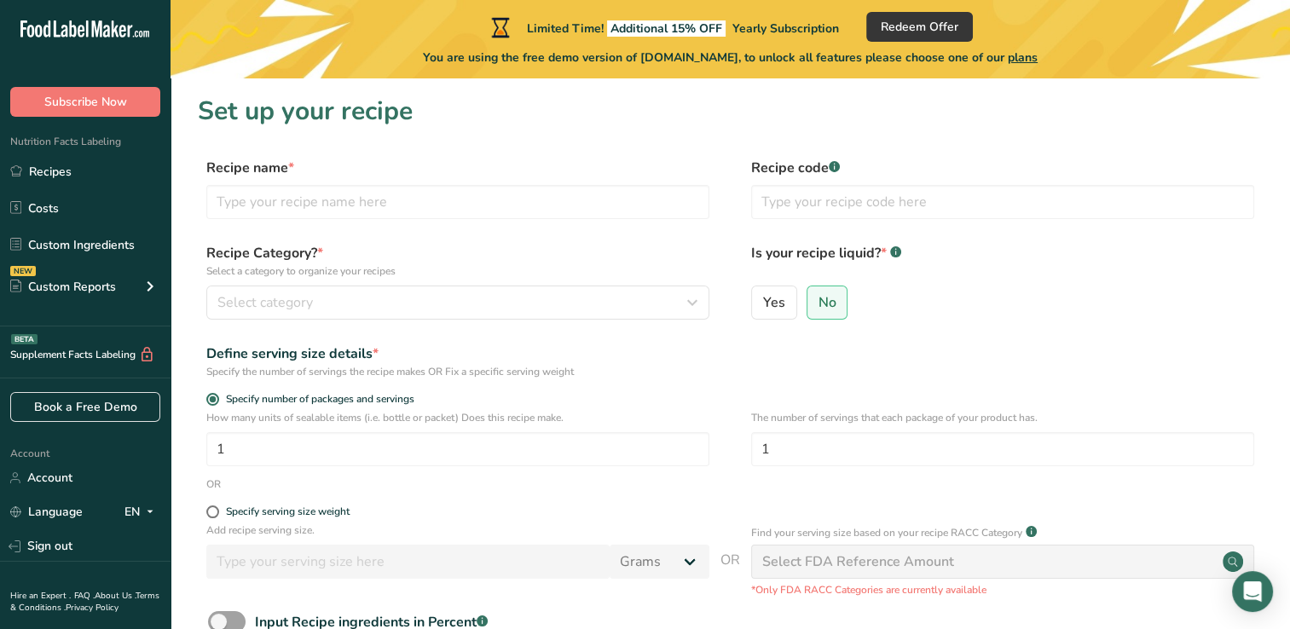
scroll to position [132, 0]
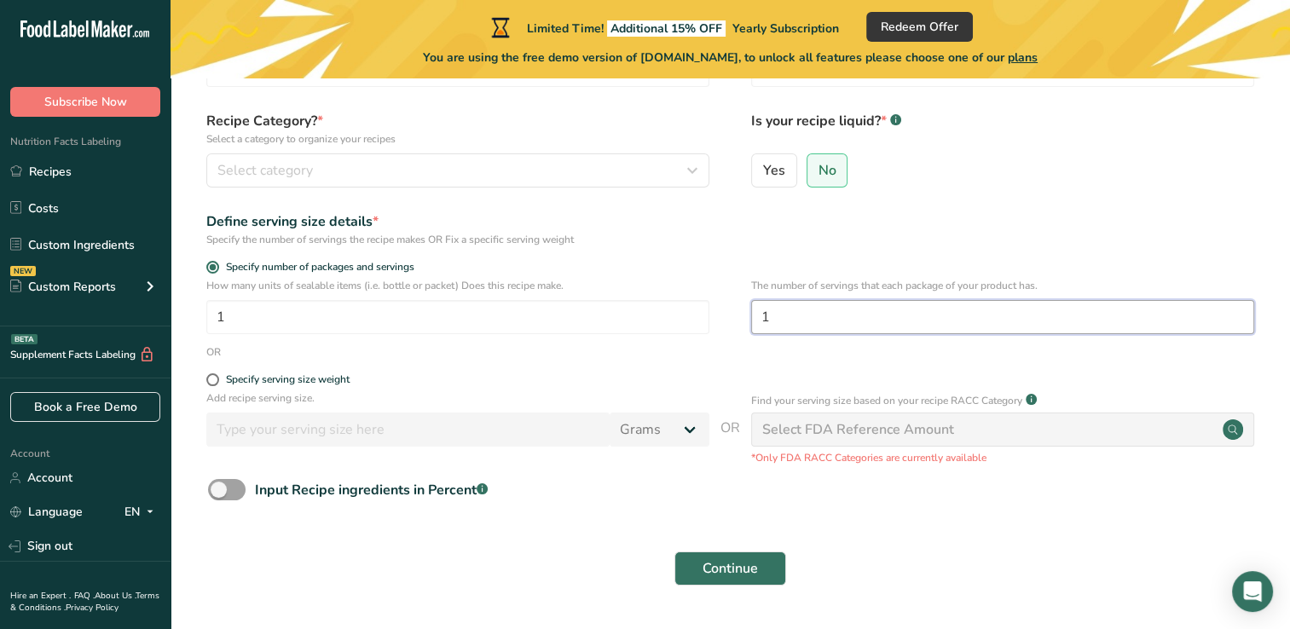
click at [819, 322] on input "1" at bounding box center [1002, 317] width 503 height 34
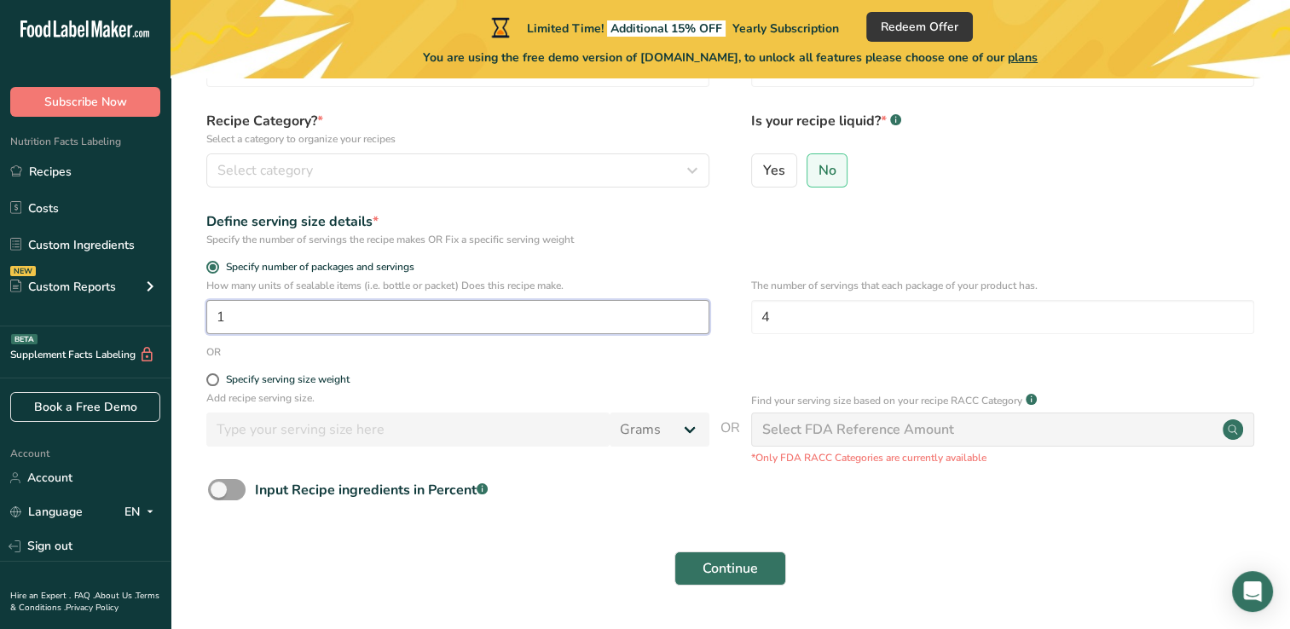
click at [304, 330] on input "1" at bounding box center [457, 317] width 503 height 34
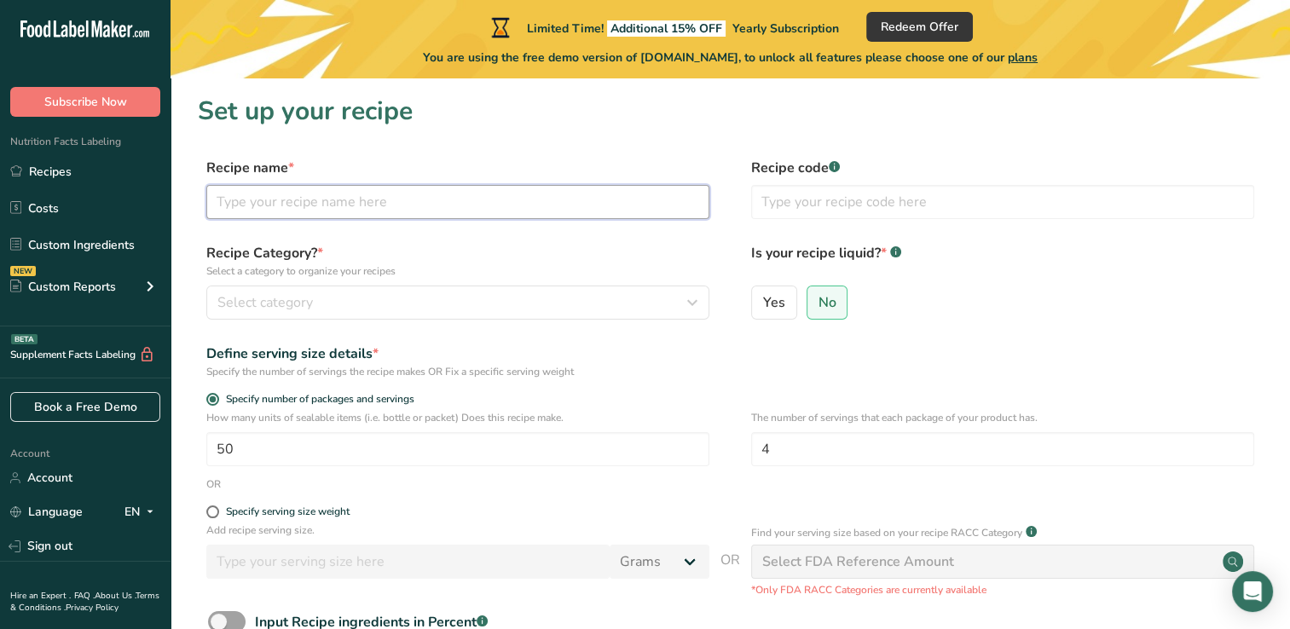
click at [590, 196] on input "text" at bounding box center [457, 202] width 503 height 34
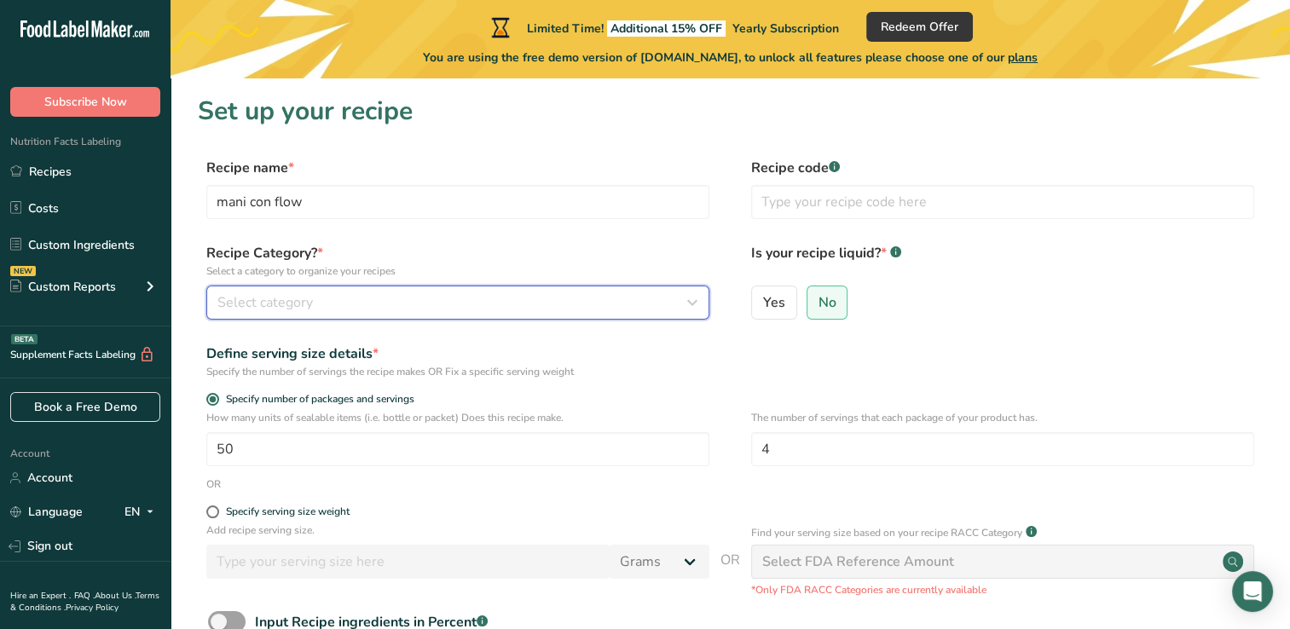
click at [692, 305] on icon "button" at bounding box center [692, 302] width 20 height 31
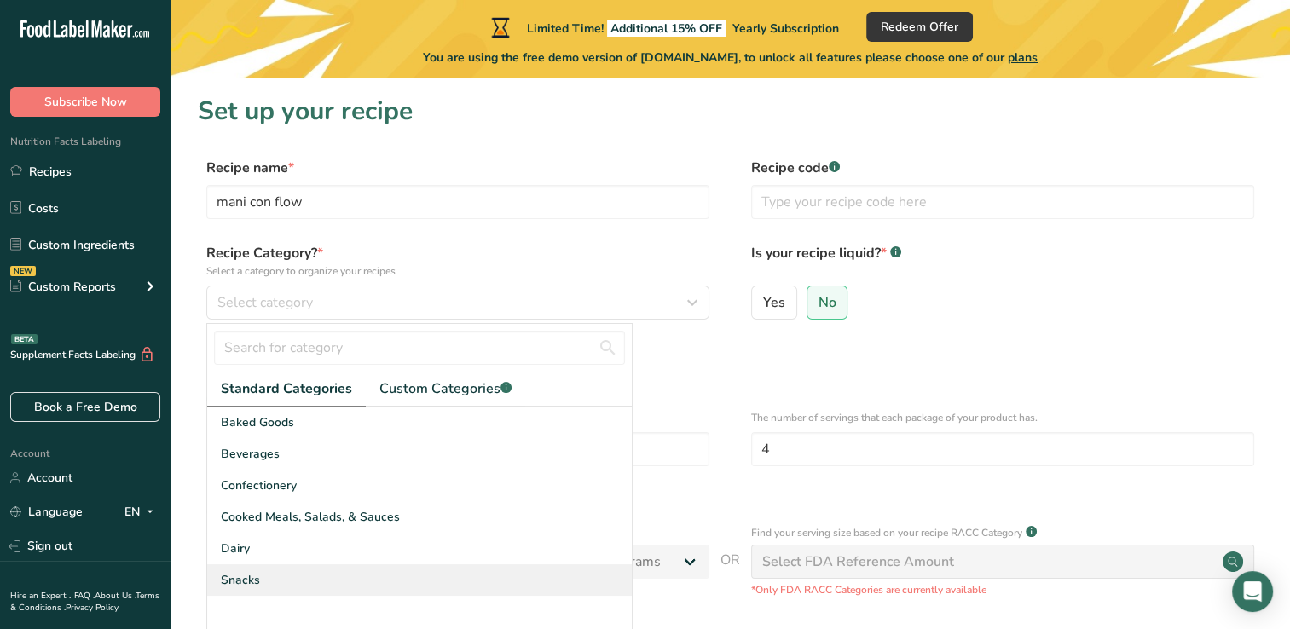
click at [278, 581] on div "Snacks" at bounding box center [419, 580] width 424 height 32
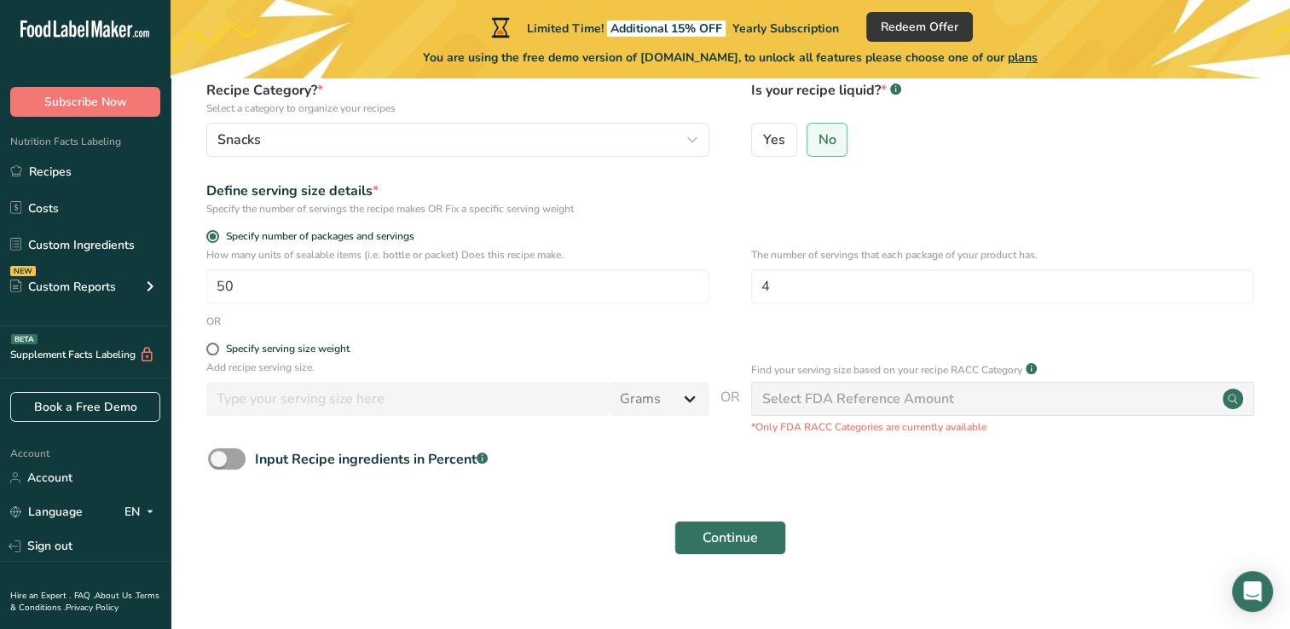
scroll to position [164, 0]
click at [743, 542] on span "Continue" at bounding box center [729, 537] width 55 height 20
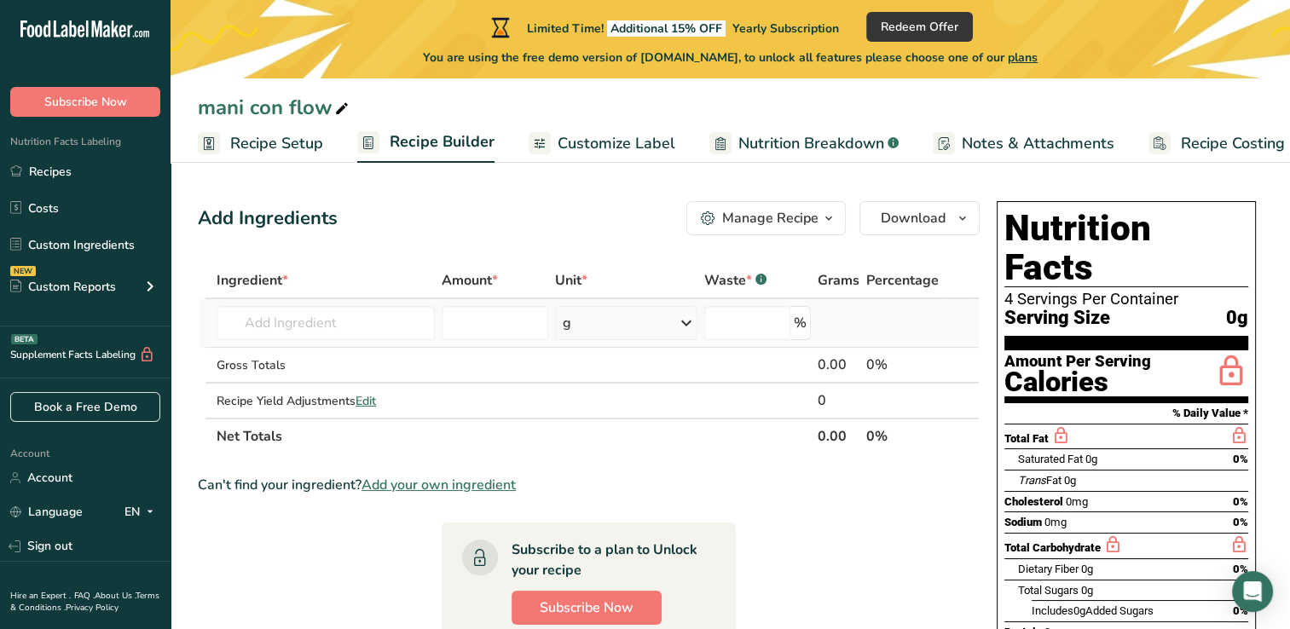
click at [361, 339] on td "Almond flour 1211 Milk, whole, 3.25% milkfat, without added vitamin A and [MEDI…" at bounding box center [325, 323] width 225 height 49
click at [357, 326] on input "text" at bounding box center [325, 323] width 218 height 34
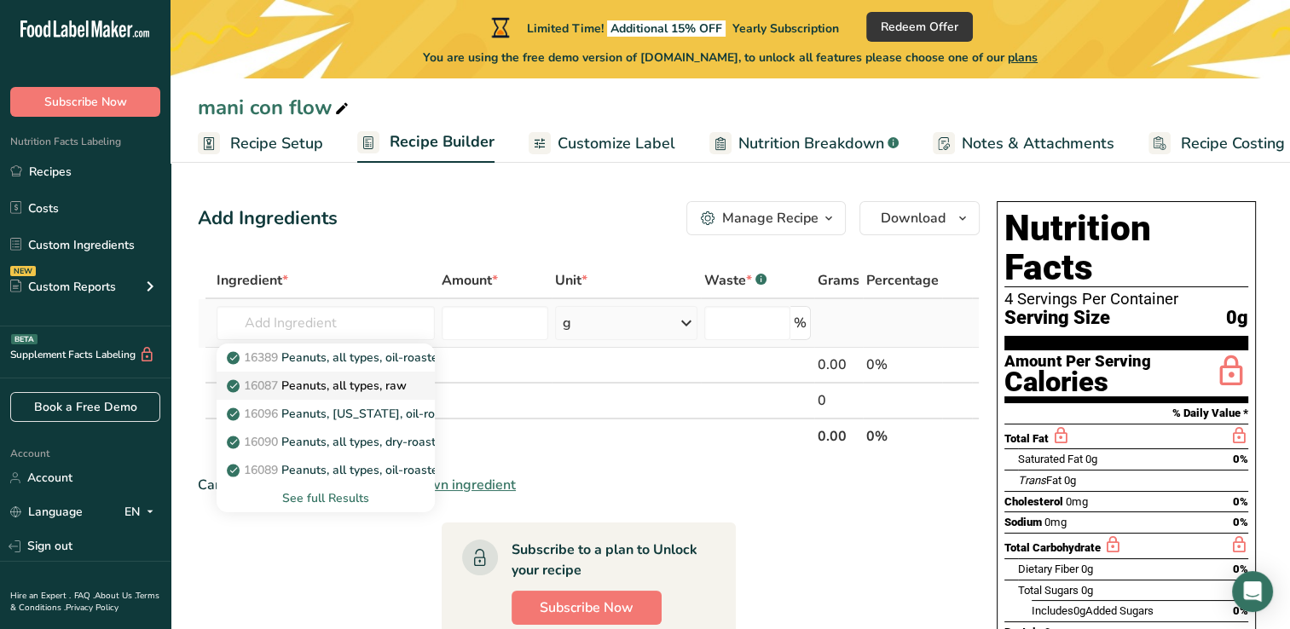
click at [343, 391] on p "16087 Peanuts, all types, raw" at bounding box center [318, 386] width 176 height 18
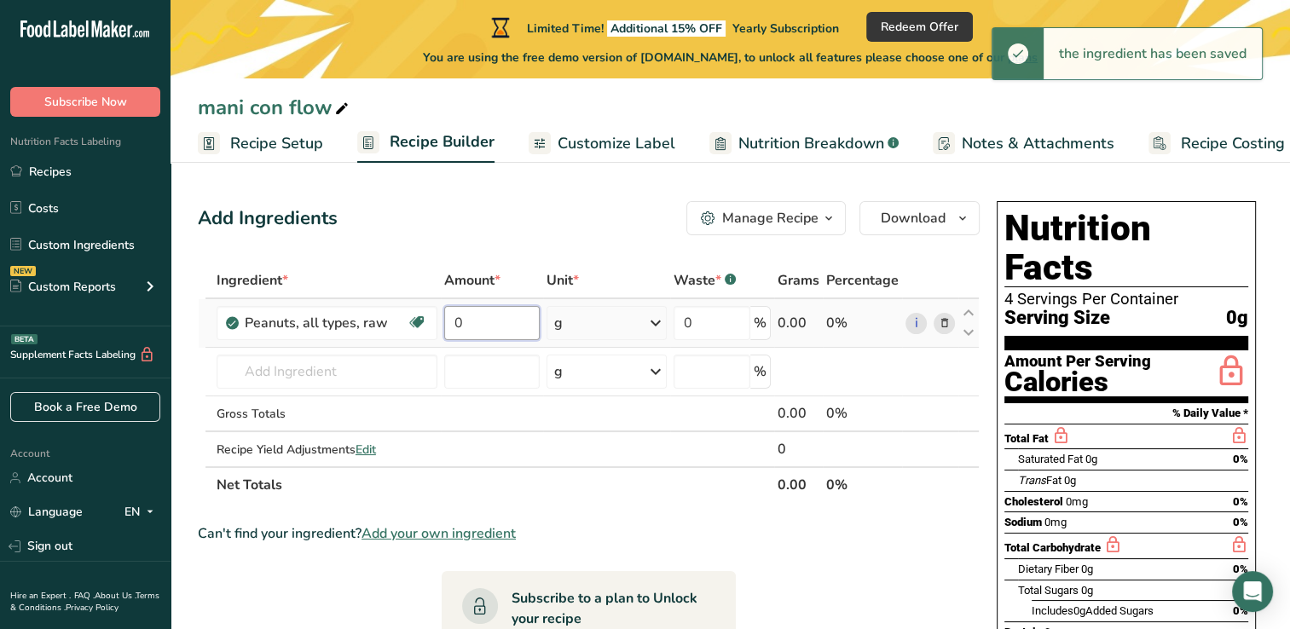
click at [499, 332] on input "0" at bounding box center [492, 323] width 96 height 34
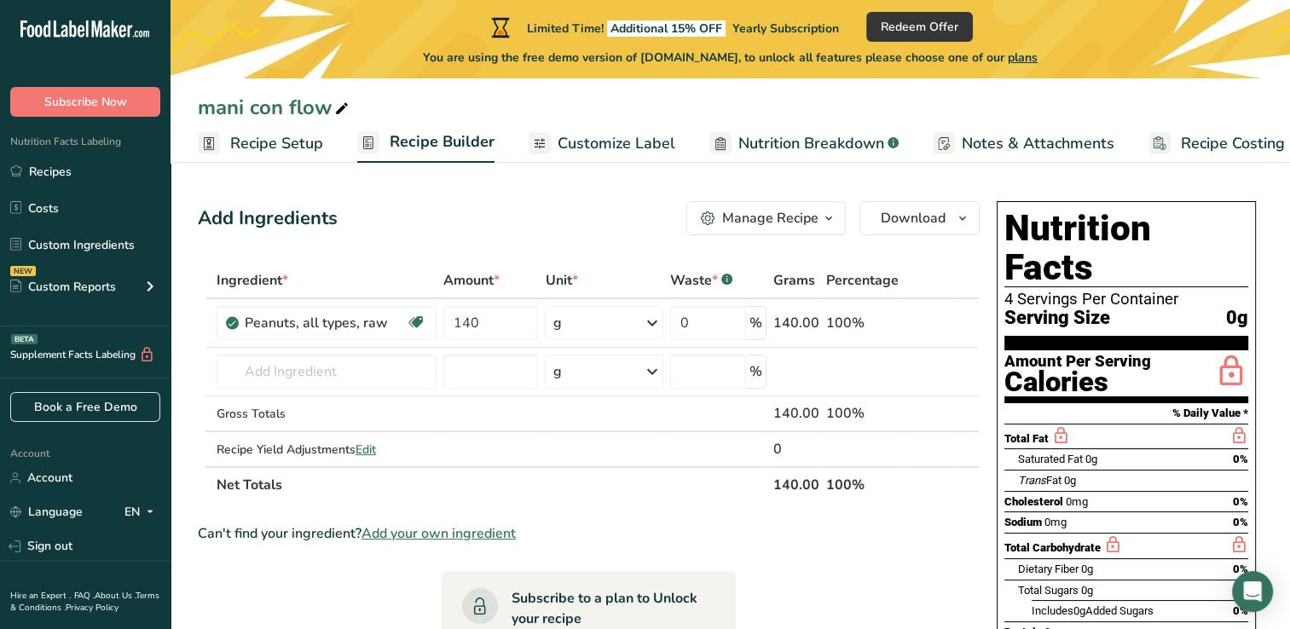
click at [649, 530] on div "Can't find your ingredient? Add your own ingredient" at bounding box center [589, 533] width 782 height 20
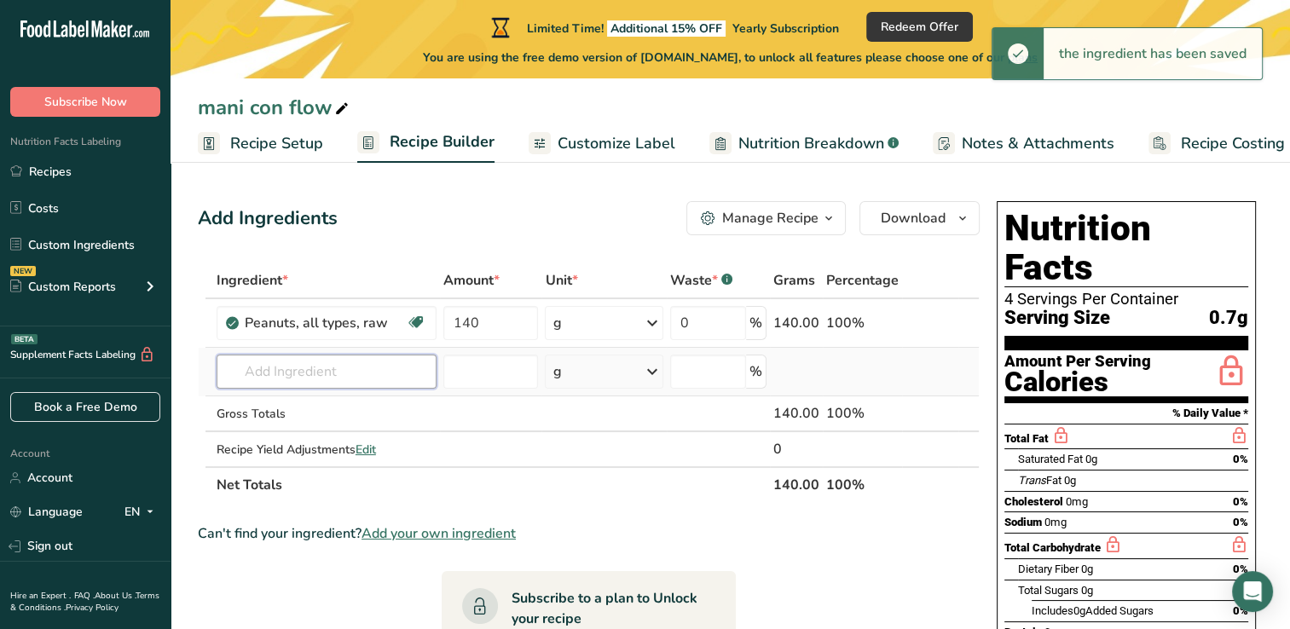
click at [307, 377] on input "text" at bounding box center [326, 372] width 220 height 34
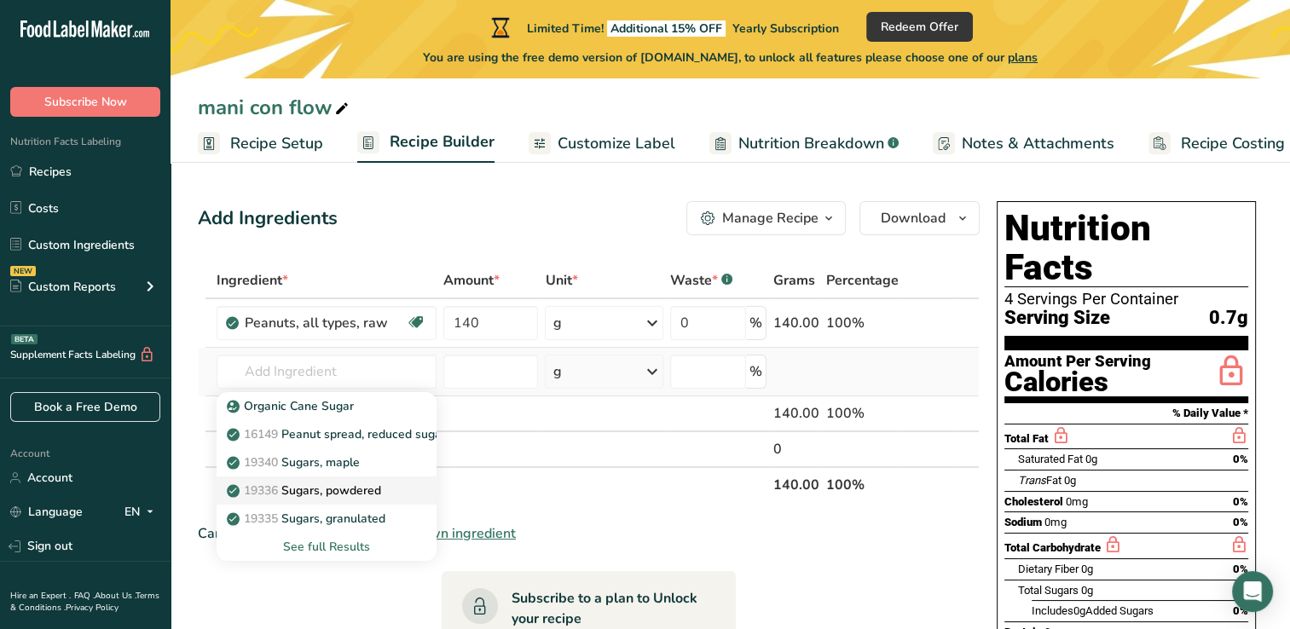
click at [350, 494] on p "19336 Sugars, powdered" at bounding box center [305, 491] width 151 height 18
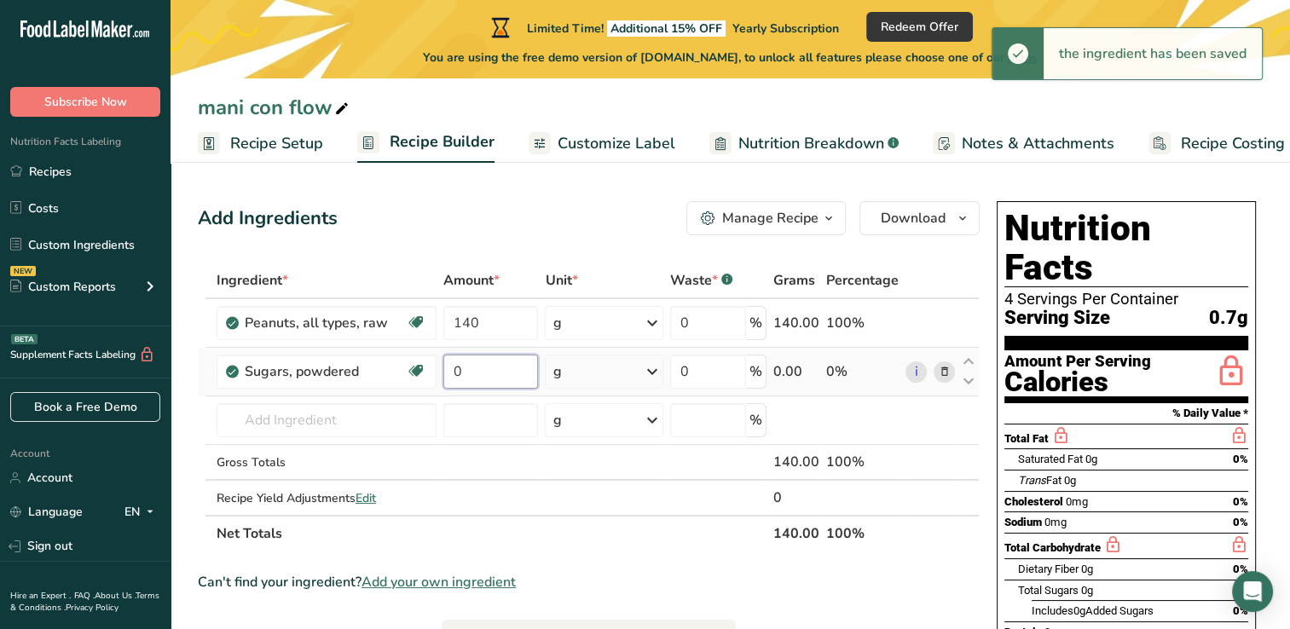
click at [488, 373] on input "0" at bounding box center [490, 372] width 95 height 34
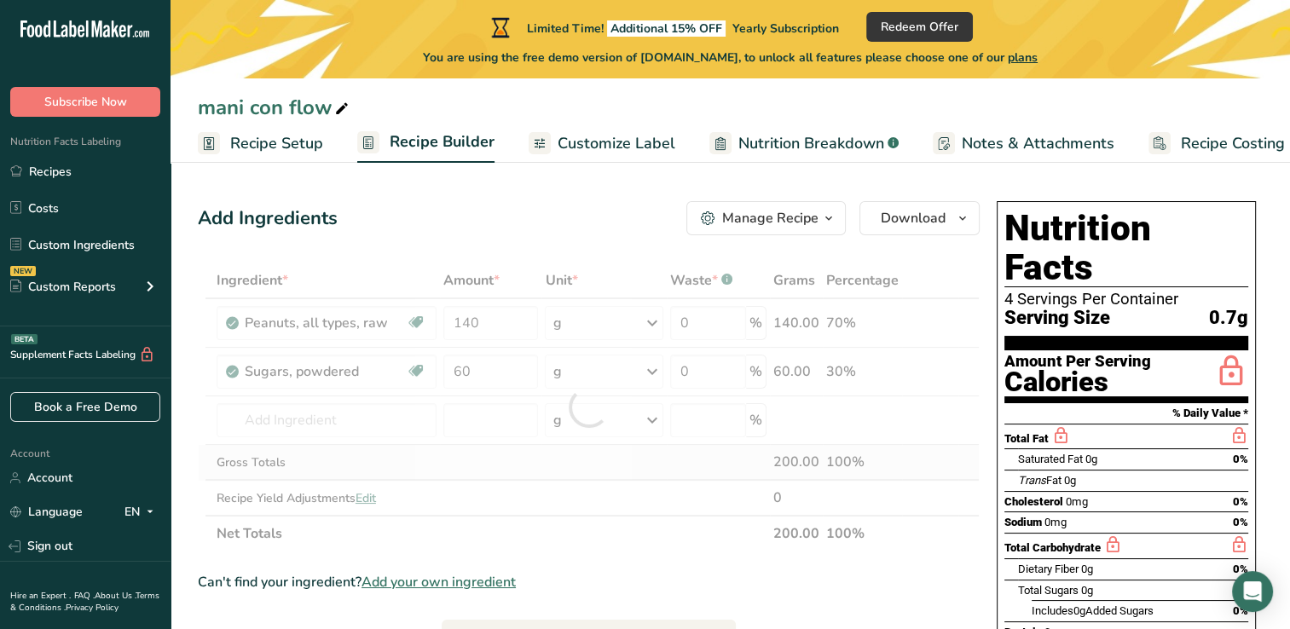
click at [533, 465] on div "Ingredient * Amount * Unit * Waste * .a-a{fill:#347362;}.b-a{fill:#fff;} Grams …" at bounding box center [589, 407] width 782 height 289
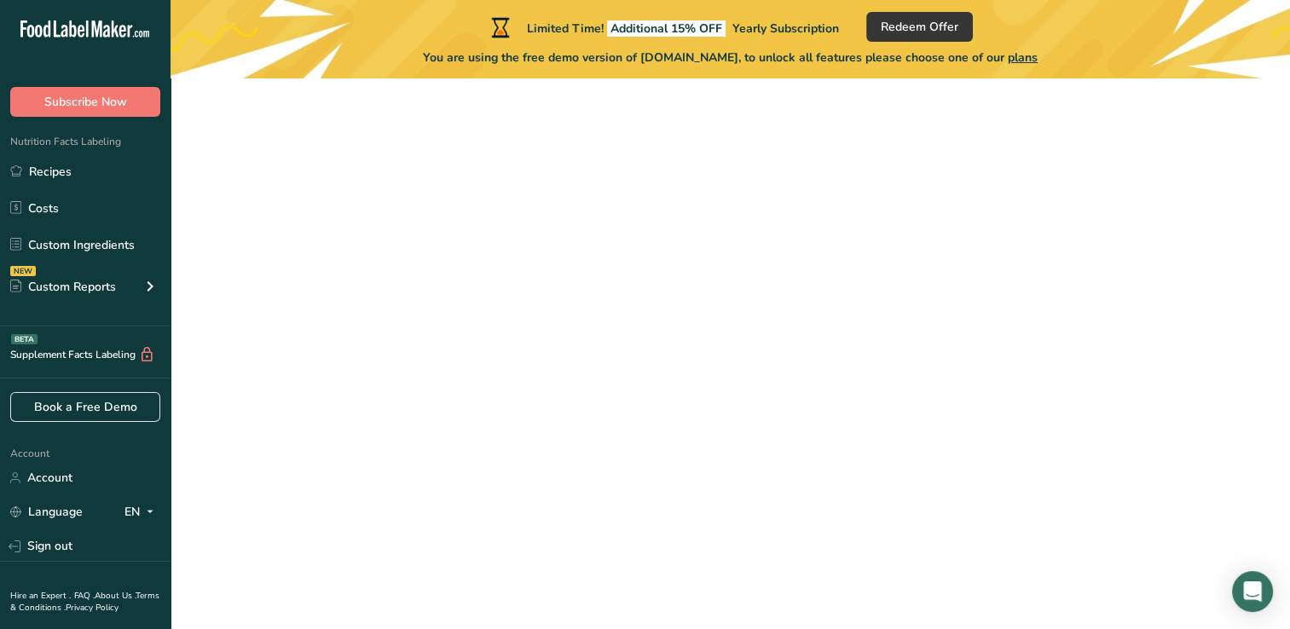
scroll to position [164, 0]
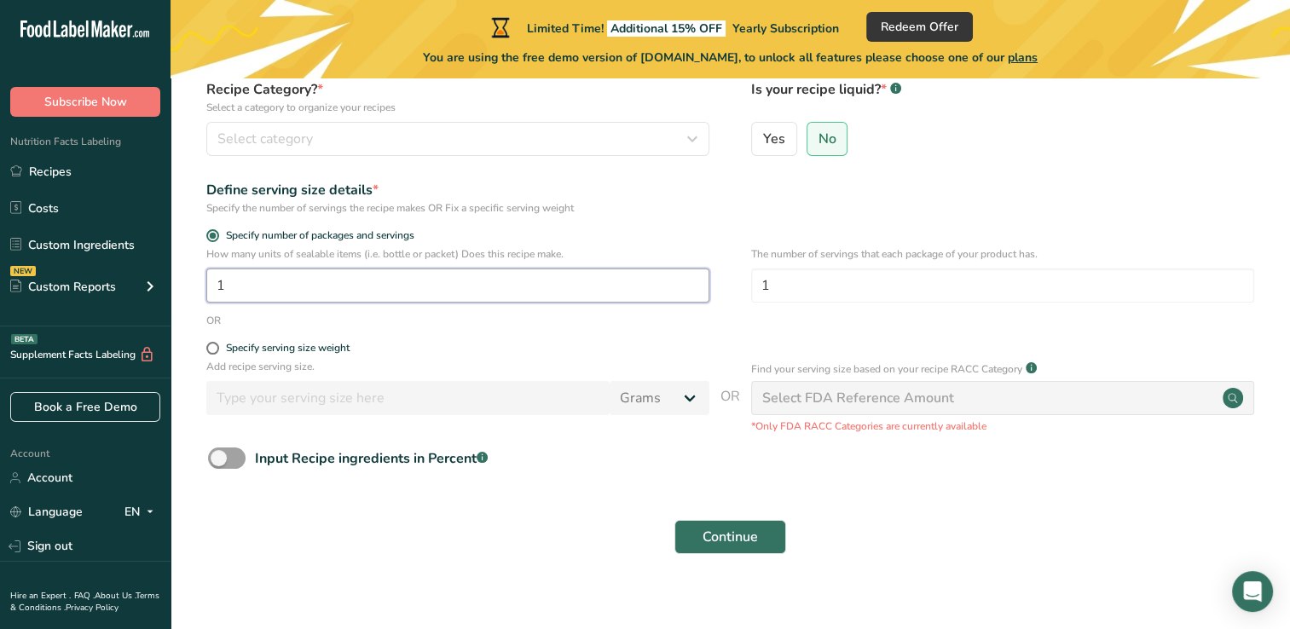
click at [263, 291] on input "1" at bounding box center [457, 285] width 503 height 34
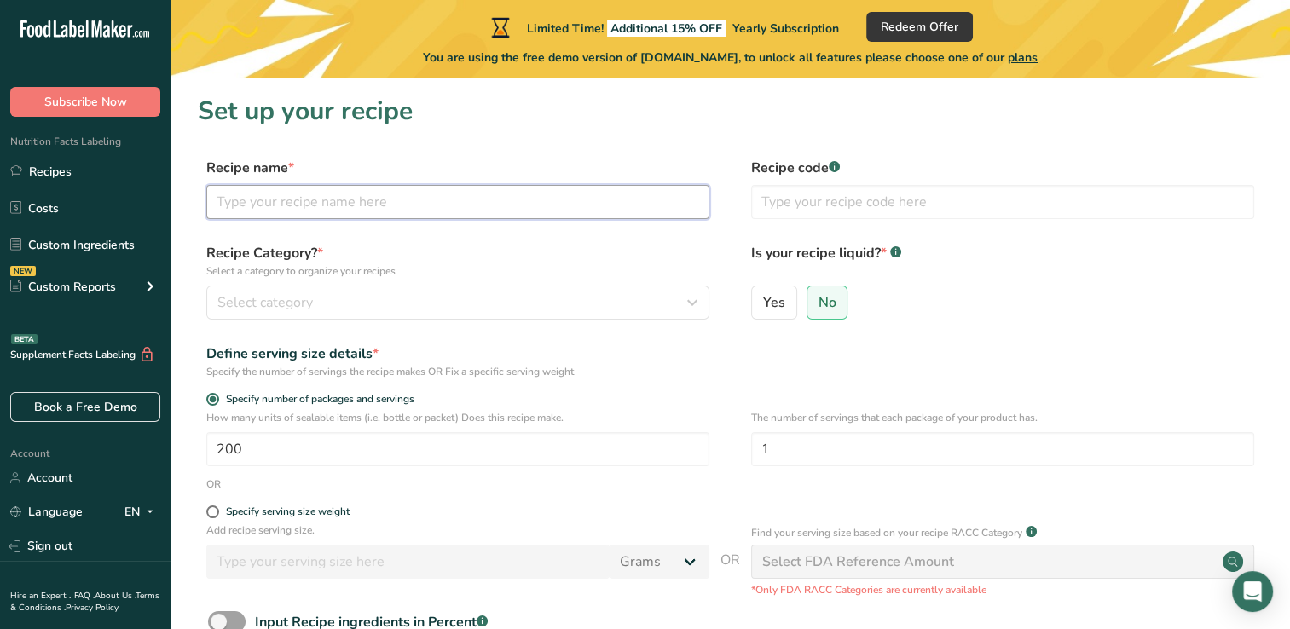
click at [563, 210] on input "text" at bounding box center [457, 202] width 503 height 34
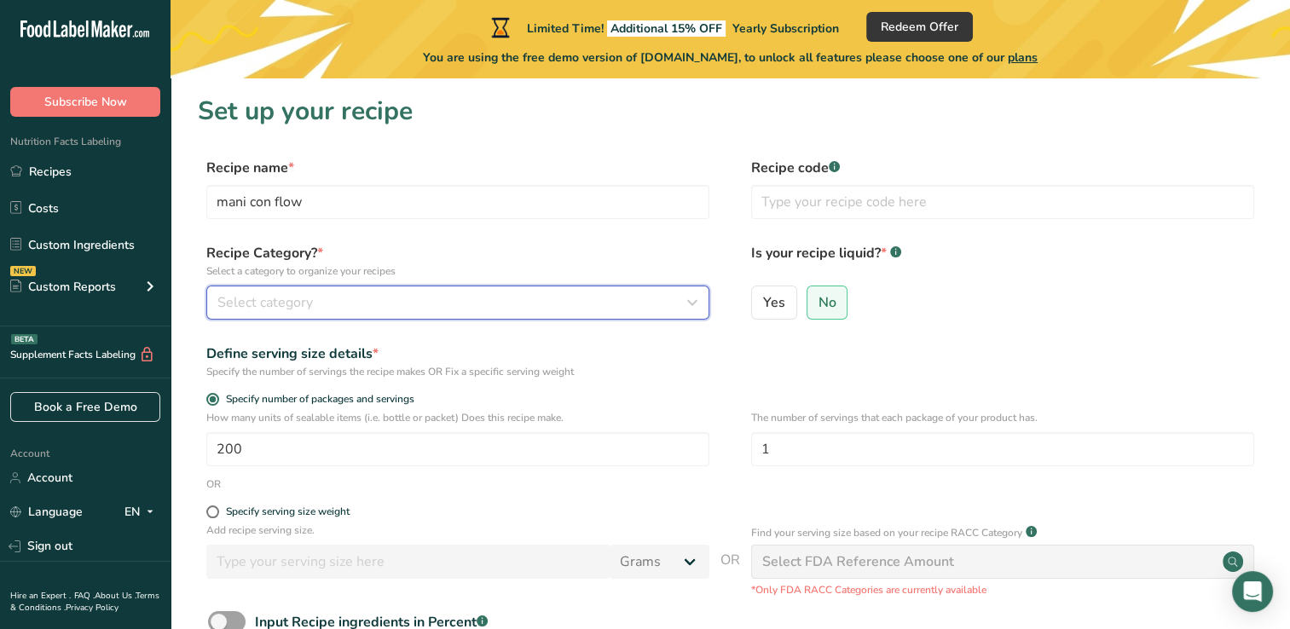
click at [662, 304] on div "Select category" at bounding box center [452, 302] width 471 height 20
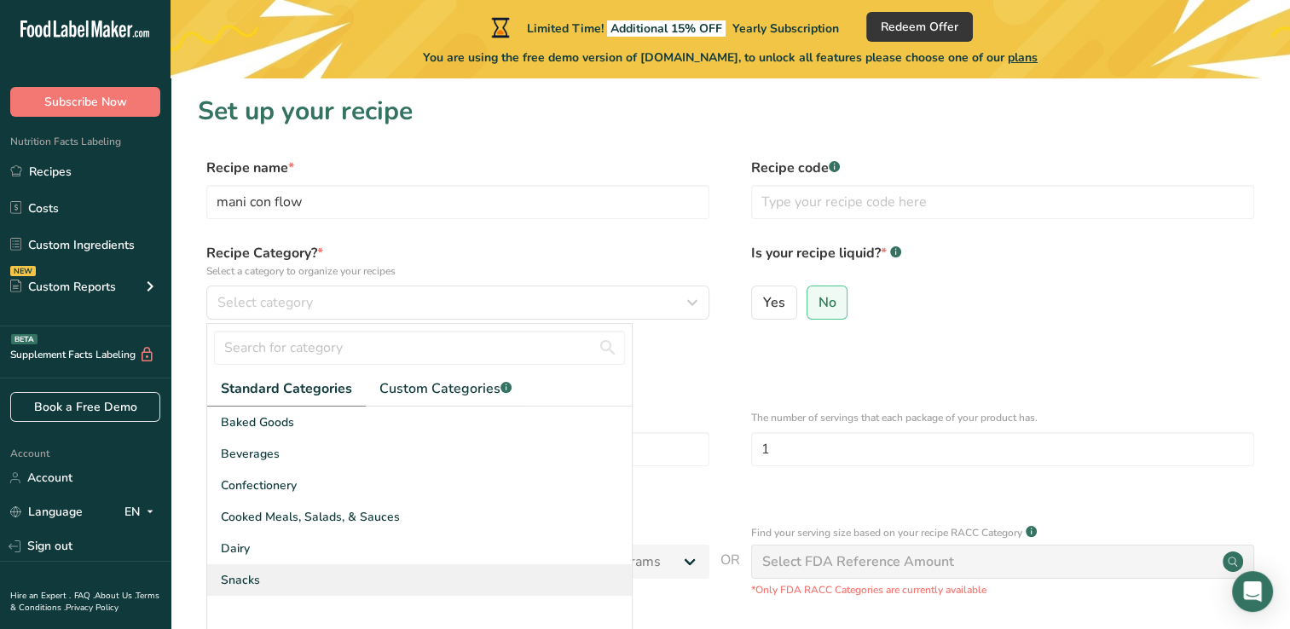
click at [309, 586] on div "Snacks" at bounding box center [419, 580] width 424 height 32
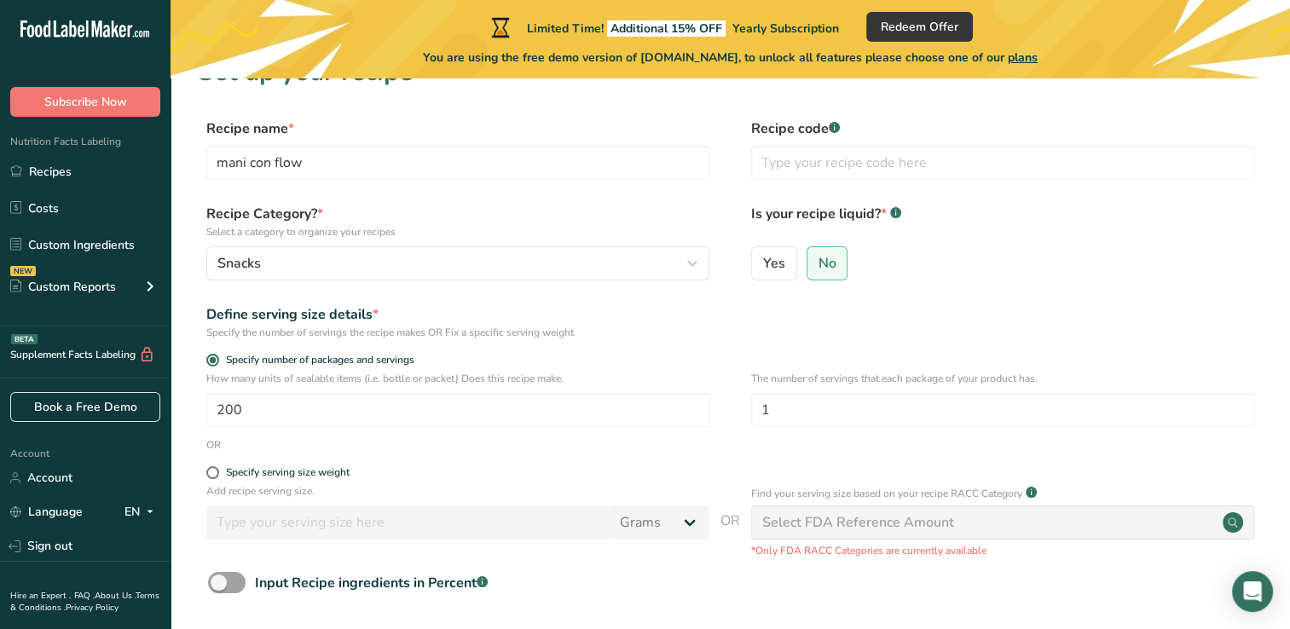
scroll to position [38, 0]
click at [796, 419] on input "1" at bounding box center [1002, 412] width 503 height 34
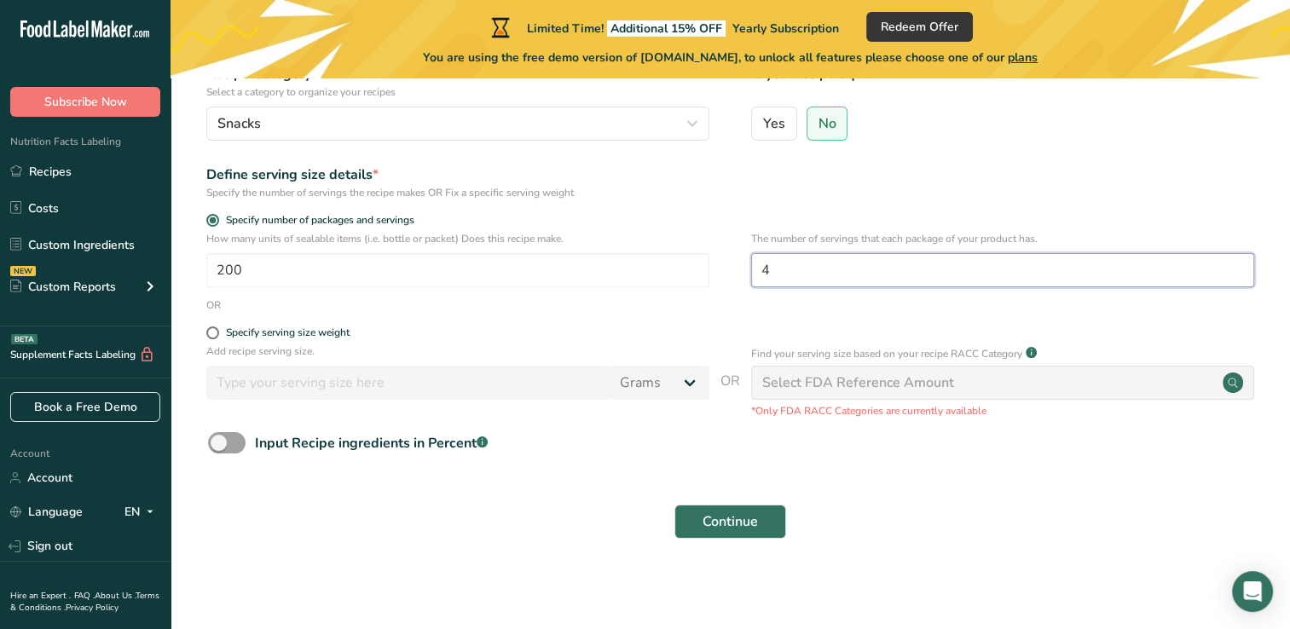
scroll to position [181, 0]
click at [730, 526] on span "Continue" at bounding box center [729, 520] width 55 height 20
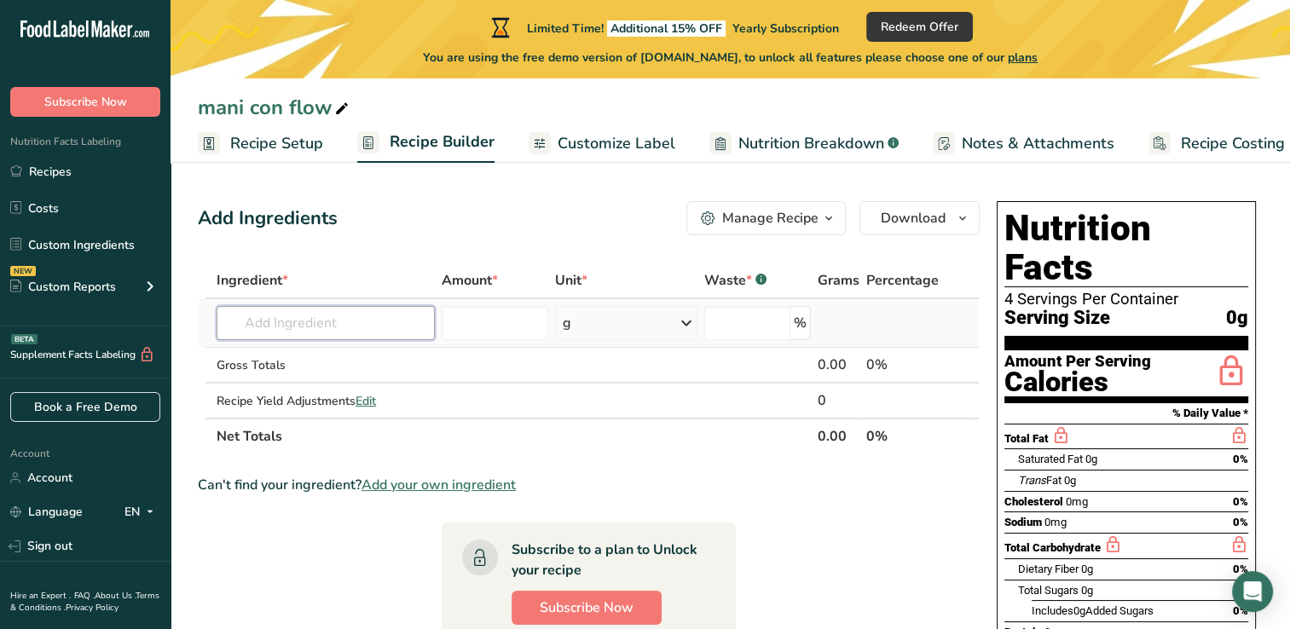
click at [333, 329] on input "text" at bounding box center [325, 323] width 218 height 34
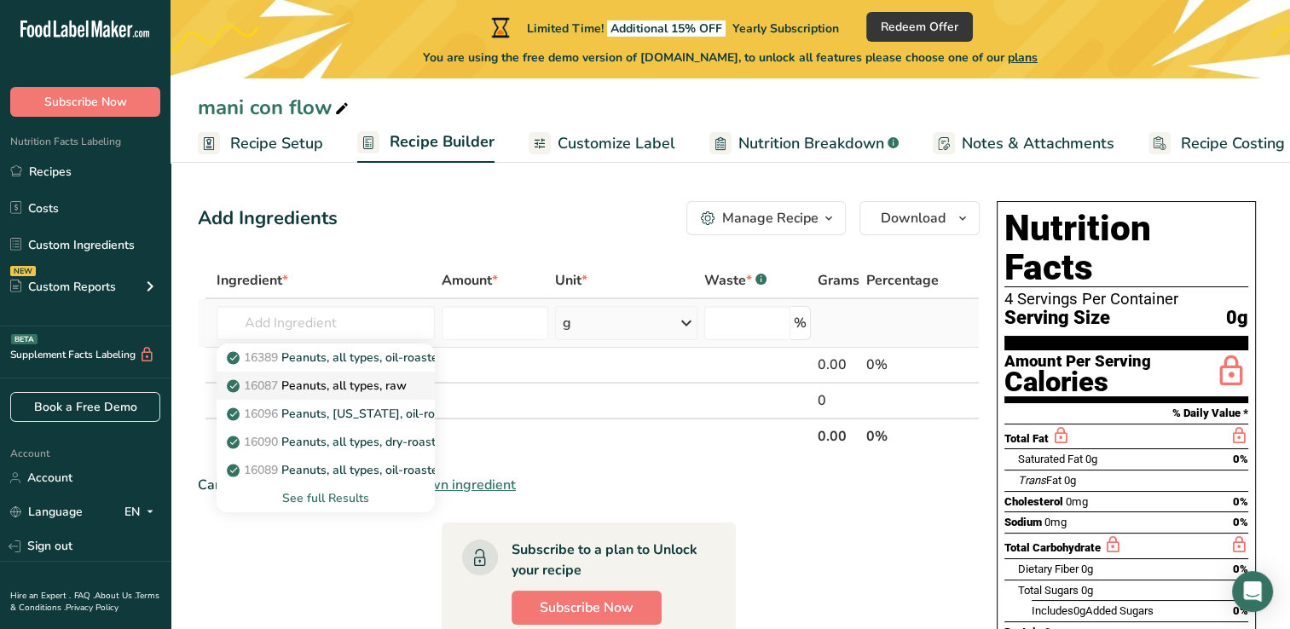
click at [335, 395] on link "16087 Peanuts, all types, raw" at bounding box center [325, 386] width 218 height 28
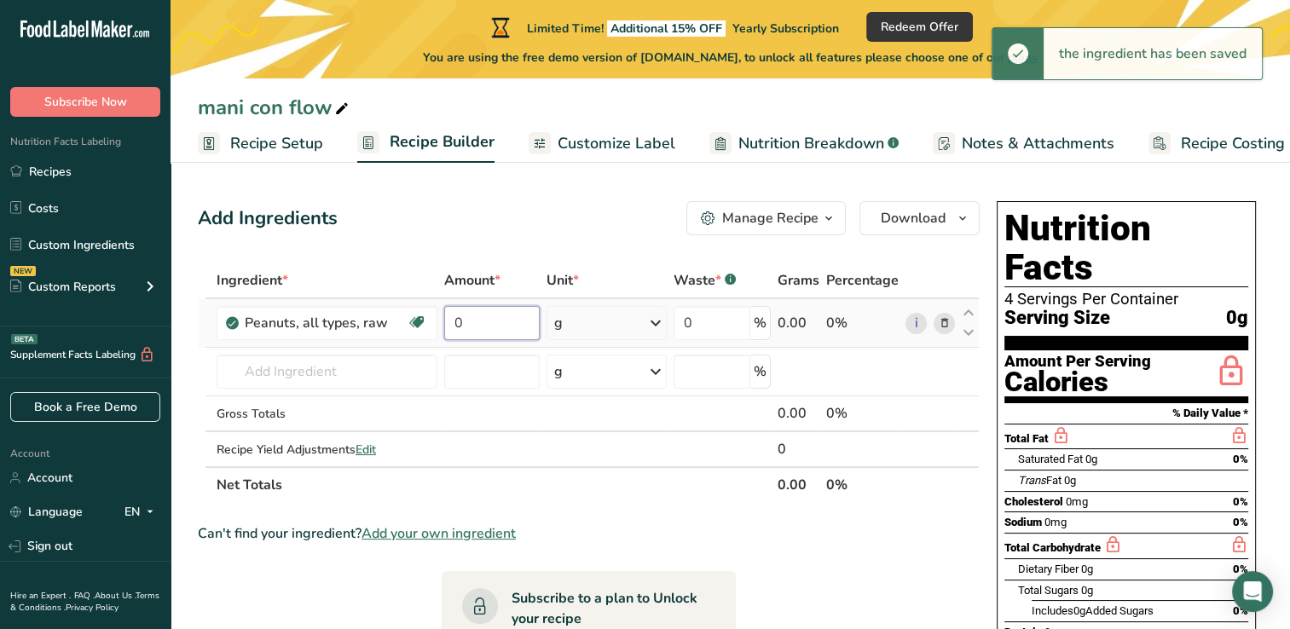
click at [472, 326] on input "0" at bounding box center [492, 323] width 96 height 34
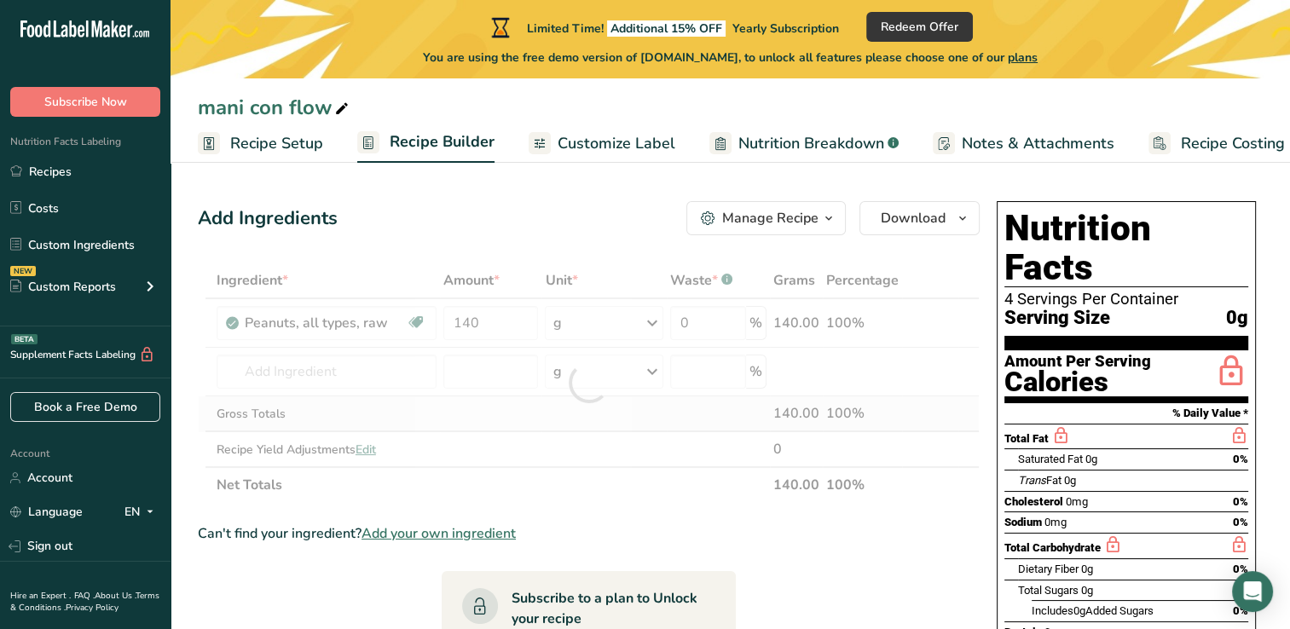
click at [569, 411] on div "Ingredient * Amount * Unit * Waste * .a-a{fill:#347362;}.b-a{fill:#fff;} Grams …" at bounding box center [589, 383] width 782 height 240
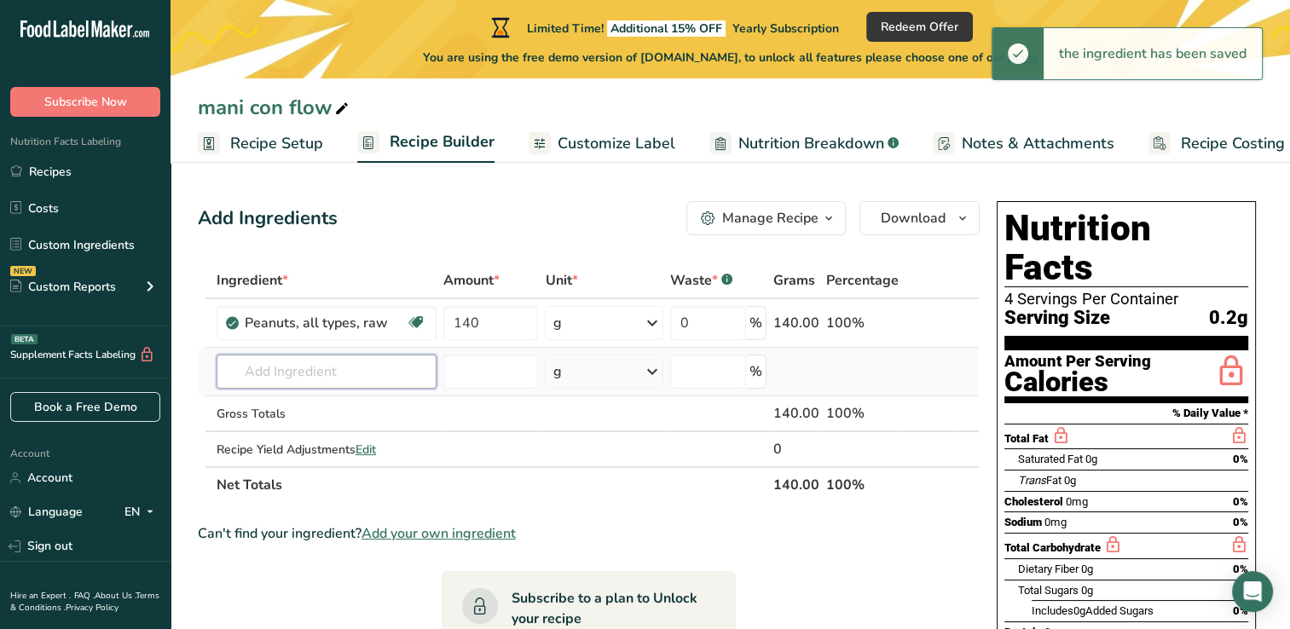
click at [369, 380] on input "text" at bounding box center [326, 372] width 220 height 34
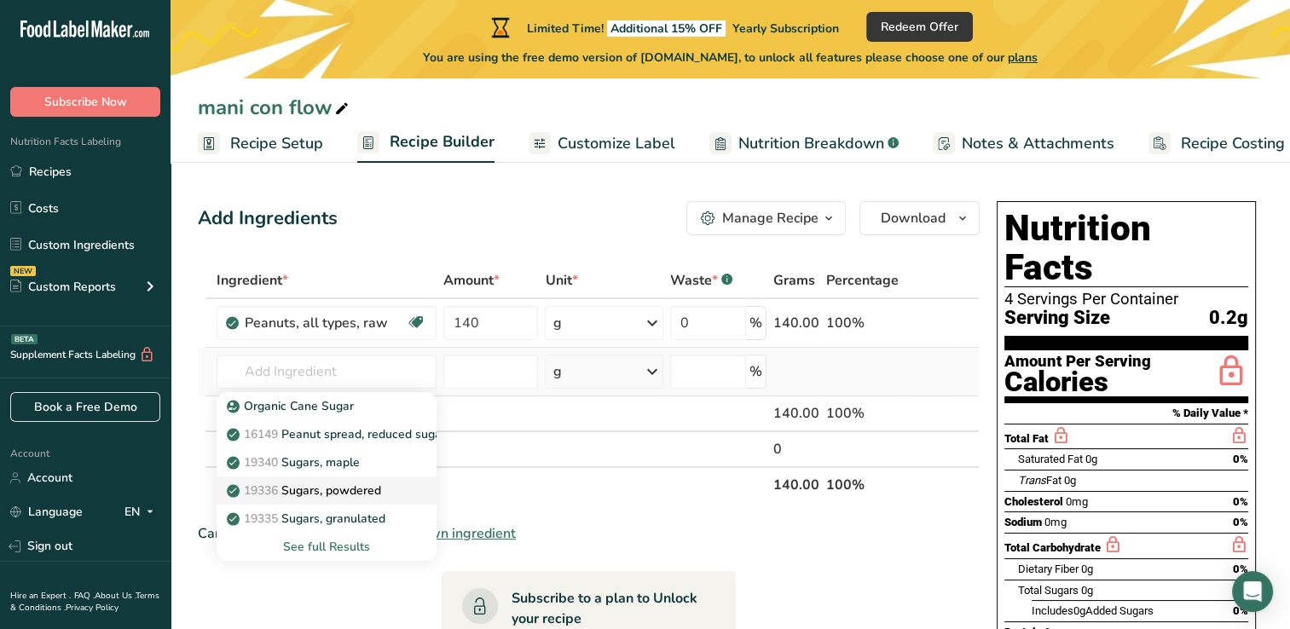
click at [355, 487] on p "19336 Sugars, powdered" at bounding box center [305, 491] width 151 height 18
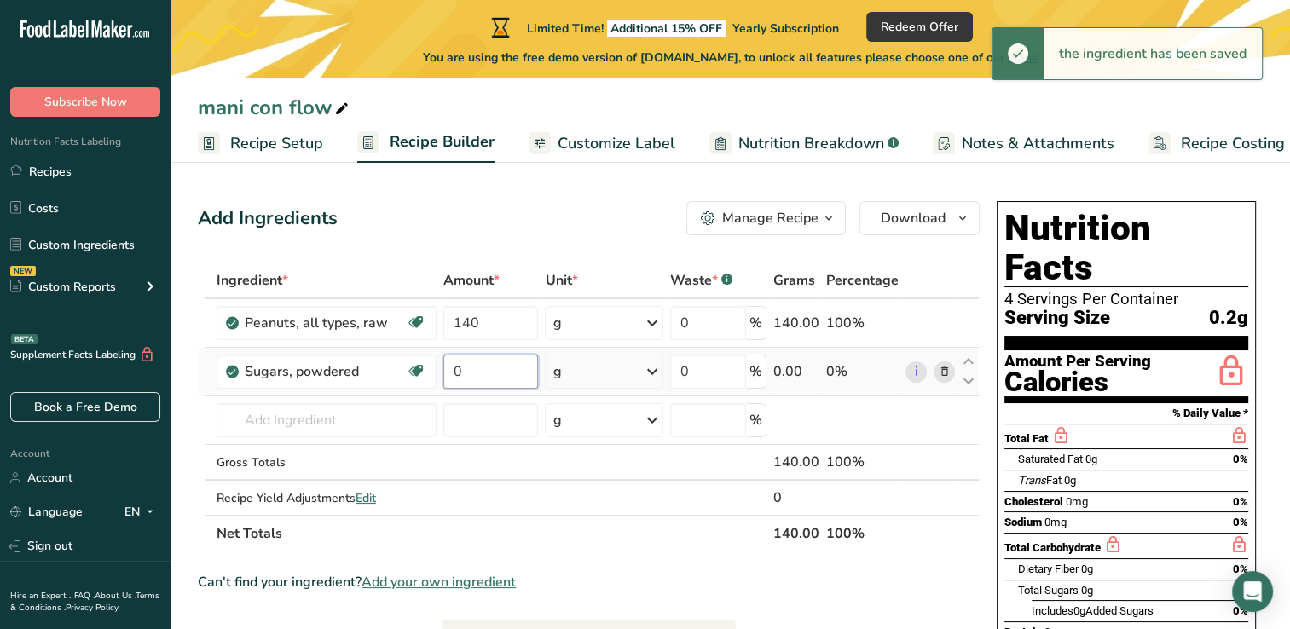
click at [494, 367] on input "0" at bounding box center [490, 372] width 95 height 34
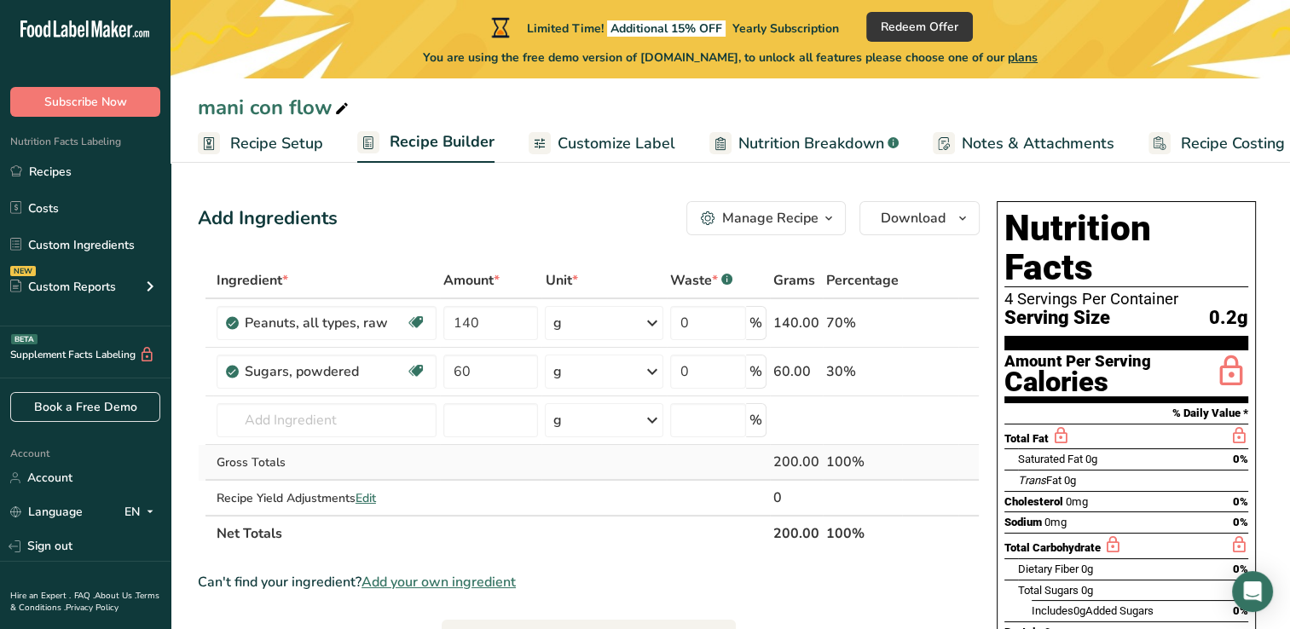
click at [593, 463] on div "Ingredient * Amount * Unit * Waste * .a-a{fill:#347362;}.b-a{fill:#fff;} Grams …" at bounding box center [589, 407] width 782 height 289
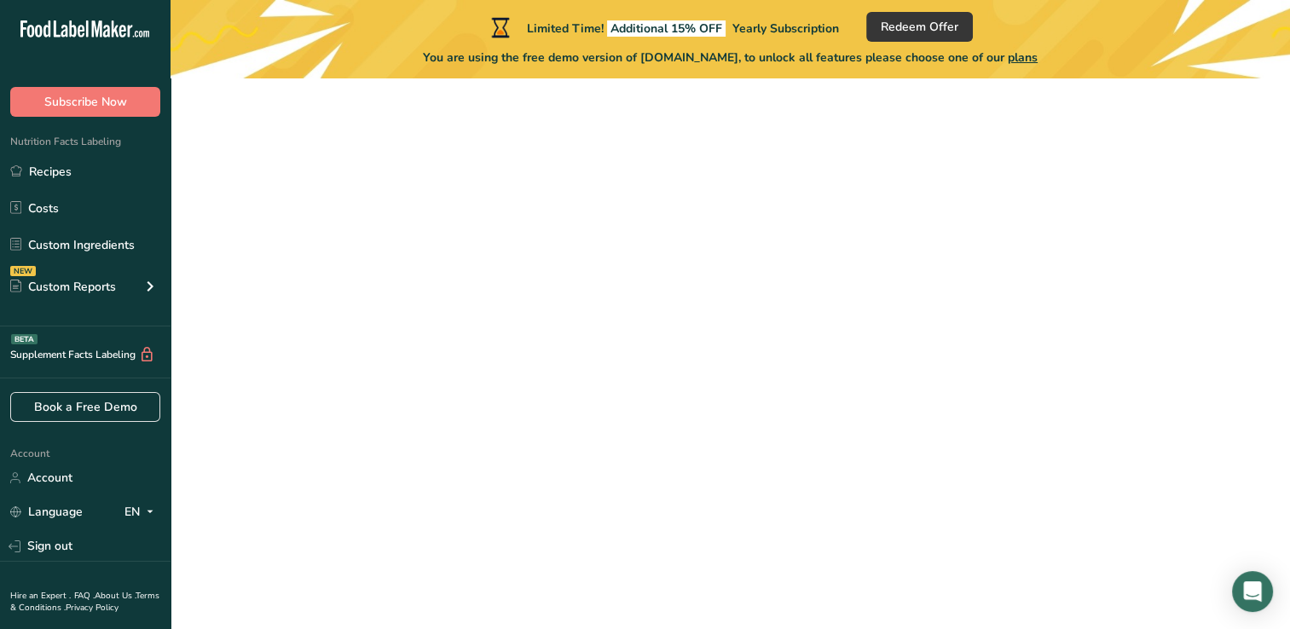
scroll to position [181, 0]
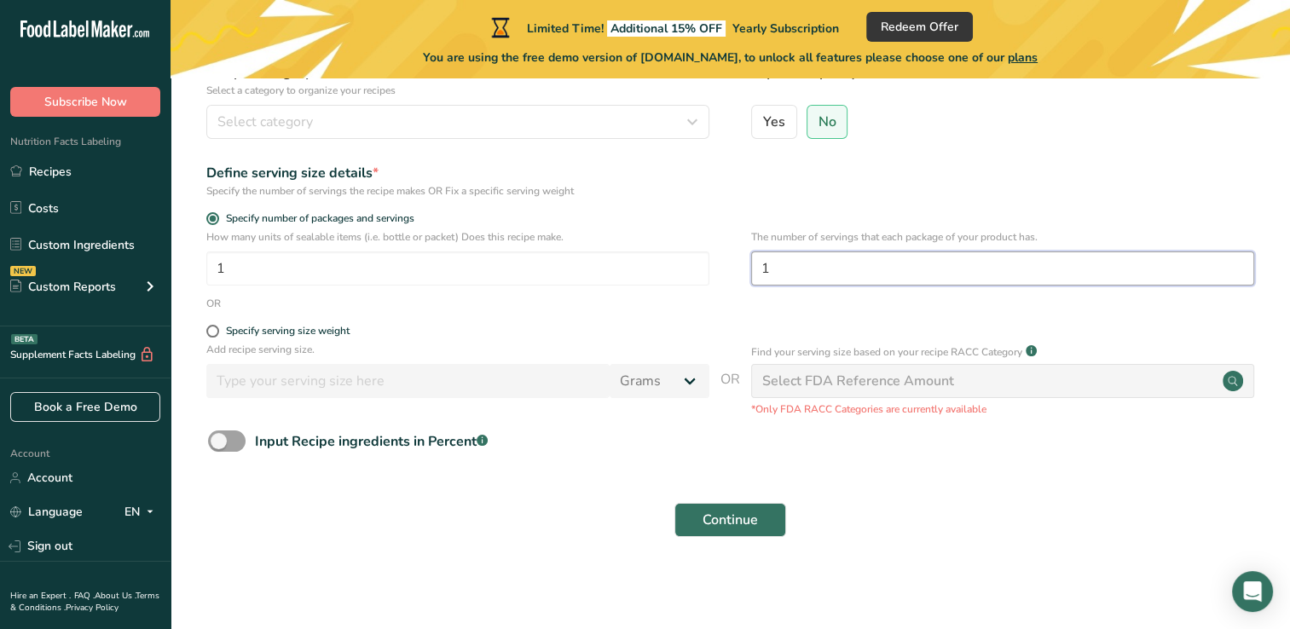
click at [790, 263] on input "1" at bounding box center [1002, 268] width 503 height 34
click at [790, 263] on input "number" at bounding box center [1002, 268] width 503 height 34
click at [238, 449] on span at bounding box center [227, 440] width 38 height 21
click at [219, 447] on input "Input Recipe ingredients in Percent .a-a{fill:#347362;}.b-a{fill:#fff;}" at bounding box center [213, 441] width 11 height 11
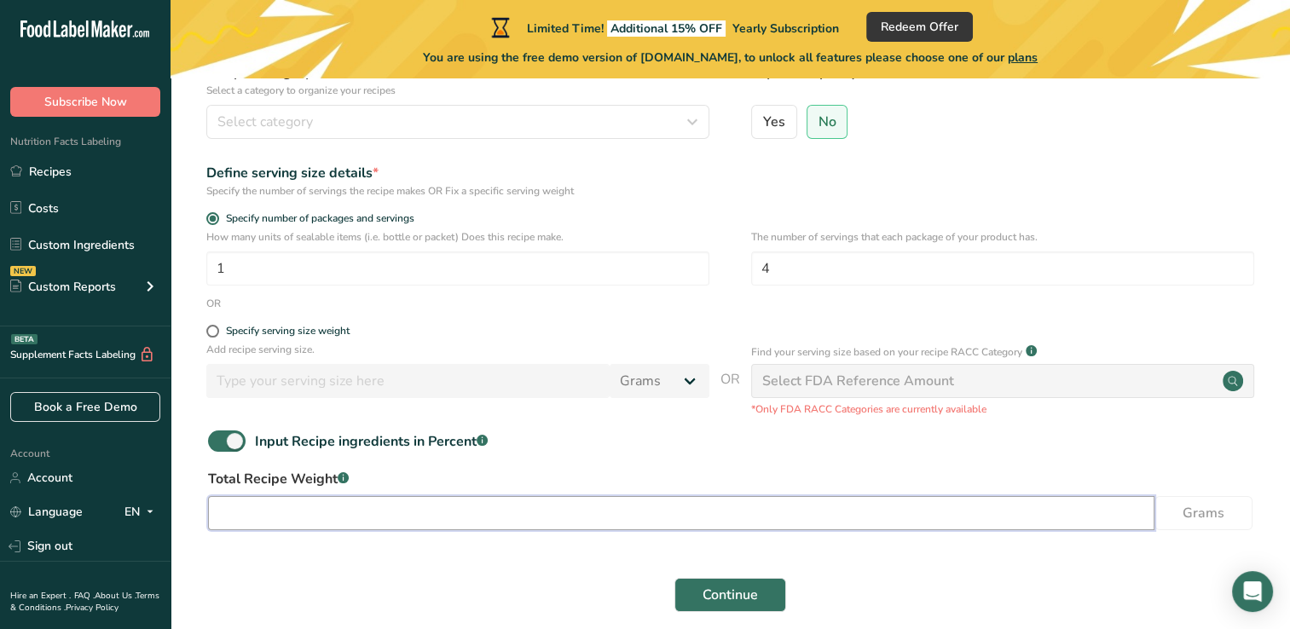
click at [411, 510] on input "number" at bounding box center [681, 513] width 946 height 34
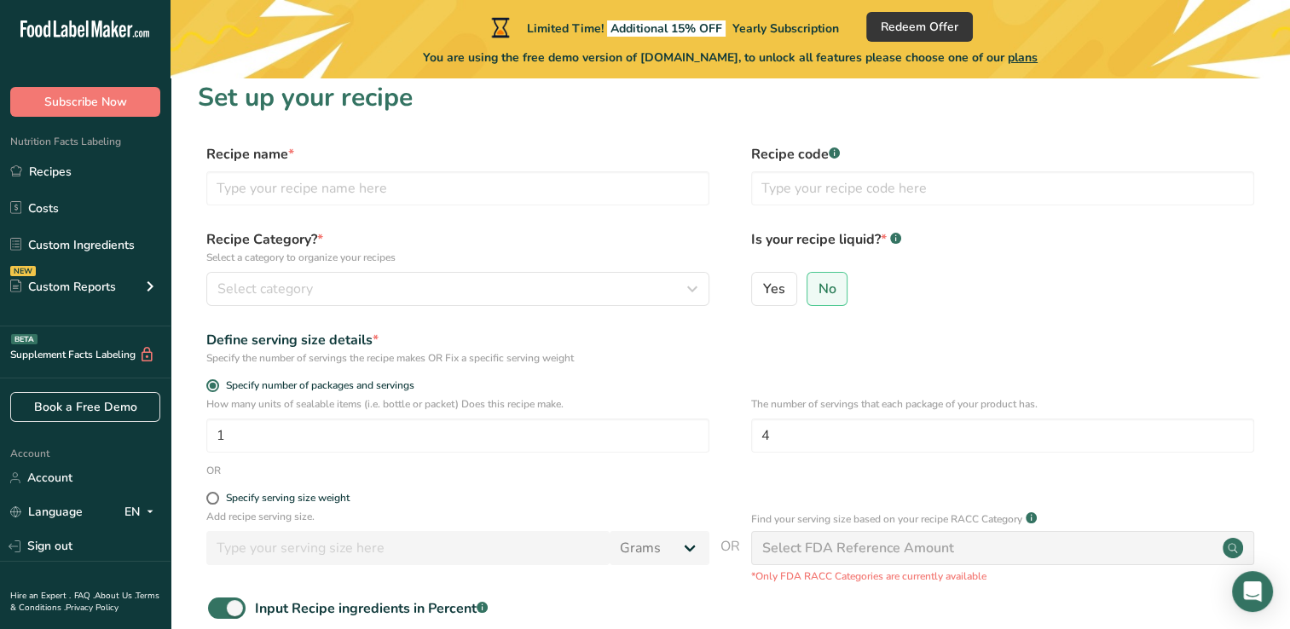
scroll to position [0, 0]
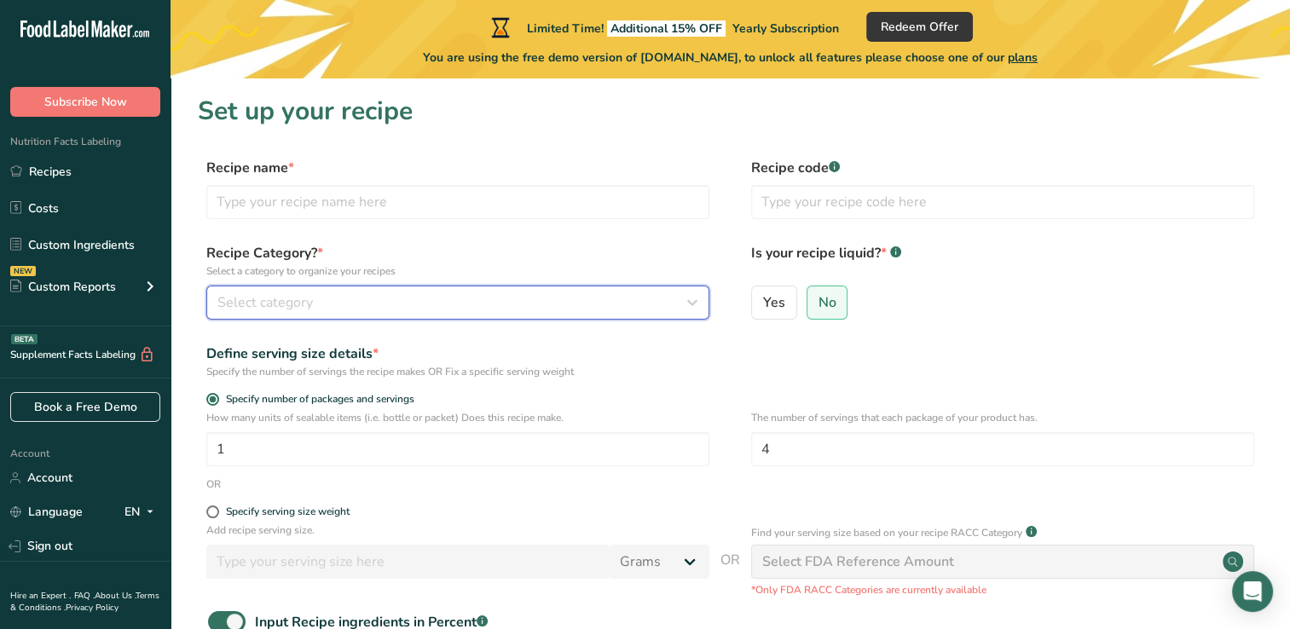
click at [668, 300] on div "Select category" at bounding box center [452, 302] width 471 height 20
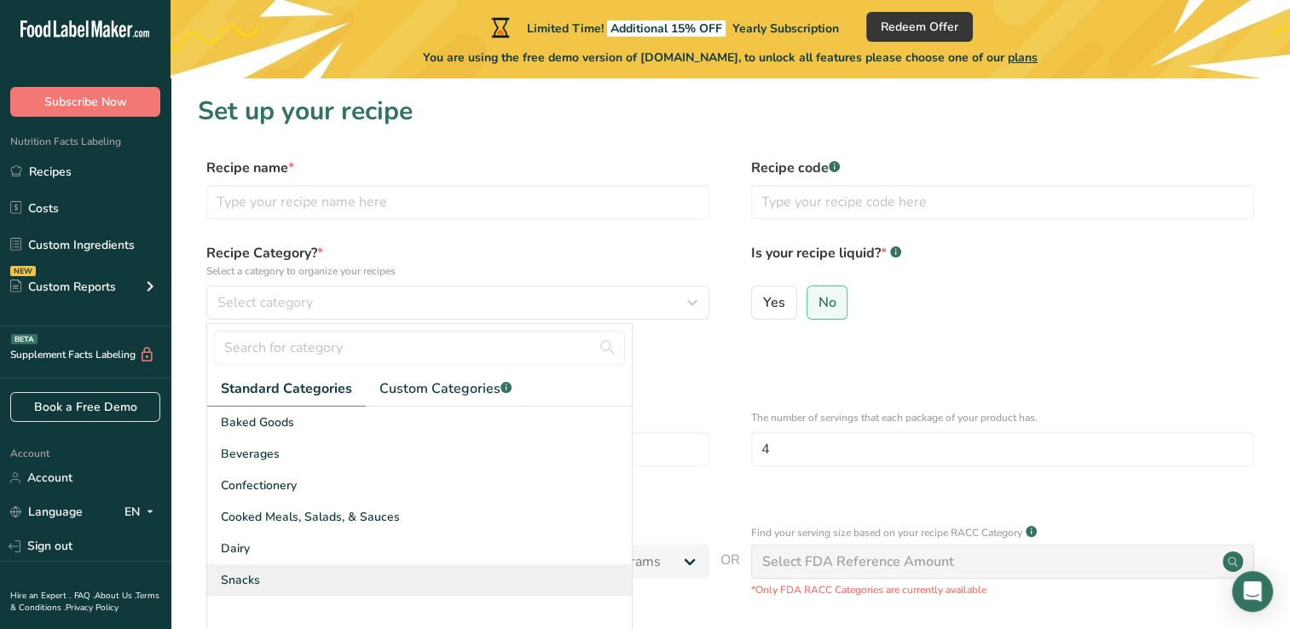
click at [326, 588] on div "Snacks" at bounding box center [419, 580] width 424 height 32
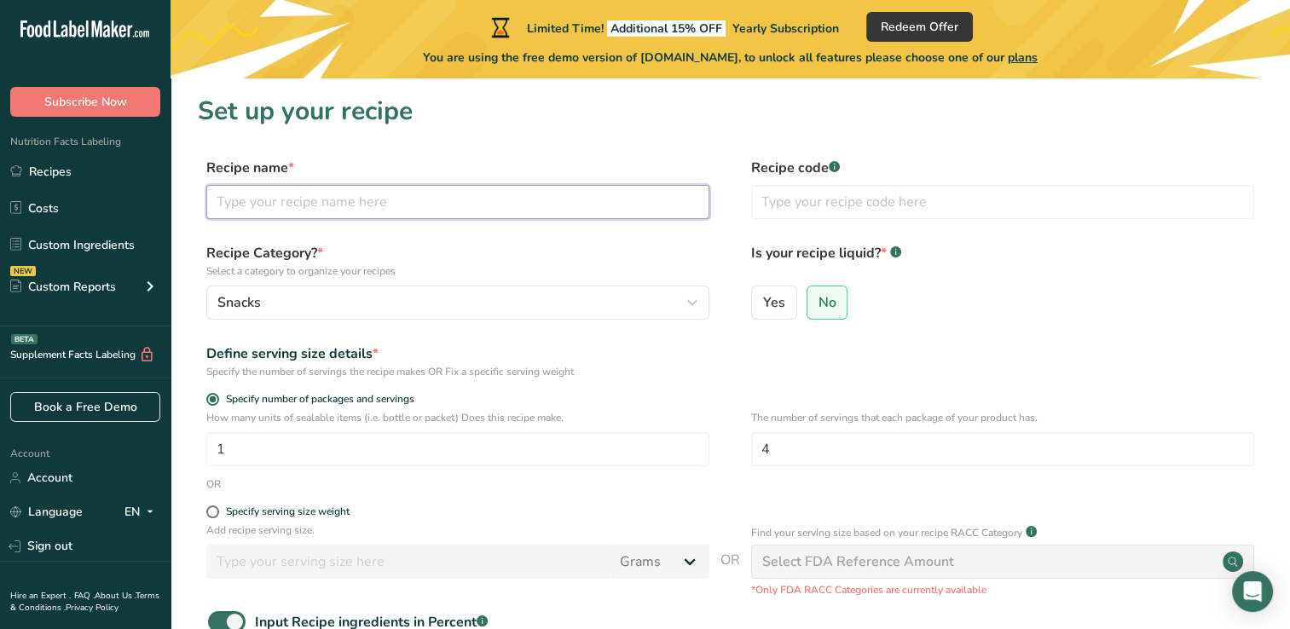
click at [419, 208] on input "text" at bounding box center [457, 202] width 503 height 34
click at [618, 348] on div "Define serving size details *" at bounding box center [457, 353] width 503 height 20
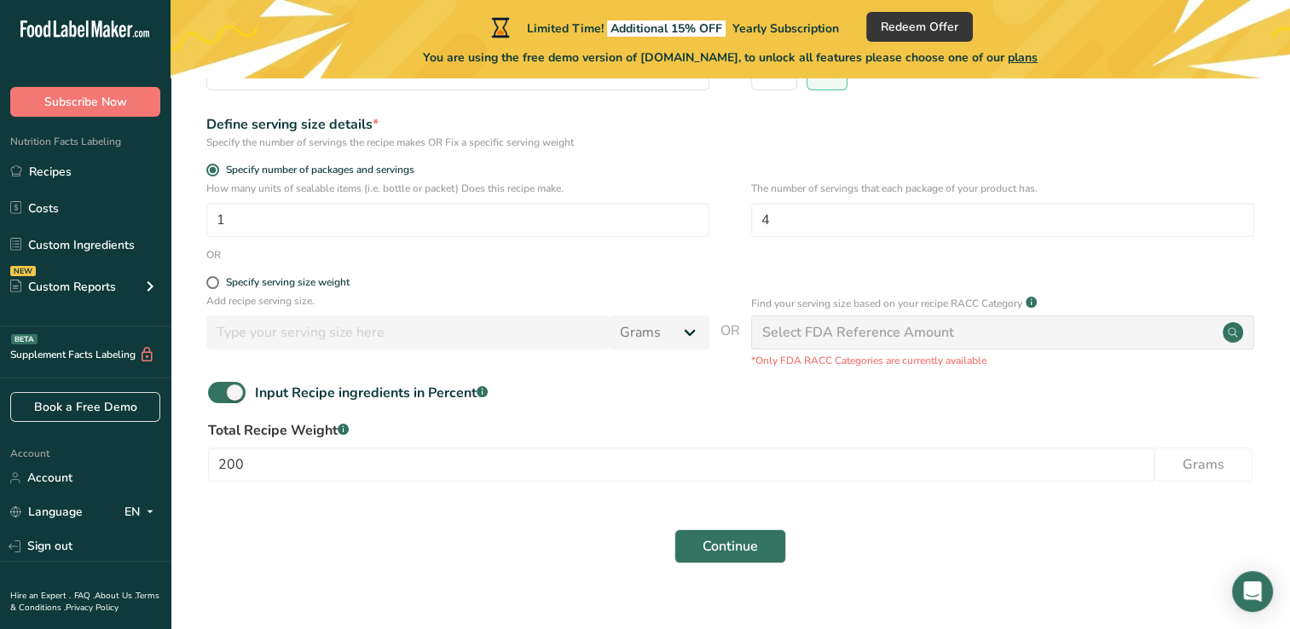
scroll to position [239, 0]
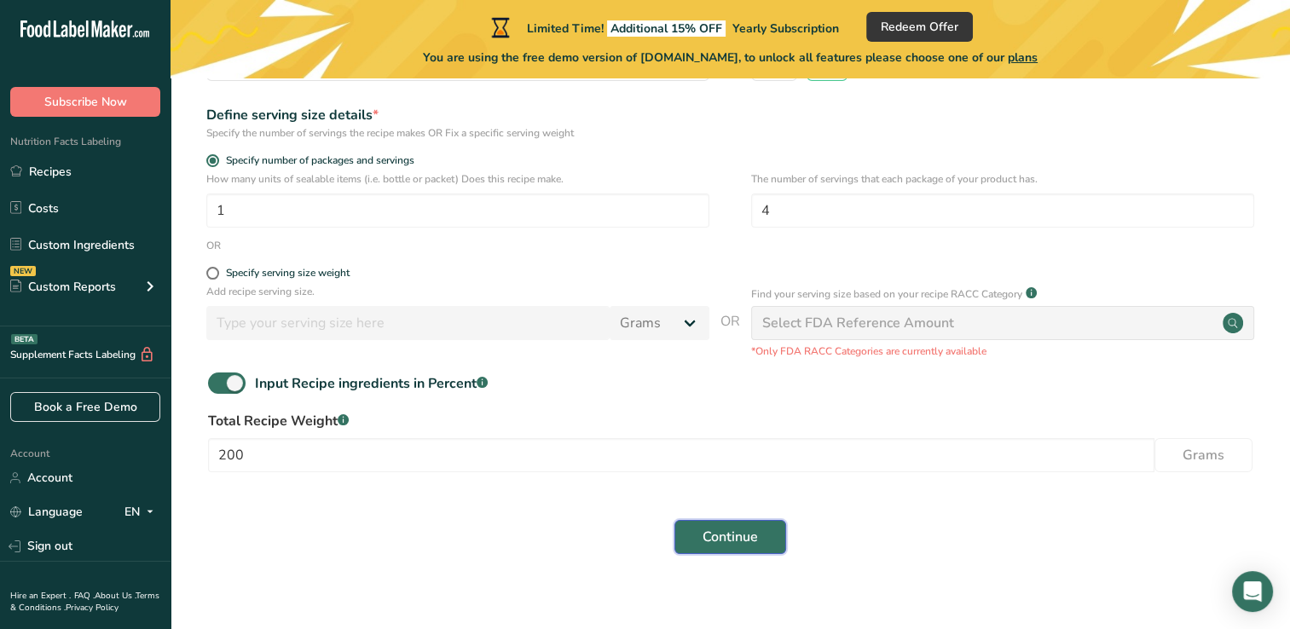
click at [733, 534] on span "Continue" at bounding box center [729, 537] width 55 height 20
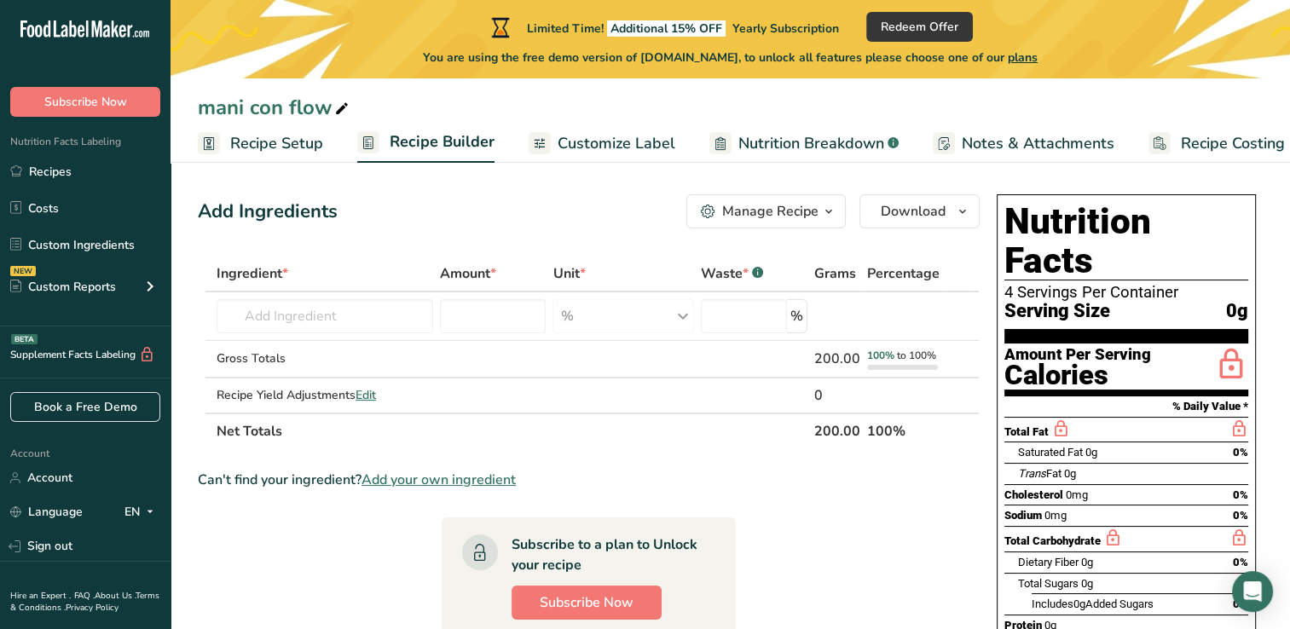
scroll to position [8, 0]
click at [327, 311] on input "text" at bounding box center [324, 315] width 216 height 34
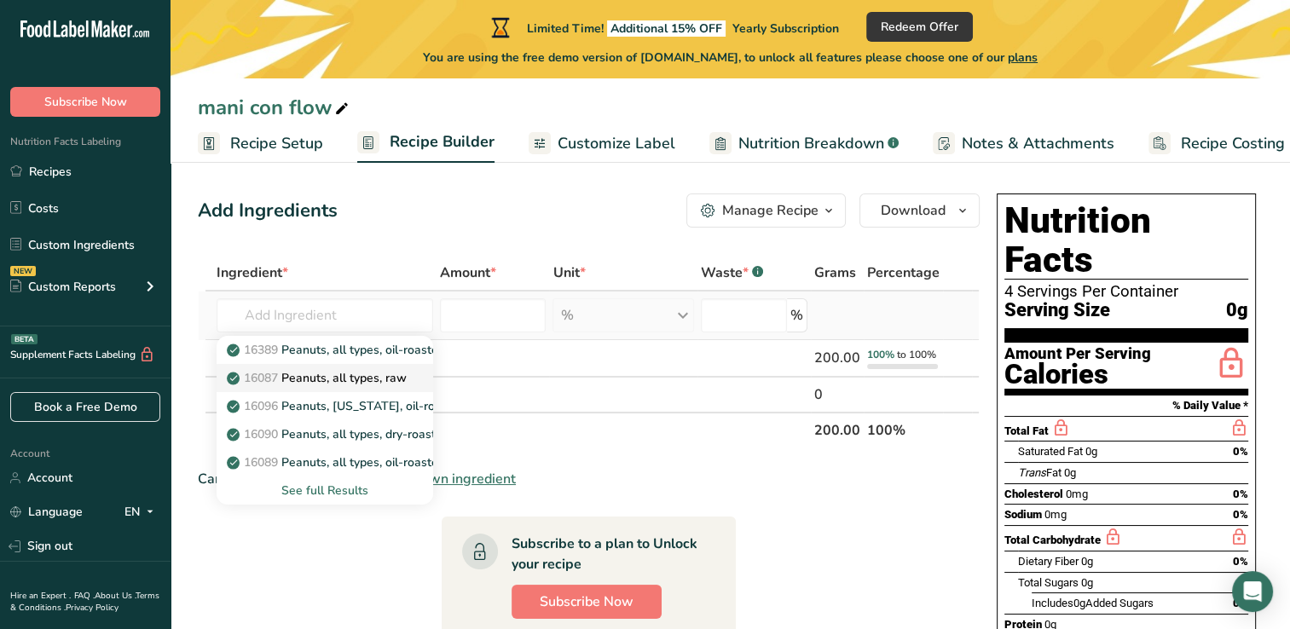
click at [347, 380] on p "16087 Peanuts, all types, raw" at bounding box center [318, 378] width 176 height 18
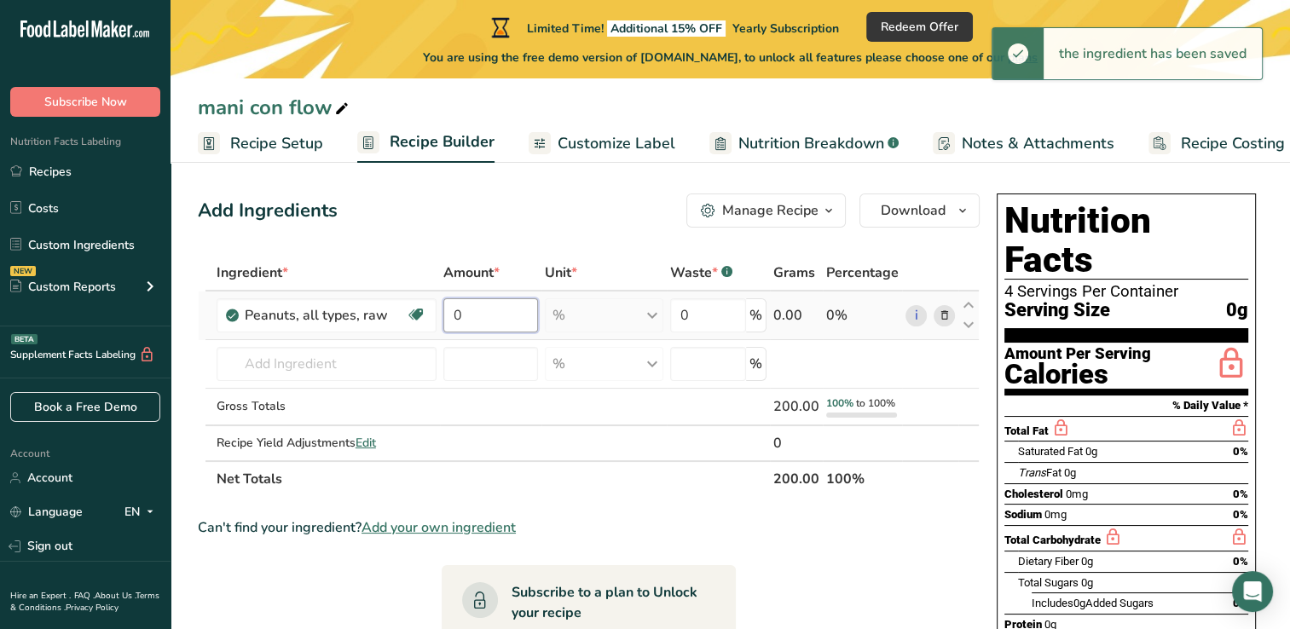
click at [518, 319] on input "0" at bounding box center [490, 315] width 95 height 34
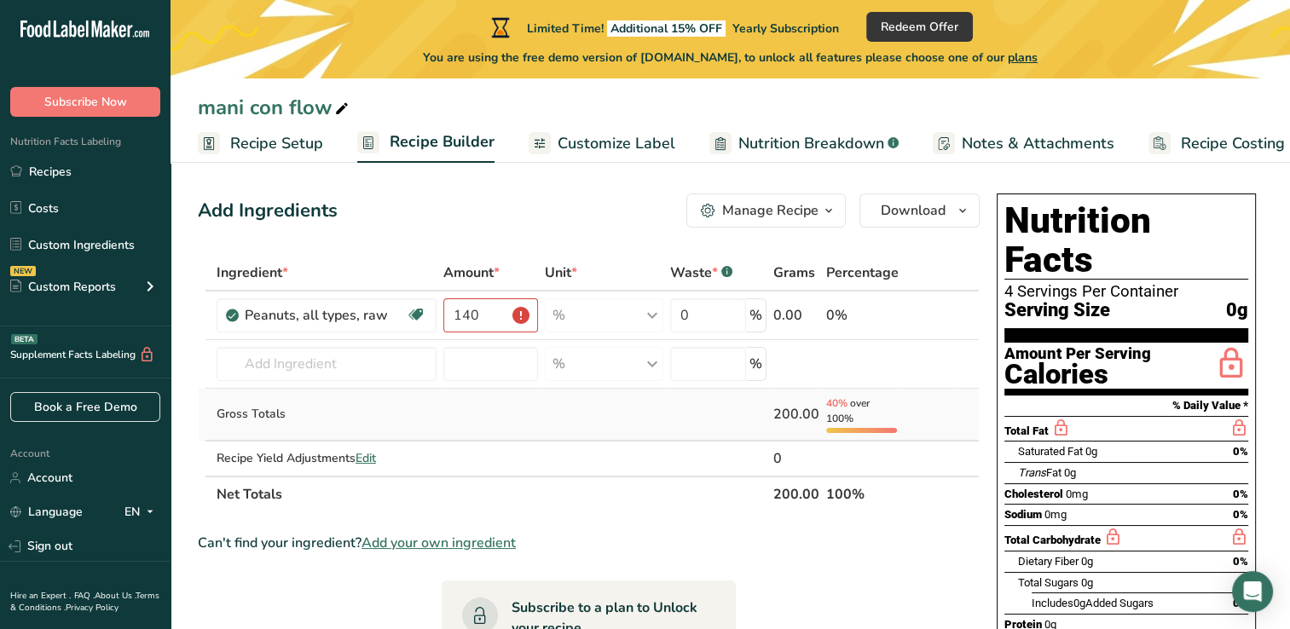
click at [565, 411] on td at bounding box center [603, 415] width 125 height 53
click at [600, 419] on td at bounding box center [603, 415] width 125 height 53
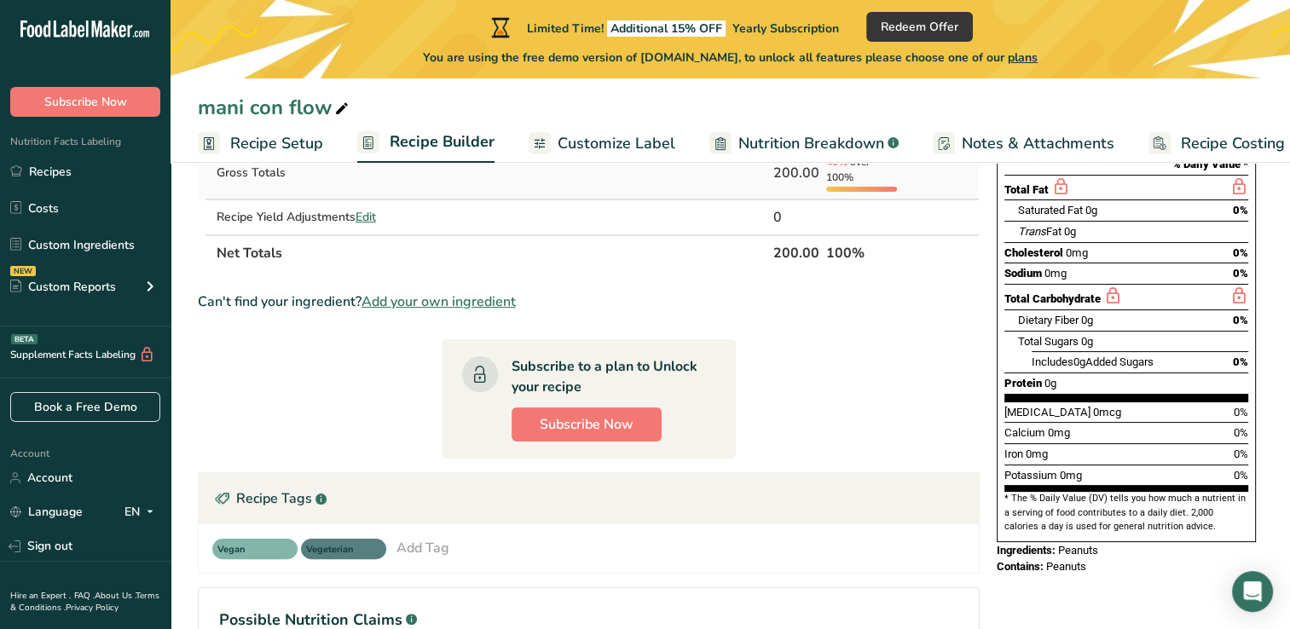
scroll to position [0, 0]
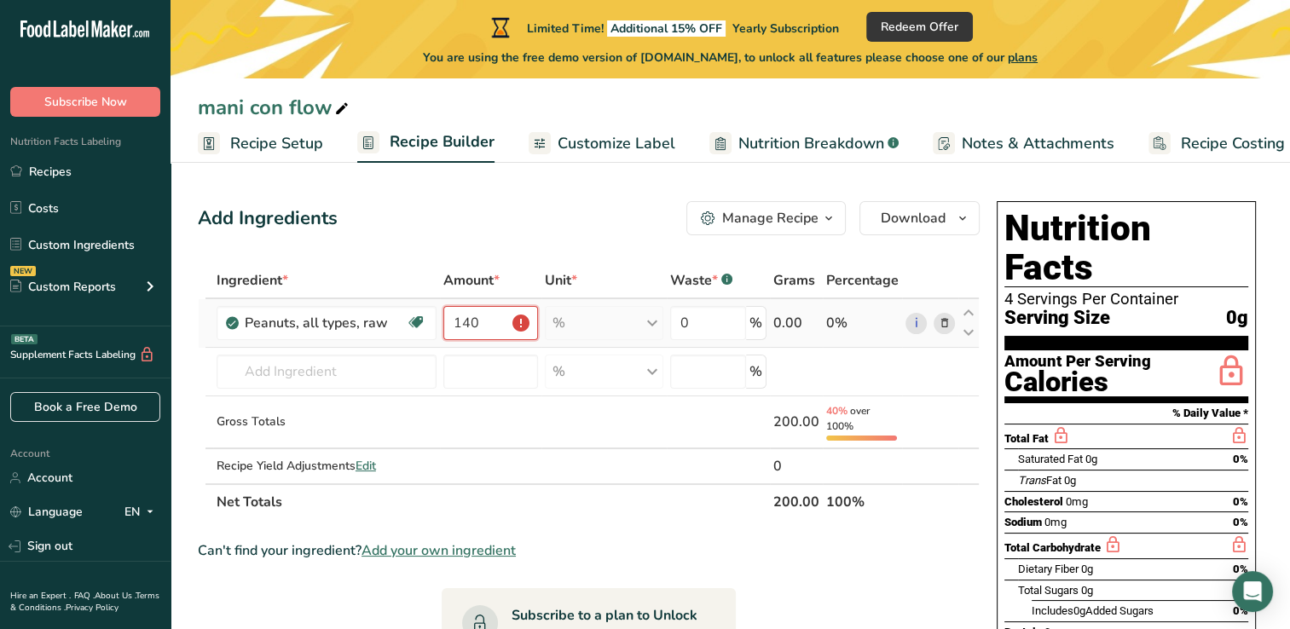
click at [523, 327] on input "140" at bounding box center [490, 323] width 95 height 34
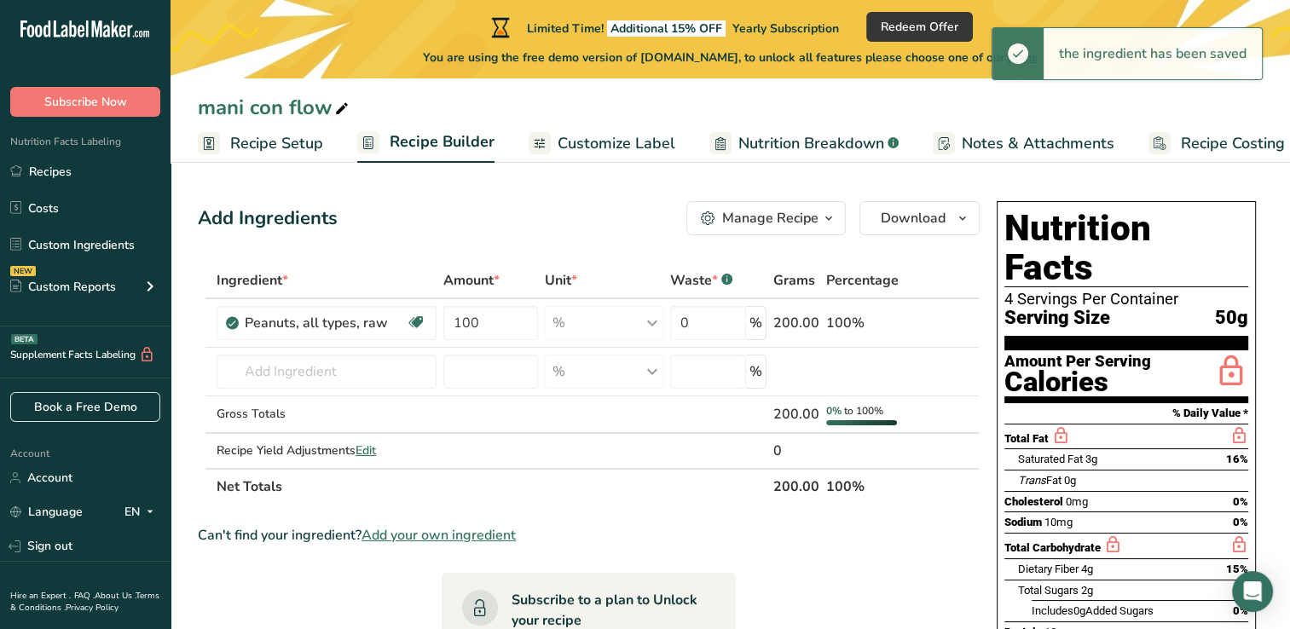
drag, startPoint x: 566, startPoint y: 396, endPoint x: 418, endPoint y: 234, distance: 220.2
click at [418, 234] on div "Add Ingredients Manage Recipe Delete Recipe Duplicate Recipe Scale Recipe Save …" at bounding box center [589, 218] width 782 height 34
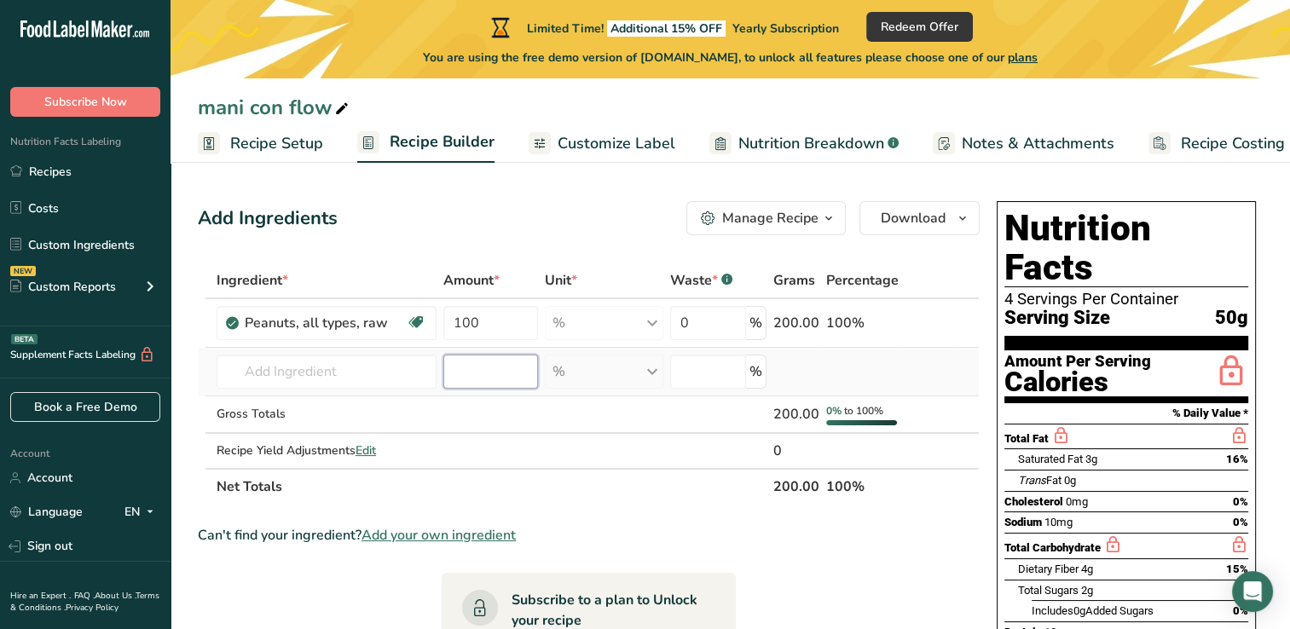
click at [494, 370] on input "number" at bounding box center [490, 372] width 95 height 34
click at [375, 364] on input "text" at bounding box center [326, 372] width 220 height 34
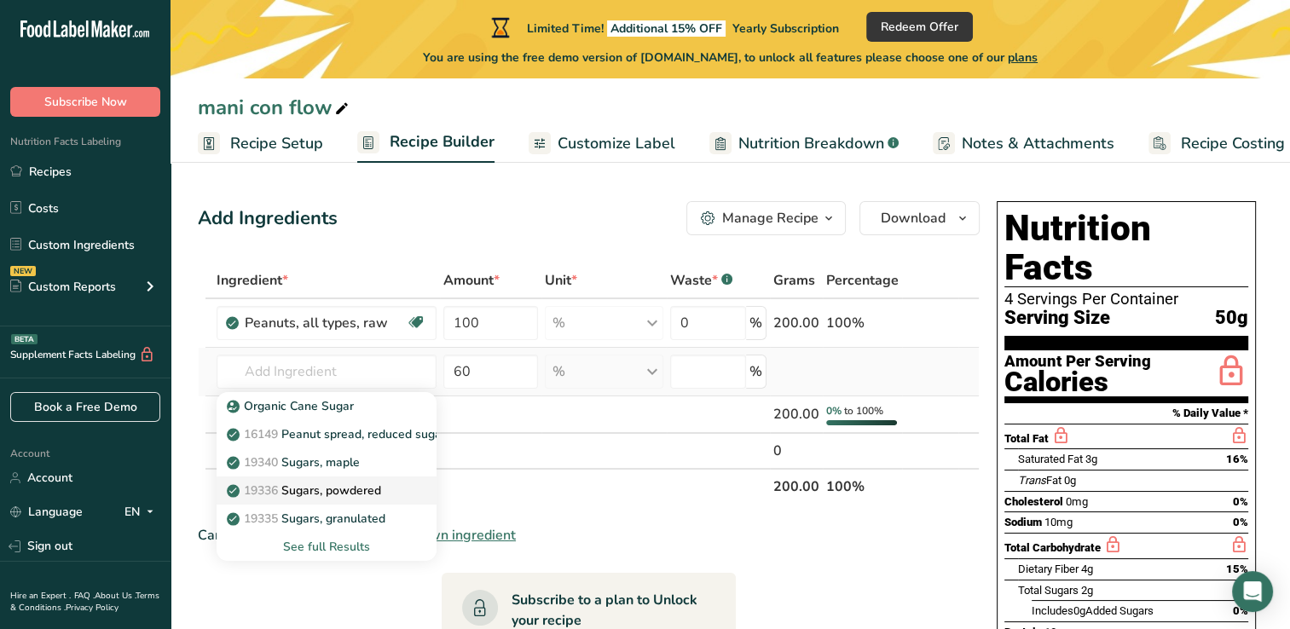
click at [367, 493] on p "19336 Sugars, powdered" at bounding box center [305, 491] width 151 height 18
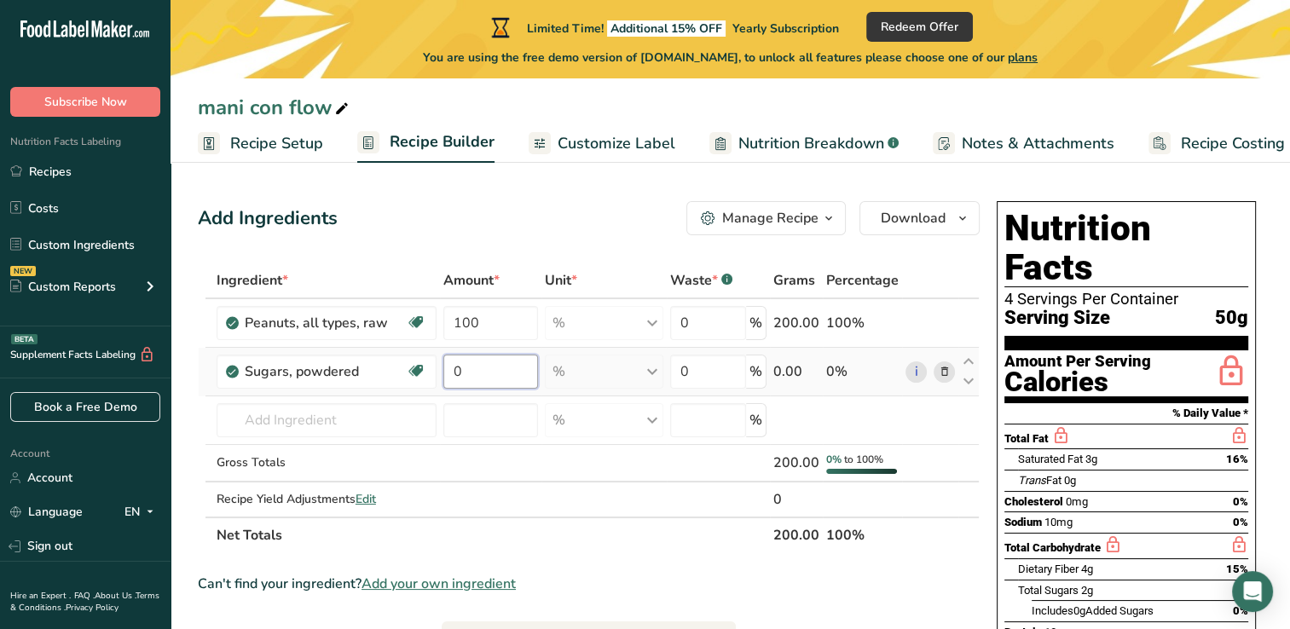
click at [482, 376] on input "0" at bounding box center [490, 372] width 95 height 34
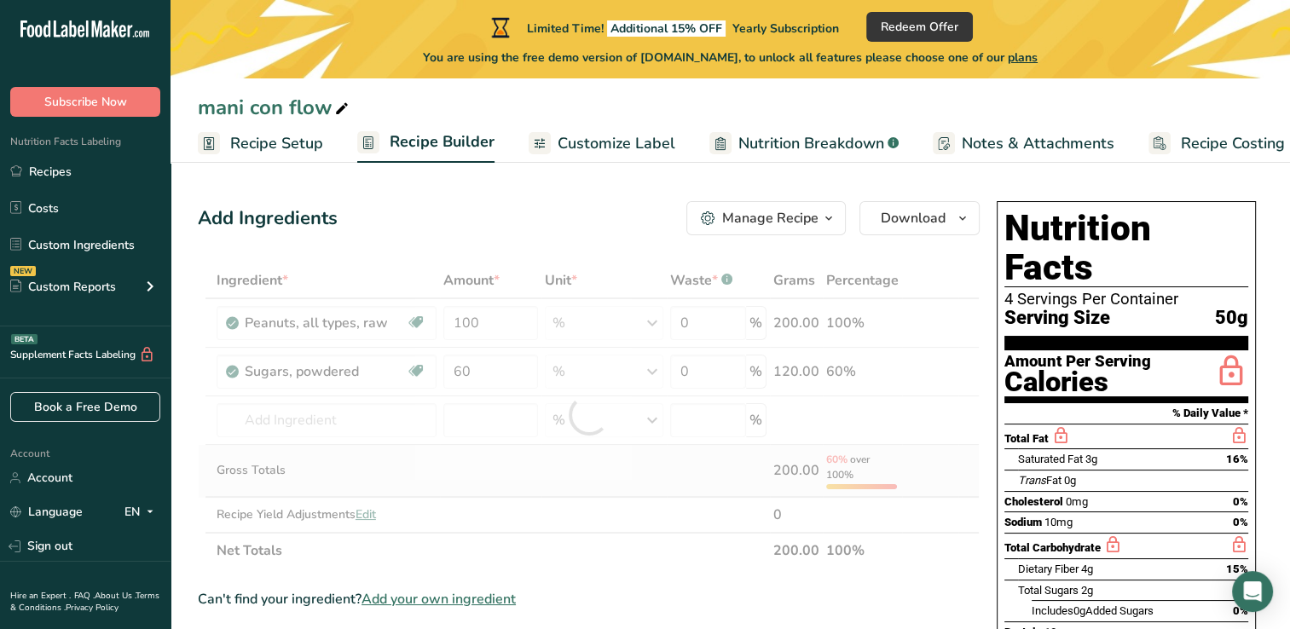
click at [478, 465] on div "Ingredient * Amount * Unit * Waste * .a-a{fill:#347362;}.b-a{fill:#fff;} Grams …" at bounding box center [589, 416] width 782 height 306
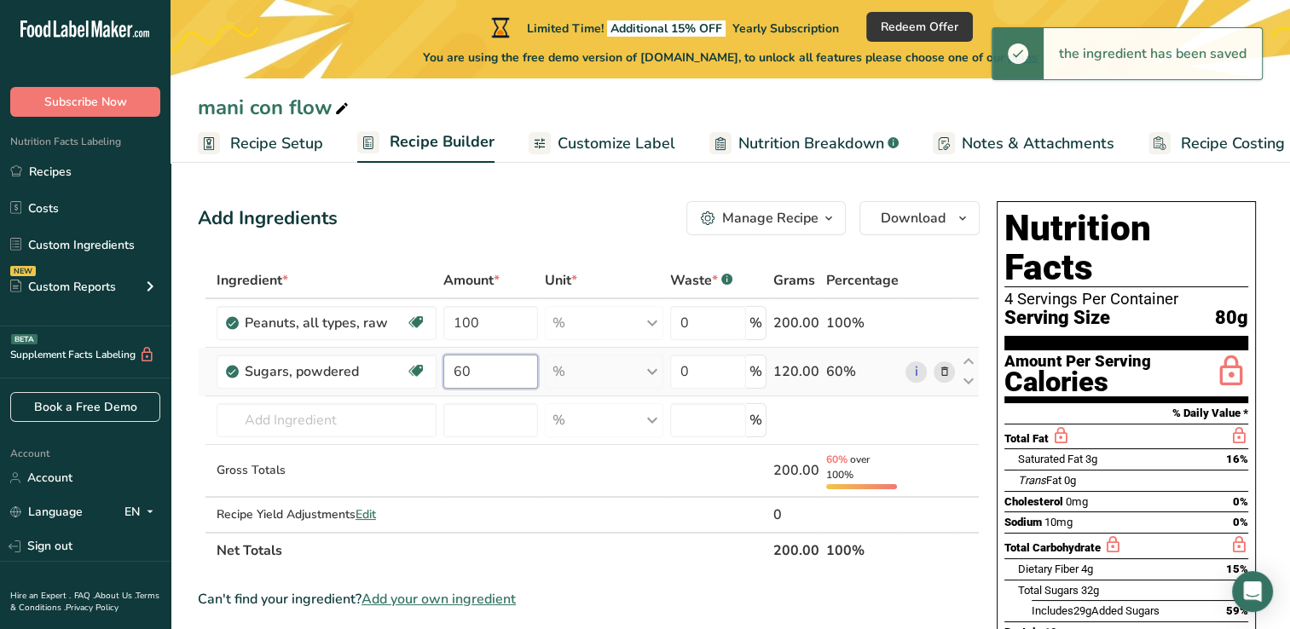
click at [473, 373] on input "60" at bounding box center [490, 372] width 95 height 34
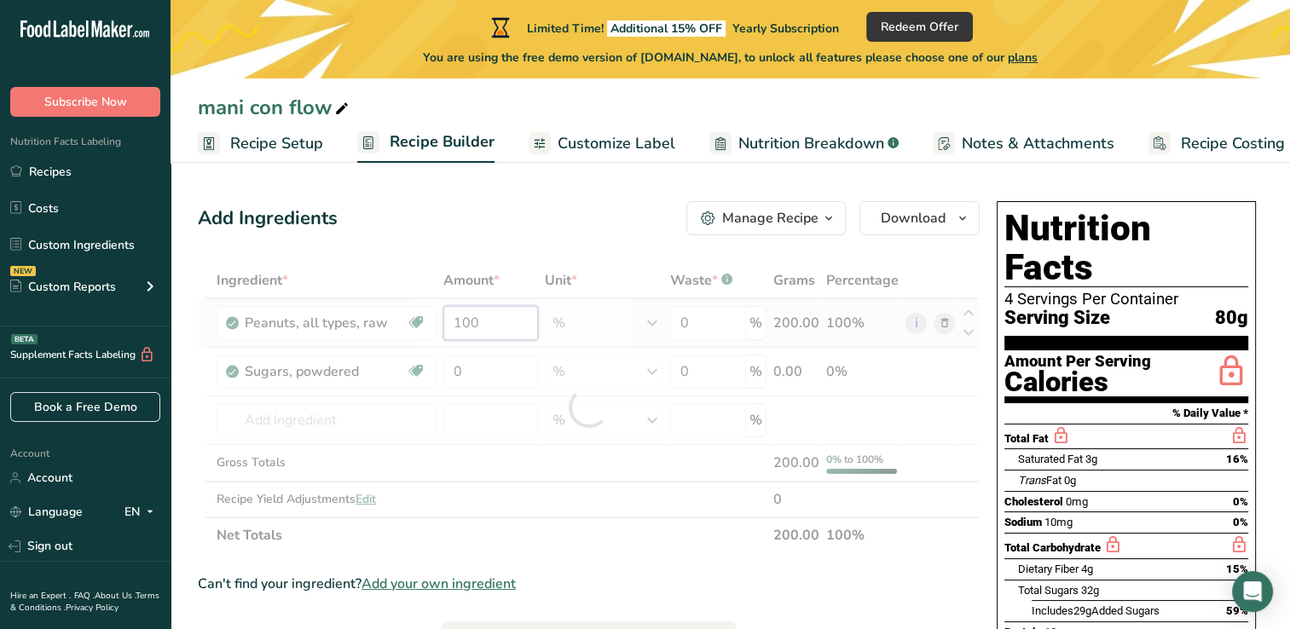
click at [487, 324] on div "Ingredient * Amount * Unit * Waste * .a-a{fill:#347362;}.b-a{fill:#fff;} Grams …" at bounding box center [589, 408] width 782 height 291
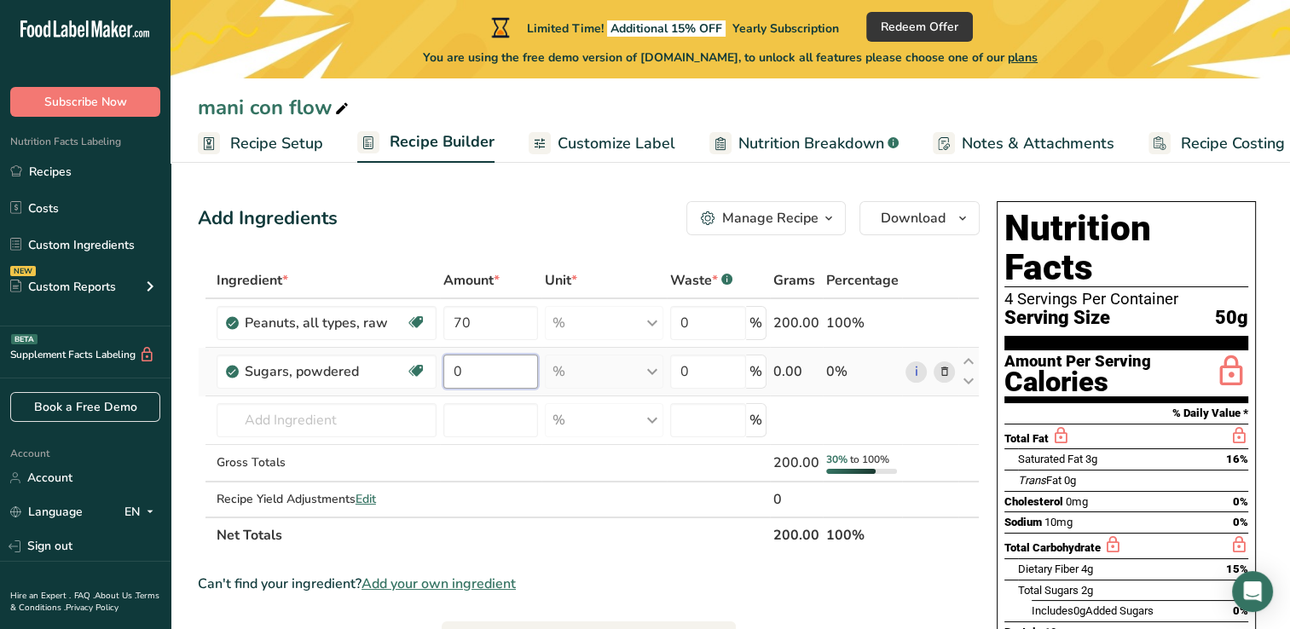
click at [463, 376] on div "Ingredient * Amount * Unit * Waste * .a-a{fill:#347362;}.b-a{fill:#fff;} Grams …" at bounding box center [589, 408] width 782 height 291
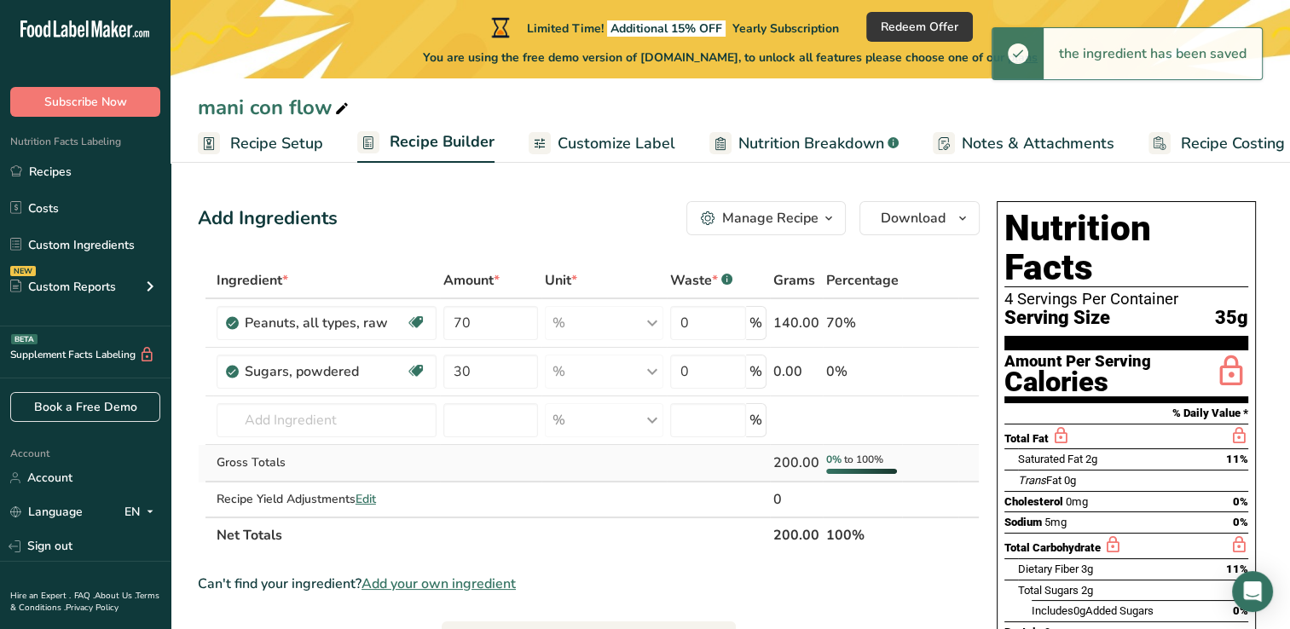
click at [535, 459] on div "Ingredient * Amount * Unit * Waste * .a-a{fill:#347362;}.b-a{fill:#fff;} Grams …" at bounding box center [589, 408] width 782 height 291
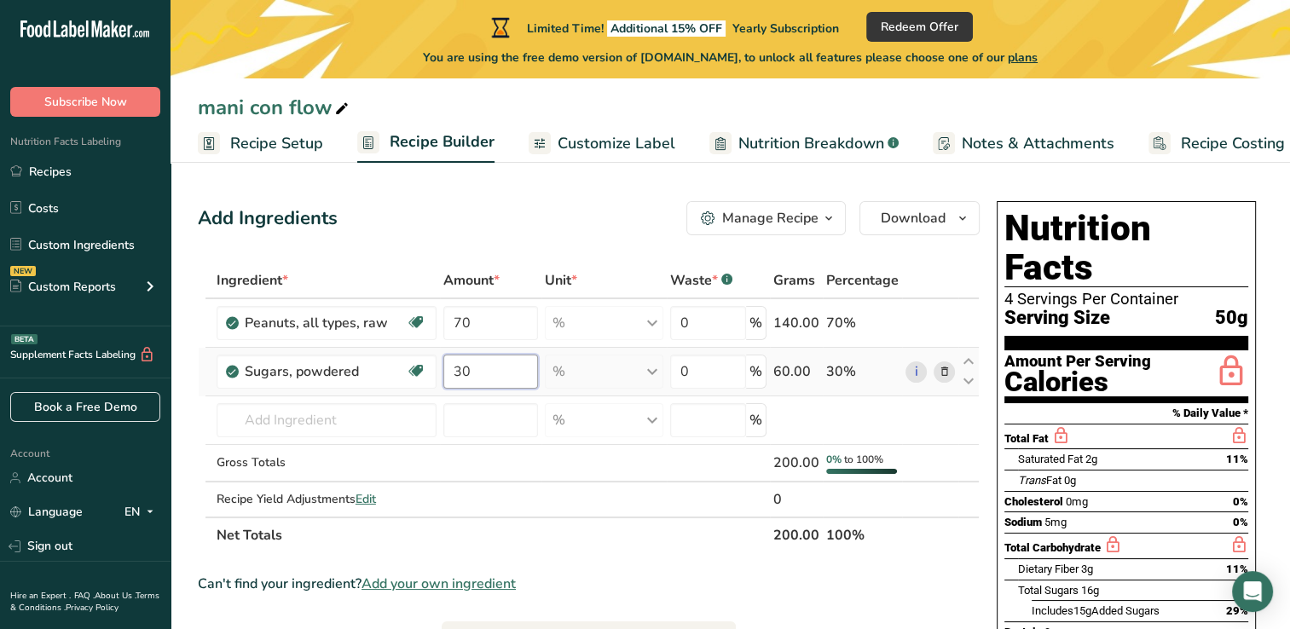
click at [481, 366] on input "30" at bounding box center [490, 372] width 95 height 34
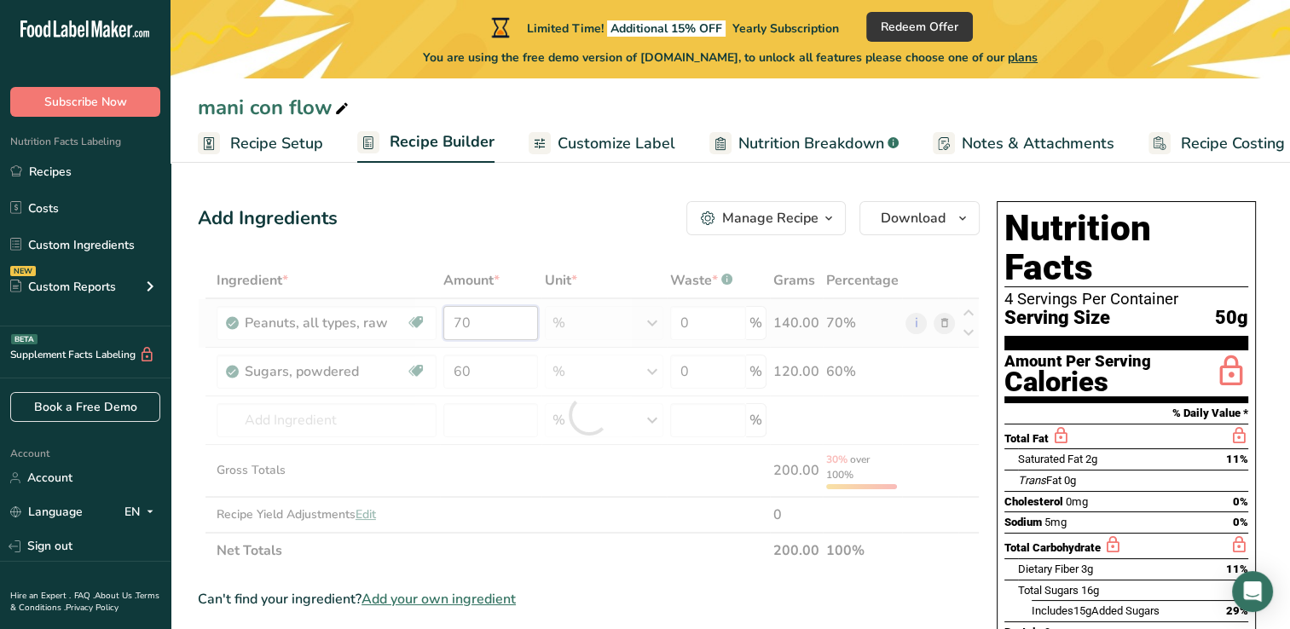
click at [477, 327] on div "Ingredient * Amount * Unit * Waste * .a-a{fill:#347362;}.b-a{fill:#fff;} Grams …" at bounding box center [589, 416] width 782 height 306
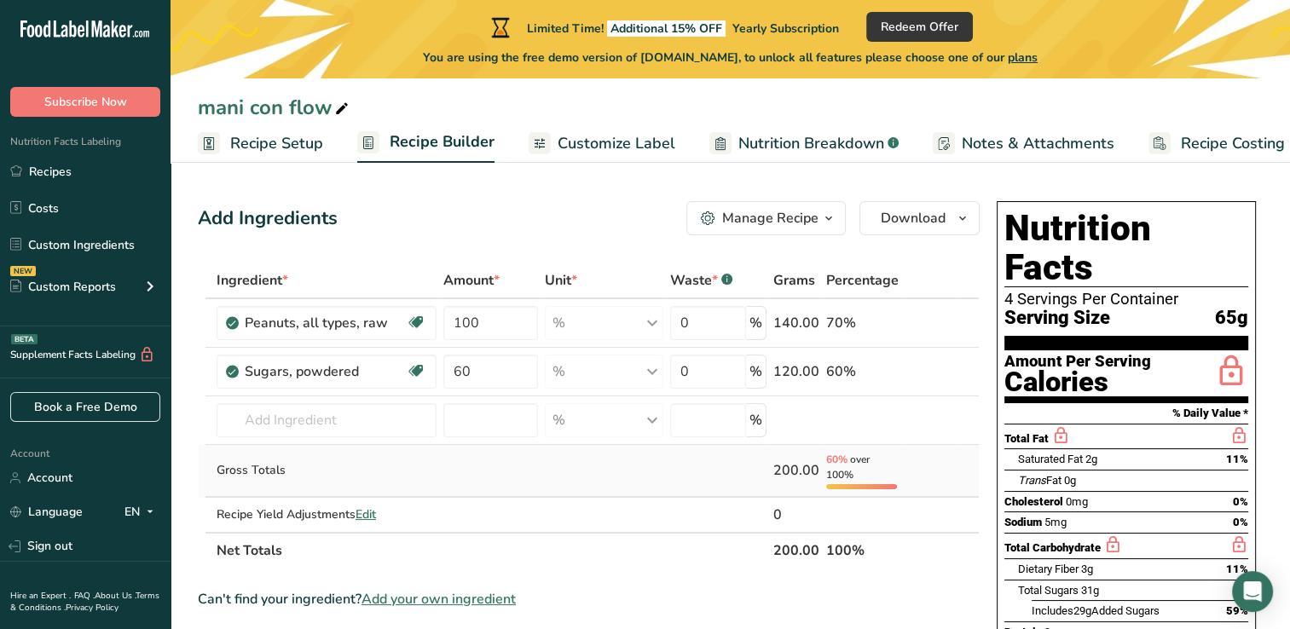
click at [515, 456] on div "Ingredient * Amount * Unit * Waste * .a-a{fill:#347362;}.b-a{fill:#fff;} Grams …" at bounding box center [589, 416] width 782 height 306
click at [488, 373] on input "60" at bounding box center [490, 372] width 95 height 34
click at [525, 438] on div "Ingredient * Amount * Unit * Waste * .a-a{fill:#347362;}.b-a{fill:#fff;} Grams …" at bounding box center [589, 416] width 782 height 306
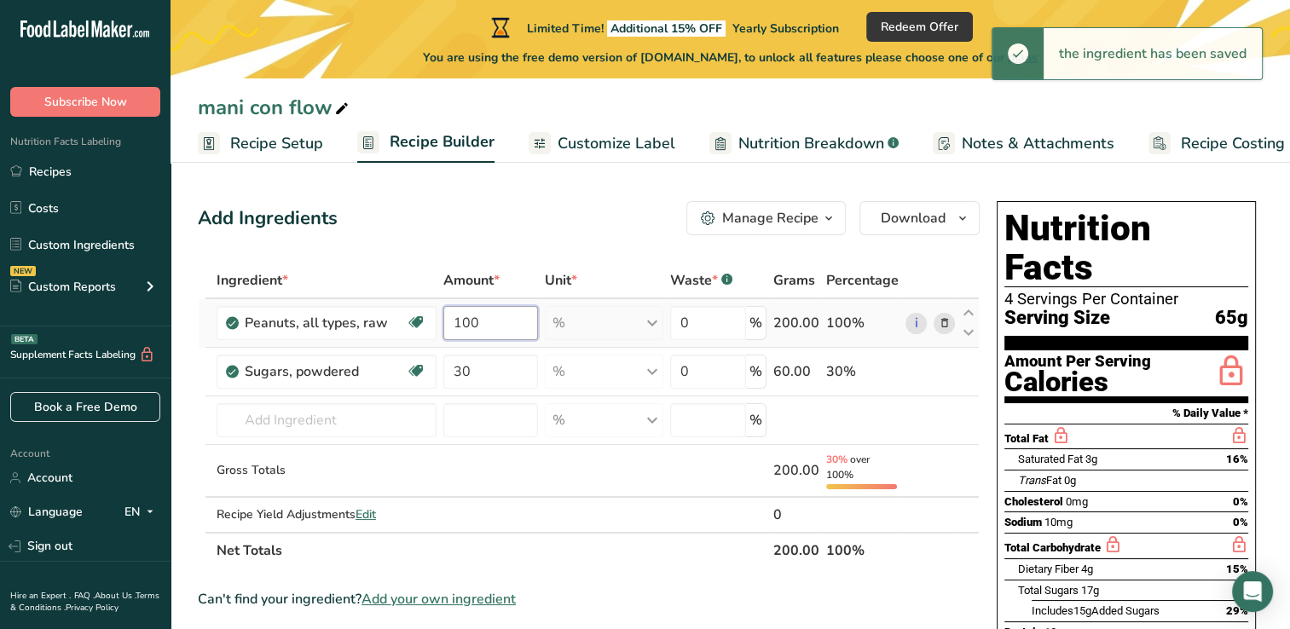
click at [487, 329] on input "100" at bounding box center [490, 323] width 95 height 34
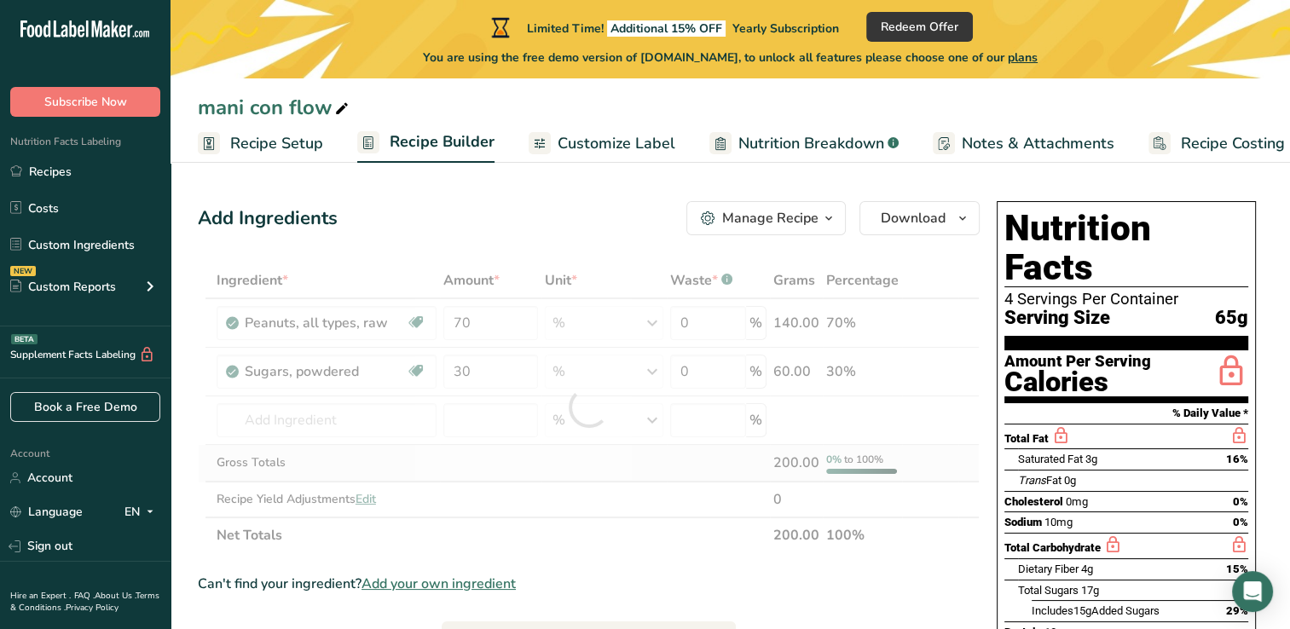
click at [571, 462] on div "Ingredient * Amount * Unit * Waste * .a-a{fill:#347362;}.b-a{fill:#fff;} Grams …" at bounding box center [589, 408] width 782 height 291
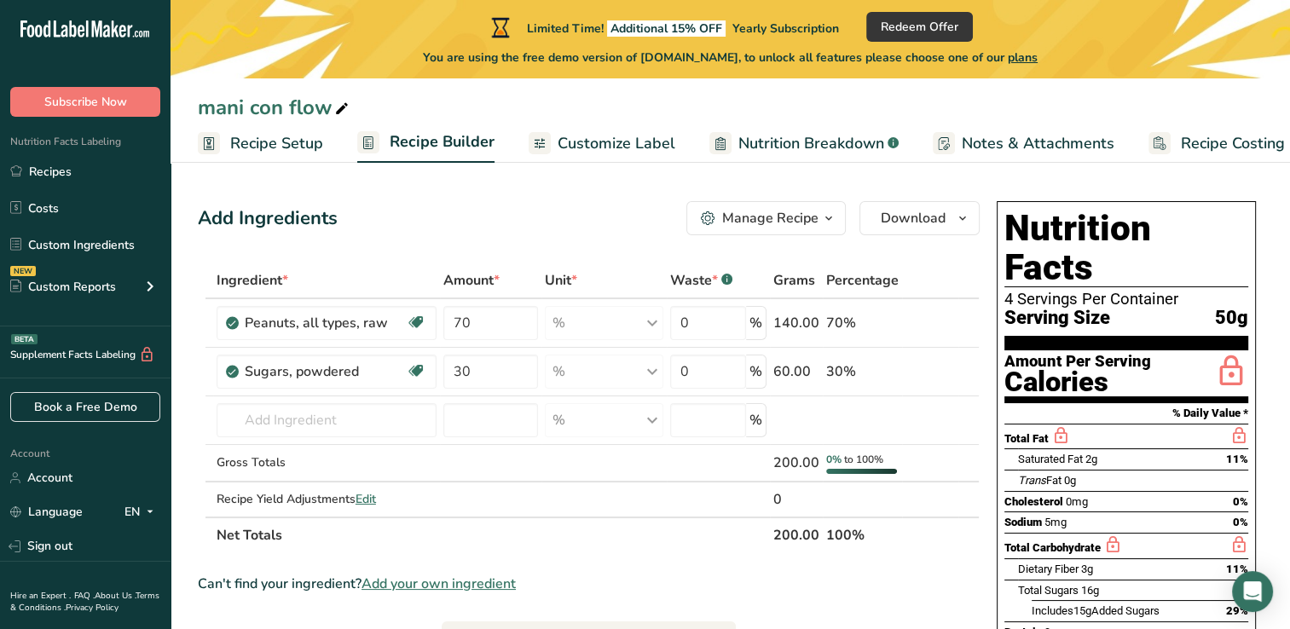
click at [1037, 53] on span "plans" at bounding box center [1022, 57] width 30 height 16
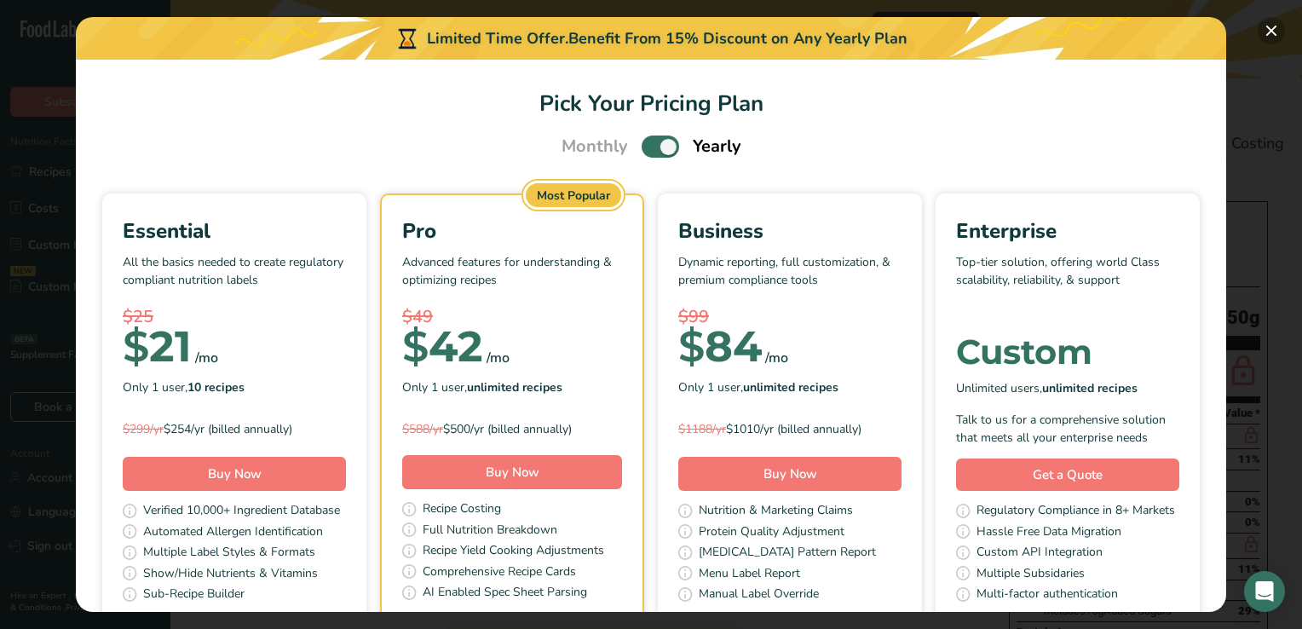
click at [1267, 35] on button "Pick Your Pricing Plan Modal" at bounding box center [1271, 30] width 27 height 27
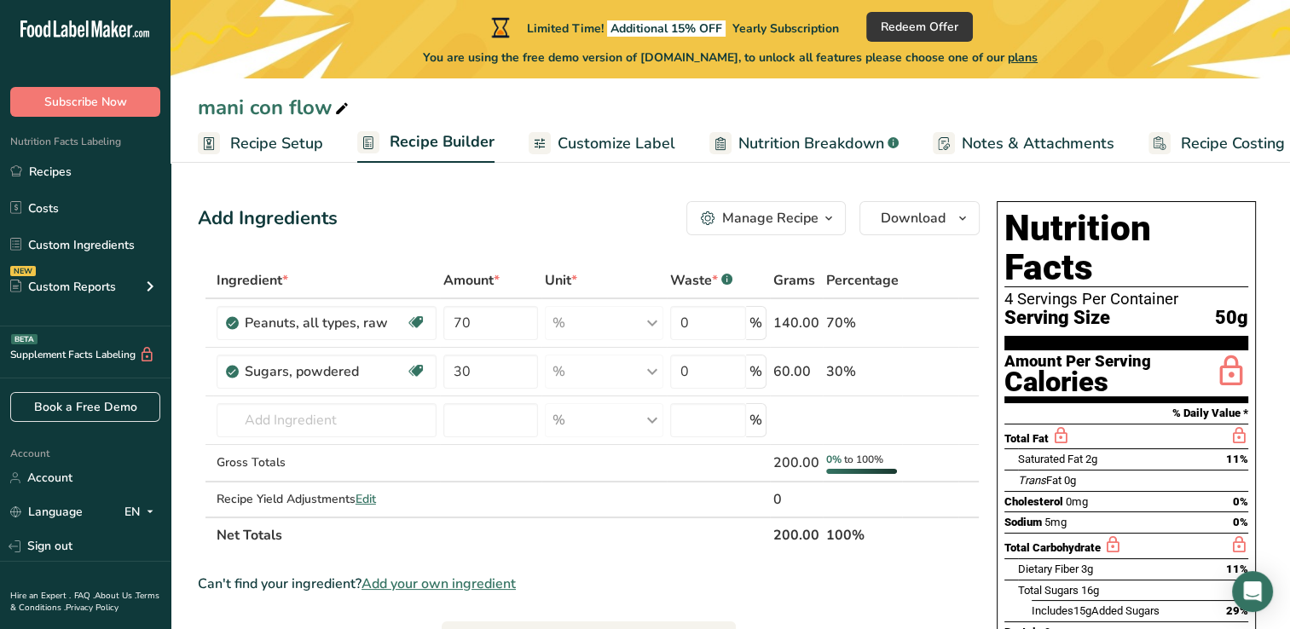
click at [1032, 60] on span "plans" at bounding box center [1022, 57] width 30 height 16
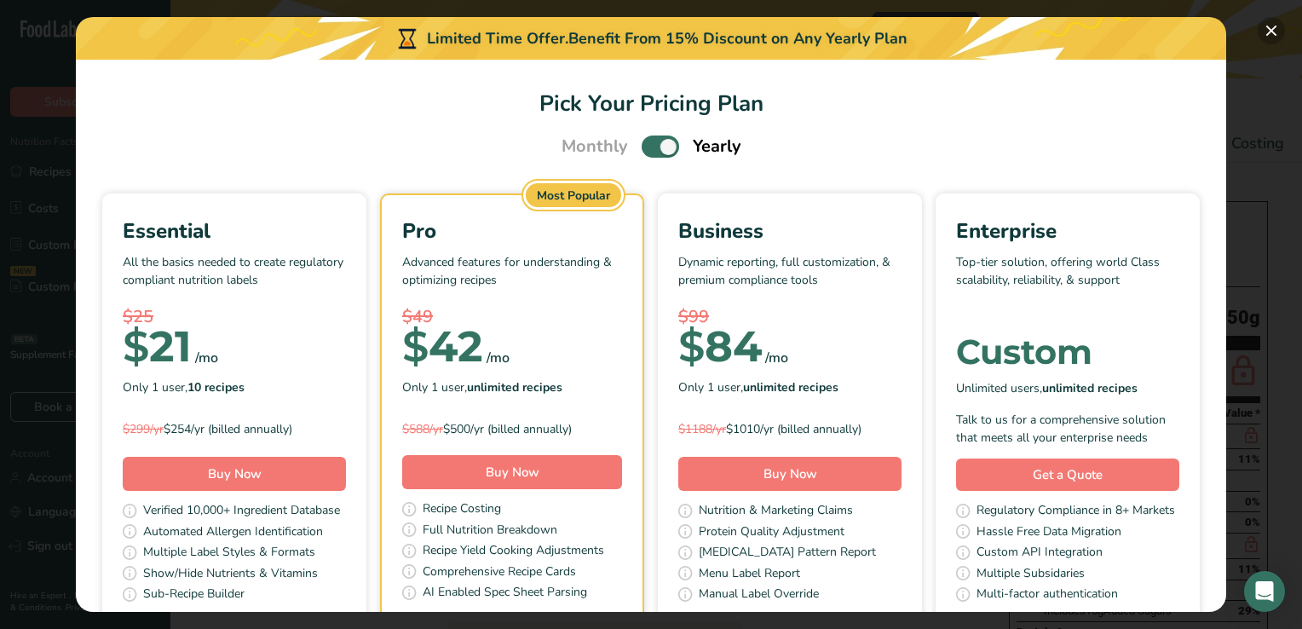
click at [1273, 29] on button "Pick Your Pricing Plan Modal" at bounding box center [1271, 30] width 27 height 27
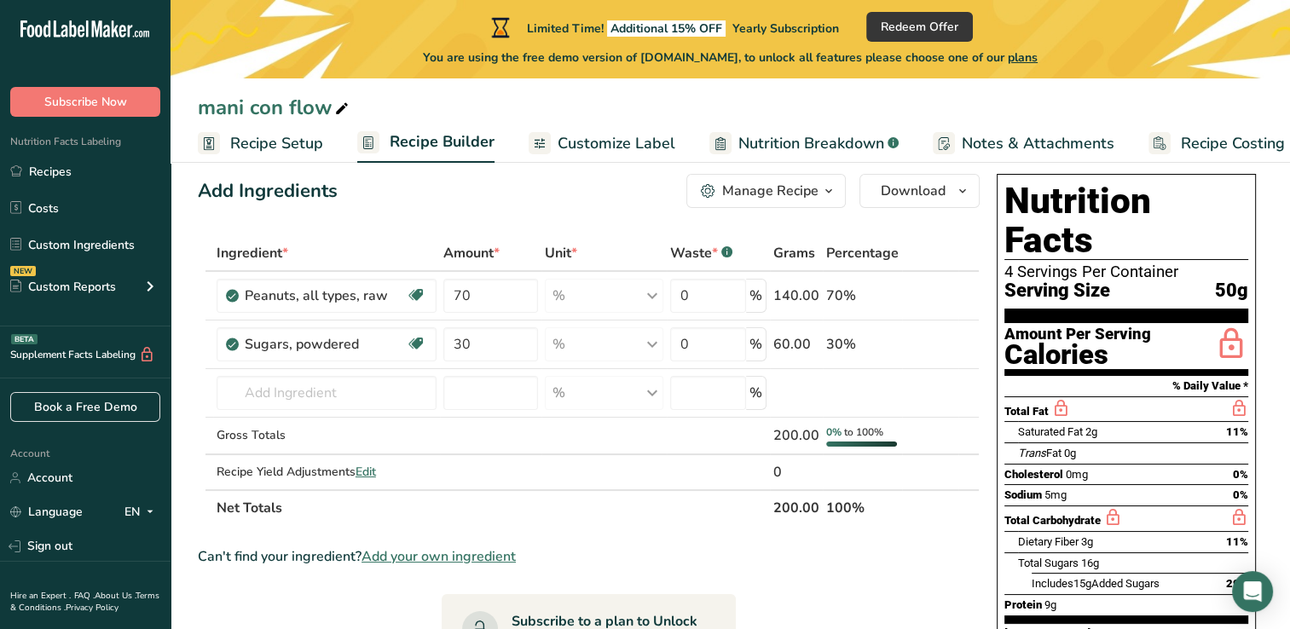
scroll to position [29, 0]
